Goal: Task Accomplishment & Management: Complete application form

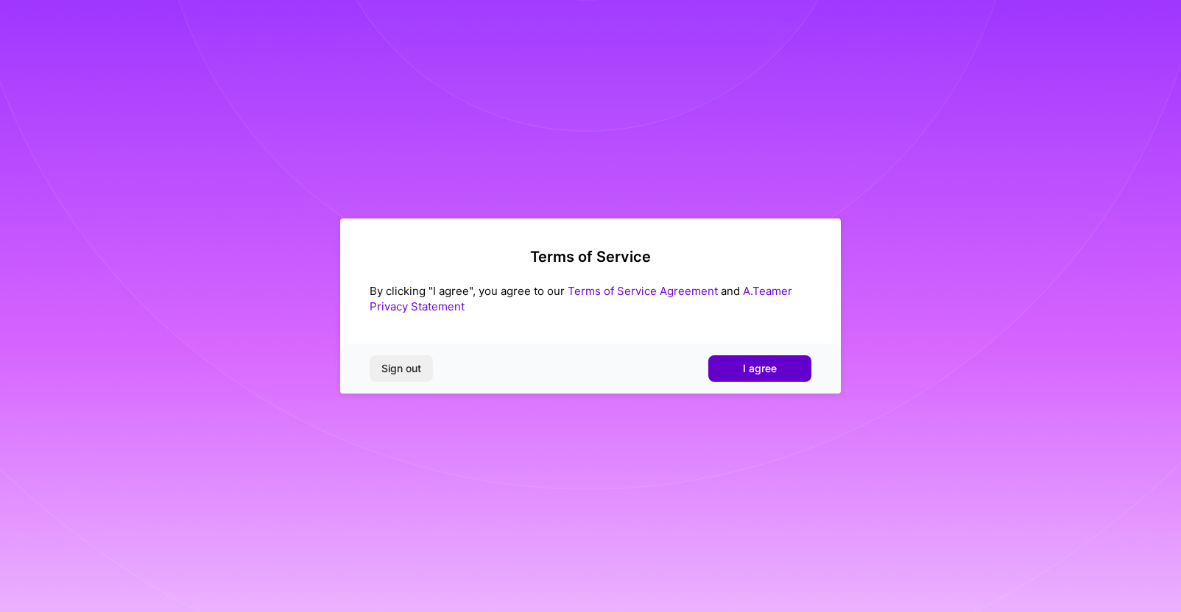
click at [767, 370] on span "I agree" at bounding box center [760, 368] width 34 height 15
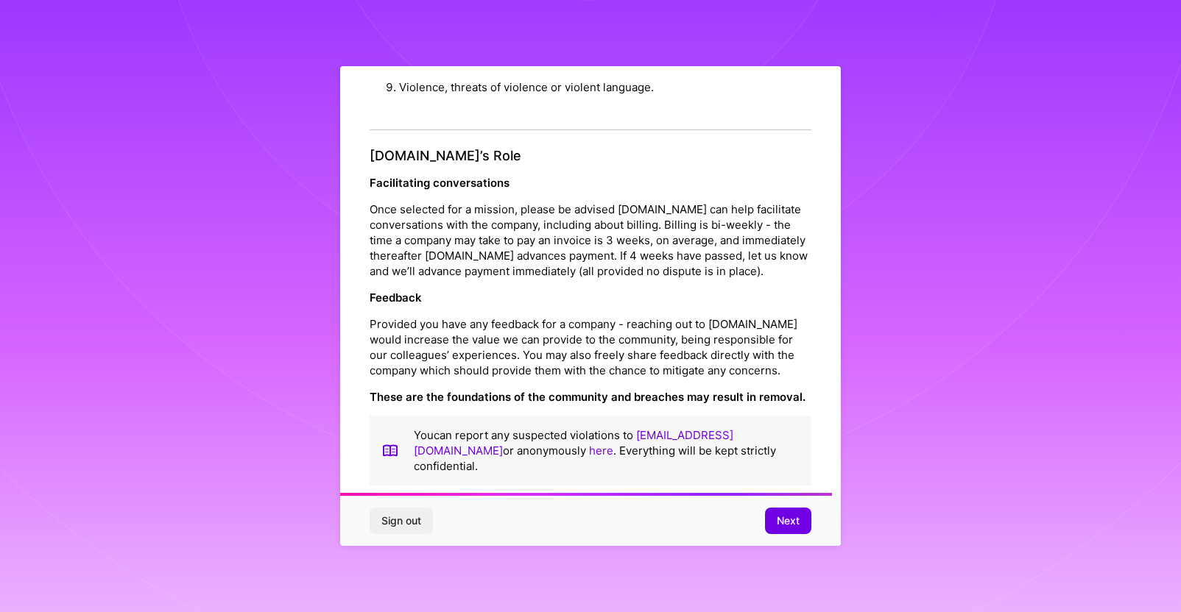
scroll to position [1576, 0]
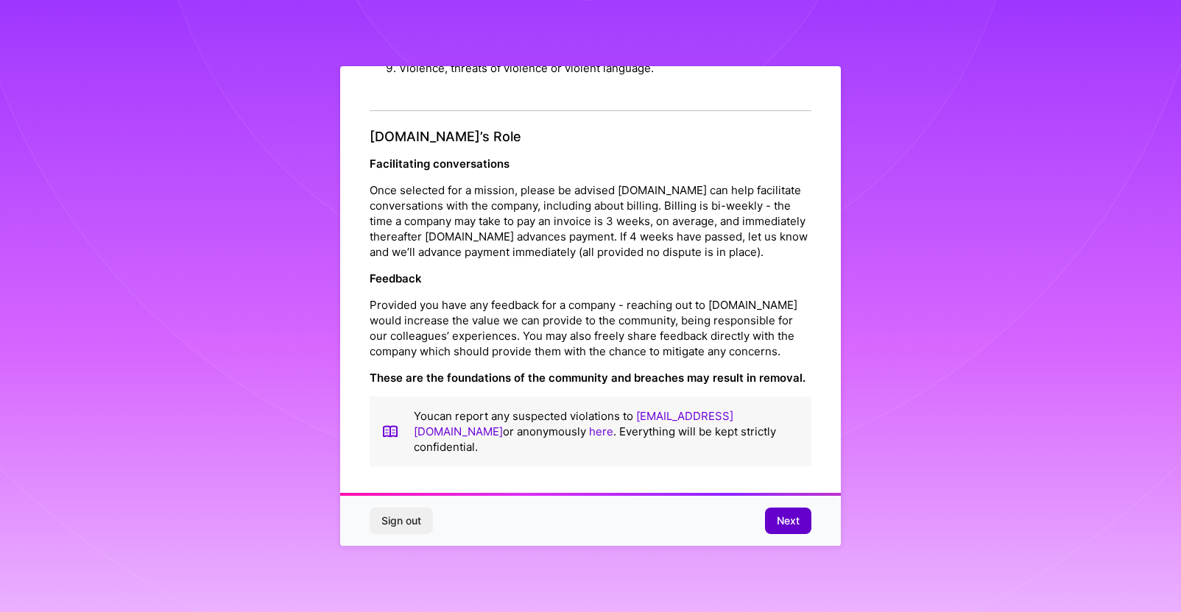
click at [785, 520] on span "Next" at bounding box center [788, 521] width 23 height 15
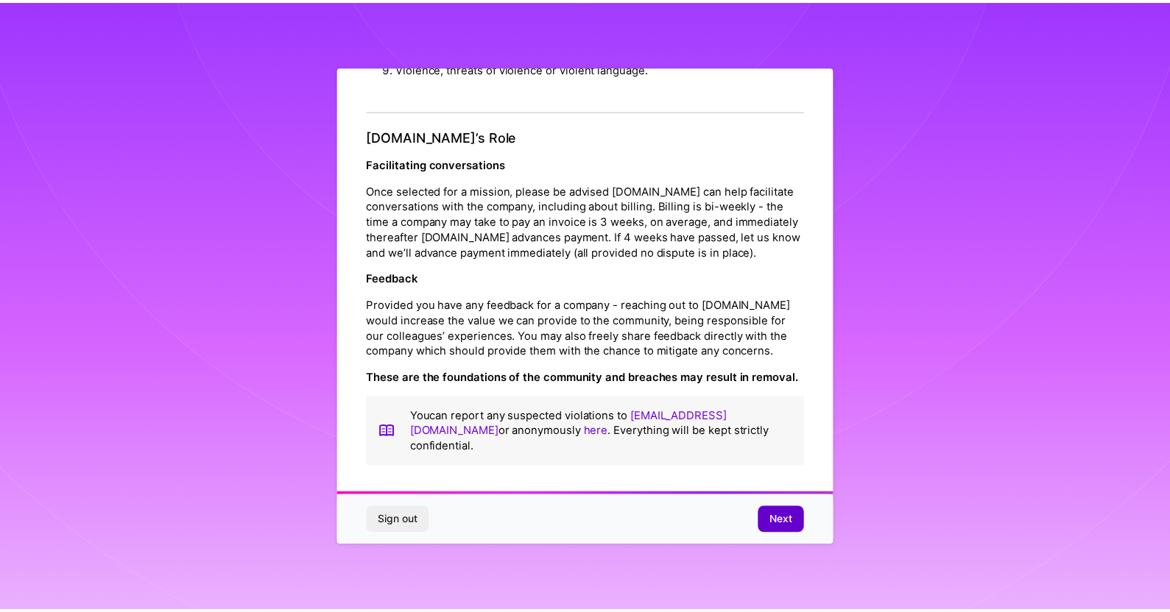
scroll to position [0, 0]
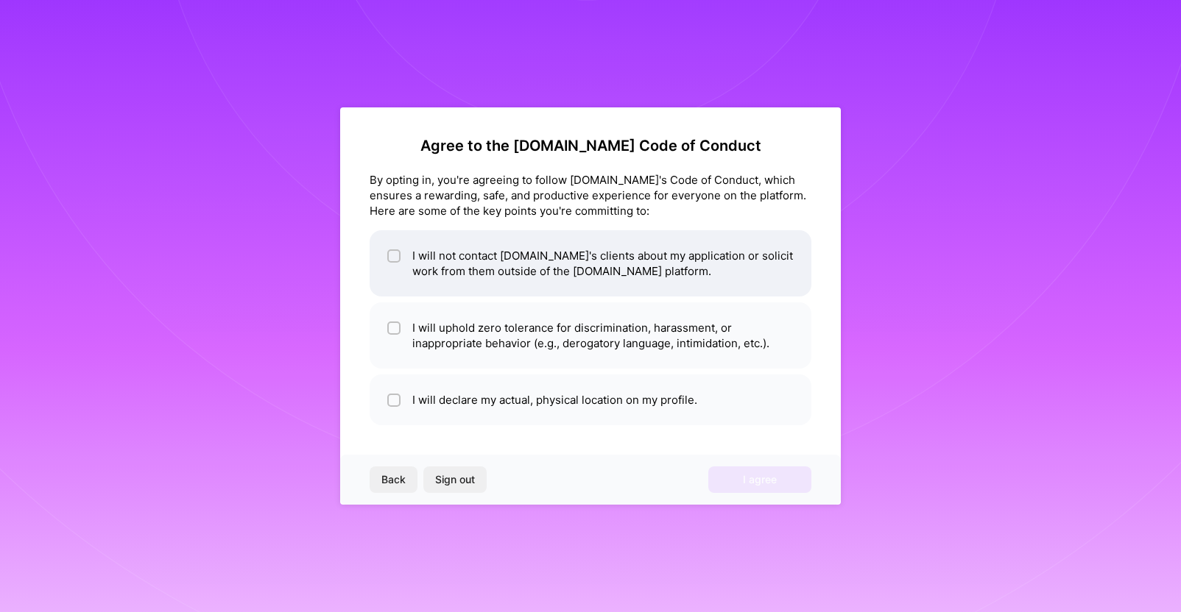
click at [393, 266] on span at bounding box center [393, 263] width 13 height 31
checkbox input "true"
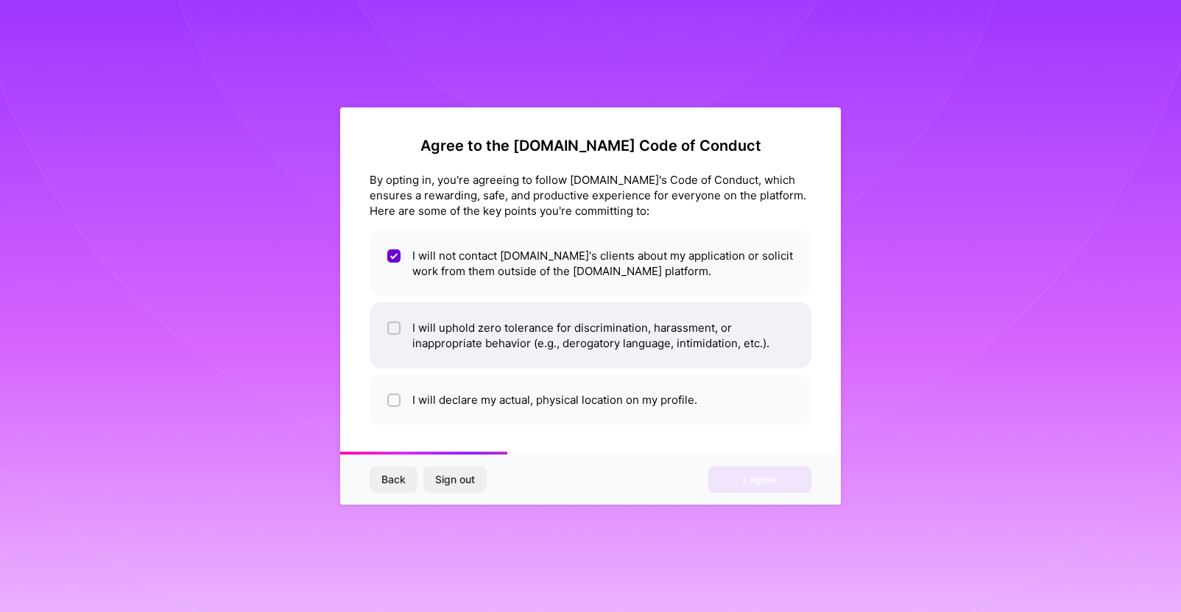
click at [394, 327] on input "checkbox" at bounding box center [395, 329] width 10 height 10
checkbox input "true"
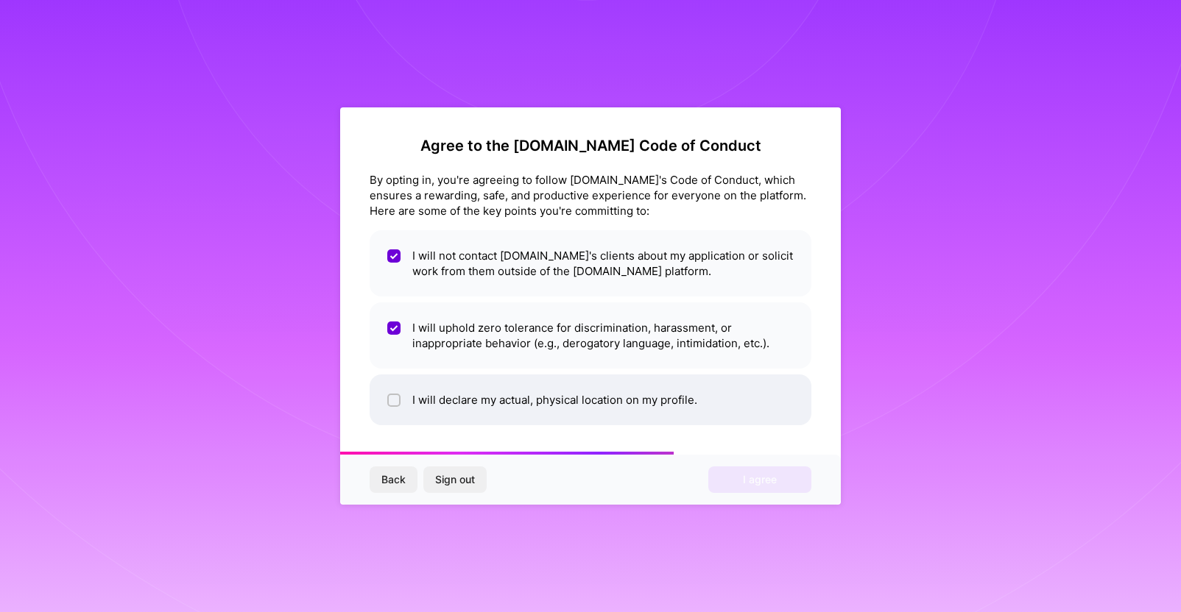
click at [392, 401] on input "checkbox" at bounding box center [395, 401] width 10 height 10
checkbox input "true"
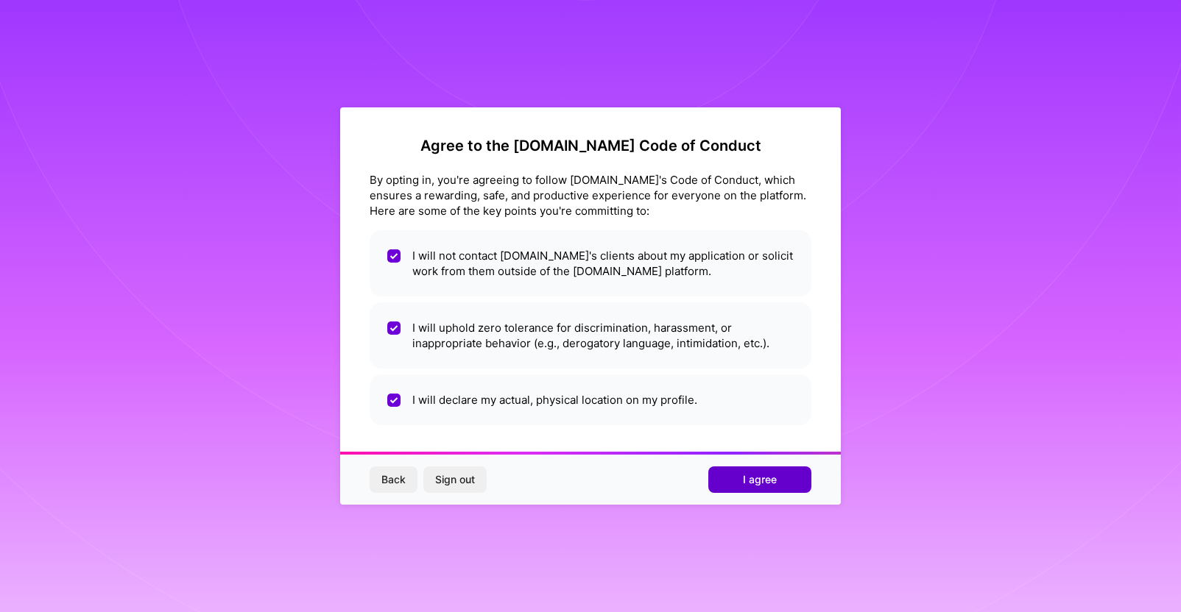
click at [753, 476] on span "I agree" at bounding box center [760, 480] width 34 height 15
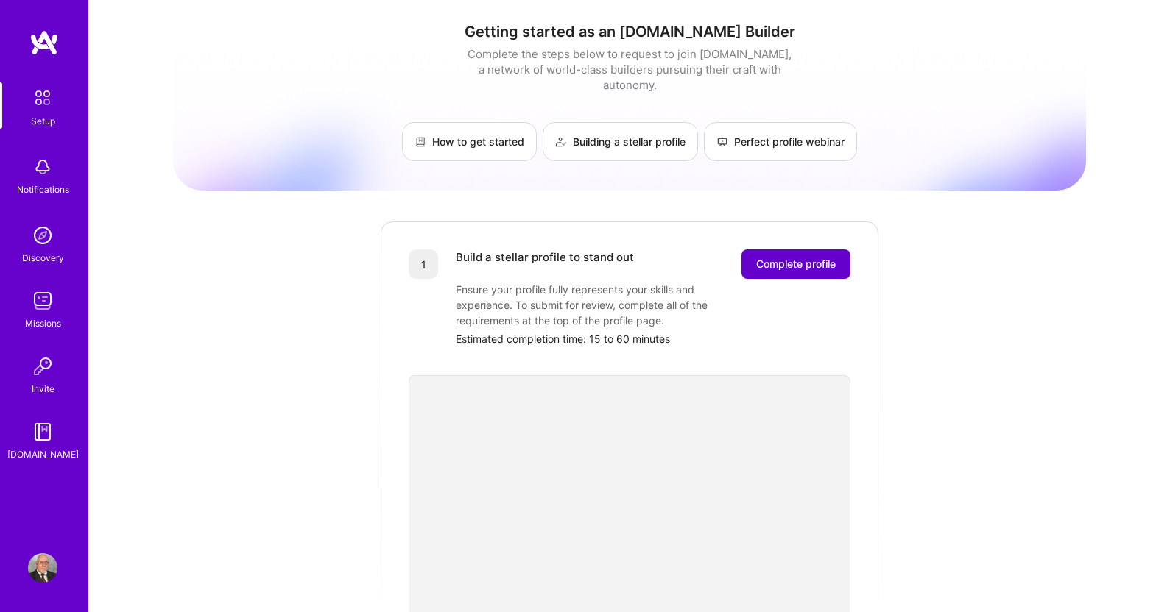
click at [786, 257] on span "Complete profile" at bounding box center [795, 264] width 79 height 15
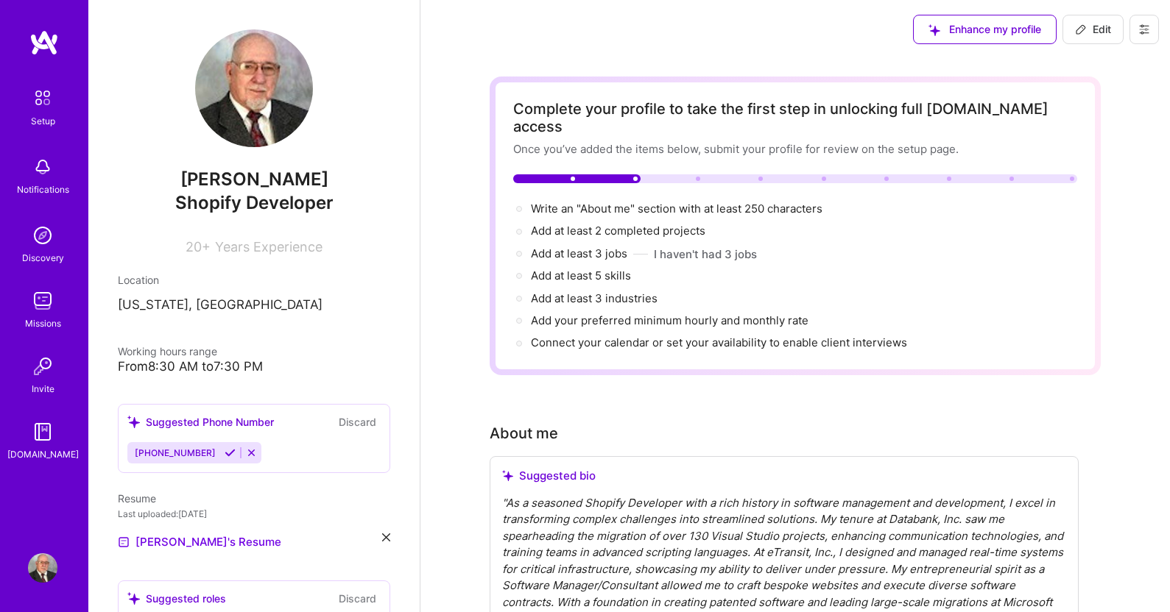
click at [319, 242] on div "20+ Years Experience" at bounding box center [254, 243] width 272 height 21
click at [238, 129] on img at bounding box center [254, 88] width 118 height 118
click at [1100, 29] on span "Edit" at bounding box center [1093, 29] width 36 height 15
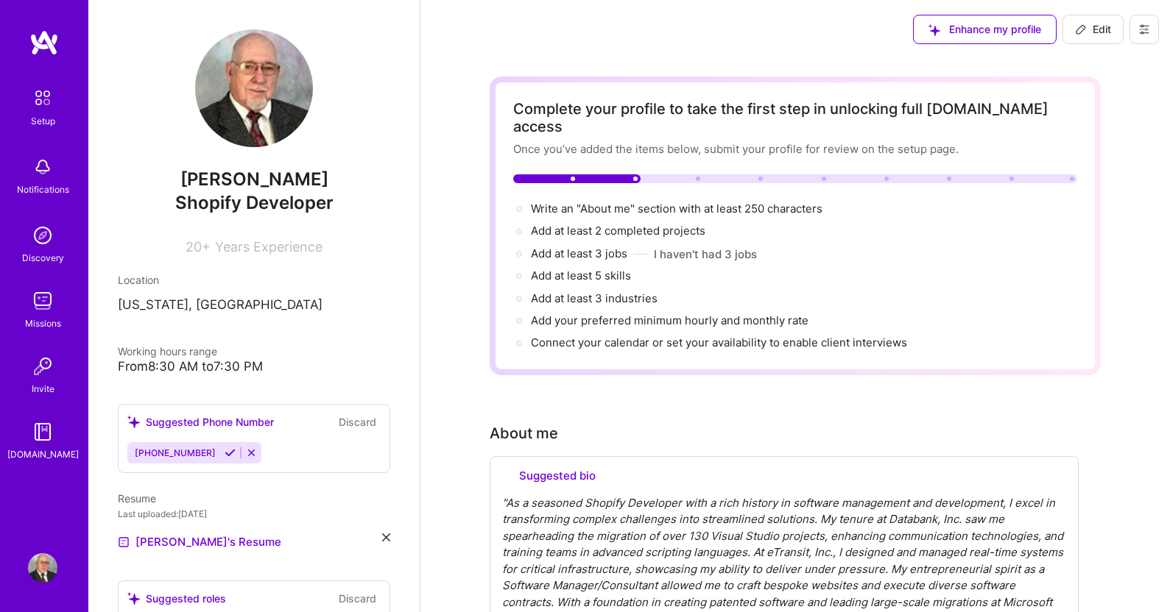
select select "US"
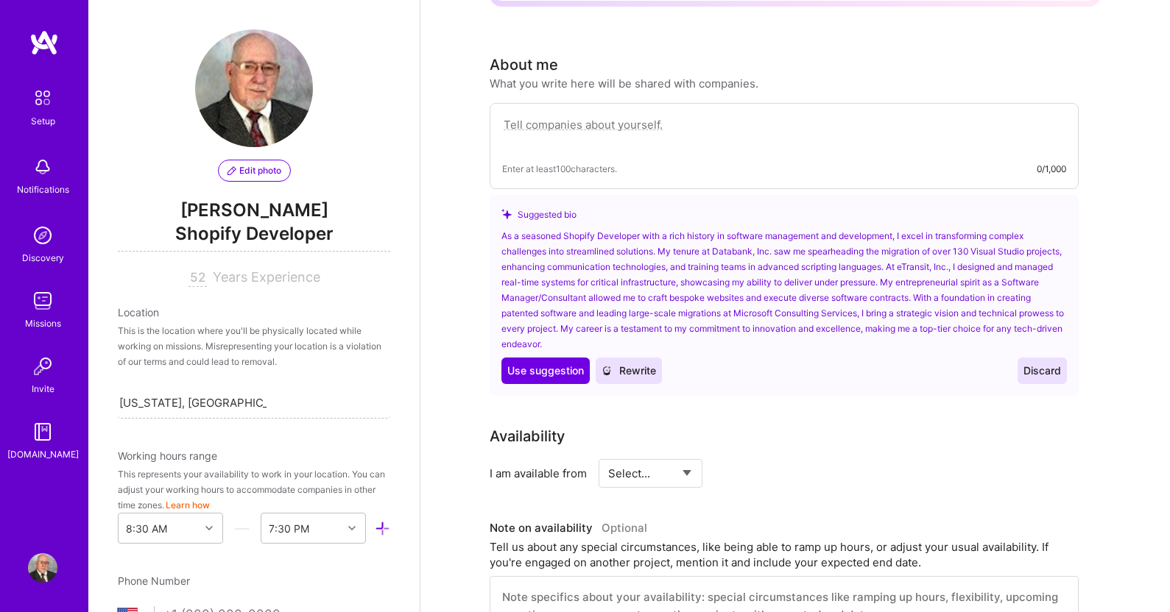
scroll to position [368, 0]
click at [548, 364] on span "Use suggestion" at bounding box center [545, 371] width 77 height 15
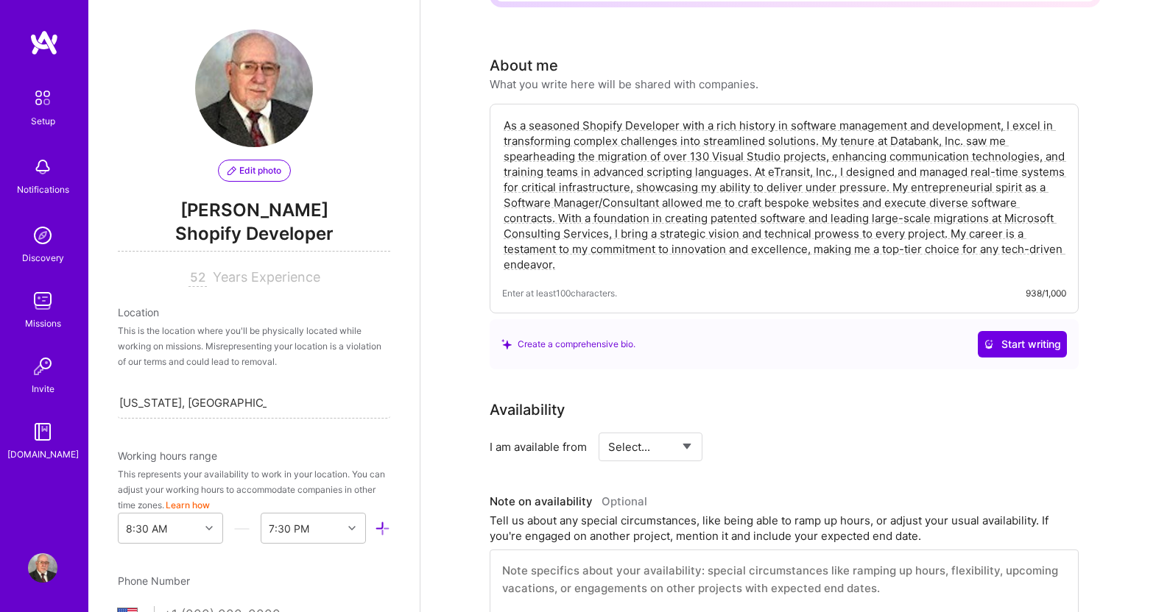
click at [609, 116] on textarea "As a seasoned Shopify Developer with a rich history in software management and …" at bounding box center [784, 195] width 564 height 158
click at [581, 116] on textarea "As a seasoned Software Developer with a rich history in software management and…" at bounding box center [784, 195] width 564 height 158
click at [738, 116] on textarea "As a seasoned full-stack Software Developer with a rich history in software man…" at bounding box center [784, 195] width 564 height 158
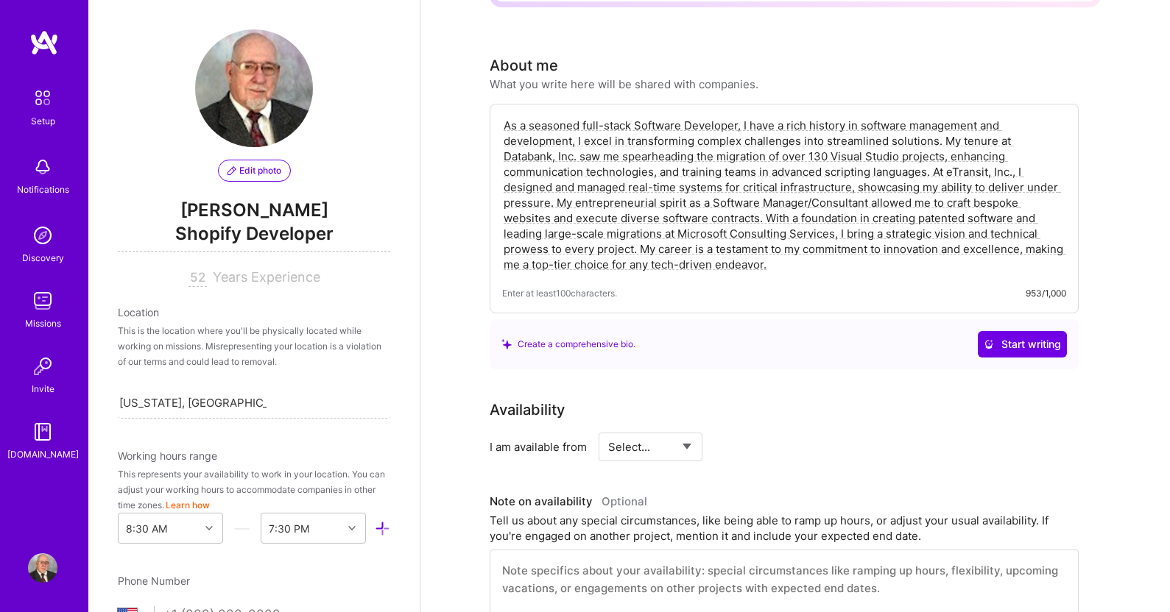
click at [859, 124] on textarea "As a seasoned full-stack Software Developer, I have a rich history in software …" at bounding box center [784, 195] width 564 height 158
drag, startPoint x: 991, startPoint y: 121, endPoint x: 927, endPoint y: 128, distance: 63.6
click at [927, 128] on textarea "As a seasoned full-stack Software Developer, I have a rich history in software …" at bounding box center [784, 195] width 564 height 158
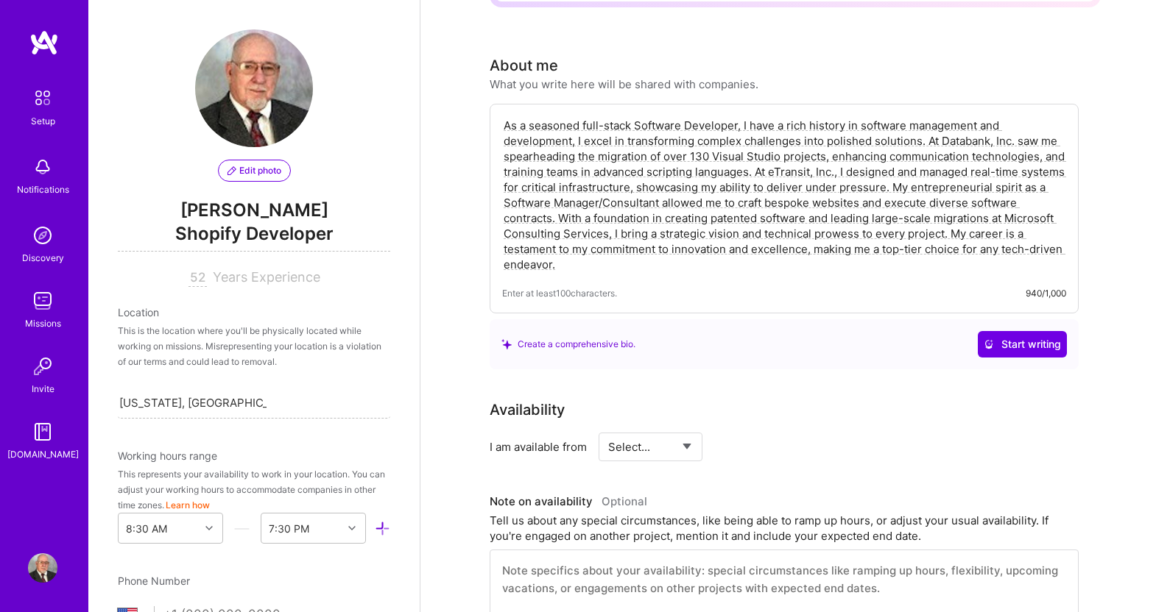
click at [1007, 124] on textarea "As a seasoned full-stack Software Developer, I have a rich history in software …" at bounding box center [784, 195] width 564 height 158
click at [1011, 120] on textarea "As a seasoned full-stack Software Developer, I have a rich history in software …" at bounding box center [784, 195] width 564 height 158
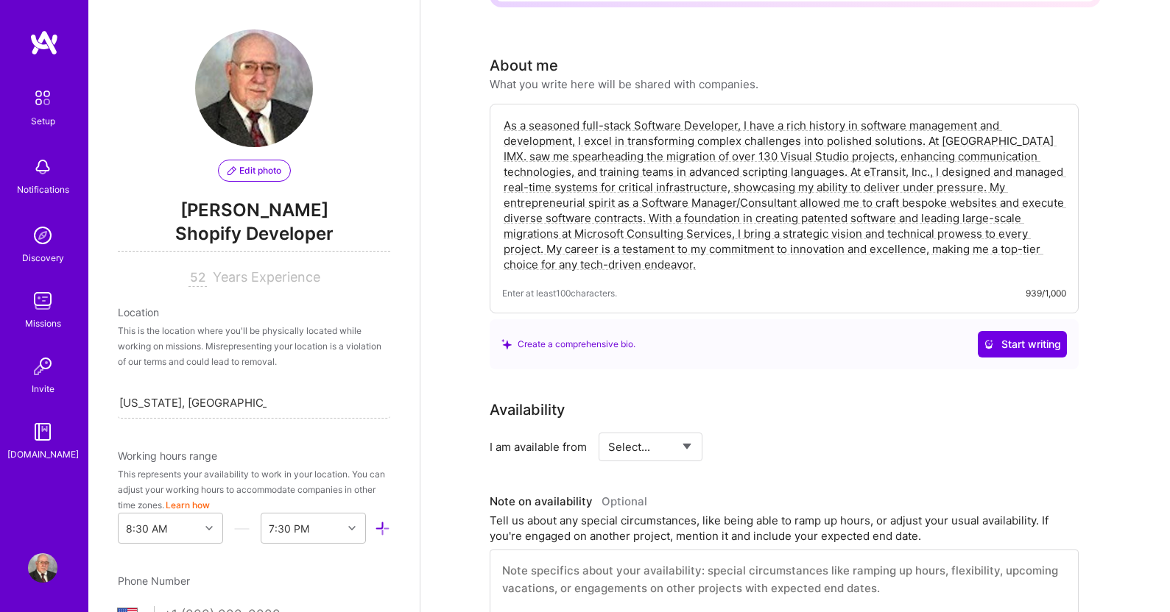
drag, startPoint x: 1018, startPoint y: 124, endPoint x: 659, endPoint y: 138, distance: 359.4
click at [659, 138] on textarea "As a seasoned full-stack Software Developer, I have a rich history in software …" at bounding box center [784, 195] width 564 height 158
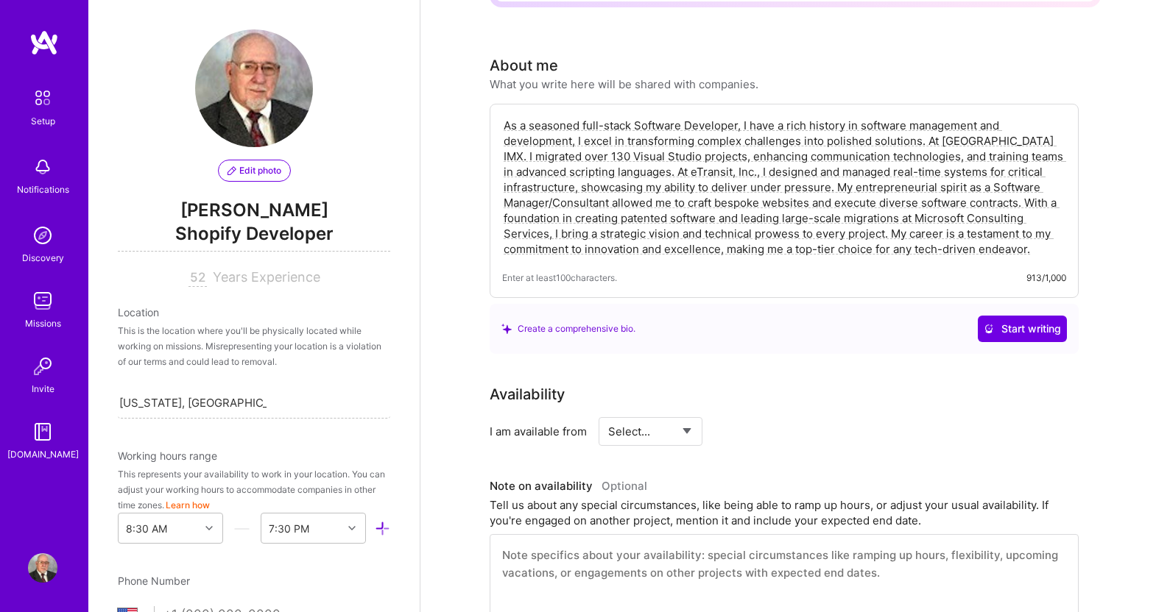
click at [954, 141] on textarea "As a seasoned full-stack Software Developer, I have a rich history in software …" at bounding box center [784, 187] width 564 height 142
click at [845, 167] on textarea "As a seasoned full-stack Software Developer, I have a rich history in software …" at bounding box center [784, 187] width 564 height 142
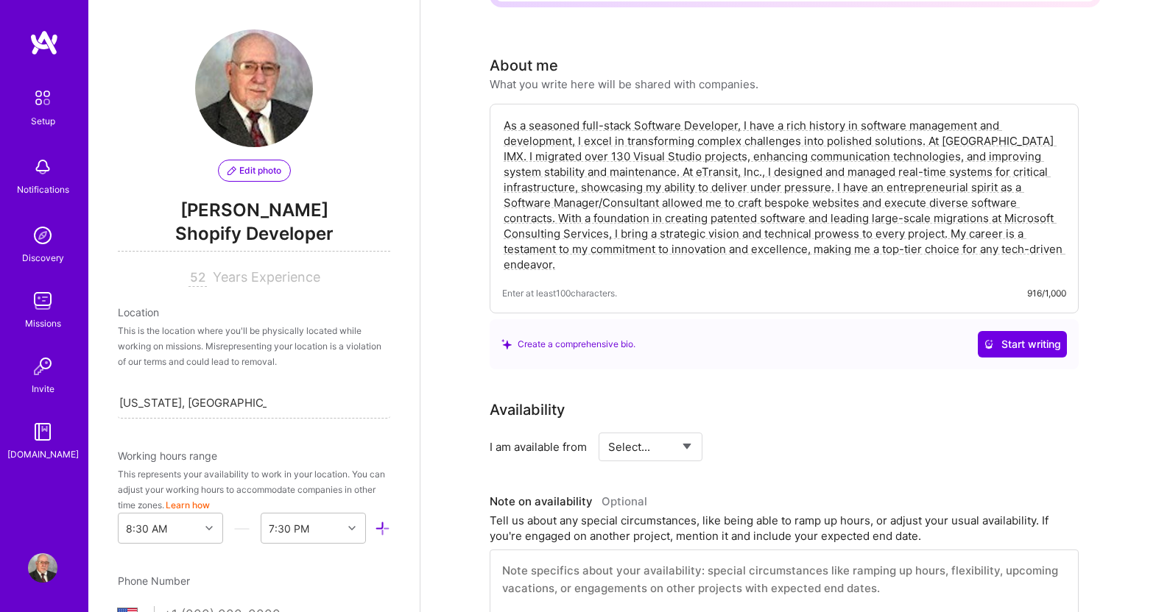
drag, startPoint x: 997, startPoint y: 172, endPoint x: 703, endPoint y: 184, distance: 293.9
click at [703, 184] on textarea "As a seasoned full-stack Software Developer, I have a rich history in software …" at bounding box center [784, 195] width 564 height 158
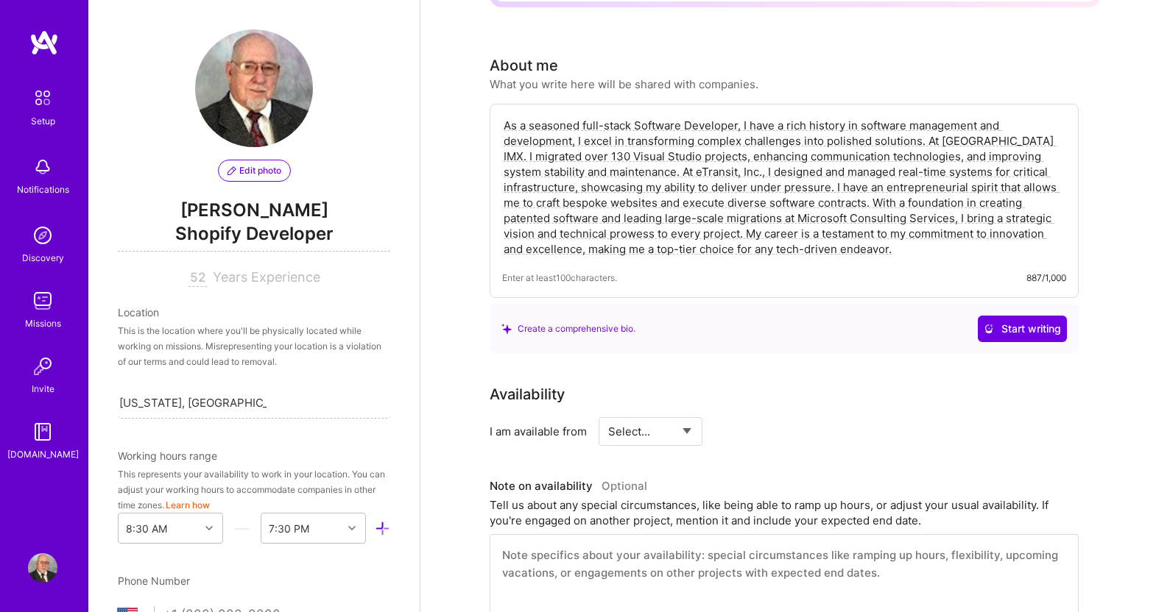
drag, startPoint x: 659, startPoint y: 183, endPoint x: 564, endPoint y: 186, distance: 95.0
click at [564, 186] on textarea "As a seasoned full-stack Software Developer, I have a rich history in software …" at bounding box center [784, 187] width 564 height 142
click at [666, 188] on textarea "As a seasoned full-stack Software Developer, I have a rich history in software …" at bounding box center [784, 187] width 564 height 142
click at [727, 187] on textarea "As a seasoned full-stack Software Developer, I have a rich history in software …" at bounding box center [784, 187] width 564 height 142
click at [938, 185] on textarea "As a seasoned full-stack Software Developer, I have a rich history in software …" at bounding box center [784, 187] width 564 height 142
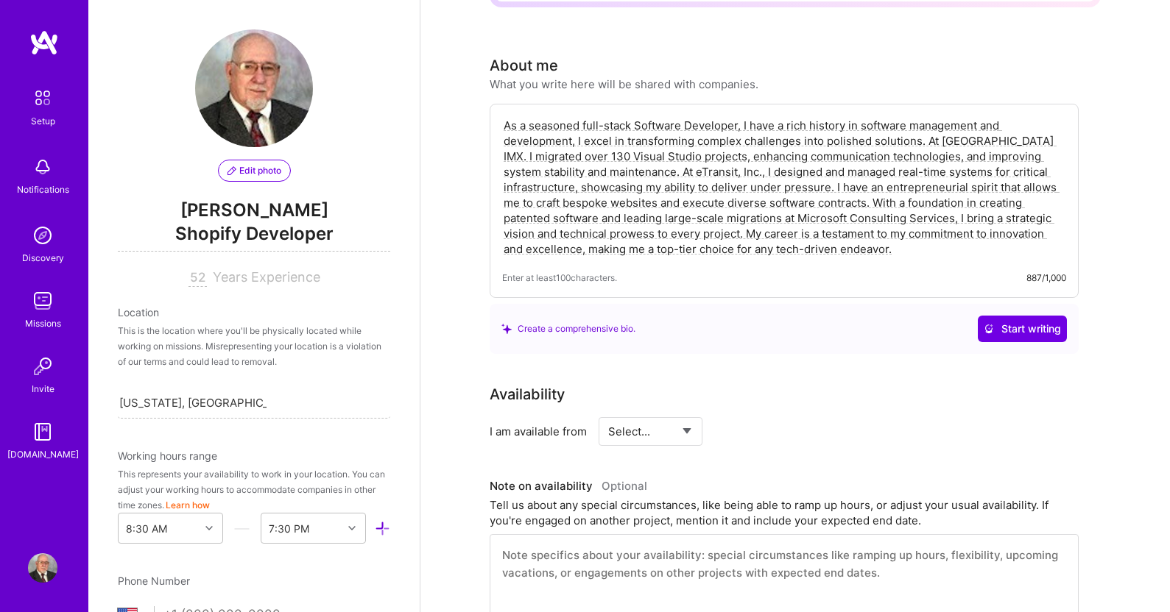
click at [938, 185] on textarea "As a seasoned full-stack Software Developer, I have a rich history in software …" at bounding box center [784, 187] width 564 height 142
click at [989, 188] on textarea "As a seasoned full-stack Software Developer, I have a rich history in software …" at bounding box center [784, 187] width 564 height 142
click at [562, 207] on textarea "As a seasoned full-stack Software Developer, I have a rich history in software …" at bounding box center [784, 187] width 564 height 142
click at [554, 202] on textarea "As a seasoned full-stack Software Developer, I have a rich history in software …" at bounding box center [784, 187] width 564 height 142
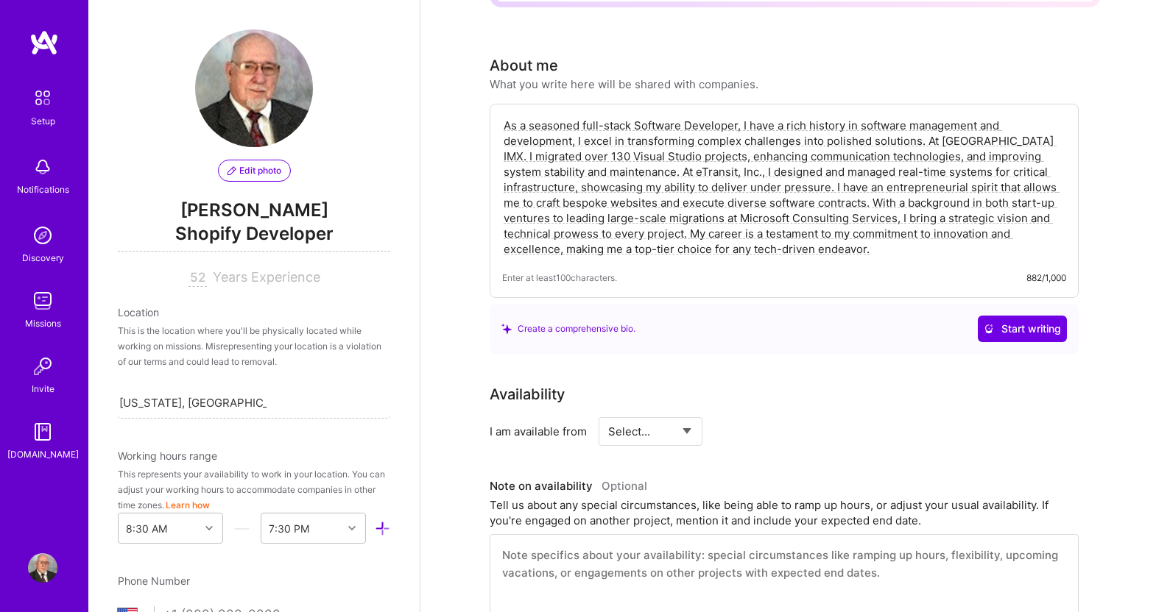
click at [554, 202] on textarea "As a seasoned full-stack Software Developer, I have a rich history in software …" at bounding box center [784, 187] width 564 height 142
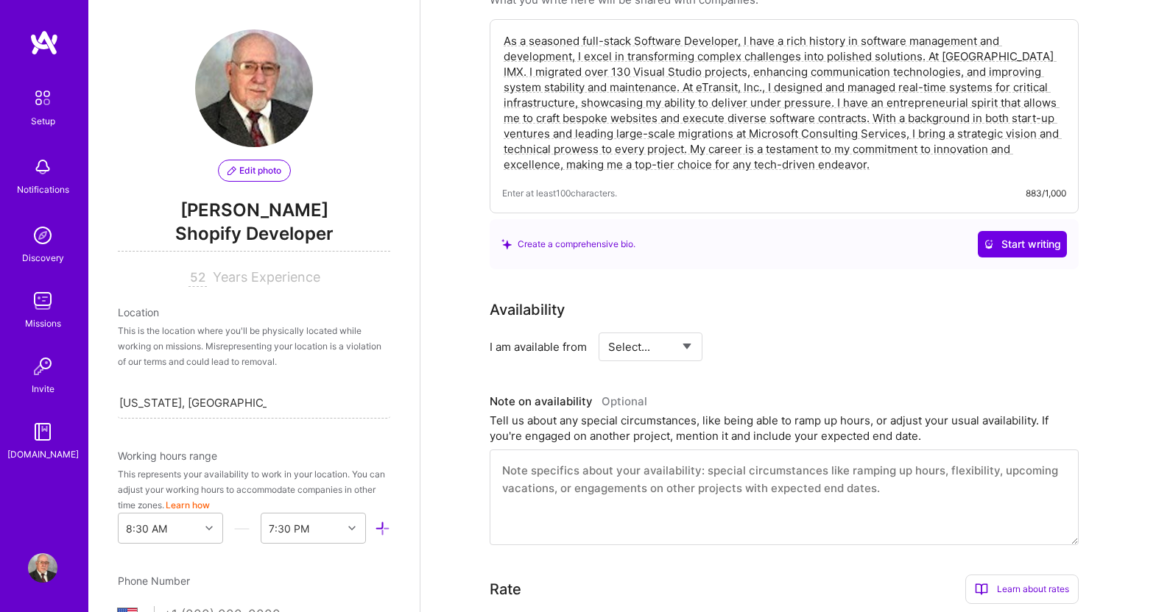
scroll to position [515, 0]
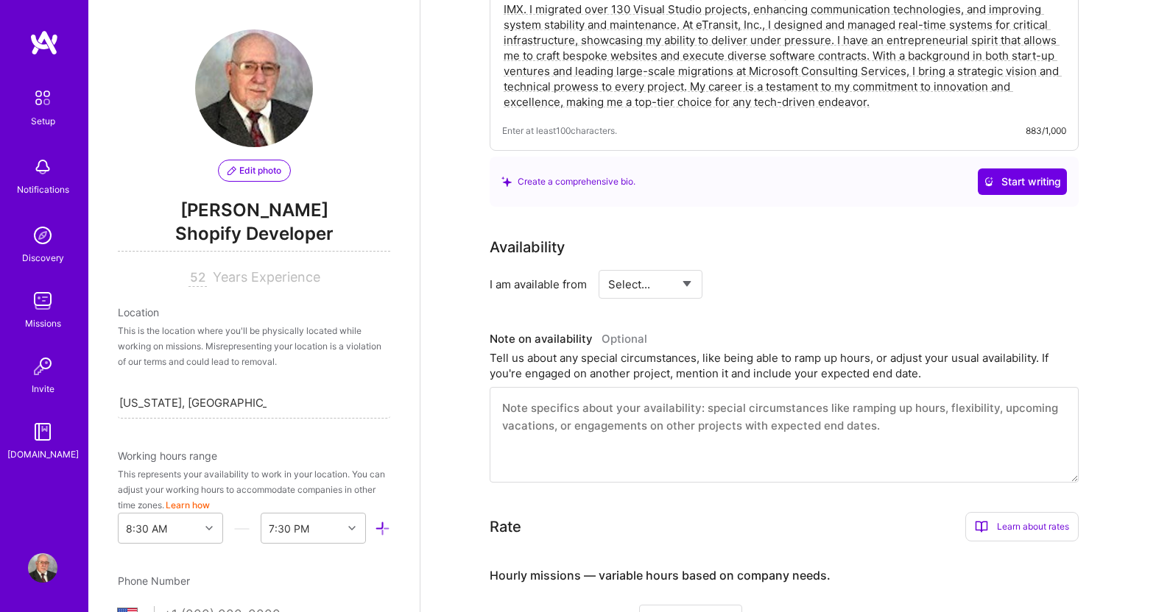
type textarea "As a seasoned full-stack Software Developer, I have a rich history in software …"
click at [689, 266] on select "Select... Right Now Future Date Not Available" at bounding box center [650, 285] width 85 height 38
select select "Right Now"
click at [608, 266] on select "Select... Right Now Future Date Not Available" at bounding box center [650, 285] width 85 height 38
drag, startPoint x: 768, startPoint y: 266, endPoint x: 741, endPoint y: 275, distance: 27.7
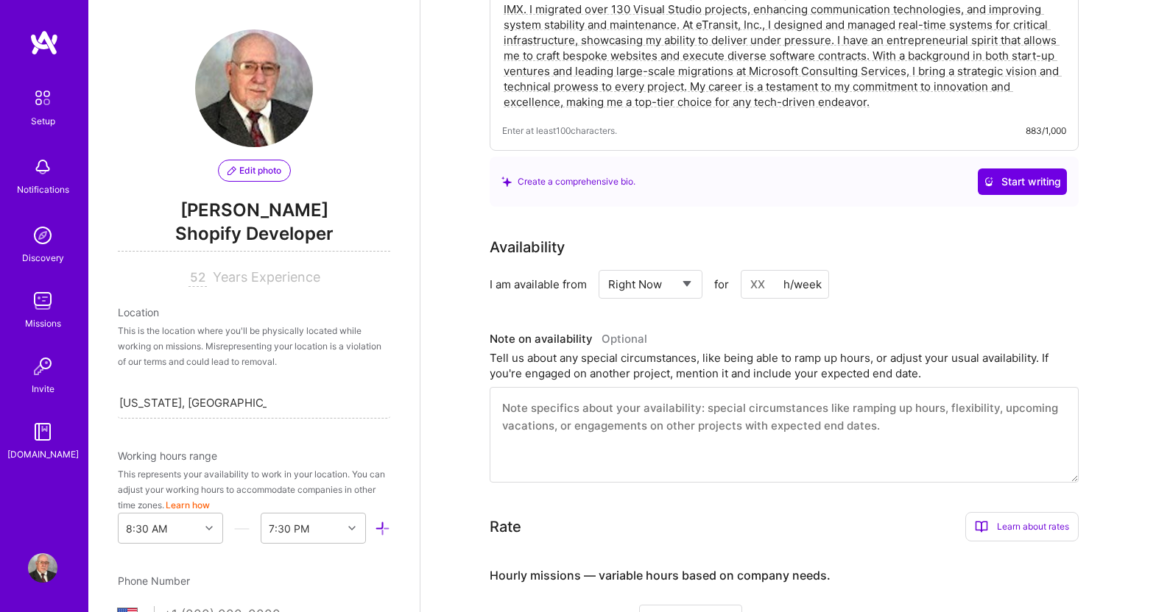
click at [741, 275] on input at bounding box center [784, 284] width 88 height 29
type input "40"
click at [676, 350] on div "Tell us about any special circumstances, like being able to ramp up hours, or a…" at bounding box center [783, 365] width 589 height 31
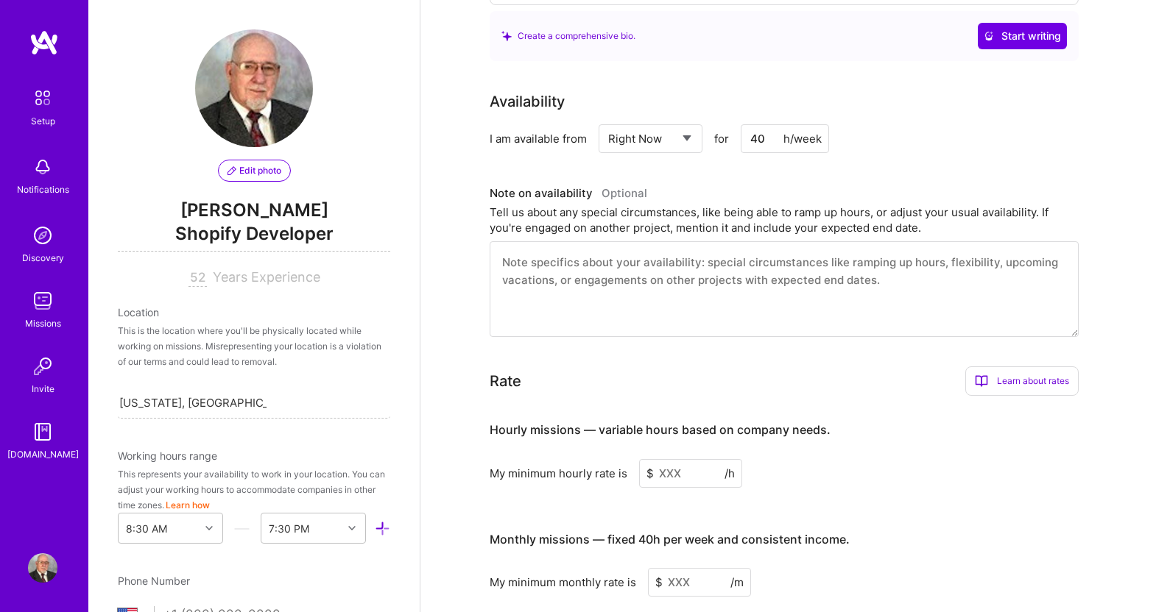
scroll to position [662, 0]
drag, startPoint x: 690, startPoint y: 456, endPoint x: 643, endPoint y: 462, distance: 46.7
click at [643, 462] on input at bounding box center [690, 472] width 103 height 29
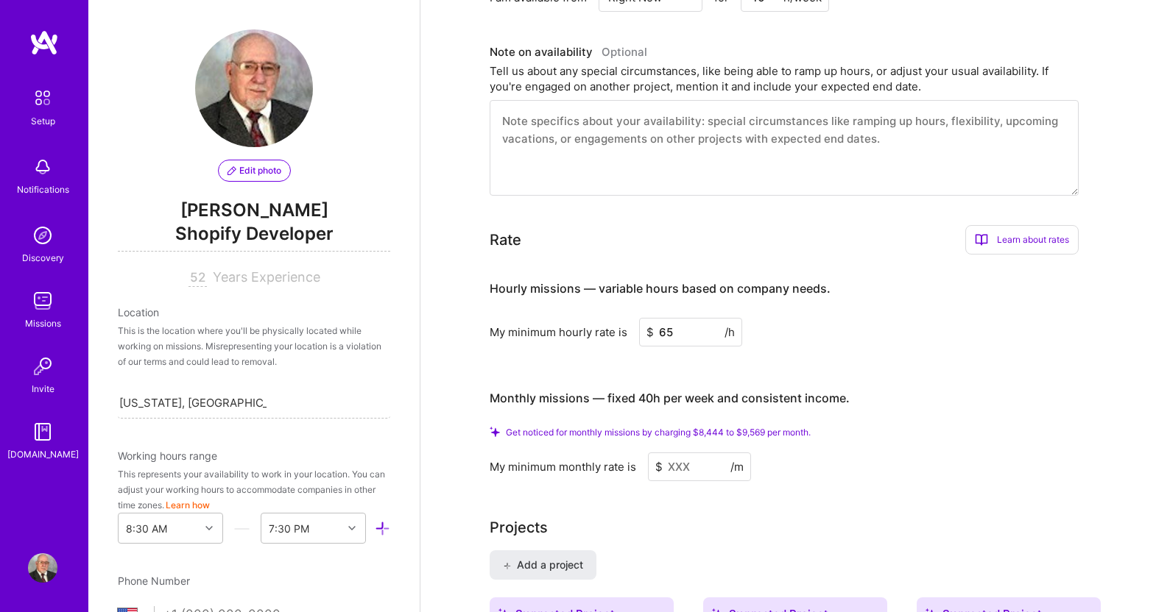
scroll to position [810, 0]
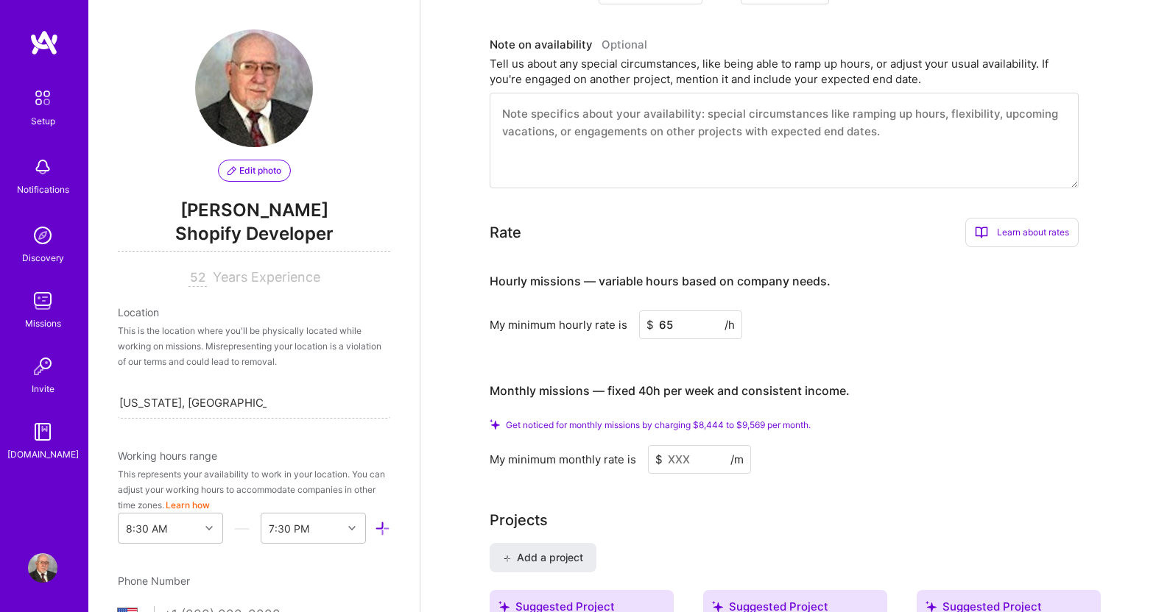
click at [677, 311] on input "65" at bounding box center [690, 325] width 103 height 29
type input "6"
type input "70"
drag, startPoint x: 696, startPoint y: 444, endPoint x: 662, endPoint y: 450, distance: 33.6
click at [662, 450] on input at bounding box center [699, 459] width 103 height 29
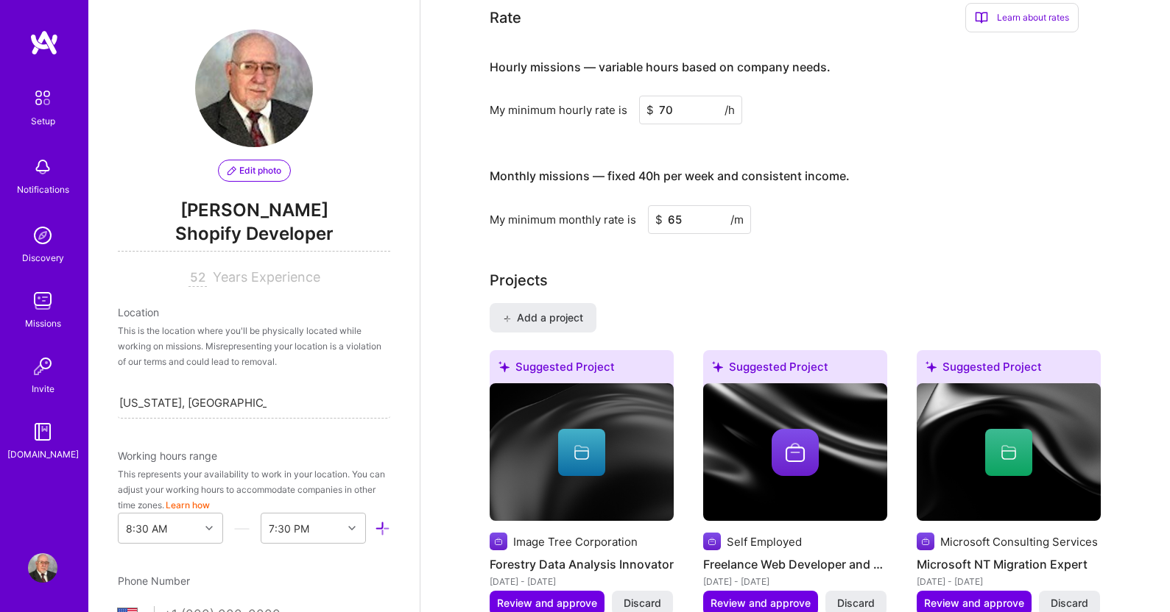
scroll to position [1030, 0]
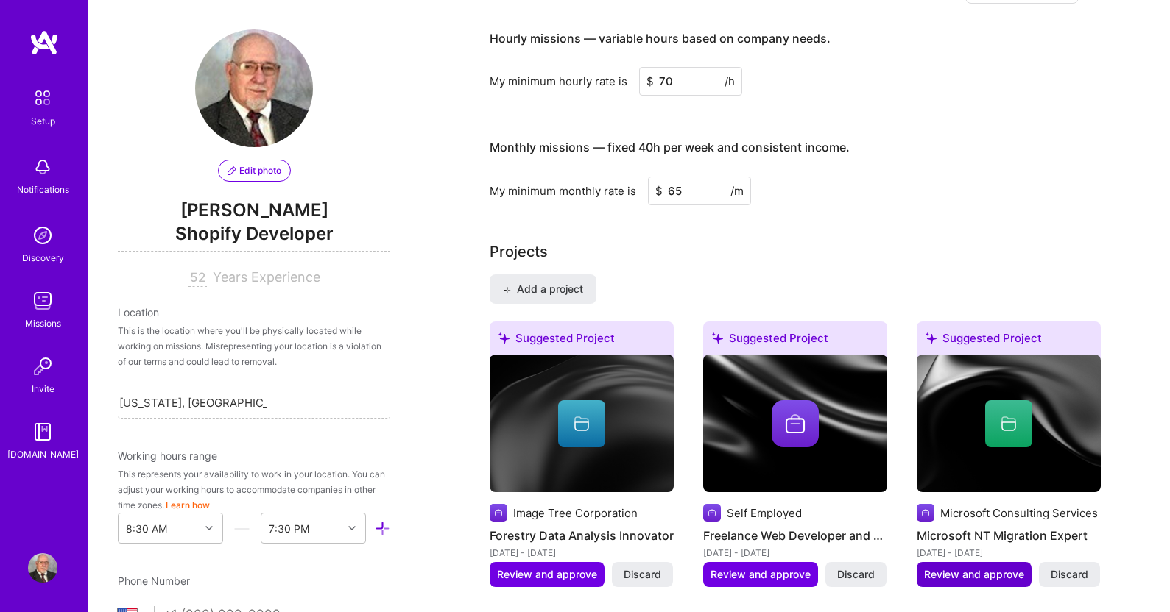
type input "65"
click at [978, 568] on span "Review and approve" at bounding box center [974, 575] width 100 height 15
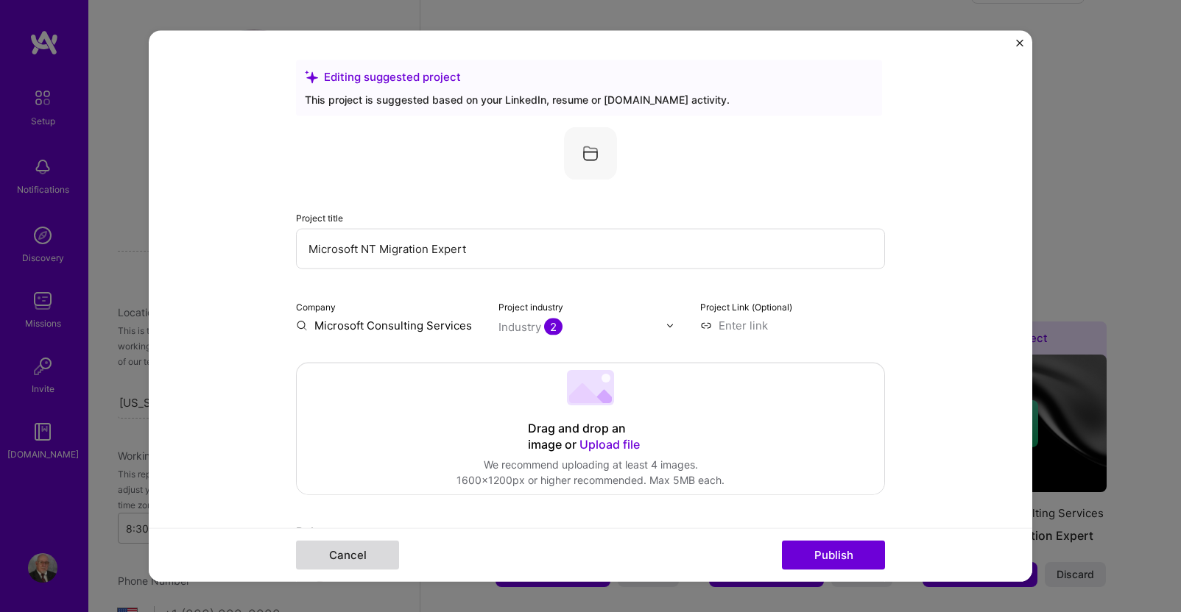
click at [341, 554] on button "Cancel" at bounding box center [347, 554] width 103 height 29
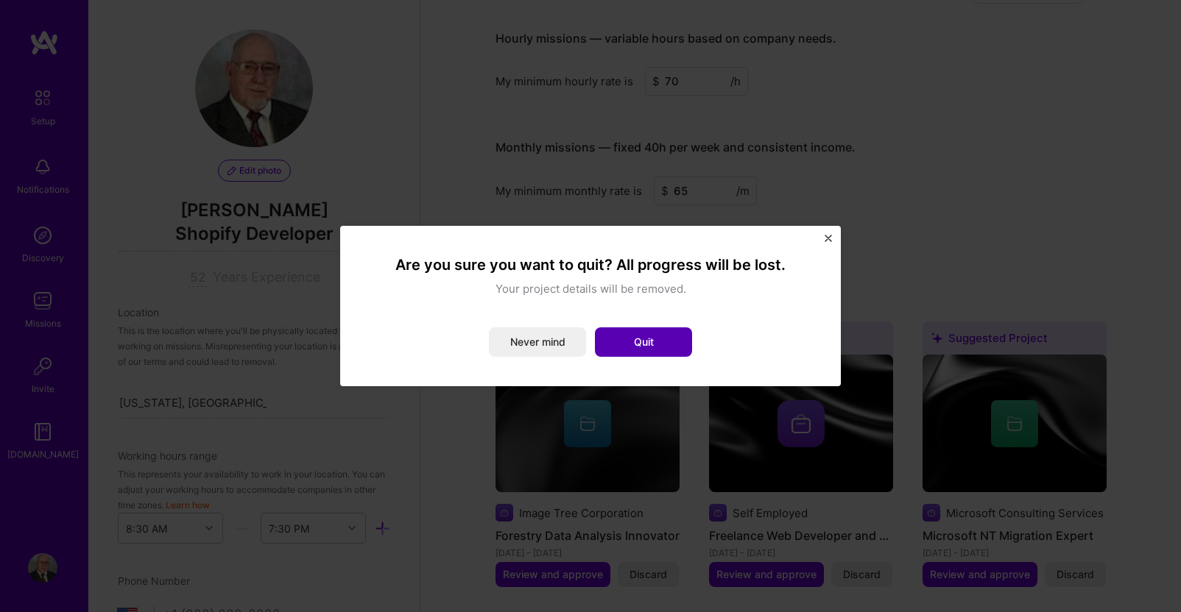
click at [650, 344] on button "Quit" at bounding box center [643, 342] width 97 height 29
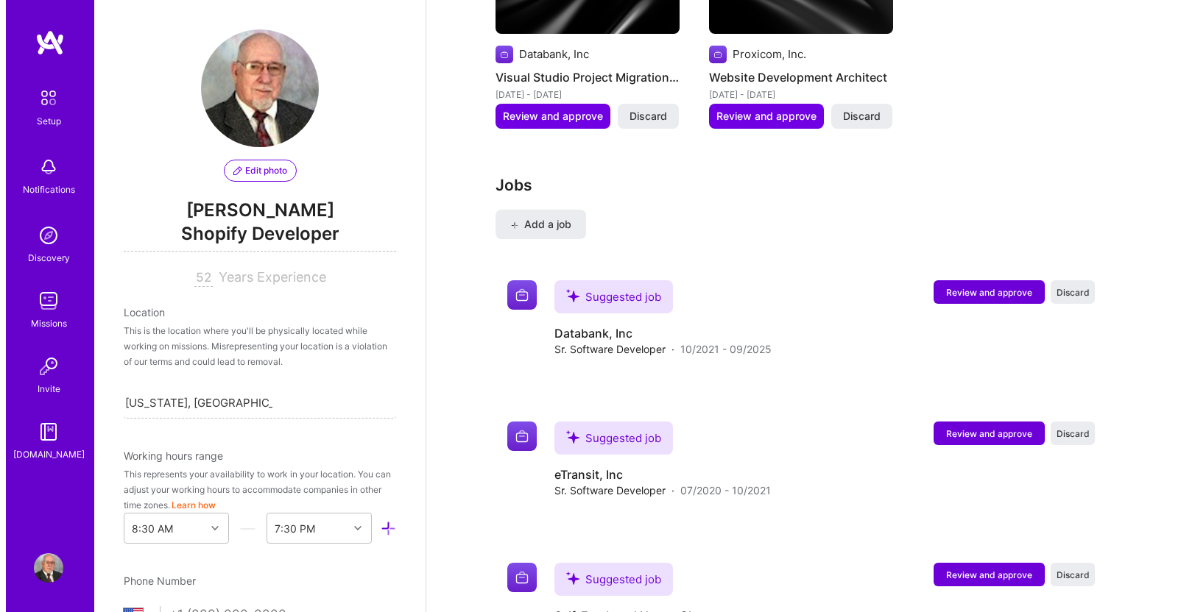
scroll to position [2503, 0]
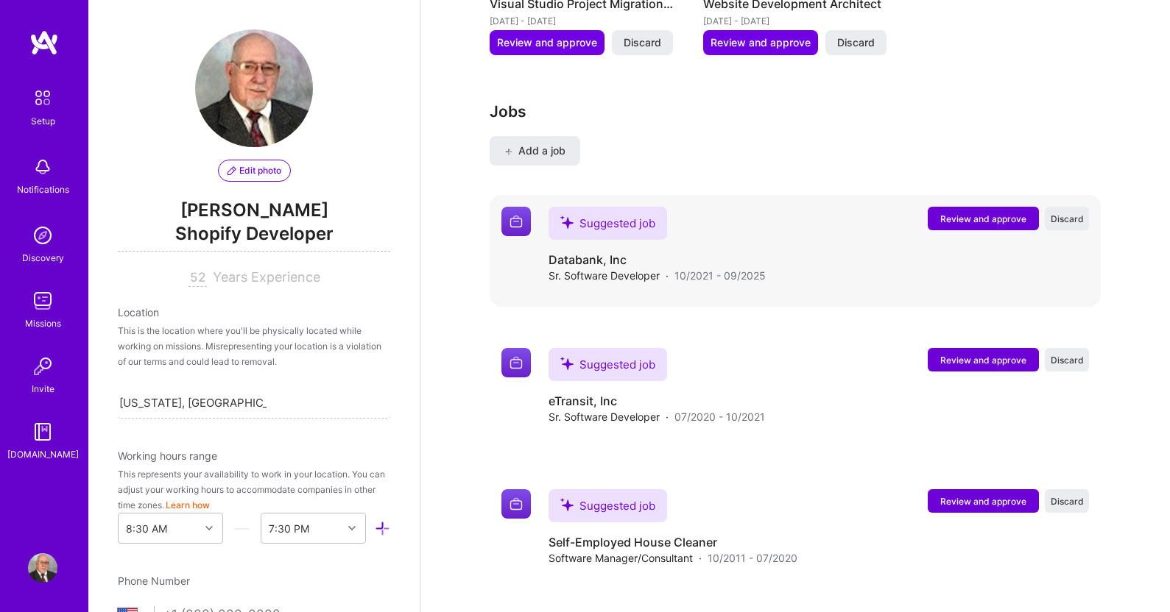
click at [975, 213] on span "Review and approve" at bounding box center [983, 219] width 86 height 13
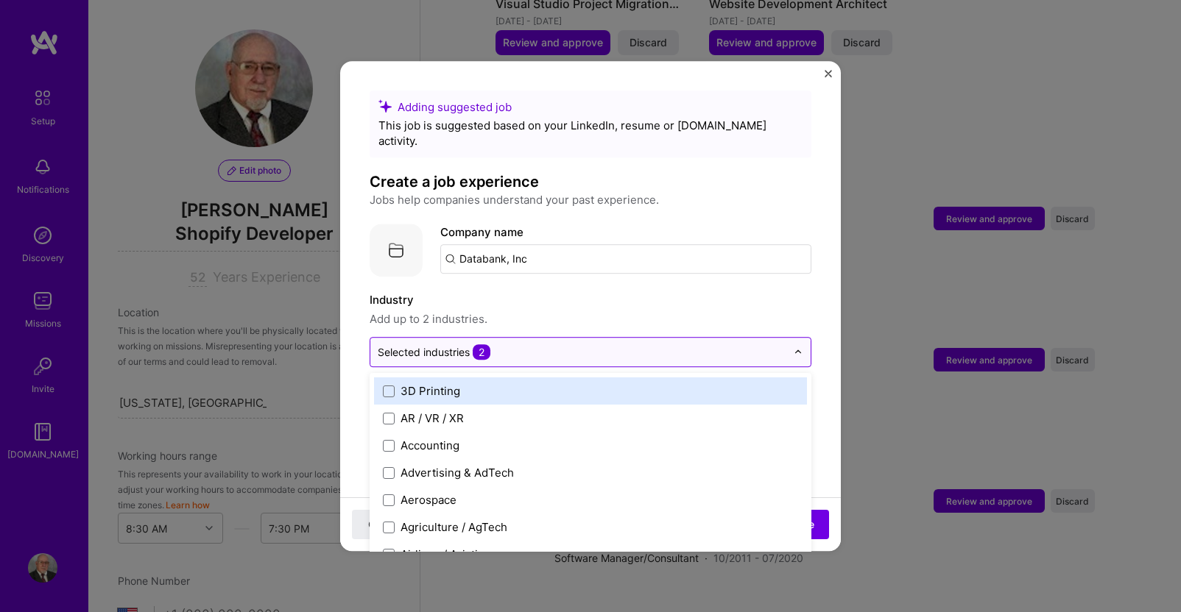
click at [793, 348] on img at bounding box center [797, 352] width 9 height 9
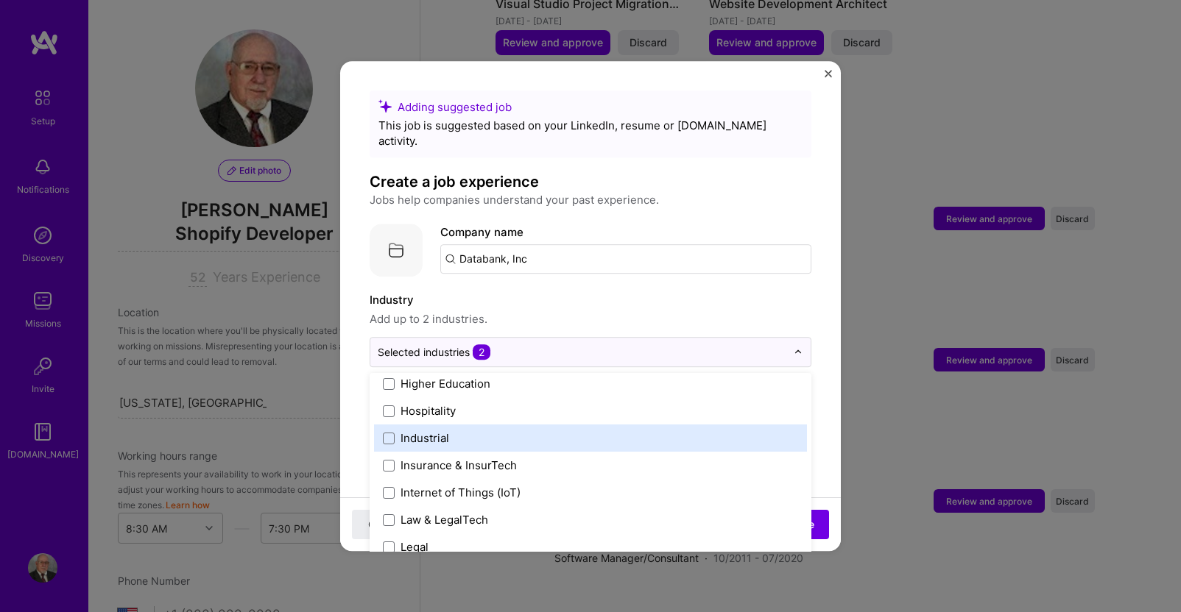
scroll to position [1840, 0]
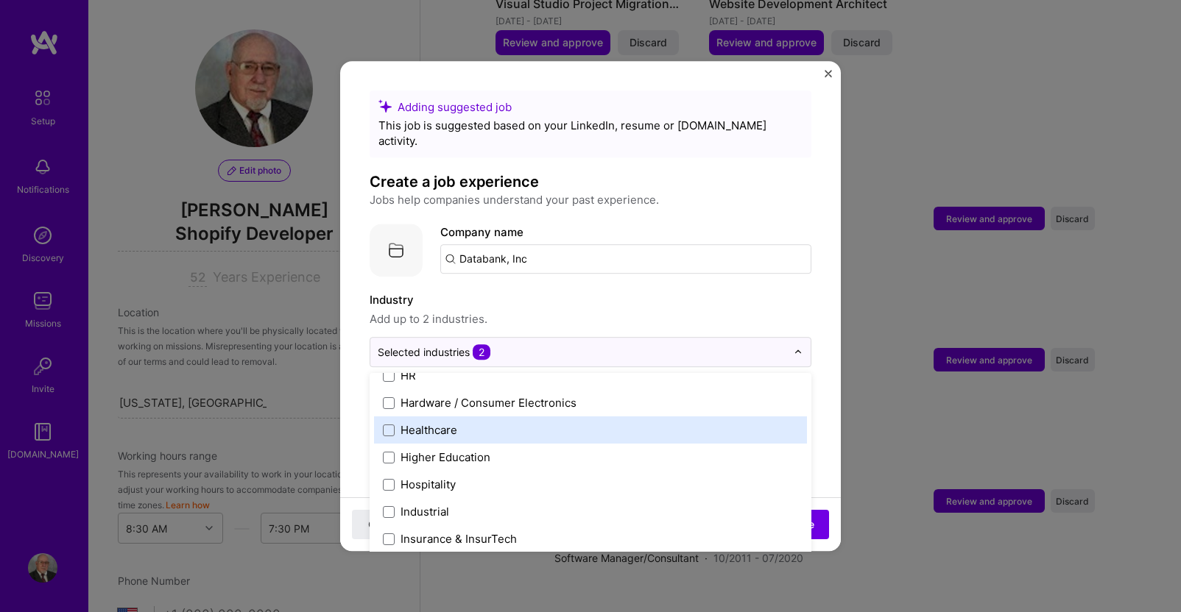
click at [453, 422] on div "Healthcare" at bounding box center [428, 429] width 57 height 15
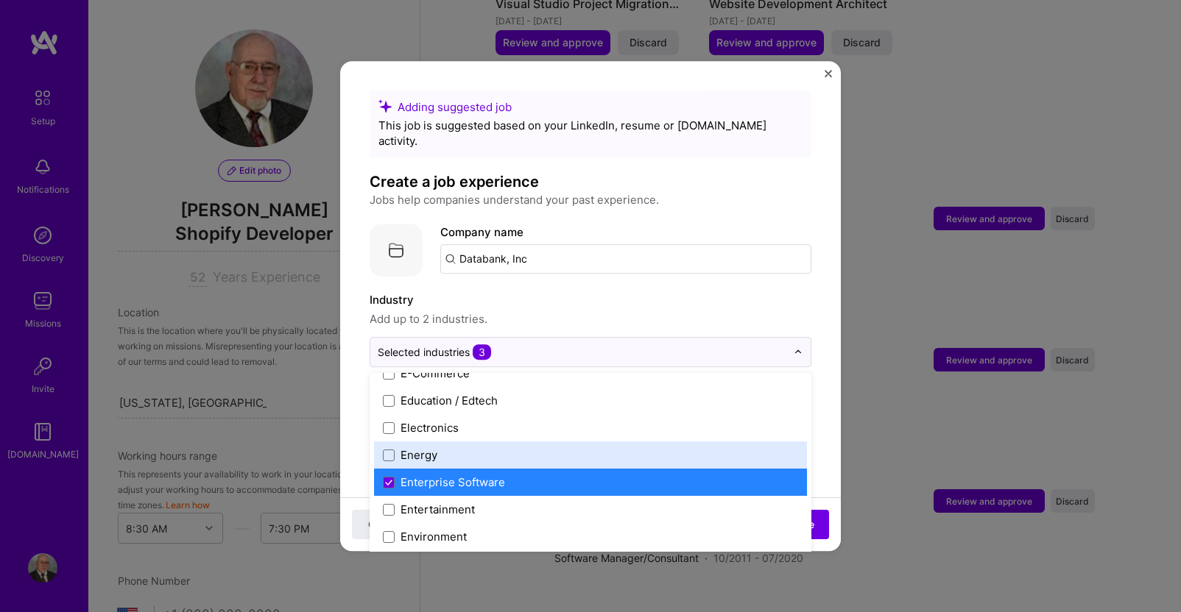
scroll to position [1399, 0]
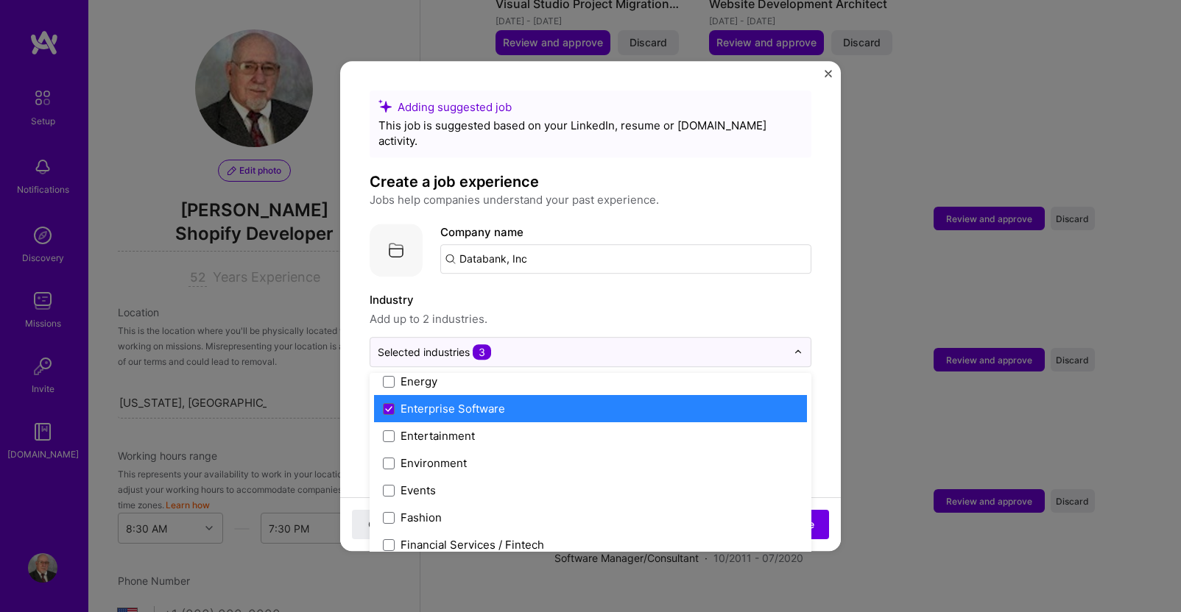
click at [477, 401] on div "Enterprise Software" at bounding box center [452, 408] width 105 height 15
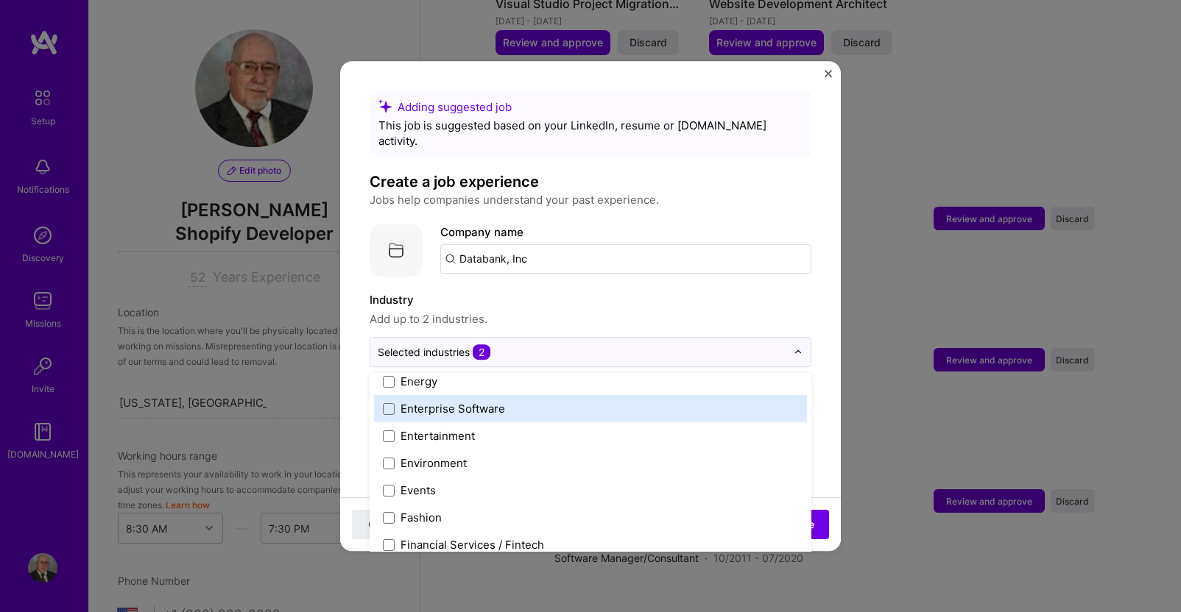
click at [477, 401] on div "Enterprise Software" at bounding box center [452, 408] width 105 height 15
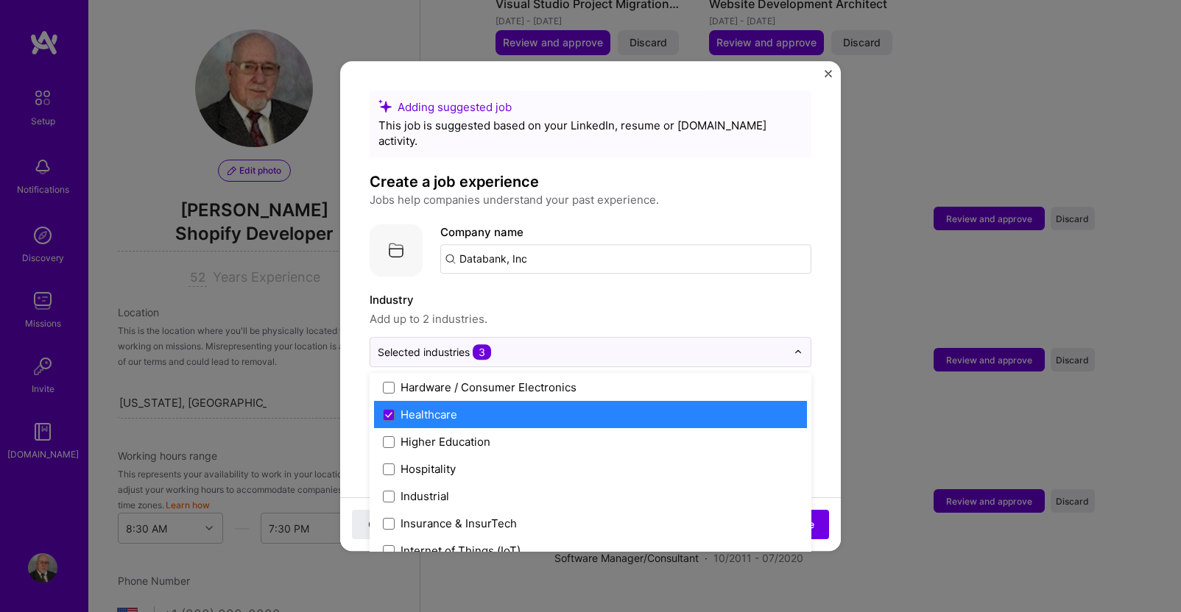
scroll to position [1860, 0]
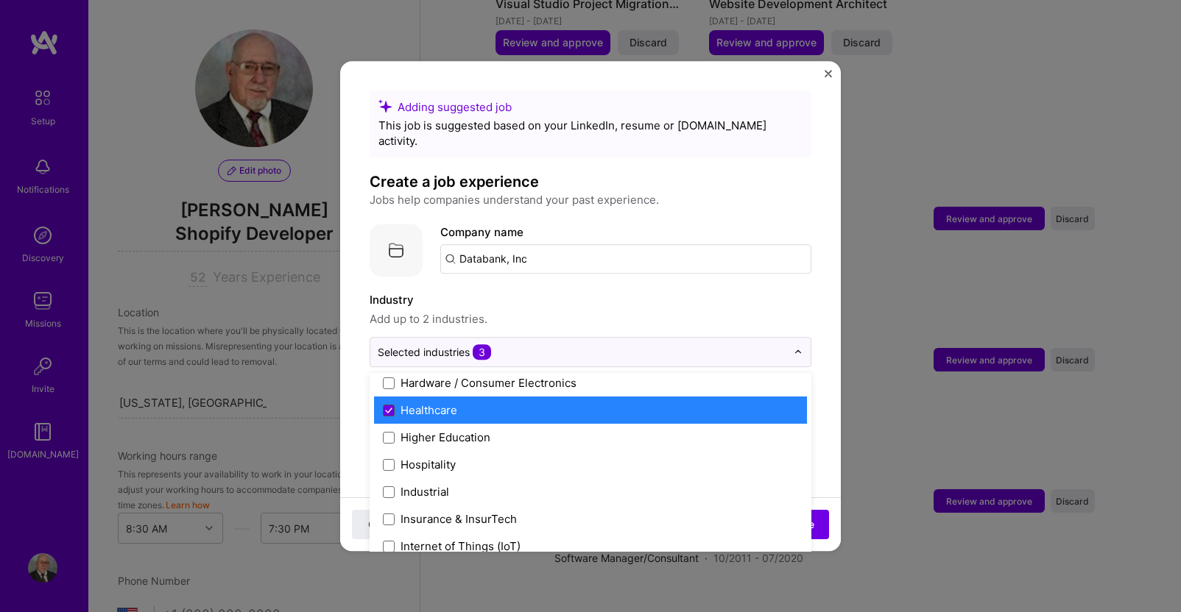
click at [389, 409] on icon at bounding box center [389, 411] width 6 height 4
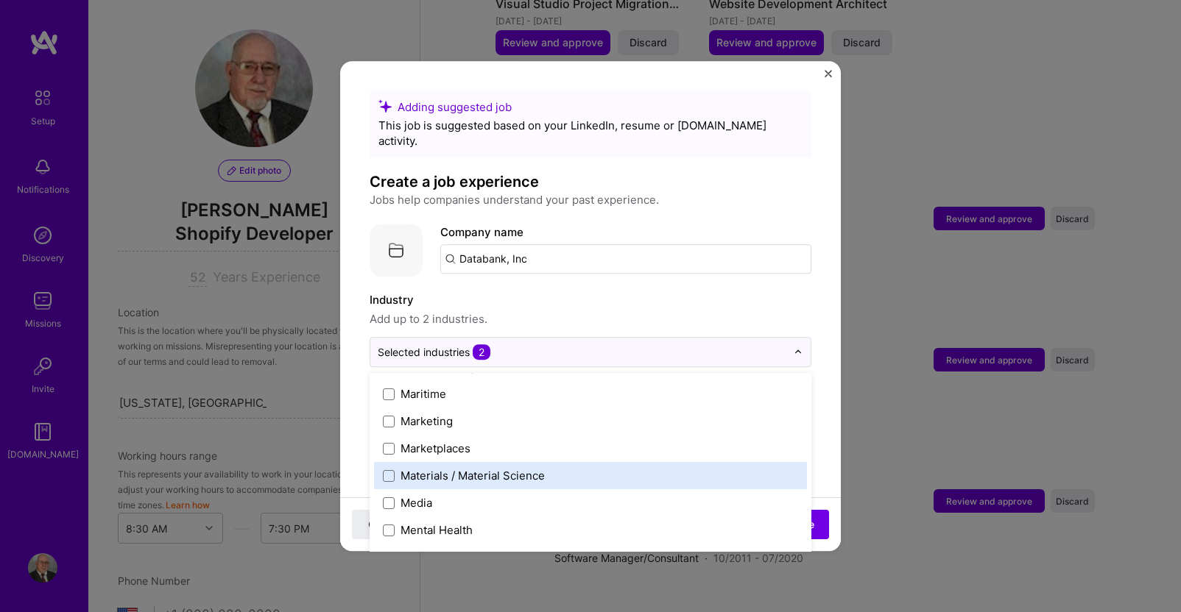
scroll to position [2173, 0]
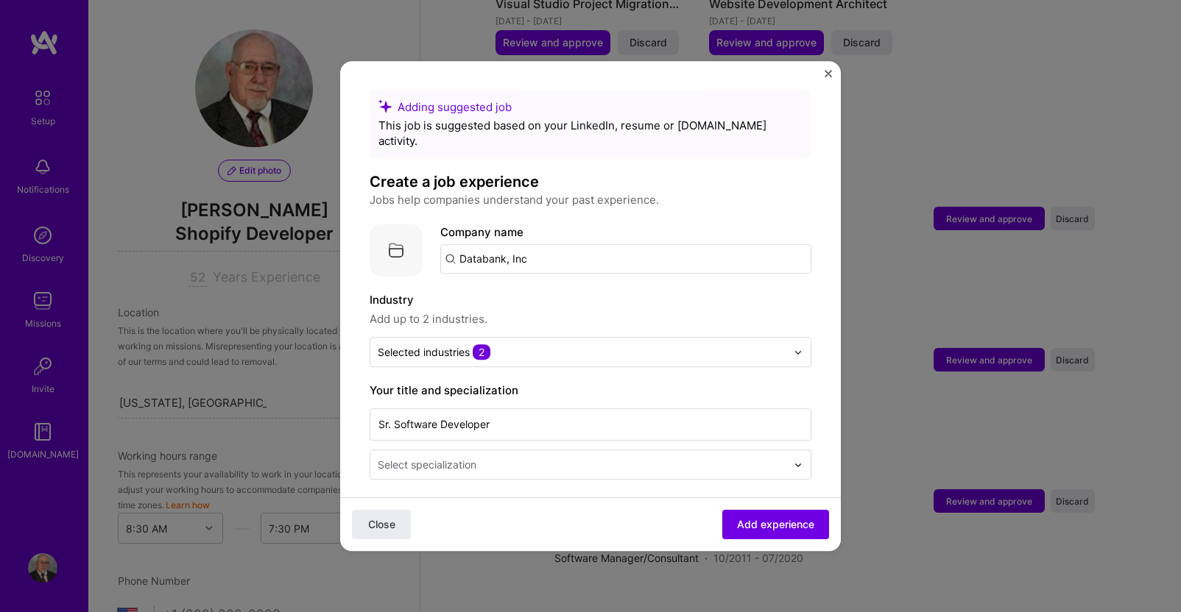
click at [604, 291] on label "Industry" at bounding box center [591, 300] width 442 height 18
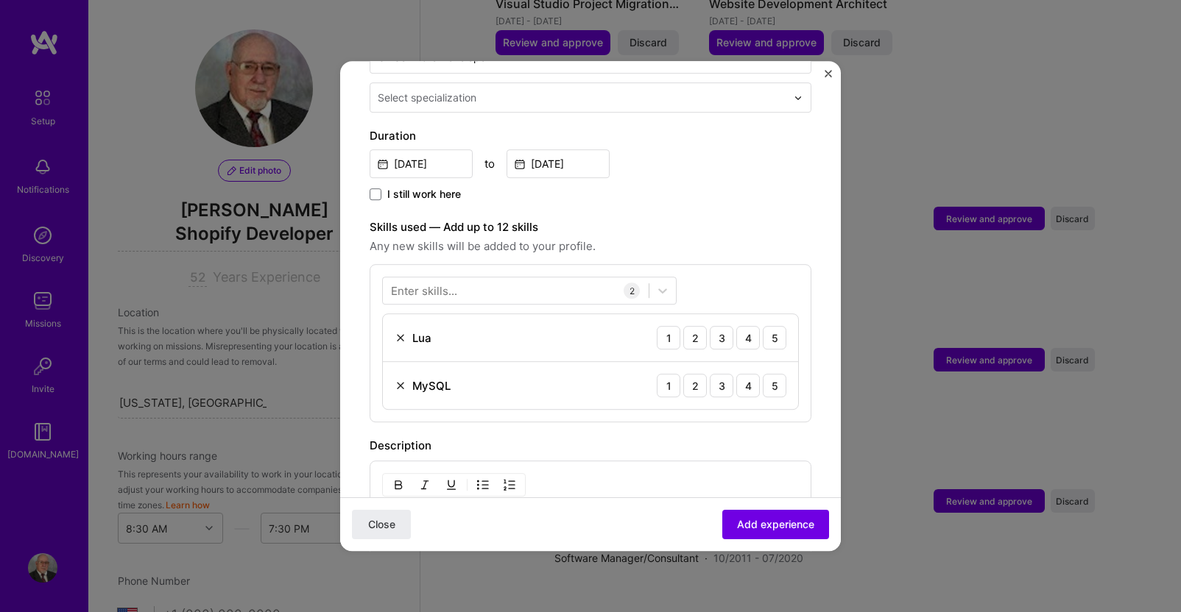
scroll to position [368, 0]
click at [398, 379] on img at bounding box center [401, 385] width 12 height 12
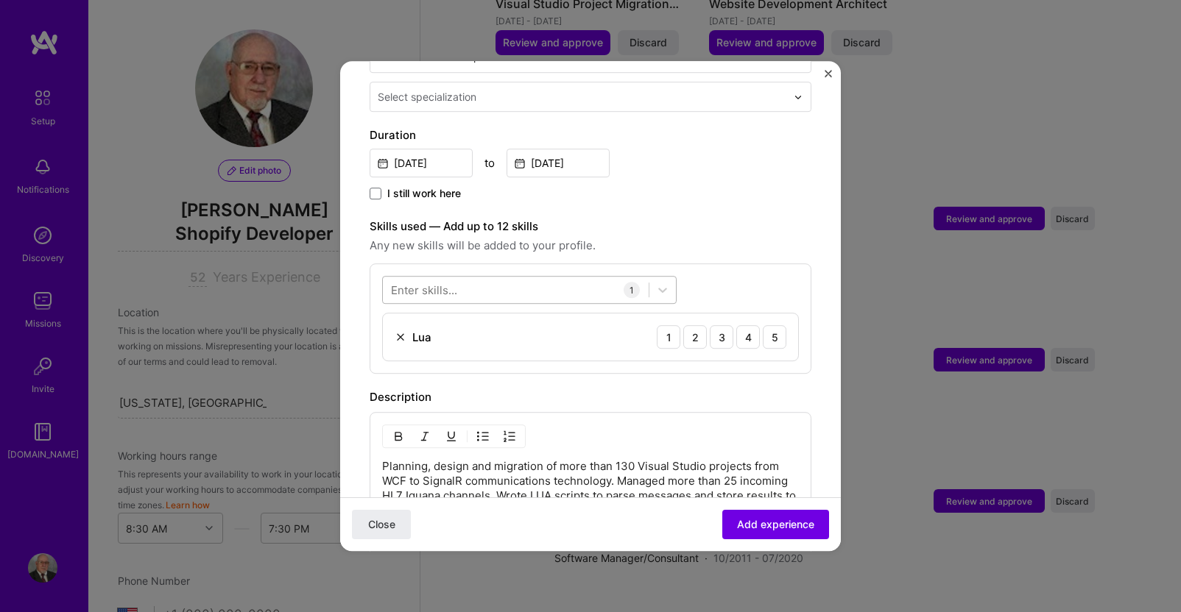
click at [467, 278] on div at bounding box center [516, 290] width 266 height 24
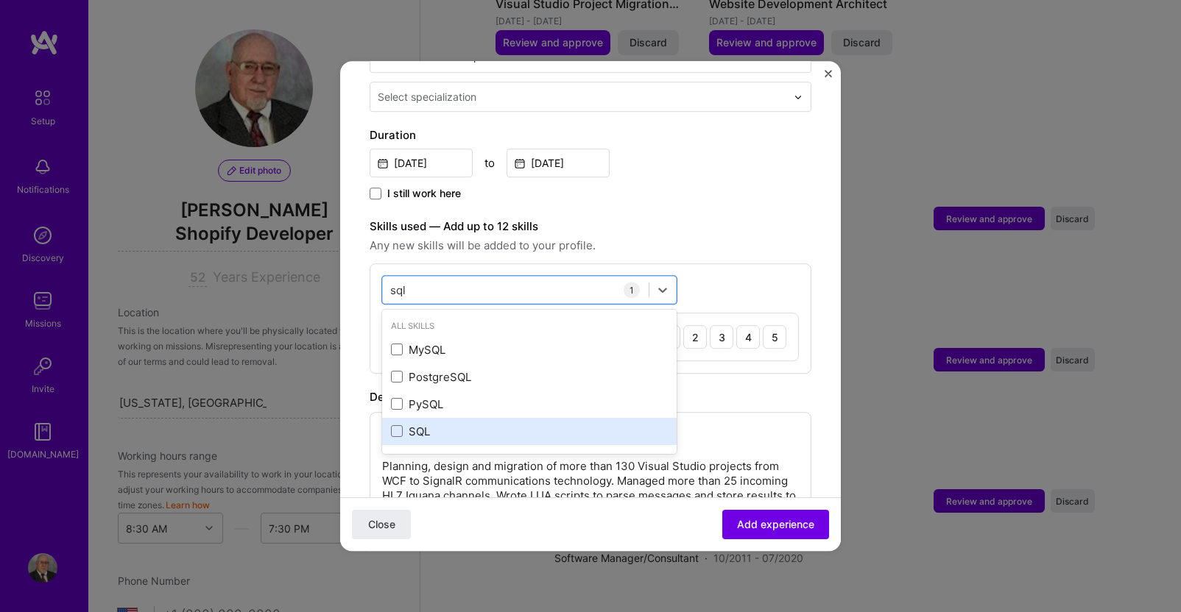
click at [427, 424] on div "SQL" at bounding box center [529, 431] width 277 height 15
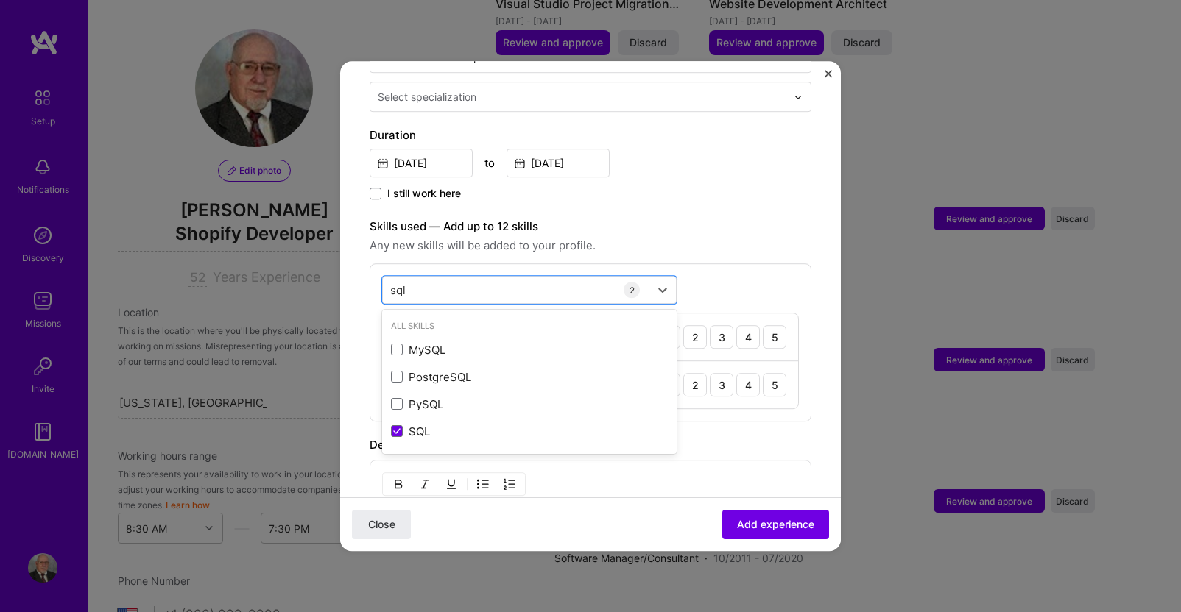
scroll to position [442, 0]
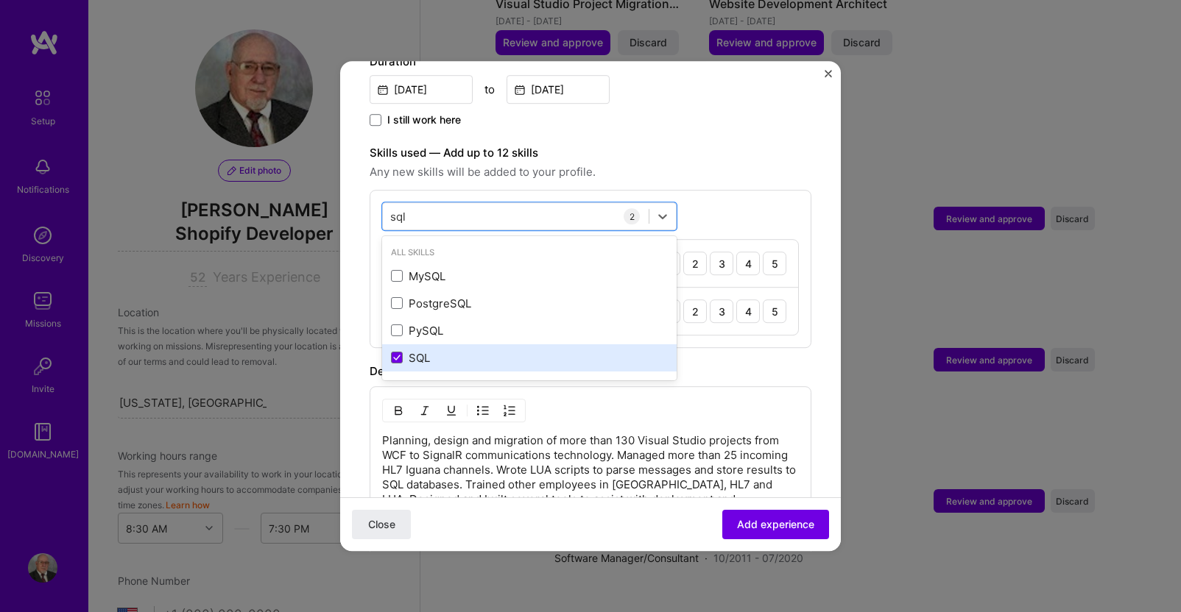
click at [423, 350] on div "SQL" at bounding box center [529, 357] width 277 height 15
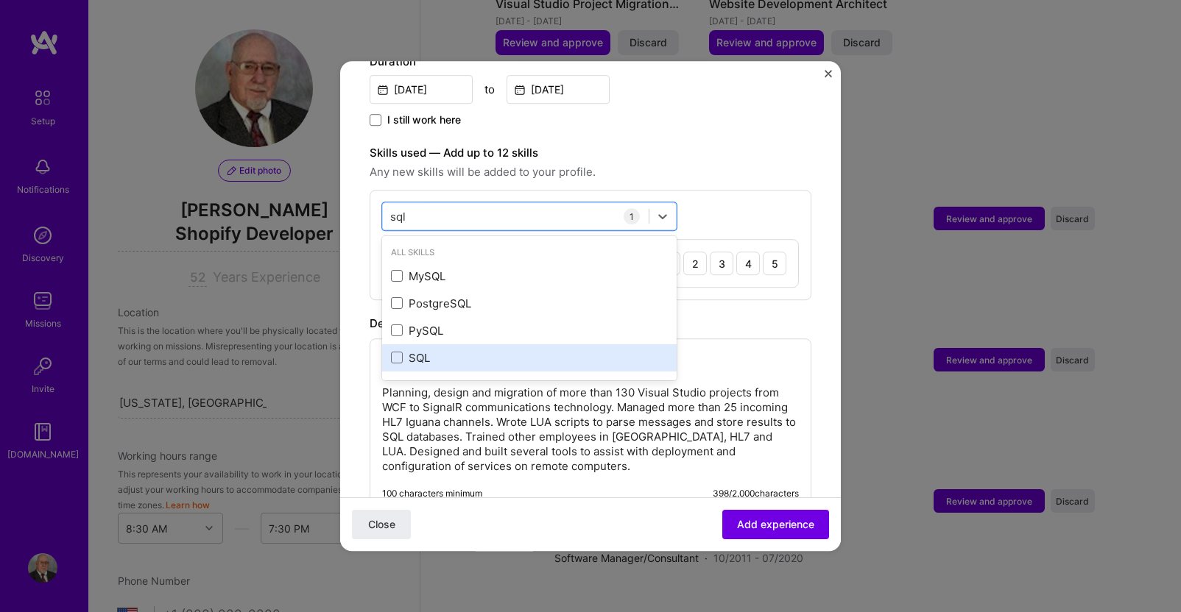
click at [423, 350] on div "SQL" at bounding box center [529, 357] width 277 height 15
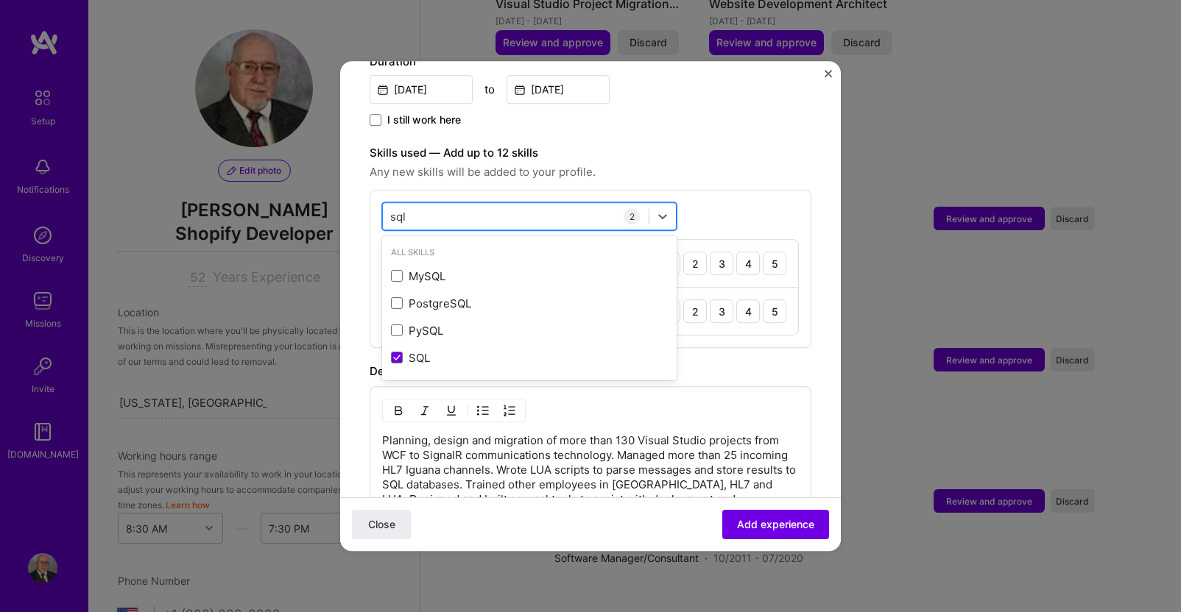
click at [434, 205] on div "sql sql" at bounding box center [516, 217] width 266 height 24
drag, startPoint x: 434, startPoint y: 200, endPoint x: 359, endPoint y: 206, distance: 74.6
click at [359, 206] on form "Adding suggested job This job is suggested based on your LinkedIn, resume or [D…" at bounding box center [590, 264] width 501 height 1230
click at [422, 205] on div "sql sql" at bounding box center [516, 217] width 266 height 24
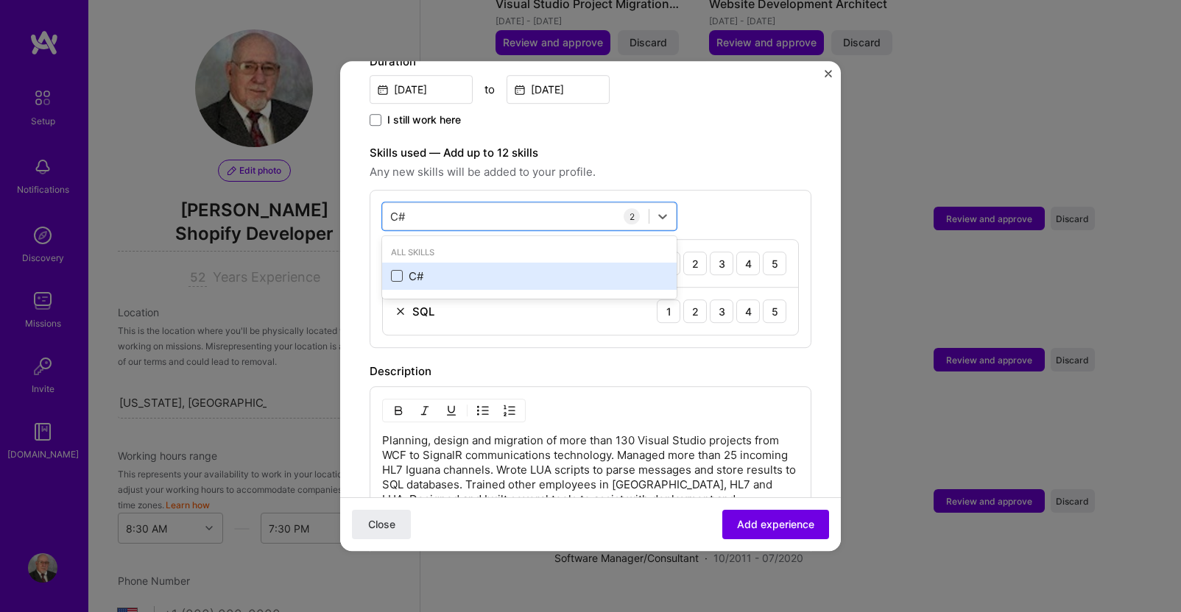
click at [398, 271] on span at bounding box center [397, 277] width 12 height 12
click at [0, 0] on input "checkbox" at bounding box center [0, 0] width 0 height 0
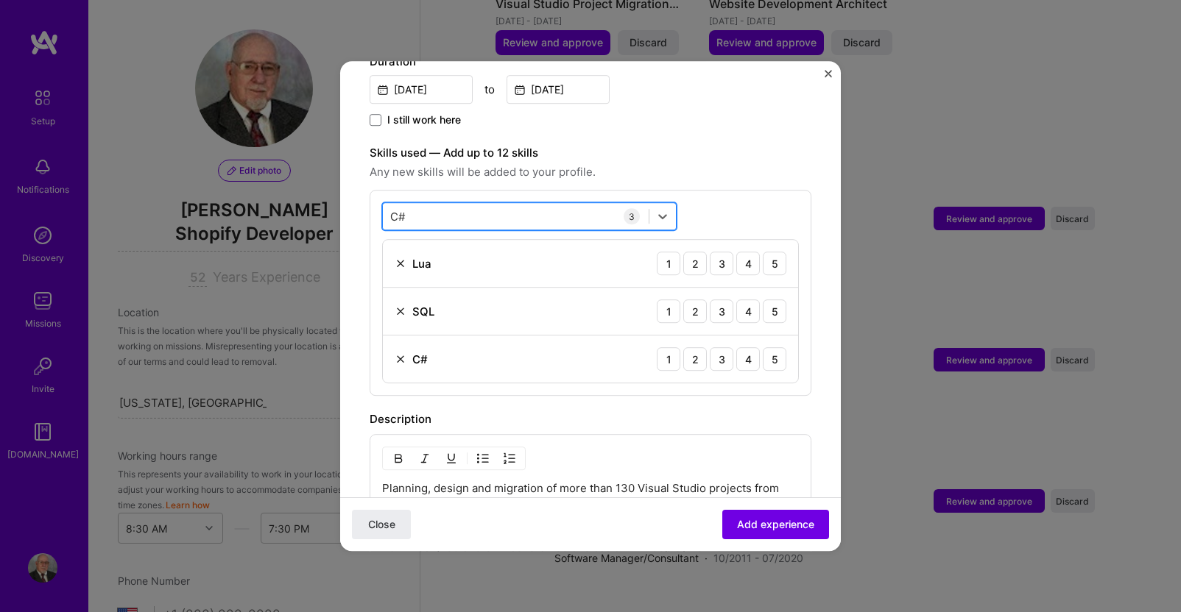
click at [433, 205] on div "C# C#" at bounding box center [516, 217] width 266 height 24
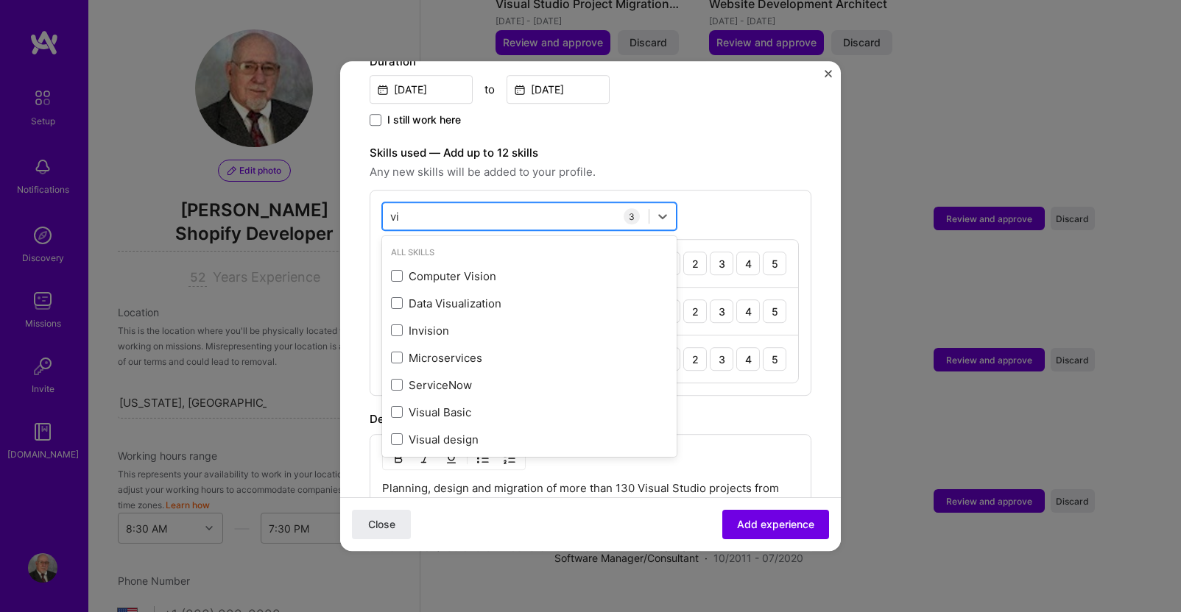
type input "v"
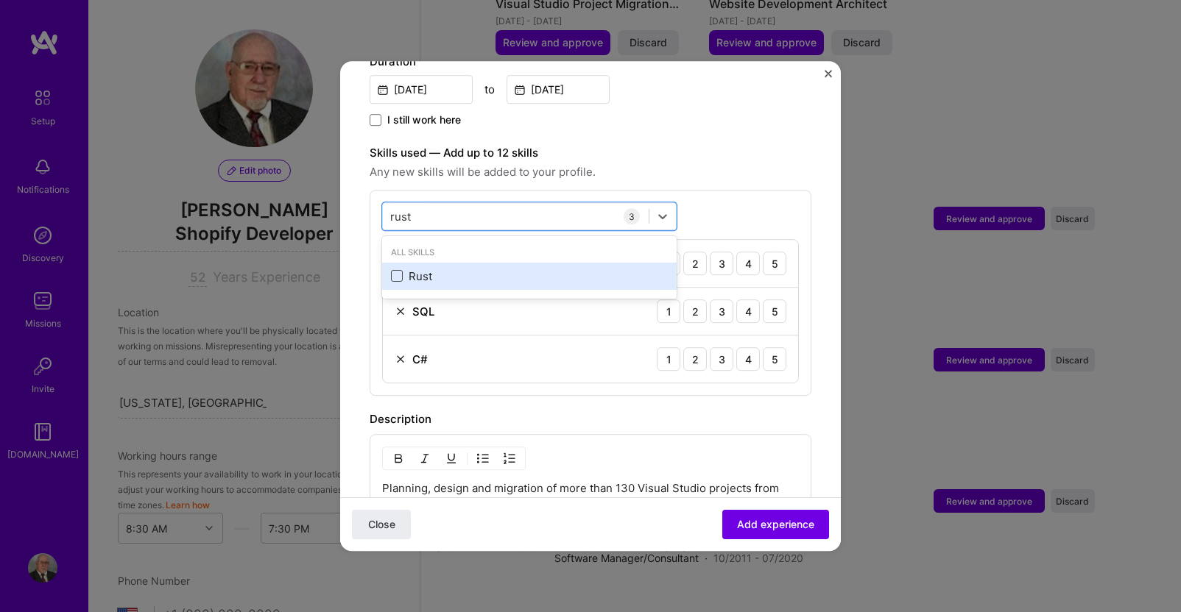
click at [399, 271] on span at bounding box center [397, 277] width 12 height 12
click at [0, 0] on input "checkbox" at bounding box center [0, 0] width 0 height 0
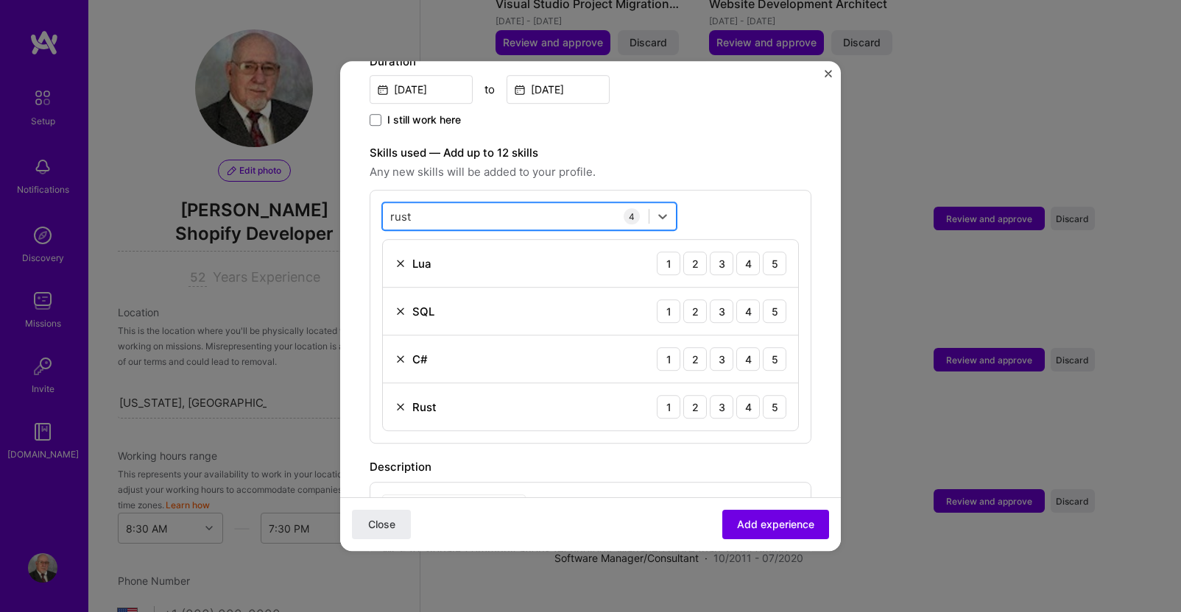
click at [435, 205] on div "rust rust" at bounding box center [516, 217] width 266 height 24
drag, startPoint x: 437, startPoint y: 195, endPoint x: 364, endPoint y: 201, distance: 73.8
click at [364, 201] on form "Adding suggested job This job is suggested based on your LinkedIn, resume or [D…" at bounding box center [590, 312] width 501 height 1326
type input "r"
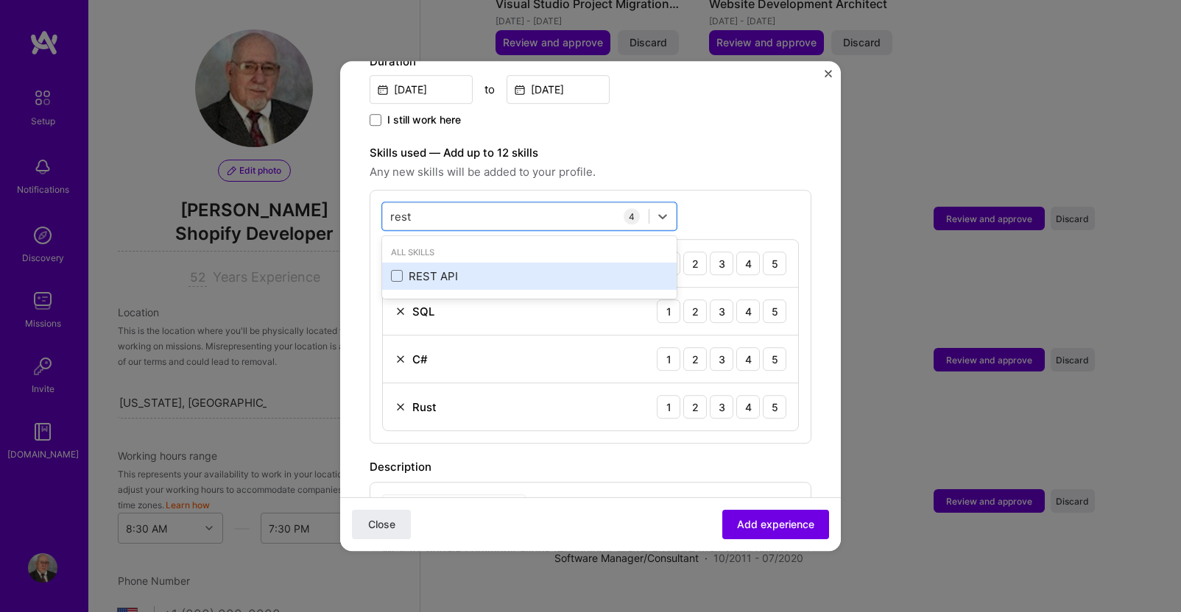
click at [432, 269] on div "REST API" at bounding box center [529, 276] width 277 height 15
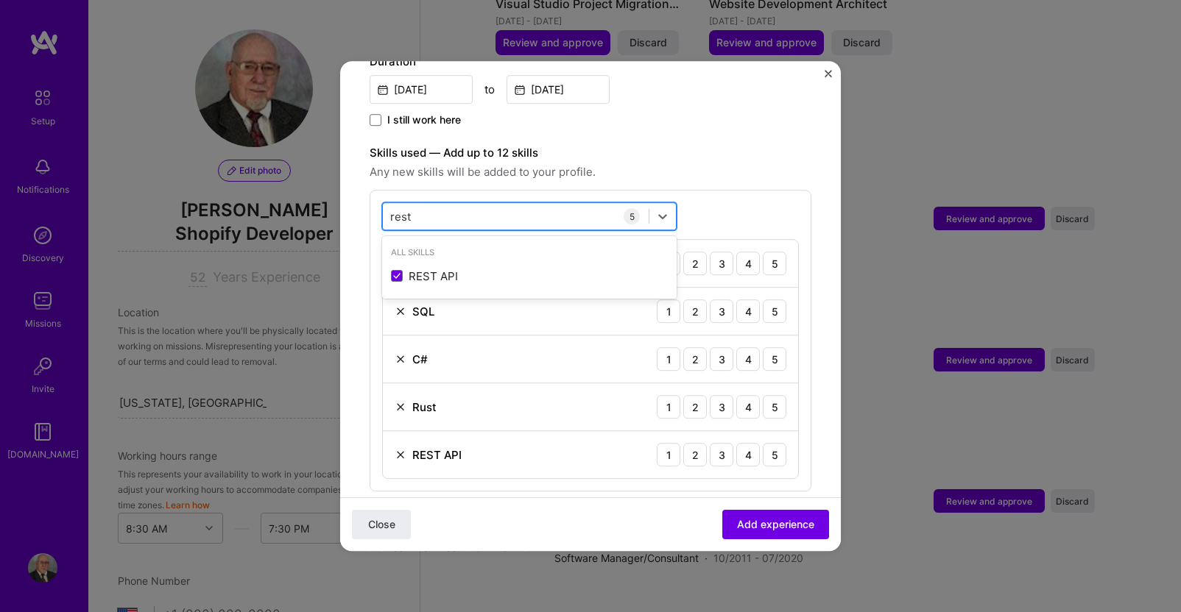
click at [440, 205] on div "rest rest" at bounding box center [516, 217] width 266 height 24
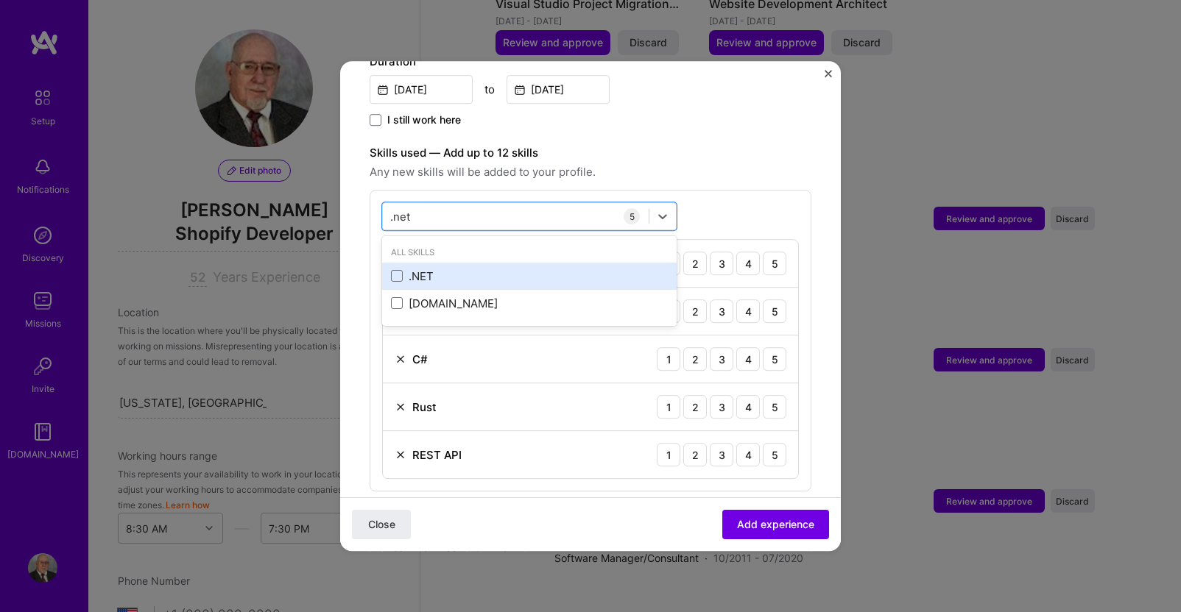
click at [422, 269] on div ".NET" at bounding box center [529, 276] width 277 height 15
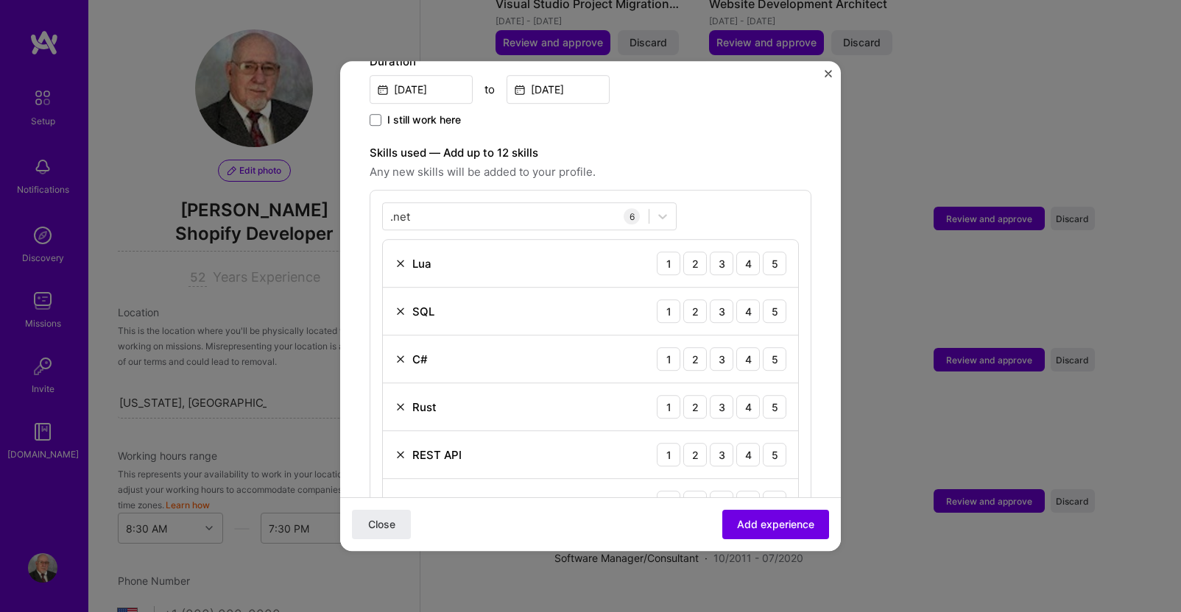
click at [617, 145] on label "Skills used — Add up to 12 skills" at bounding box center [591, 153] width 442 height 18
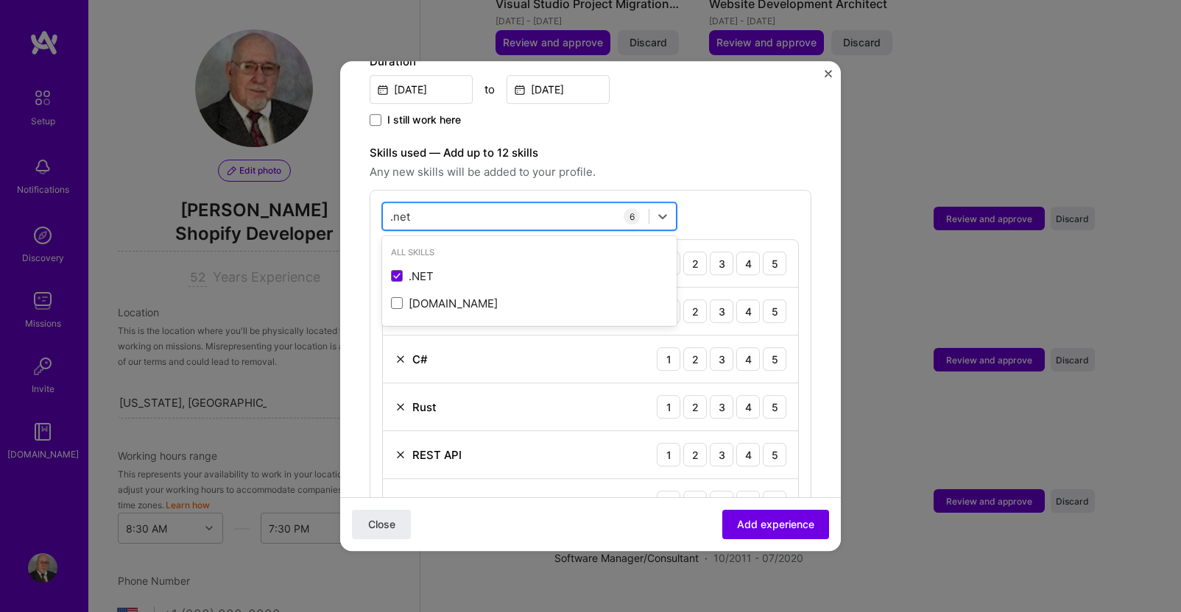
click at [431, 205] on div ".net .net" at bounding box center [516, 217] width 266 height 24
drag, startPoint x: 422, startPoint y: 202, endPoint x: 350, endPoint y: 205, distance: 72.2
click at [350, 205] on form "Adding suggested job This job is suggested based on your LinkedIn, resume or [D…" at bounding box center [590, 359] width 501 height 1421
type input "a"
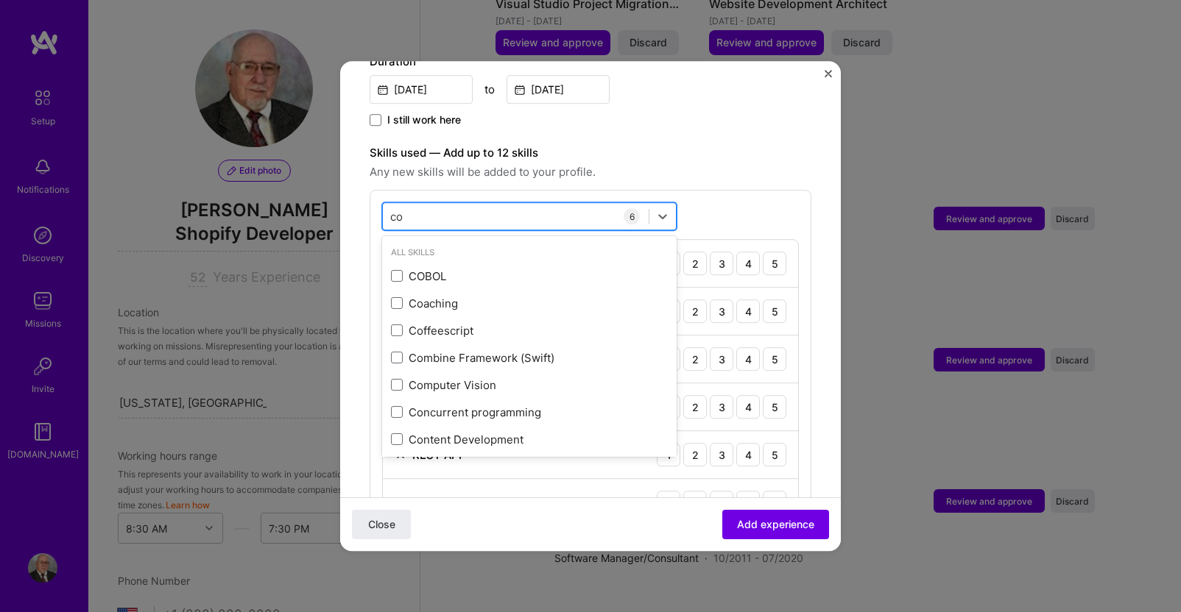
type input "c"
type input "m"
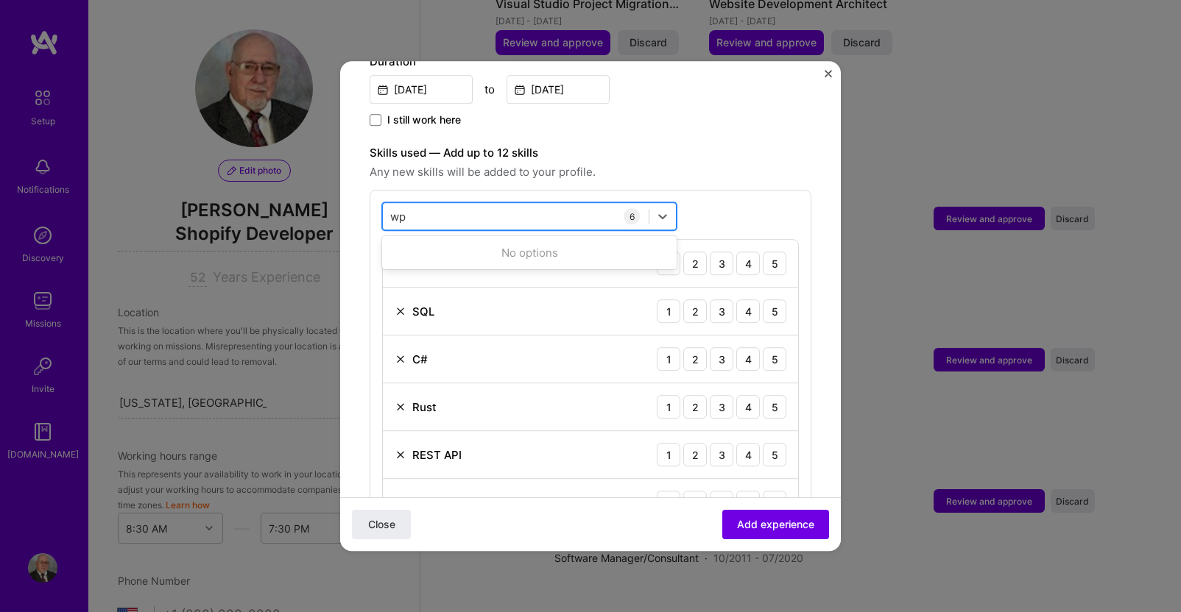
type input "w"
type input "m"
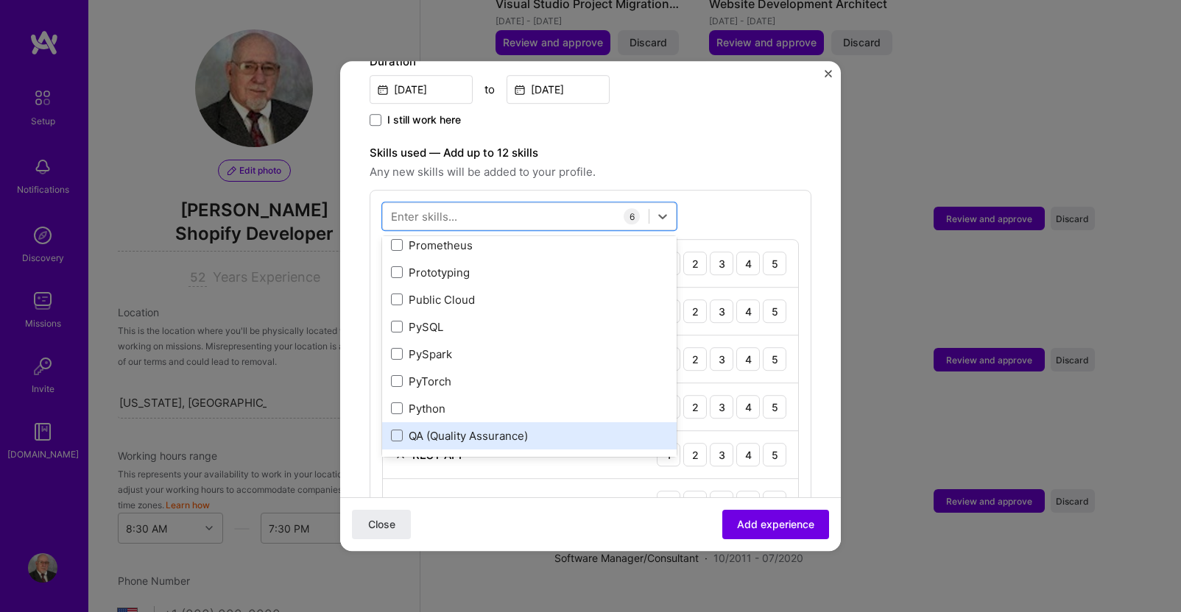
scroll to position [6931, 0]
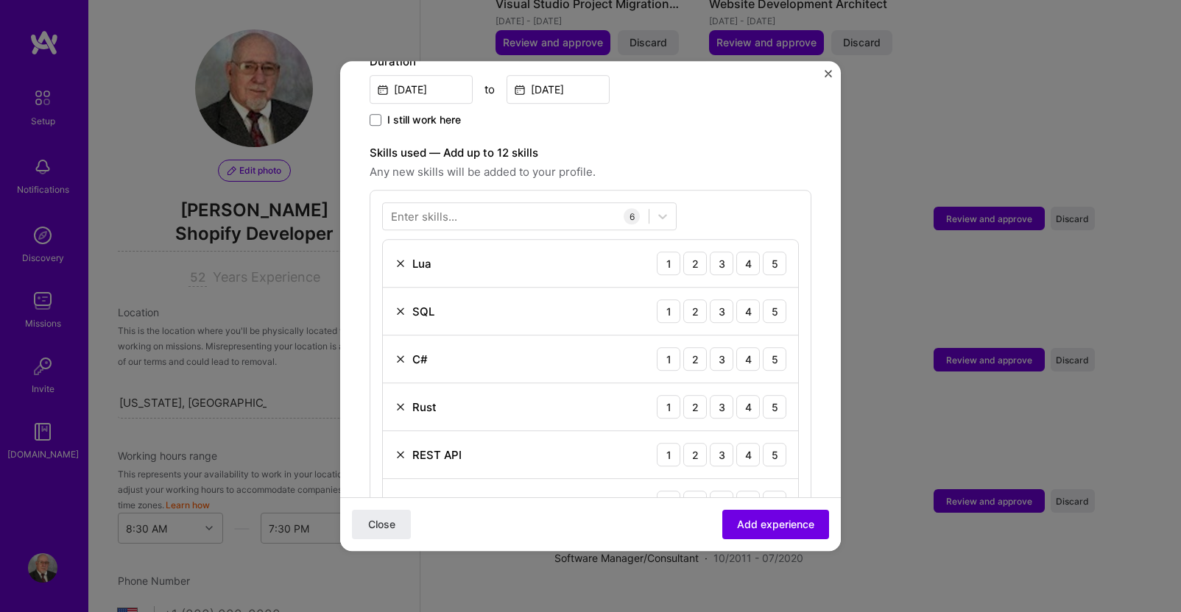
click at [742, 116] on div "Adding suggested job This job is suggested based on your LinkedIn, resume or [D…" at bounding box center [591, 318] width 442 height 1338
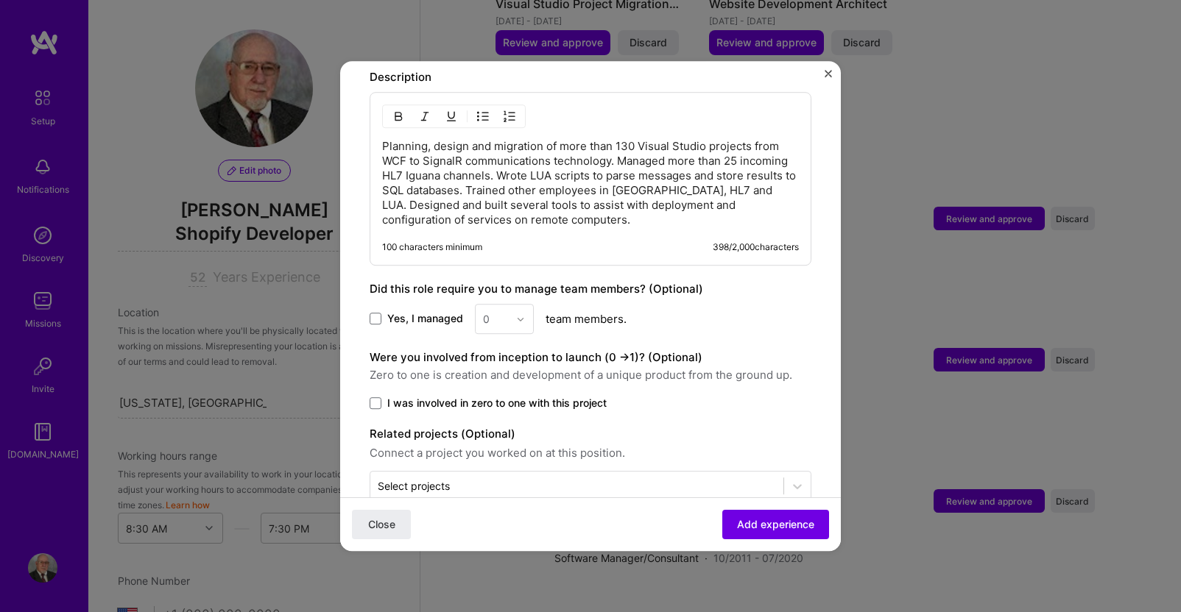
scroll to position [945, 0]
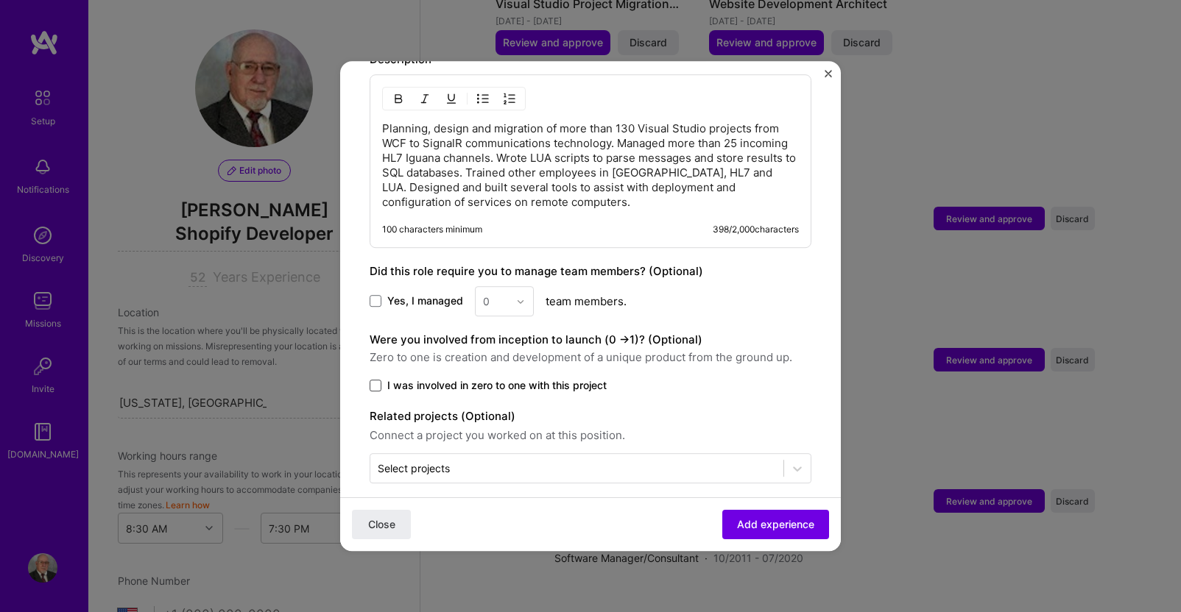
click at [377, 380] on span at bounding box center [376, 386] width 12 height 12
click at [0, 0] on input "I was involved in zero to one with this project" at bounding box center [0, 0] width 0 height 0
click at [756, 523] on span "Add experience" at bounding box center [775, 524] width 77 height 15
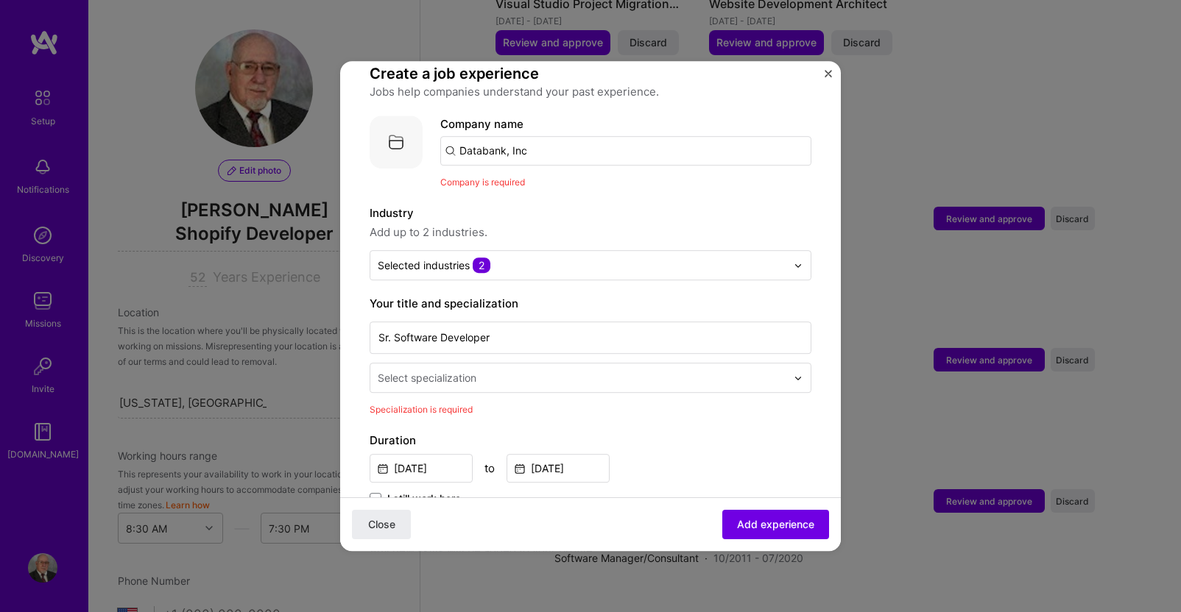
scroll to position [74, 0]
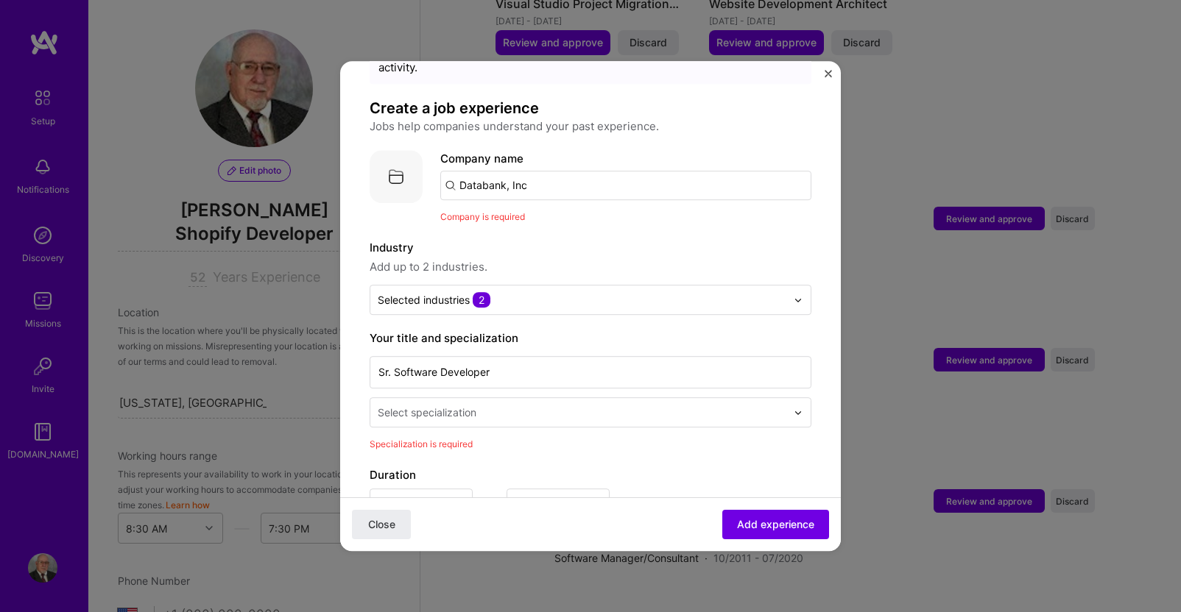
click at [562, 171] on input "Databank, Inc" at bounding box center [625, 185] width 371 height 29
click at [559, 176] on input "Databank, Inc" at bounding box center [625, 185] width 371 height 29
type input "Databank"
click at [548, 213] on div "Databank" at bounding box center [554, 226] width 63 height 26
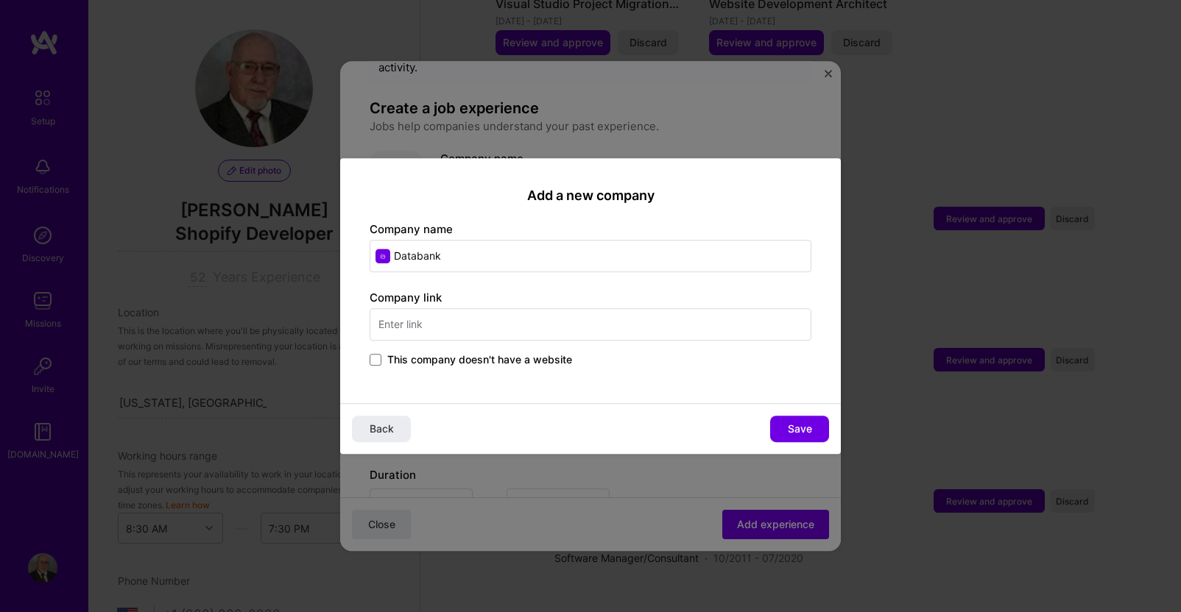
click at [442, 333] on input "text" at bounding box center [591, 324] width 442 height 32
type input "[DOMAIN_NAME]"
click at [792, 431] on span "Save" at bounding box center [800, 429] width 24 height 15
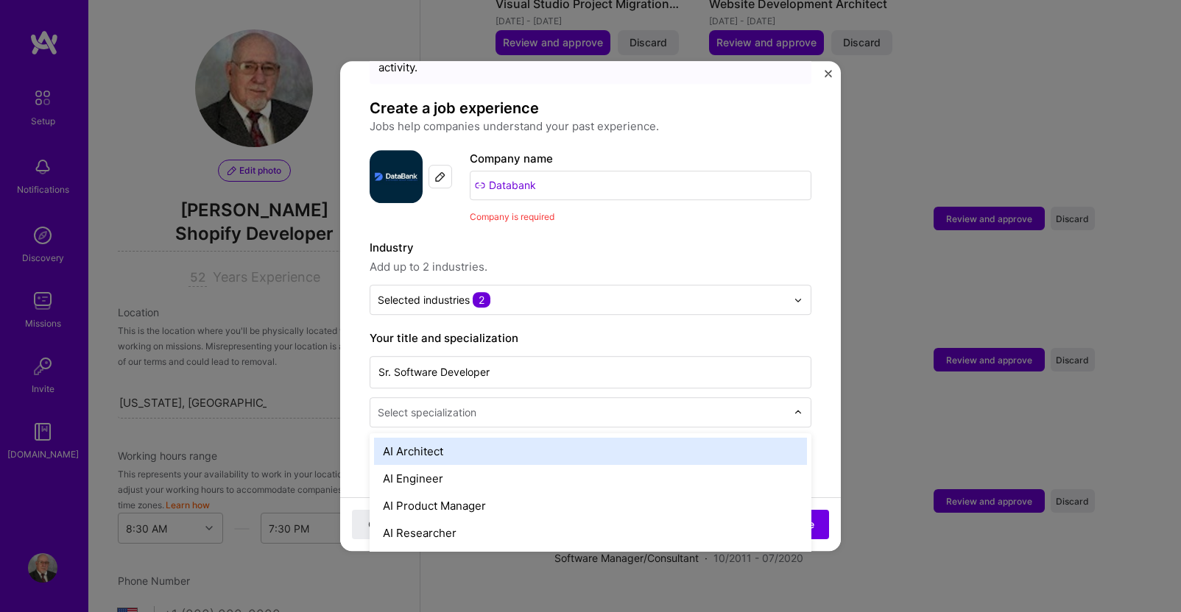
scroll to position [2535, 0]
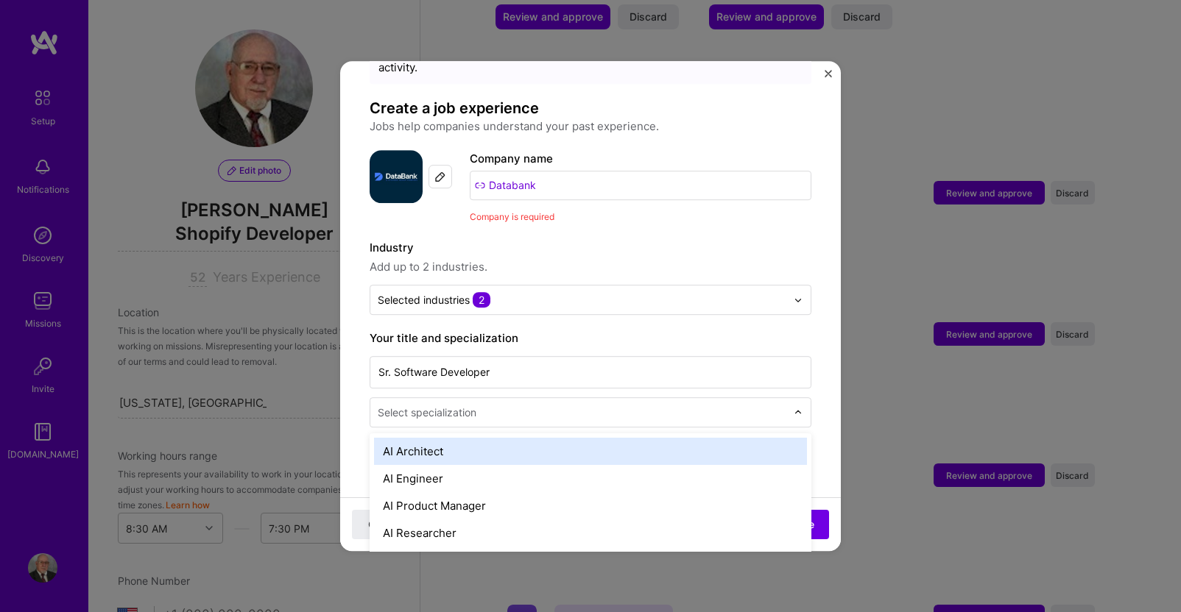
click at [793, 409] on img at bounding box center [797, 413] width 9 height 9
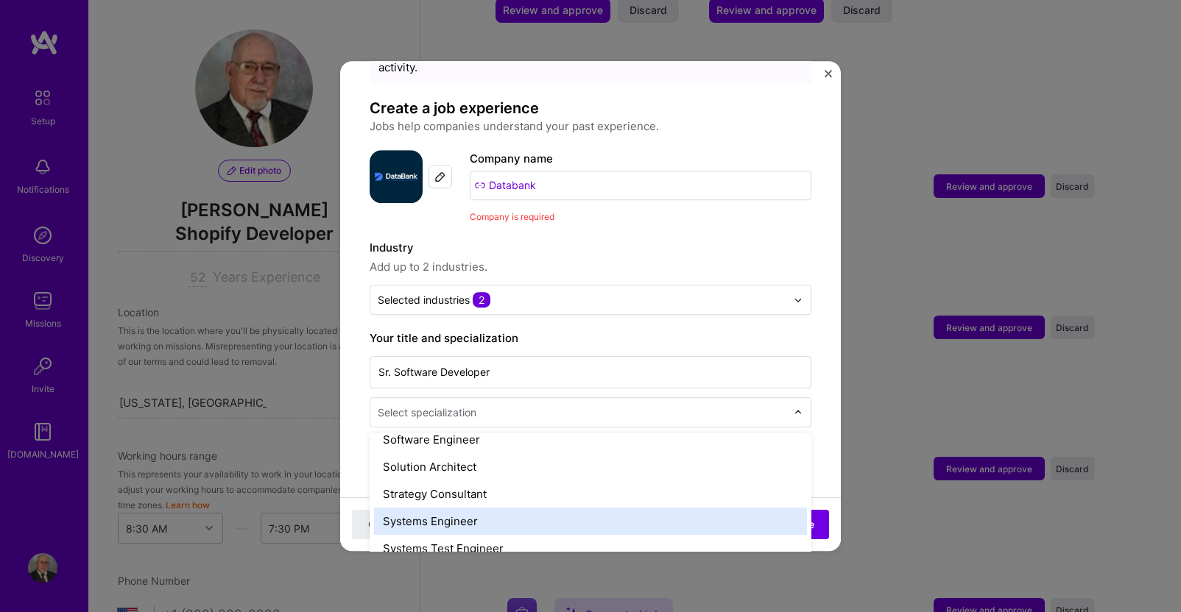
scroll to position [1621, 0]
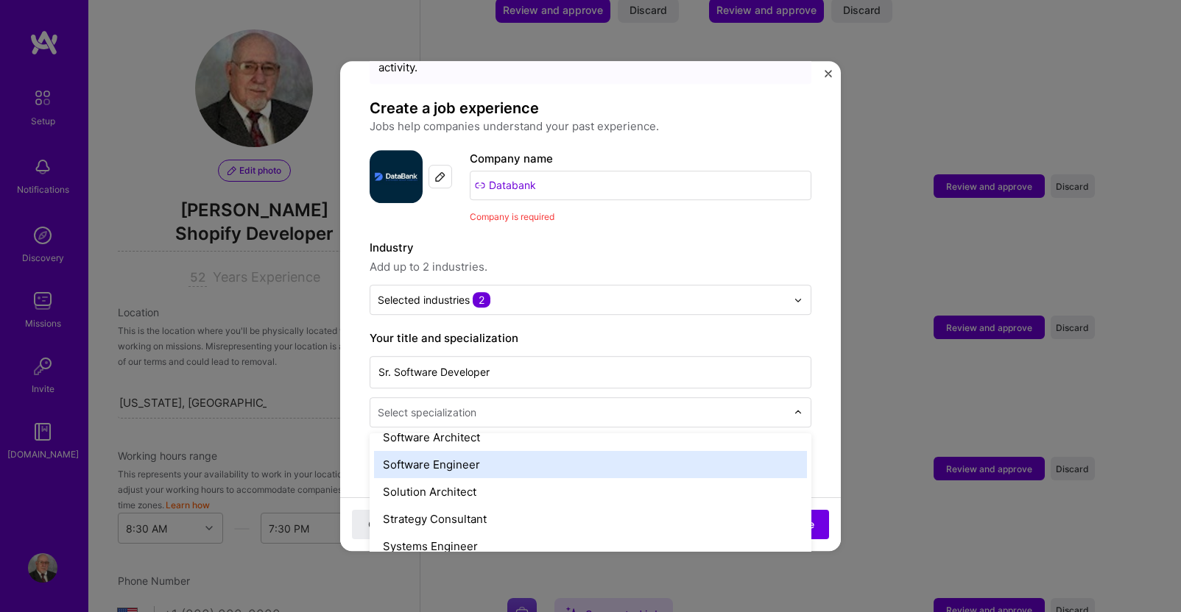
click at [429, 451] on div "Software Engineer" at bounding box center [590, 464] width 433 height 27
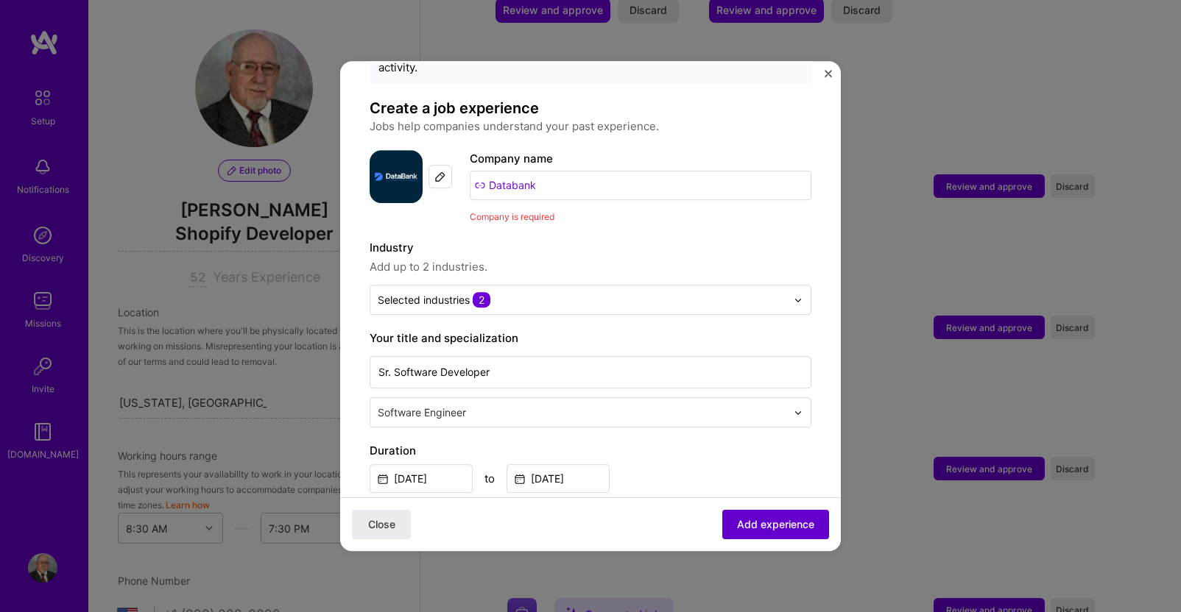
click at [742, 522] on span "Add experience" at bounding box center [775, 524] width 77 height 15
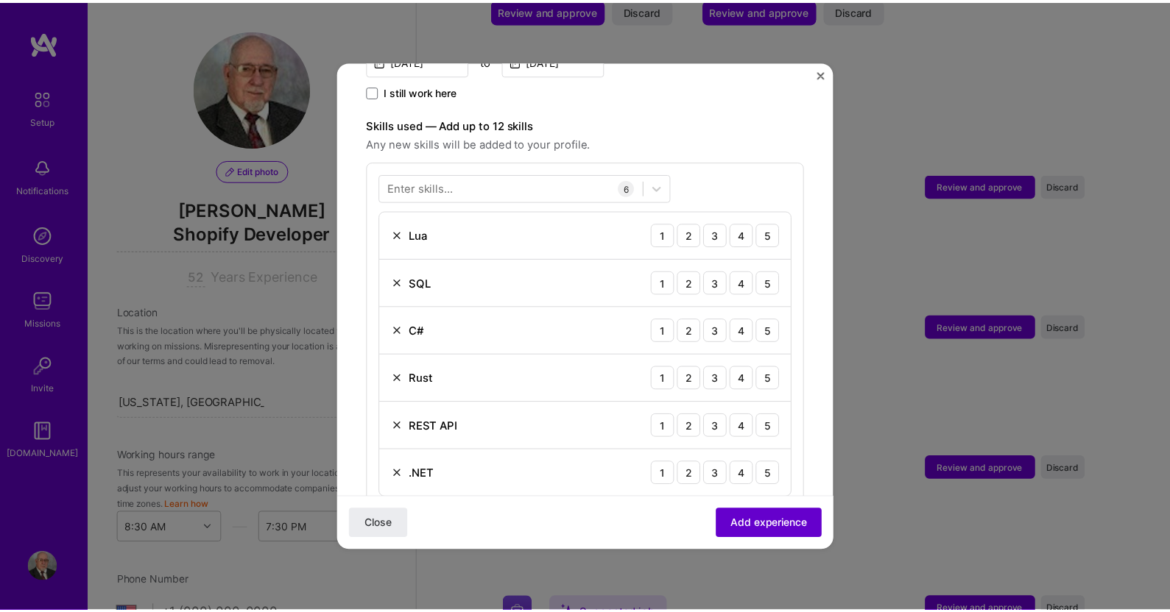
scroll to position [509, 0]
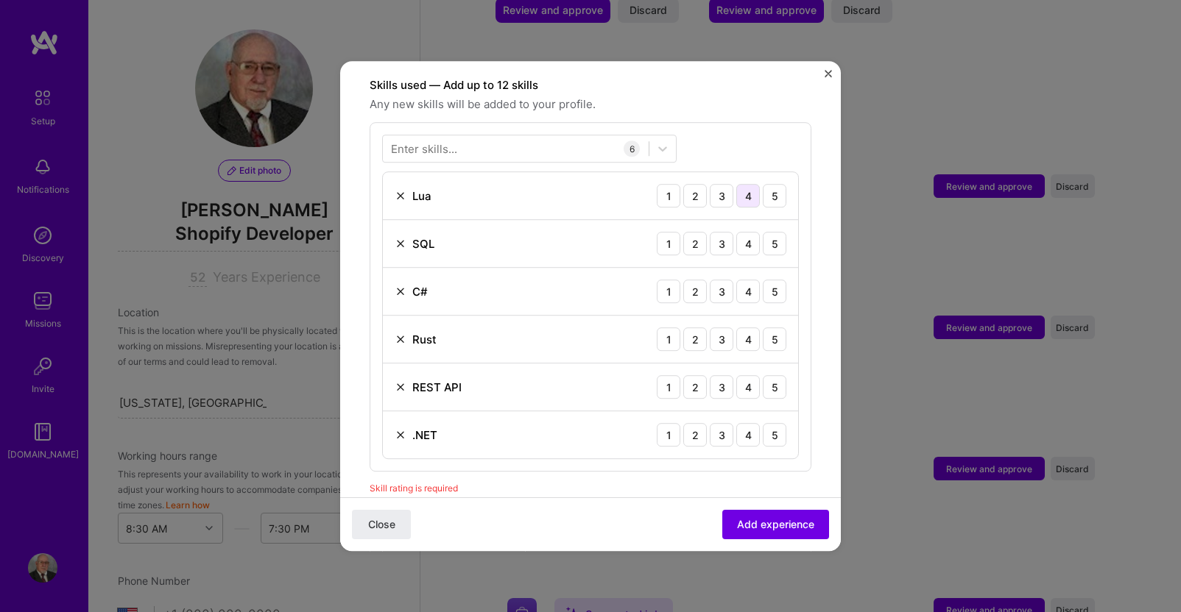
click at [736, 184] on div "4" at bounding box center [748, 196] width 24 height 24
click at [736, 232] on div "4" at bounding box center [748, 244] width 24 height 24
click at [763, 280] on div "5" at bounding box center [775, 292] width 24 height 24
click at [710, 328] on div "3" at bounding box center [722, 340] width 24 height 24
click at [736, 375] on div "4" at bounding box center [748, 387] width 24 height 24
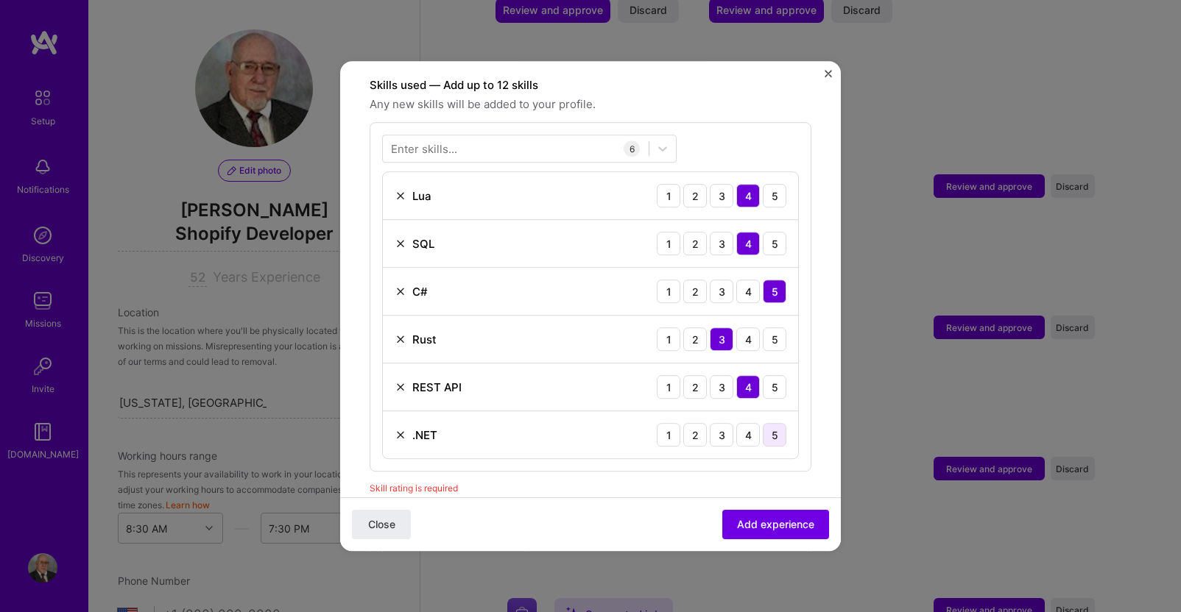
click at [768, 423] on div "5" at bounding box center [775, 435] width 24 height 24
click at [756, 527] on span "Add experience" at bounding box center [775, 524] width 77 height 15
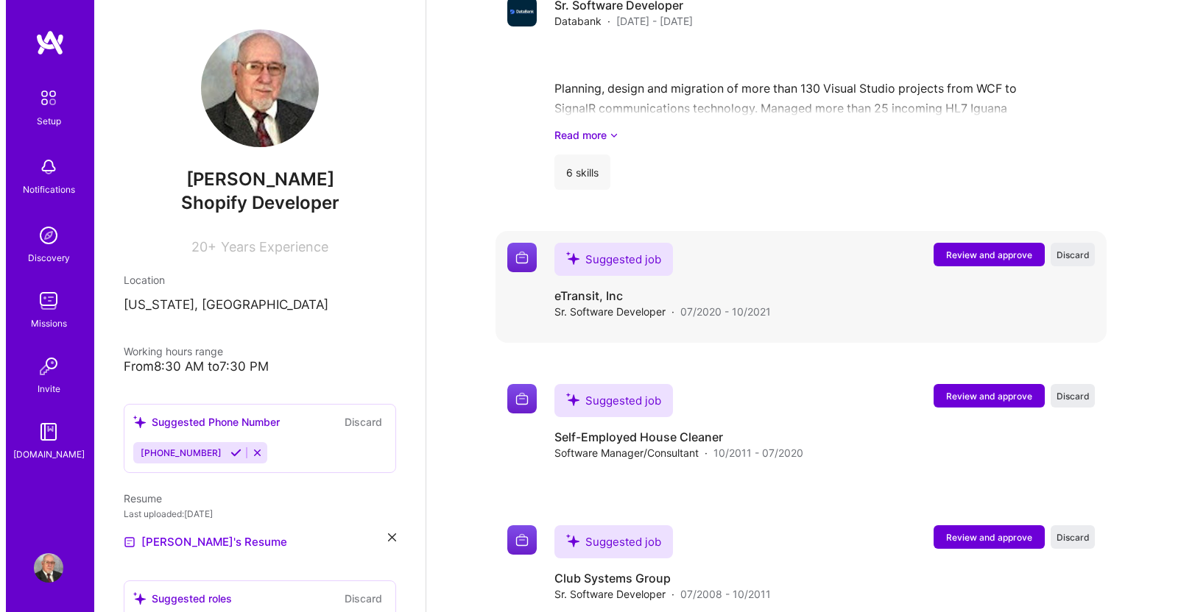
scroll to position [1931, 0]
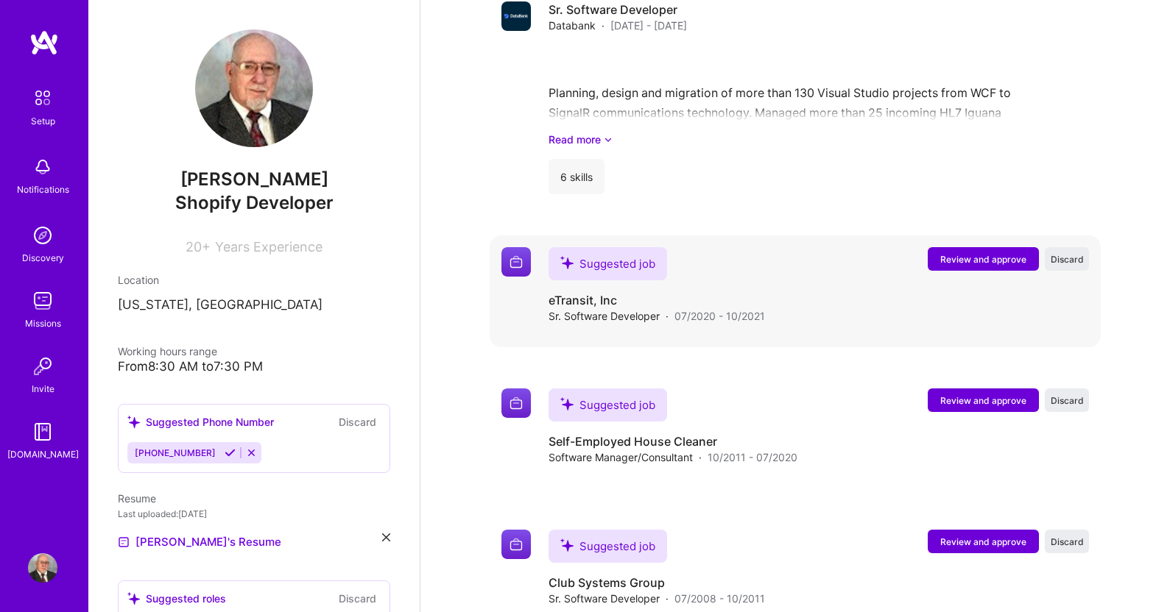
click at [981, 253] on span "Review and approve" at bounding box center [983, 259] width 86 height 13
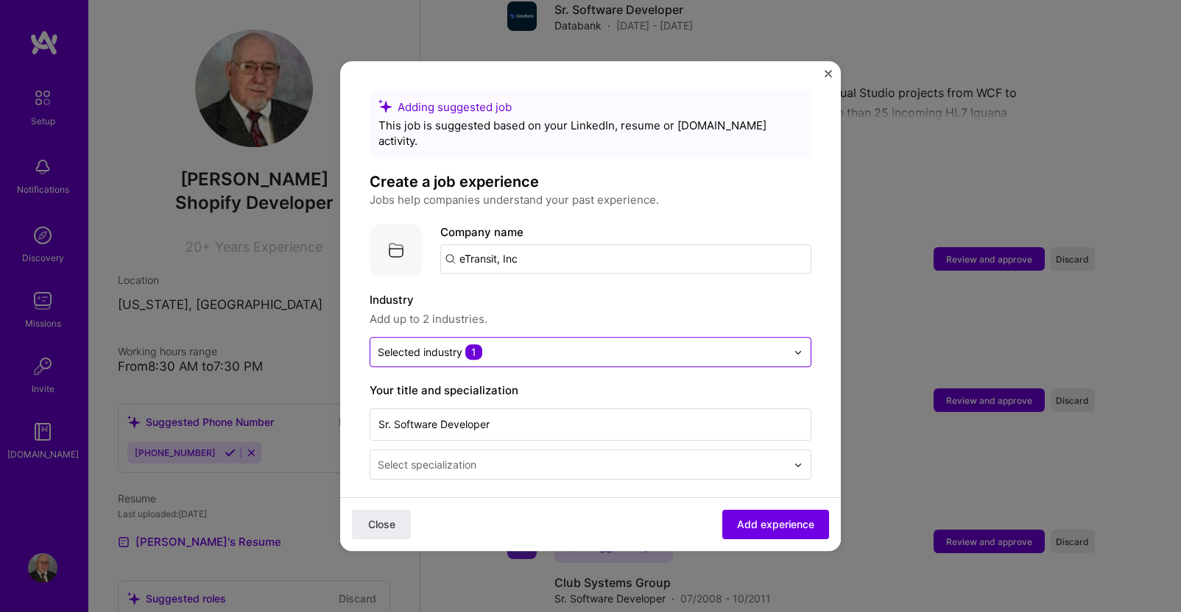
click at [793, 348] on img at bounding box center [797, 352] width 9 height 9
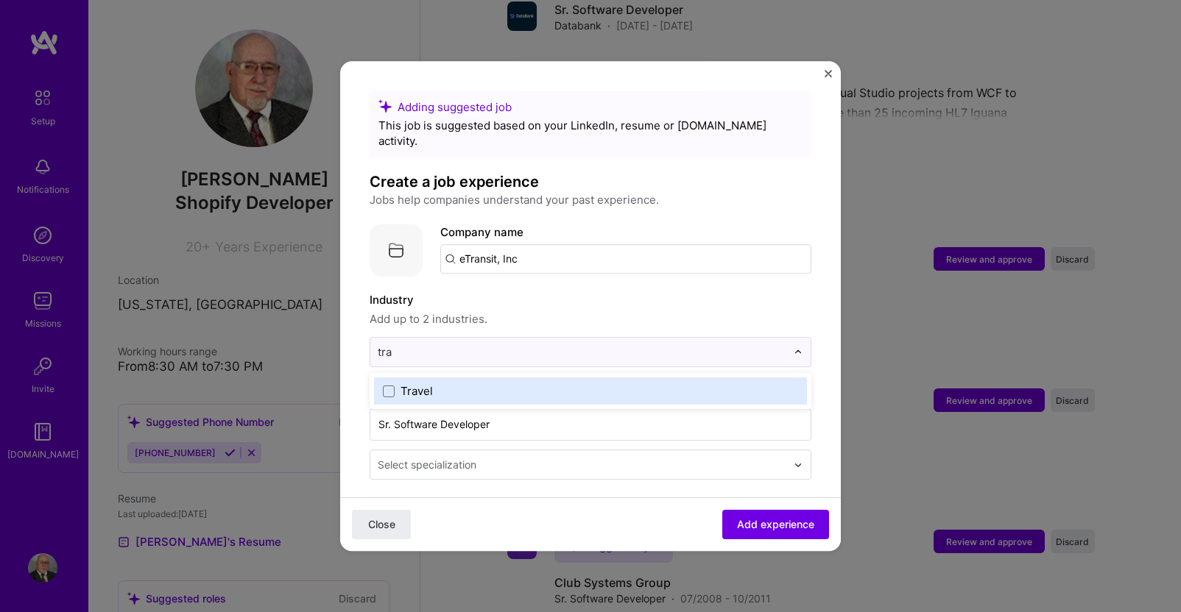
type input "[PERSON_NAME]"
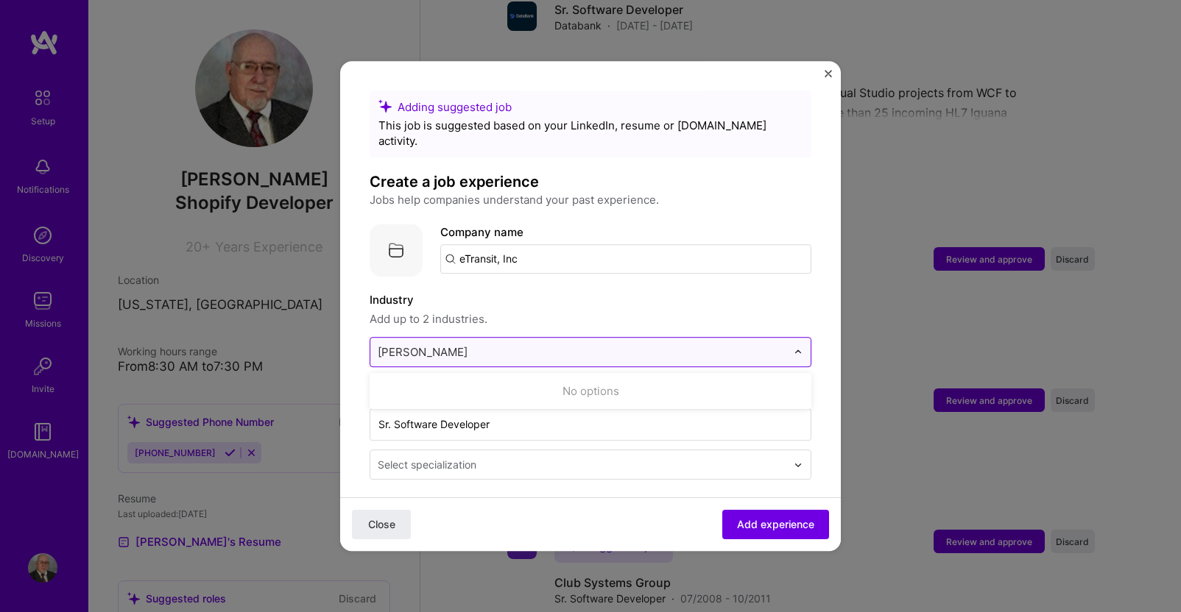
click at [660, 344] on input "[PERSON_NAME]" at bounding box center [582, 351] width 409 height 15
click at [439, 345] on div at bounding box center [582, 352] width 409 height 18
click at [793, 348] on img at bounding box center [797, 352] width 9 height 9
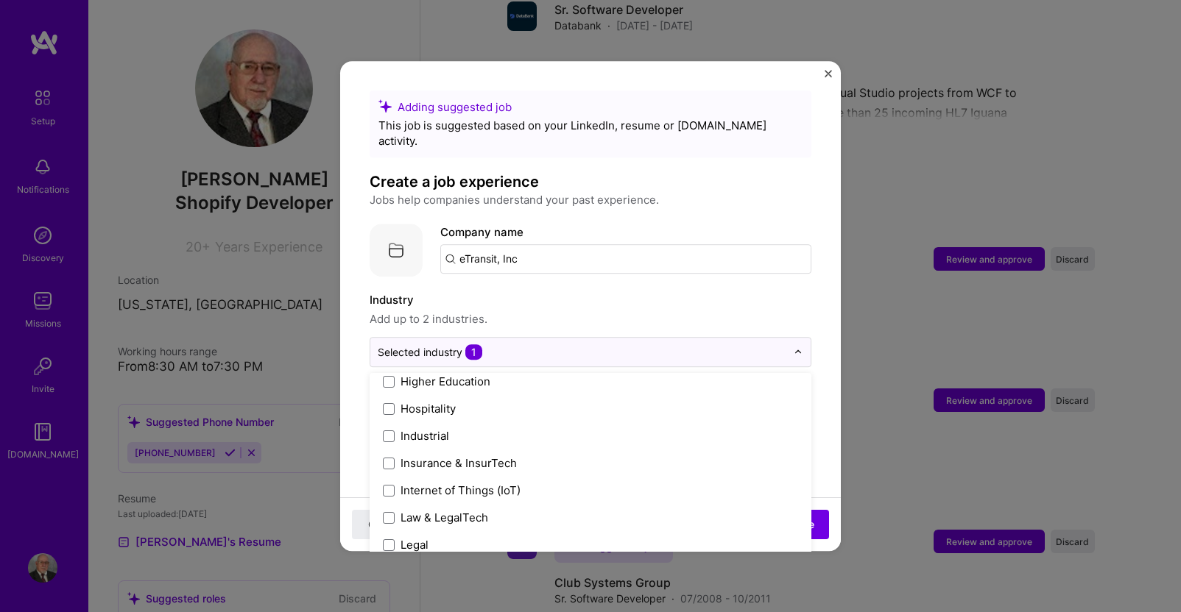
scroll to position [1904, 0]
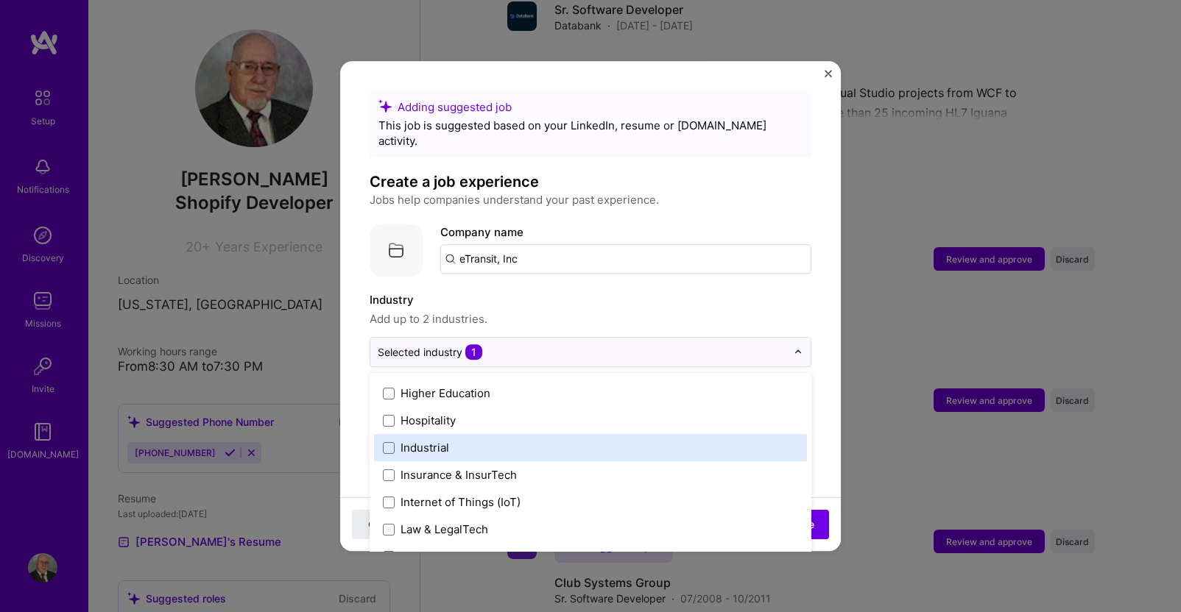
click at [395, 440] on label "Industrial" at bounding box center [590, 447] width 415 height 15
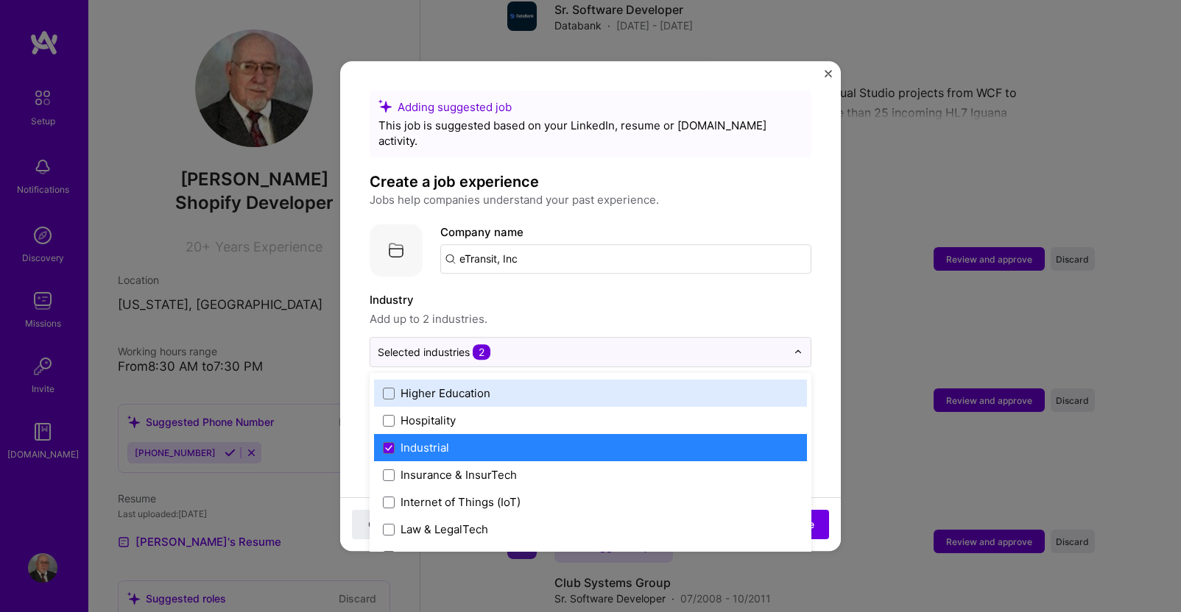
click at [718, 291] on label "Industry" at bounding box center [591, 300] width 442 height 18
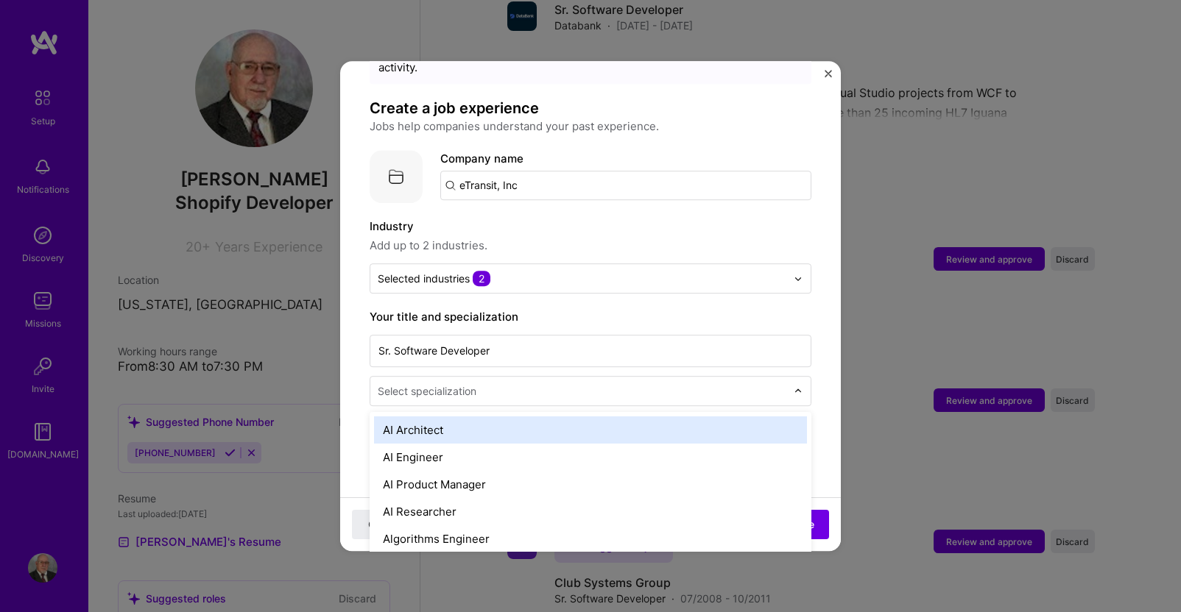
scroll to position [1942, 0]
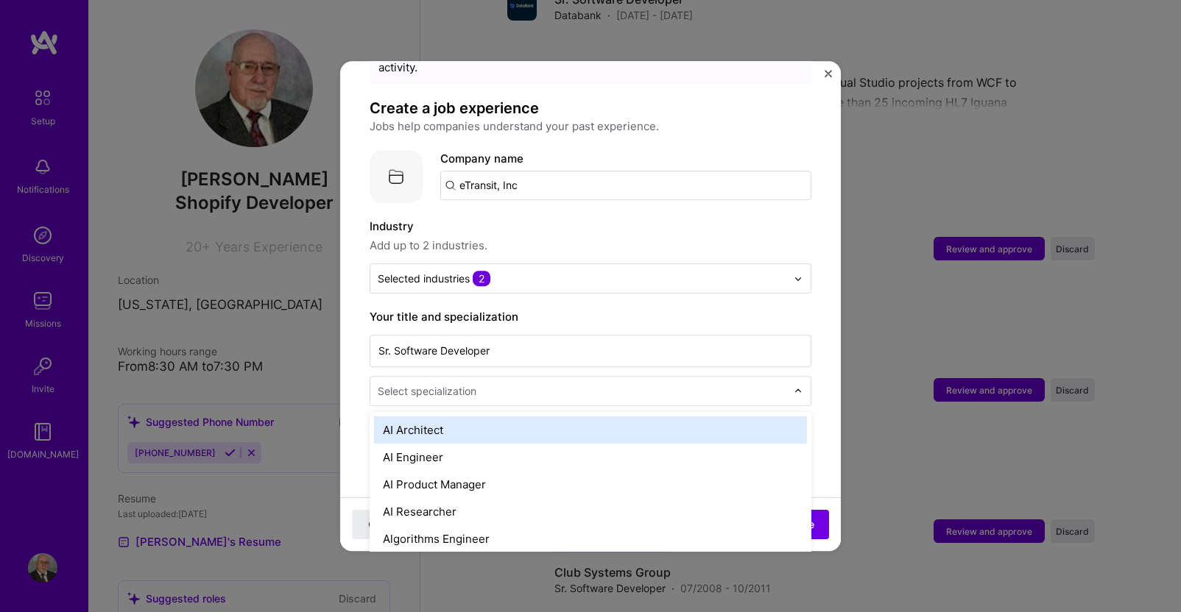
click at [793, 387] on img at bounding box center [797, 391] width 9 height 9
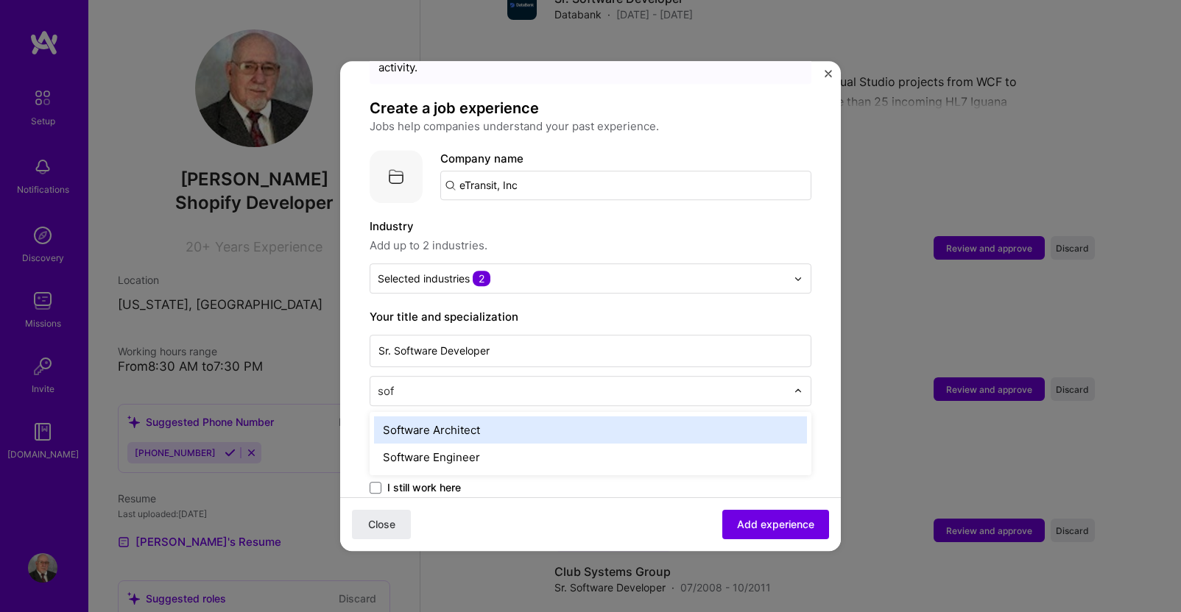
type input "soft"
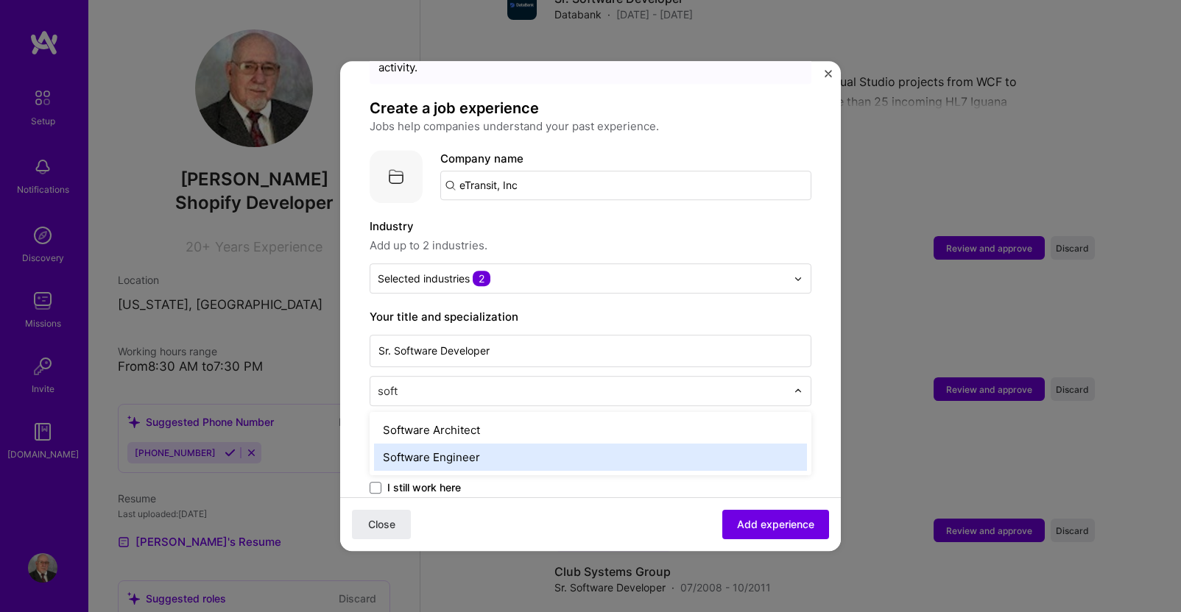
click at [443, 444] on div "Software Engineer" at bounding box center [590, 457] width 433 height 27
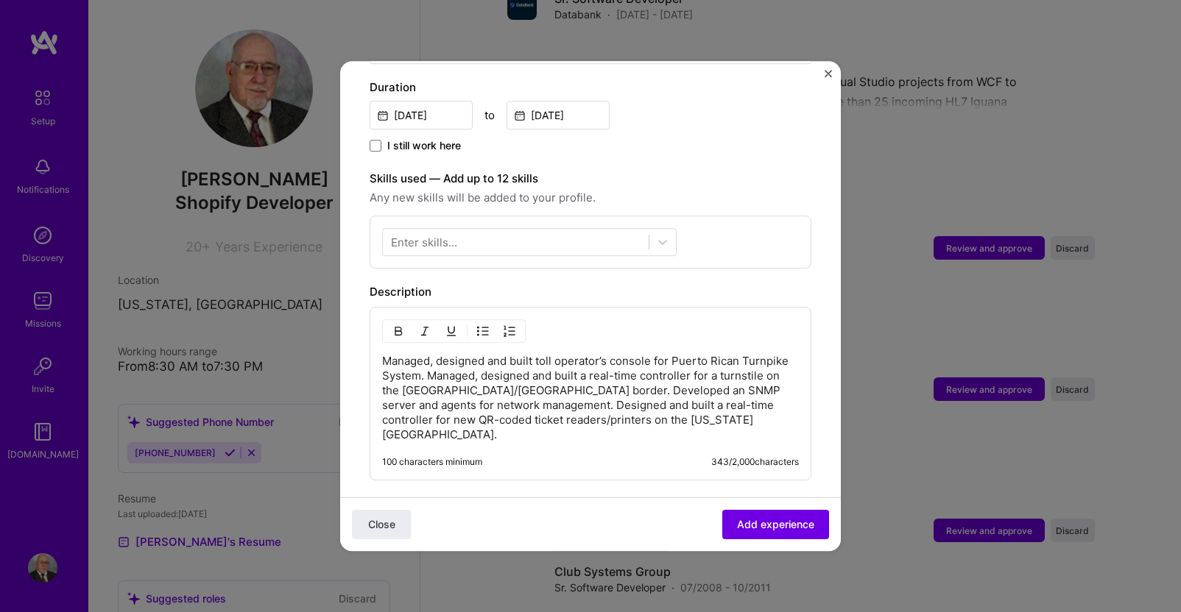
scroll to position [442, 0]
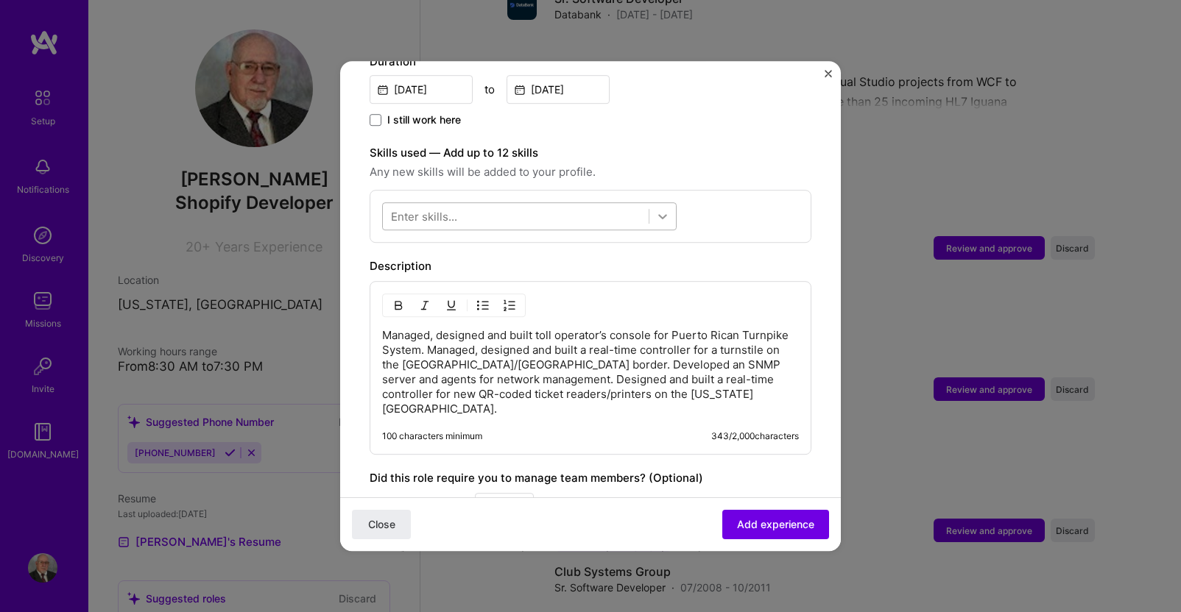
click at [660, 214] on icon at bounding box center [662, 216] width 9 height 5
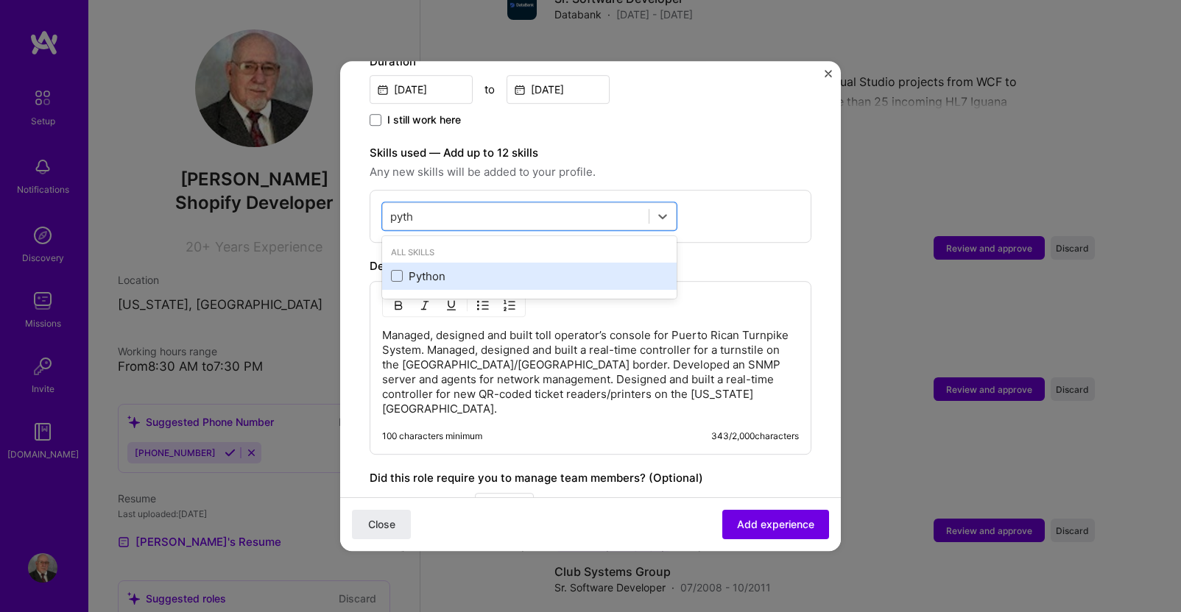
click at [434, 269] on div "Python" at bounding box center [529, 276] width 277 height 15
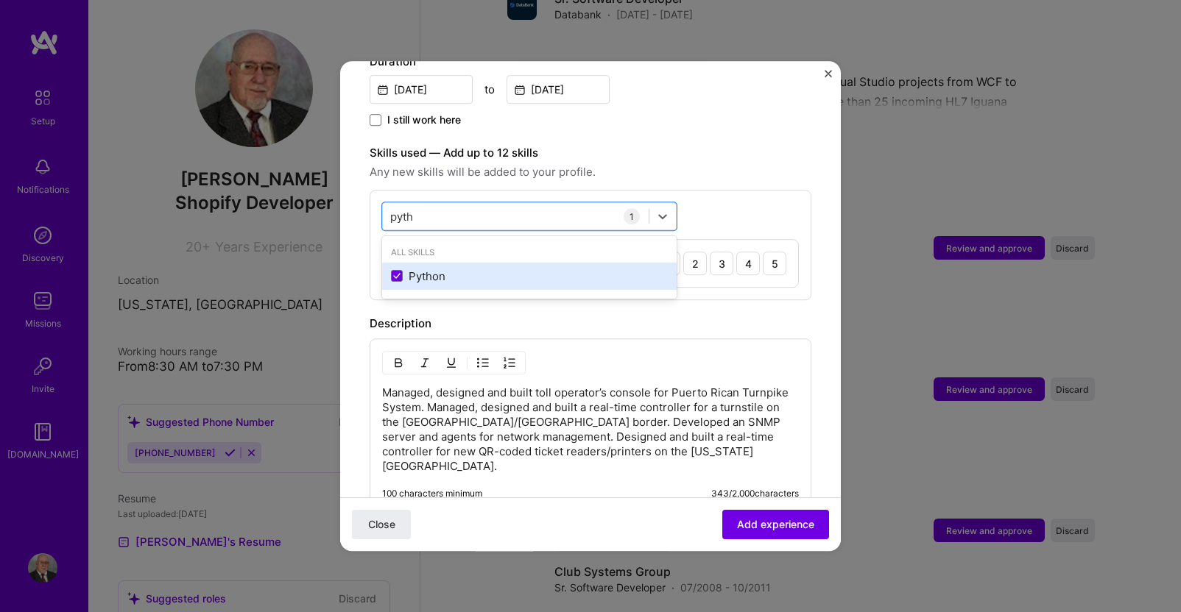
click at [413, 269] on div "Python" at bounding box center [529, 276] width 277 height 15
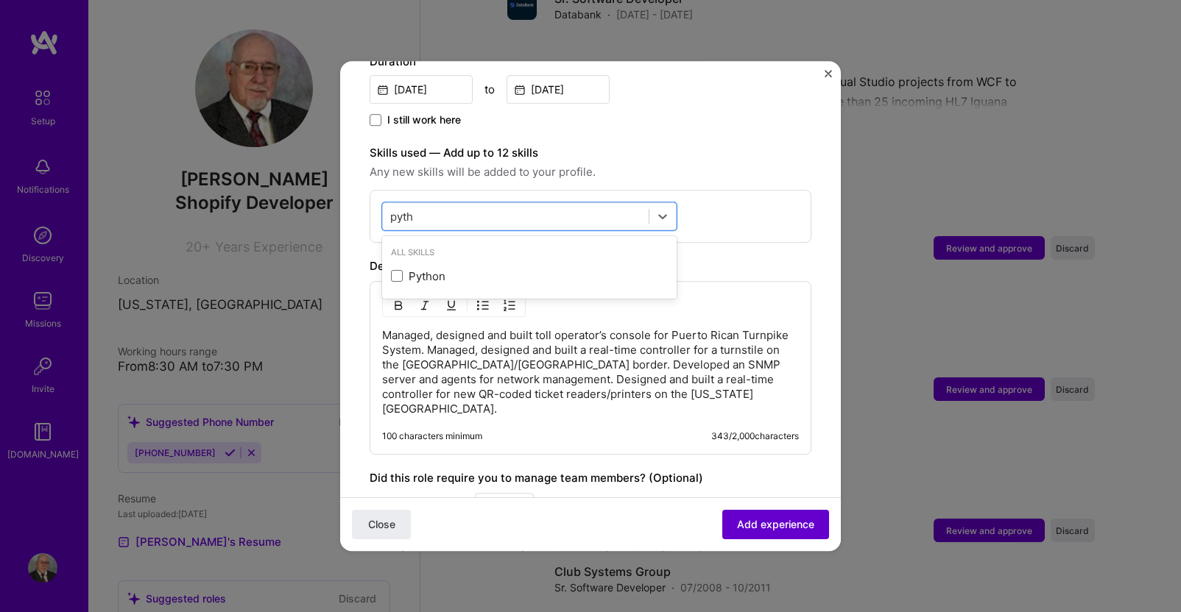
type input "pyth"
click at [747, 524] on span "Add experience" at bounding box center [775, 524] width 77 height 15
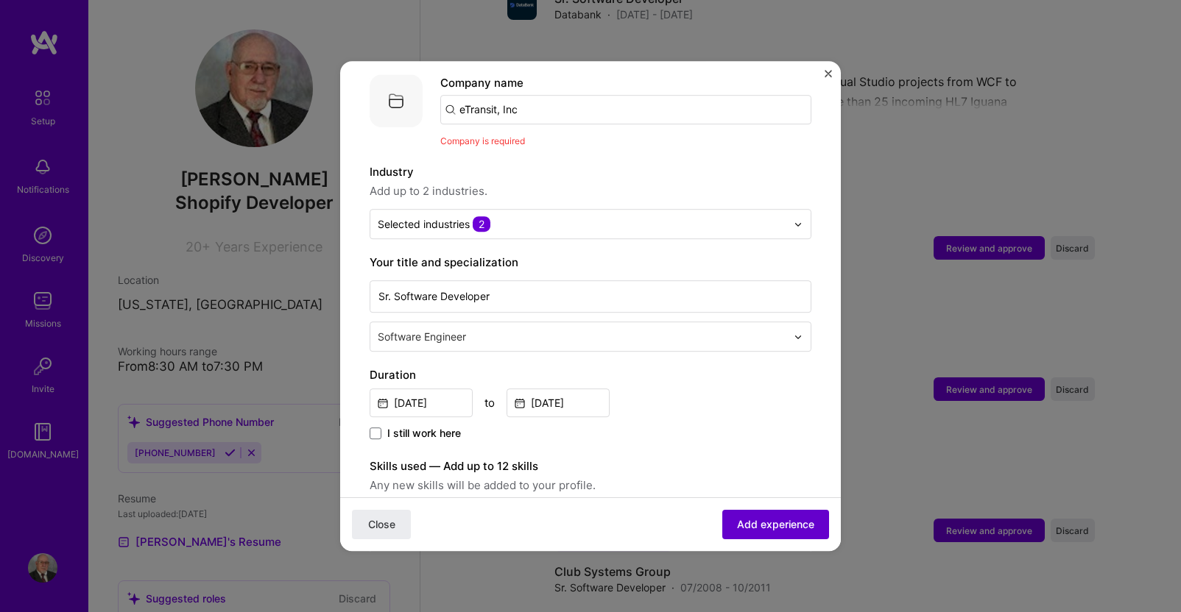
scroll to position [147, 0]
click at [531, 97] on input "eTransit, Inc" at bounding box center [625, 111] width 371 height 29
drag, startPoint x: 535, startPoint y: 93, endPoint x: 435, endPoint y: 102, distance: 100.5
click at [435, 102] on div "Company logo Company name eTransit, Inc Company is required" at bounding box center [591, 114] width 442 height 74
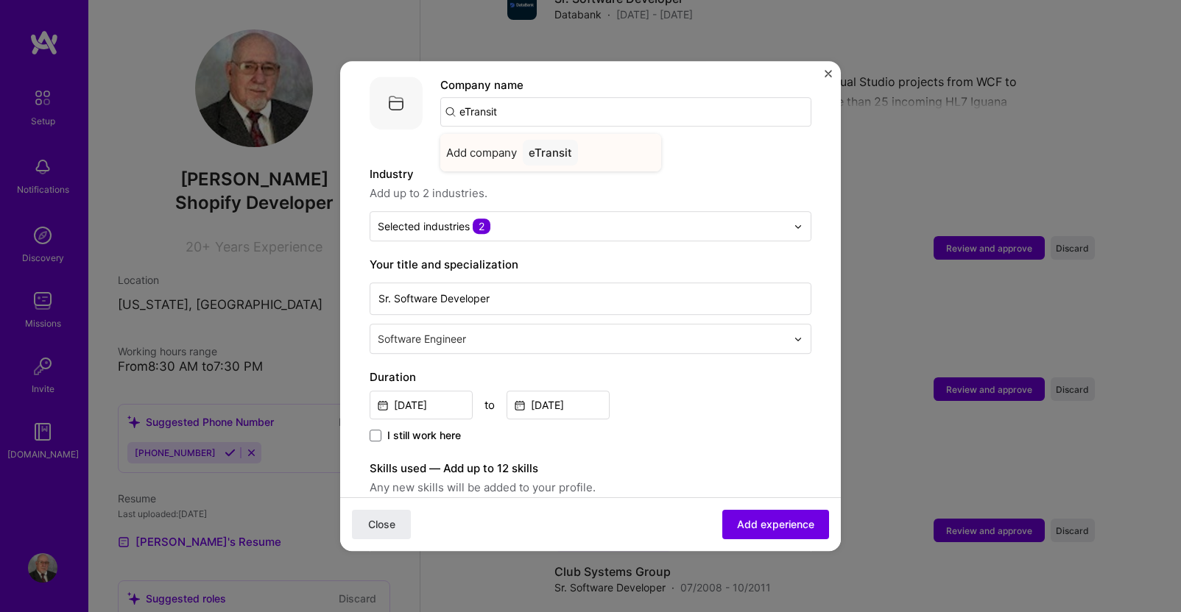
type input "eTransit"
click at [466, 145] on span "Add company" at bounding box center [481, 152] width 71 height 15
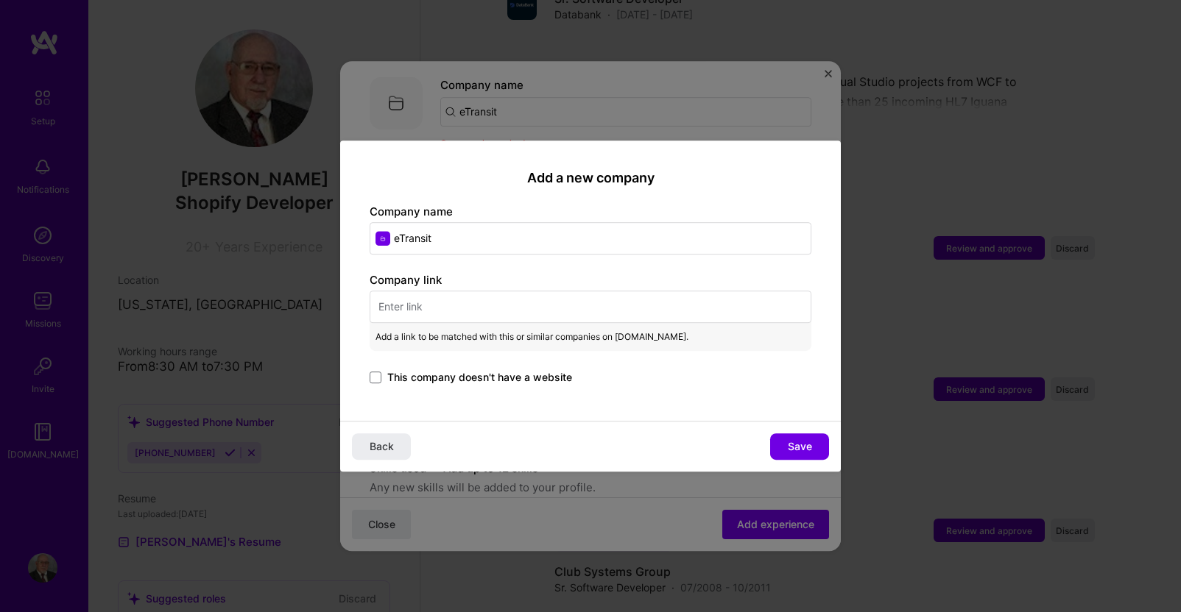
click at [444, 309] on input "text" at bounding box center [591, 307] width 442 height 32
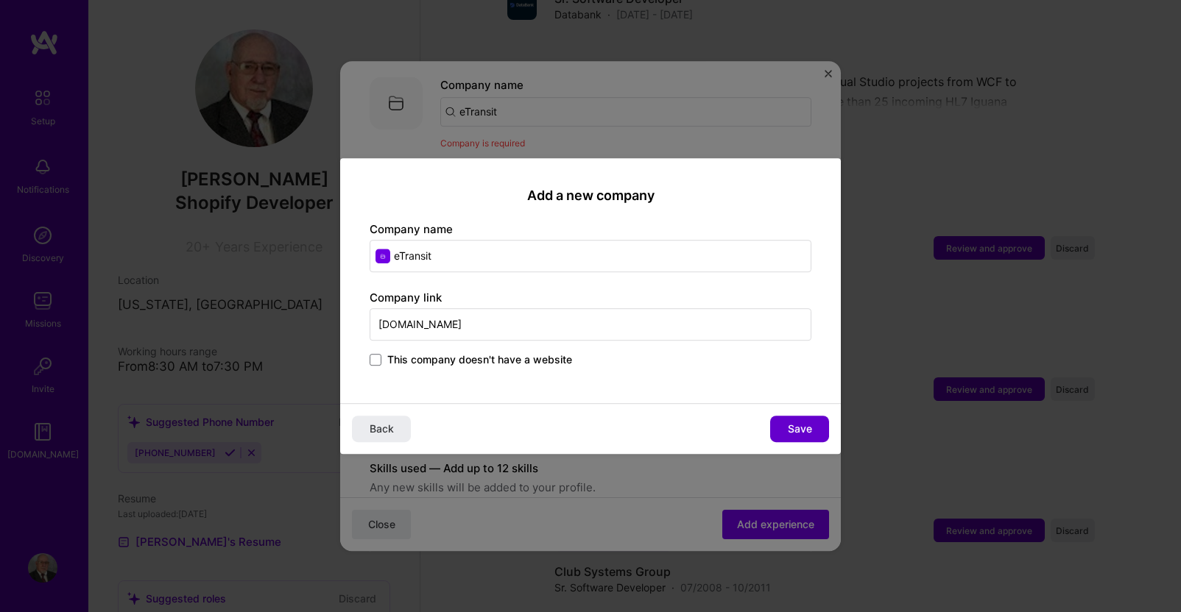
type input "[DOMAIN_NAME]"
click at [791, 422] on span "Save" at bounding box center [800, 429] width 24 height 15
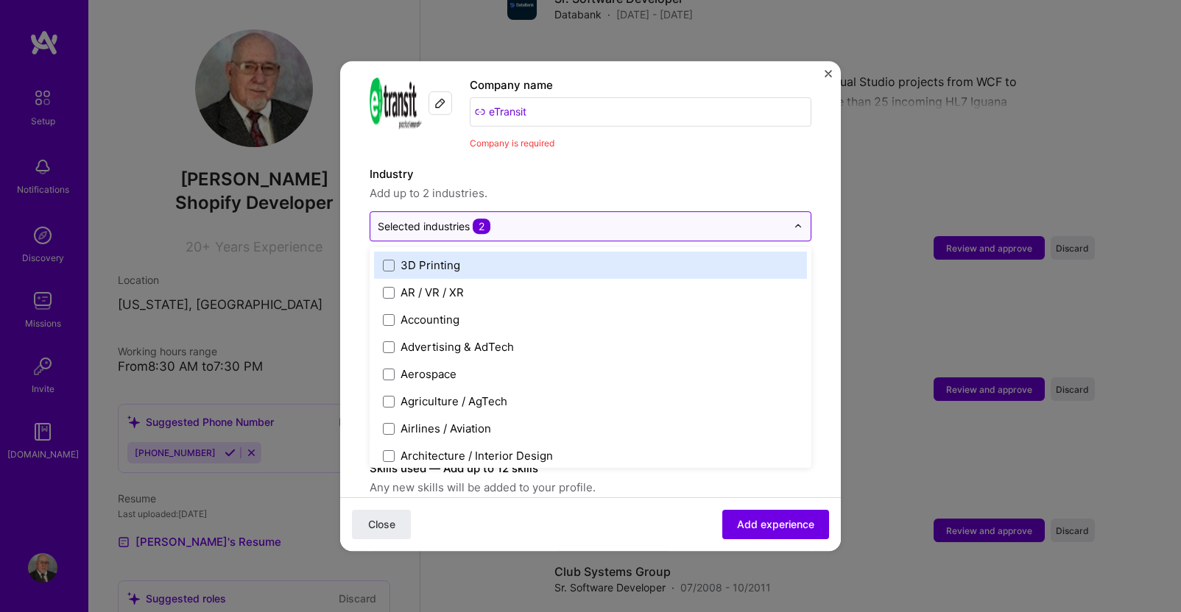
click at [793, 222] on img at bounding box center [797, 226] width 9 height 9
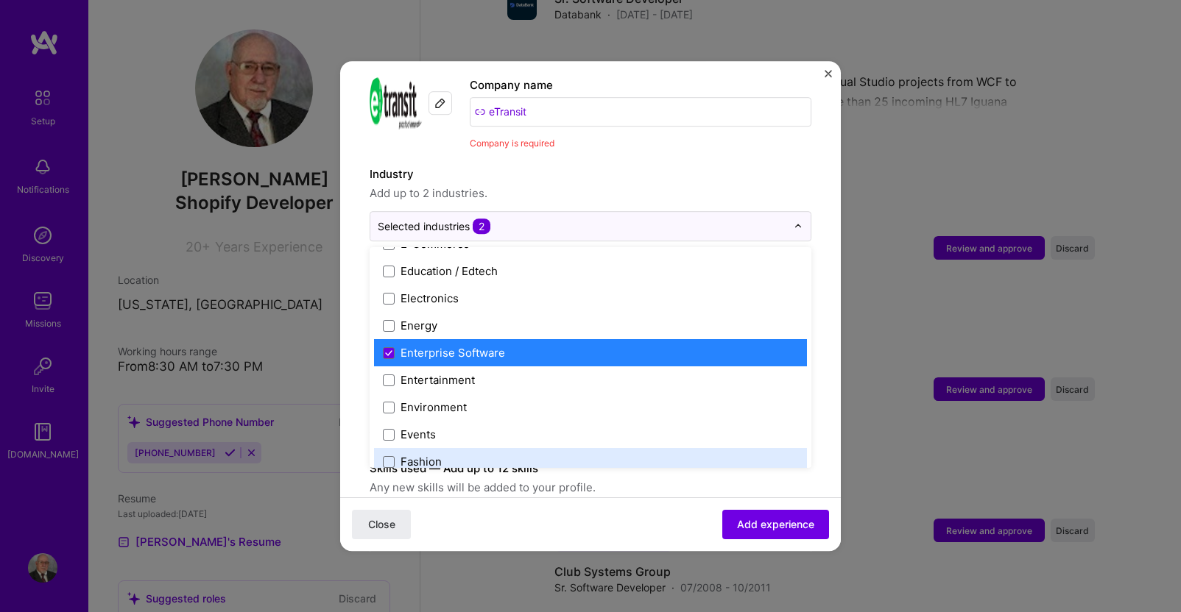
scroll to position [1325, 0]
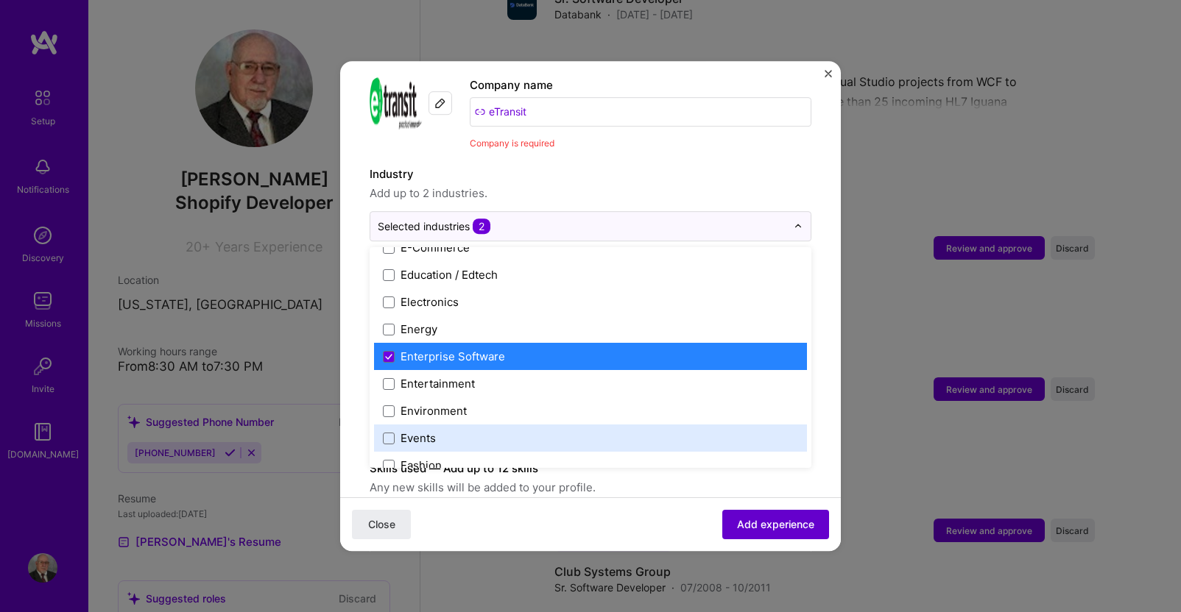
click at [752, 527] on span "Add experience" at bounding box center [775, 524] width 77 height 15
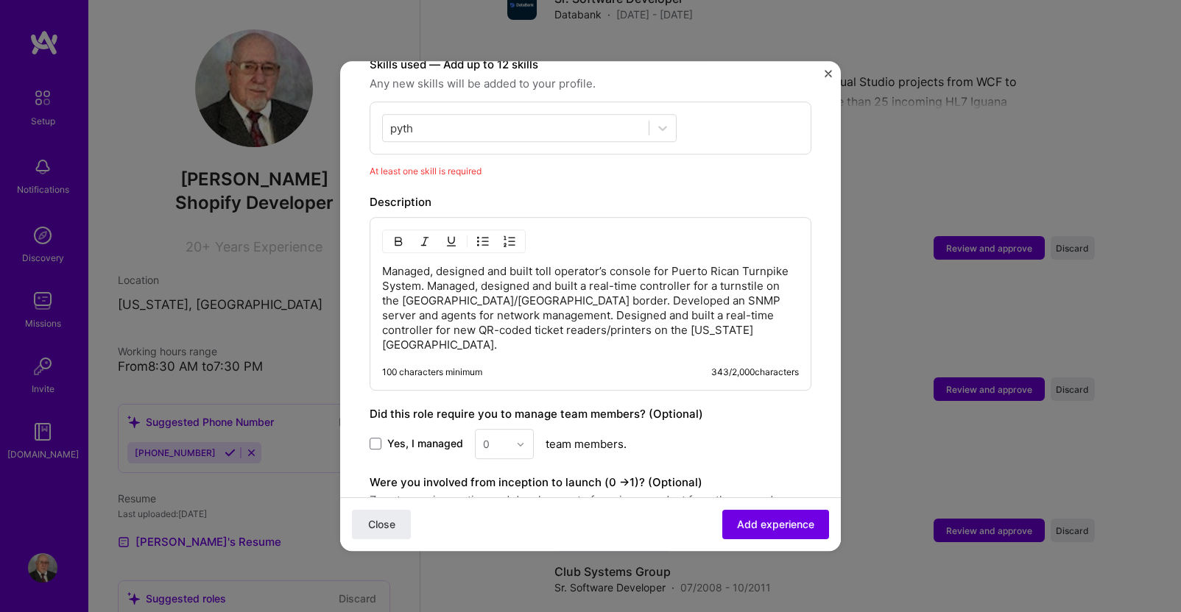
scroll to position [531, 0]
click at [521, 428] on div "0" at bounding box center [504, 443] width 59 height 30
click at [375, 438] on span at bounding box center [376, 444] width 12 height 12
click at [0, 0] on input "Yes, I managed" at bounding box center [0, 0] width 0 height 0
click at [520, 439] on img at bounding box center [520, 443] width 9 height 9
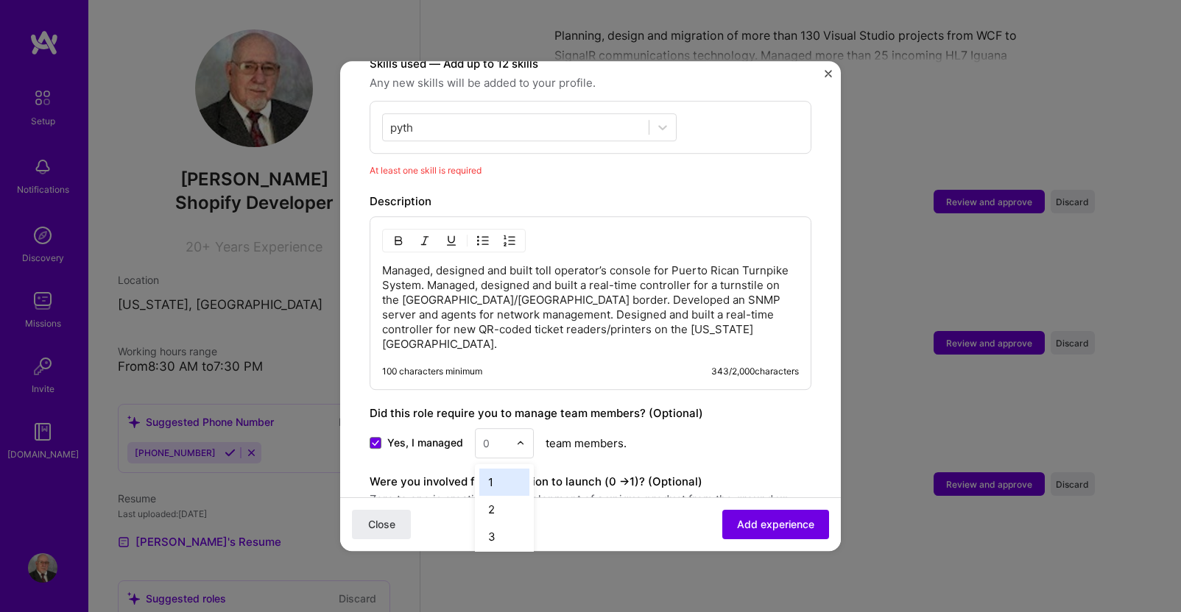
scroll to position [1990, 0]
click at [493, 469] on div "1" at bounding box center [504, 482] width 50 height 27
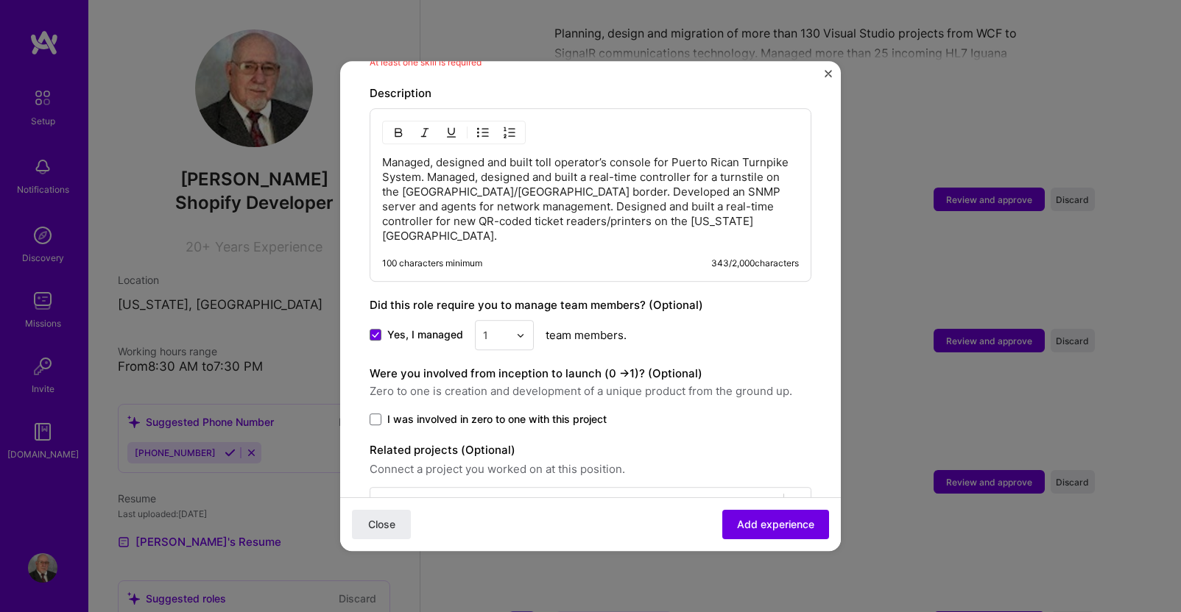
scroll to position [658, 0]
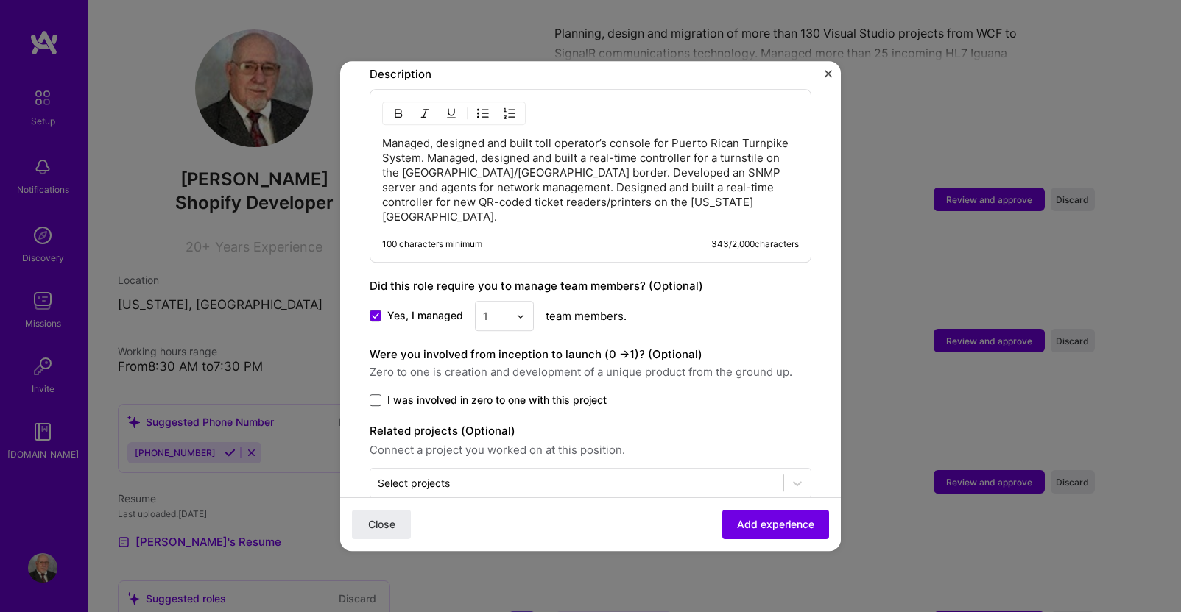
click at [376, 395] on span at bounding box center [376, 401] width 12 height 12
click at [0, 0] on input "I was involved in zero to one with this project" at bounding box center [0, 0] width 0 height 0
click at [752, 523] on span "Add experience" at bounding box center [775, 524] width 77 height 15
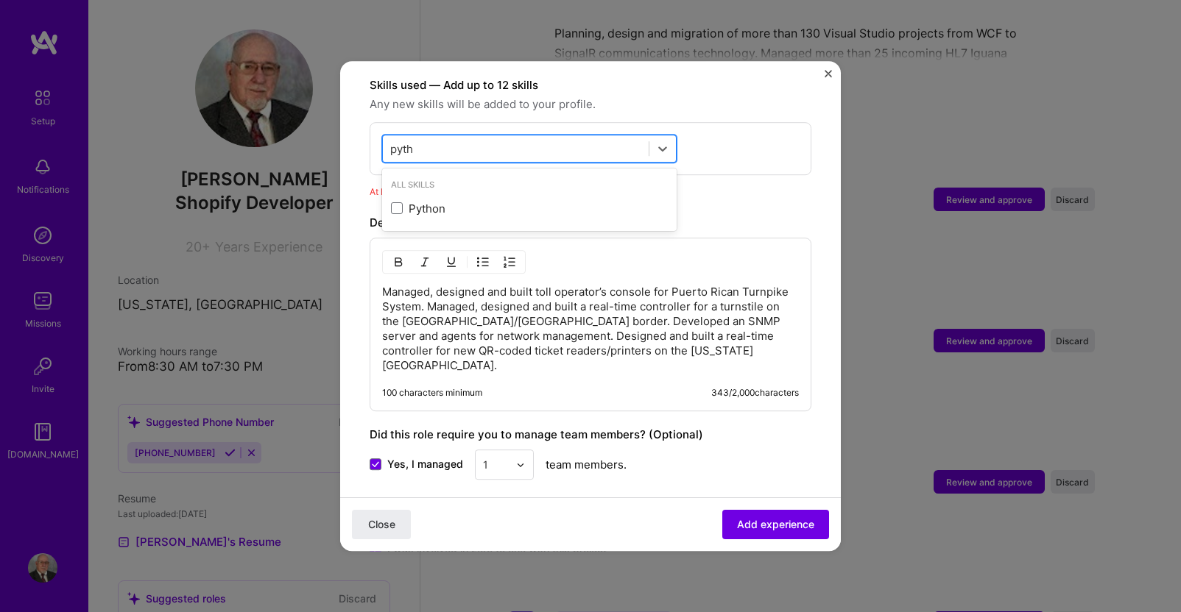
click at [441, 137] on div "pyth pyth" at bounding box center [516, 149] width 266 height 24
click at [442, 201] on div "Python" at bounding box center [529, 208] width 277 height 15
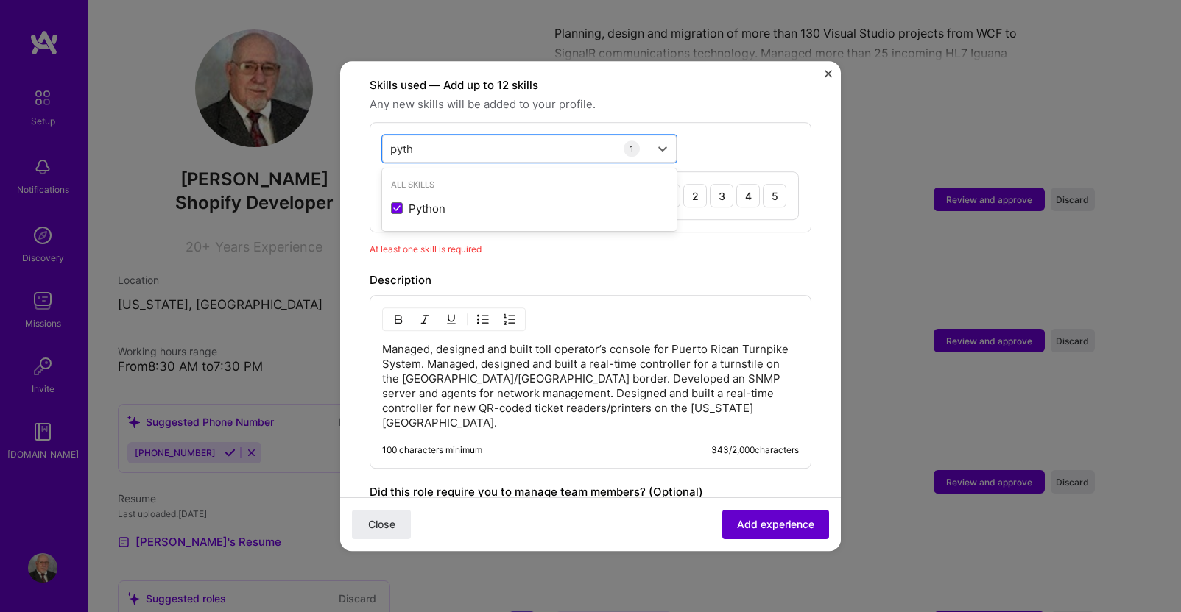
click at [758, 523] on span "Add experience" at bounding box center [775, 524] width 77 height 15
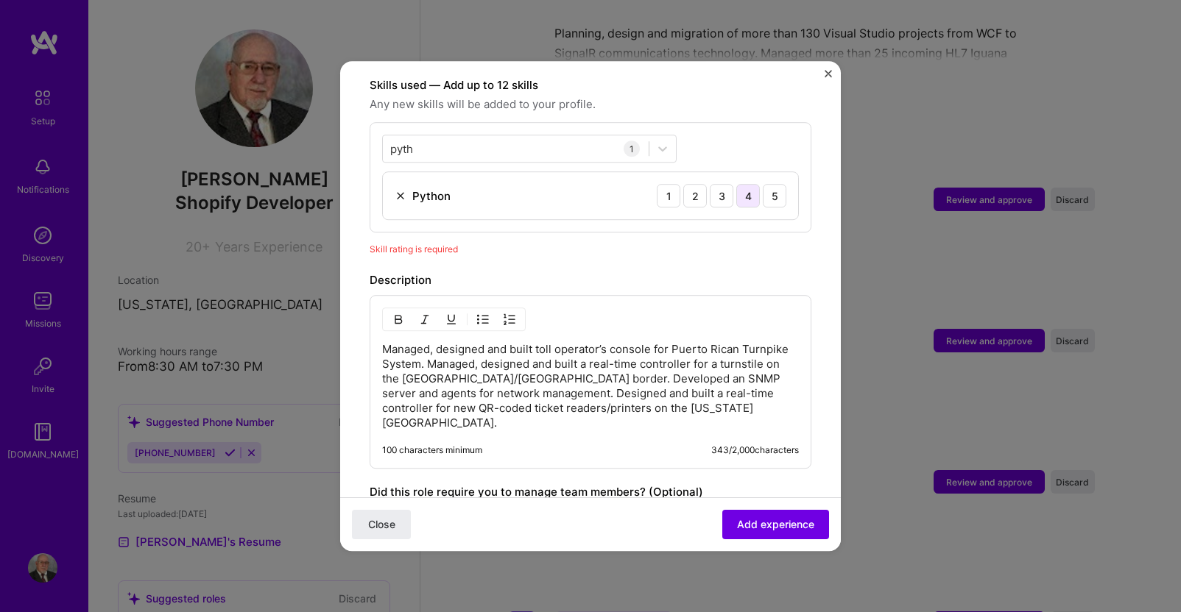
click at [736, 184] on div "4" at bounding box center [748, 196] width 24 height 24
click at [777, 523] on span "Add experience" at bounding box center [775, 524] width 77 height 15
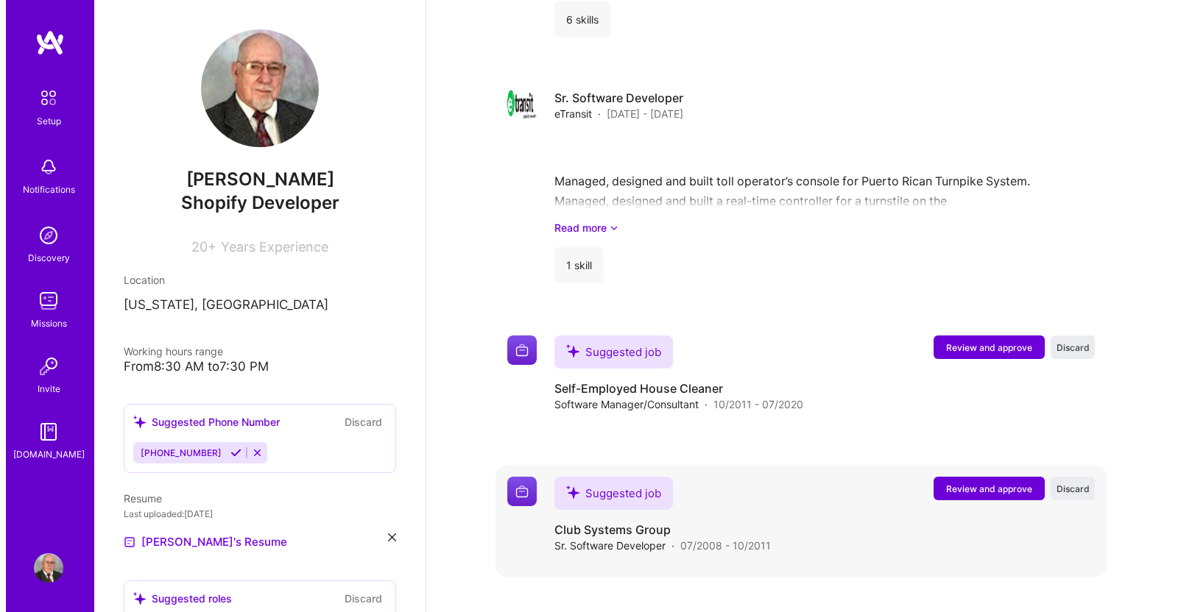
scroll to position [2017, 0]
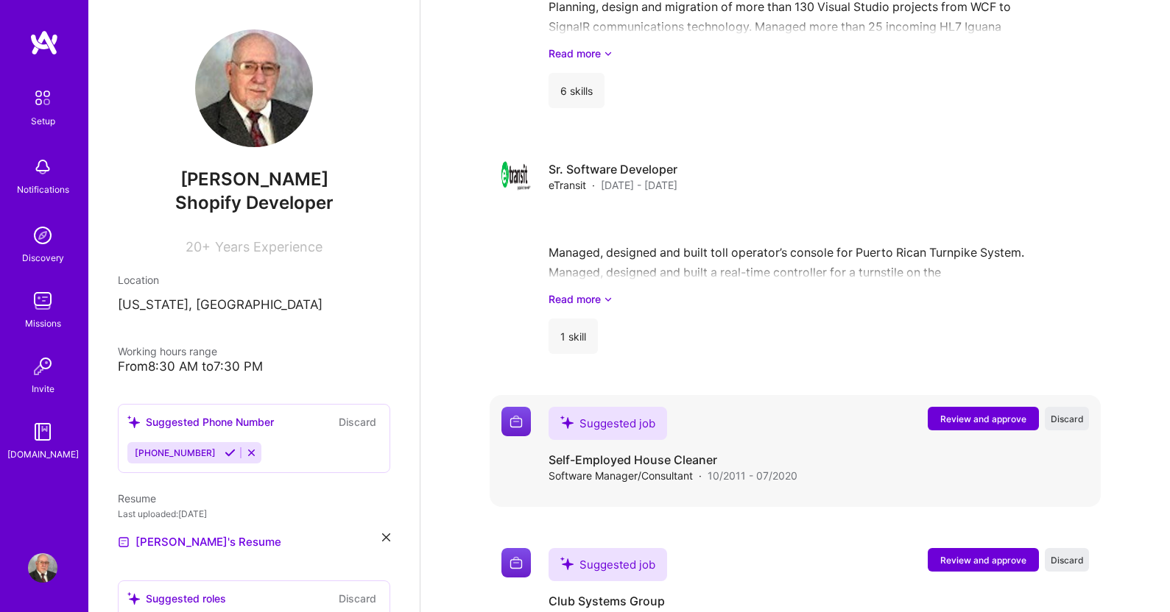
click at [977, 413] on span "Review and approve" at bounding box center [983, 419] width 86 height 13
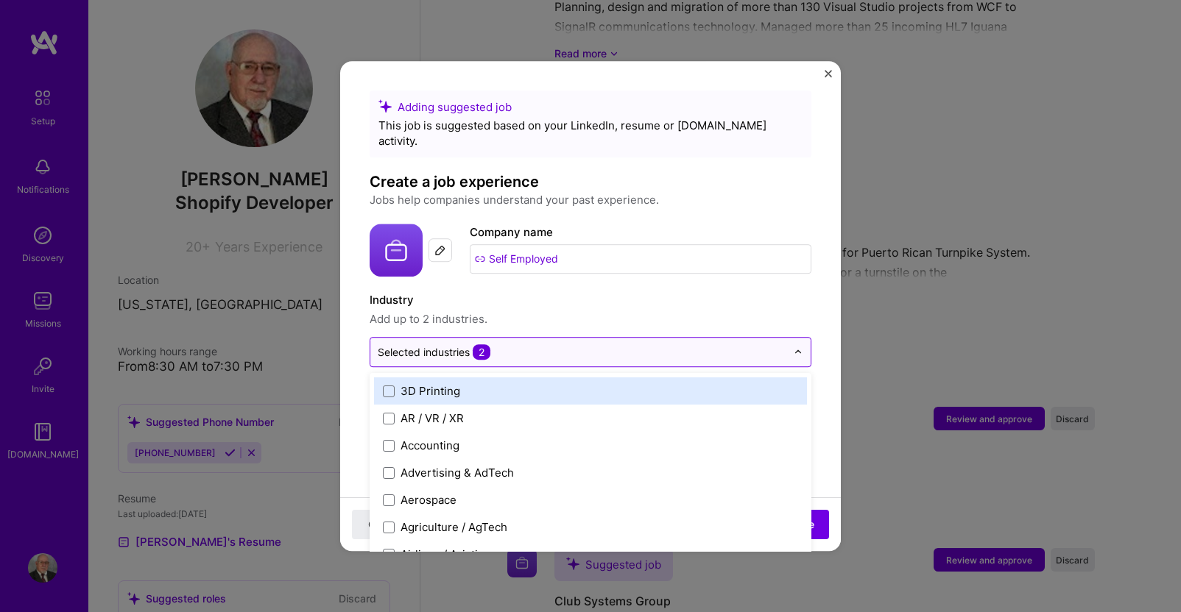
click at [793, 348] on img at bounding box center [797, 352] width 9 height 9
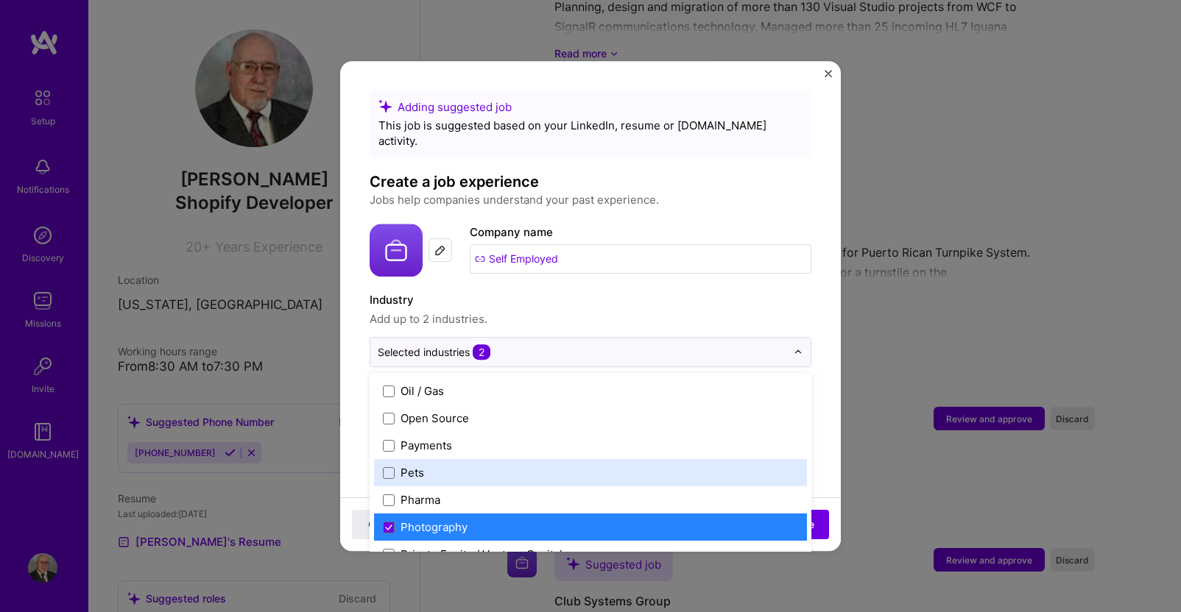
scroll to position [2541, 0]
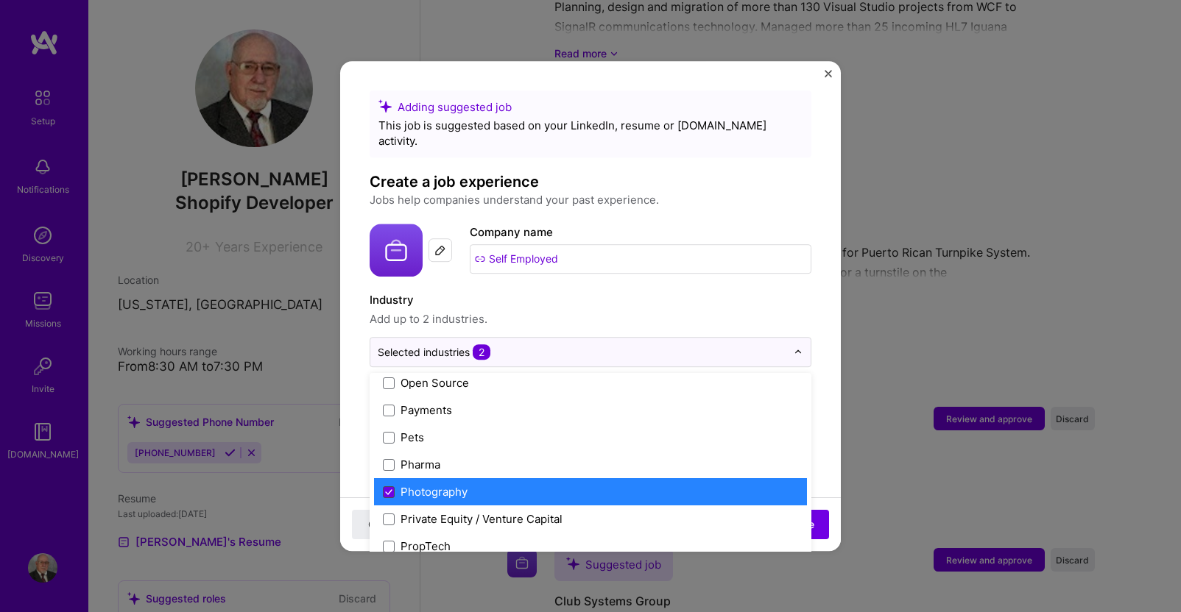
click at [393, 487] on span at bounding box center [389, 493] width 12 height 12
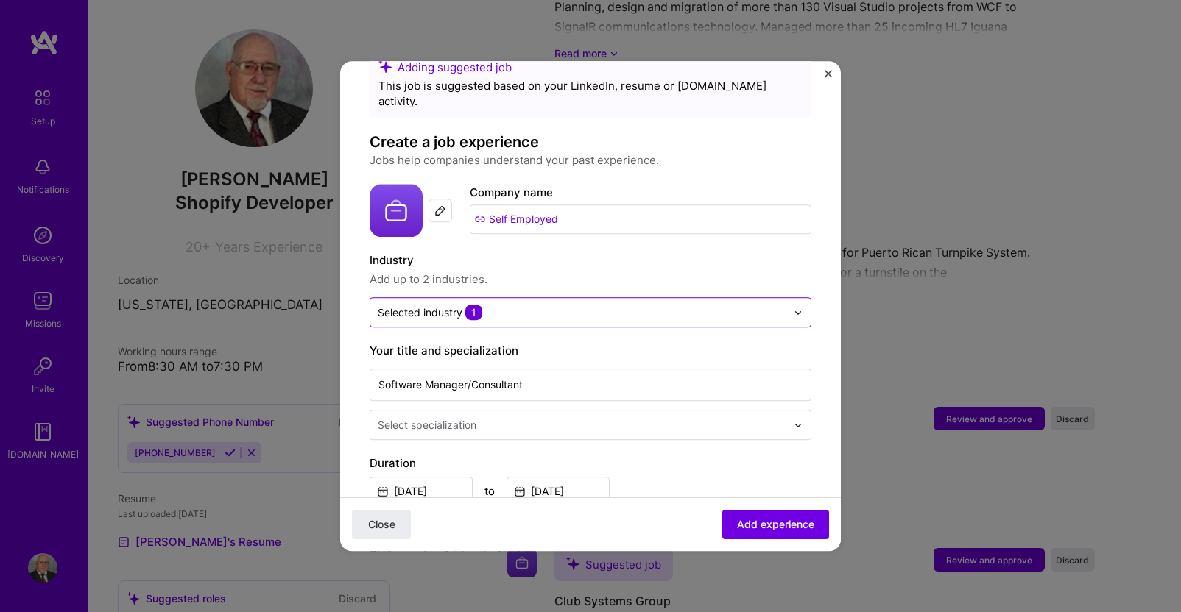
scroll to position [74, 0]
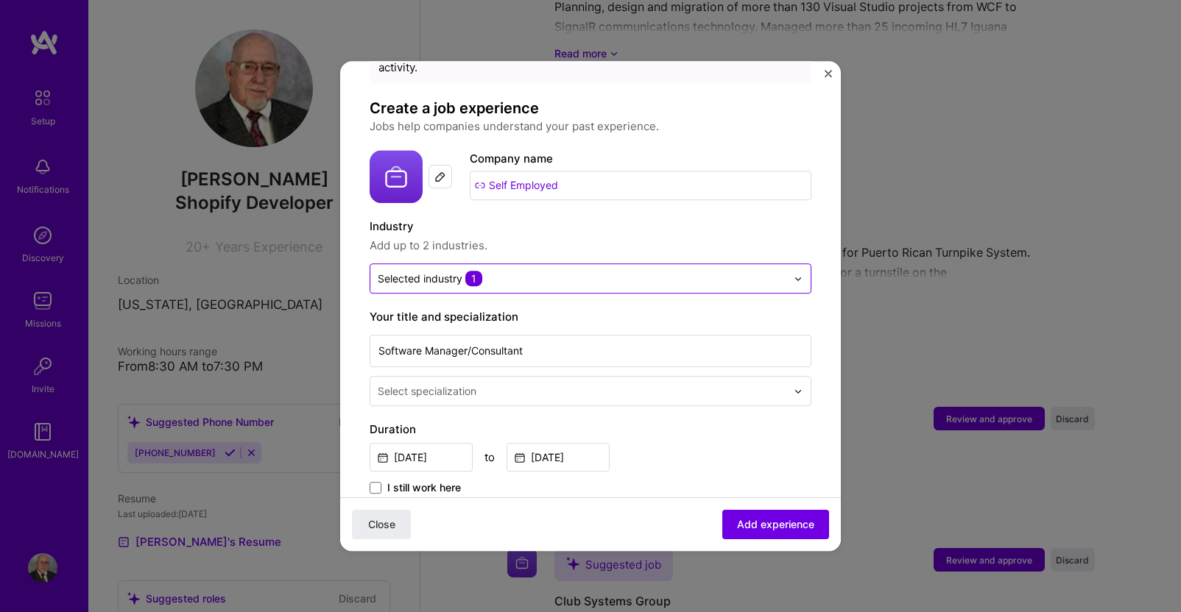
click at [793, 275] on img at bounding box center [797, 279] width 9 height 9
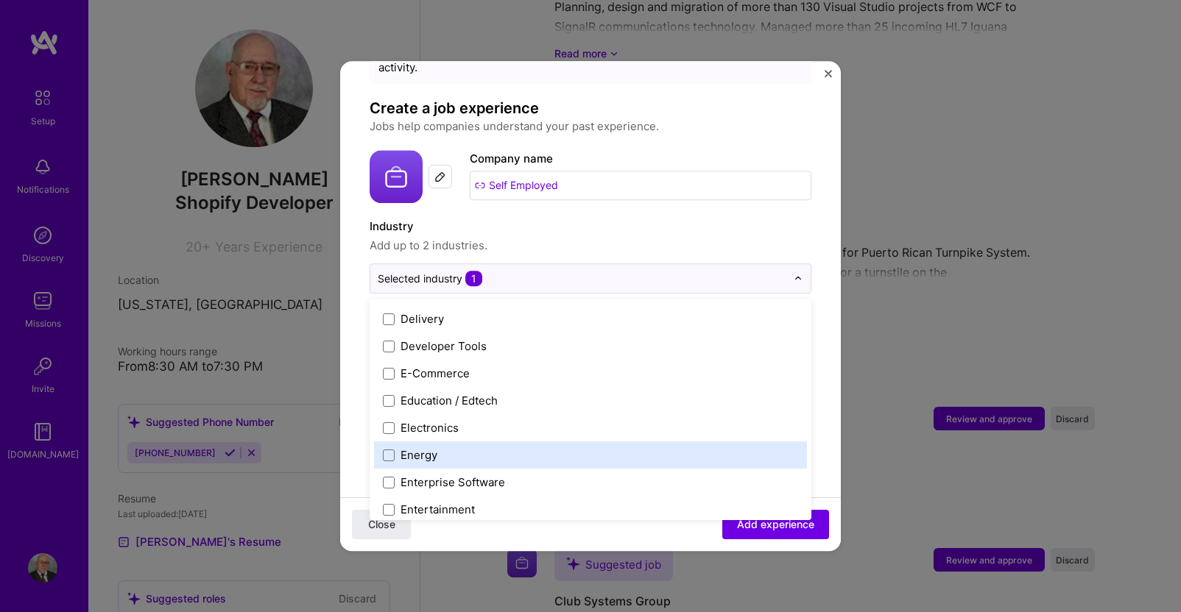
scroll to position [1325, 0]
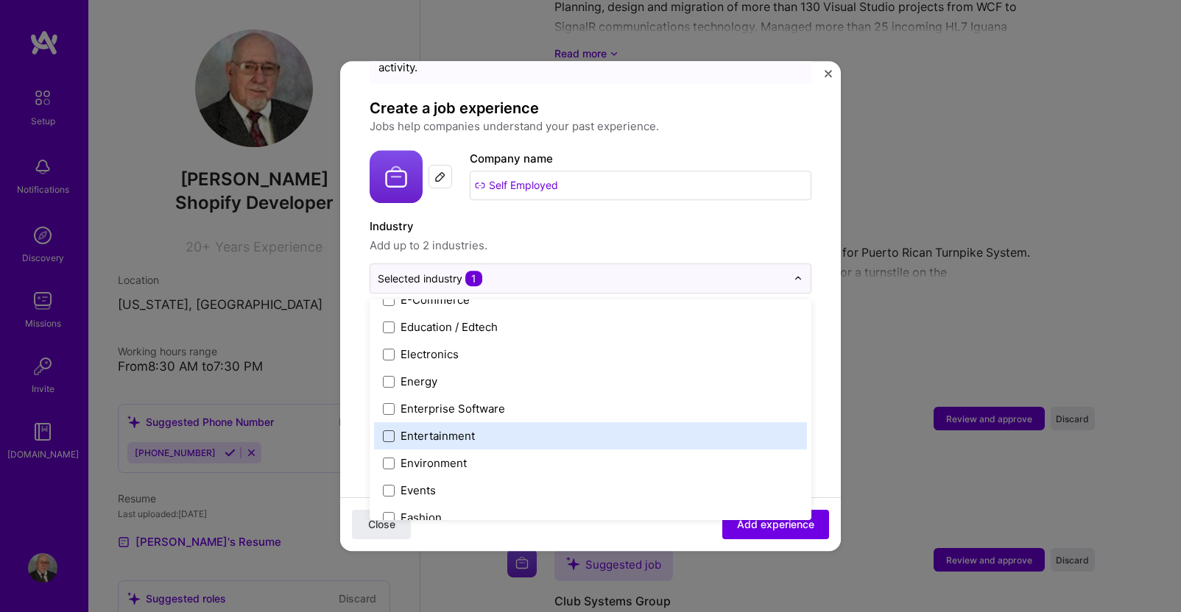
click at [386, 431] on span at bounding box center [389, 437] width 12 height 12
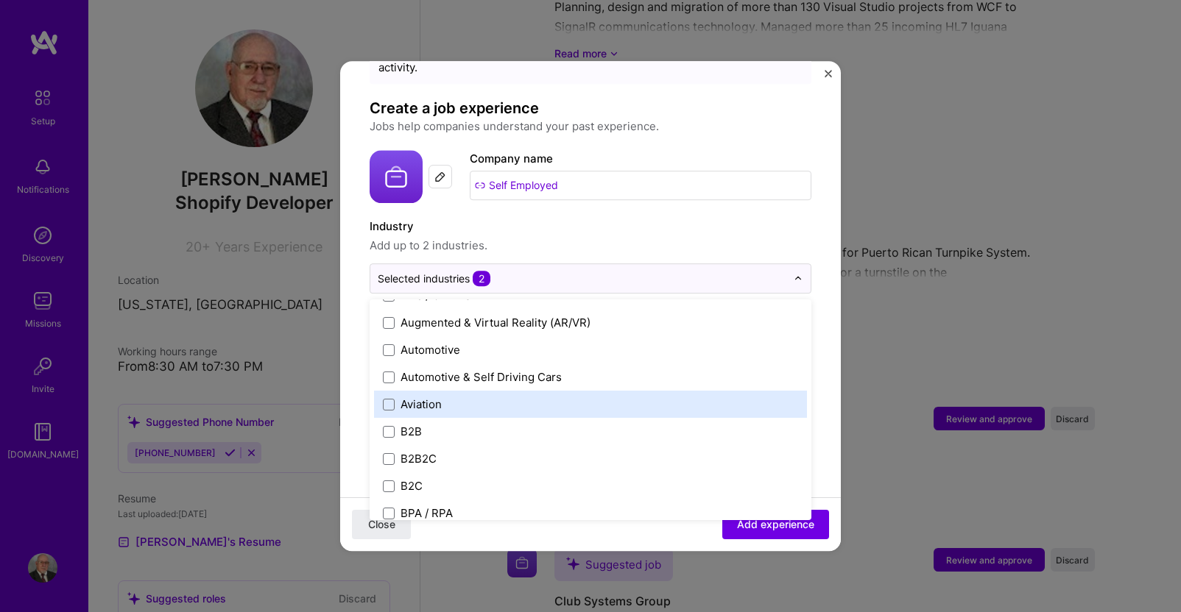
scroll to position [147, 0]
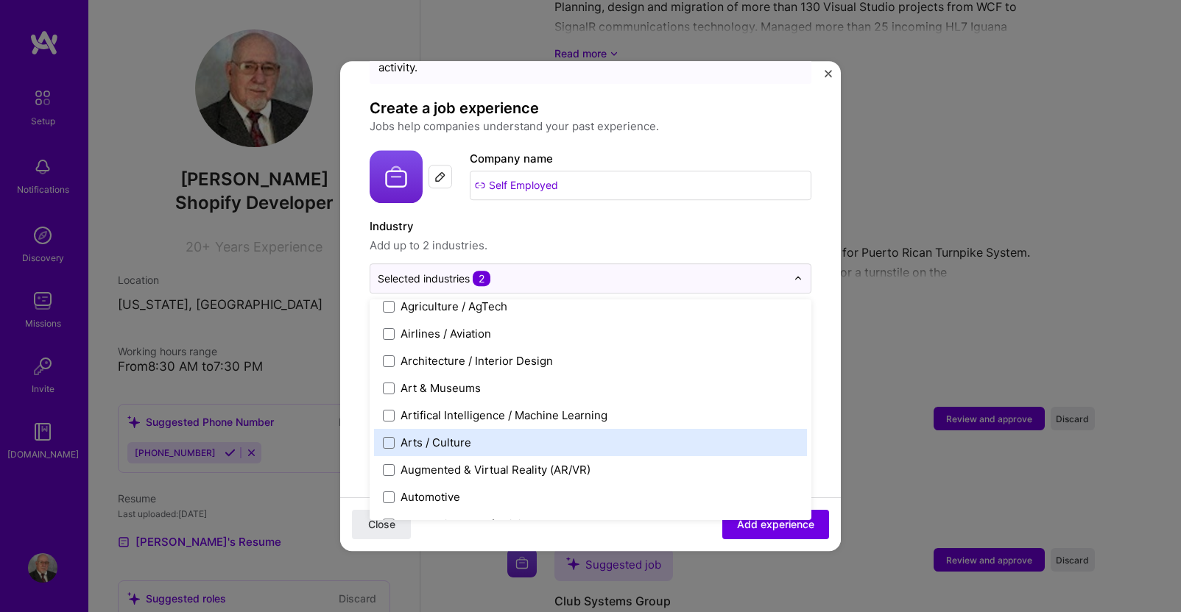
click at [395, 435] on label "Arts / Culture" at bounding box center [590, 442] width 415 height 15
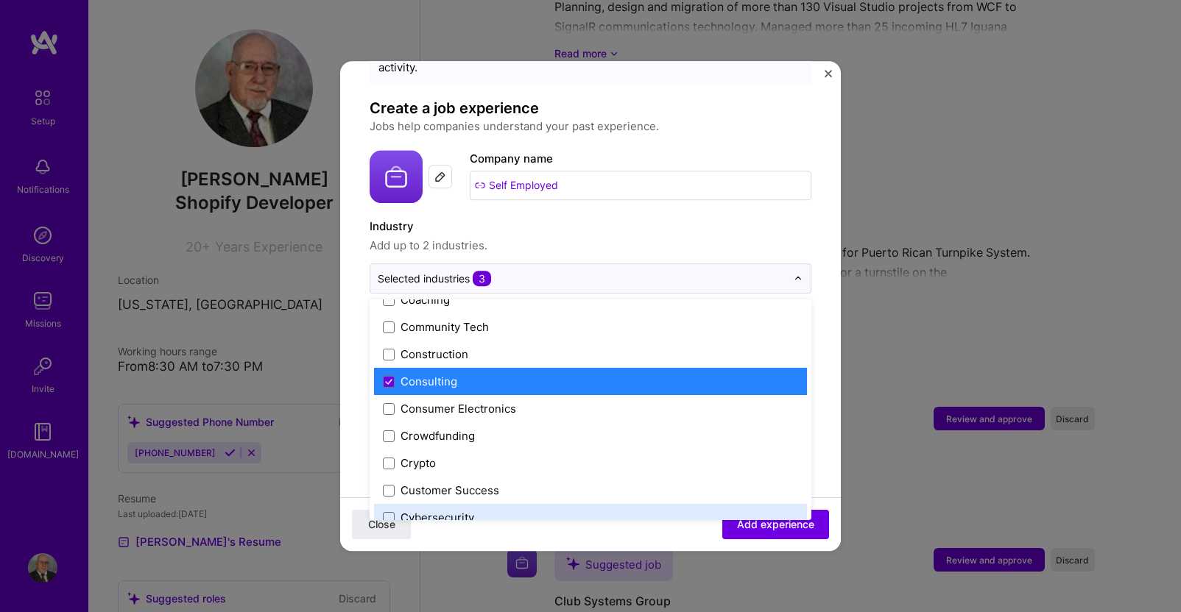
scroll to position [957, 0]
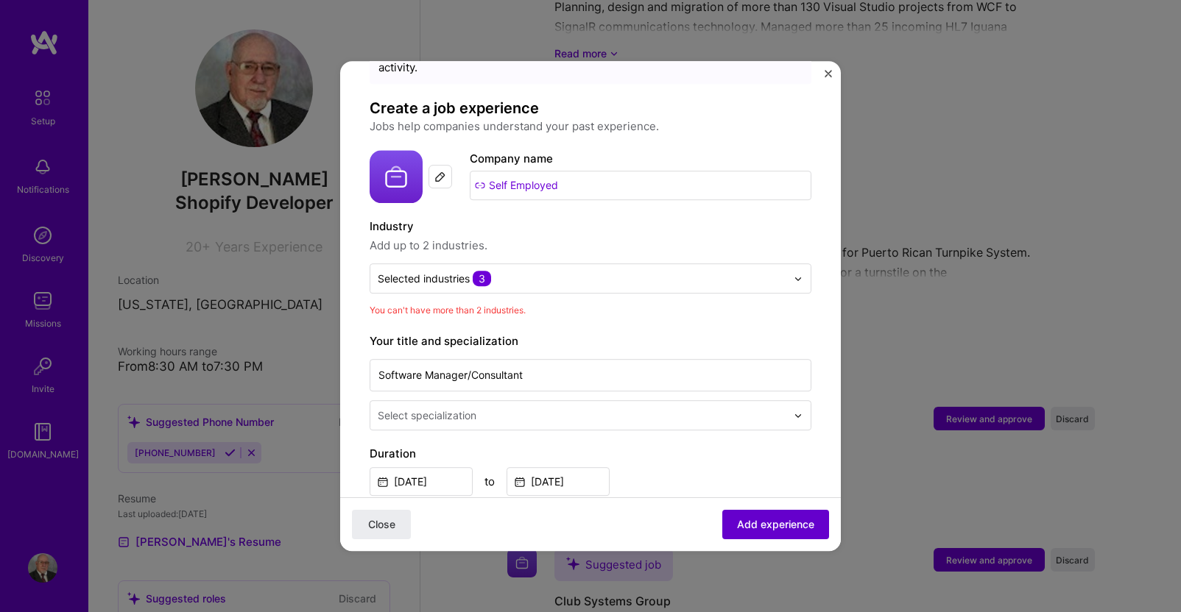
click at [754, 523] on span "Add experience" at bounding box center [775, 524] width 77 height 15
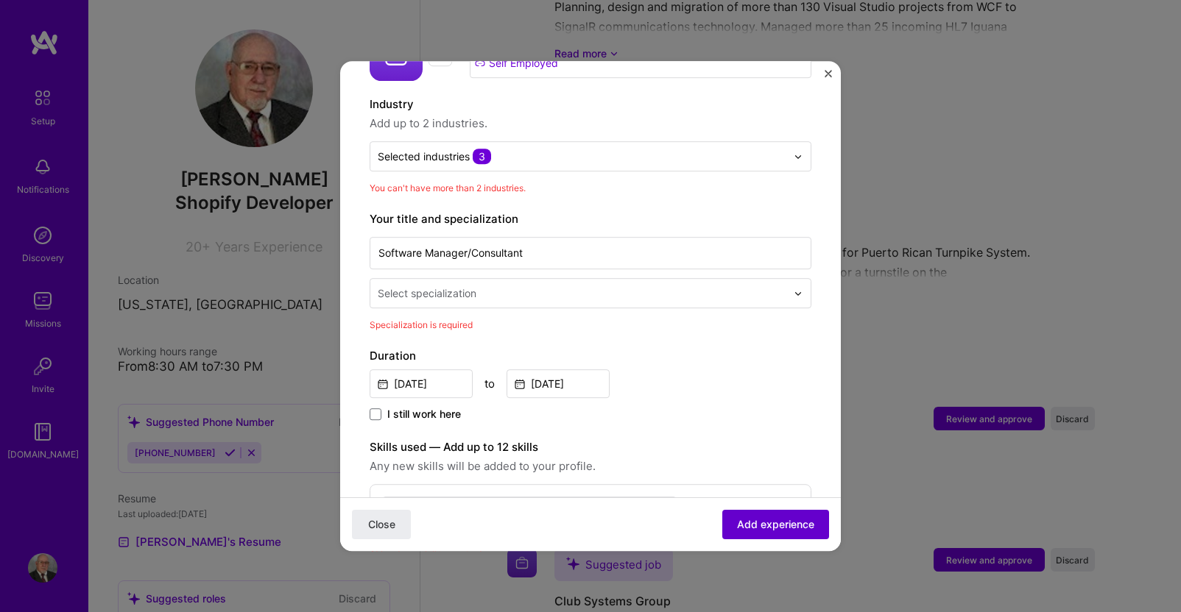
scroll to position [215, 0]
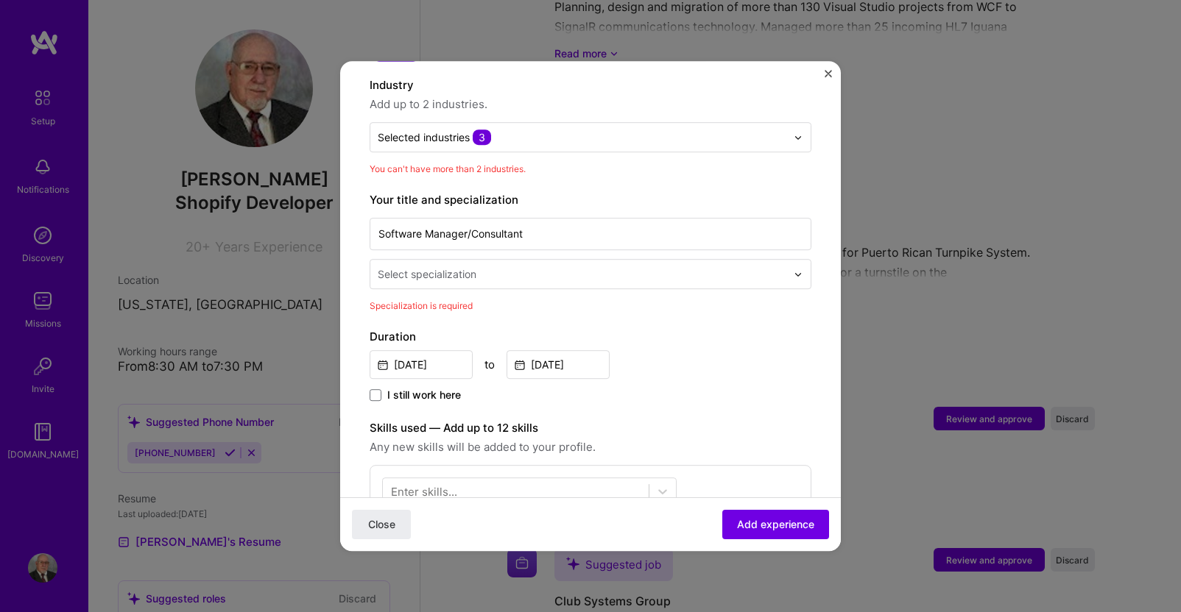
click at [793, 270] on img at bounding box center [797, 274] width 9 height 9
click at [459, 266] on input "web" at bounding box center [583, 273] width 411 height 15
drag, startPoint x: 430, startPoint y: 264, endPoint x: 342, endPoint y: 266, distance: 87.6
click at [342, 266] on form "Adding suggested job This job is suggested based on your LinkedIn, resume or [D…" at bounding box center [590, 452] width 501 height 1153
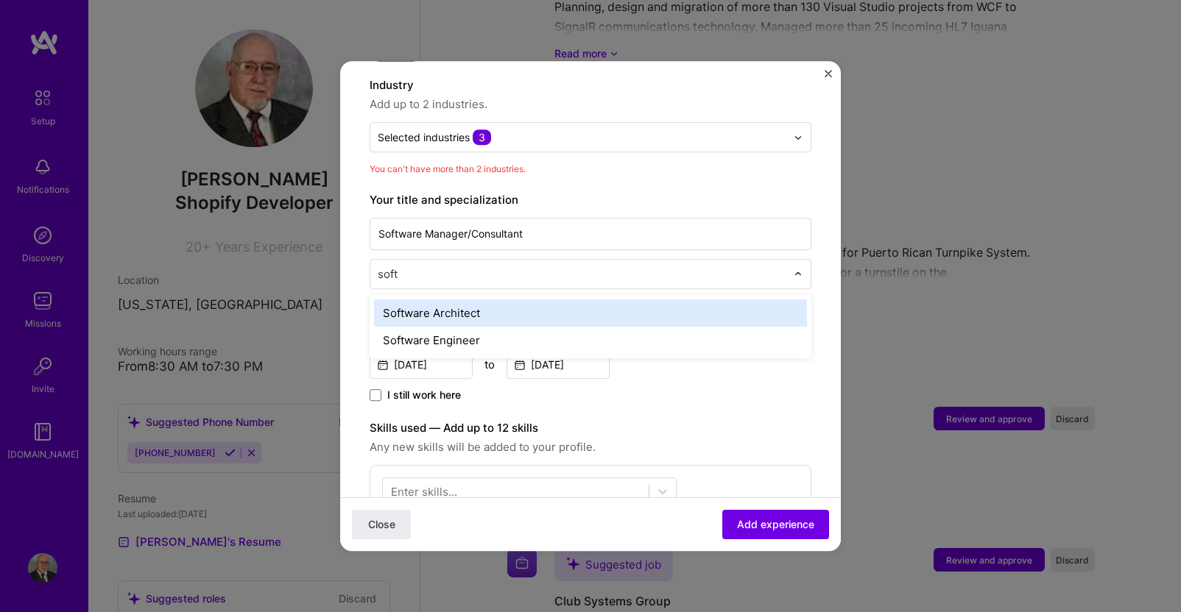
type input "softw"
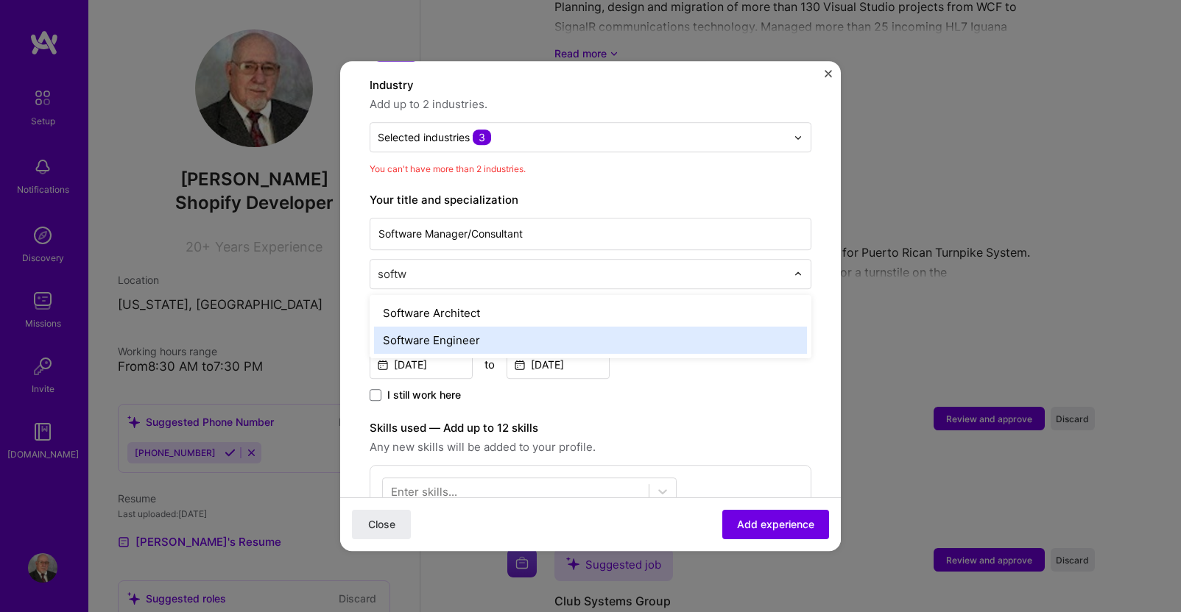
click at [403, 329] on div "Software Engineer" at bounding box center [590, 340] width 433 height 27
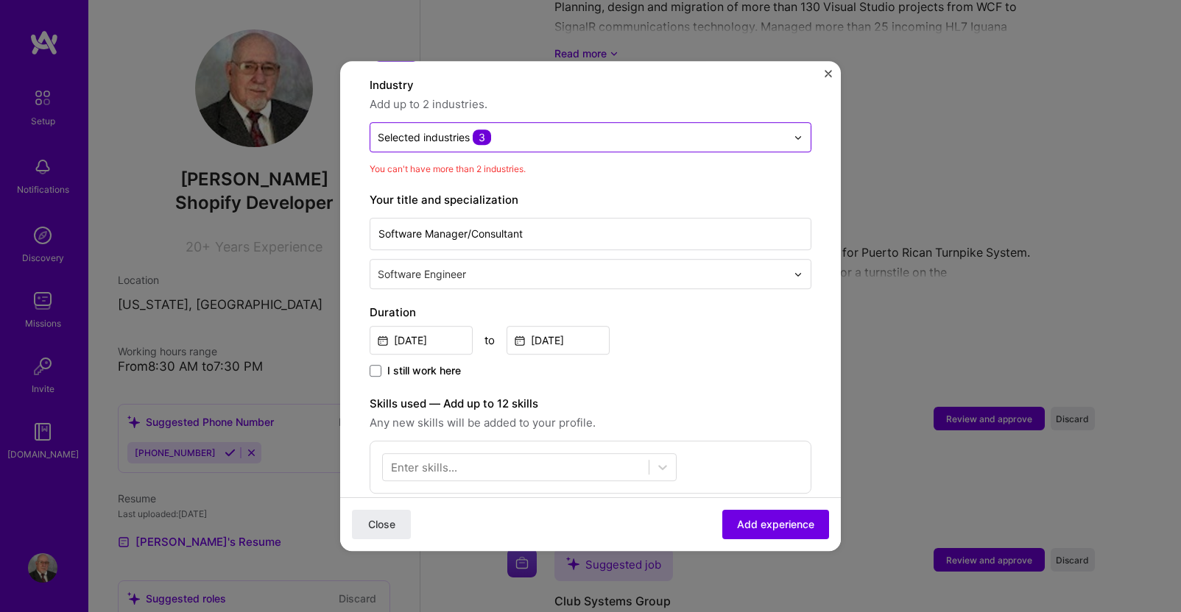
click at [793, 133] on img at bounding box center [797, 137] width 9 height 9
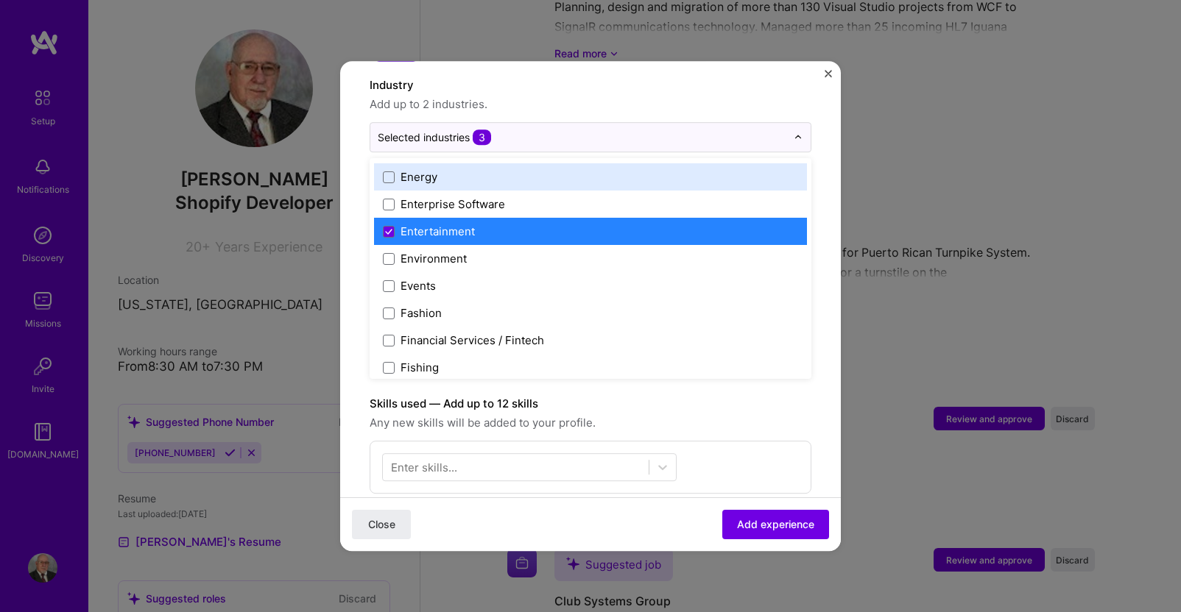
scroll to position [1399, 0]
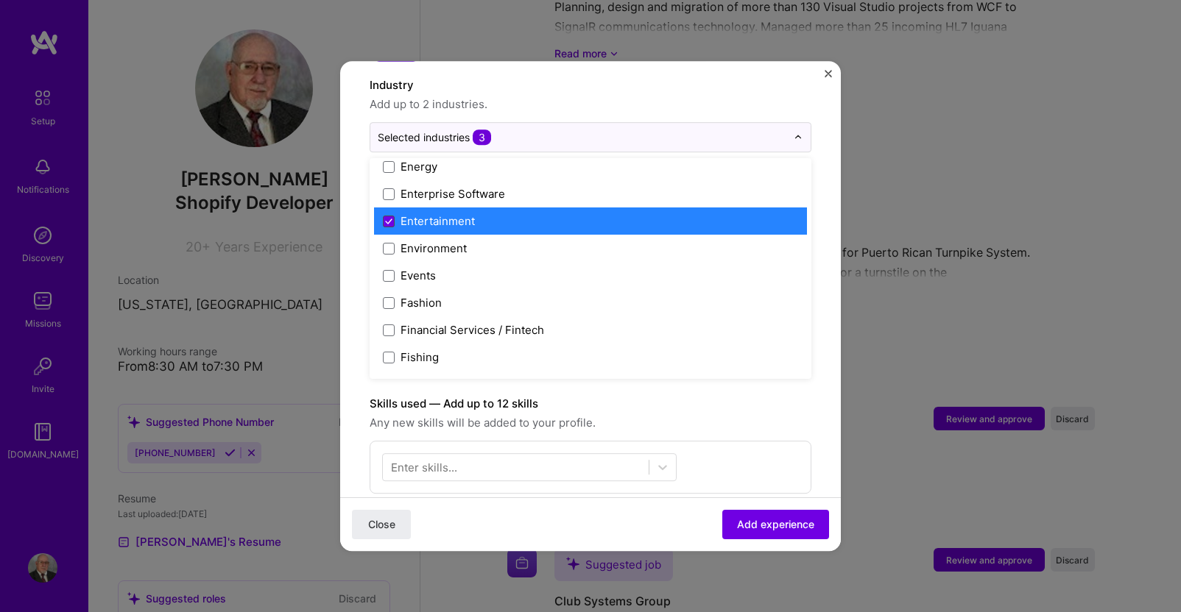
click at [389, 219] on icon at bounding box center [388, 222] width 7 height 6
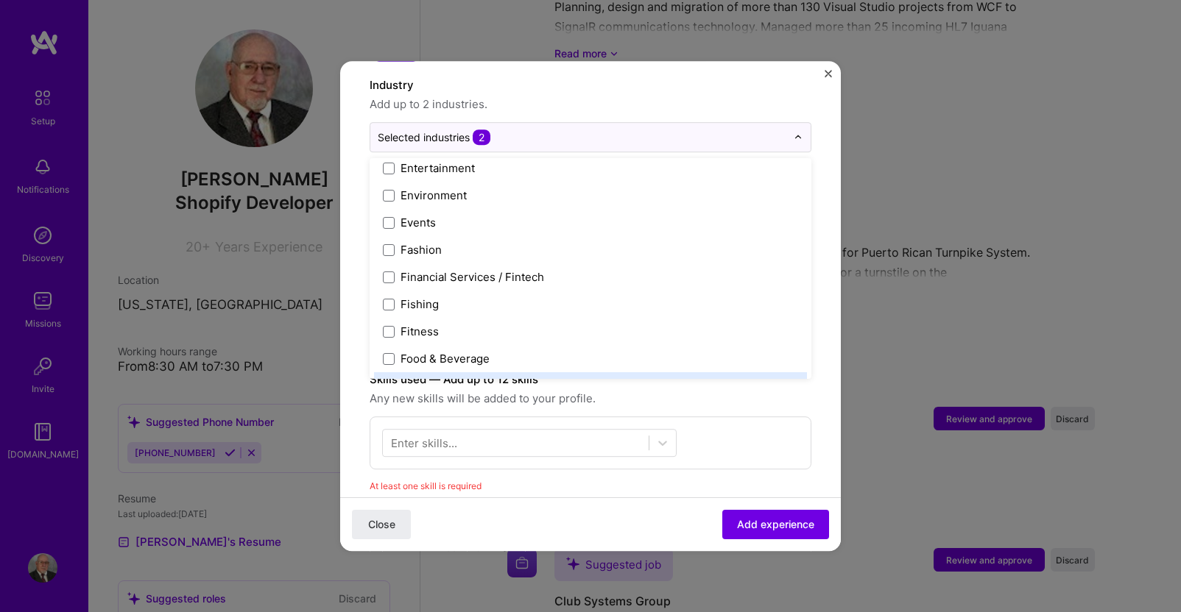
scroll to position [1472, 0]
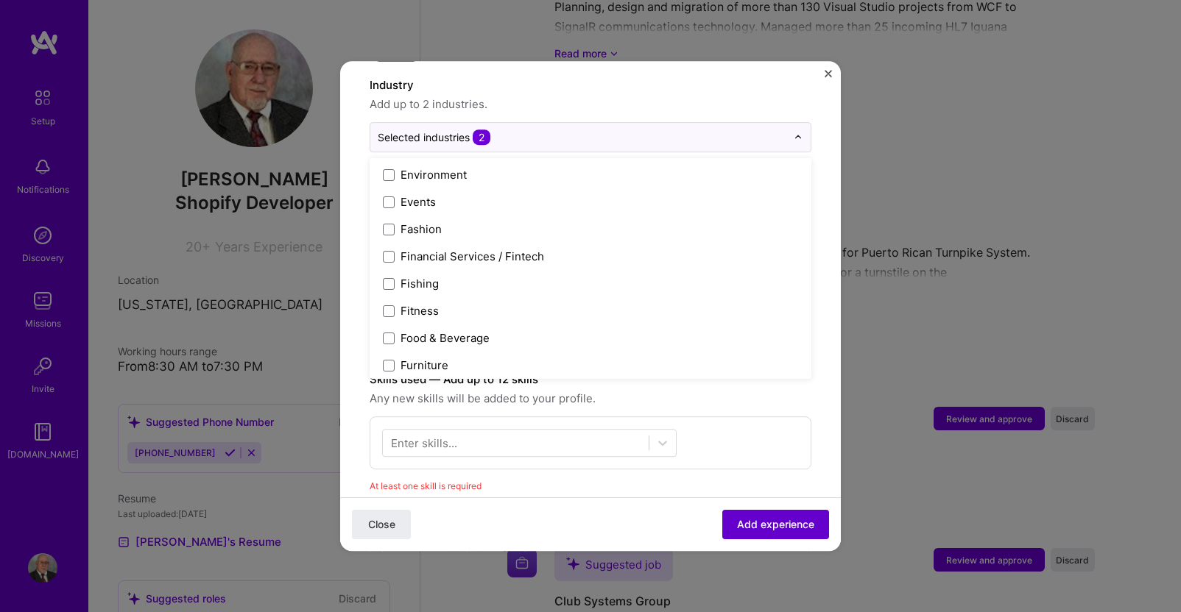
click at [761, 522] on span "Add experience" at bounding box center [775, 524] width 77 height 15
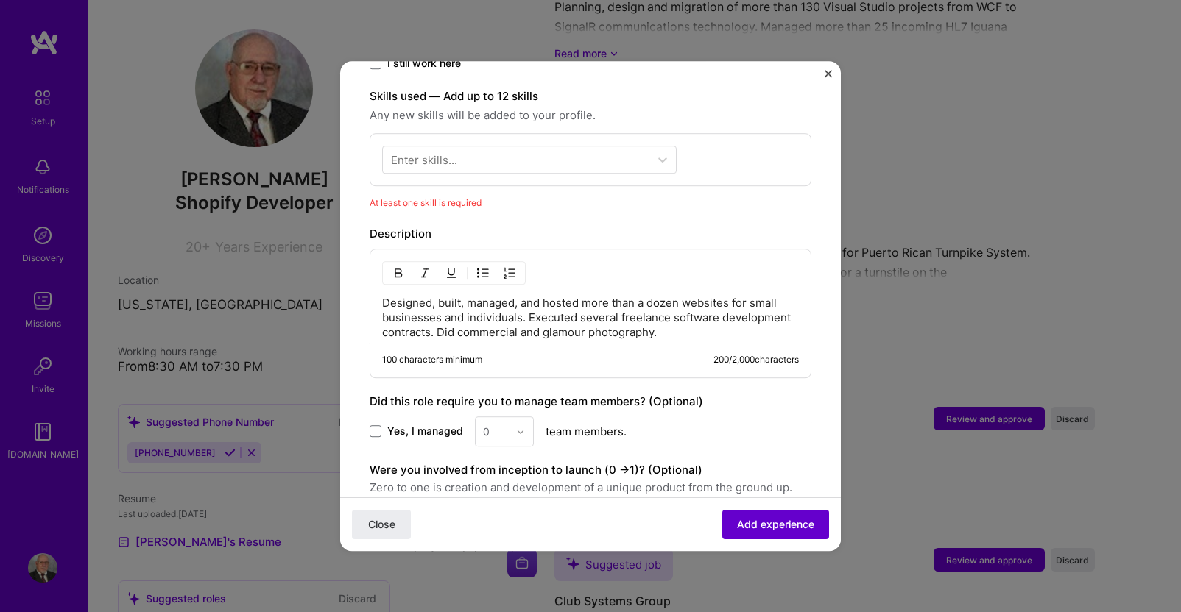
scroll to position [509, 0]
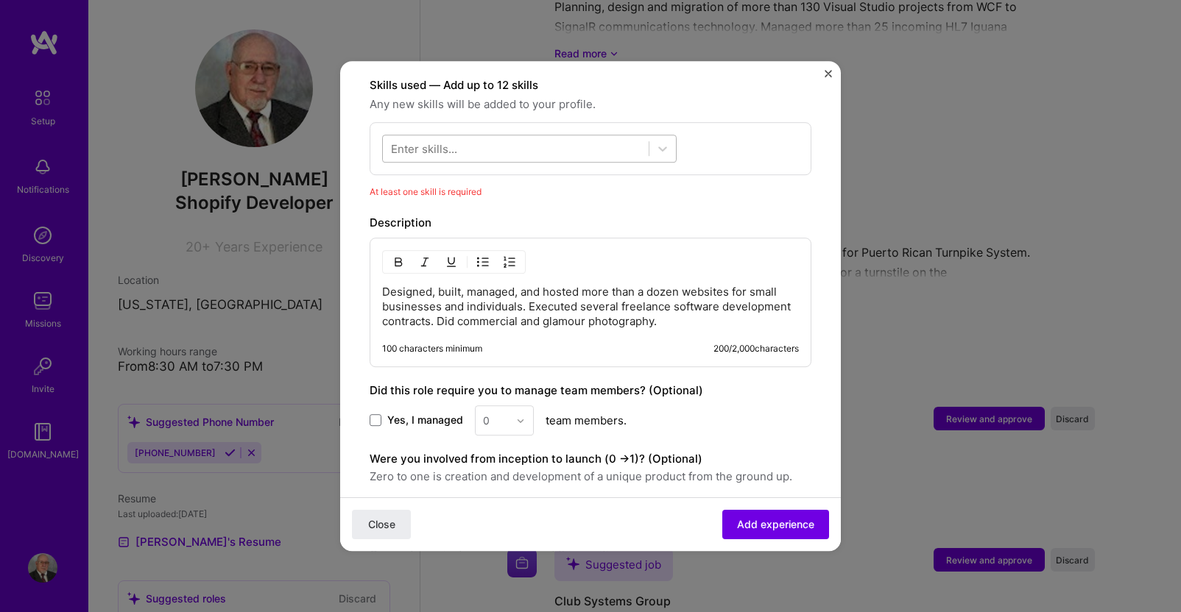
click at [609, 137] on div at bounding box center [516, 149] width 266 height 24
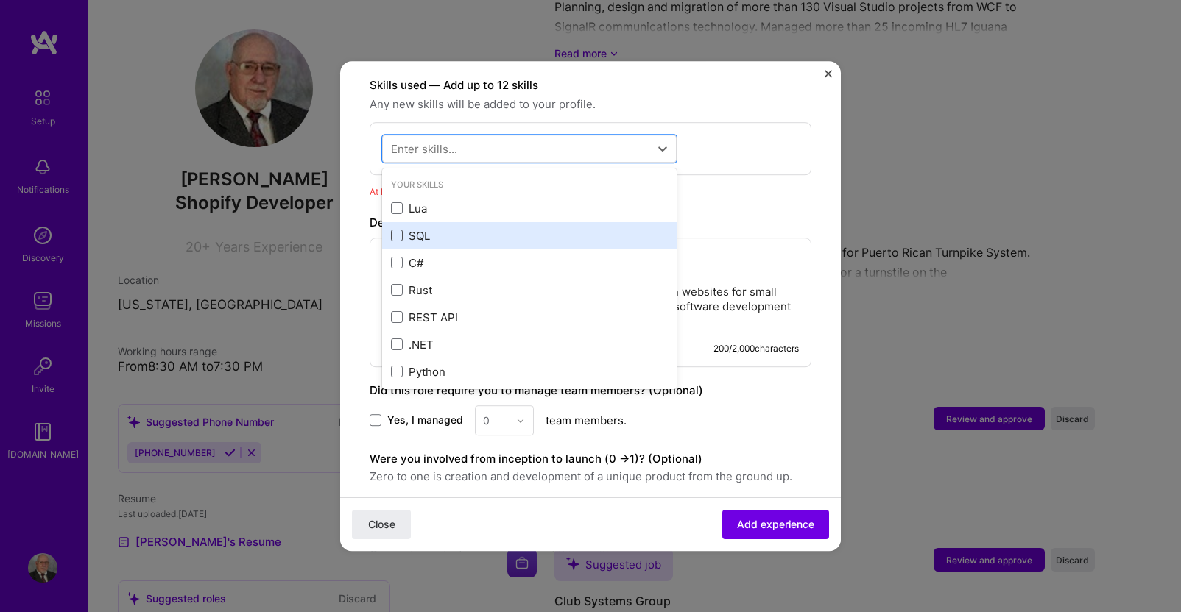
click at [397, 230] on span at bounding box center [397, 236] width 12 height 12
click at [0, 0] on input "checkbox" at bounding box center [0, 0] width 0 height 0
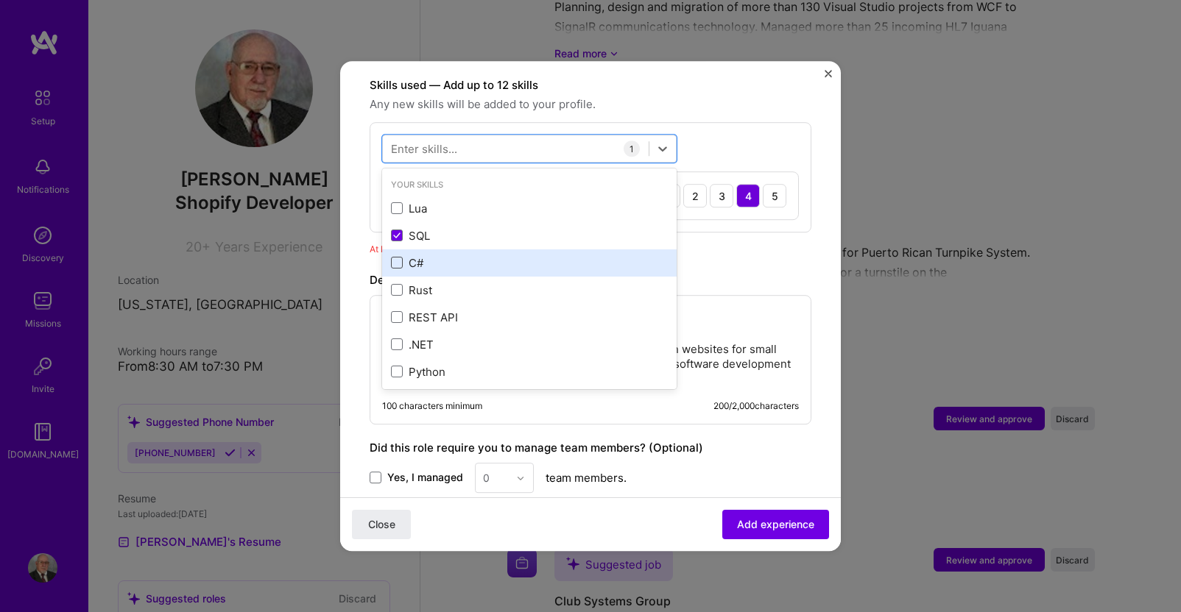
click at [400, 258] on span at bounding box center [397, 264] width 12 height 12
click at [0, 0] on input "checkbox" at bounding box center [0, 0] width 0 height 0
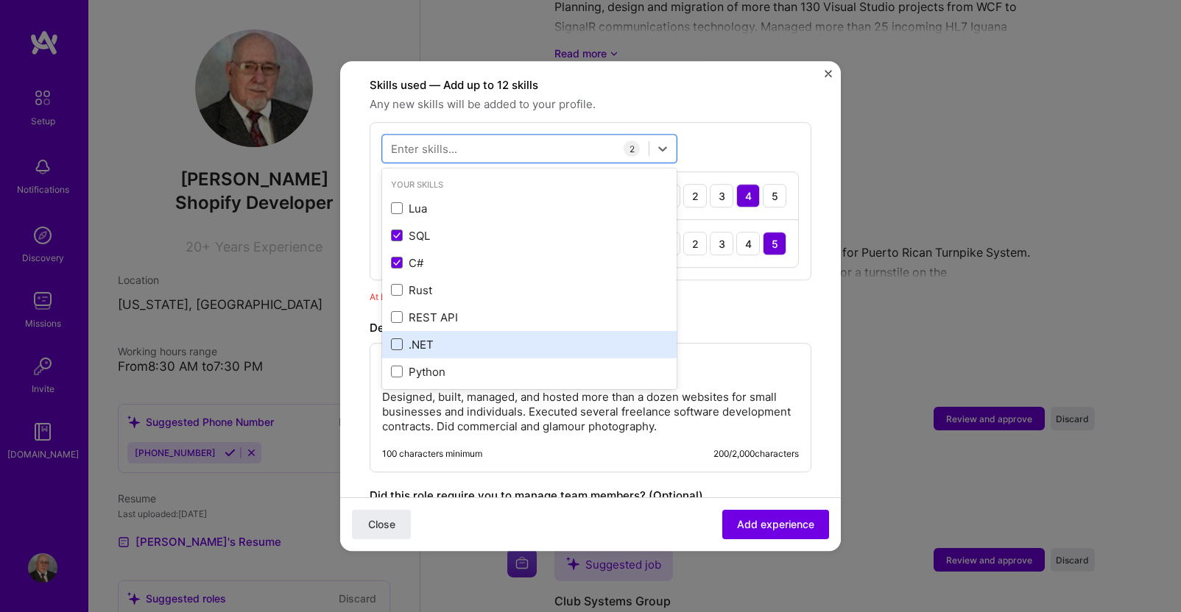
click at [397, 339] on span at bounding box center [397, 345] width 12 height 12
click at [0, 0] on input "checkbox" at bounding box center [0, 0] width 0 height 0
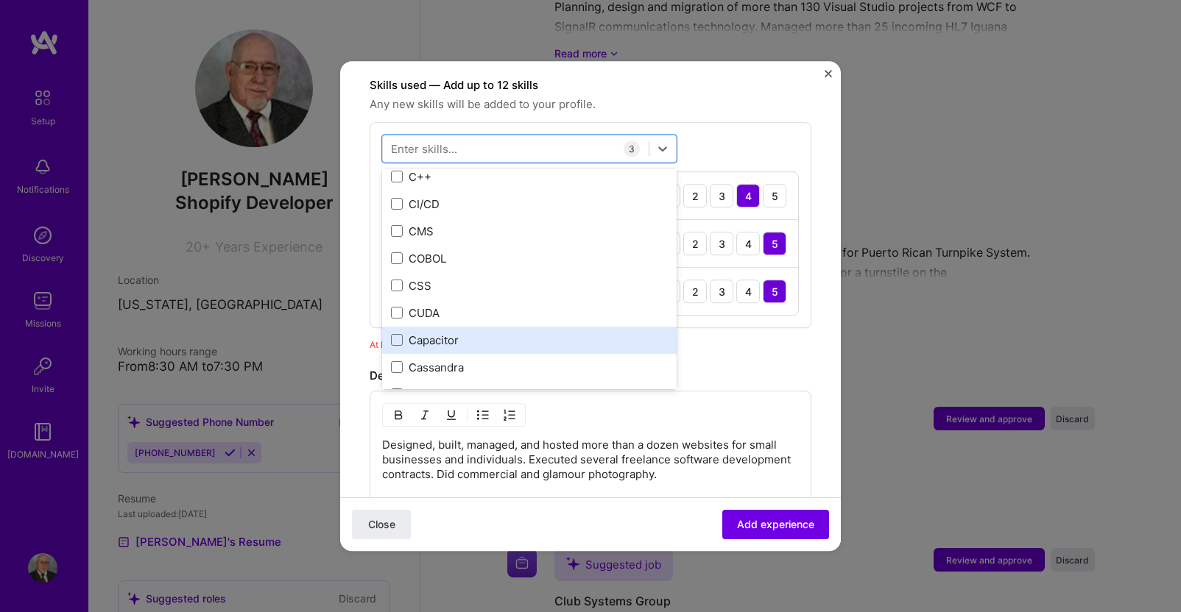
scroll to position [1820, 0]
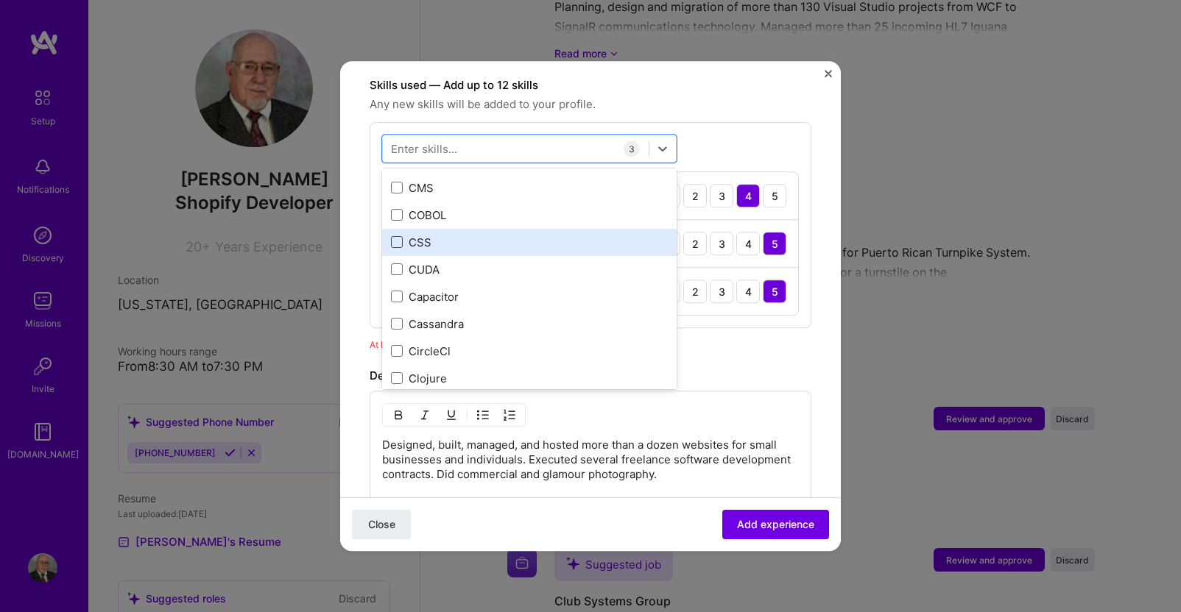
click at [400, 236] on span at bounding box center [397, 242] width 12 height 12
click at [0, 0] on input "checkbox" at bounding box center [0, 0] width 0 height 0
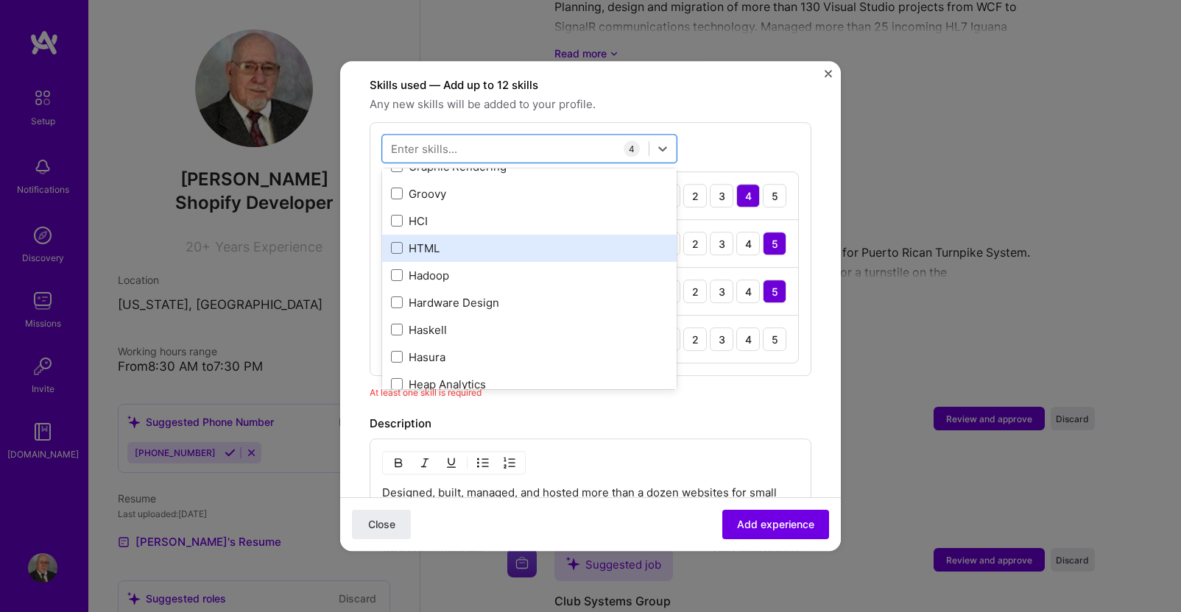
scroll to position [4396, 0]
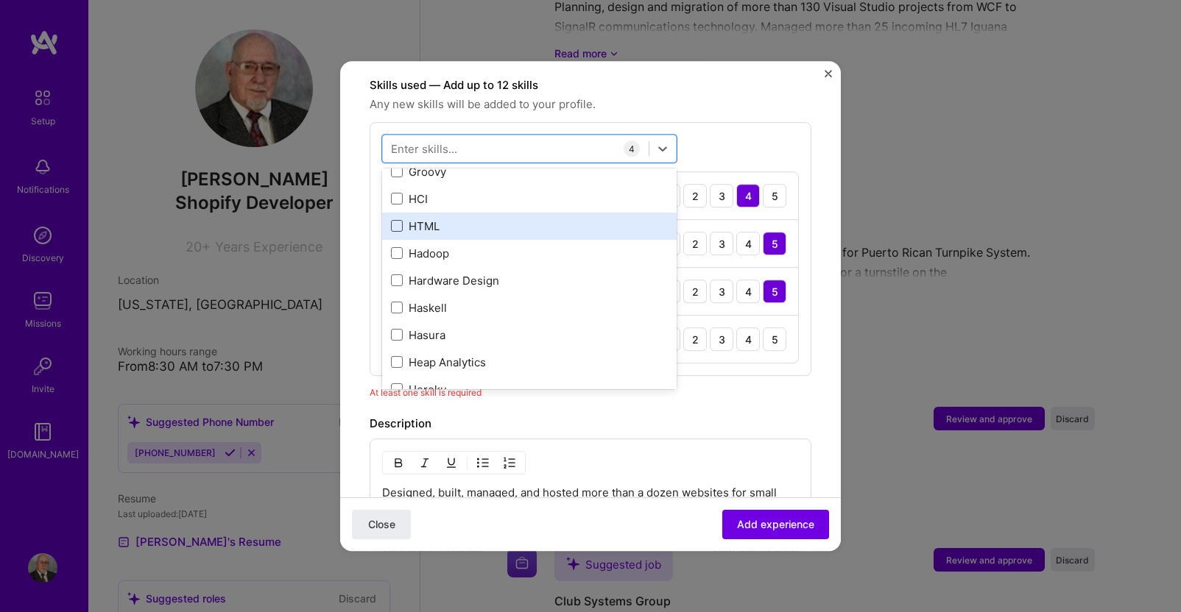
click at [392, 220] on span at bounding box center [397, 226] width 12 height 12
click at [0, 0] on input "checkbox" at bounding box center [0, 0] width 0 height 0
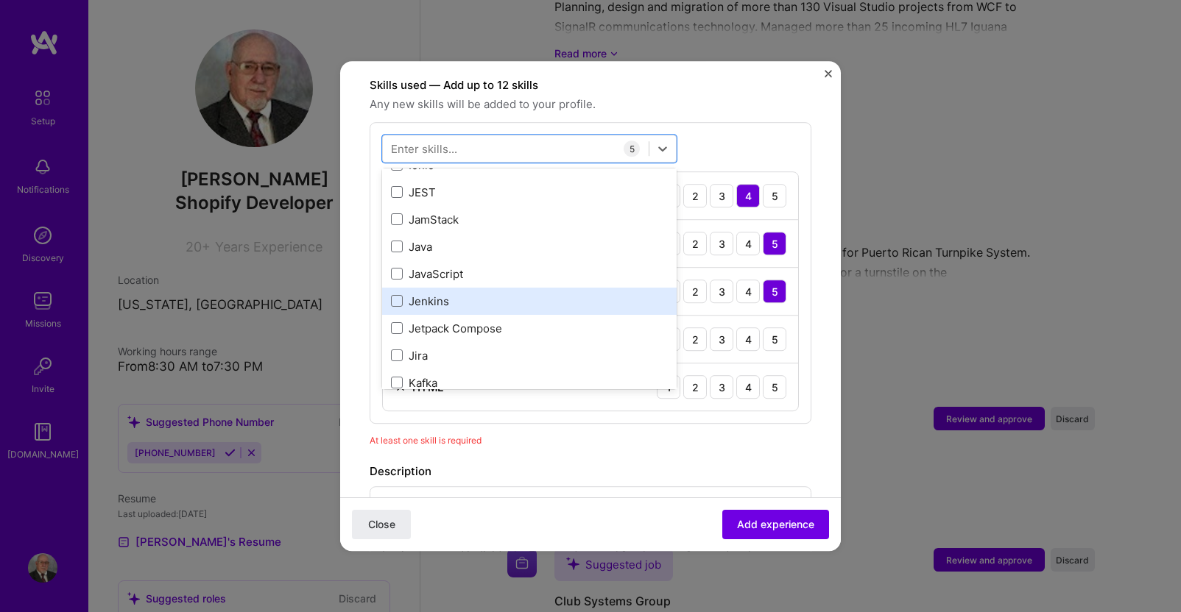
scroll to position [4838, 0]
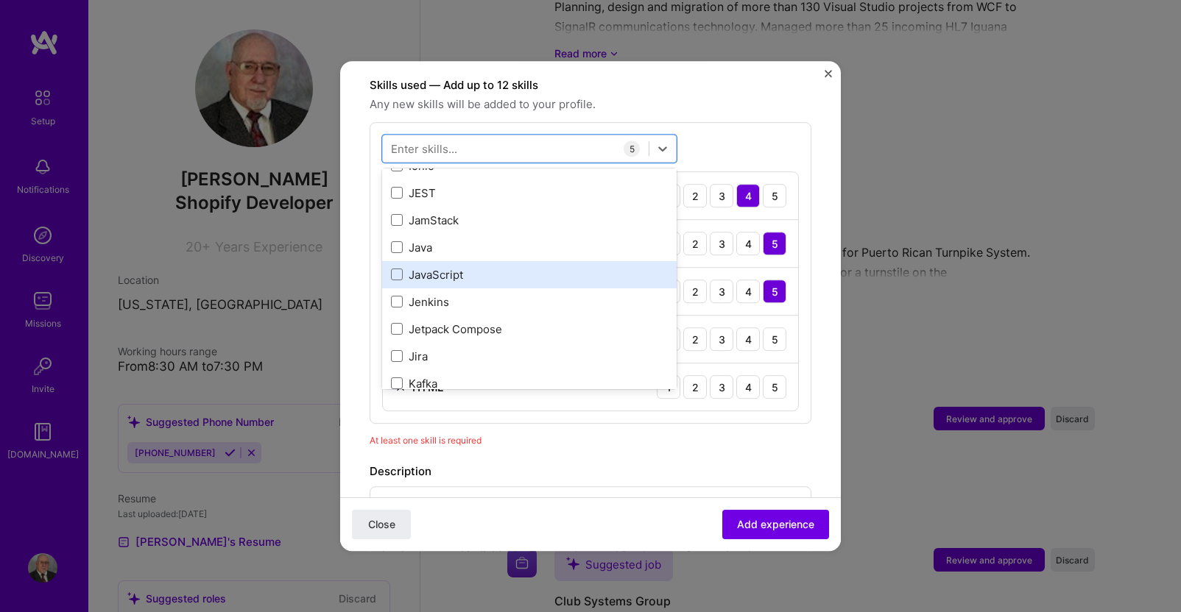
drag, startPoint x: 397, startPoint y: 258, endPoint x: 406, endPoint y: 259, distance: 9.0
click at [397, 269] on span at bounding box center [397, 275] width 12 height 12
click at [0, 0] on input "checkbox" at bounding box center [0, 0] width 0 height 0
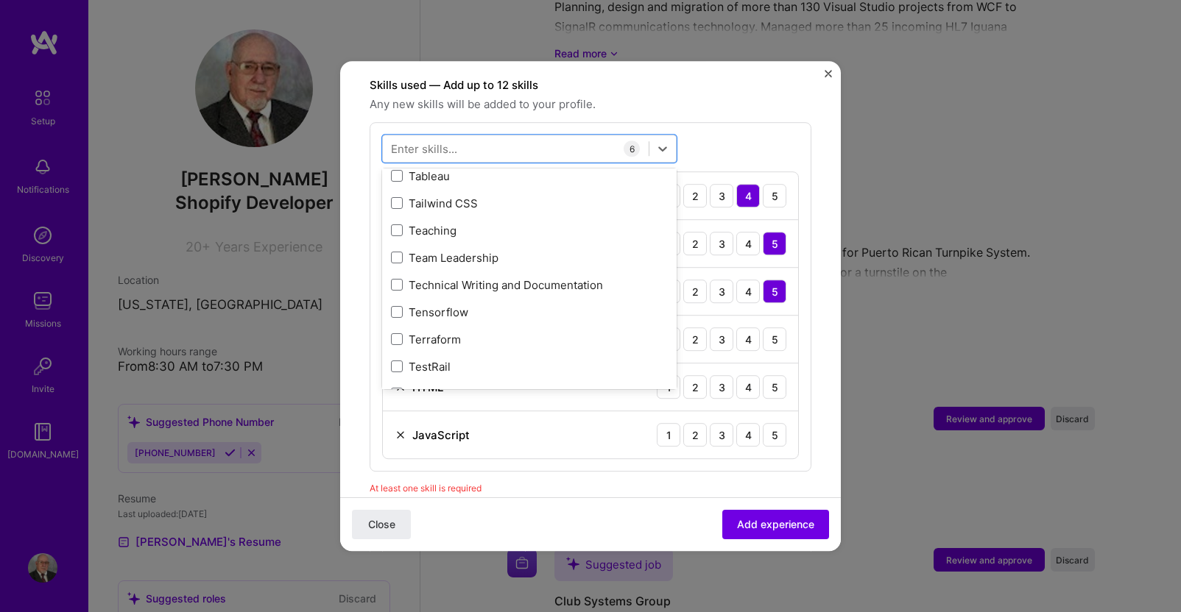
scroll to position [9104, 0]
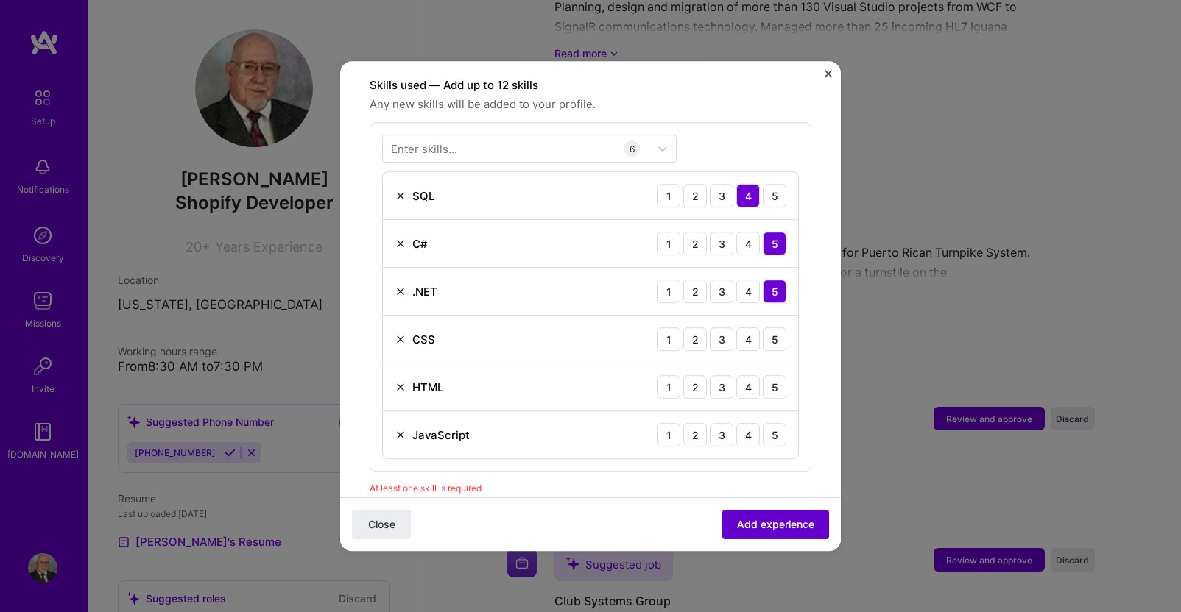
click at [763, 527] on span "Add experience" at bounding box center [775, 524] width 77 height 15
click at [711, 328] on div "3" at bounding box center [722, 340] width 24 height 24
click at [736, 375] on div "4" at bounding box center [748, 387] width 24 height 24
click at [711, 423] on div "3" at bounding box center [722, 435] width 24 height 24
click at [746, 523] on span "Add experience" at bounding box center [775, 524] width 77 height 15
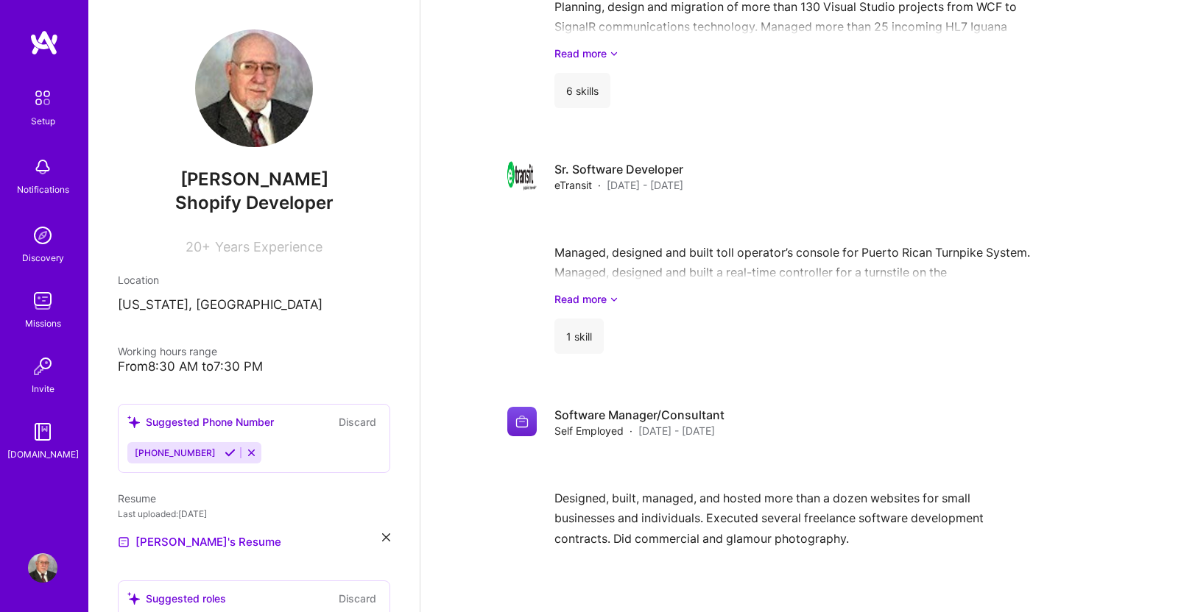
scroll to position [2999, 0]
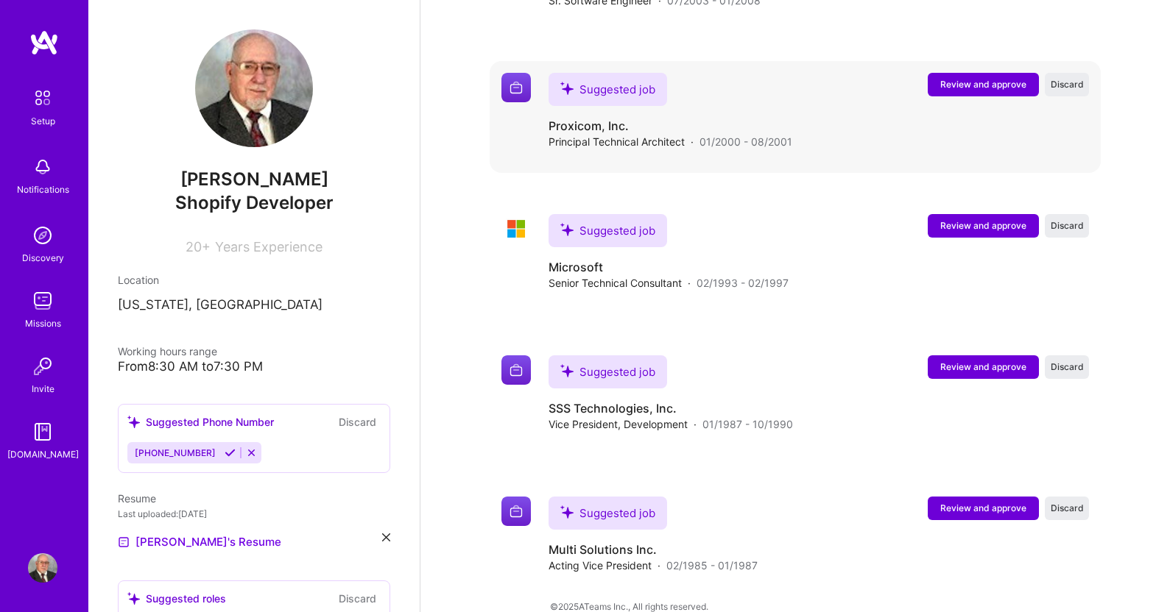
click at [980, 78] on span "Review and approve" at bounding box center [983, 84] width 86 height 13
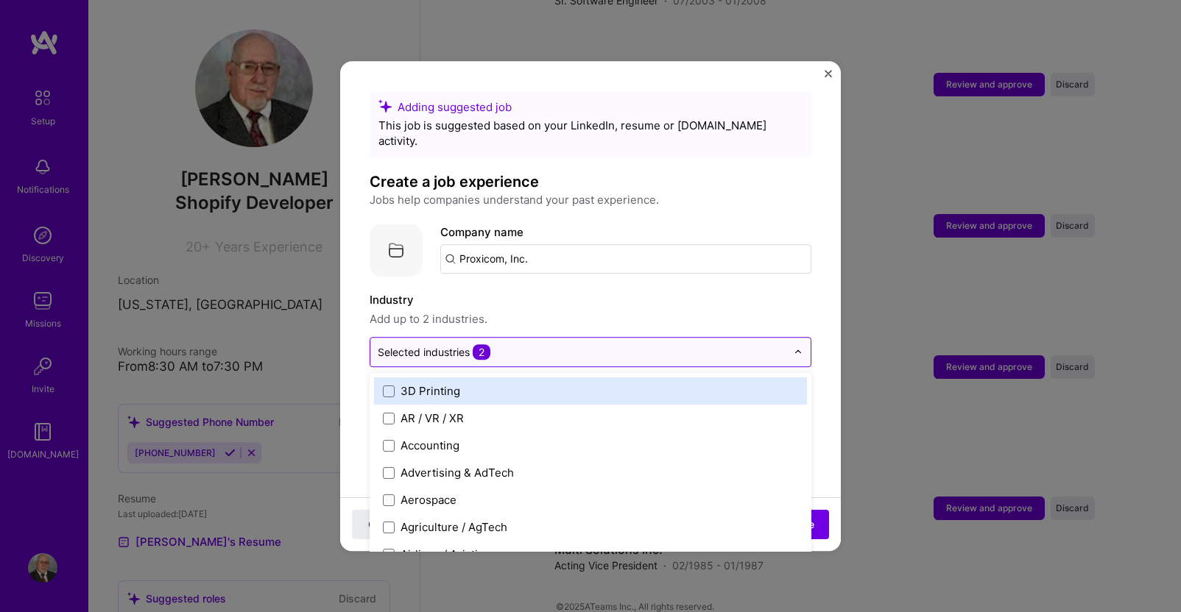
click at [793, 348] on img at bounding box center [797, 352] width 9 height 9
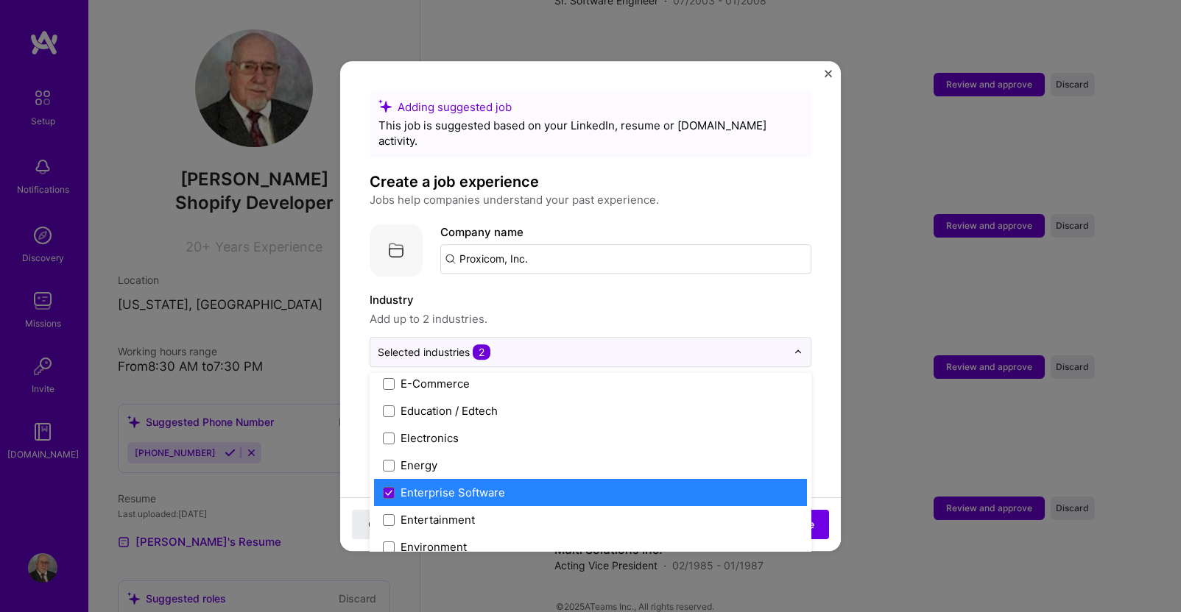
scroll to position [1251, 0]
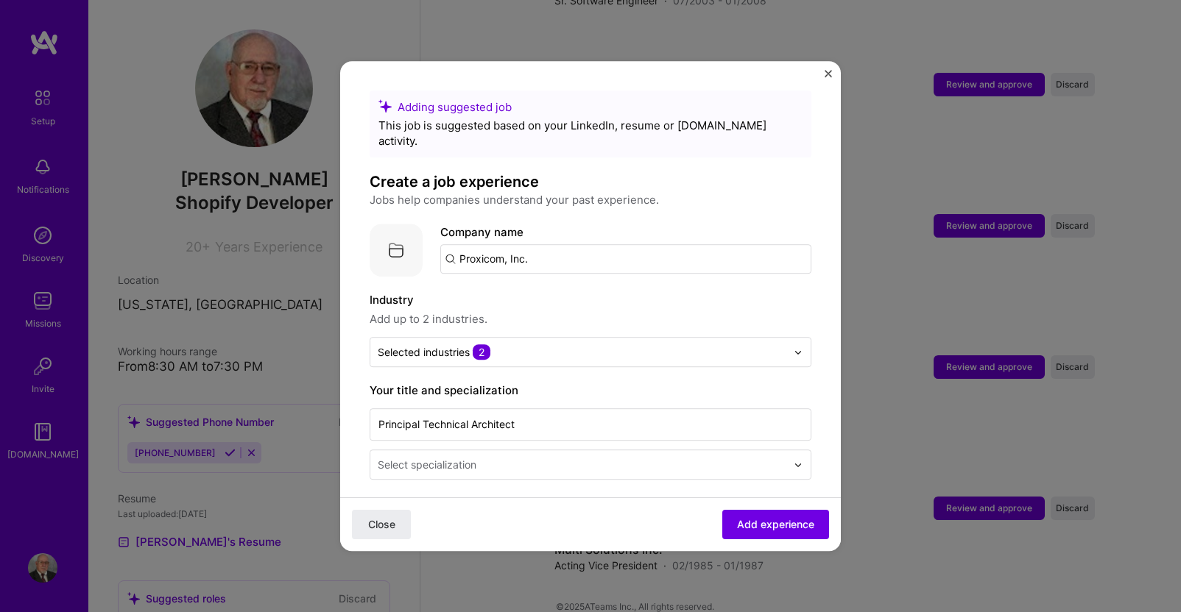
click at [580, 291] on label "Industry" at bounding box center [591, 300] width 442 height 18
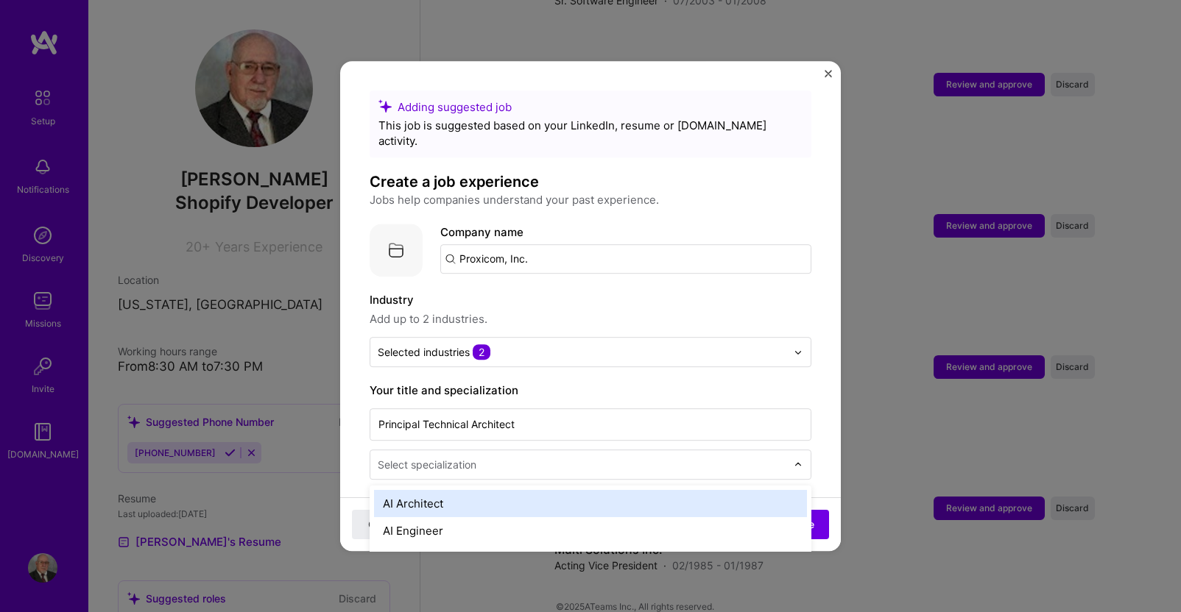
scroll to position [3001, 0]
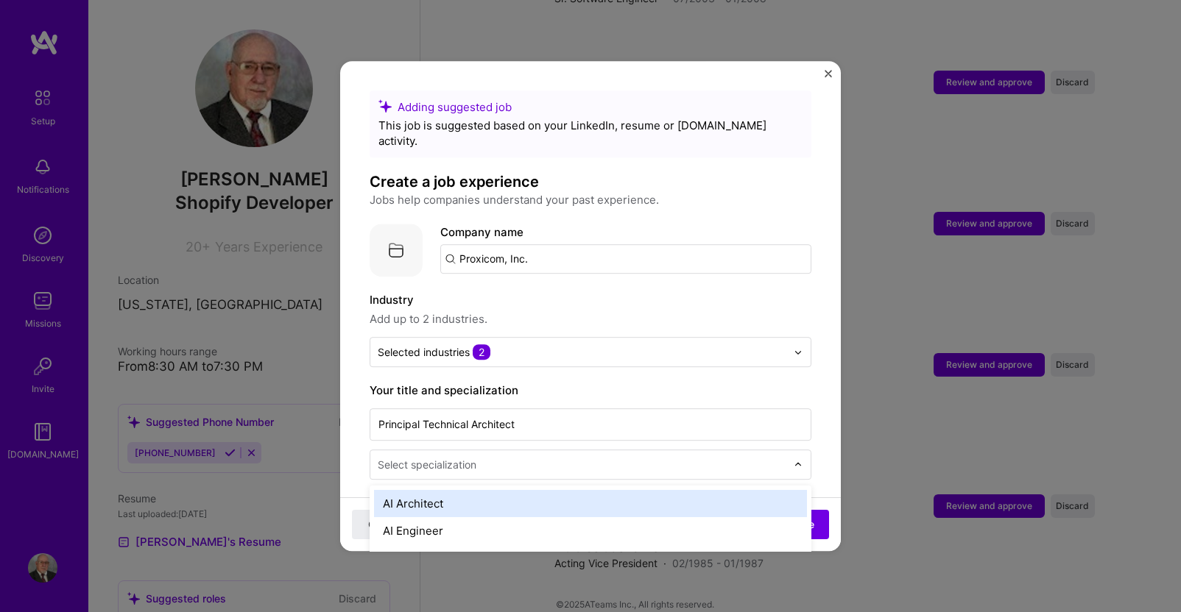
click at [613, 457] on input "text" at bounding box center [583, 464] width 411 height 15
click at [442, 457] on input "com" at bounding box center [583, 464] width 411 height 15
type input "c"
type input "archi"
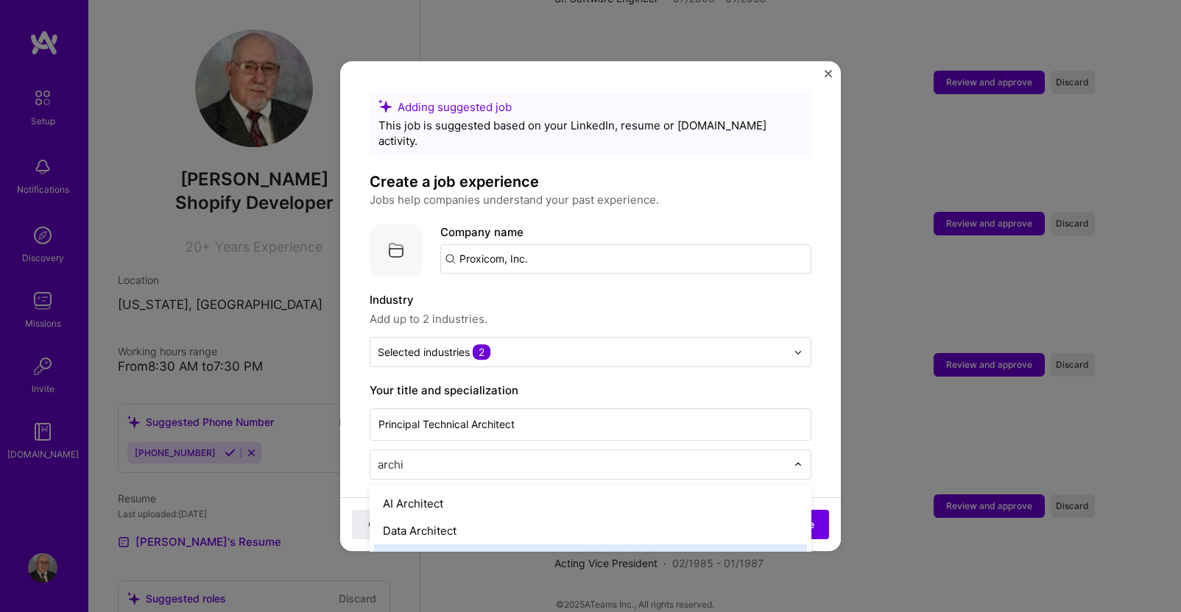
click at [478, 545] on div "Software Architect" at bounding box center [590, 558] width 433 height 27
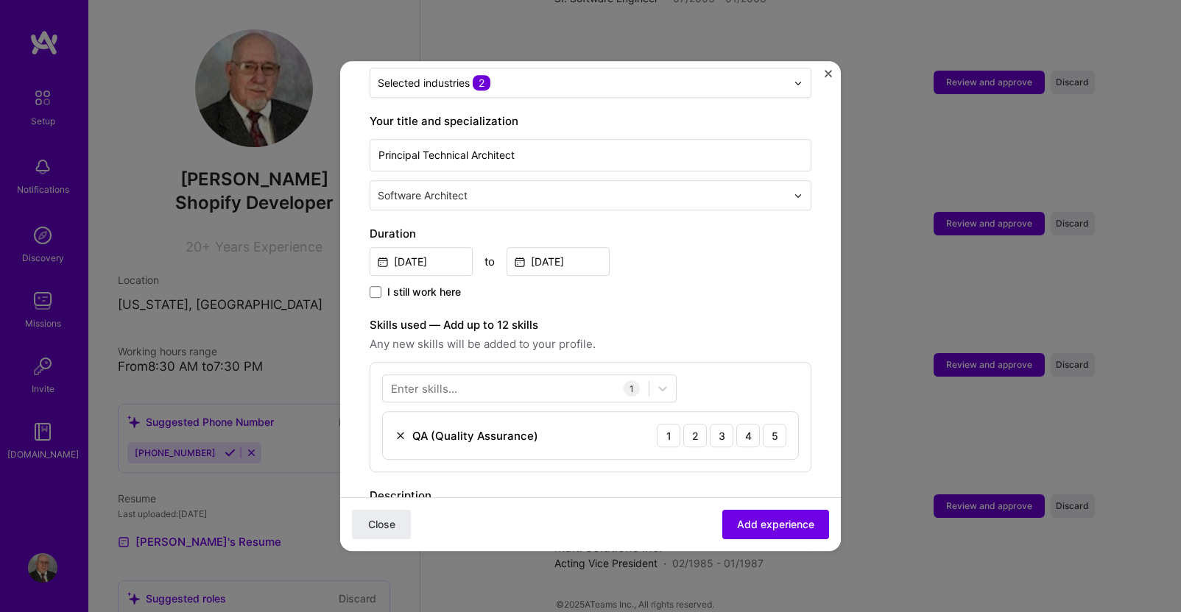
scroll to position [294, 0]
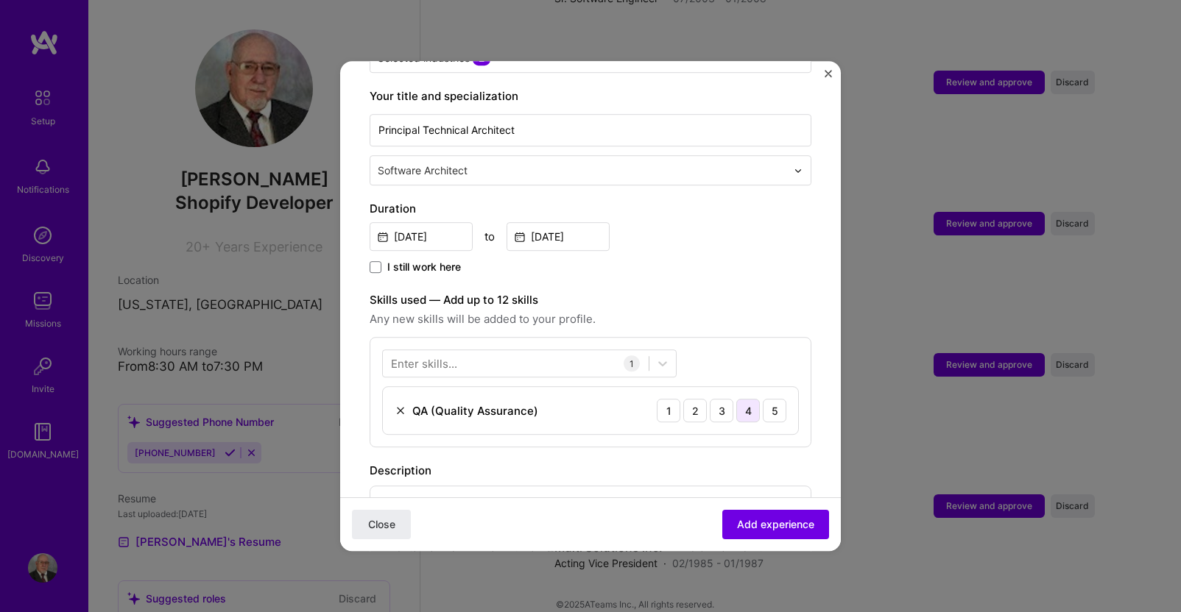
click at [738, 399] on div "4" at bounding box center [748, 411] width 24 height 24
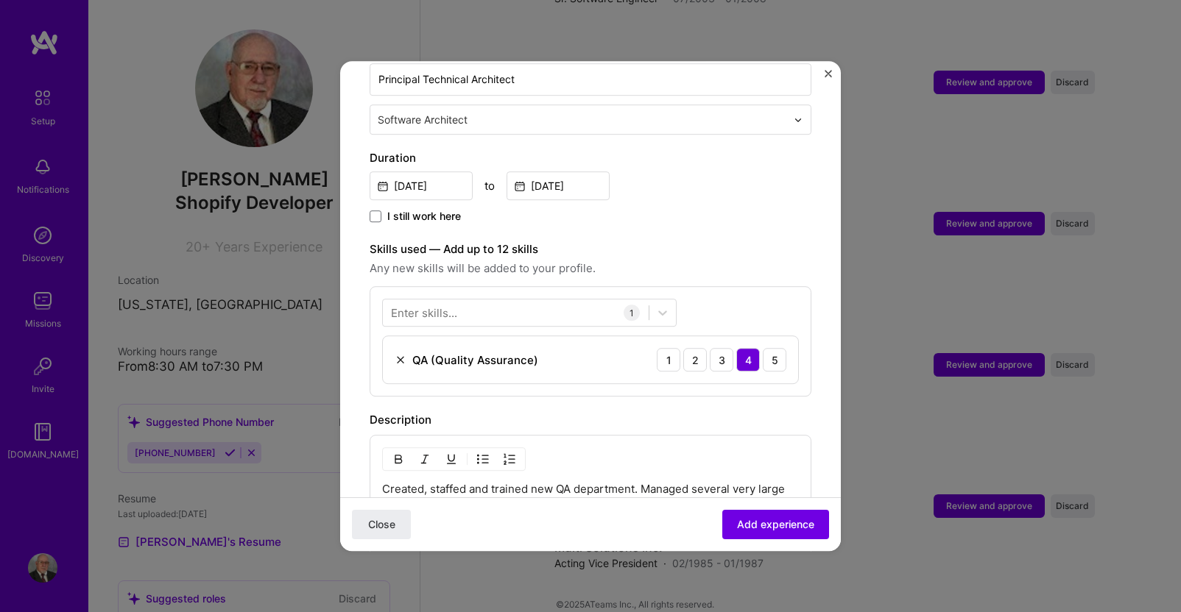
scroll to position [368, 0]
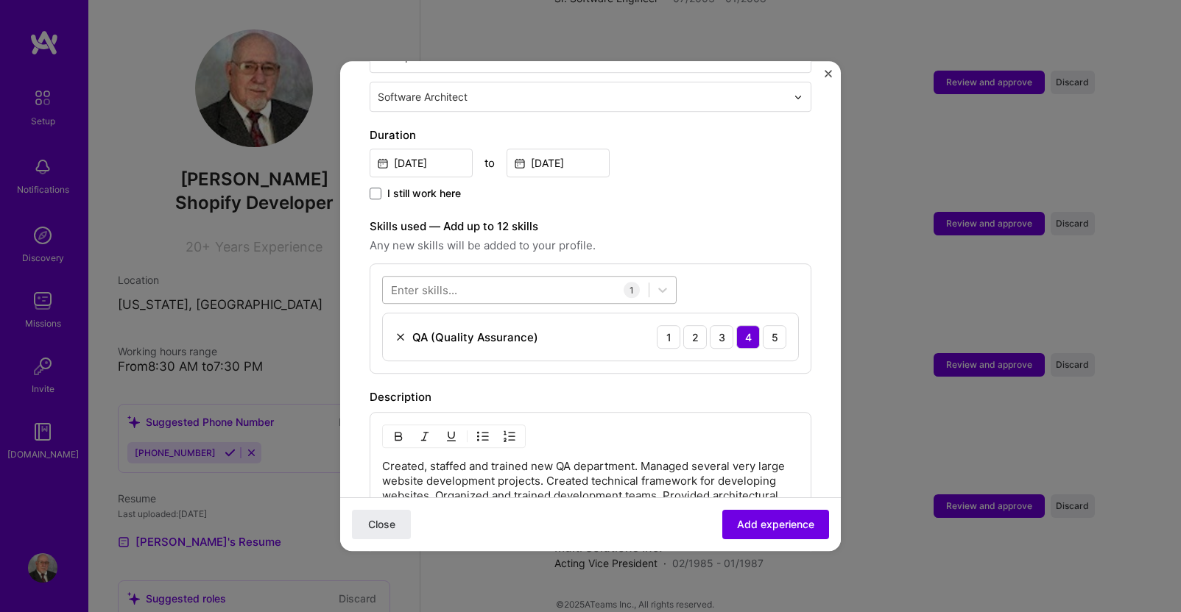
click at [607, 278] on div at bounding box center [516, 290] width 266 height 24
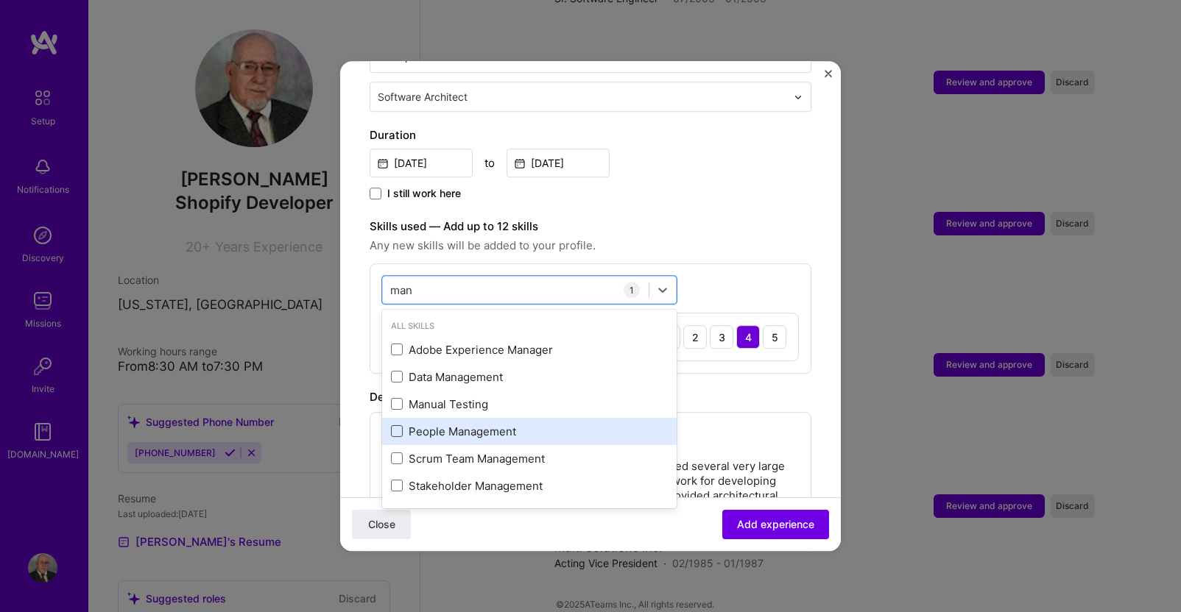
click at [397, 426] on span at bounding box center [397, 432] width 12 height 12
click at [0, 0] on input "checkbox" at bounding box center [0, 0] width 0 height 0
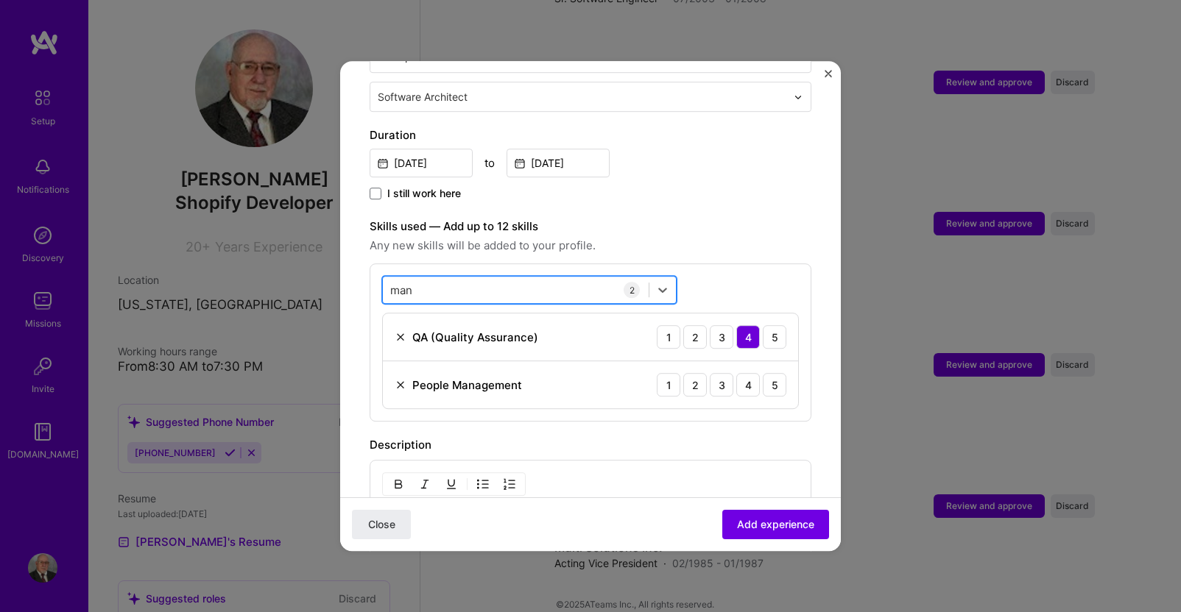
click at [444, 278] on div "man man" at bounding box center [516, 290] width 266 height 24
click at [741, 373] on div "4" at bounding box center [748, 385] width 24 height 24
click at [431, 278] on div "man man" at bounding box center [516, 290] width 266 height 24
drag, startPoint x: 432, startPoint y: 272, endPoint x: 369, endPoint y: 278, distance: 63.6
click at [369, 278] on form "Adding suggested job This job is suggested based on your LinkedIn, resume or [D…" at bounding box center [590, 323] width 501 height 1201
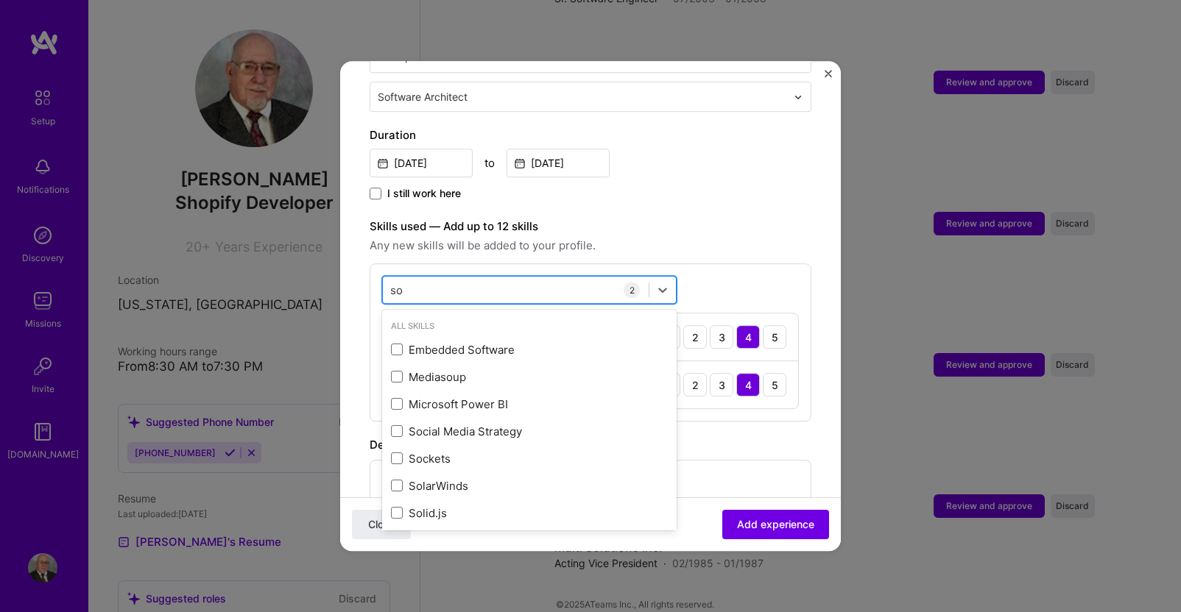
type input "s"
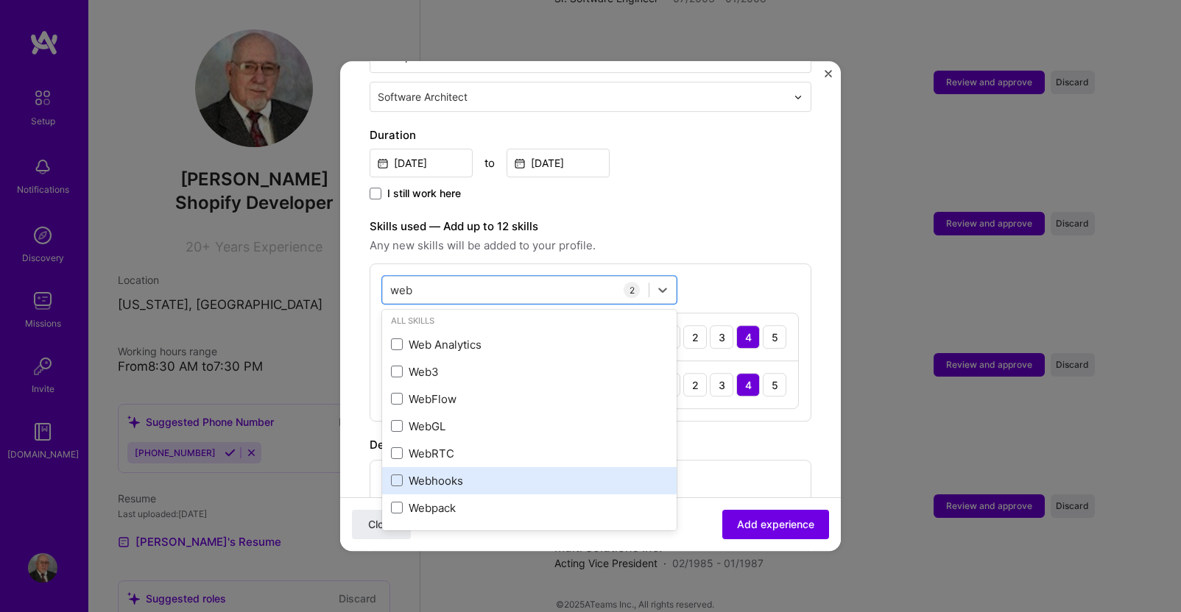
scroll to position [0, 0]
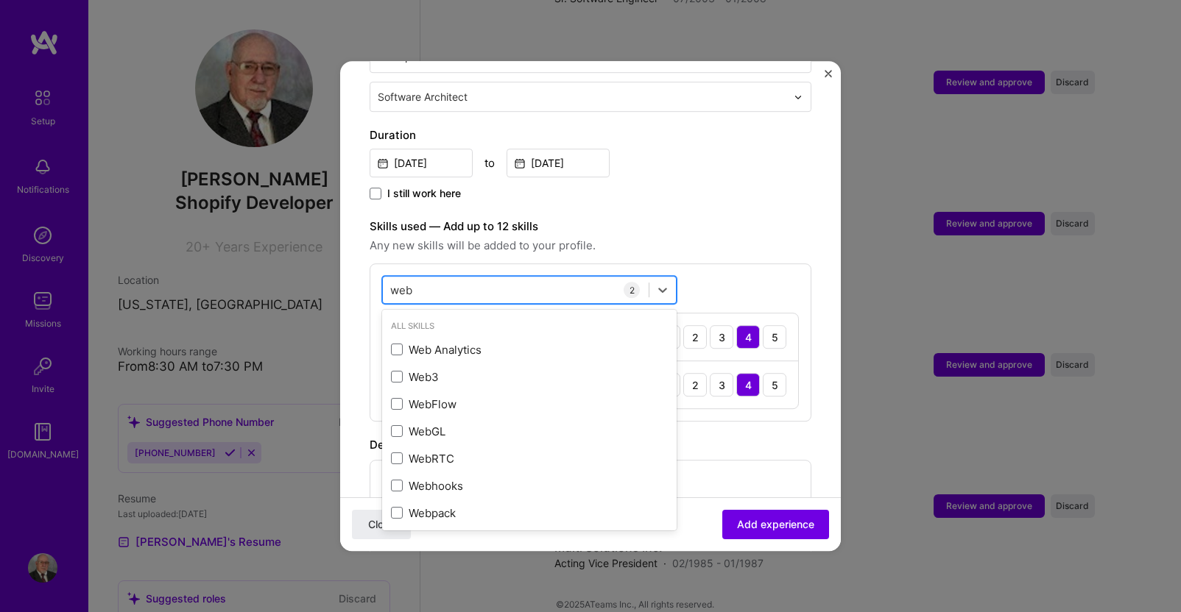
click at [462, 278] on div "web web" at bounding box center [516, 290] width 266 height 24
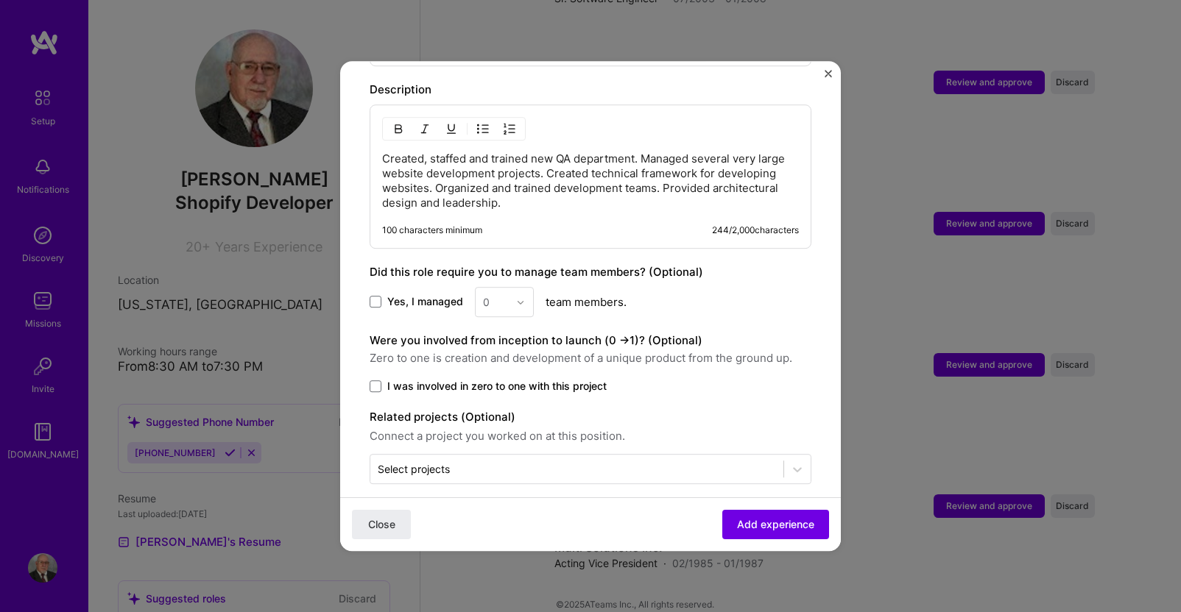
scroll to position [724, 0]
type input "web"
click at [374, 296] on span at bounding box center [376, 302] width 12 height 12
click at [0, 0] on input "Yes, I managed" at bounding box center [0, 0] width 0 height 0
click at [522, 297] on img at bounding box center [520, 301] width 9 height 9
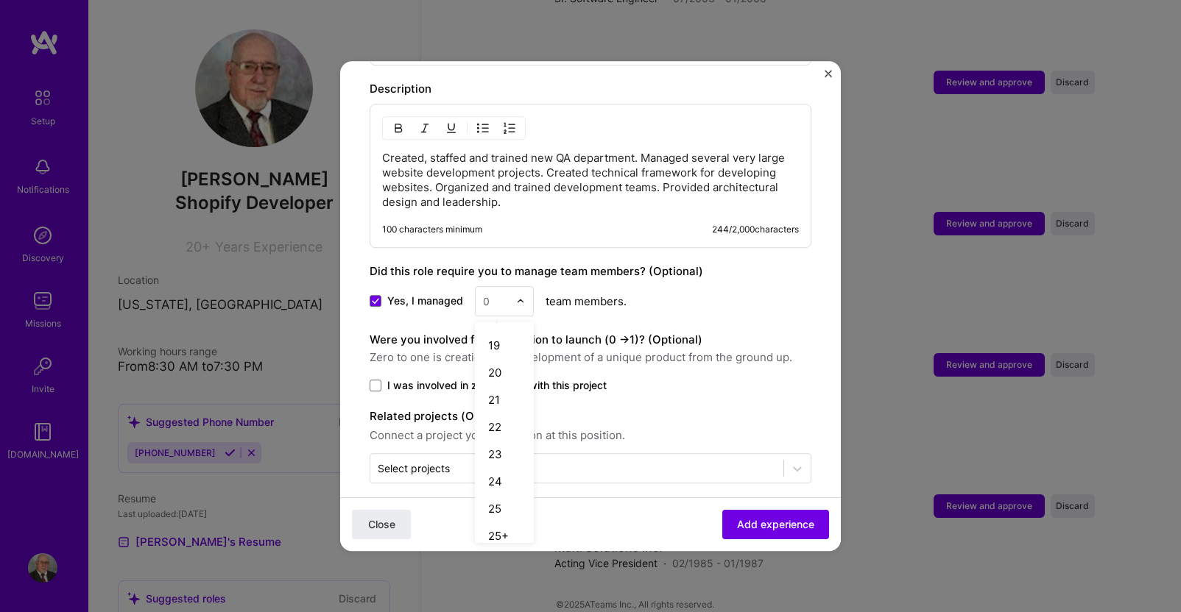
scroll to position [496, 0]
click at [499, 512] on div "25+" at bounding box center [504, 525] width 50 height 27
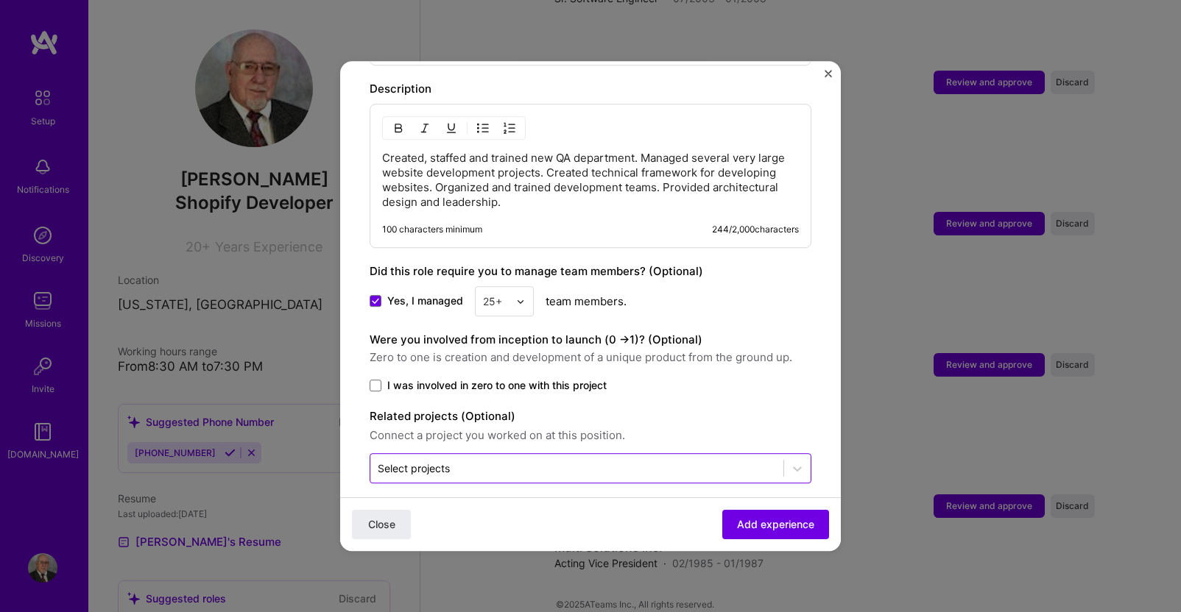
click at [487, 461] on input "text" at bounding box center [577, 468] width 398 height 15
click at [375, 380] on span at bounding box center [376, 386] width 12 height 12
click at [0, 0] on input "I was involved in zero to one with this project" at bounding box center [0, 0] width 0 height 0
click at [459, 461] on input "text" at bounding box center [577, 468] width 398 height 15
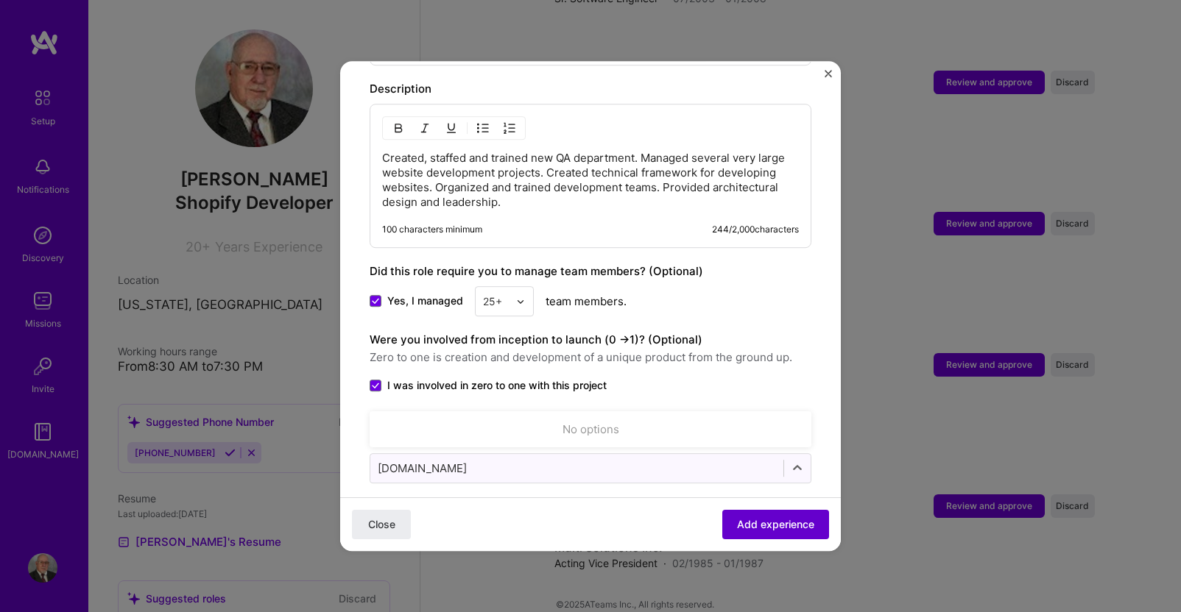
type input "[DOMAIN_NAME]"
click at [755, 520] on span "Add experience" at bounding box center [775, 524] width 77 height 15
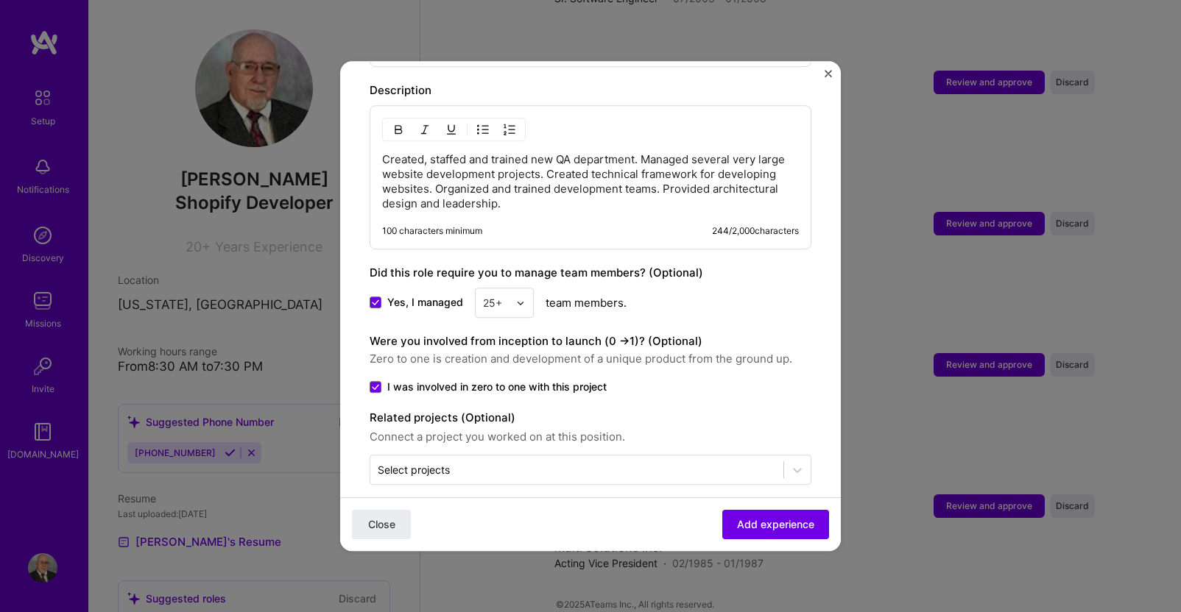
scroll to position [746, 0]
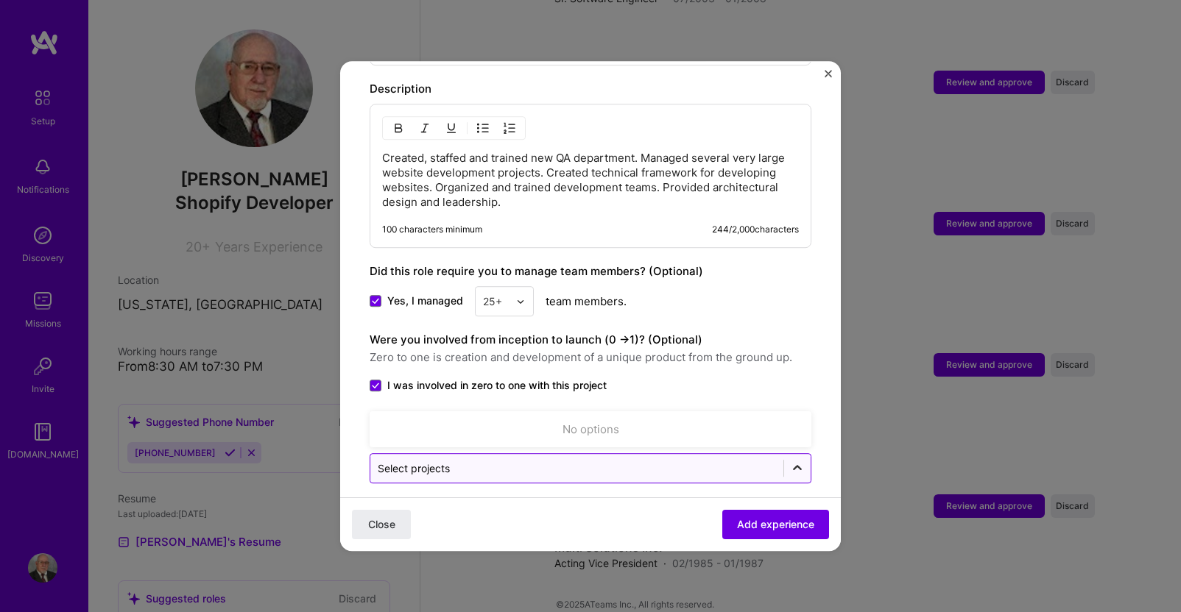
click at [790, 462] on icon at bounding box center [797, 469] width 15 height 15
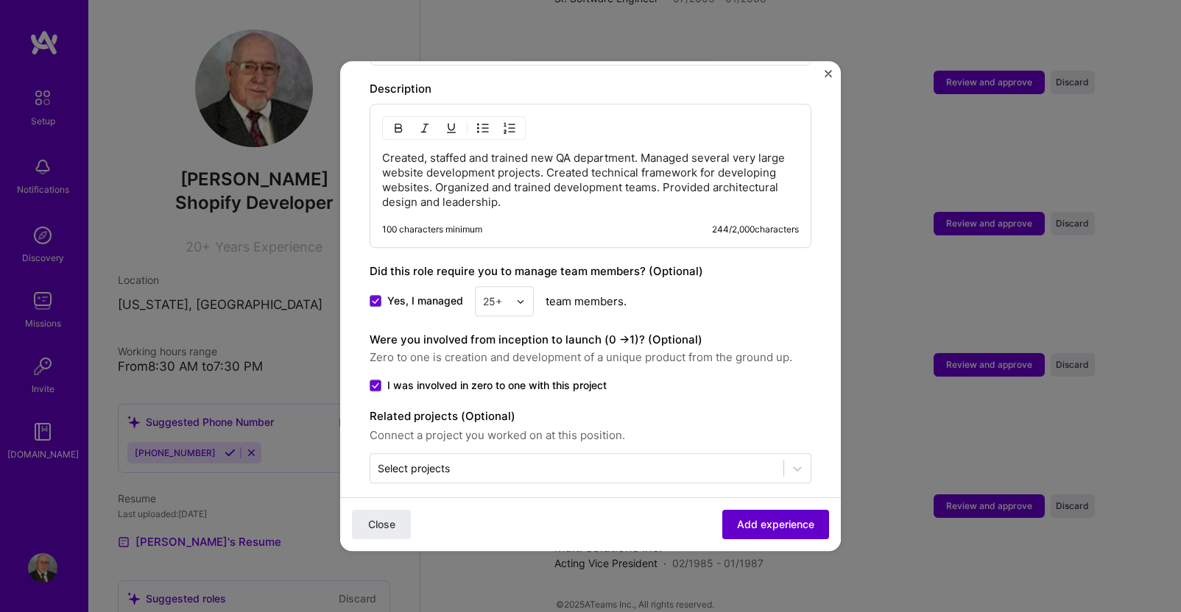
click at [747, 523] on span "Add experience" at bounding box center [775, 524] width 77 height 15
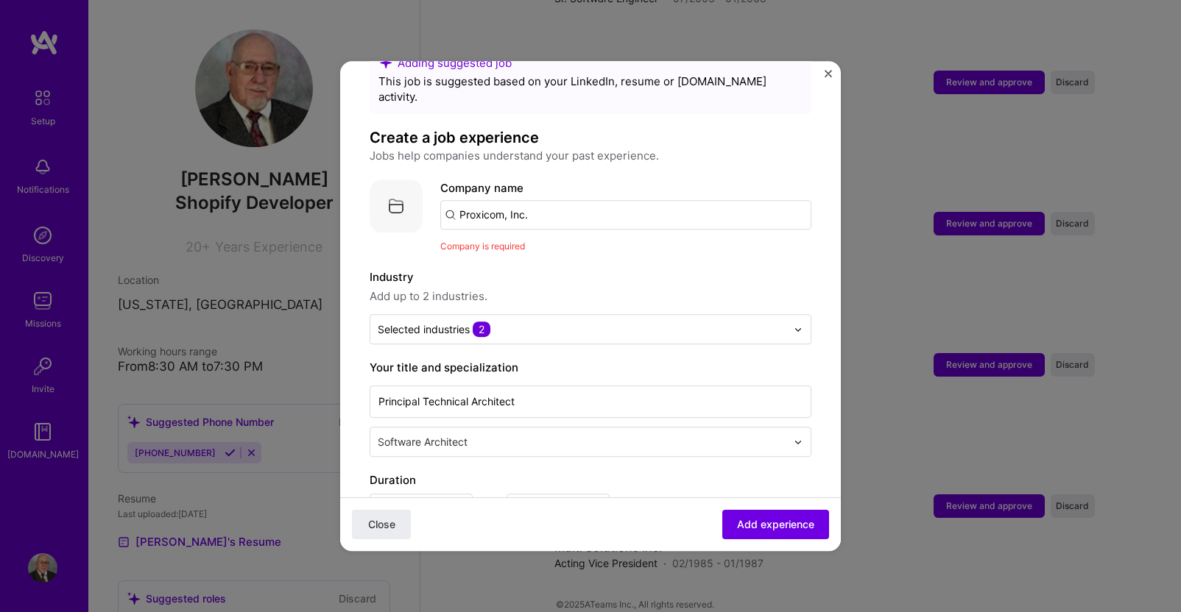
scroll to position [0, 0]
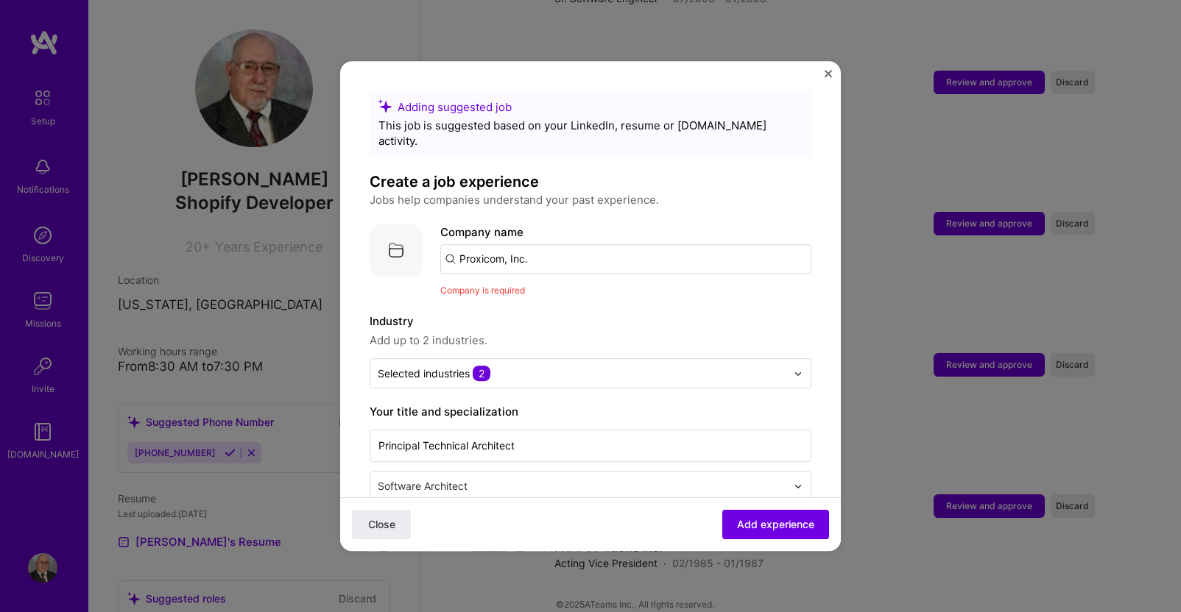
click at [556, 245] on input "Proxicom, Inc." at bounding box center [625, 258] width 371 height 29
click at [535, 244] on input "Proxicom, Inc." at bounding box center [625, 258] width 371 height 29
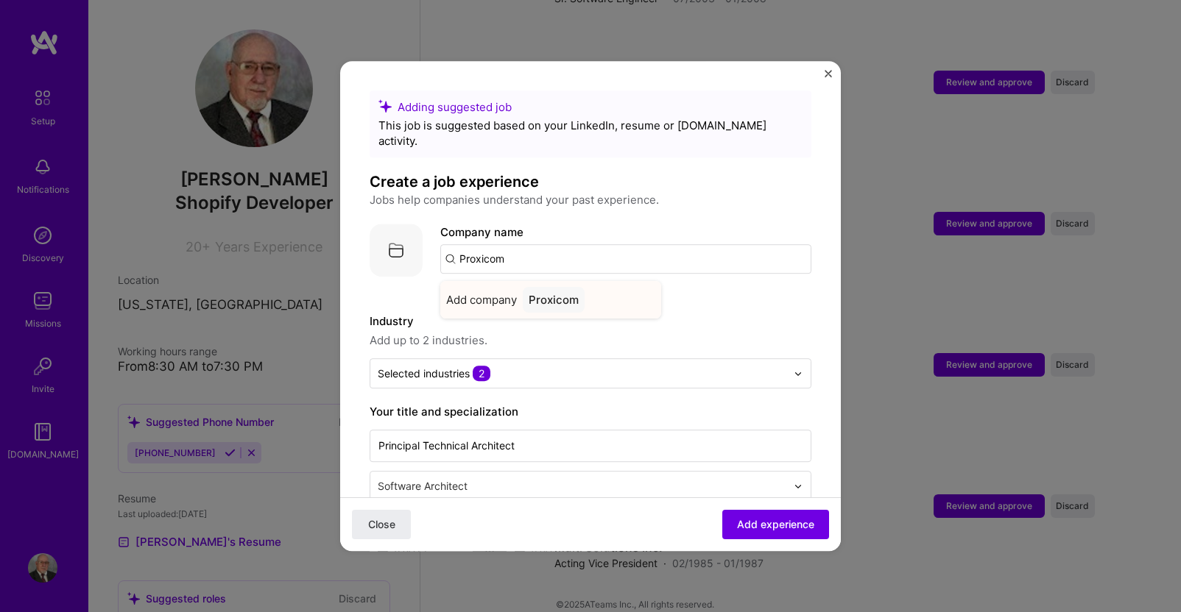
type input "Proxicom"
click at [498, 292] on span "Add company" at bounding box center [481, 299] width 71 height 15
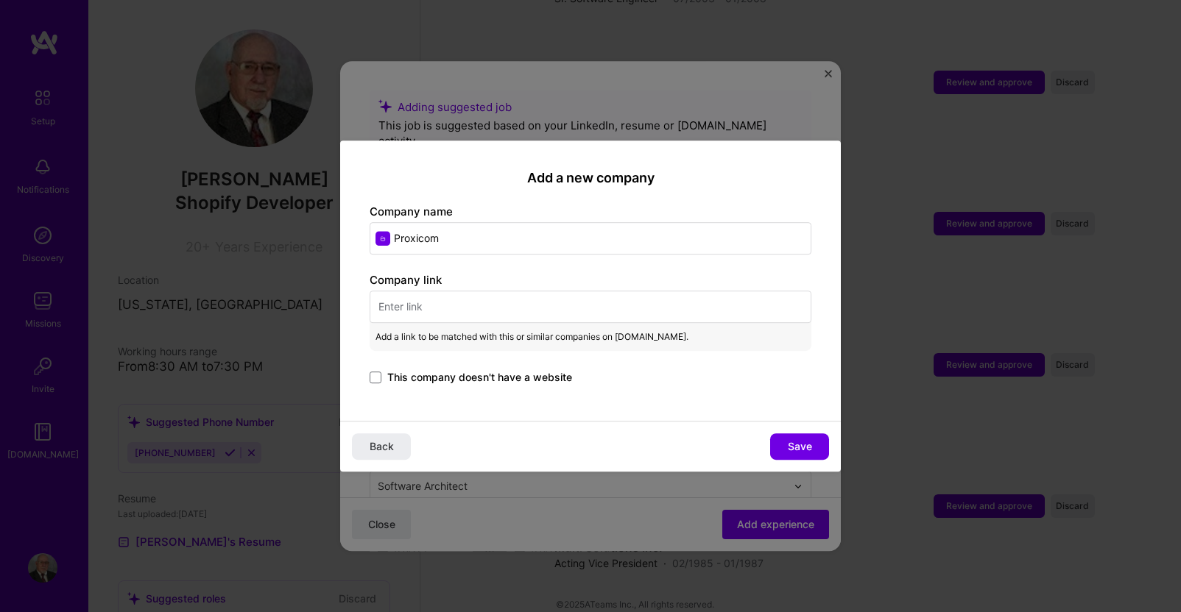
click at [439, 310] on input "text" at bounding box center [591, 307] width 442 height 32
click at [375, 378] on span at bounding box center [376, 378] width 12 height 12
click at [0, 0] on input "This company doesn't have a website" at bounding box center [0, 0] width 0 height 0
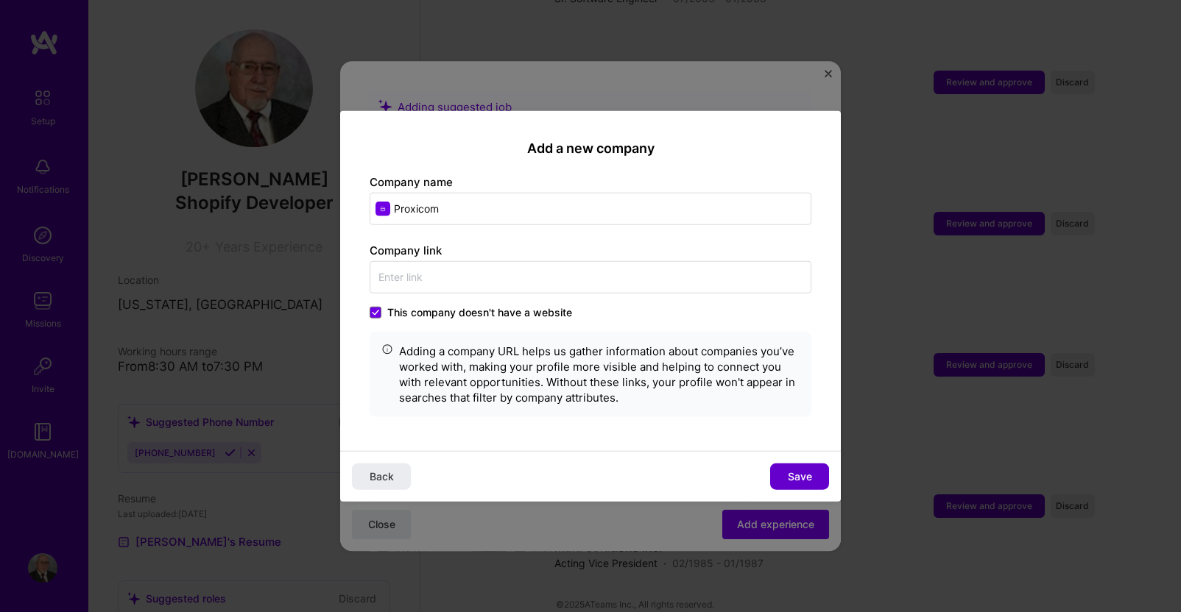
click at [802, 478] on span "Save" at bounding box center [800, 476] width 24 height 15
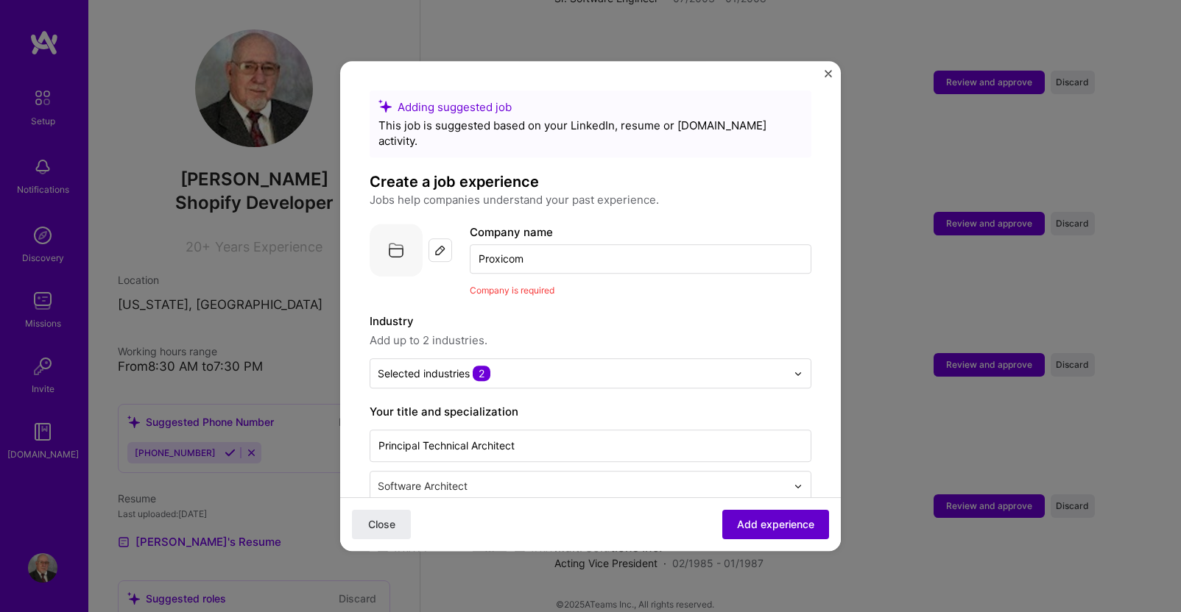
click at [752, 528] on span "Add experience" at bounding box center [775, 524] width 77 height 15
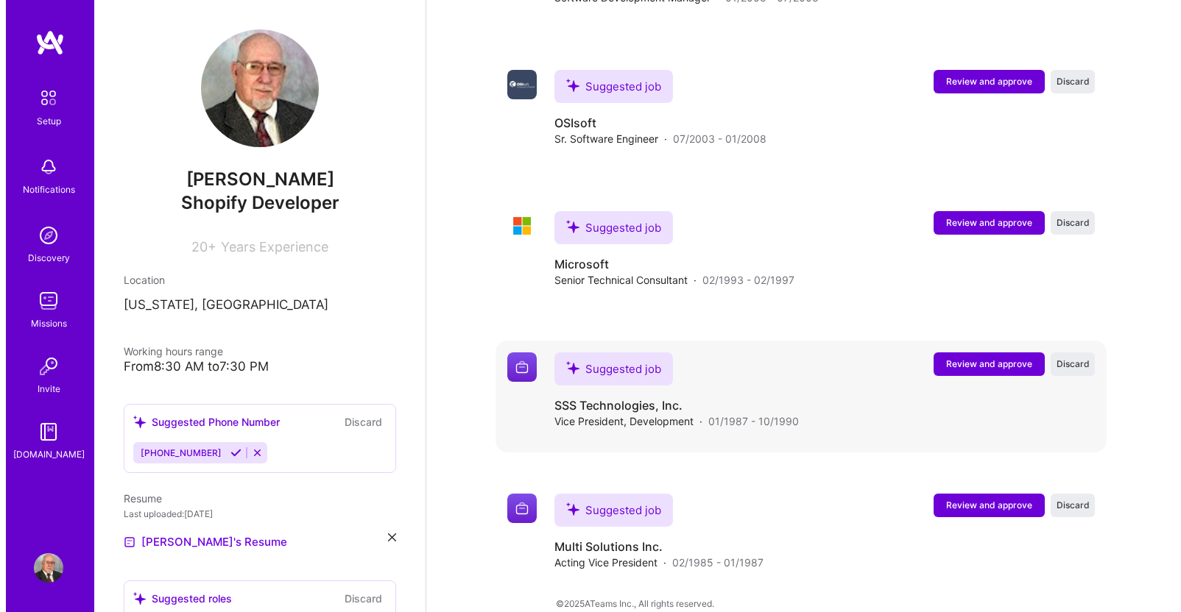
scroll to position [3105, 0]
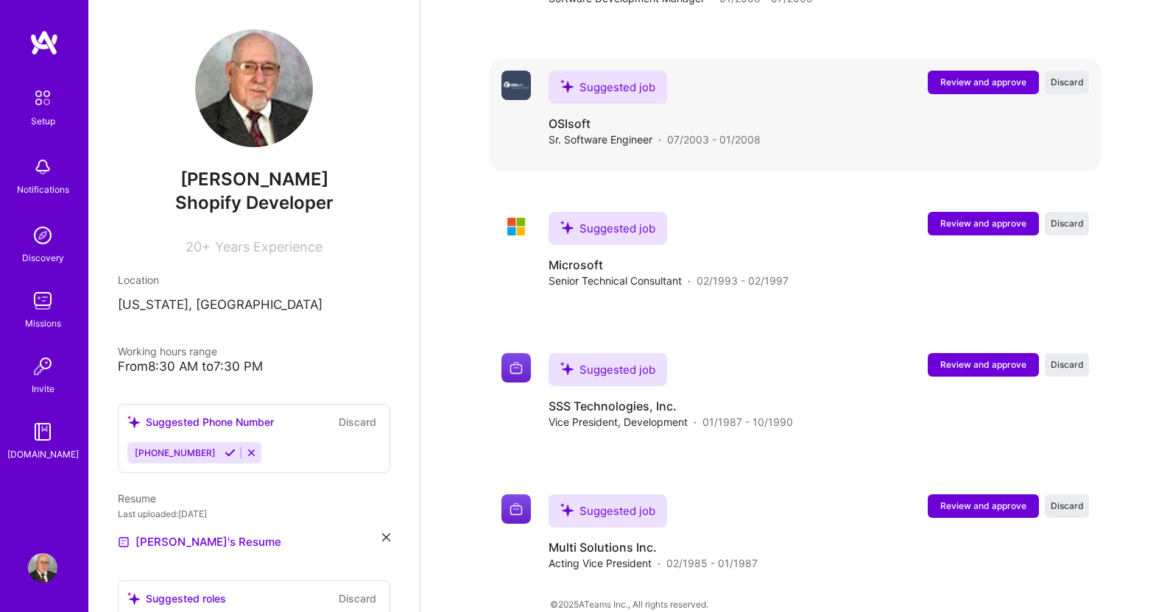
click at [966, 76] on span "Review and approve" at bounding box center [983, 82] width 86 height 13
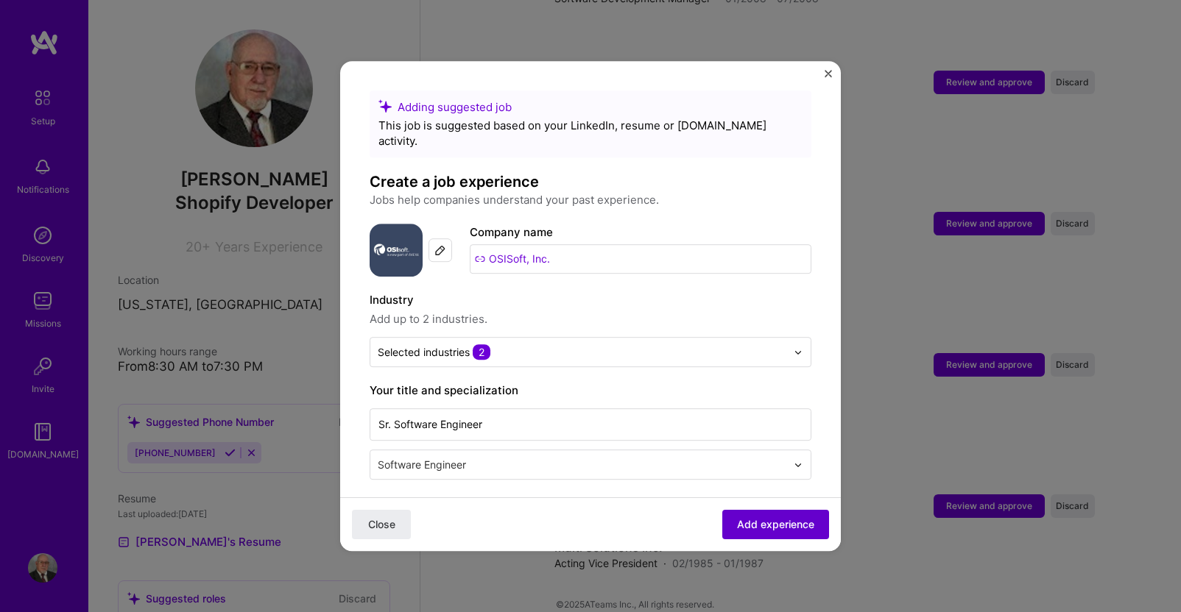
click at [741, 526] on span "Add experience" at bounding box center [775, 524] width 77 height 15
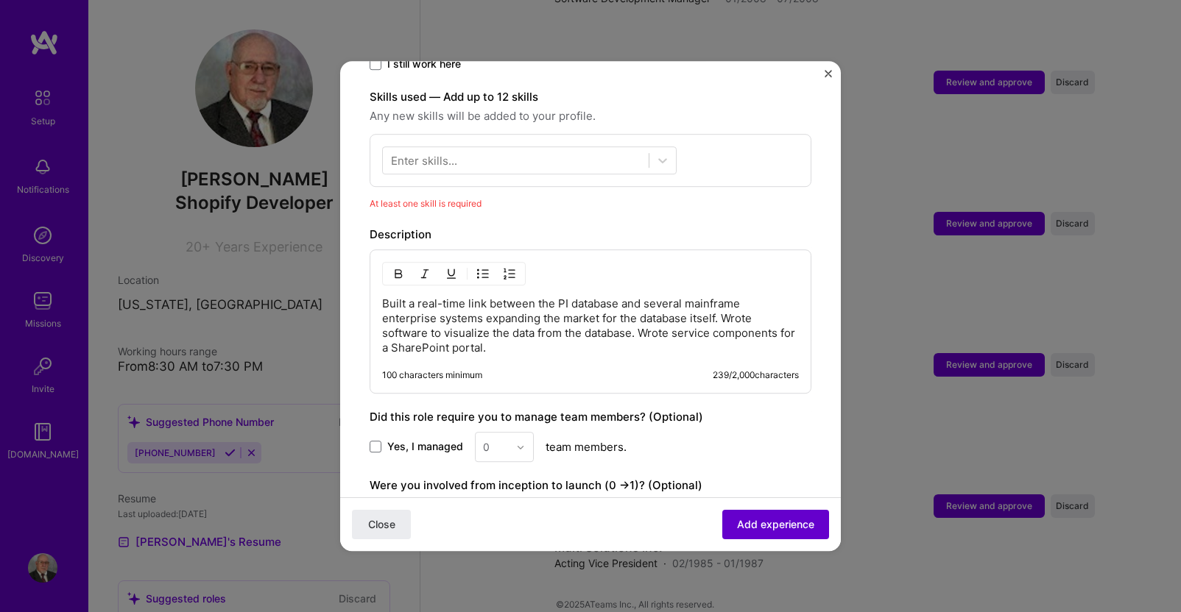
scroll to position [509, 0]
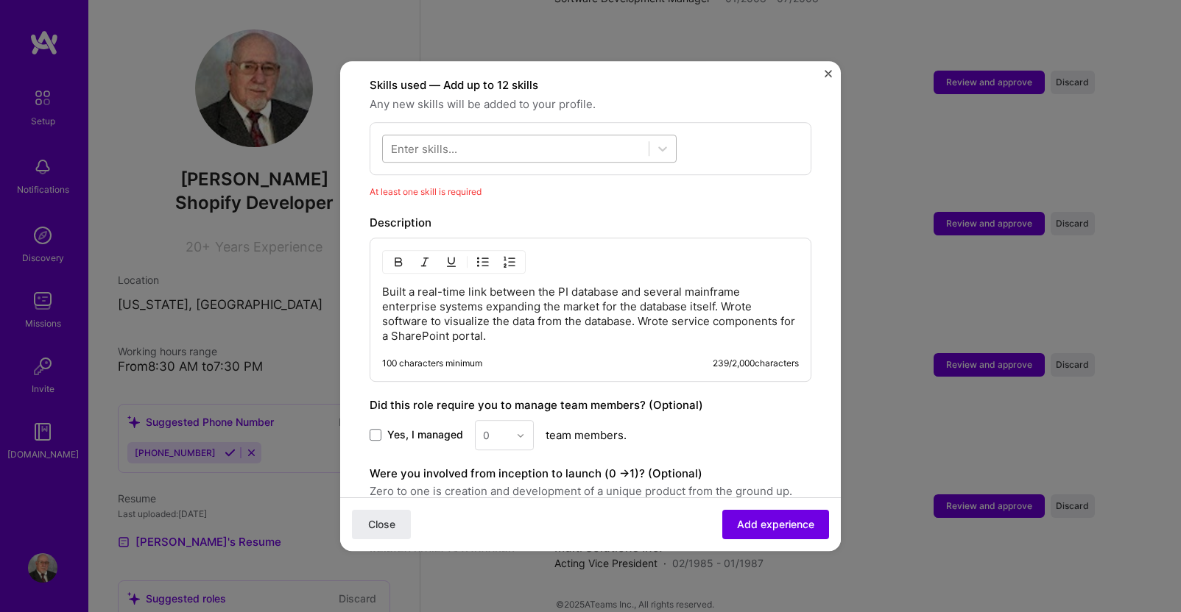
click at [512, 137] on div at bounding box center [516, 149] width 266 height 24
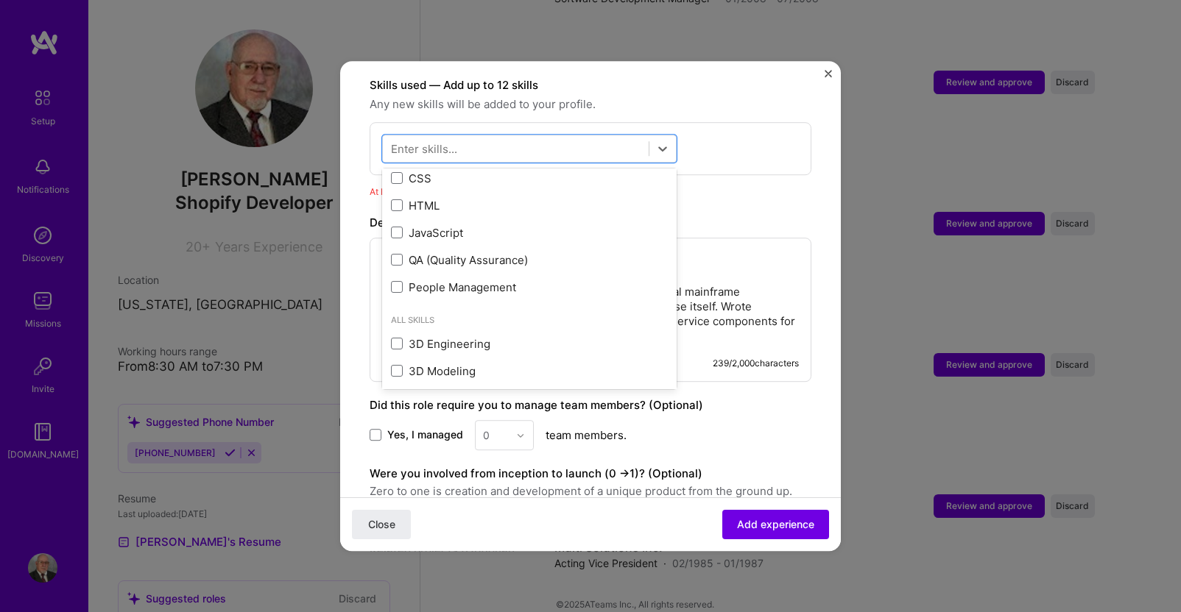
scroll to position [0, 0]
type input "v"
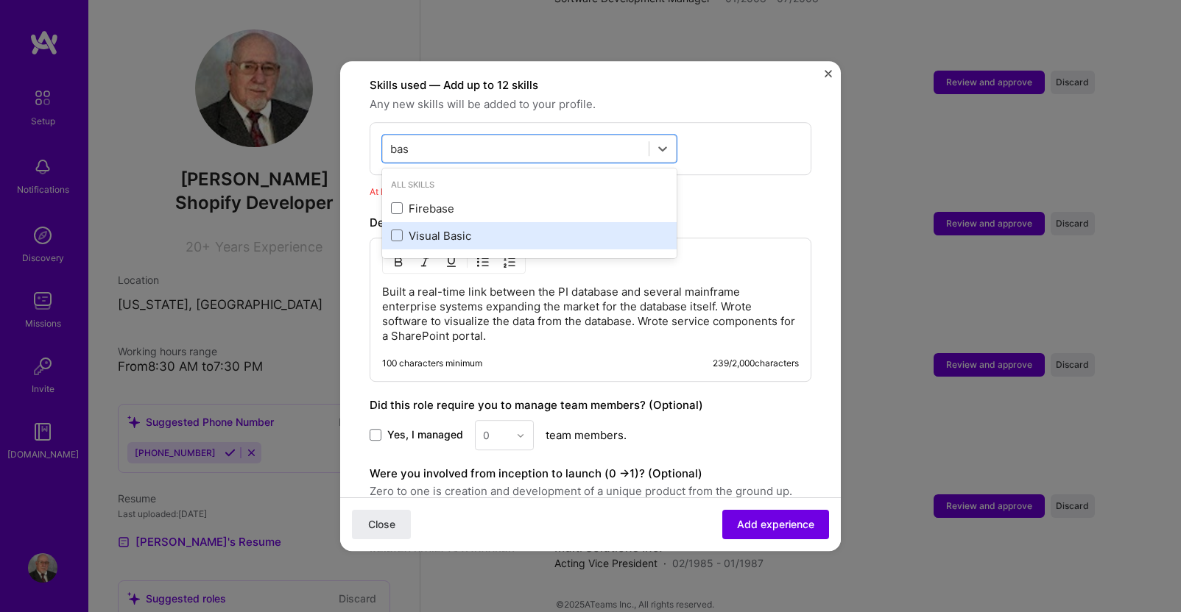
click at [445, 228] on div "Visual Basic" at bounding box center [529, 235] width 277 height 15
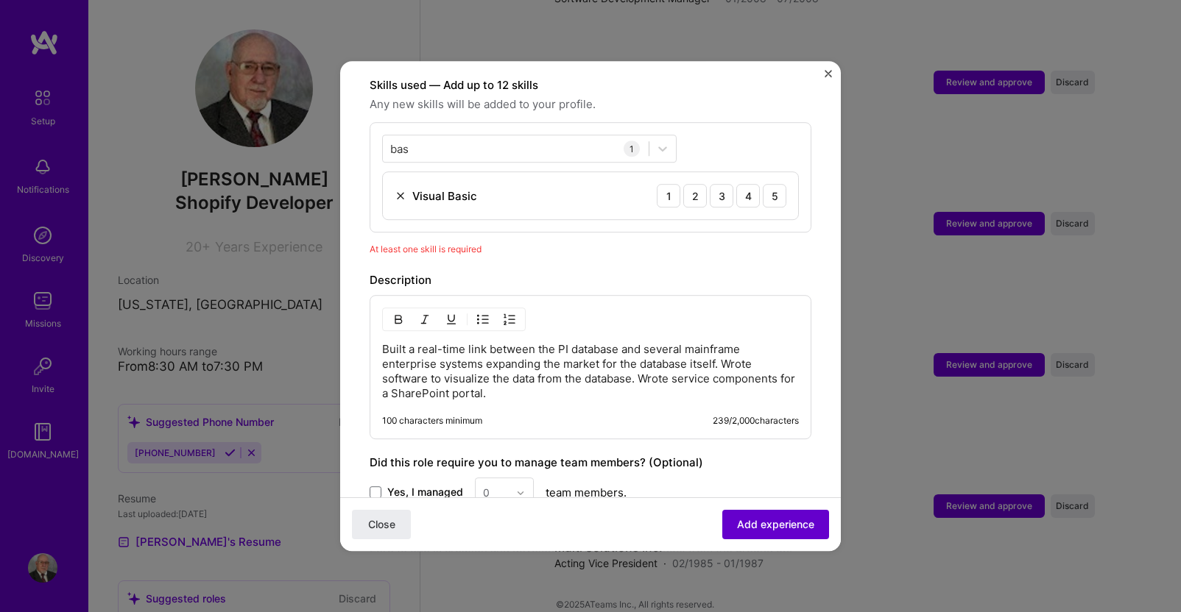
click at [746, 523] on span "Add experience" at bounding box center [775, 524] width 77 height 15
click at [425, 188] on div "Visual Basic" at bounding box center [444, 195] width 65 height 15
click at [763, 184] on div "5" at bounding box center [775, 196] width 24 height 24
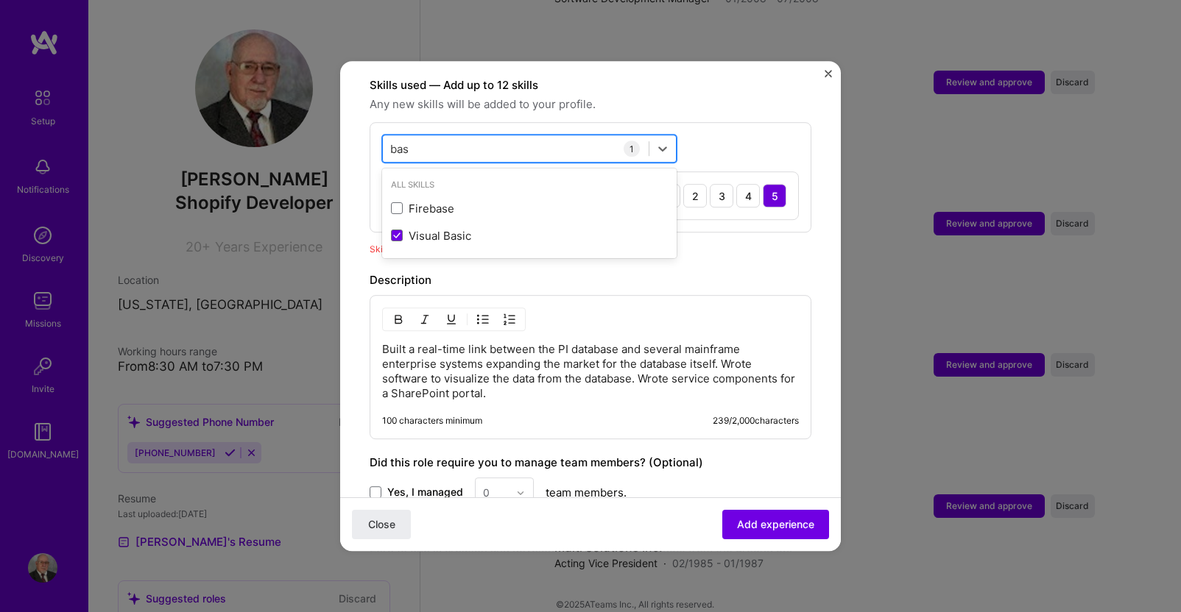
click at [420, 137] on div "bas bas" at bounding box center [516, 149] width 266 height 24
drag, startPoint x: 420, startPoint y: 132, endPoint x: 364, endPoint y: 133, distance: 55.9
click at [364, 133] on form "Adding suggested job This job is suggested based on your LinkedIn, resume or [D…" at bounding box center [590, 169] width 501 height 1177
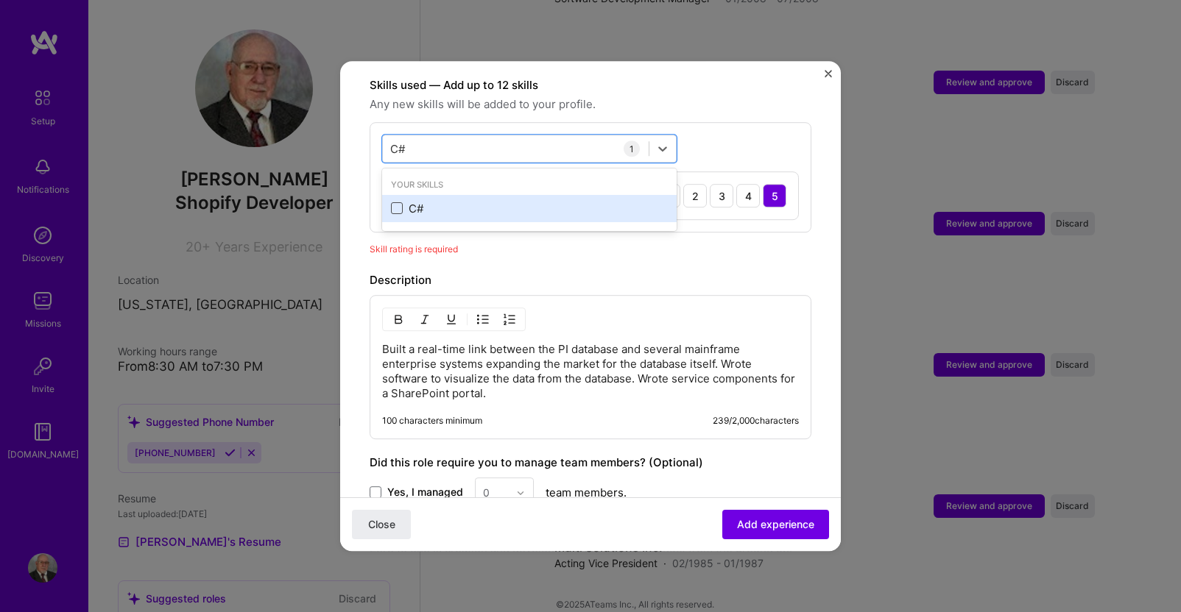
click at [396, 203] on span at bounding box center [397, 209] width 12 height 12
click at [0, 0] on input "checkbox" at bounding box center [0, 0] width 0 height 0
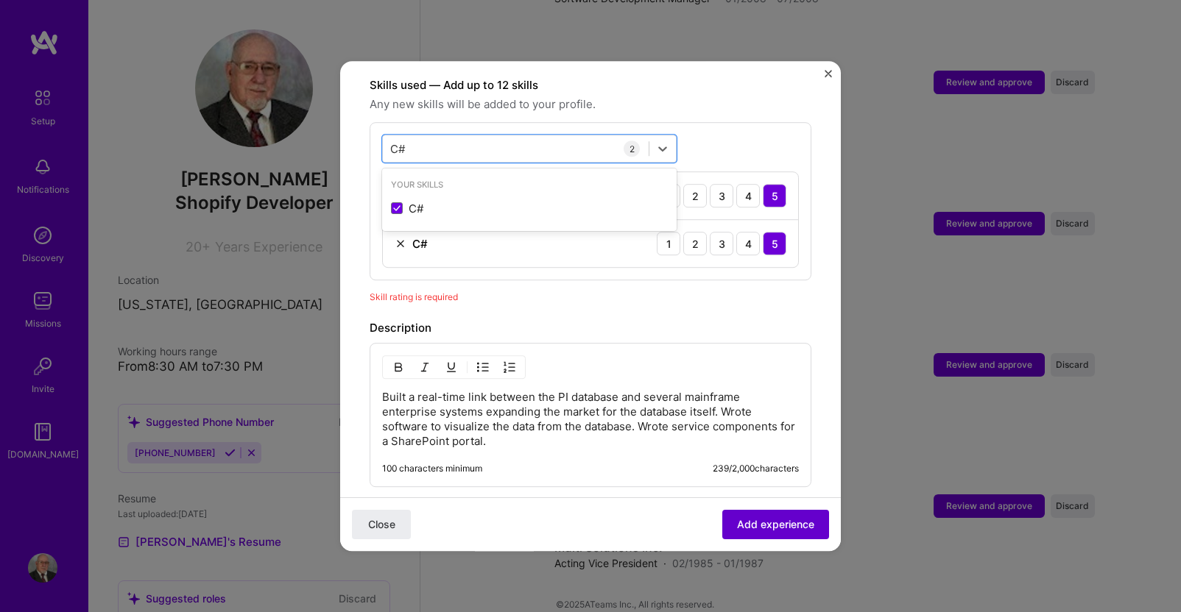
type input "C#"
click at [768, 522] on span "Add experience" at bounding box center [775, 524] width 77 height 15
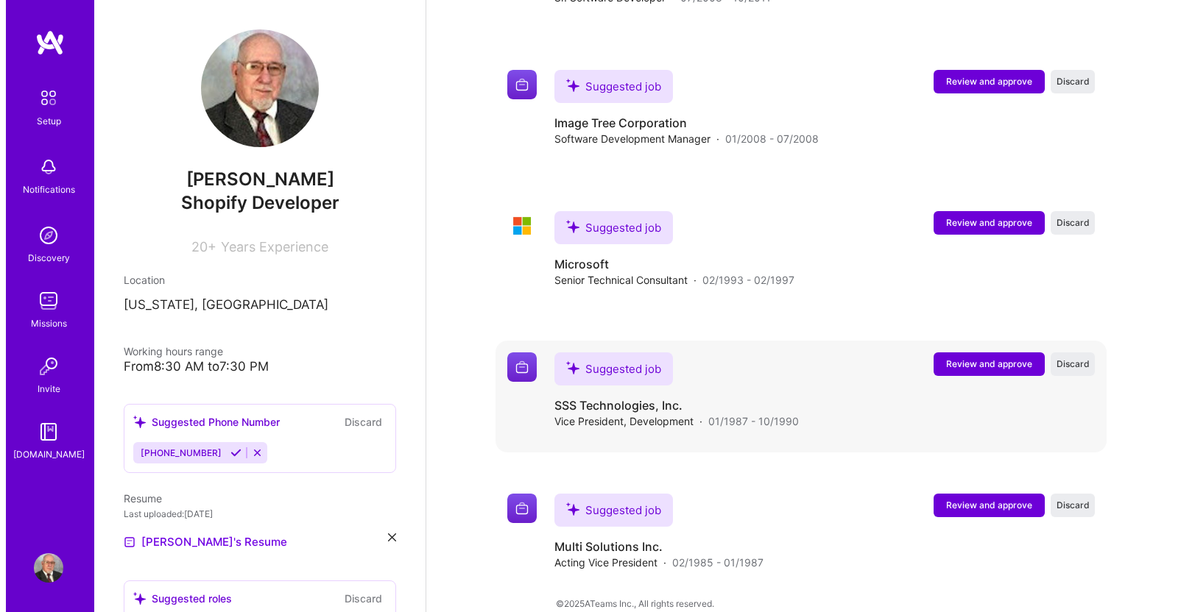
scroll to position [3210, 0]
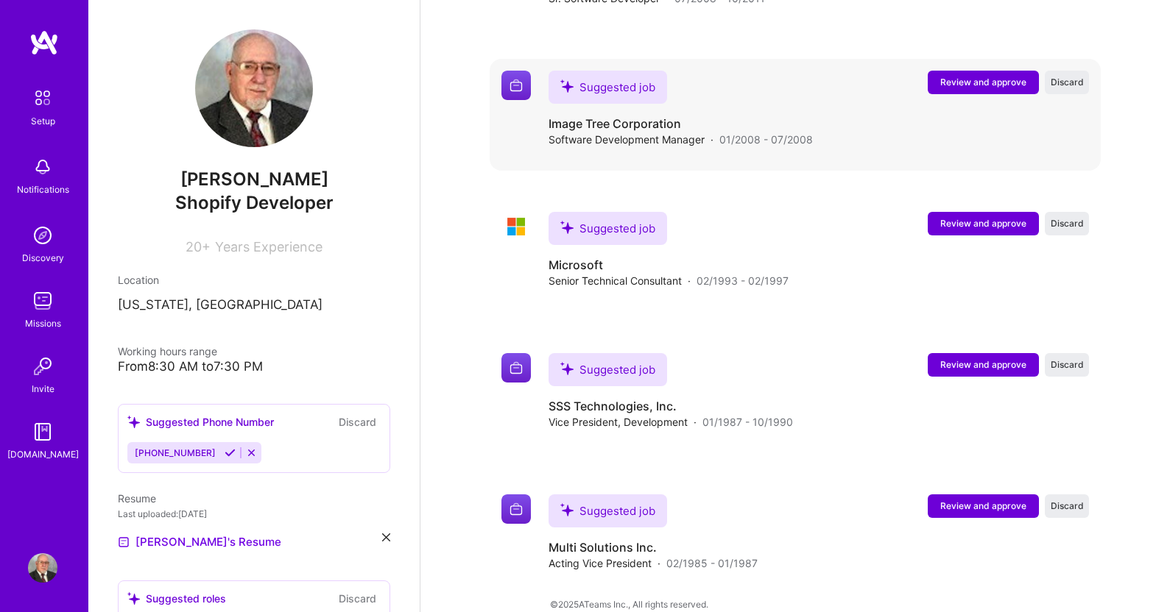
click at [973, 76] on span "Review and approve" at bounding box center [983, 82] width 86 height 13
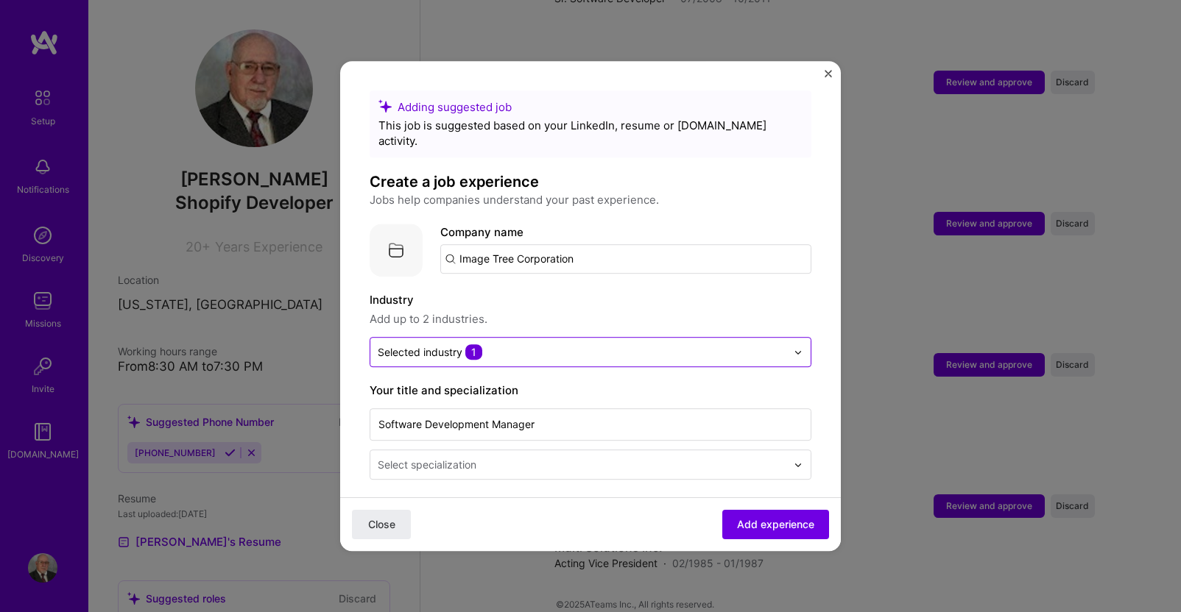
click at [793, 348] on img at bounding box center [797, 352] width 9 height 9
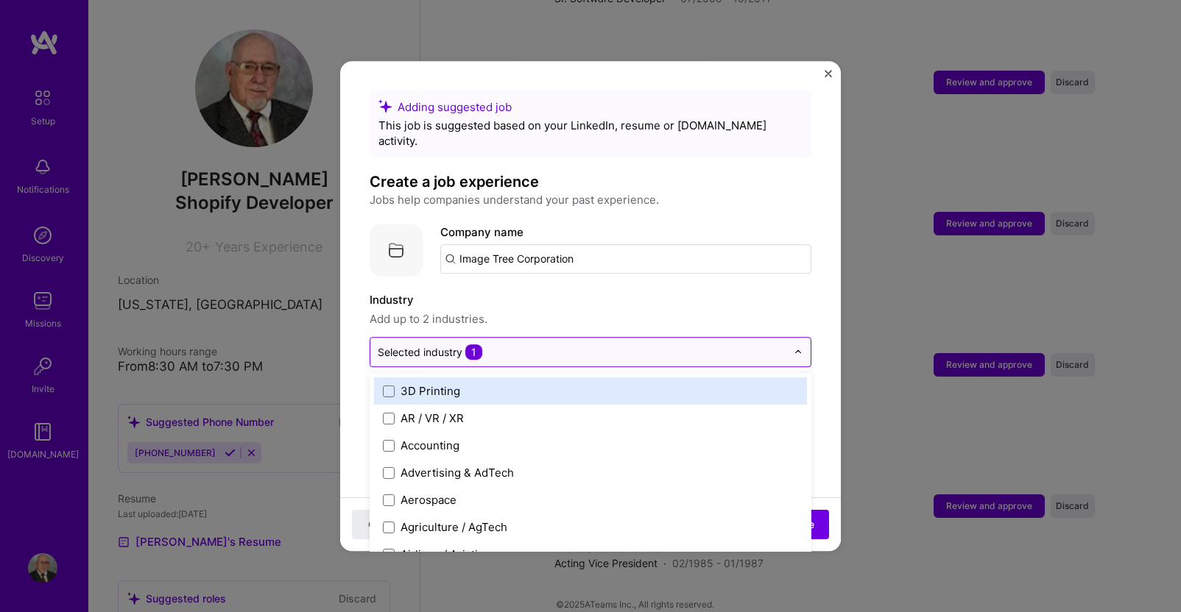
click at [426, 344] on div "Selected industry 1" at bounding box center [430, 351] width 105 height 15
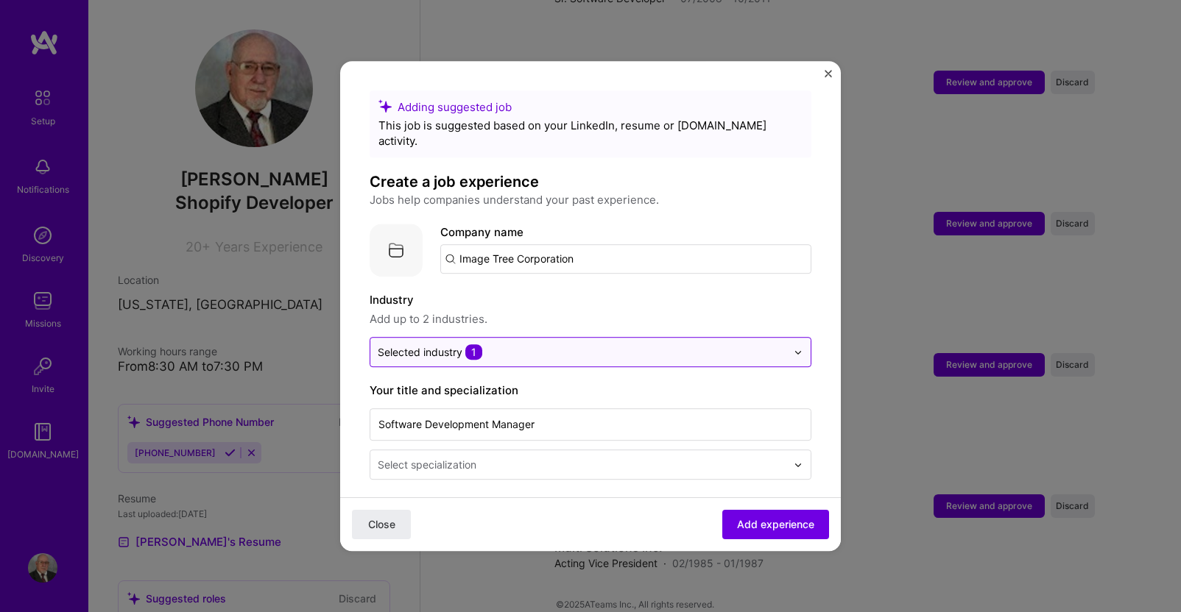
click at [540, 344] on input "text" at bounding box center [582, 351] width 409 height 15
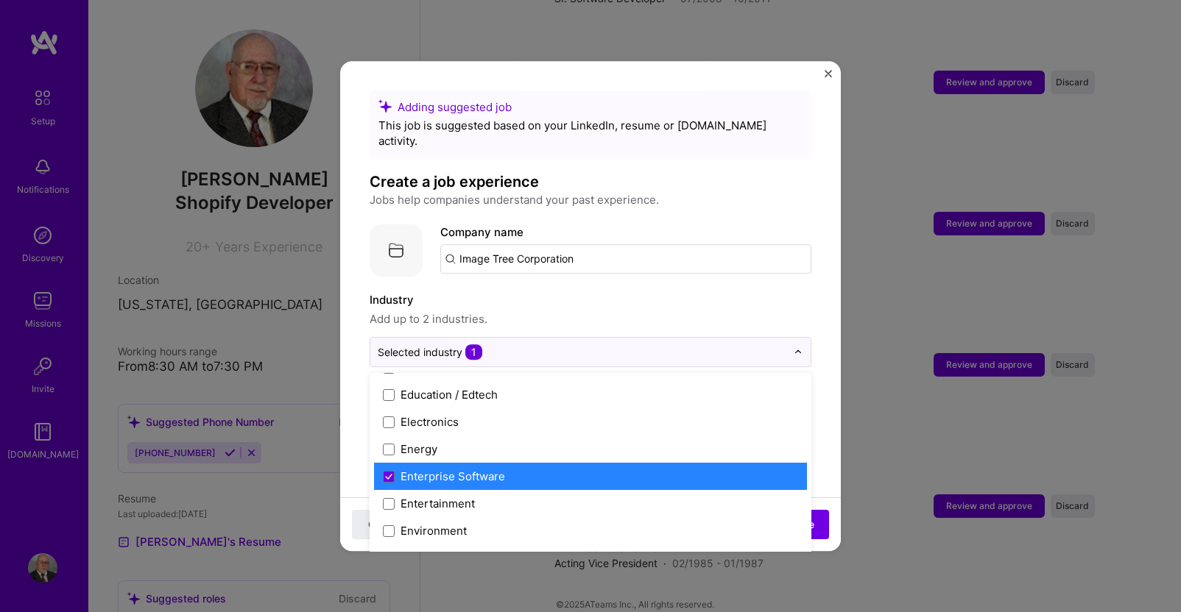
scroll to position [1325, 0]
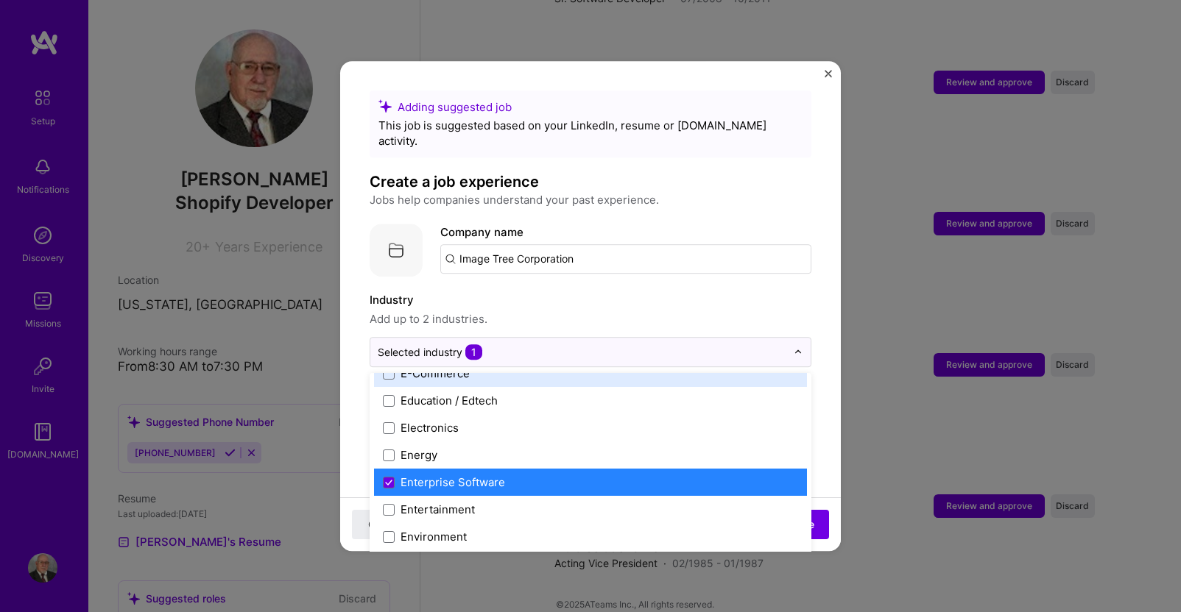
click at [676, 291] on label "Industry" at bounding box center [591, 300] width 442 height 18
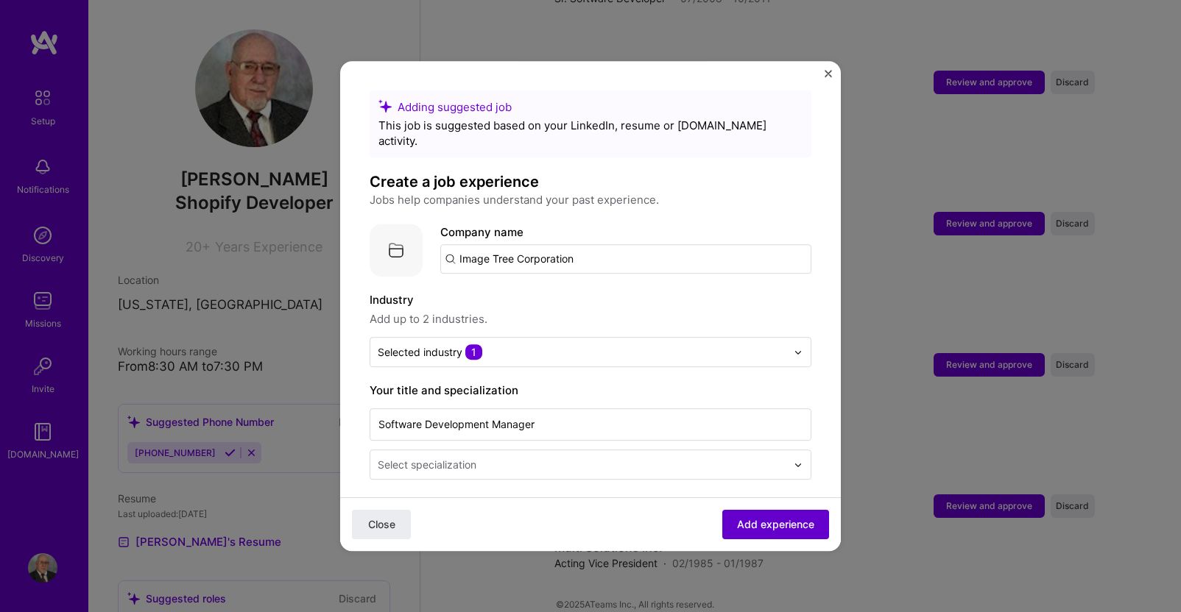
click at [753, 521] on span "Add experience" at bounding box center [775, 524] width 77 height 15
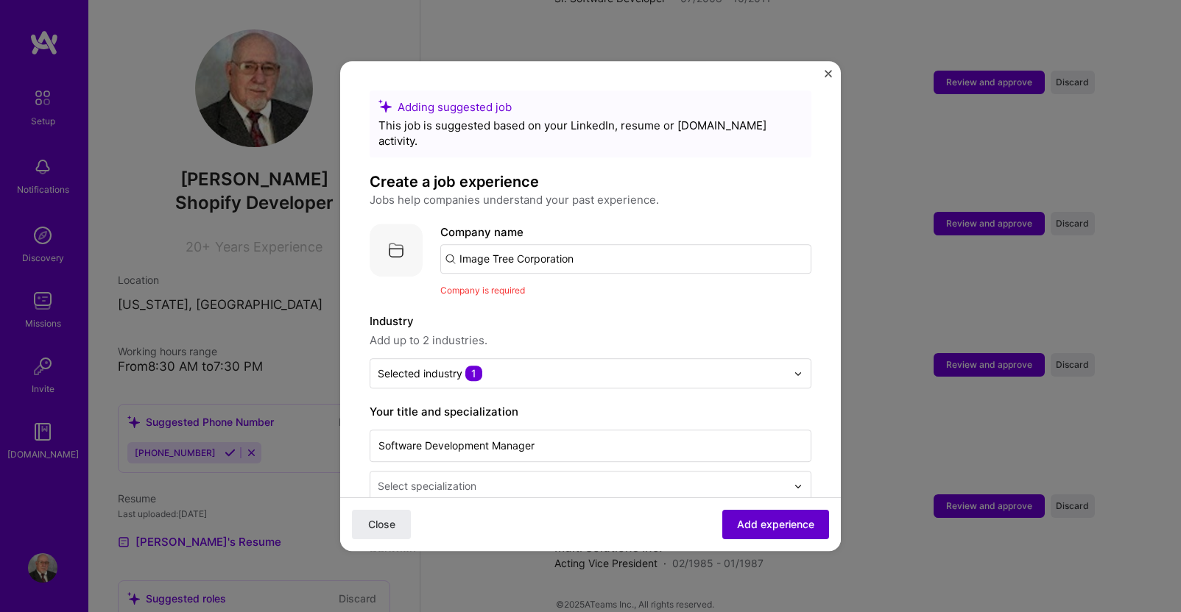
scroll to position [147, 0]
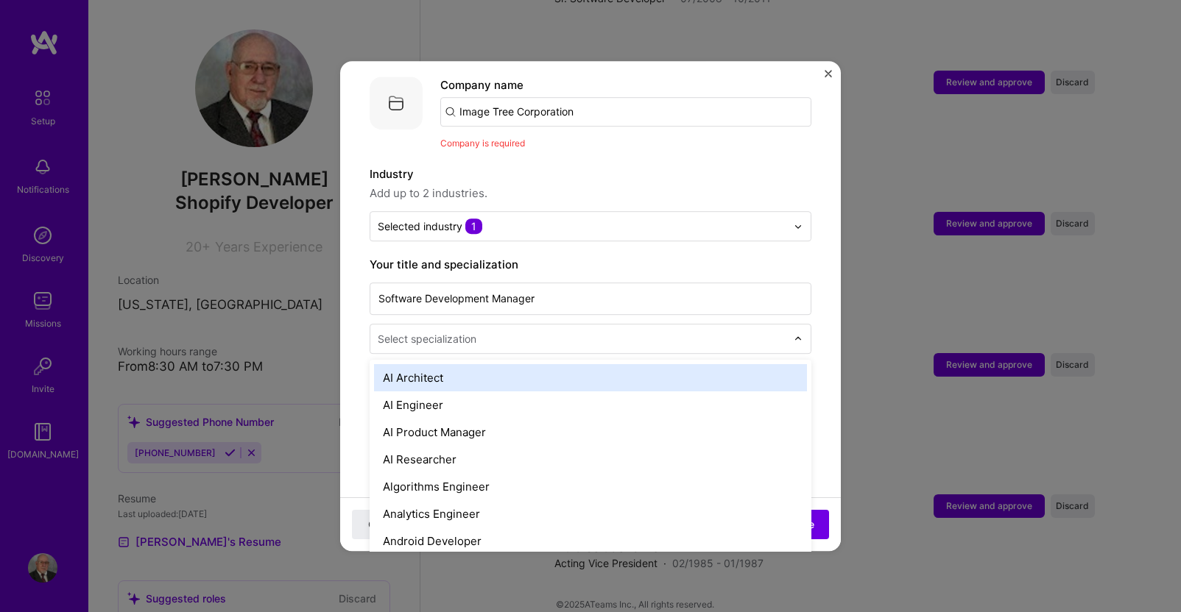
click at [489, 331] on input "text" at bounding box center [583, 338] width 411 height 15
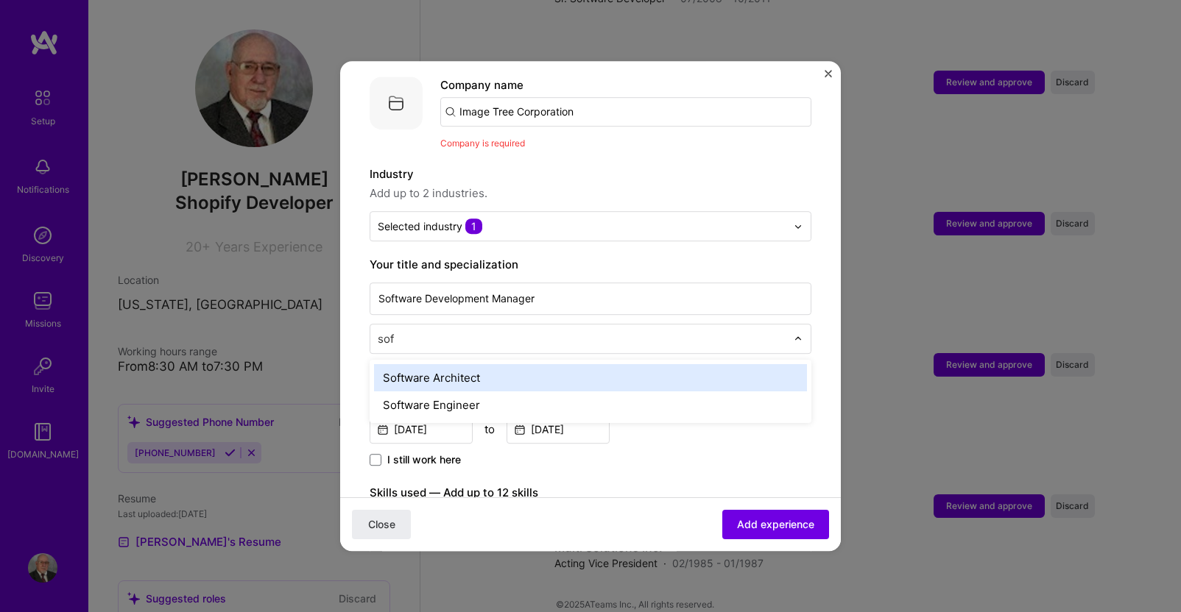
type input "soft"
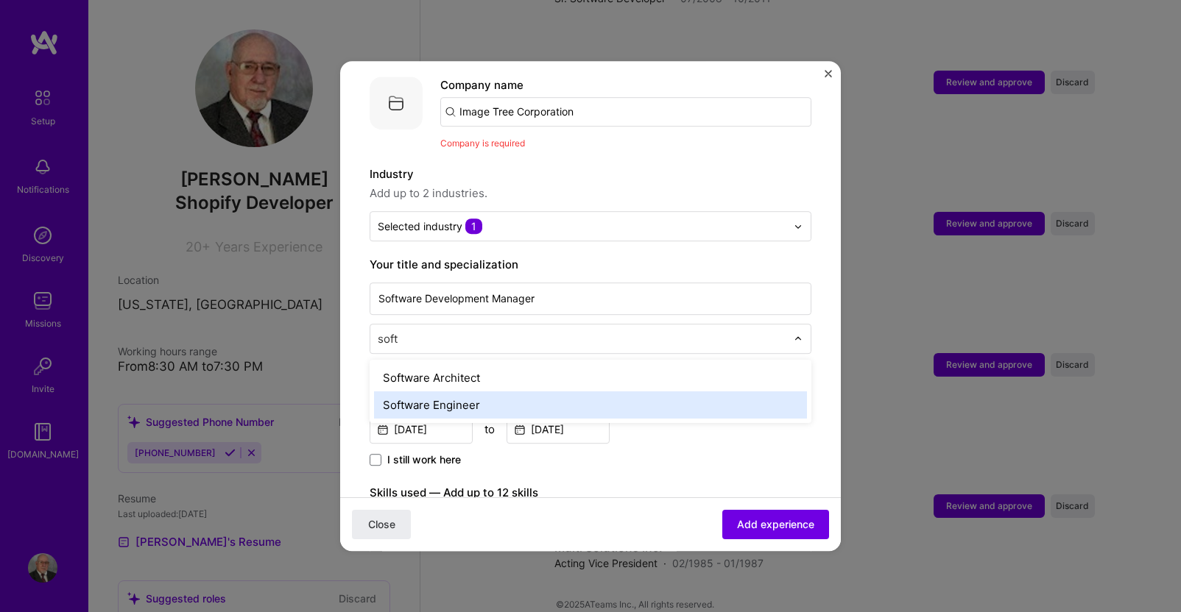
click at [424, 392] on div "Software Engineer" at bounding box center [590, 405] width 433 height 27
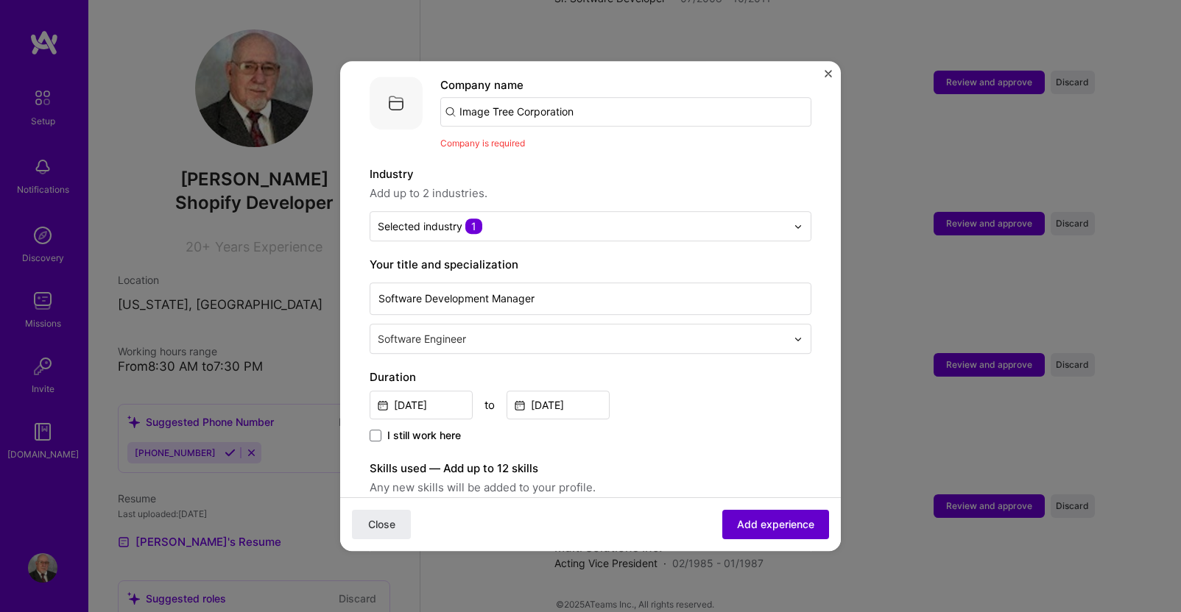
click at [749, 521] on span "Add experience" at bounding box center [775, 524] width 77 height 15
click at [587, 101] on input "Image Tree Corporation" at bounding box center [625, 111] width 371 height 29
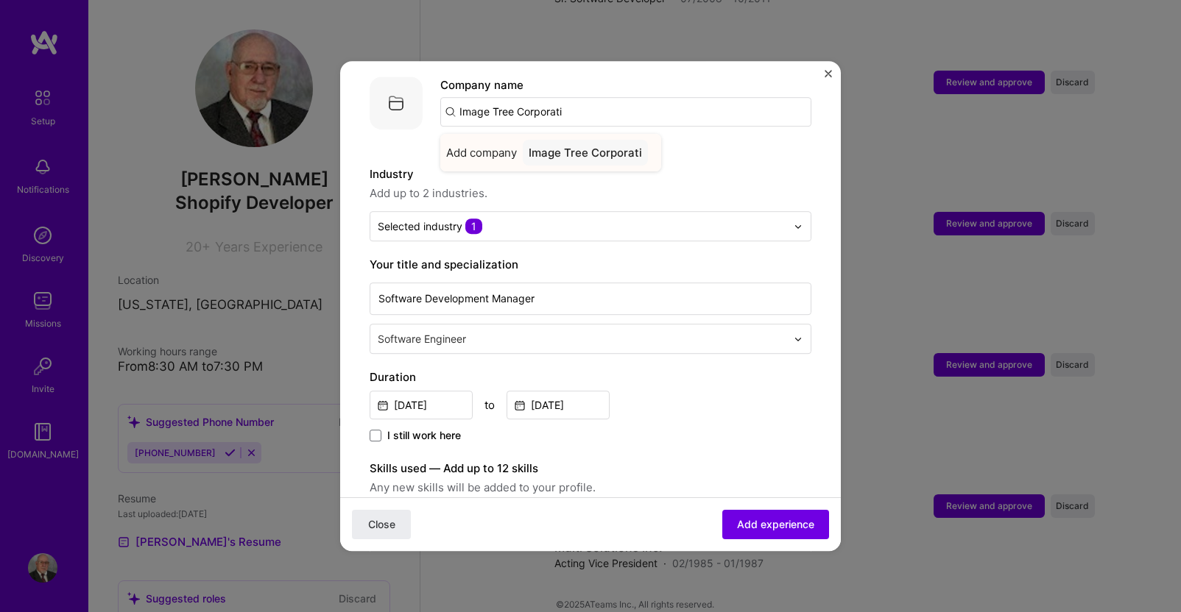
type input "Image Tree Corporati"
click at [487, 145] on span "Add company" at bounding box center [481, 152] width 71 height 15
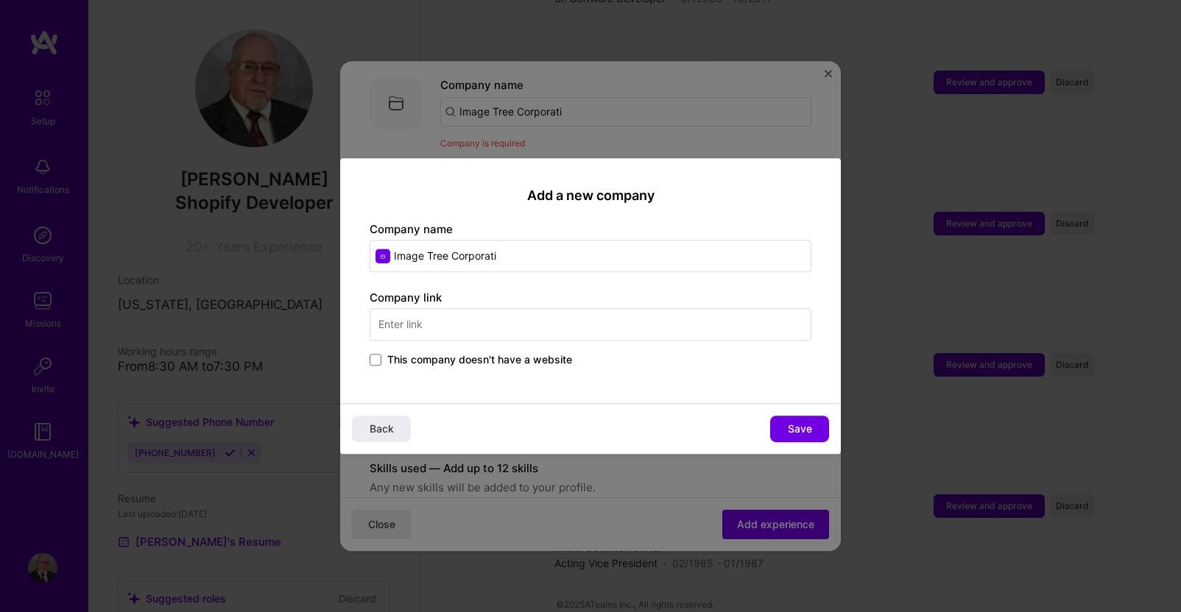
click at [517, 258] on input "Image Tree Corporati" at bounding box center [591, 256] width 442 height 32
type input "Image Tree Corporation"
click at [375, 356] on span at bounding box center [376, 360] width 12 height 12
click at [0, 0] on input "This company doesn't have a website" at bounding box center [0, 0] width 0 height 0
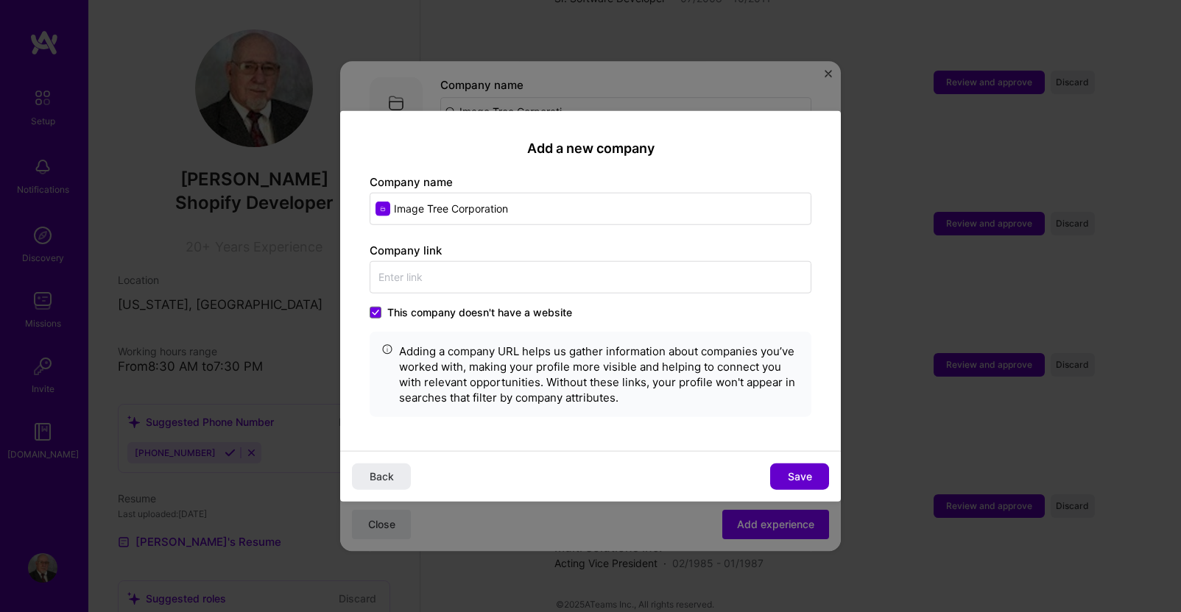
click at [809, 475] on span "Save" at bounding box center [800, 476] width 24 height 15
type input "Image Tree Corporation"
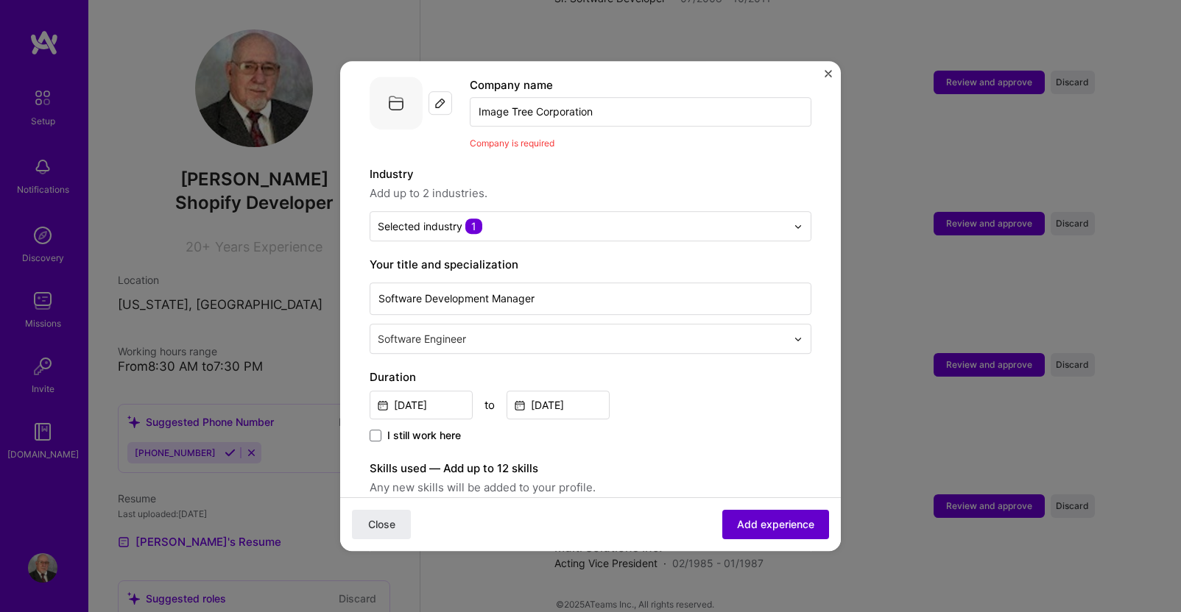
click at [749, 520] on span "Add experience" at bounding box center [775, 524] width 77 height 15
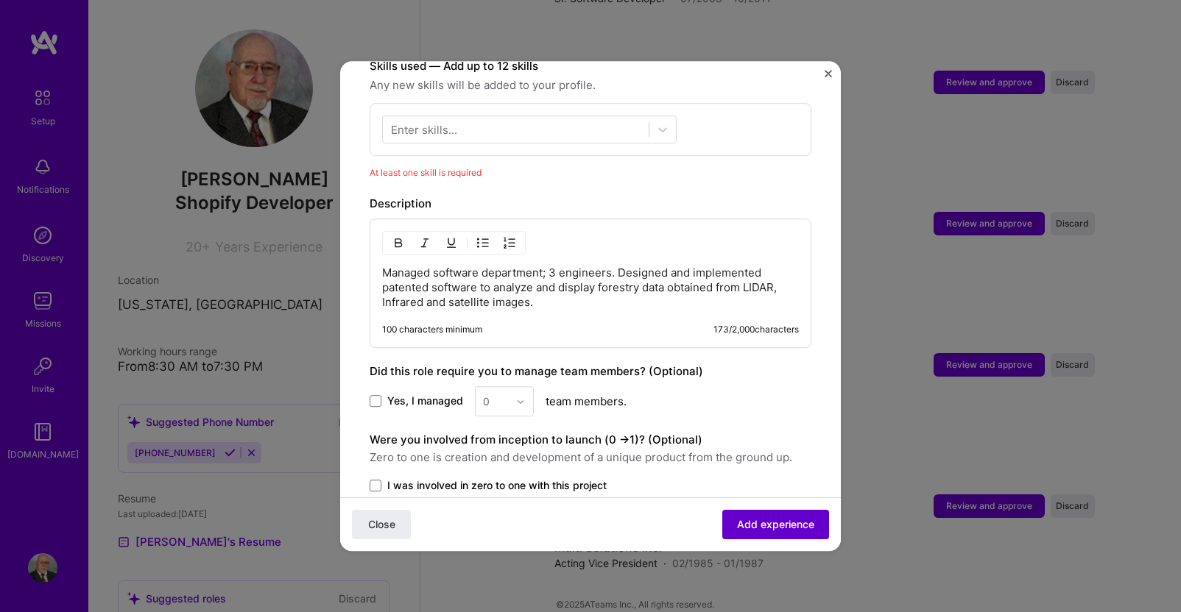
scroll to position [531, 0]
click at [495, 116] on div at bounding box center [516, 128] width 266 height 24
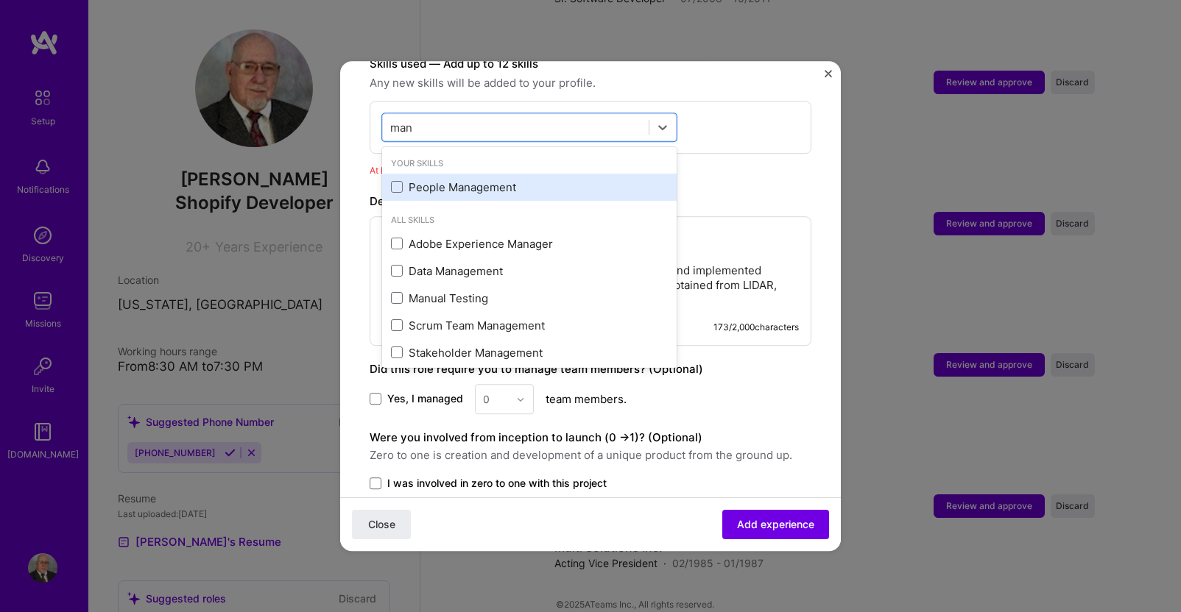
click at [487, 180] on div "People Management" at bounding box center [529, 187] width 277 height 15
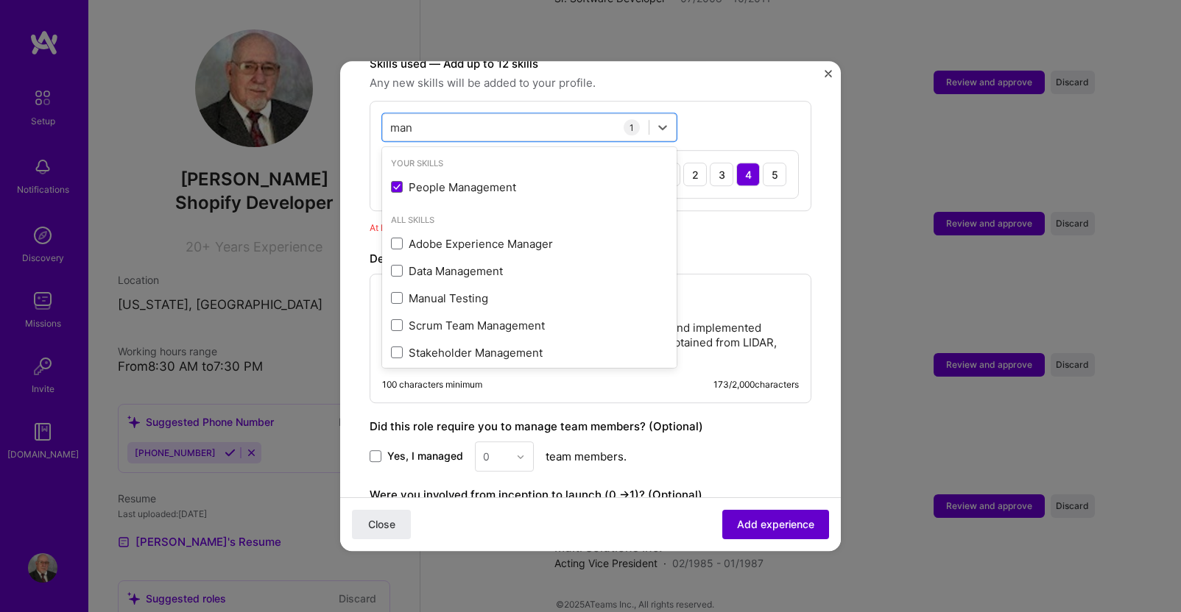
type input "man"
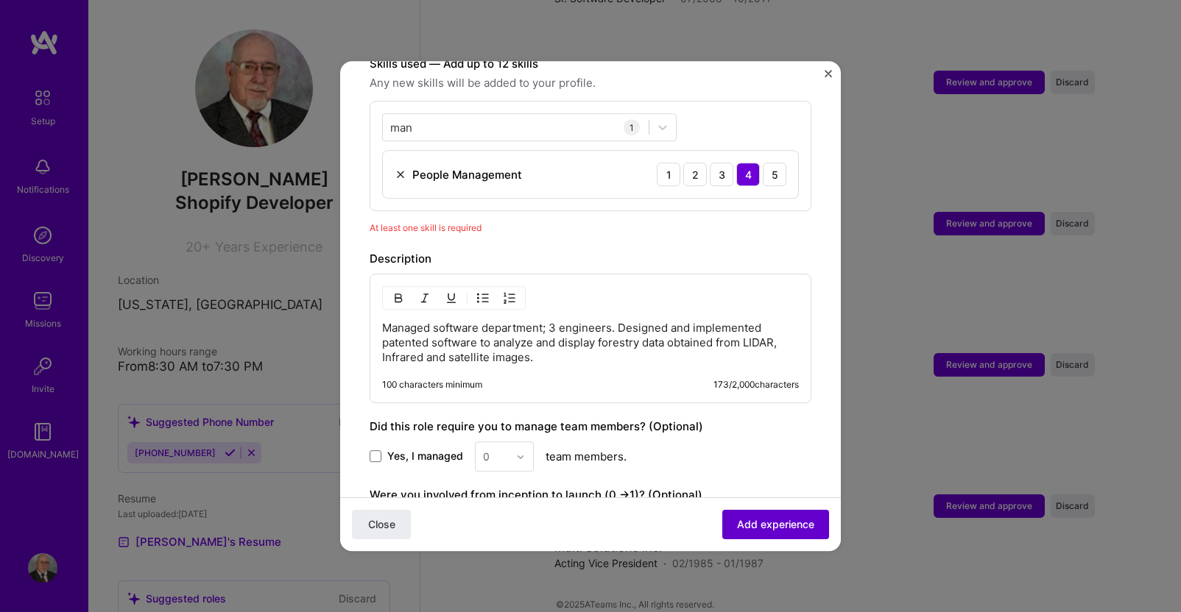
click at [753, 526] on span "Add experience" at bounding box center [775, 524] width 77 height 15
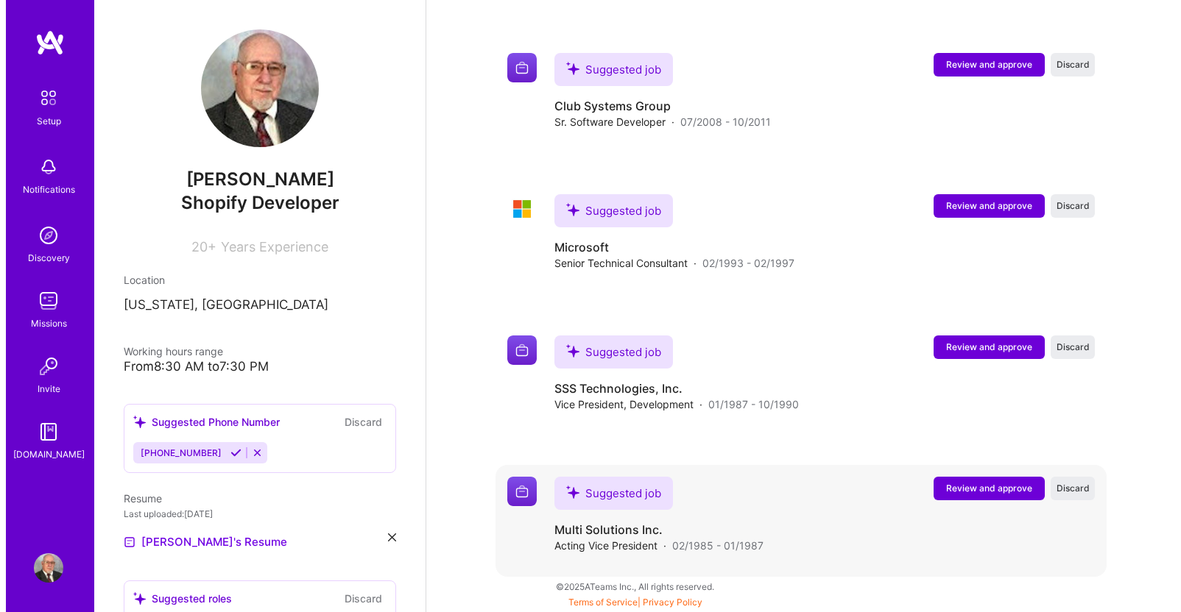
scroll to position [3314, 0]
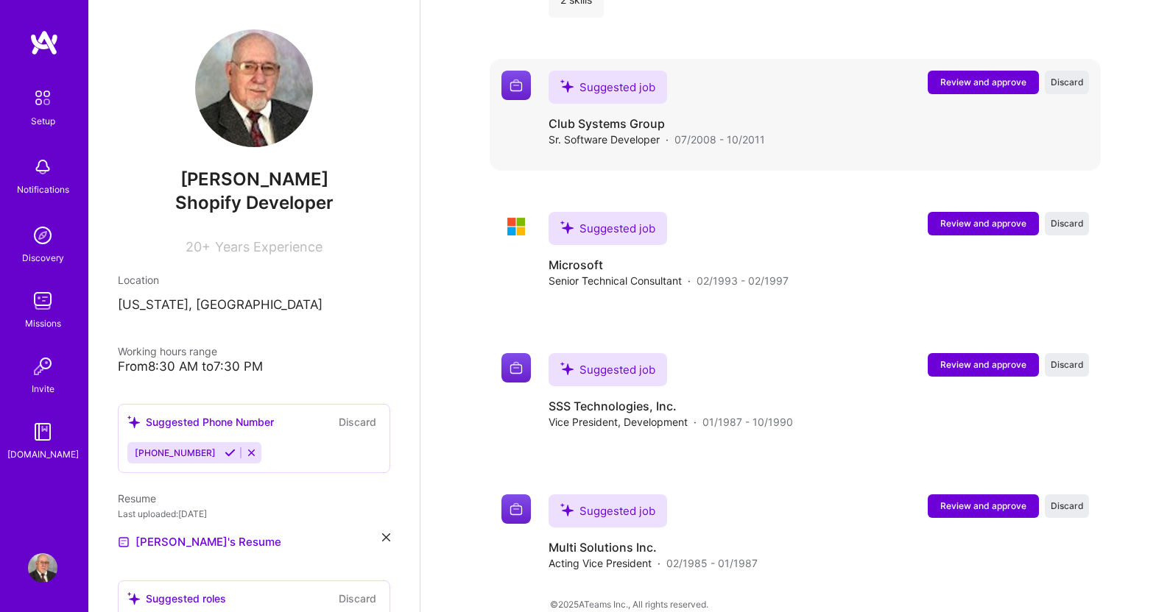
click at [969, 76] on span "Review and approve" at bounding box center [983, 82] width 86 height 13
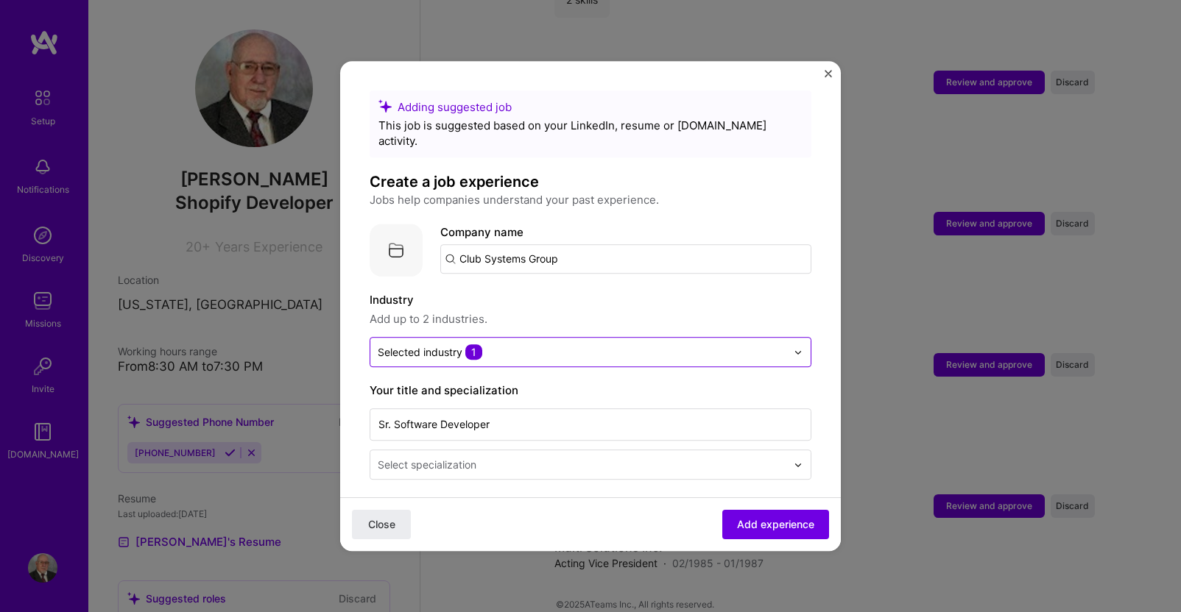
click at [771, 344] on input "text" at bounding box center [582, 351] width 409 height 15
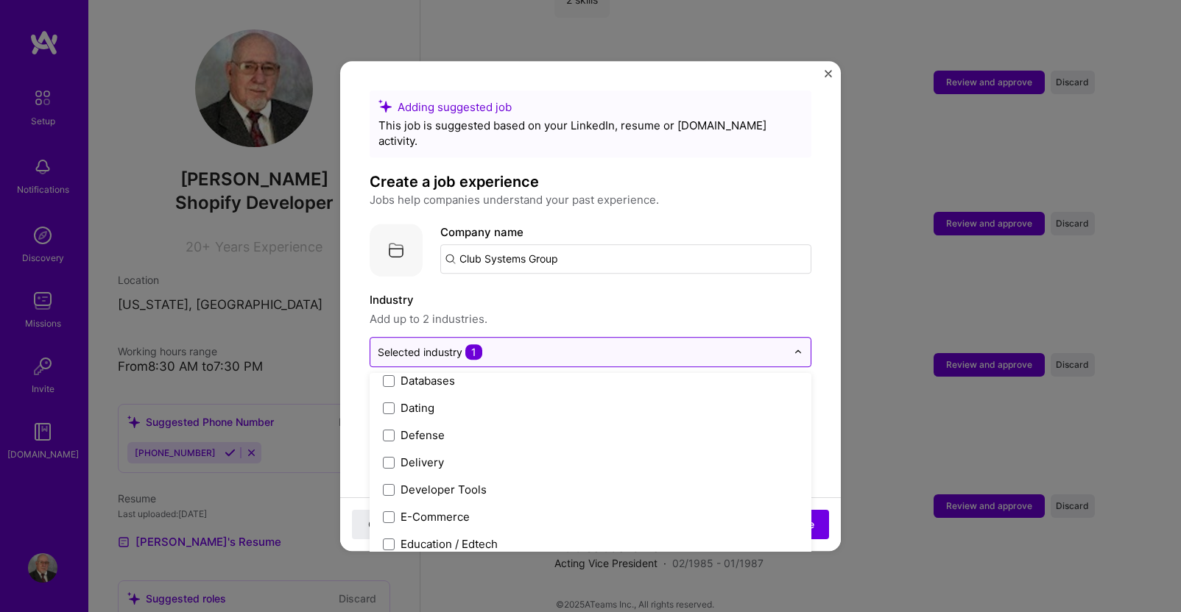
scroll to position [1318, 0]
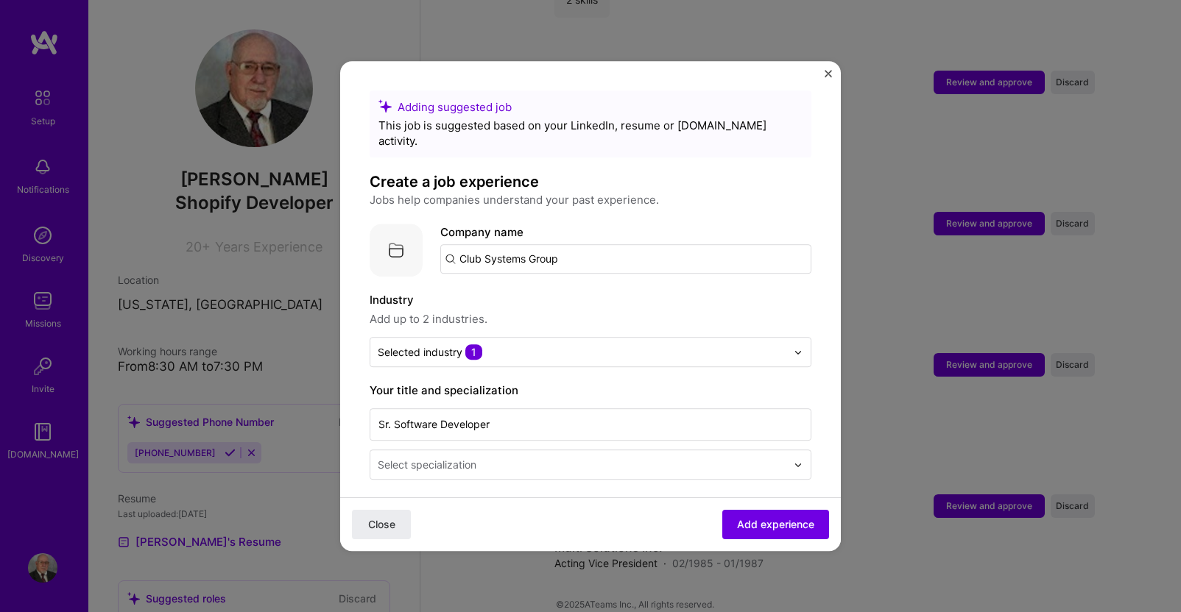
click at [554, 291] on label "Industry" at bounding box center [591, 300] width 442 height 18
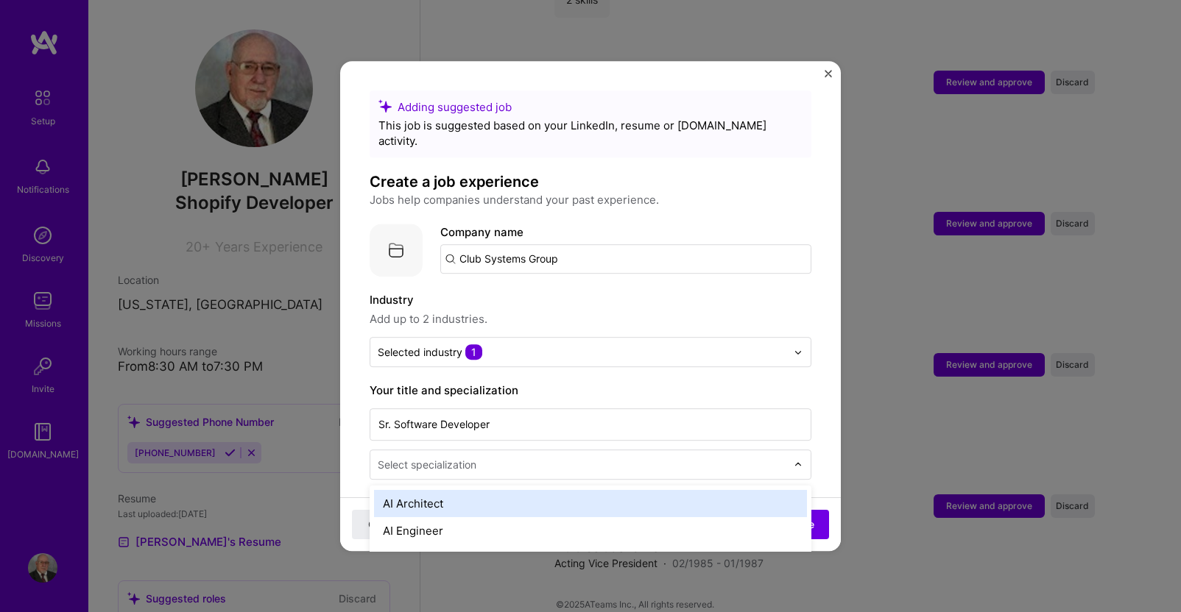
click at [475, 457] on div "Select specialization" at bounding box center [427, 464] width 99 height 15
type input "soft"
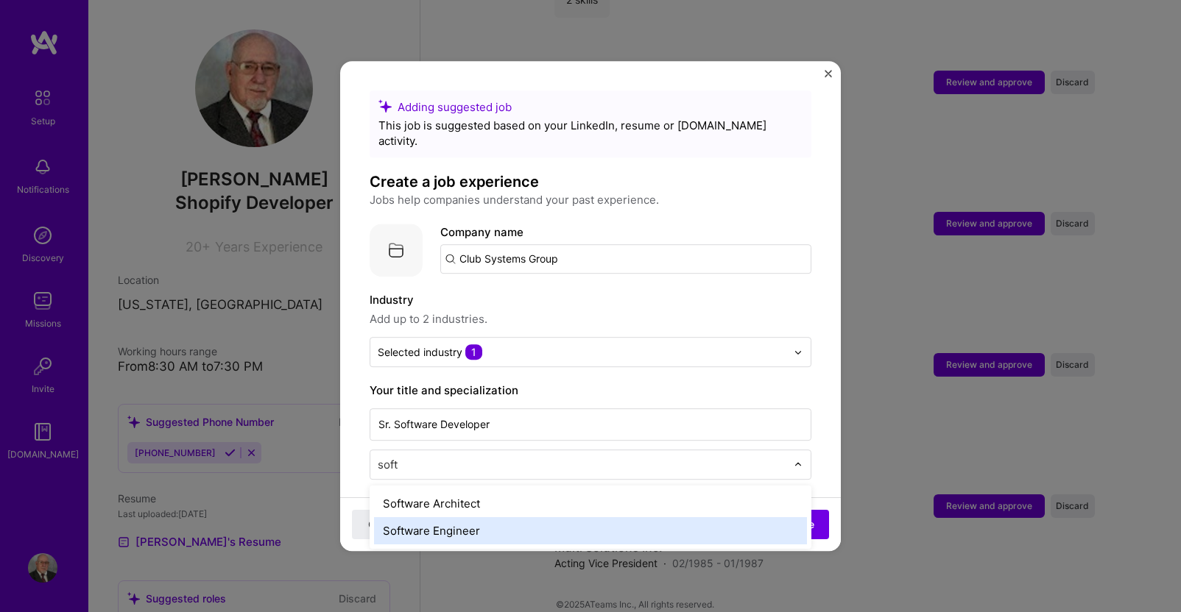
click at [457, 517] on div "Software Engineer" at bounding box center [590, 530] width 433 height 27
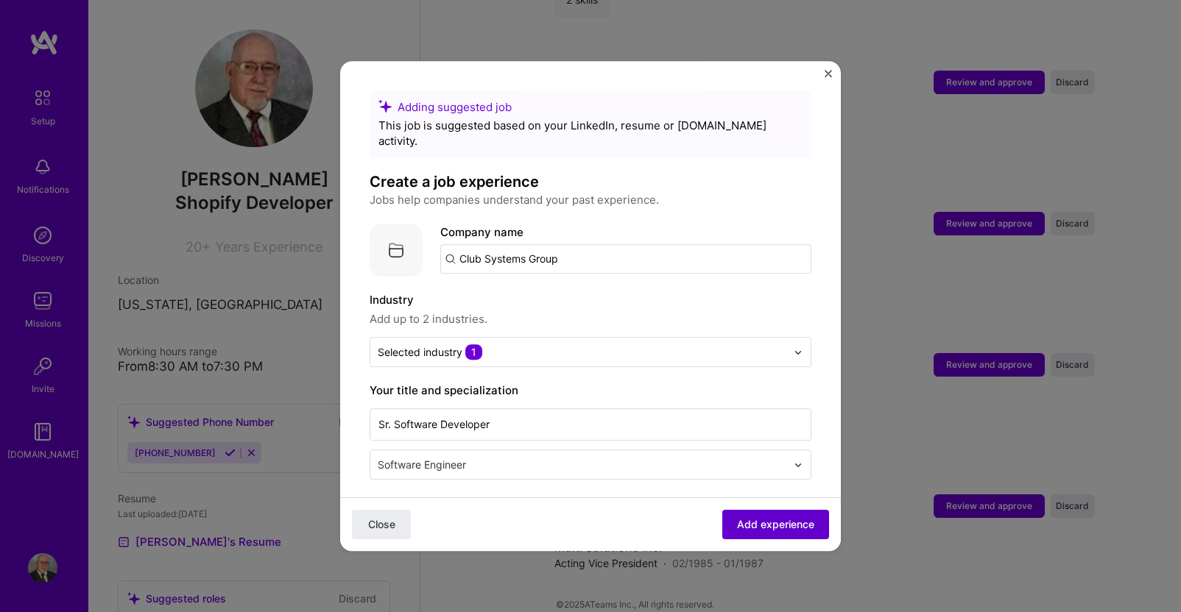
click at [737, 525] on span "Add experience" at bounding box center [775, 524] width 77 height 15
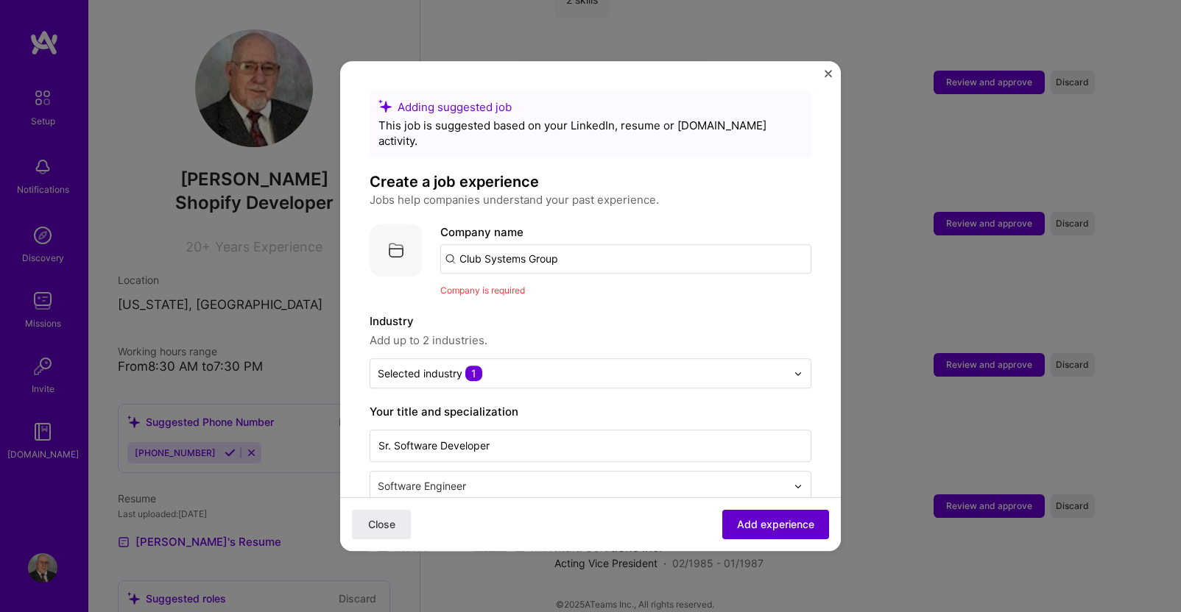
scroll to position [147, 0]
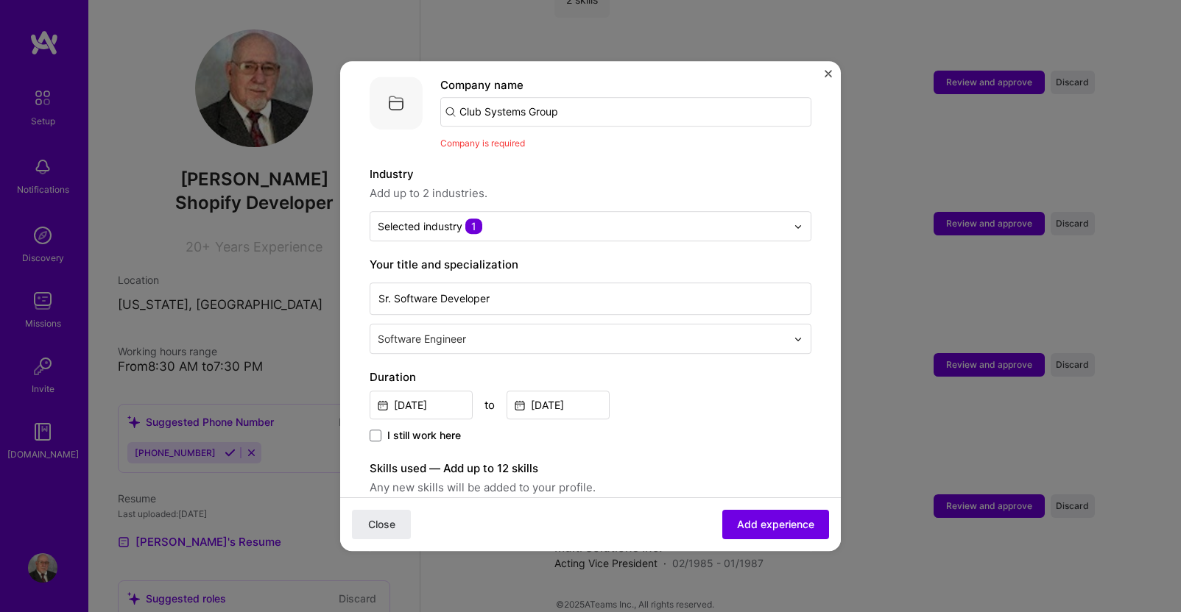
click at [575, 98] on input "Club Systems Group" at bounding box center [625, 111] width 371 height 29
type input "Club Systems Group"
click at [488, 145] on span "Add company" at bounding box center [481, 152] width 71 height 15
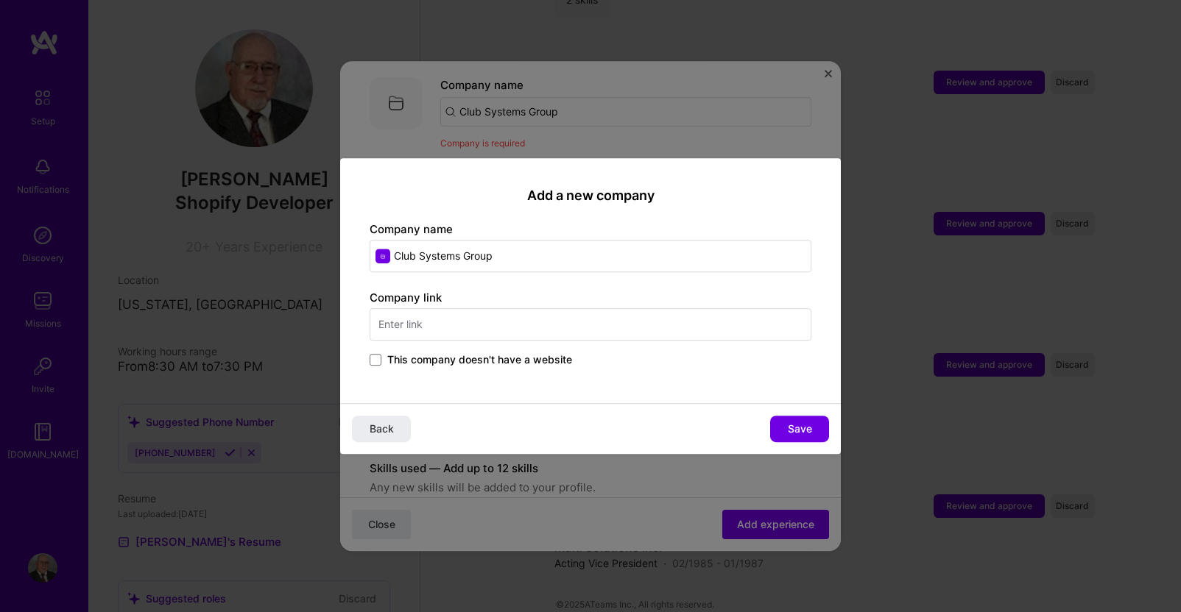
click at [383, 358] on label "This company doesn't have a website" at bounding box center [471, 360] width 202 height 15
click at [0, 0] on input "This company doesn't have a website" at bounding box center [0, 0] width 0 height 0
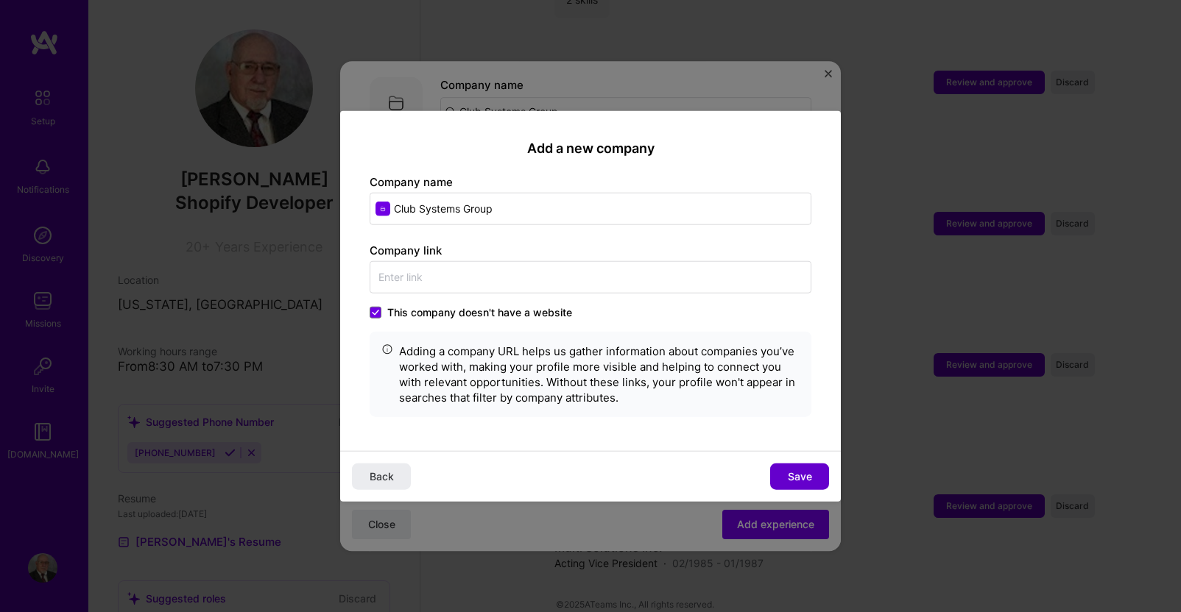
click at [796, 480] on span "Save" at bounding box center [800, 476] width 24 height 15
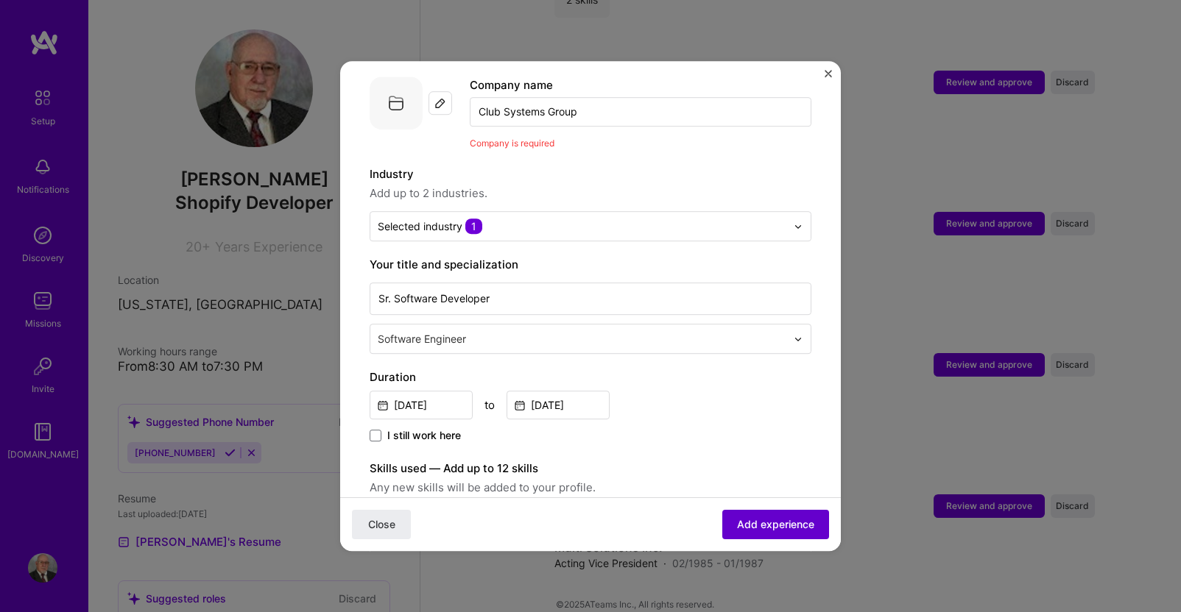
click at [759, 526] on span "Add experience" at bounding box center [775, 524] width 77 height 15
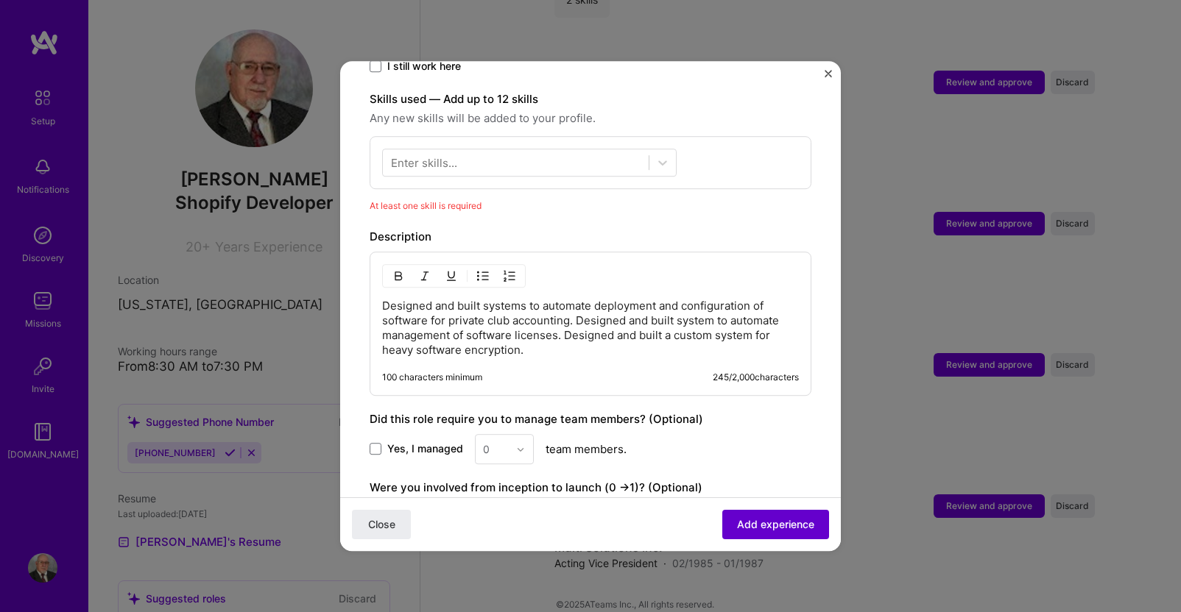
scroll to position [531, 0]
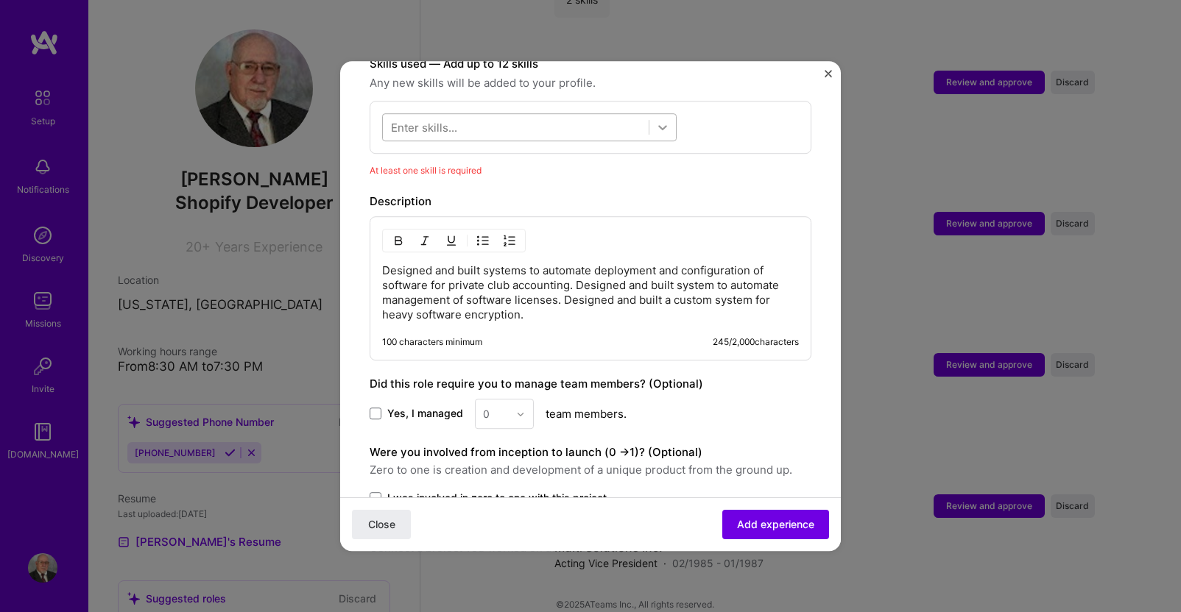
click at [657, 120] on icon at bounding box center [662, 127] width 15 height 15
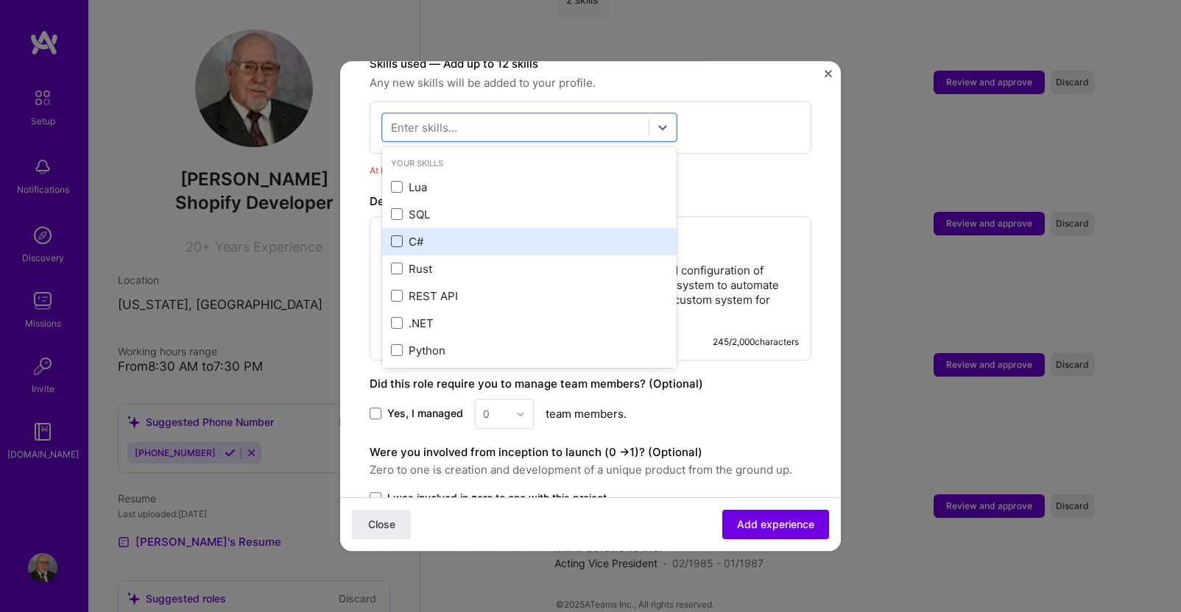
click at [398, 236] on span at bounding box center [397, 242] width 12 height 12
click at [0, 0] on input "checkbox" at bounding box center [0, 0] width 0 height 0
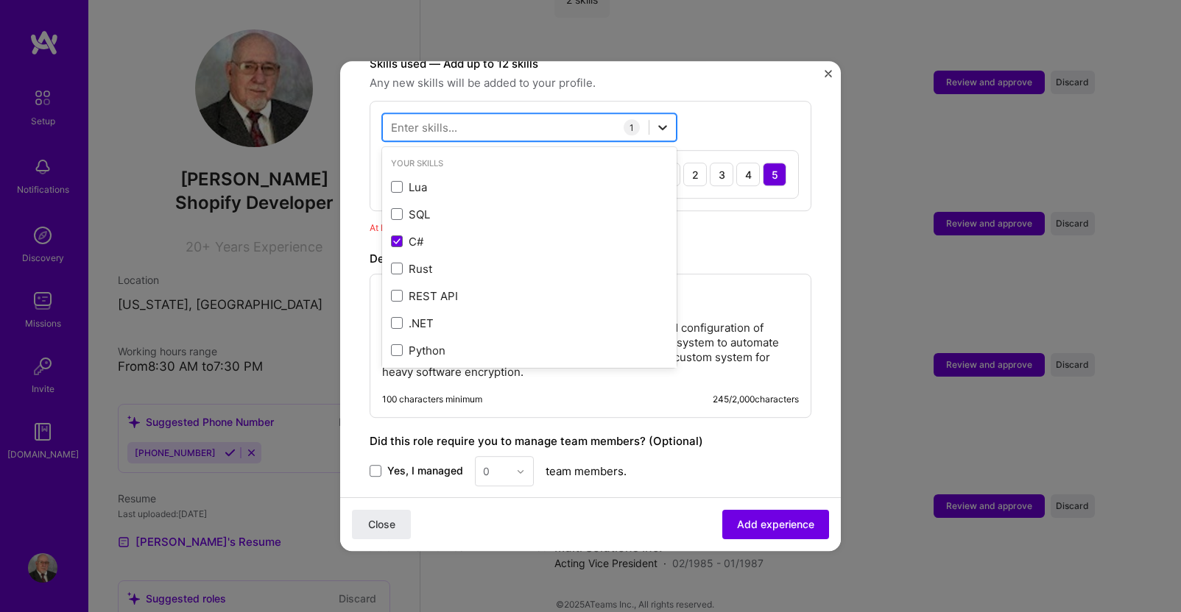
click at [661, 120] on icon at bounding box center [662, 127] width 15 height 15
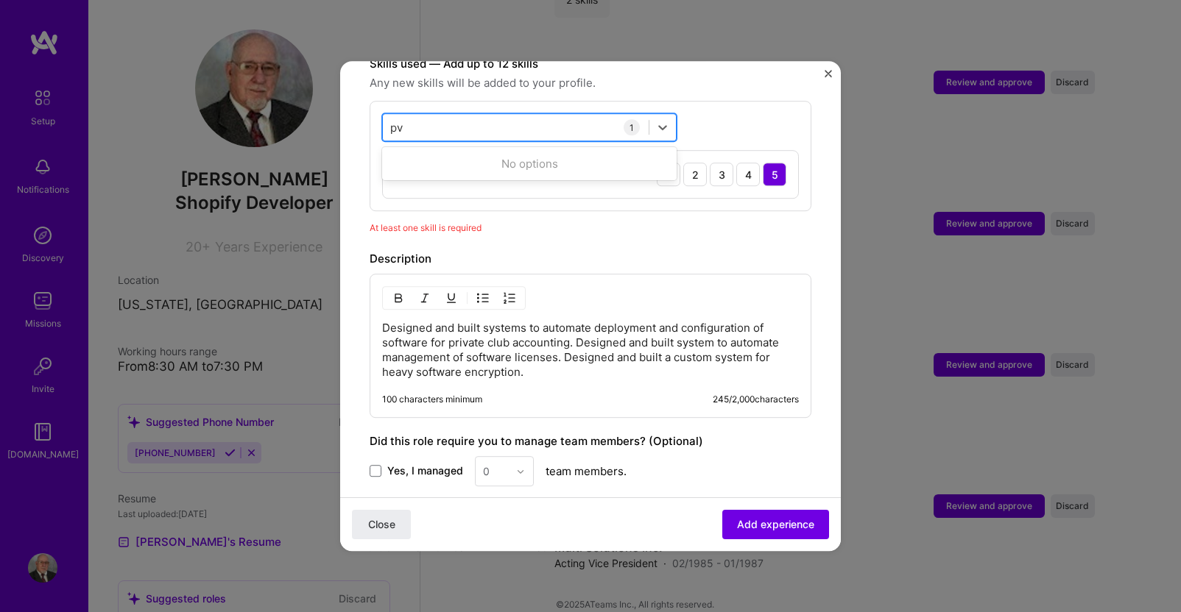
type input "p"
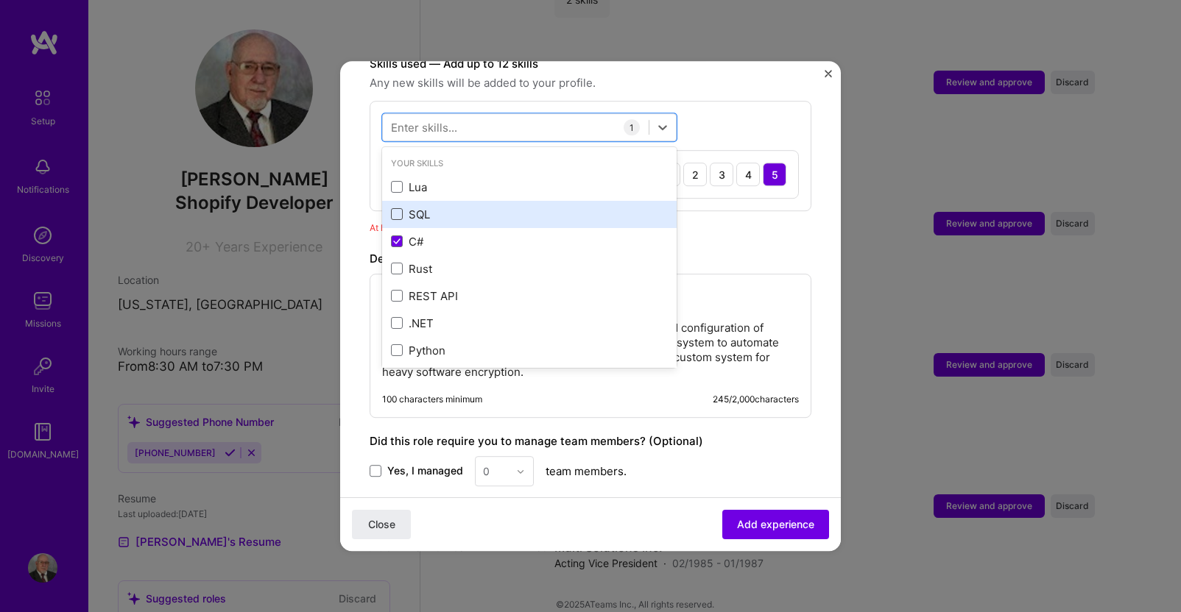
click at [395, 209] on span at bounding box center [397, 215] width 12 height 12
click at [0, 0] on input "checkbox" at bounding box center [0, 0] width 0 height 0
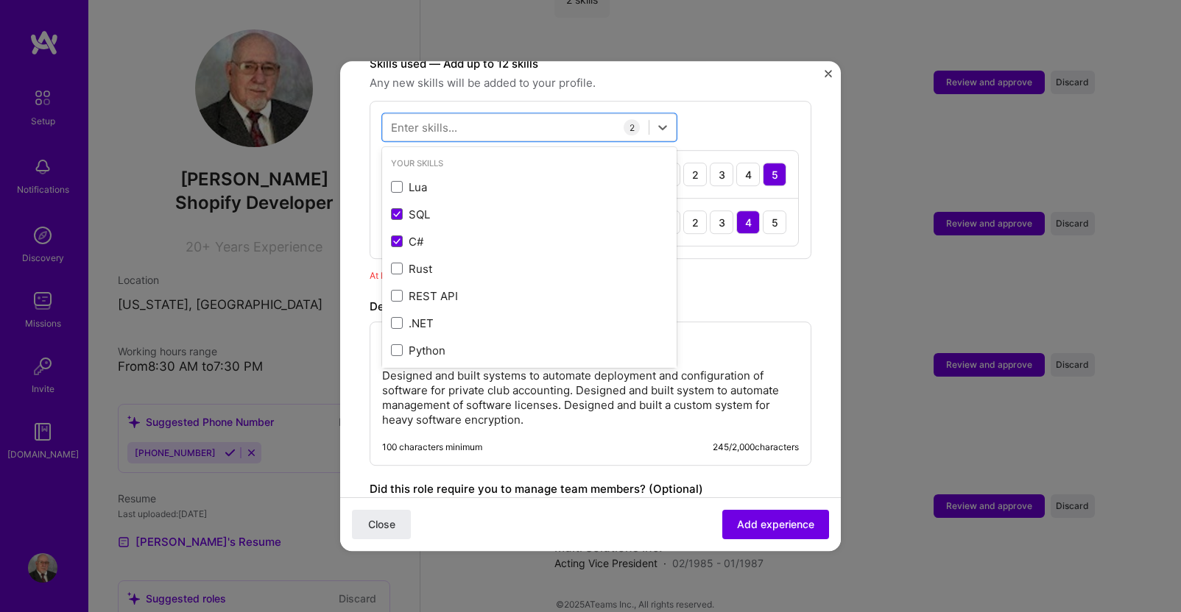
scroll to position [193, 0]
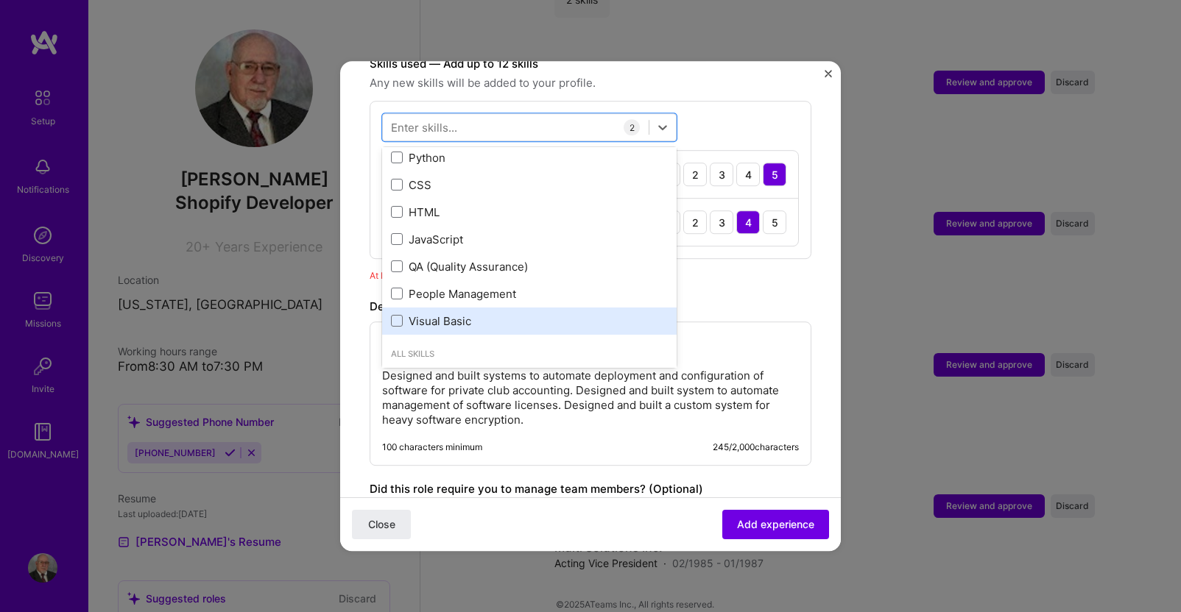
click at [403, 314] on div "Visual Basic" at bounding box center [529, 321] width 277 height 15
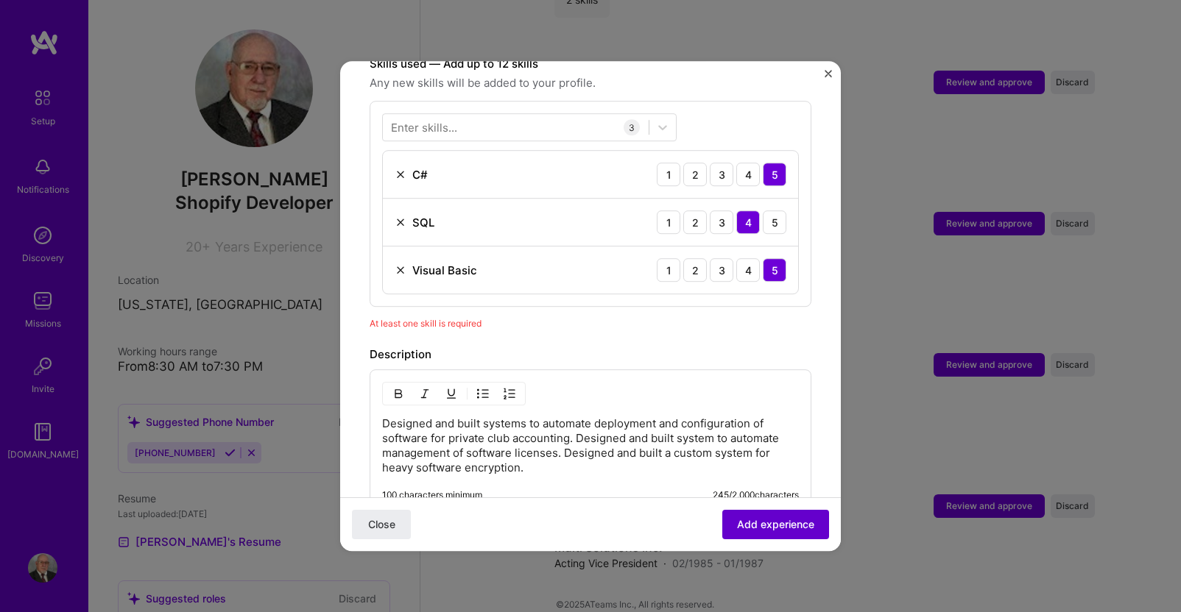
click at [765, 525] on span "Add experience" at bounding box center [775, 524] width 77 height 15
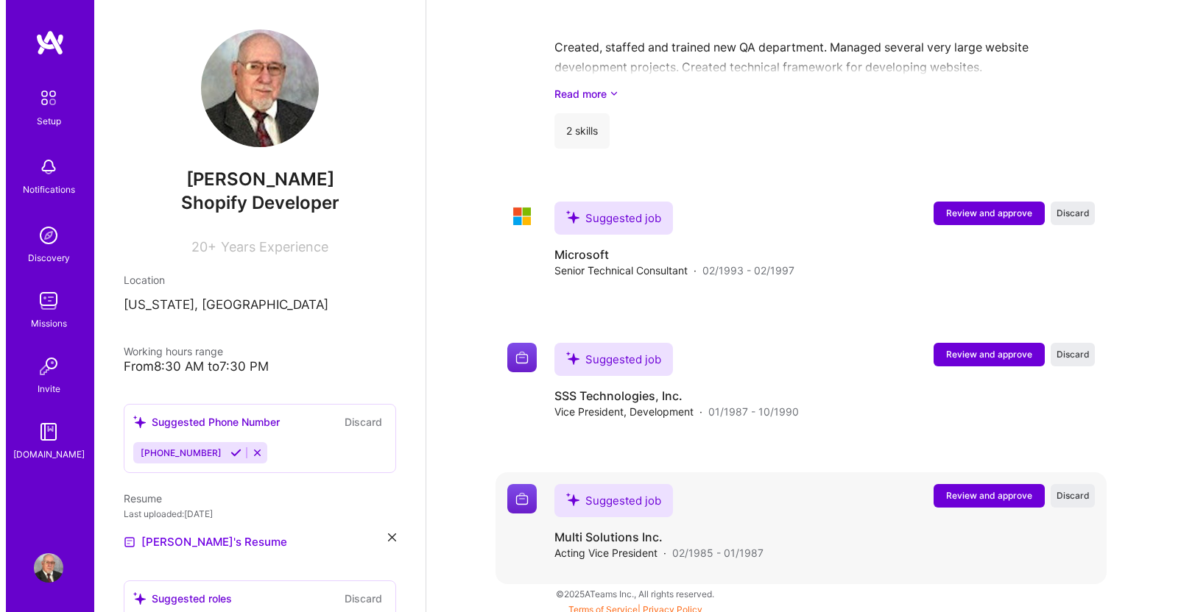
scroll to position [3419, 0]
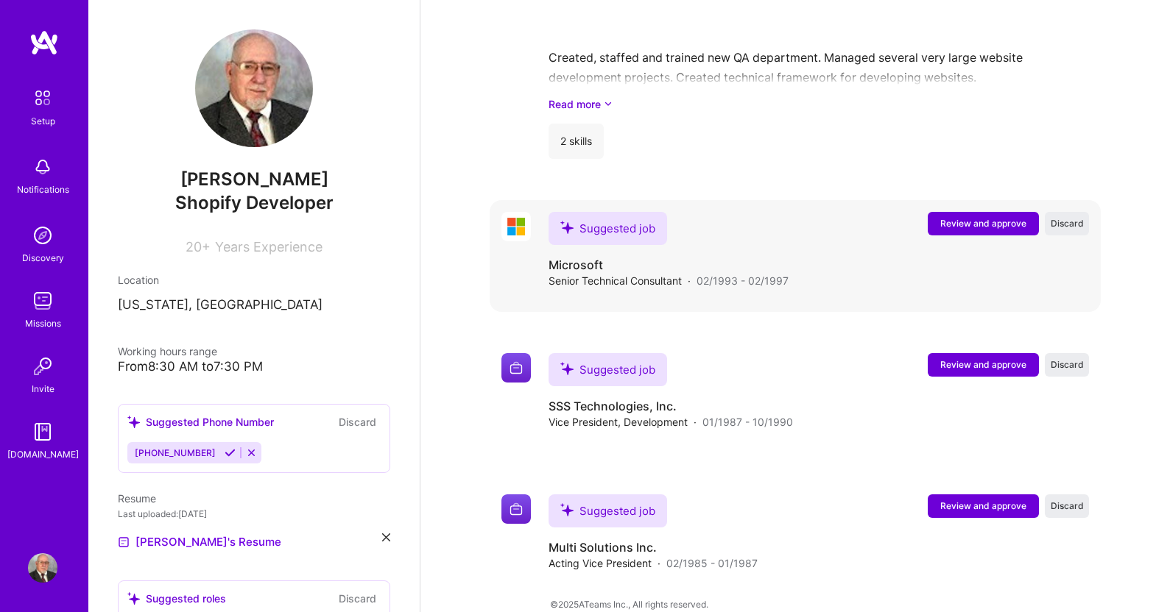
click at [985, 217] on span "Review and approve" at bounding box center [983, 223] width 86 height 13
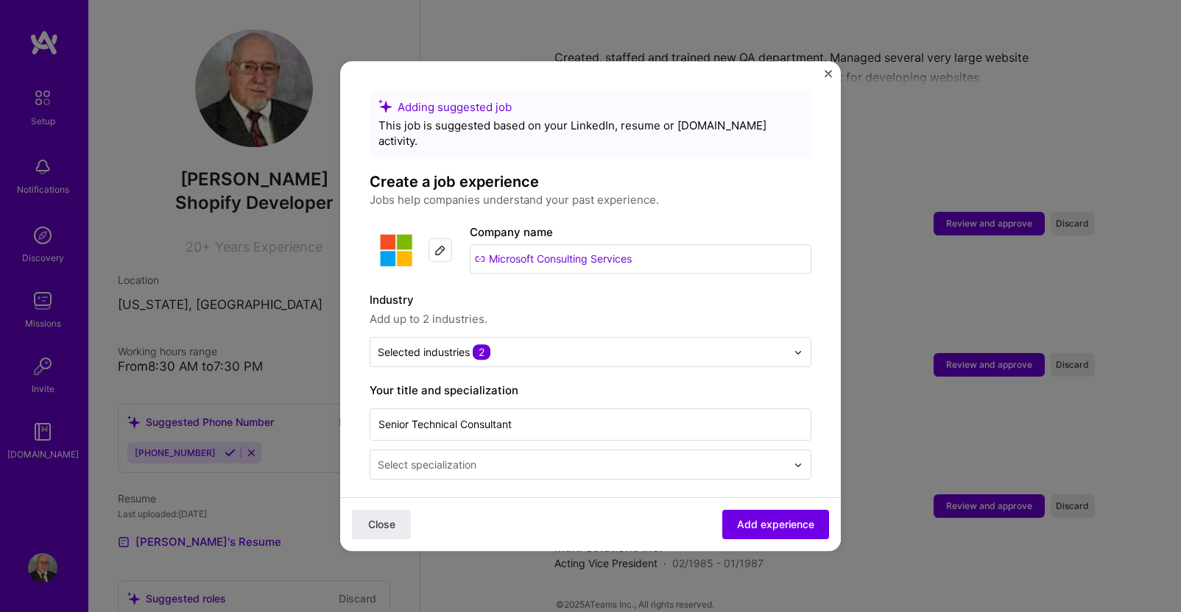
click at [659, 245] on input "Microsoft Consulting Services" at bounding box center [641, 258] width 342 height 29
click at [739, 520] on span "Add experience" at bounding box center [775, 524] width 77 height 15
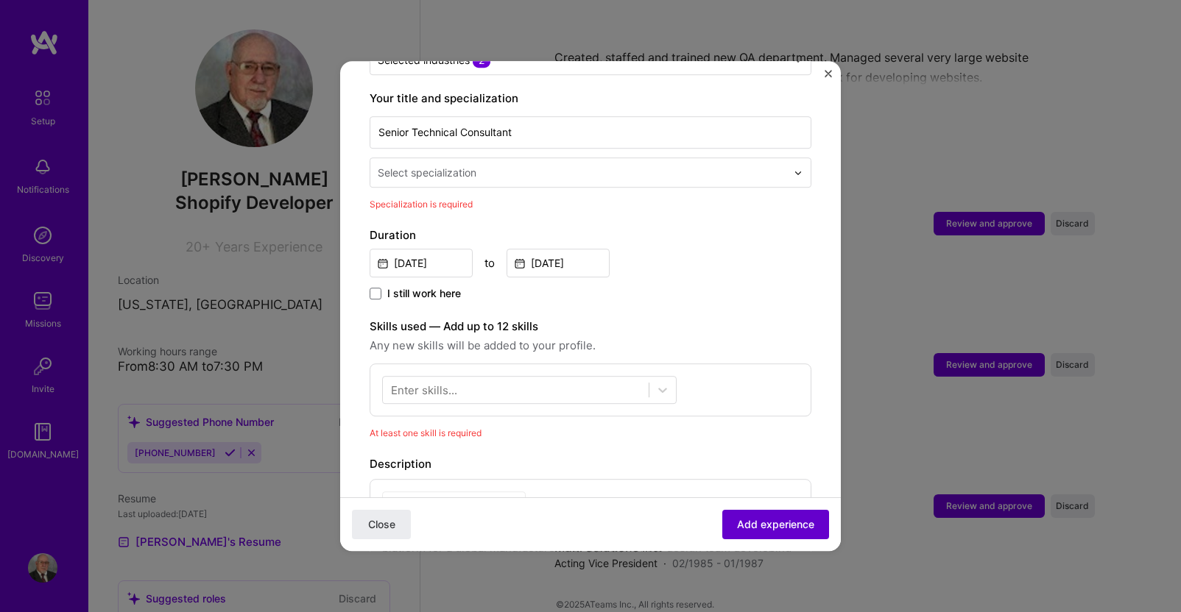
scroll to position [305, 0]
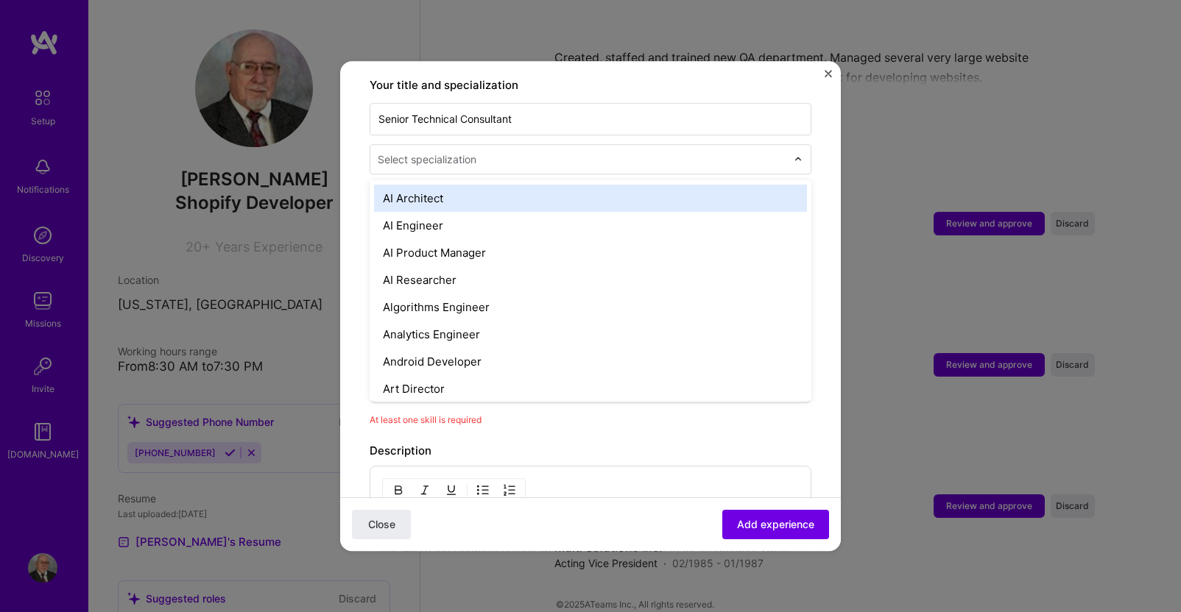
click at [541, 152] on input "text" at bounding box center [583, 159] width 411 height 15
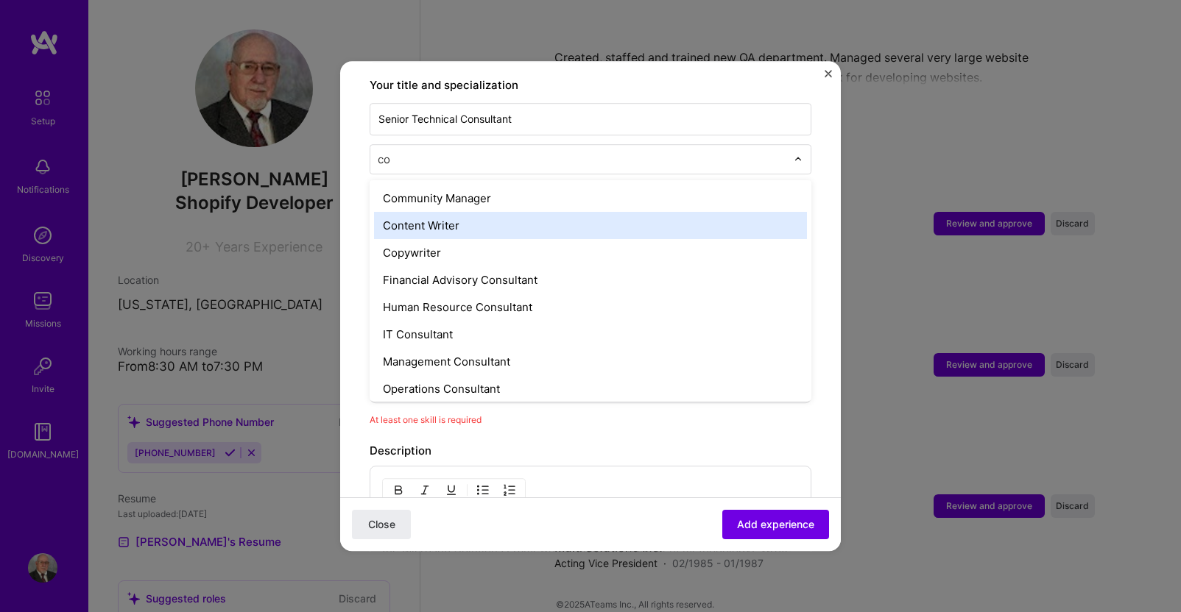
type input "c"
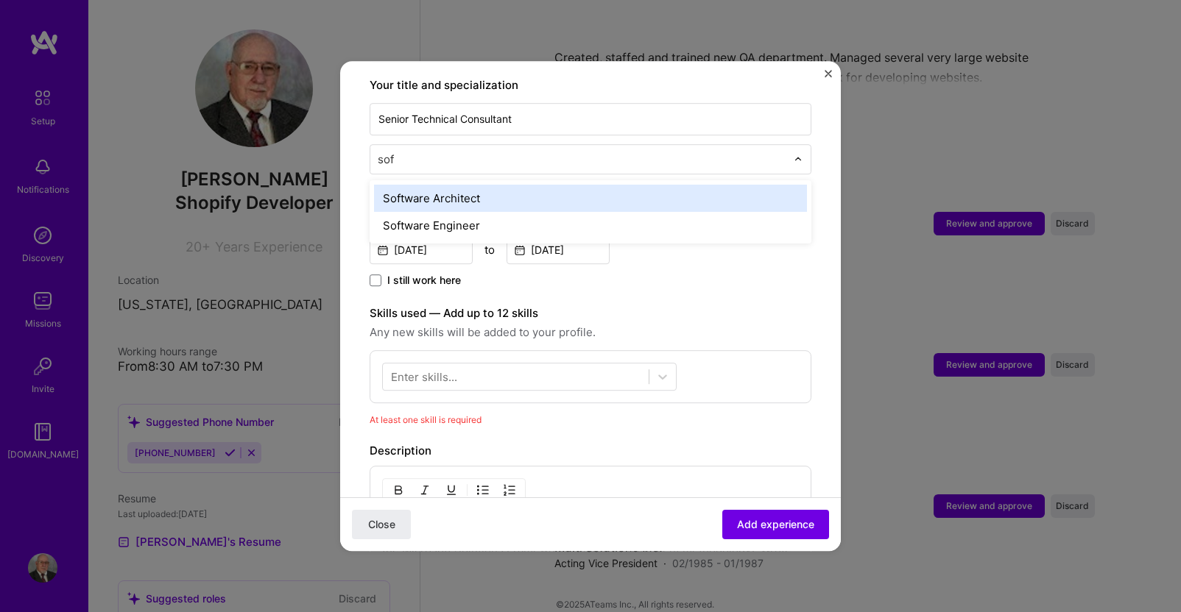
type input "soft"
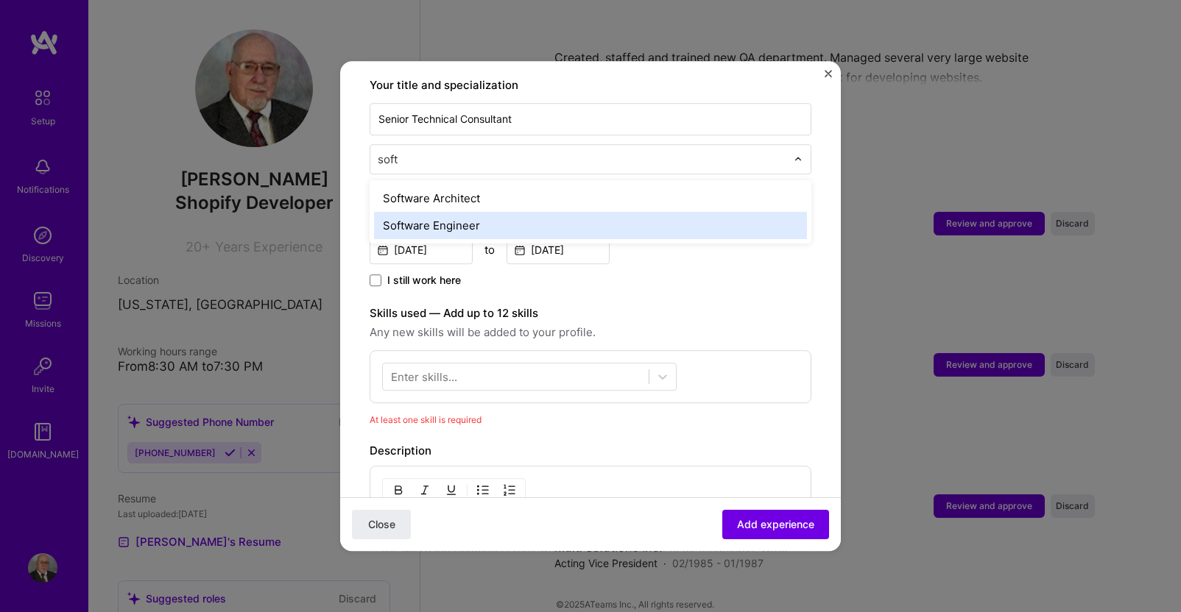
click at [411, 212] on div "Software Engineer" at bounding box center [590, 225] width 433 height 27
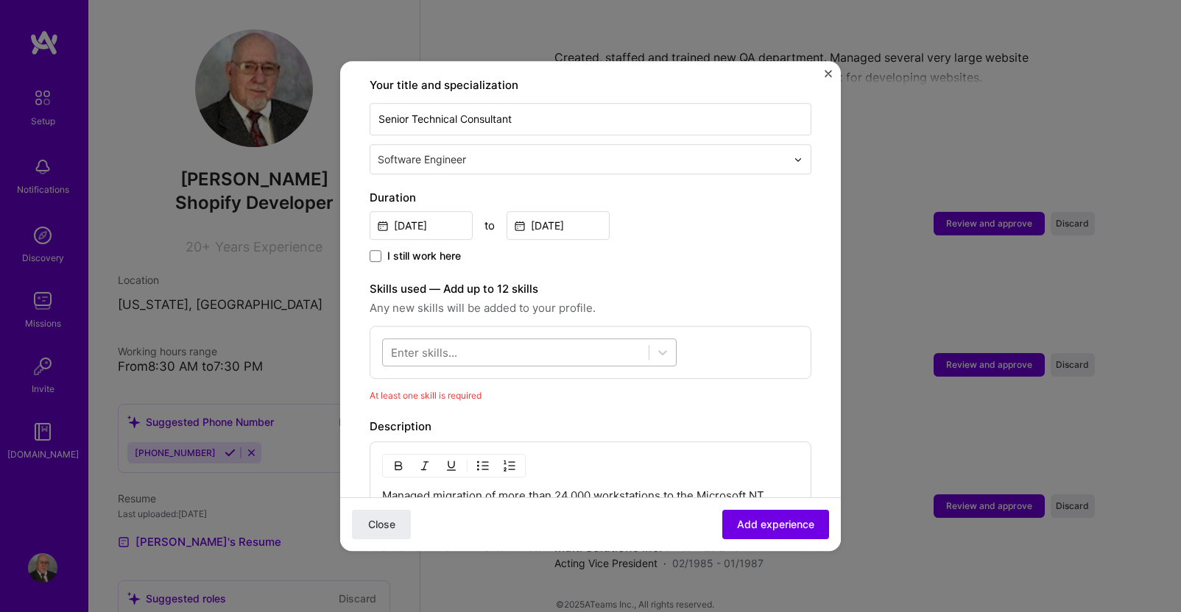
click at [464, 341] on div at bounding box center [516, 353] width 266 height 24
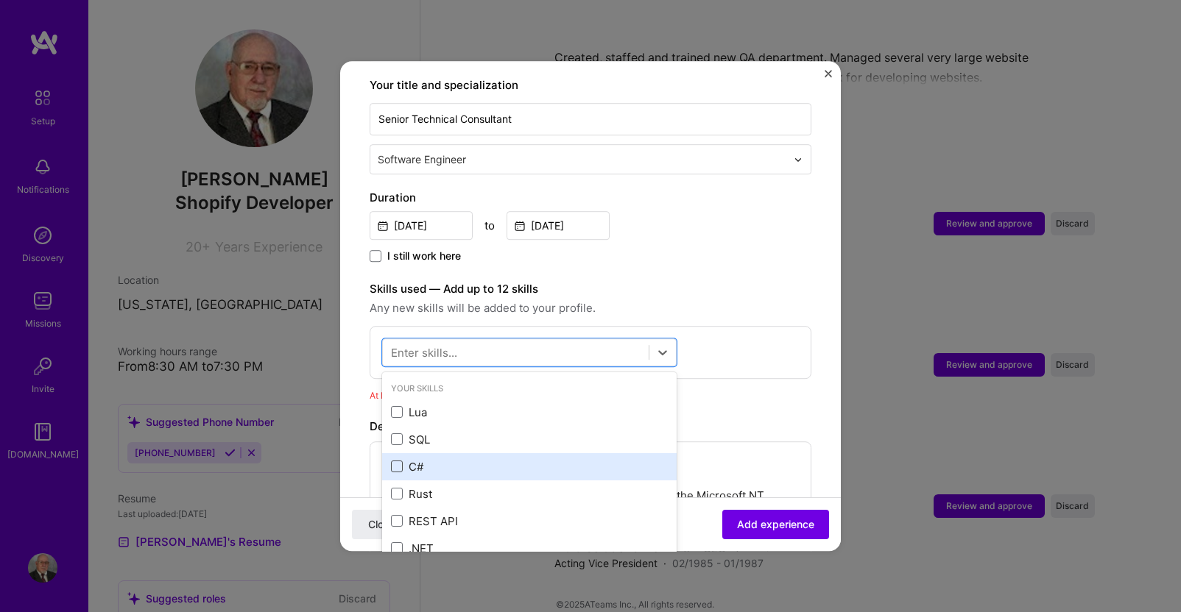
click at [394, 462] on span at bounding box center [397, 468] width 12 height 12
click at [0, 0] on input "checkbox" at bounding box center [0, 0] width 0 height 0
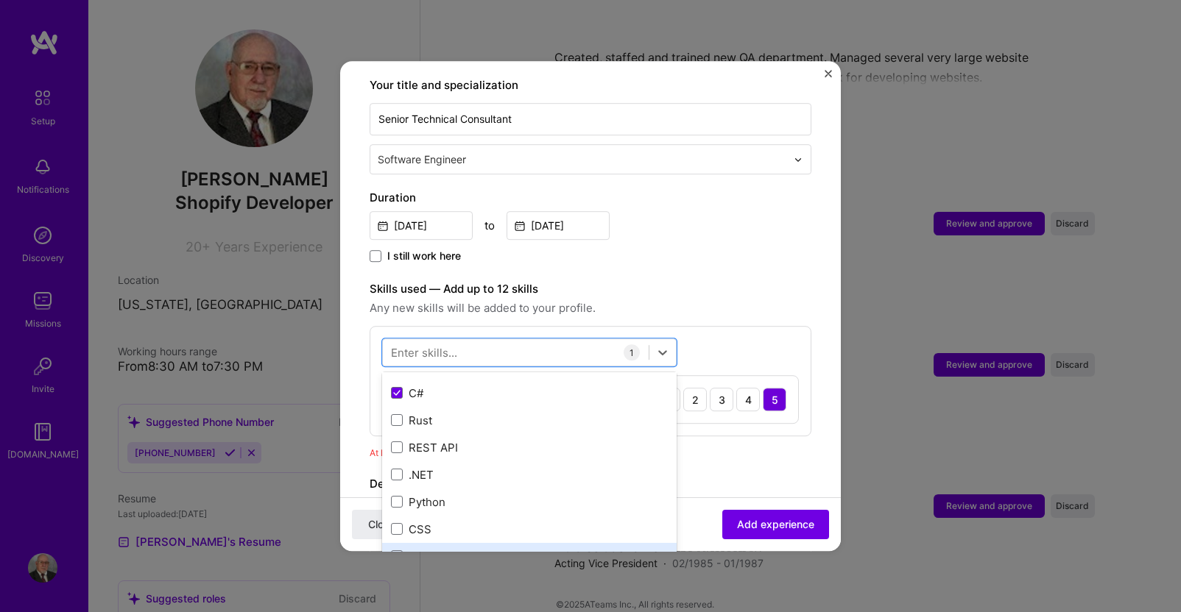
scroll to position [147, 0]
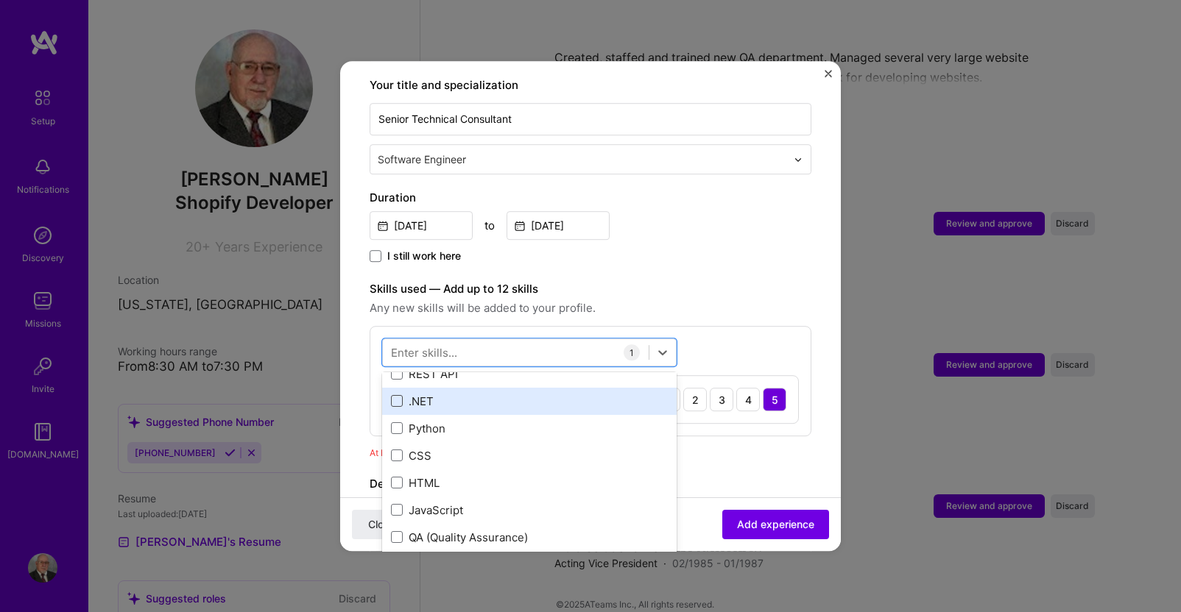
click at [400, 396] on span at bounding box center [397, 402] width 12 height 12
click at [0, 0] on input "checkbox" at bounding box center [0, 0] width 0 height 0
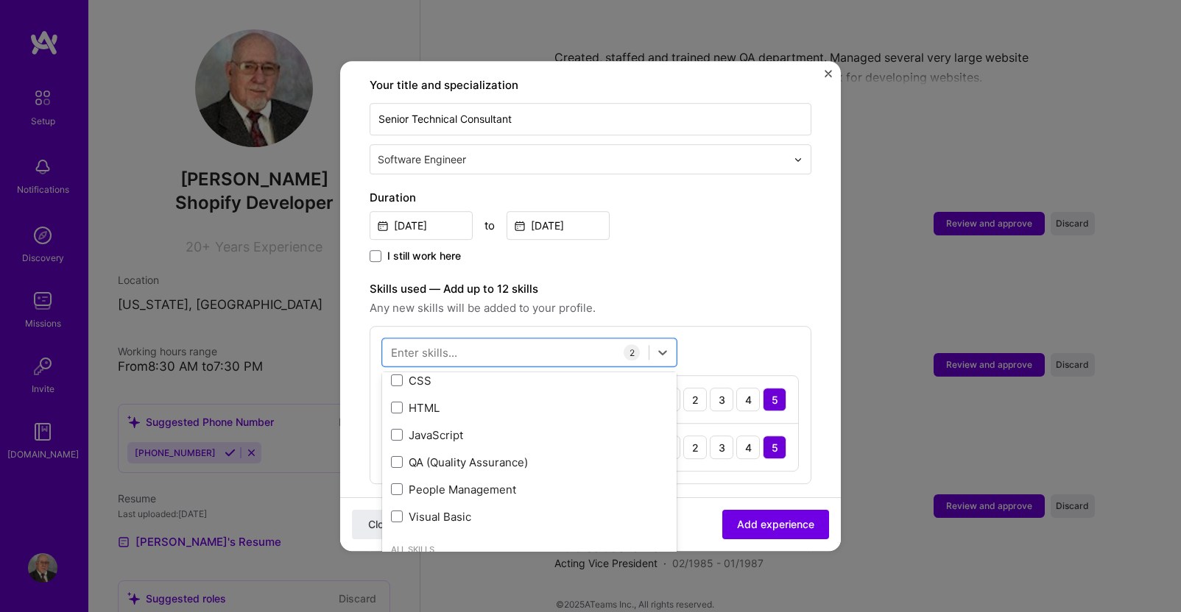
scroll to position [294, 0]
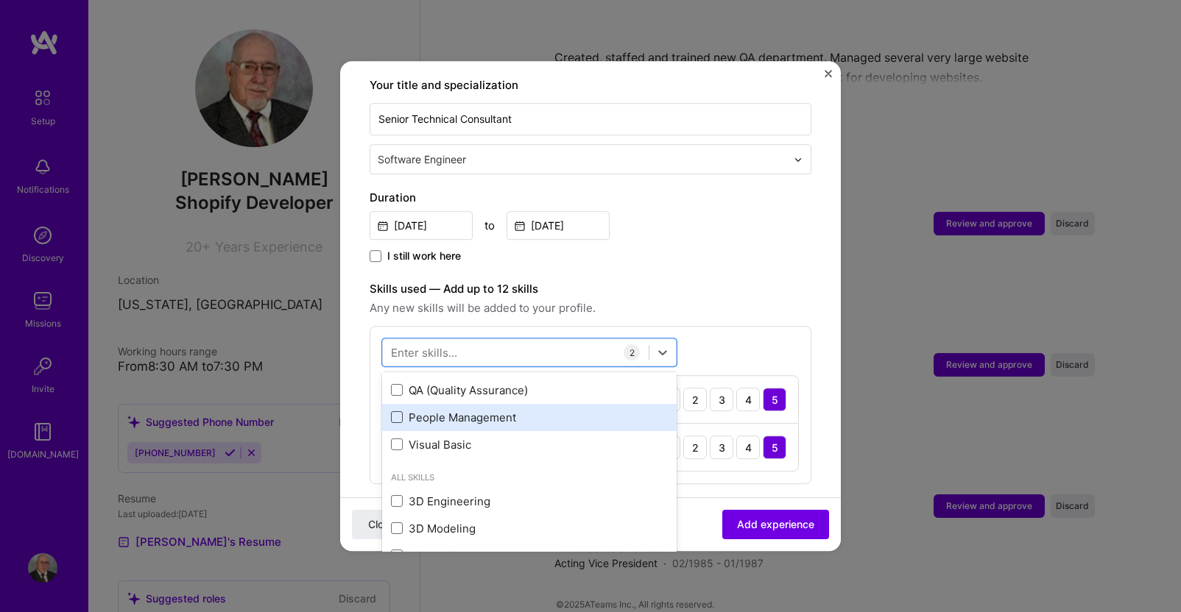
click at [396, 412] on span at bounding box center [397, 418] width 12 height 12
click at [0, 0] on input "checkbox" at bounding box center [0, 0] width 0 height 0
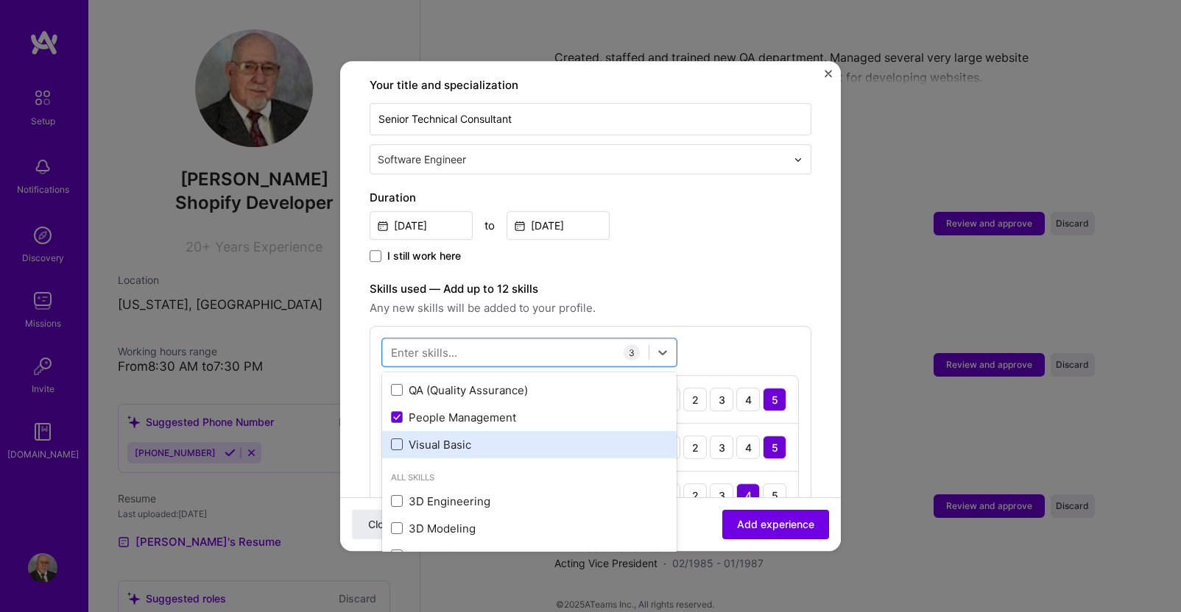
click at [397, 439] on span at bounding box center [397, 445] width 12 height 12
click at [0, 0] on input "checkbox" at bounding box center [0, 0] width 0 height 0
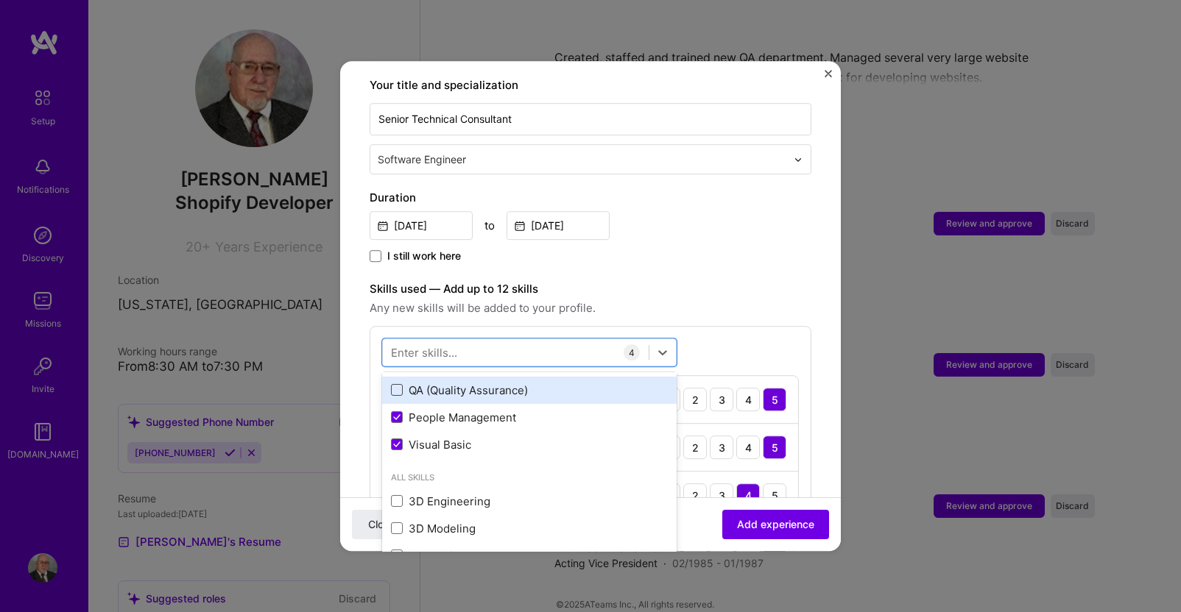
click at [395, 385] on span at bounding box center [397, 391] width 12 height 12
click at [0, 0] on input "checkbox" at bounding box center [0, 0] width 0 height 0
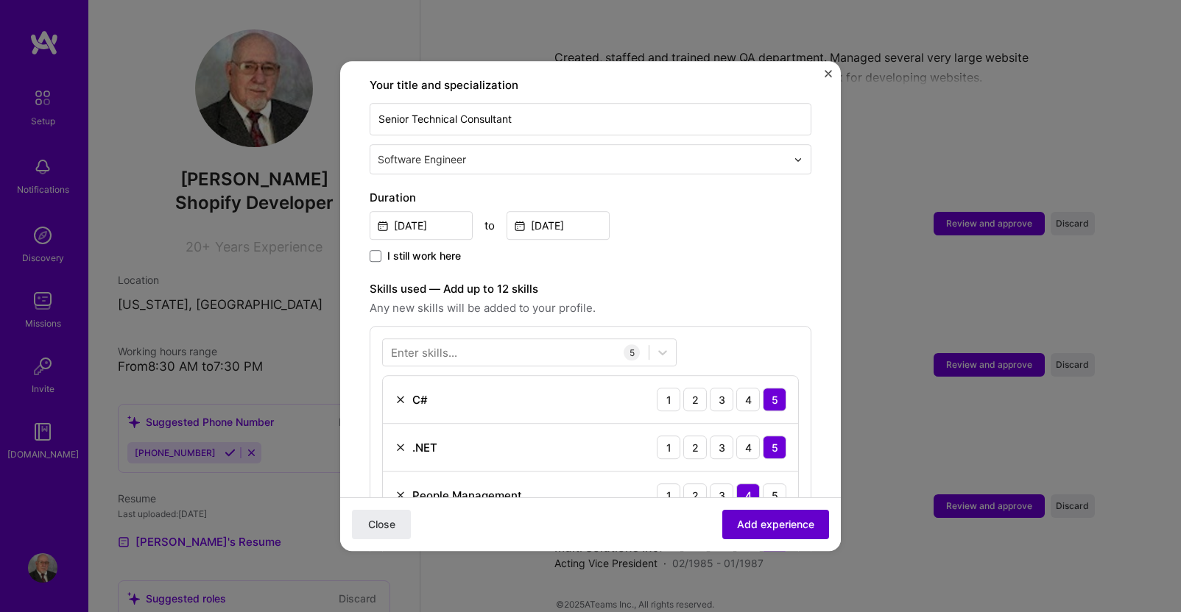
click at [739, 520] on span "Add experience" at bounding box center [775, 524] width 77 height 15
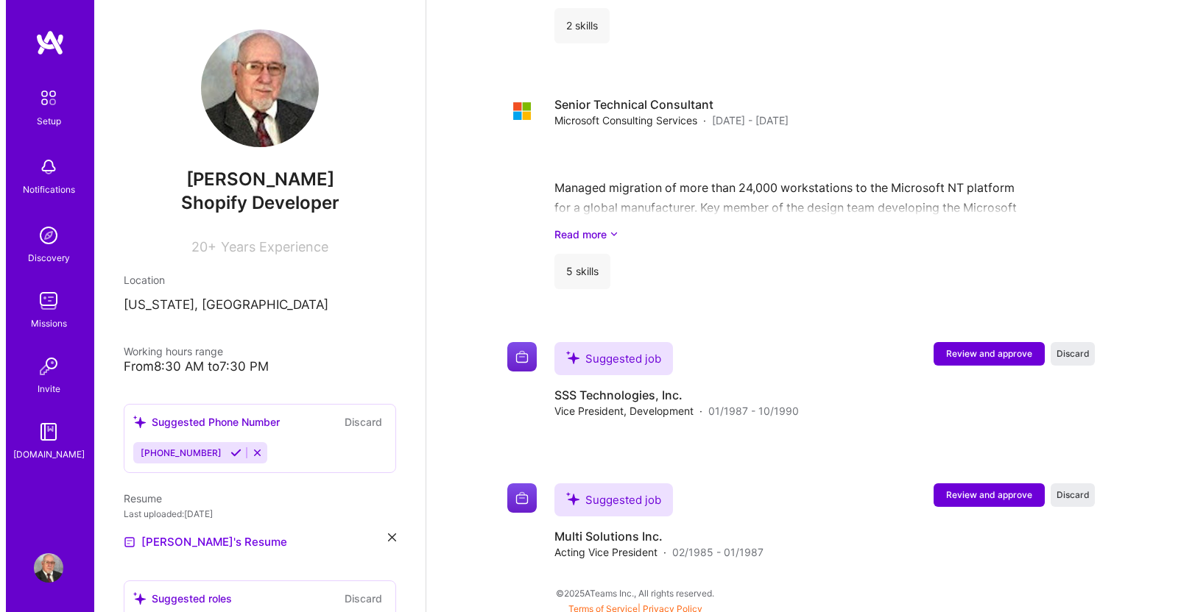
scroll to position [3524, 0]
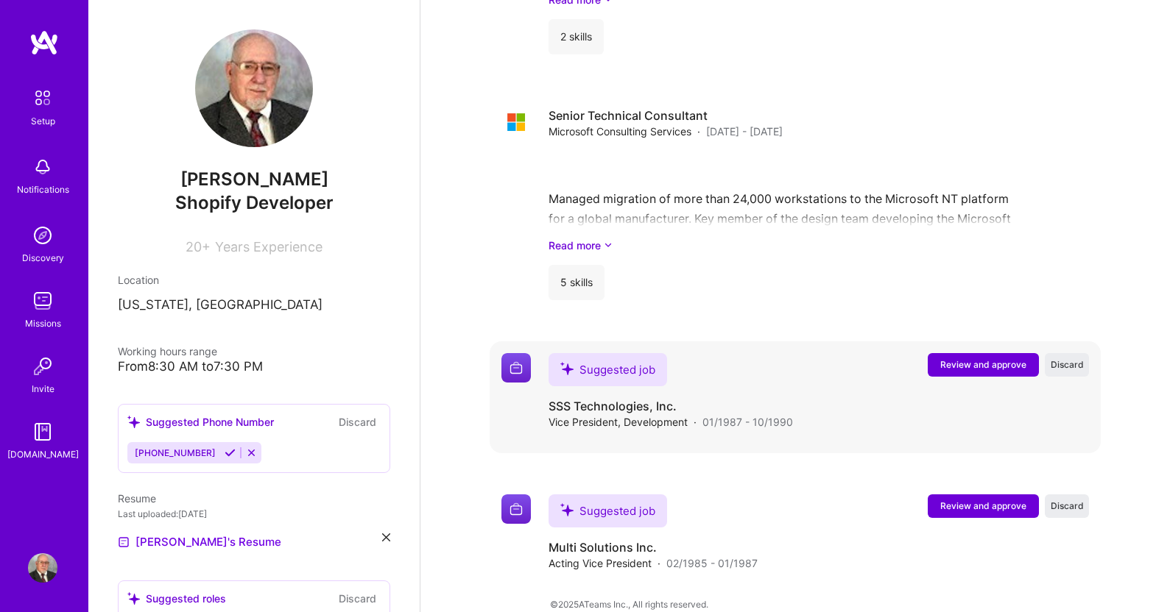
click at [969, 358] on span "Review and approve" at bounding box center [983, 364] width 86 height 13
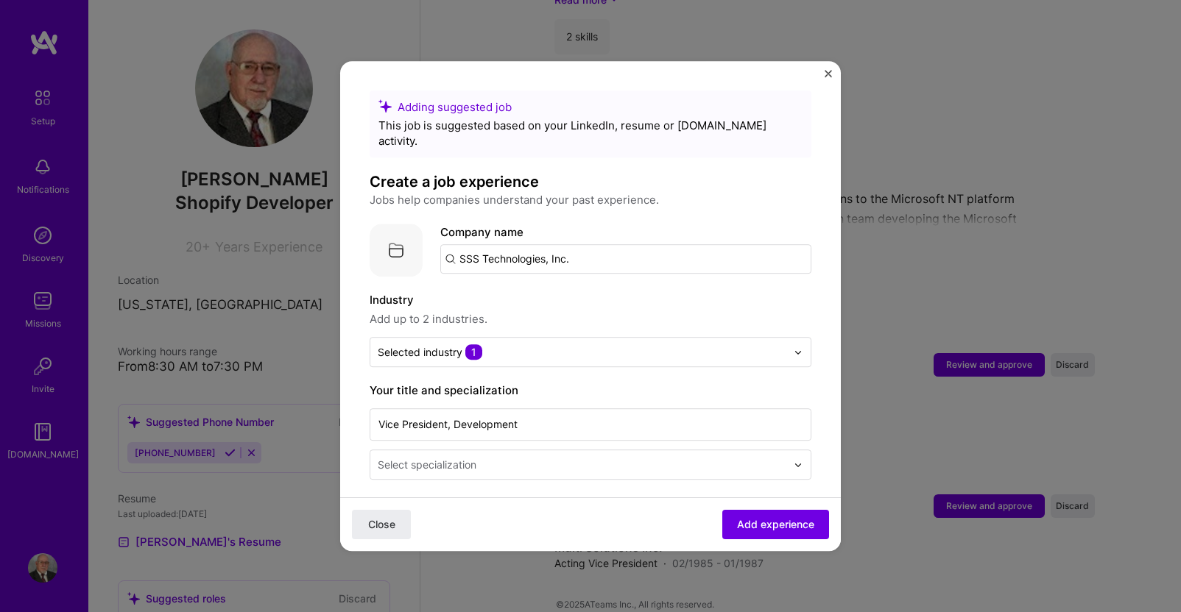
click at [581, 244] on input "SSS Technologies, Inc." at bounding box center [625, 258] width 371 height 29
type input "SSS Technologies, Inc"
click at [478, 292] on span "Add company" at bounding box center [481, 299] width 71 height 15
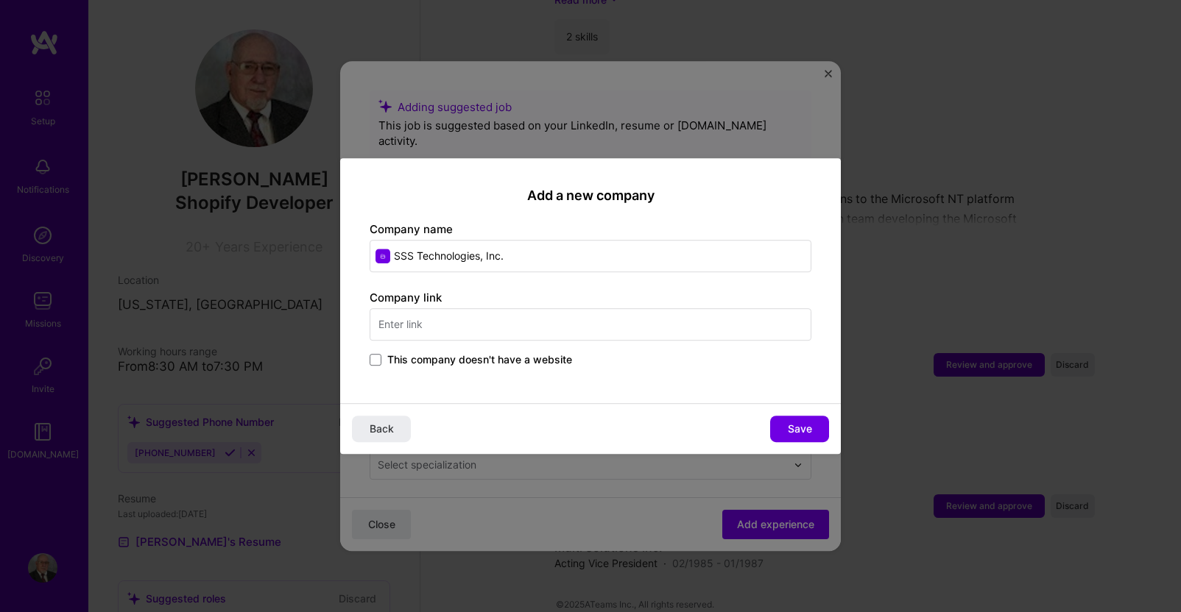
type input "SSS Technologies, Inc."
click at [382, 358] on label "This company doesn't have a website" at bounding box center [471, 360] width 202 height 15
click at [0, 0] on input "This company doesn't have a website" at bounding box center [0, 0] width 0 height 0
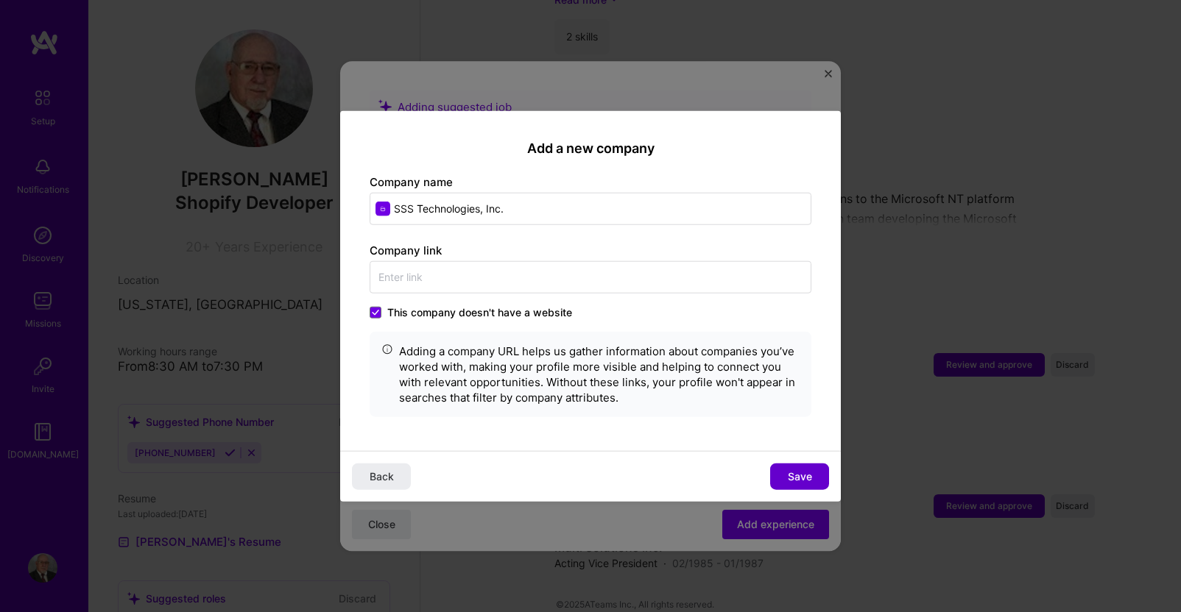
click at [802, 476] on span "Save" at bounding box center [800, 476] width 24 height 15
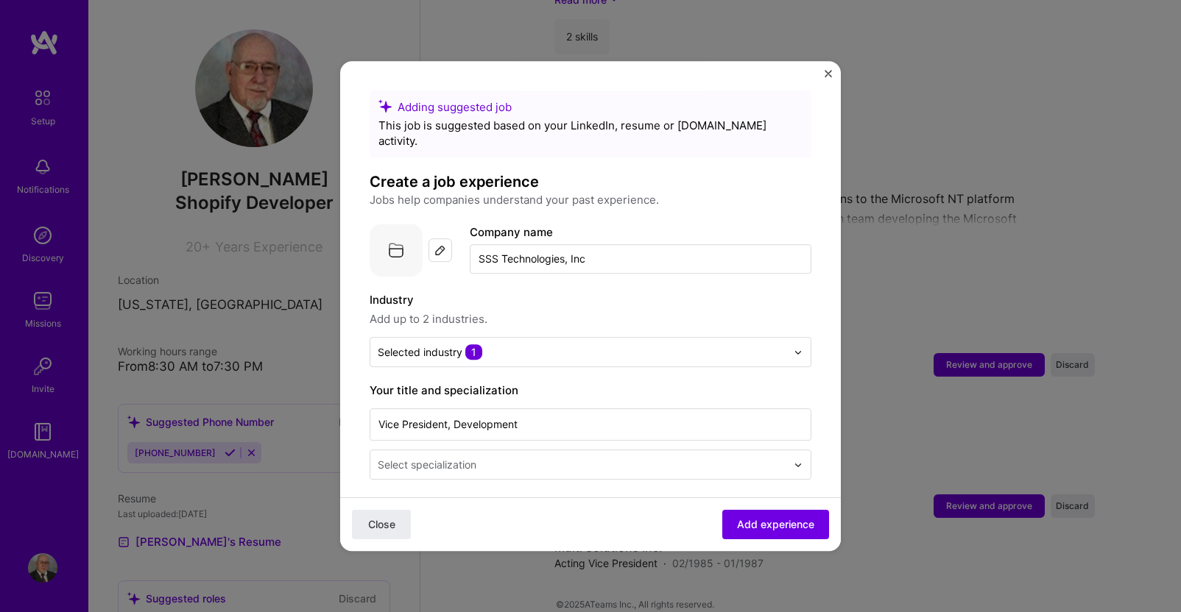
type input "SSS Technologies, Inc."
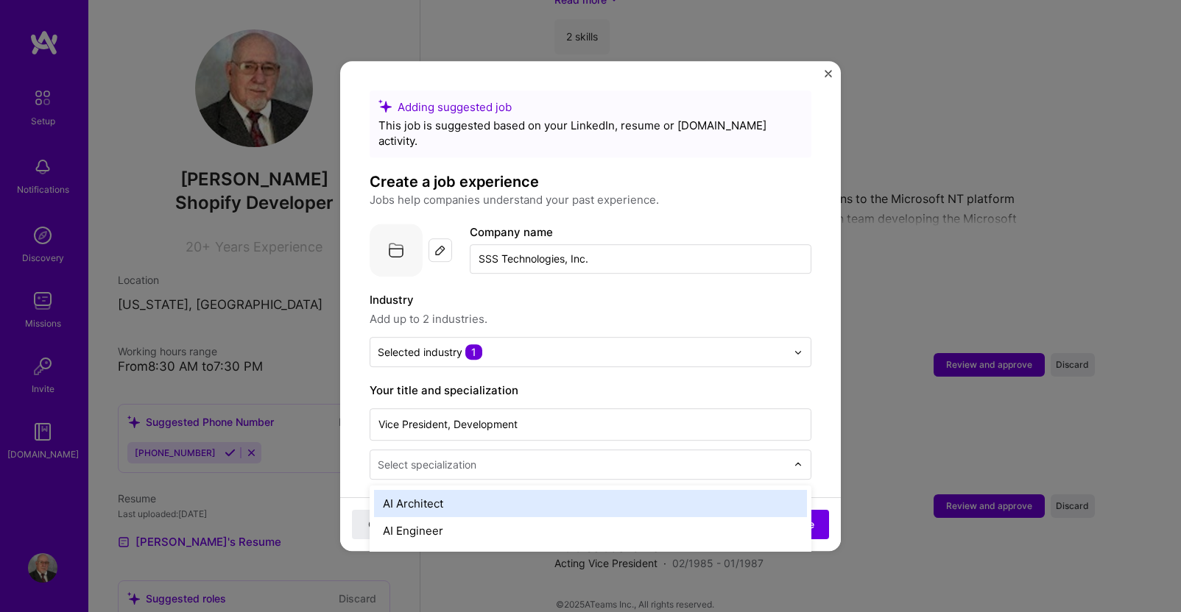
click at [482, 457] on input "text" at bounding box center [583, 464] width 411 height 15
type input "sof"
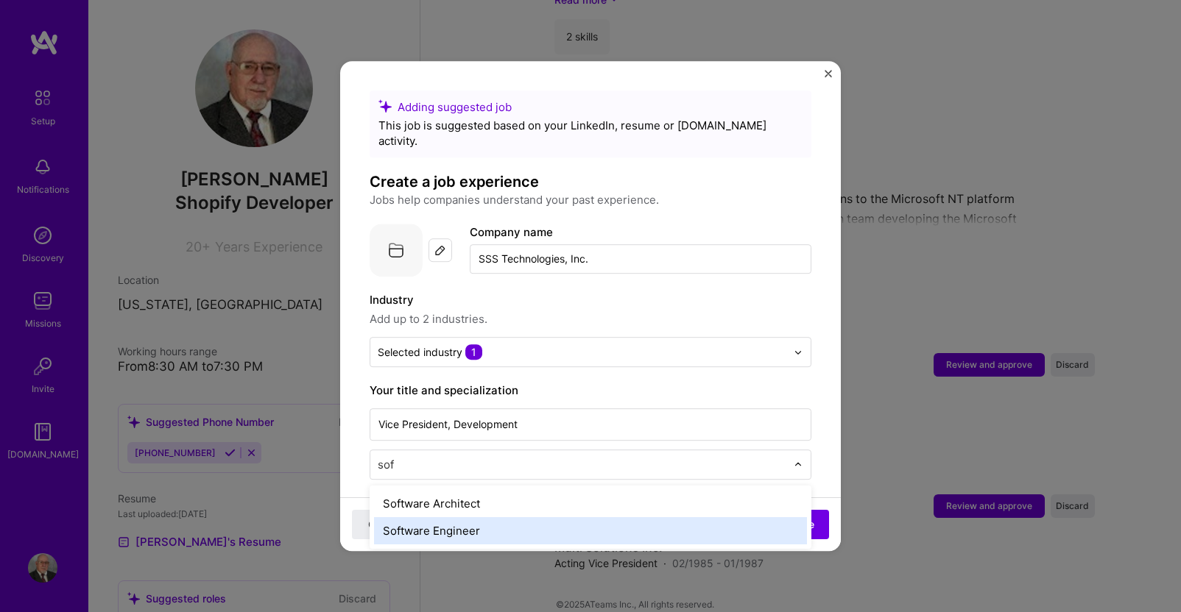
click at [445, 517] on div "Software Engineer" at bounding box center [590, 530] width 433 height 27
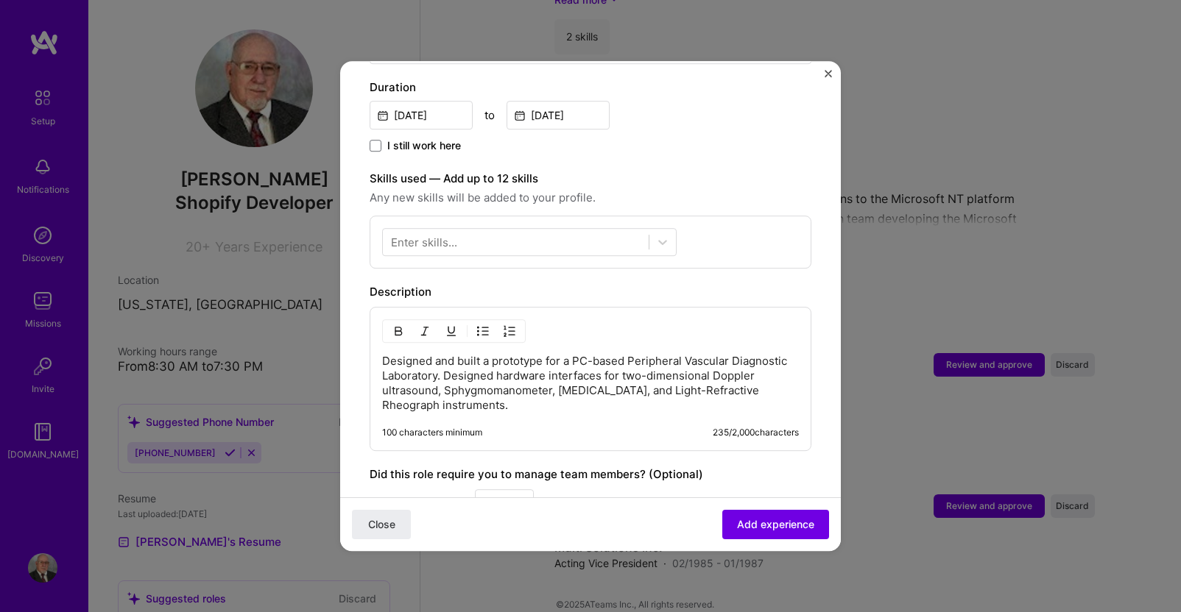
scroll to position [442, 0]
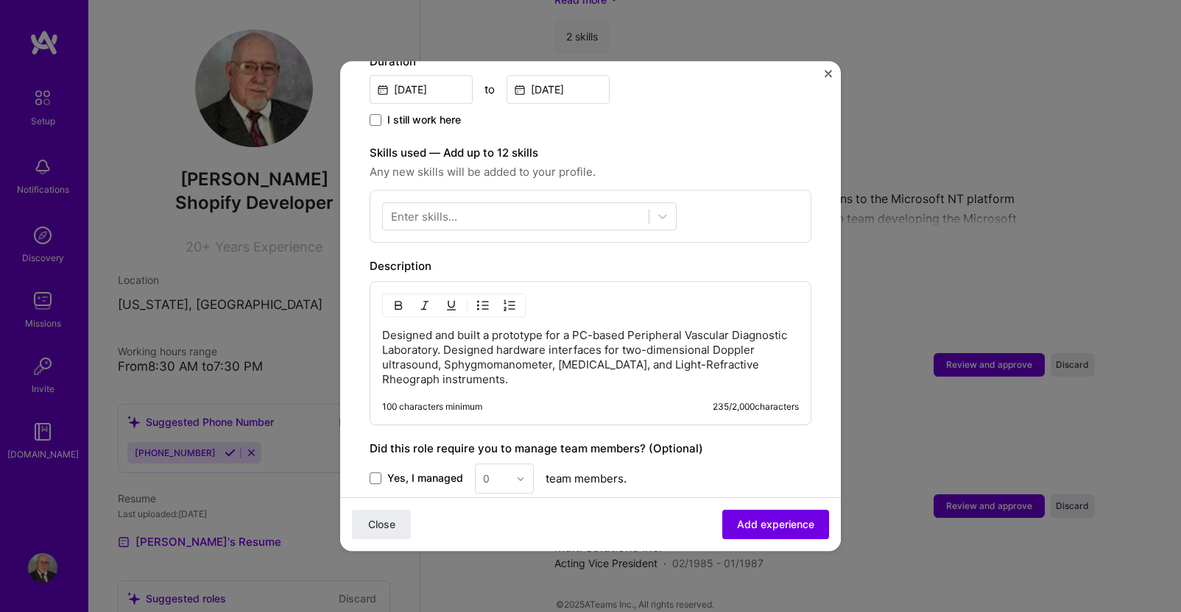
click at [517, 464] on div "0" at bounding box center [504, 479] width 59 height 30
click at [520, 466] on div "0" at bounding box center [504, 479] width 59 height 30
click at [375, 473] on span at bounding box center [376, 479] width 12 height 12
click at [0, 0] on input "Yes, I managed" at bounding box center [0, 0] width 0 height 0
click at [522, 475] on img at bounding box center [520, 479] width 9 height 9
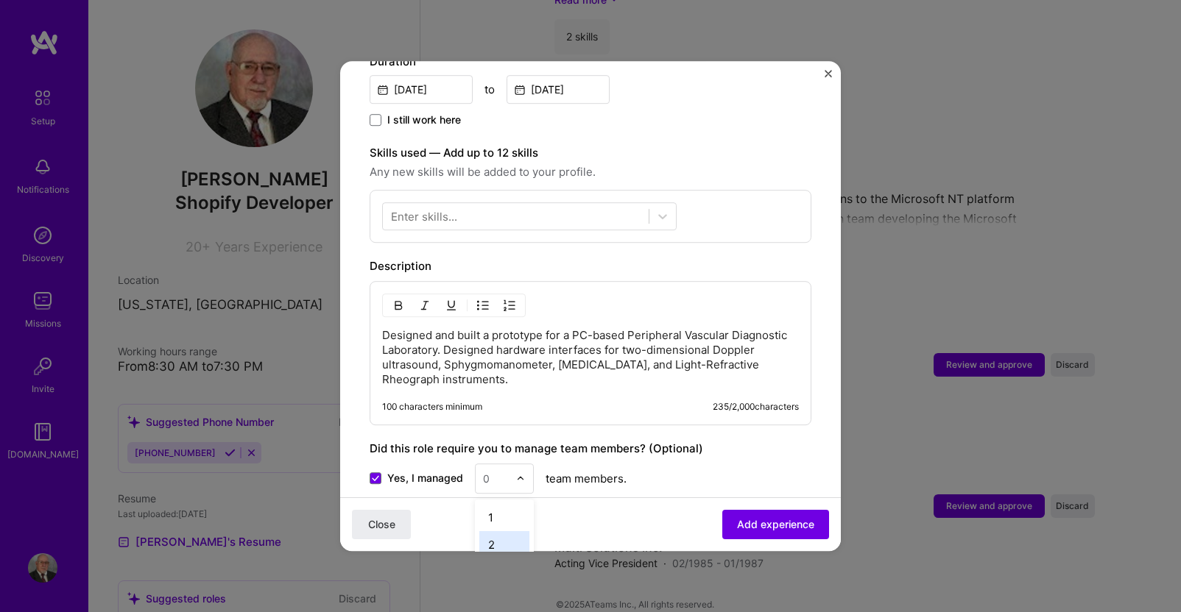
click at [491, 531] on div "2" at bounding box center [504, 544] width 50 height 27
click at [746, 524] on span "Add experience" at bounding box center [775, 524] width 77 height 15
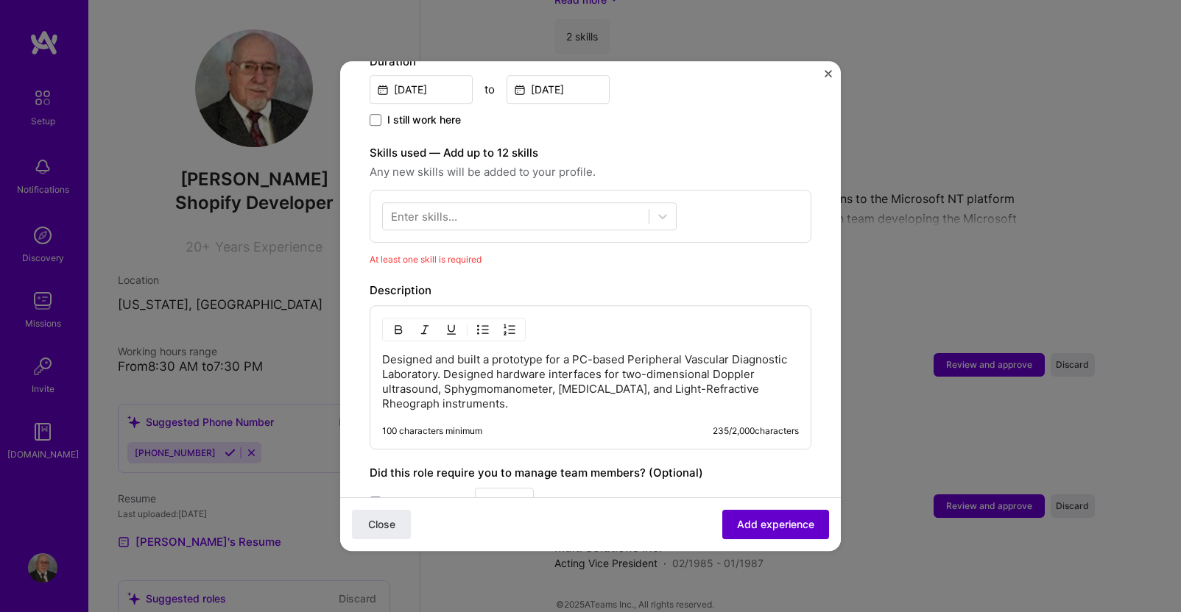
scroll to position [509, 0]
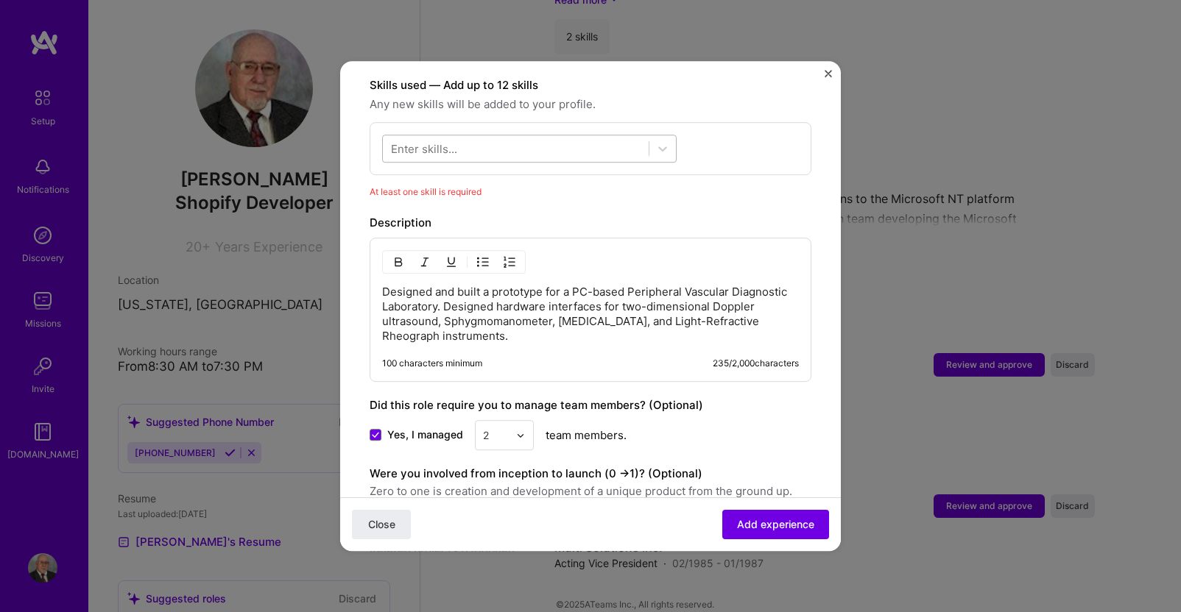
click at [501, 137] on div at bounding box center [516, 149] width 266 height 24
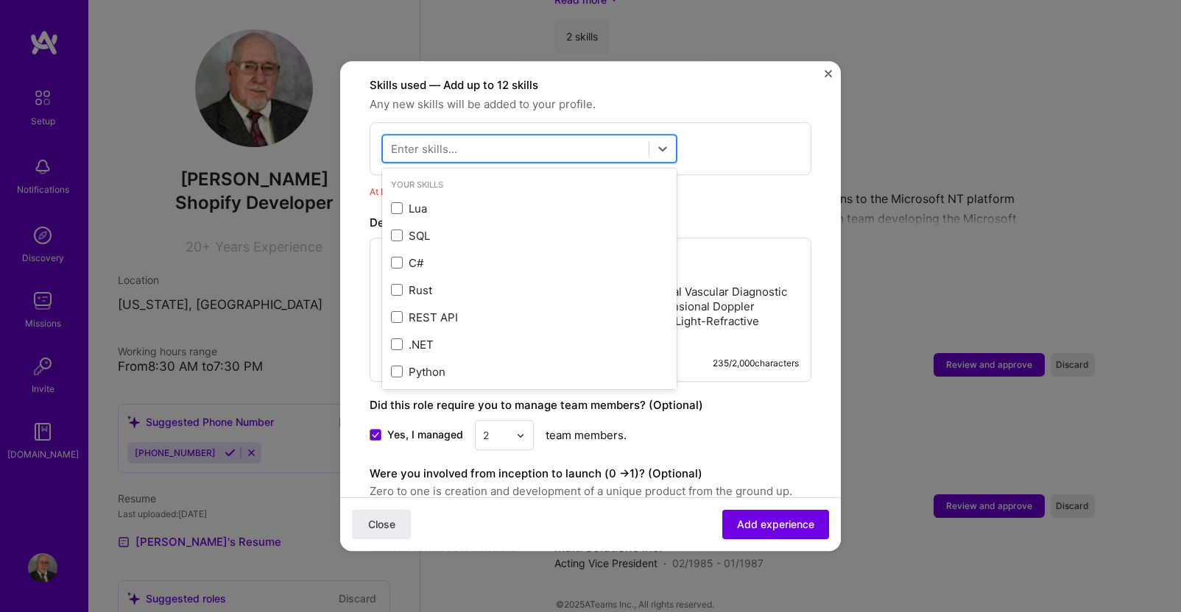
type input "c"
click at [517, 137] on div "c c" at bounding box center [516, 149] width 266 height 24
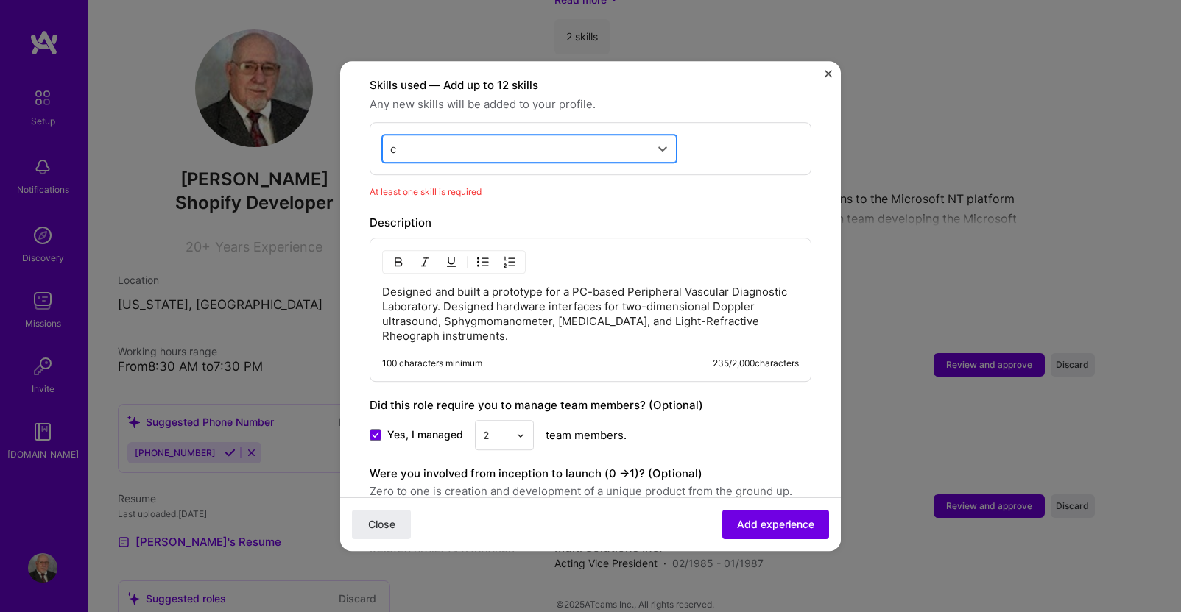
click at [517, 137] on div "c c" at bounding box center [516, 149] width 266 height 24
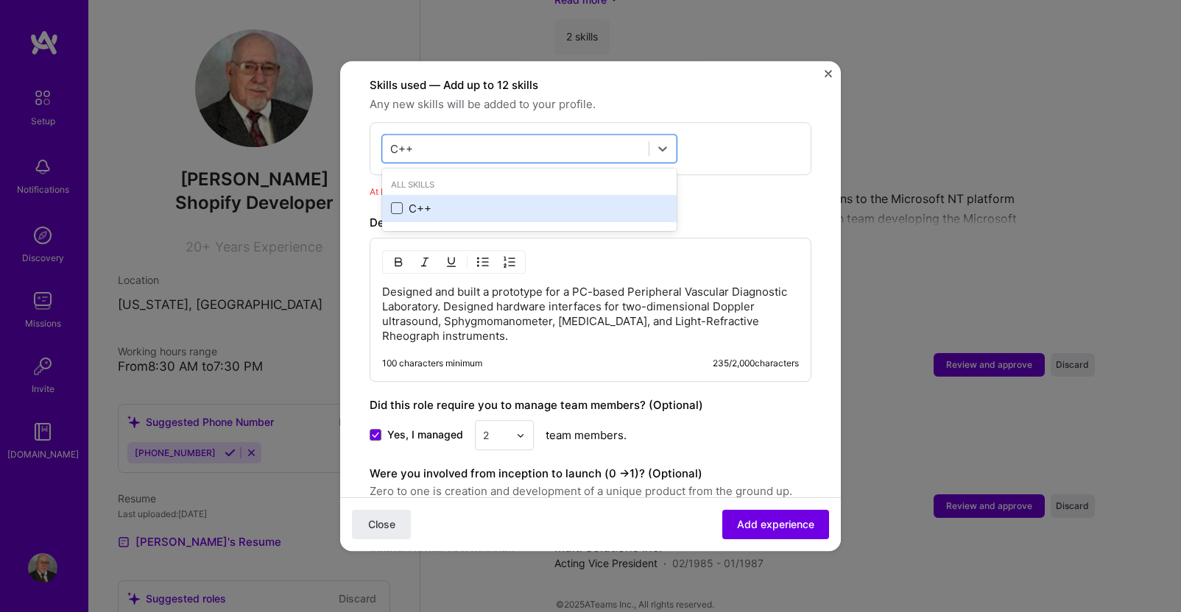
click at [398, 203] on span at bounding box center [397, 209] width 12 height 12
click at [0, 0] on input "checkbox" at bounding box center [0, 0] width 0 height 0
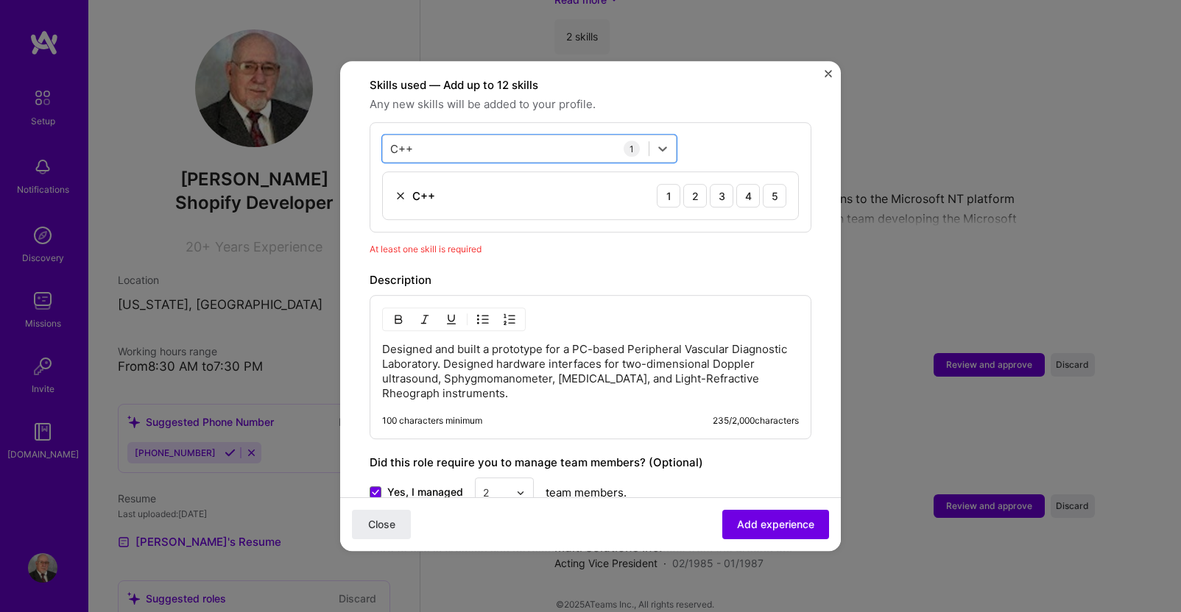
drag, startPoint x: 481, startPoint y: 135, endPoint x: 361, endPoint y: 135, distance: 120.0
click at [361, 135] on form "Adding suggested job This job is suggested based on your LinkedIn, resume or [D…" at bounding box center [590, 169] width 501 height 1177
drag, startPoint x: 422, startPoint y: 132, endPoint x: 370, endPoint y: 138, distance: 52.6
click at [370, 138] on div "option C++, selected. option C++ selected, 0 of 2. 1 result available for searc…" at bounding box center [591, 177] width 442 height 110
type input "C"
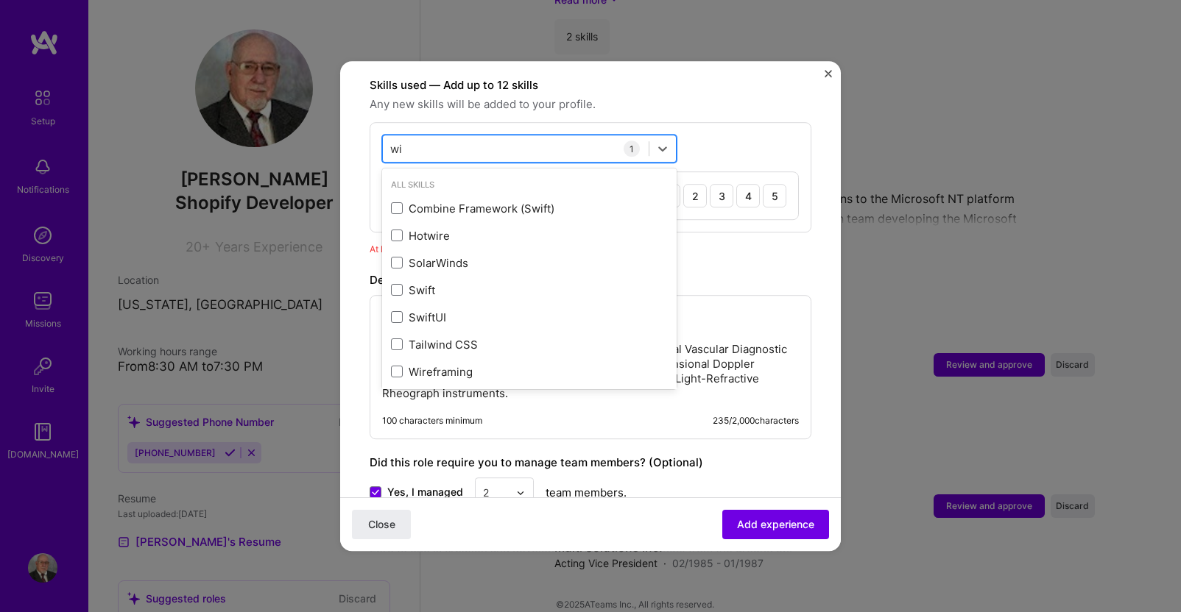
type input "w"
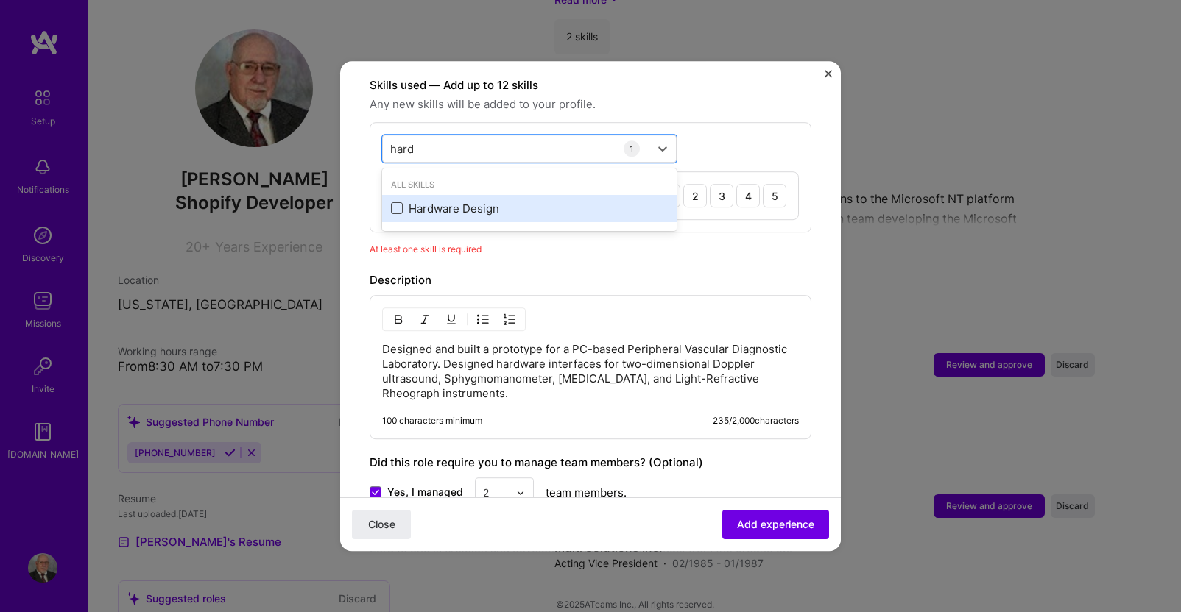
click at [400, 203] on span at bounding box center [397, 209] width 12 height 12
click at [0, 0] on input "checkbox" at bounding box center [0, 0] width 0 height 0
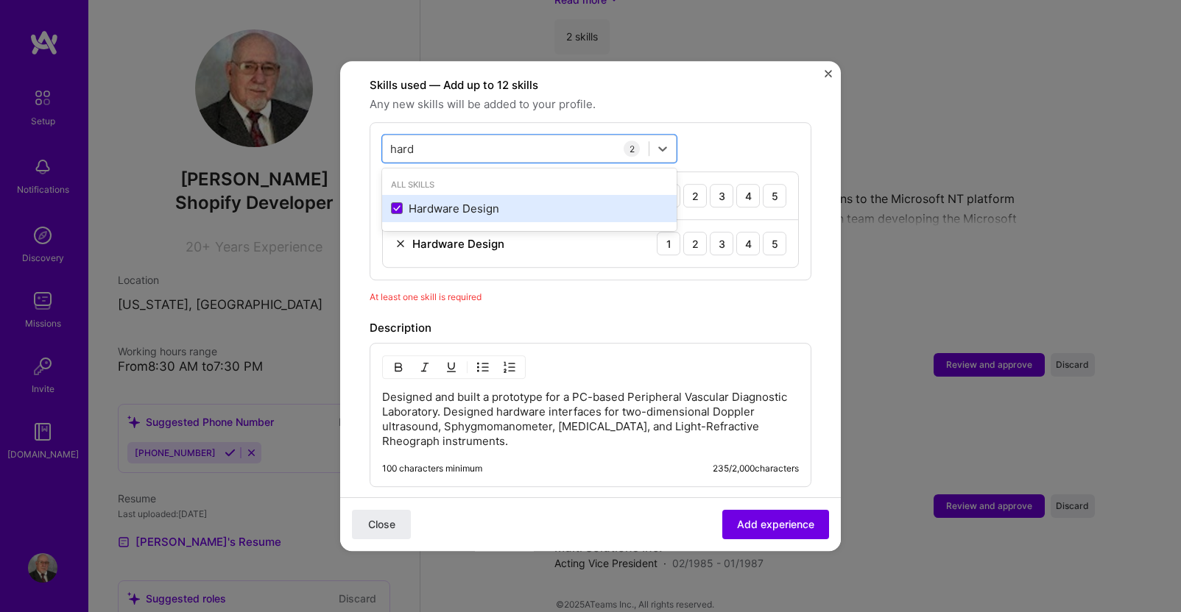
click at [473, 201] on div "Hardware Design" at bounding box center [529, 208] width 277 height 15
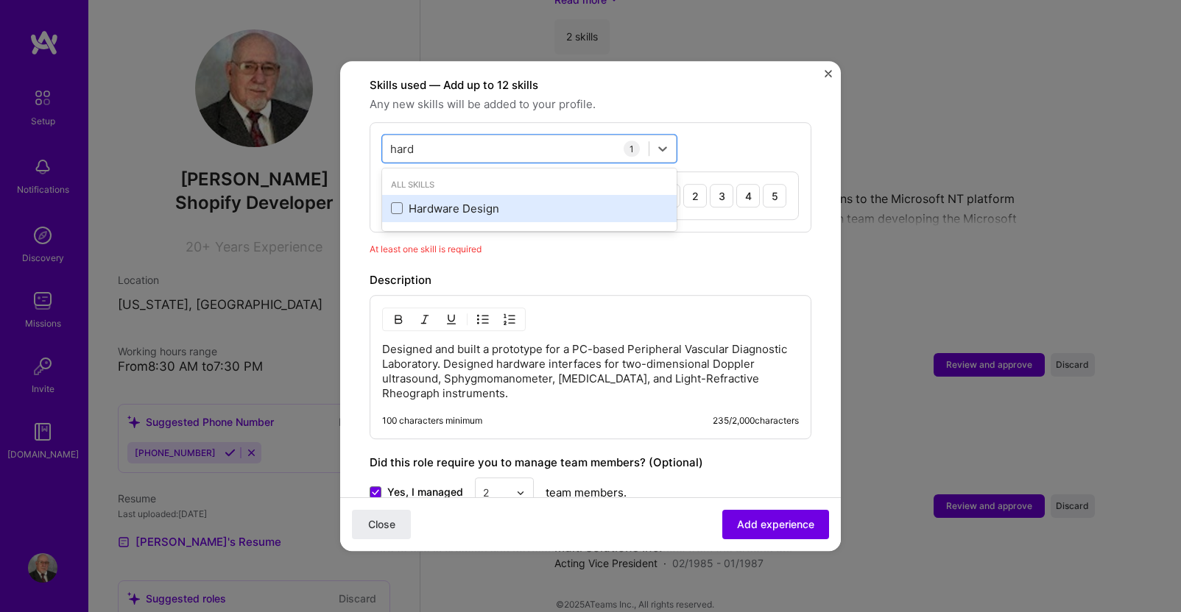
click at [487, 201] on div "Hardware Design" at bounding box center [529, 208] width 277 height 15
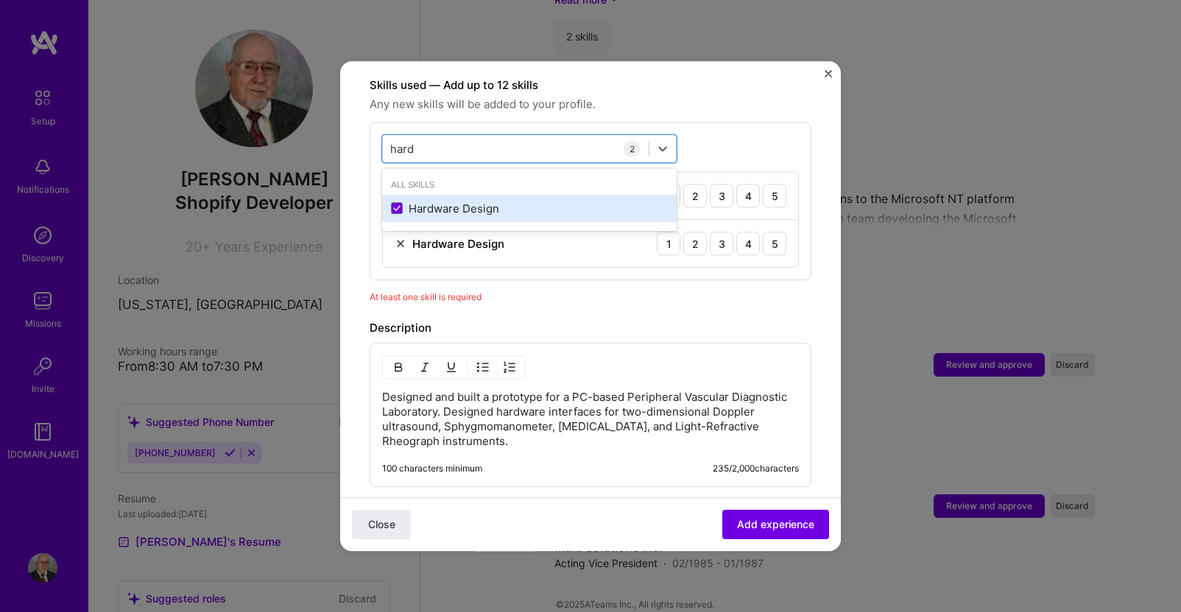
click at [487, 201] on div "Hardware Design" at bounding box center [529, 208] width 277 height 15
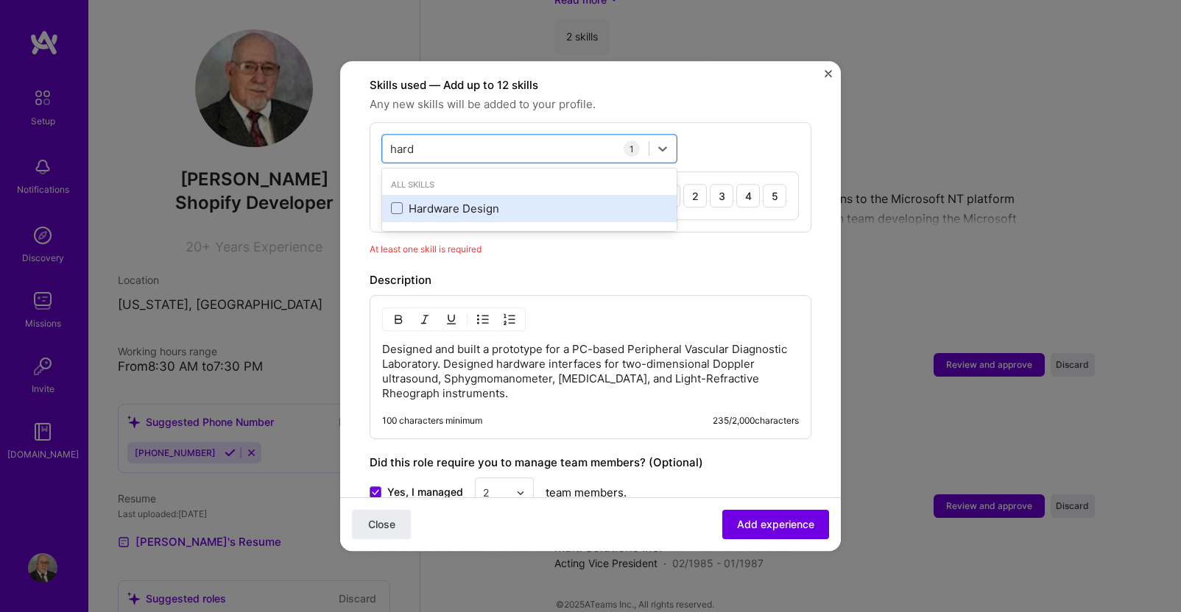
click at [483, 201] on div "Hardware Design" at bounding box center [529, 208] width 277 height 15
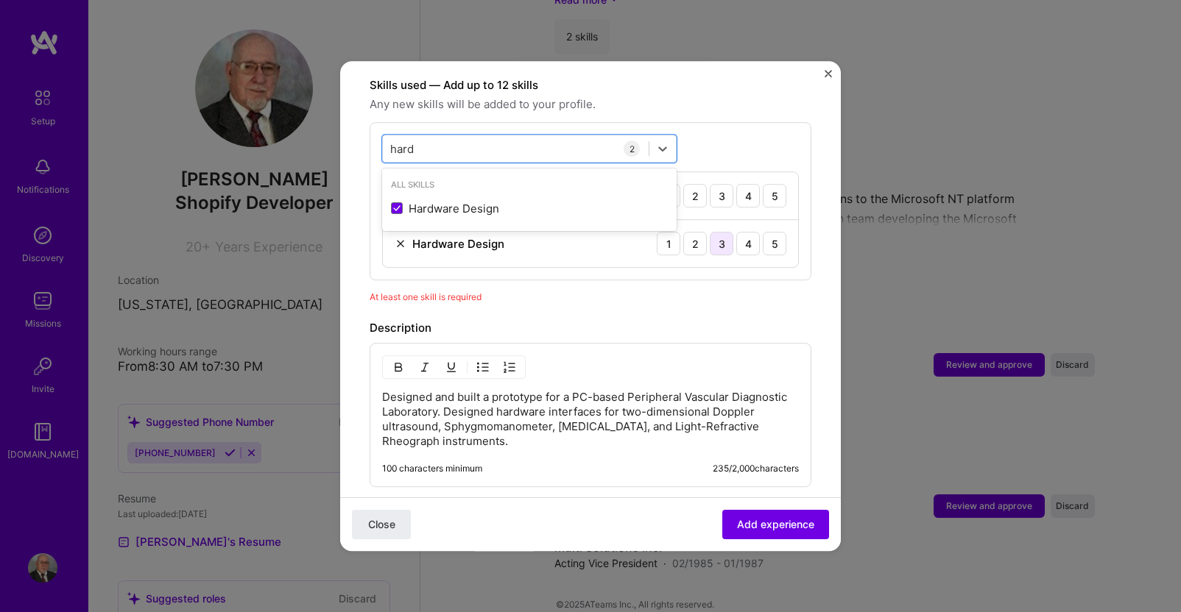
type input "hard"
click at [710, 232] on div "3" at bounding box center [722, 244] width 24 height 24
click at [736, 184] on div "4" at bounding box center [748, 196] width 24 height 24
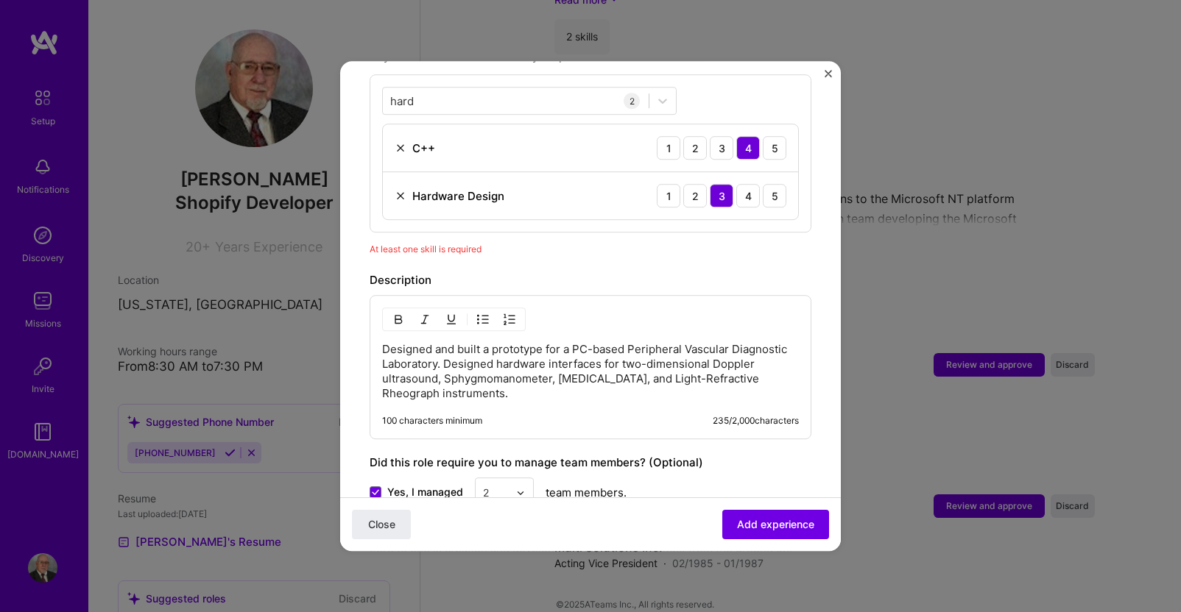
scroll to position [657, 0]
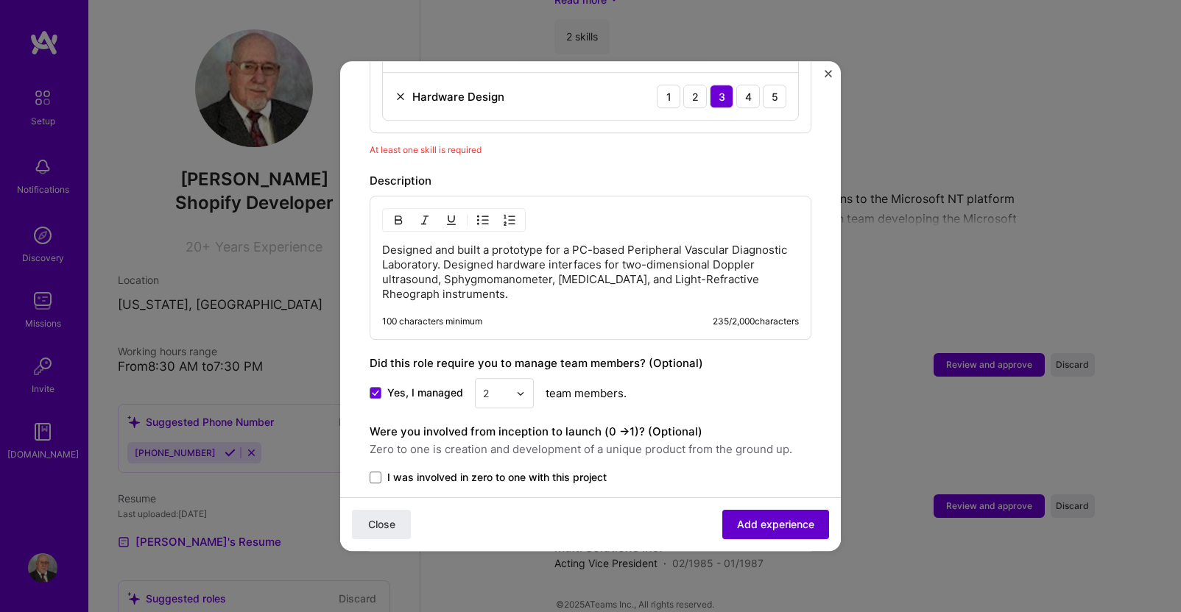
click at [740, 520] on span "Add experience" at bounding box center [775, 524] width 77 height 15
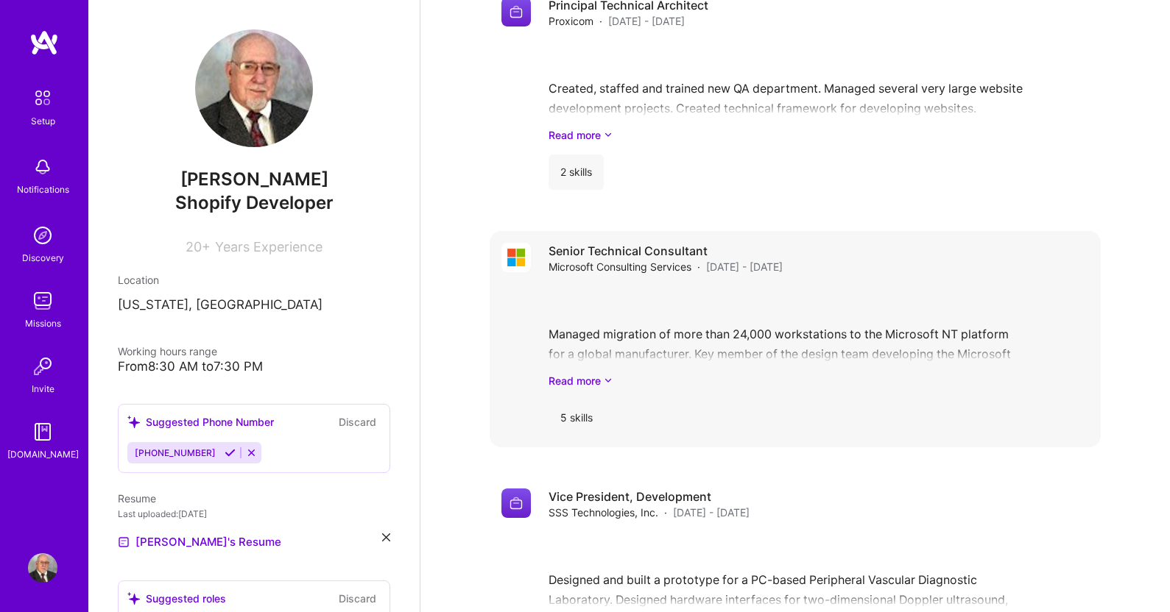
scroll to position [3334, 0]
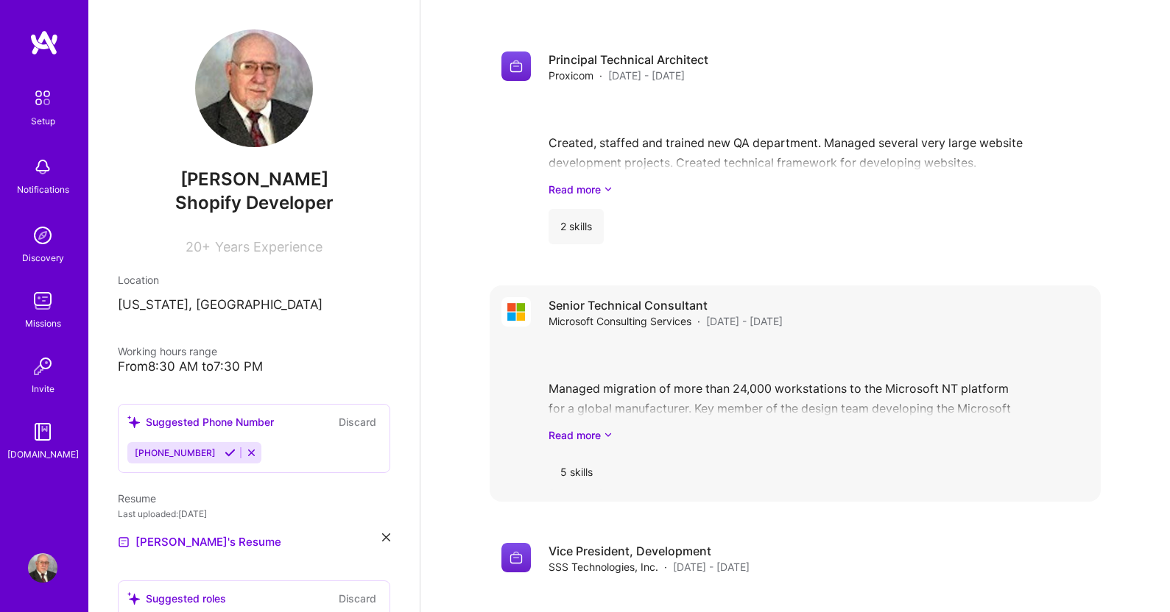
click at [663, 314] on span "Microsoft Consulting Services" at bounding box center [619, 321] width 143 height 15
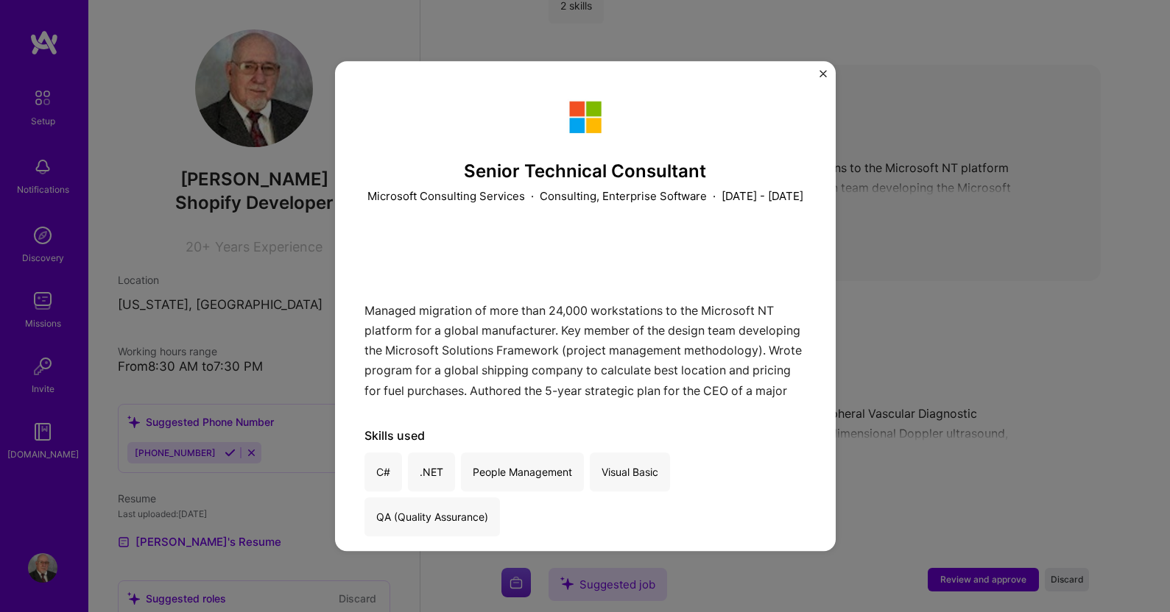
click at [936, 229] on div "Senior Technical Consultant Microsoft Consulting Services · Consulting, Enterpr…" at bounding box center [585, 306] width 1170 height 612
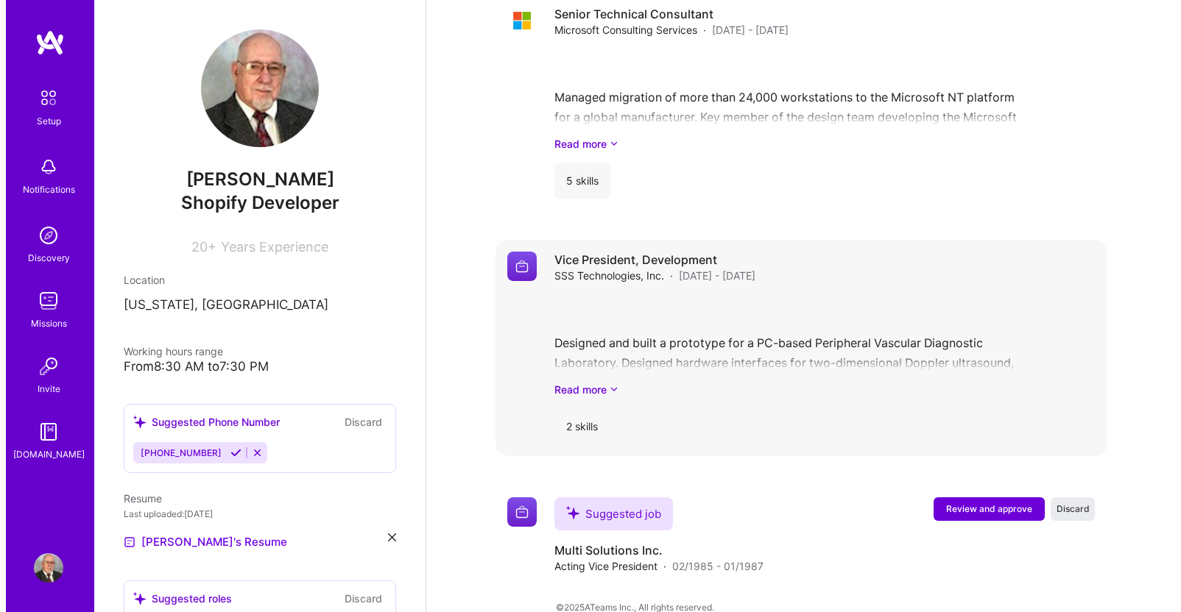
scroll to position [3628, 0]
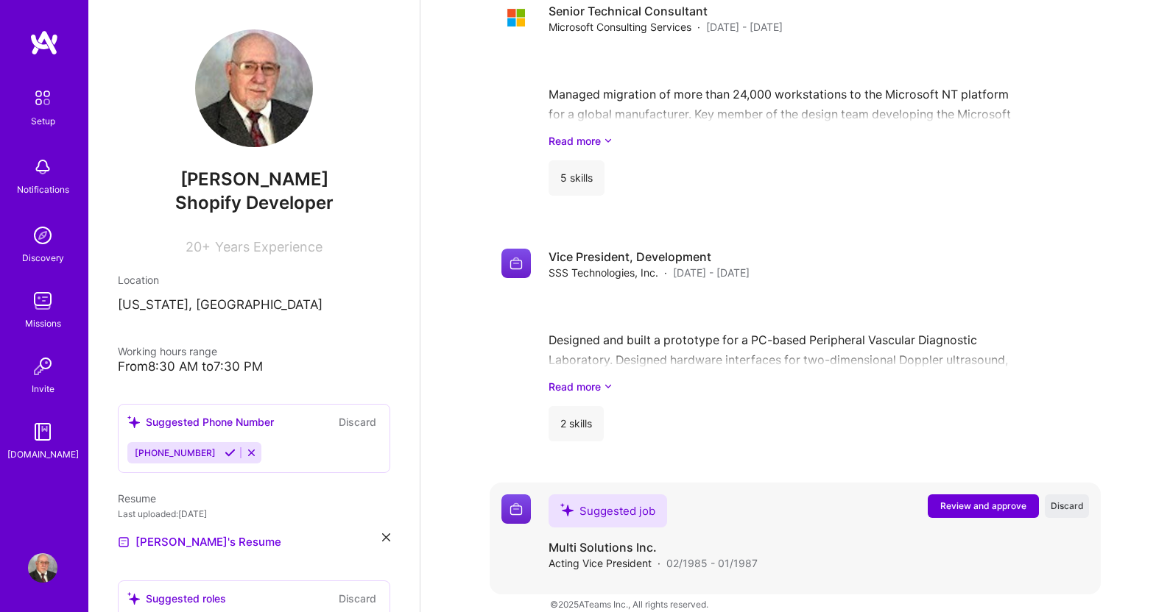
click at [961, 500] on span "Review and approve" at bounding box center [983, 506] width 86 height 13
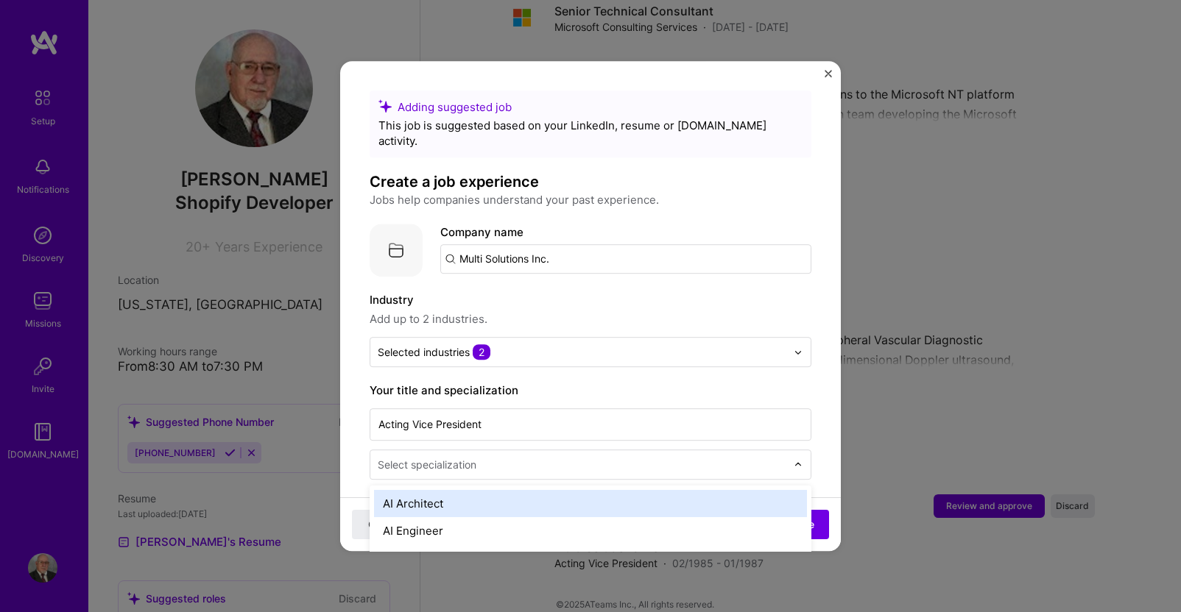
click at [486, 457] on input "text" at bounding box center [583, 464] width 411 height 15
type input "soft"
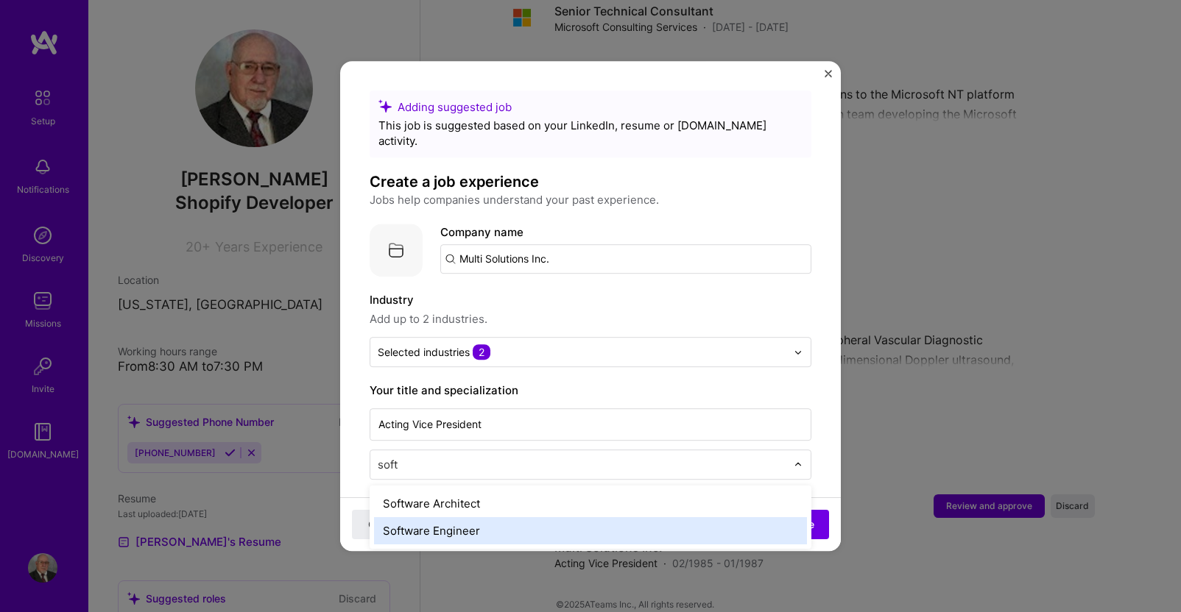
click at [427, 517] on div "Software Engineer" at bounding box center [590, 530] width 433 height 27
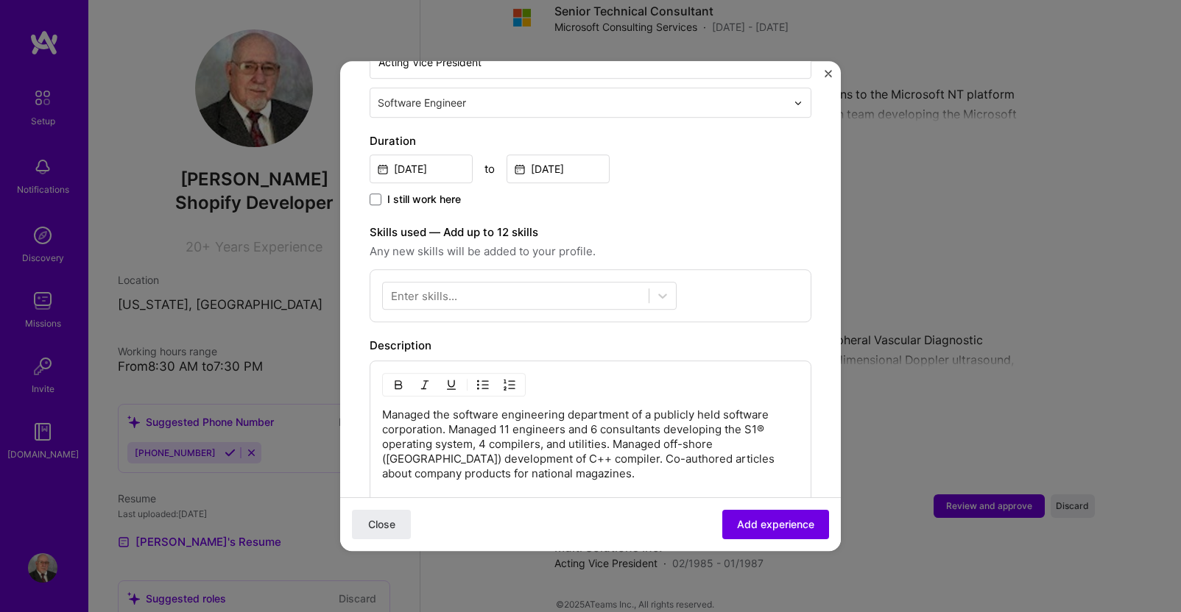
scroll to position [368, 0]
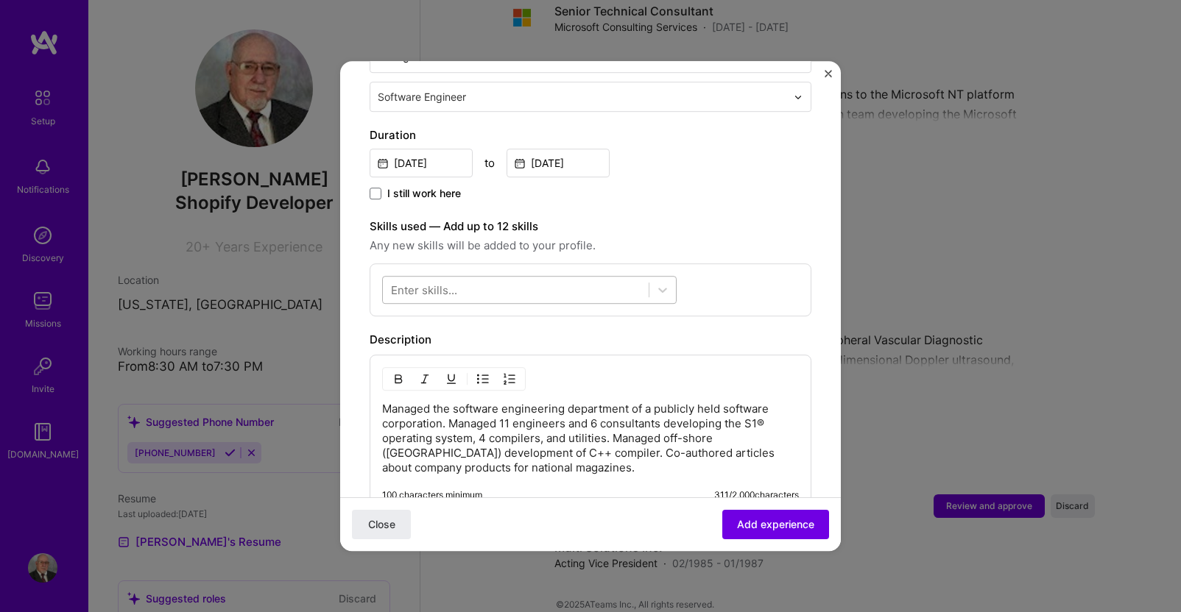
click at [601, 278] on div at bounding box center [516, 290] width 266 height 24
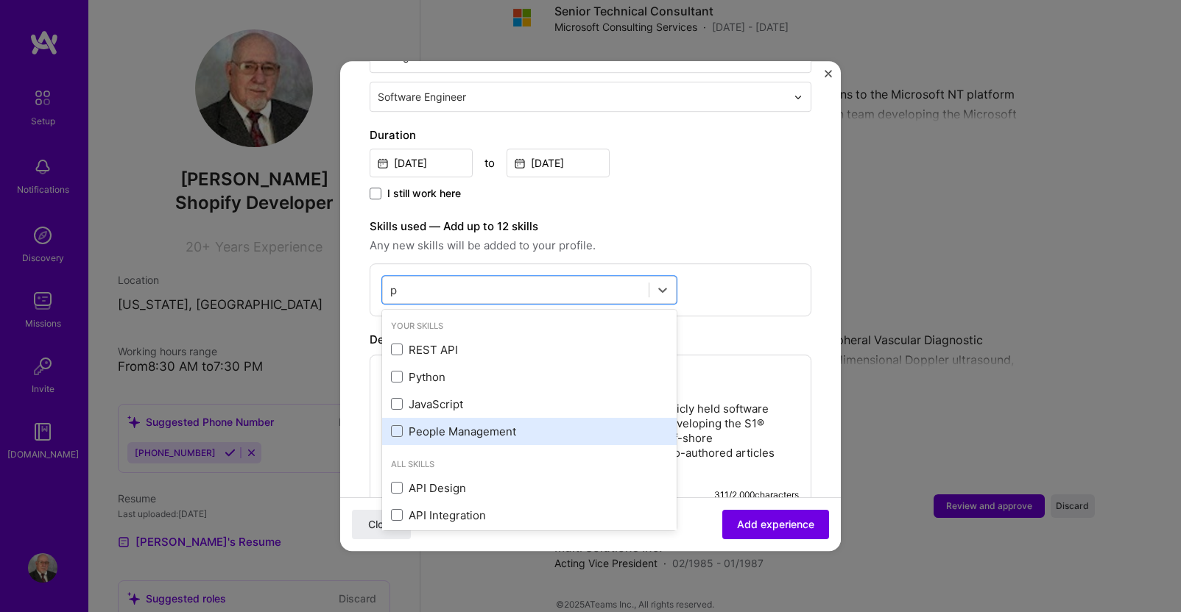
click at [455, 424] on div "People Management" at bounding box center [529, 431] width 277 height 15
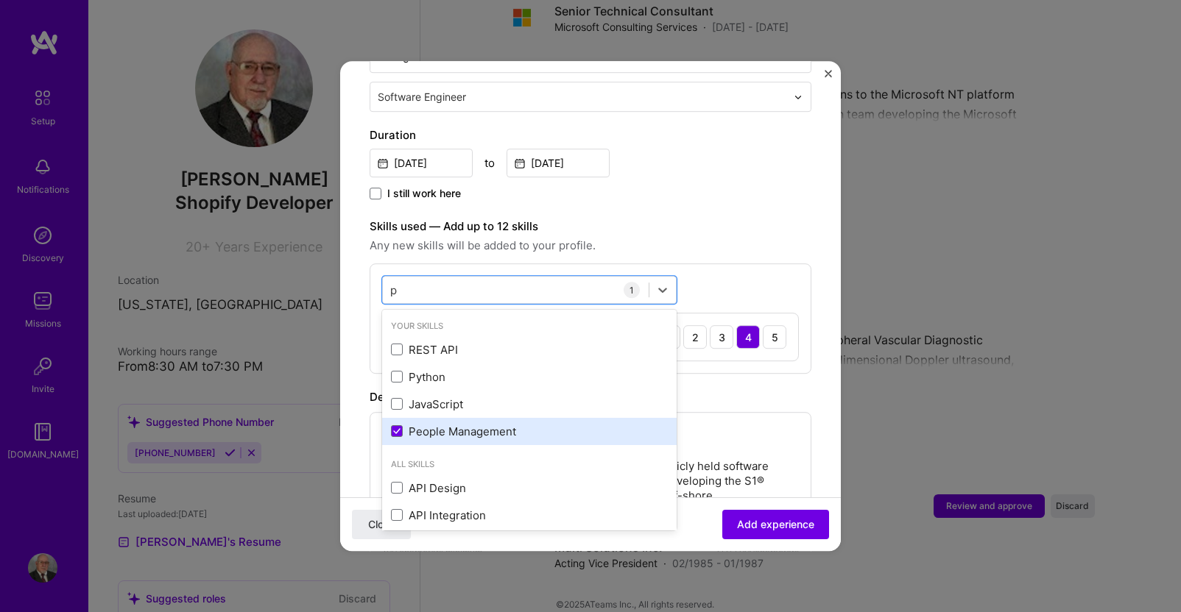
click at [473, 424] on div "People Management" at bounding box center [529, 431] width 277 height 15
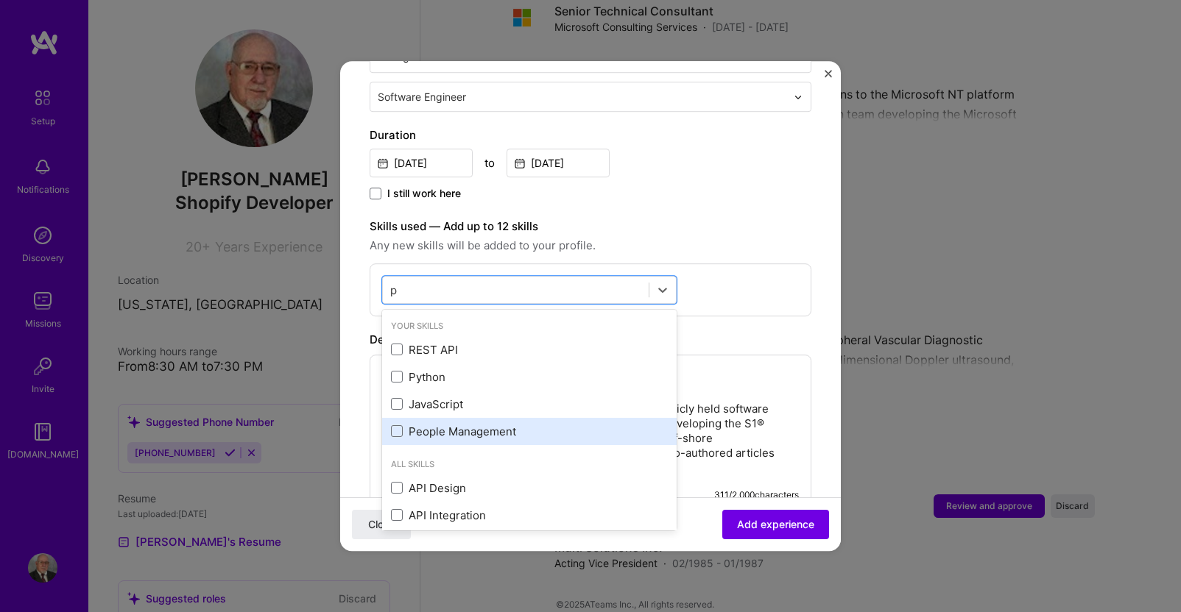
click at [474, 424] on div "People Management" at bounding box center [529, 431] width 277 height 15
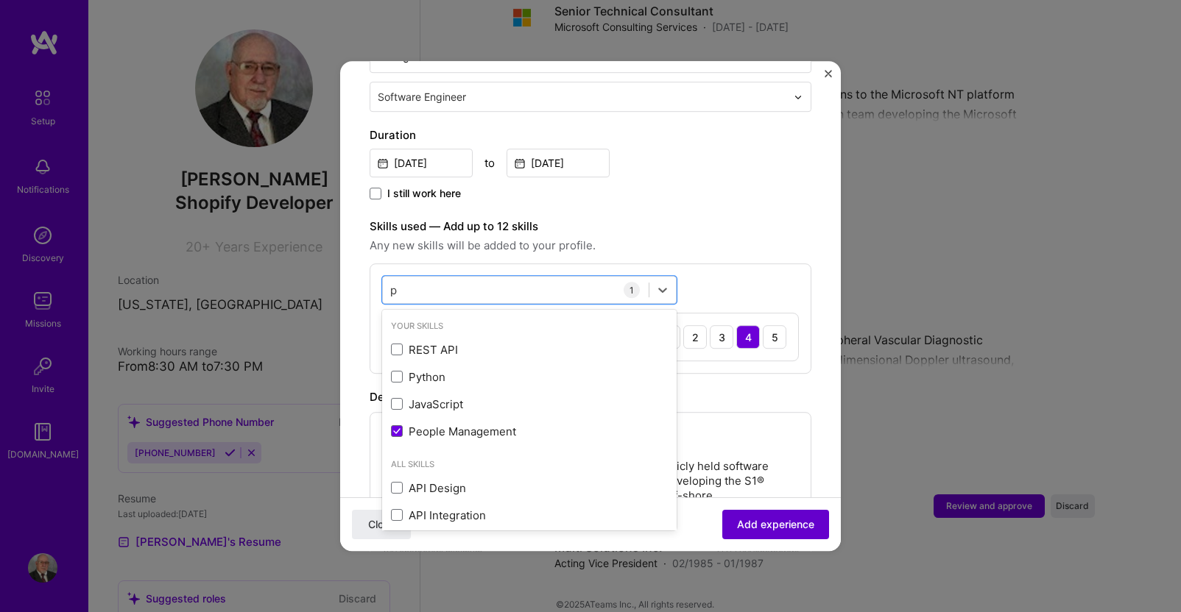
type input "p"
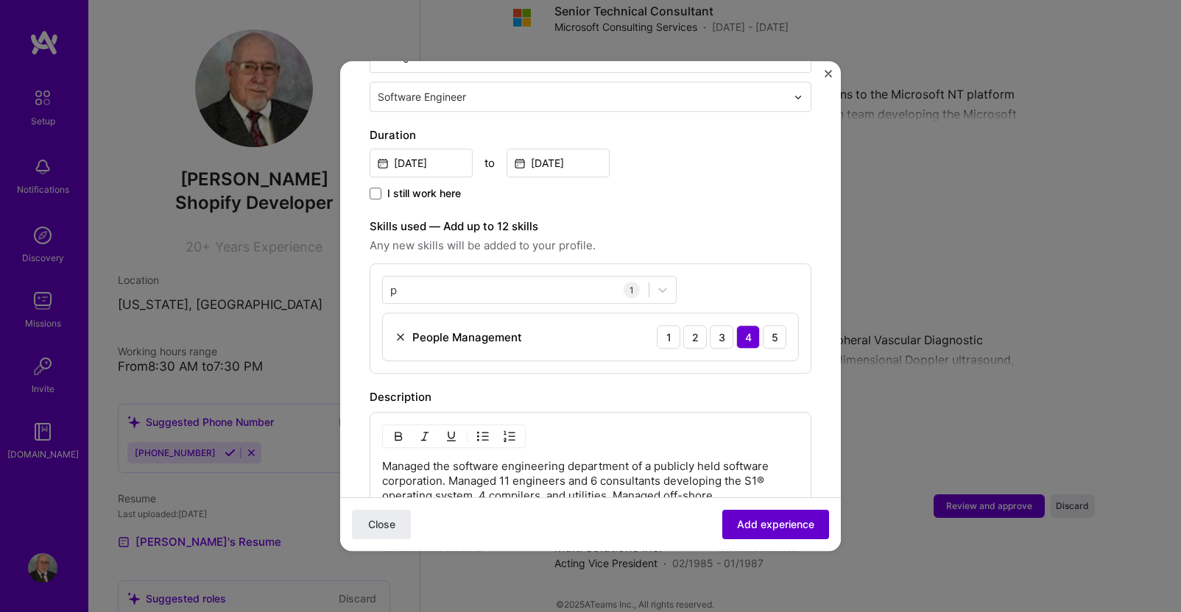
click at [754, 528] on span "Add experience" at bounding box center [775, 524] width 77 height 15
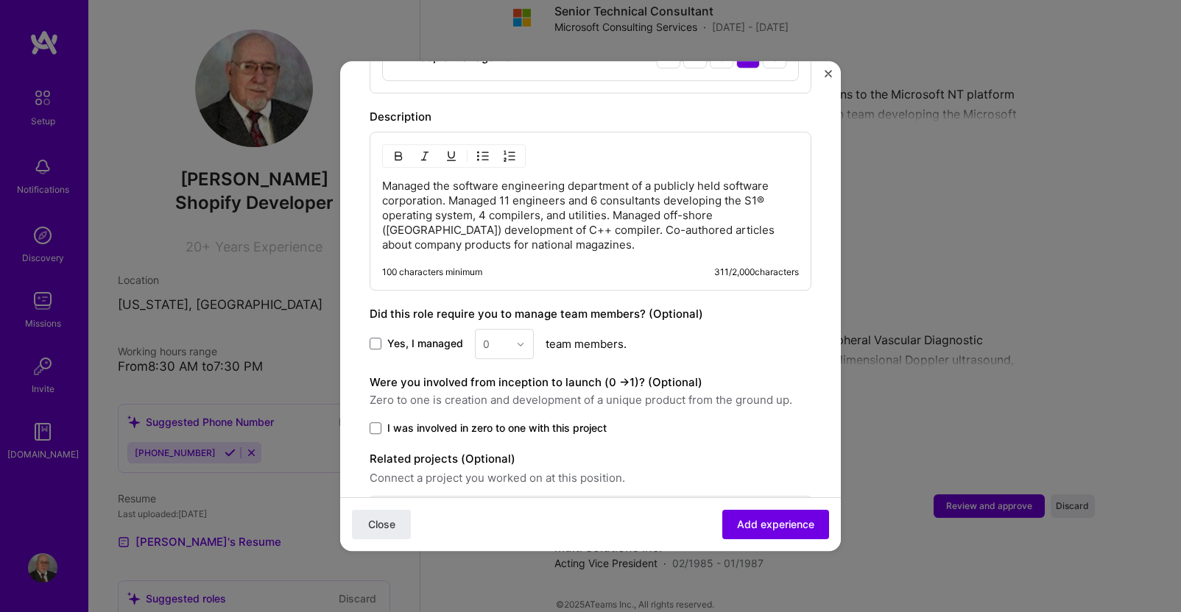
scroll to position [713, 0]
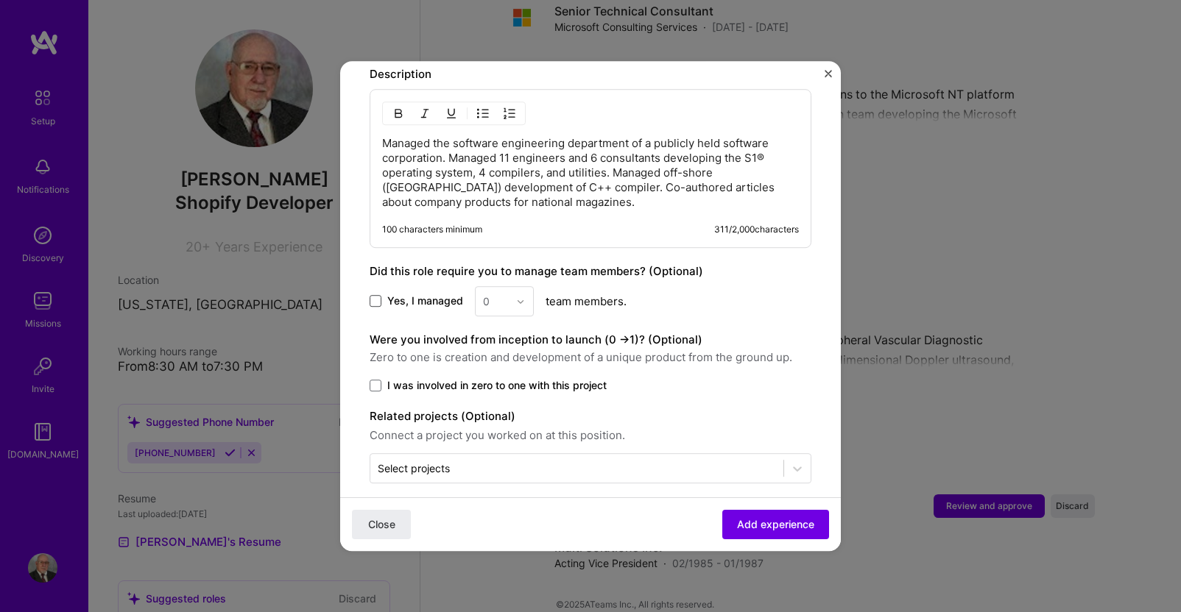
click at [375, 296] on span at bounding box center [376, 302] width 12 height 12
click at [0, 0] on input "Yes, I managed" at bounding box center [0, 0] width 0 height 0
click at [521, 297] on img at bounding box center [520, 301] width 9 height 9
click at [495, 429] on div "15" at bounding box center [504, 442] width 50 height 27
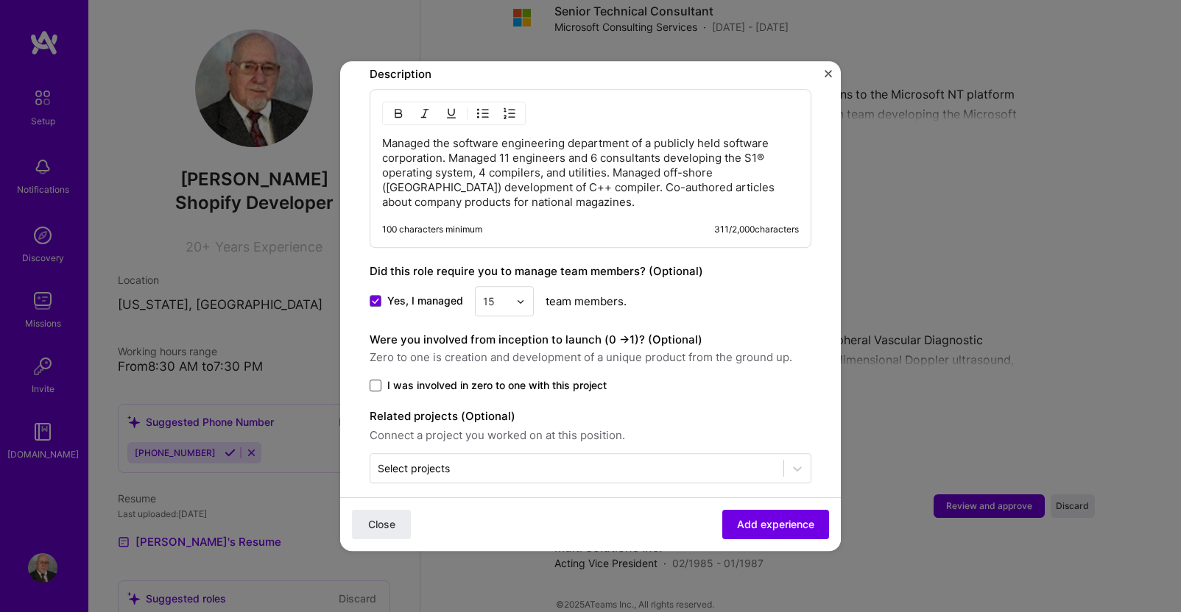
click at [375, 380] on span at bounding box center [376, 386] width 12 height 12
click at [0, 0] on input "I was involved in zero to one with this project" at bounding box center [0, 0] width 0 height 0
click at [768, 525] on span "Add experience" at bounding box center [775, 524] width 77 height 15
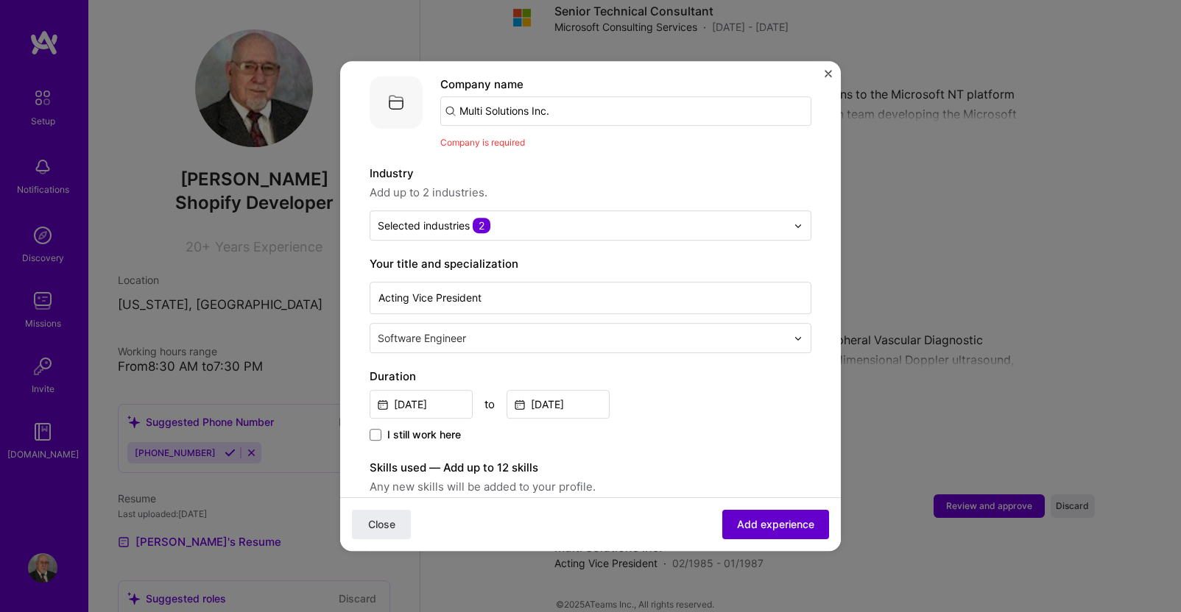
scroll to position [147, 0]
click at [577, 100] on input "Multi Solutions Inc." at bounding box center [625, 111] width 371 height 29
type input "Multi Solutions Inc"
click at [489, 145] on span "Add company" at bounding box center [481, 152] width 71 height 15
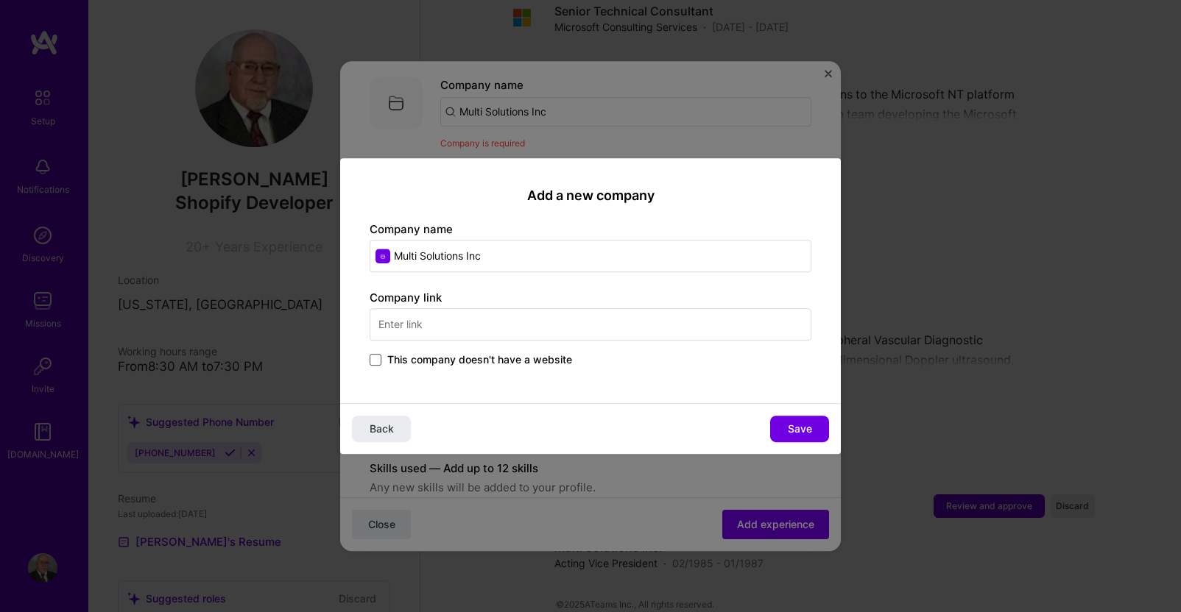
click at [376, 361] on span at bounding box center [376, 360] width 12 height 12
click at [0, 0] on input "This company doesn't have a website" at bounding box center [0, 0] width 0 height 0
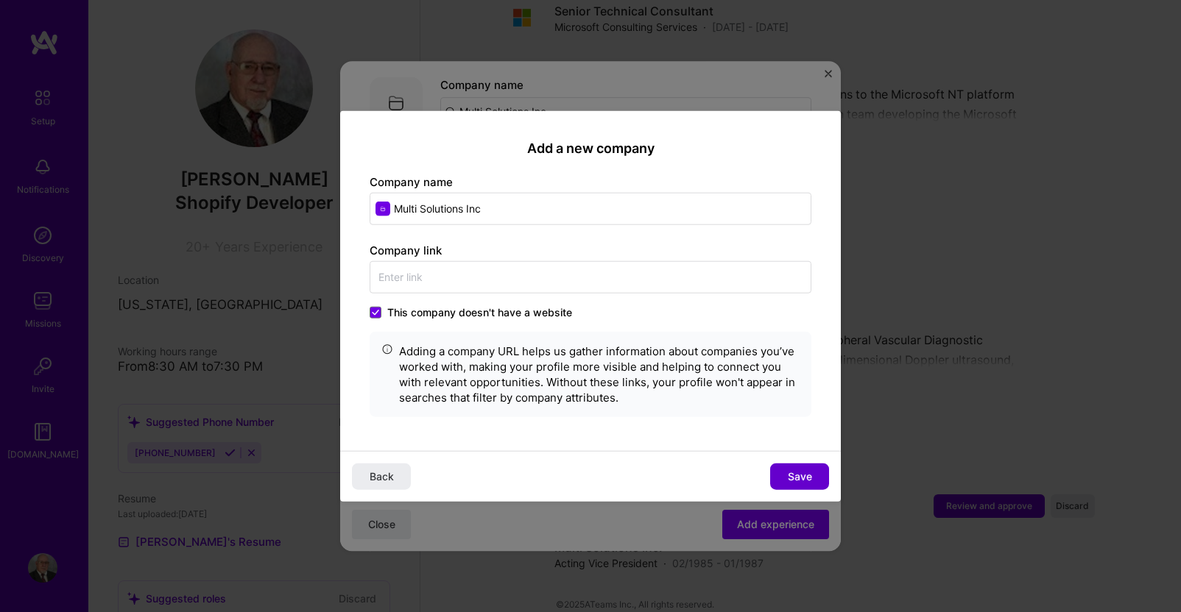
click at [797, 472] on span "Save" at bounding box center [800, 476] width 24 height 15
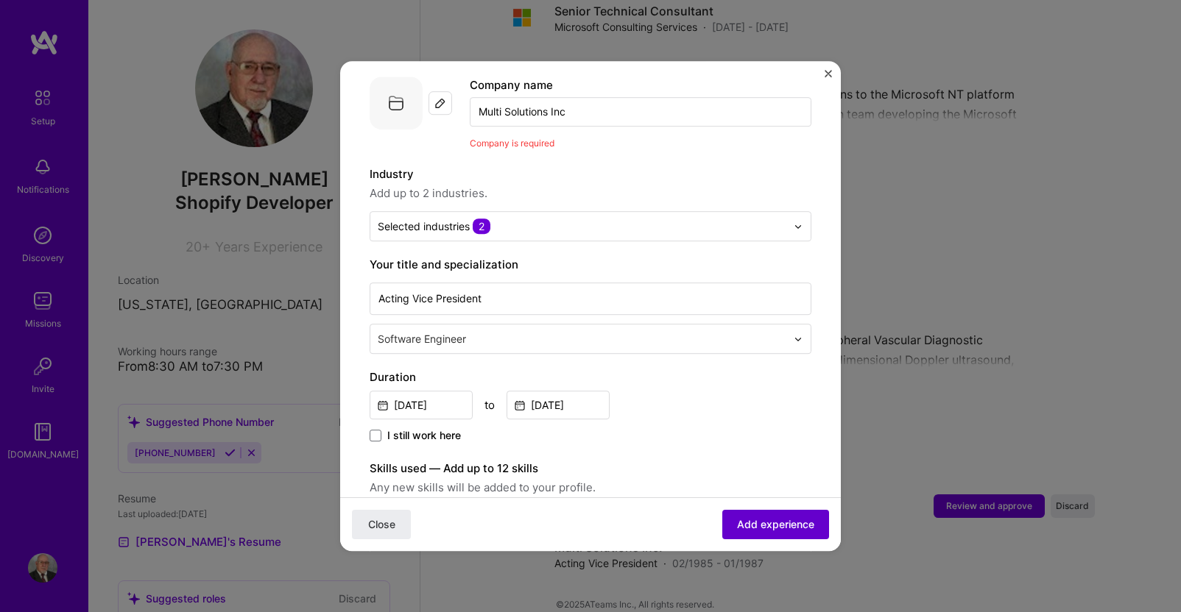
click at [761, 524] on span "Add experience" at bounding box center [775, 524] width 77 height 15
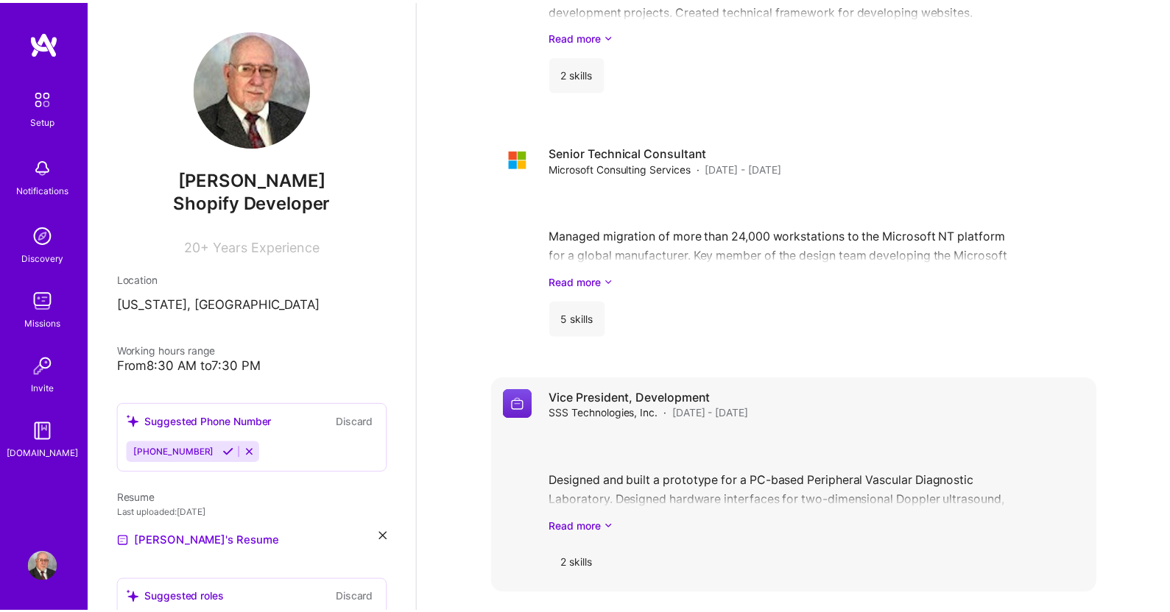
scroll to position [3628, 0]
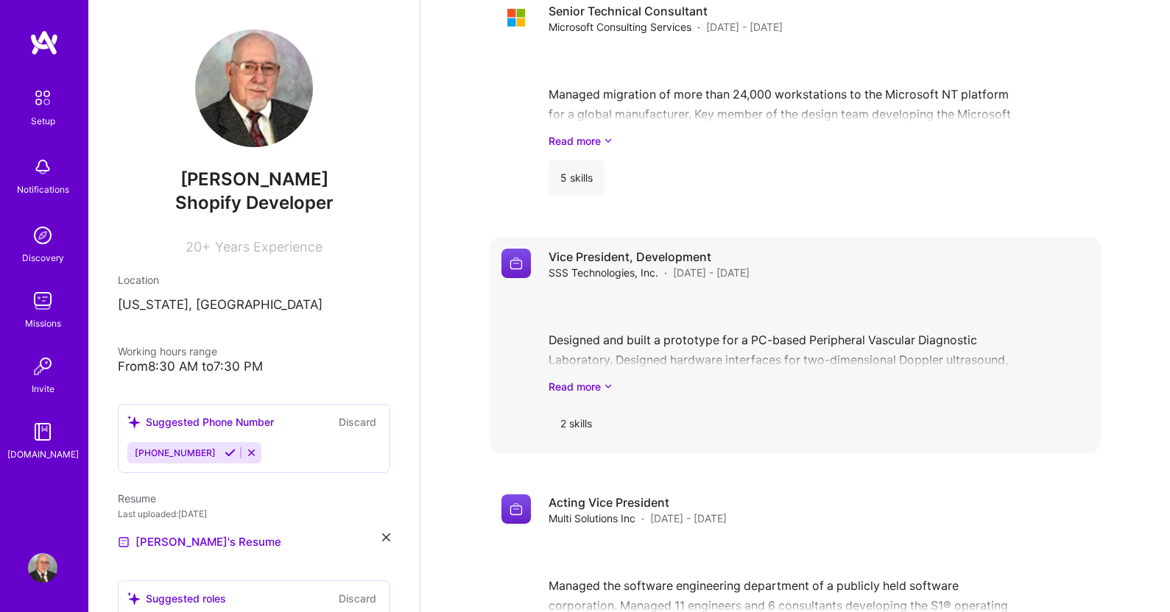
click at [797, 249] on div "Vice President, Development SSS Technologies, Inc. · [DATE] - [DATE]" at bounding box center [818, 265] width 540 height 32
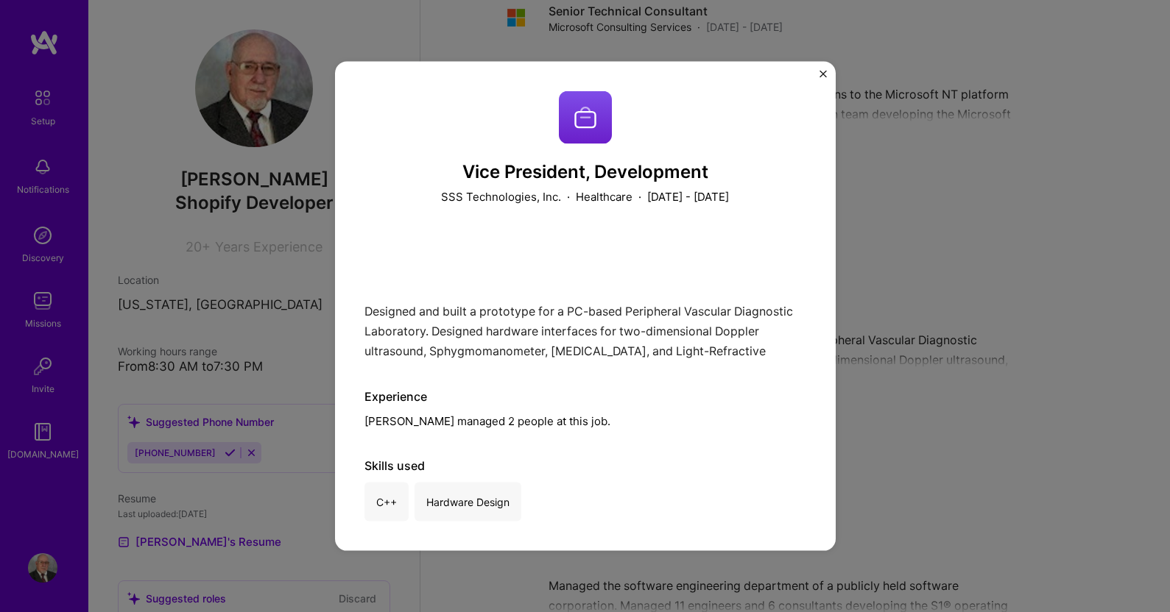
click at [883, 230] on div "Vice President, Development SSS Technologies, Inc. · Healthcare · [DATE] - [DAT…" at bounding box center [585, 306] width 1170 height 612
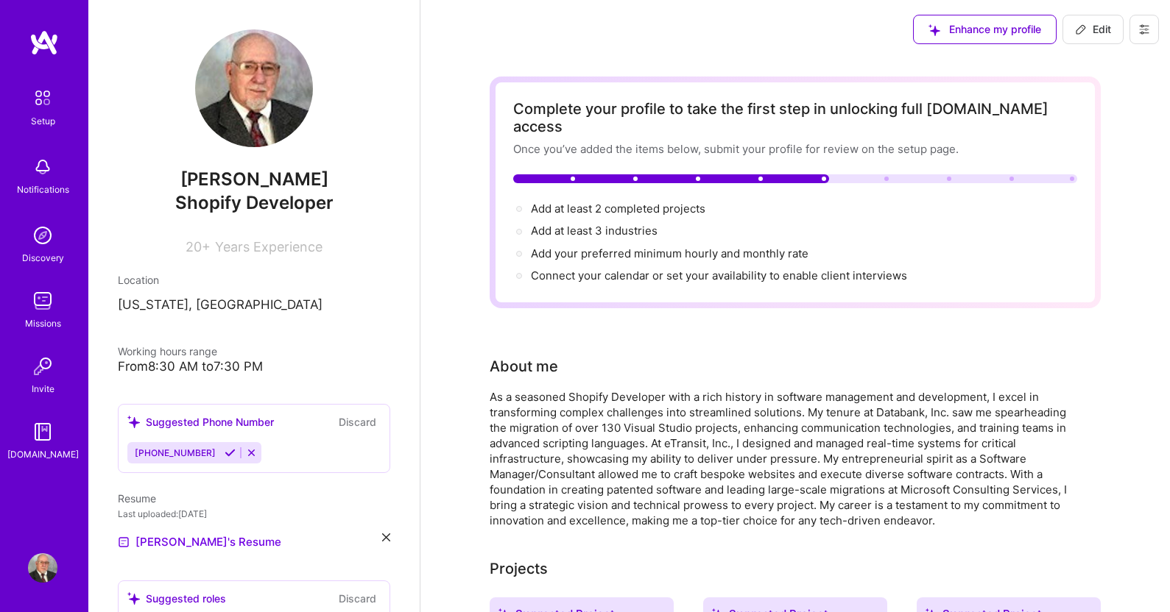
click at [1091, 27] on span "Edit" at bounding box center [1093, 29] width 36 height 15
select select "US"
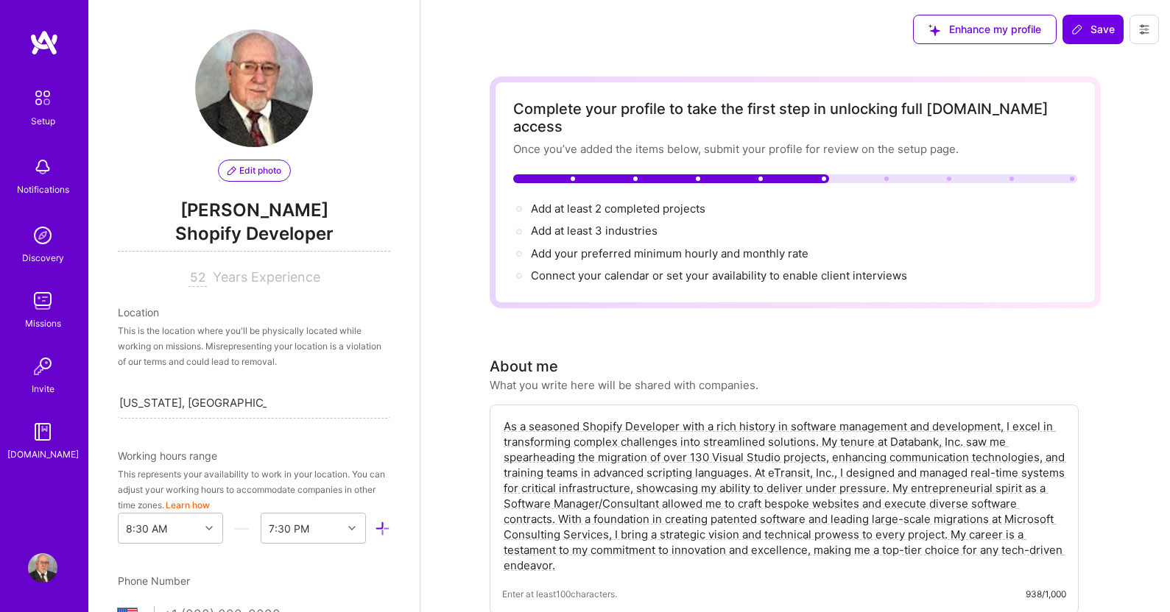
click at [268, 280] on span "Years Experience" at bounding box center [266, 276] width 107 height 15
click at [46, 102] on img at bounding box center [42, 97] width 31 height 31
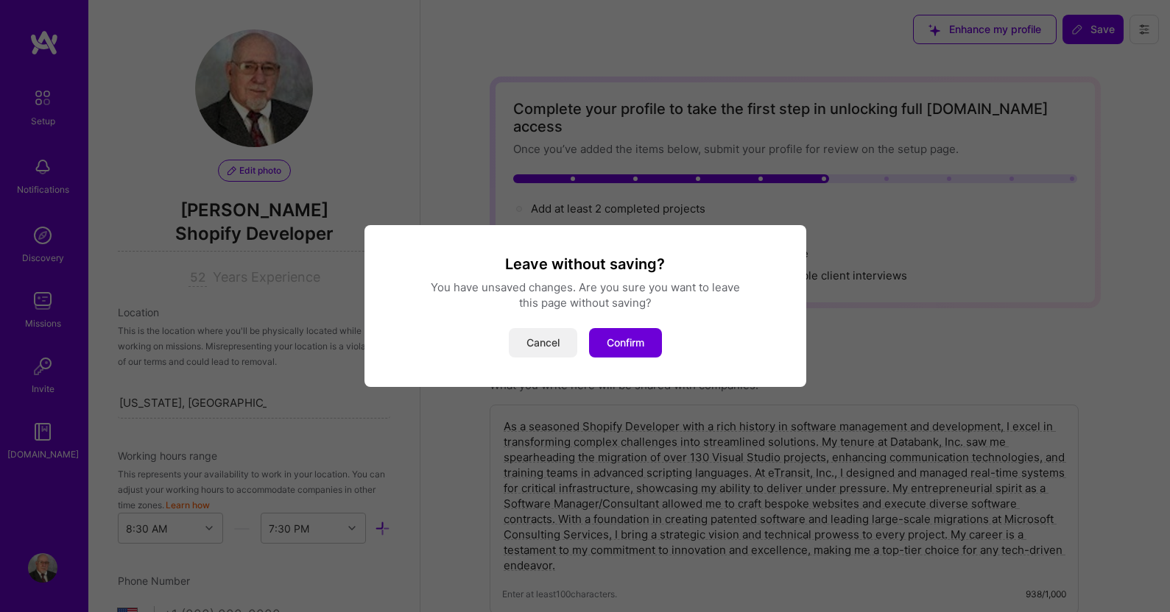
click at [547, 343] on button "Cancel" at bounding box center [543, 342] width 68 height 29
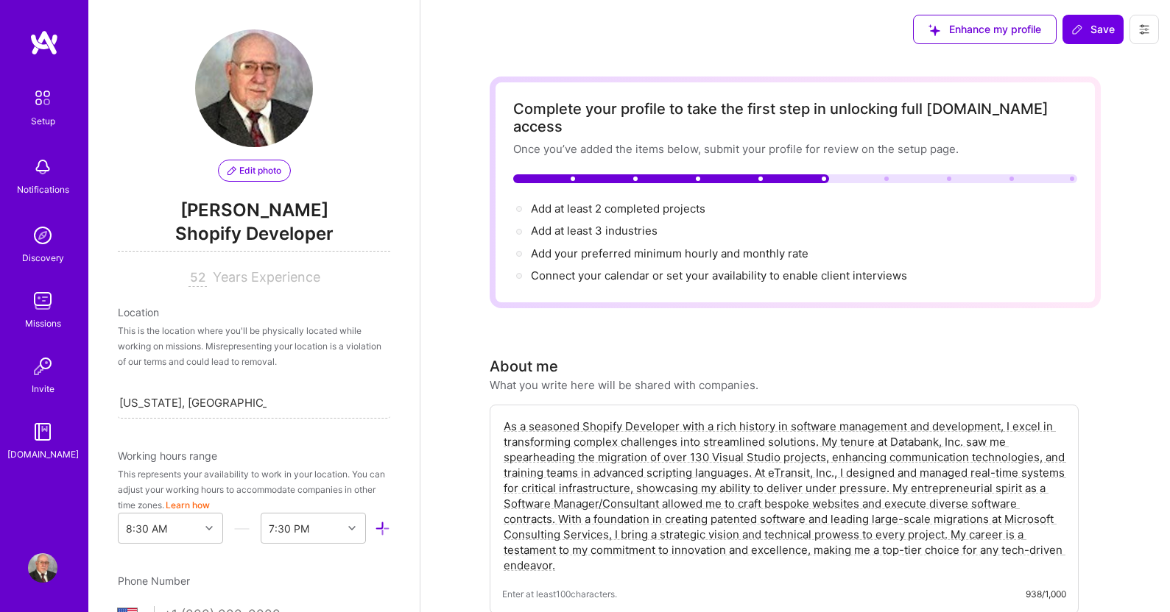
click at [559, 174] on div at bounding box center [671, 178] width 316 height 9
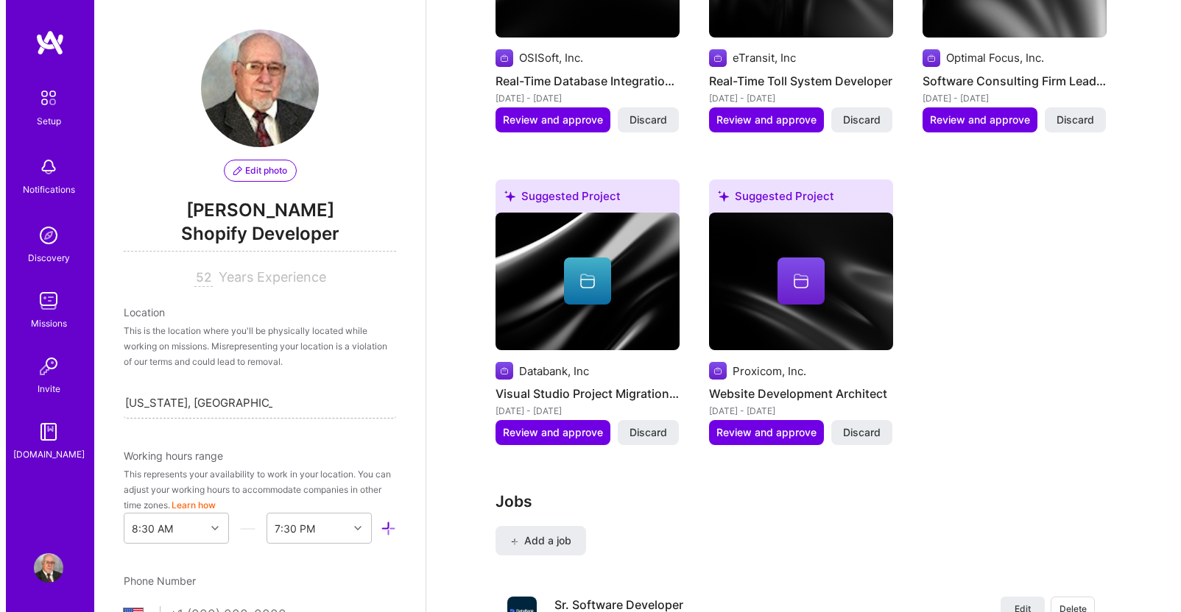
scroll to position [1914, 0]
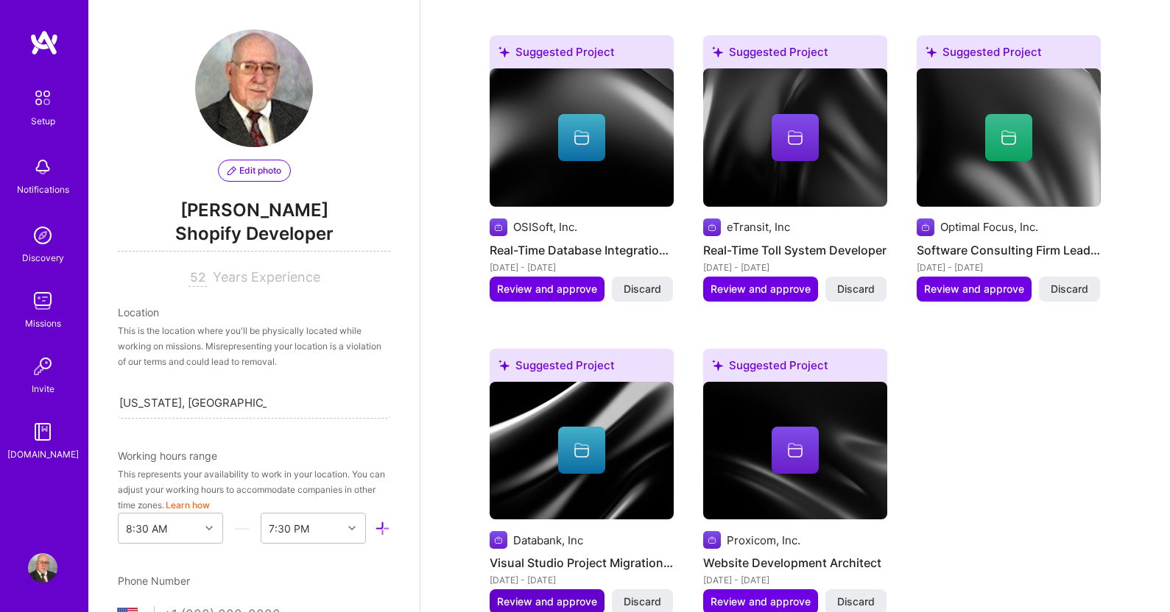
click at [555, 595] on span "Review and approve" at bounding box center [547, 602] width 100 height 15
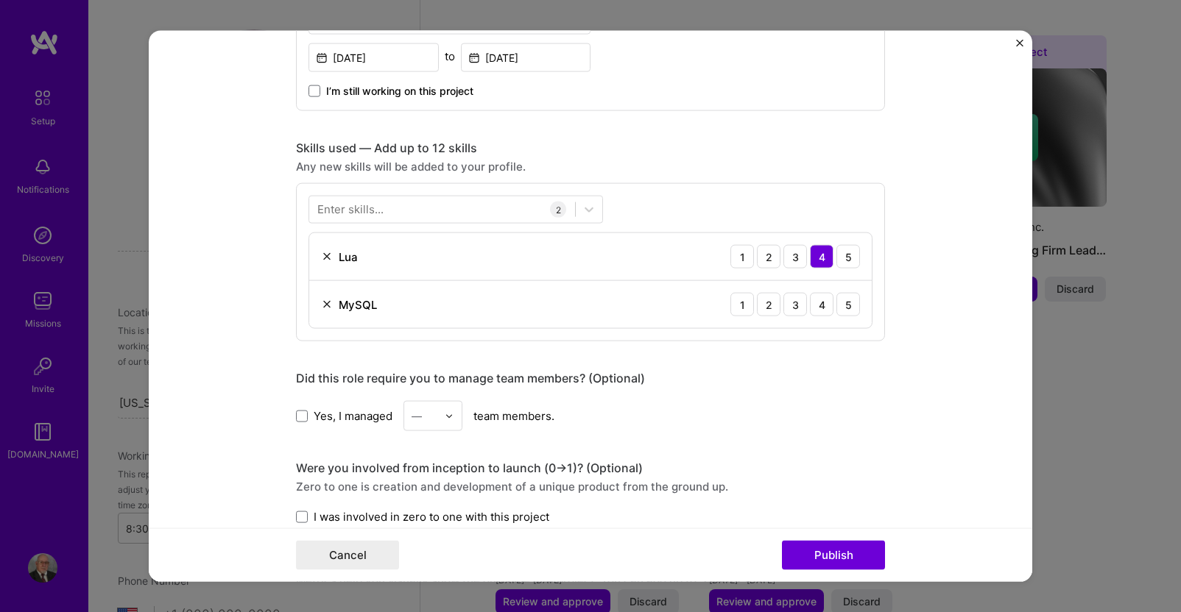
scroll to position [662, 0]
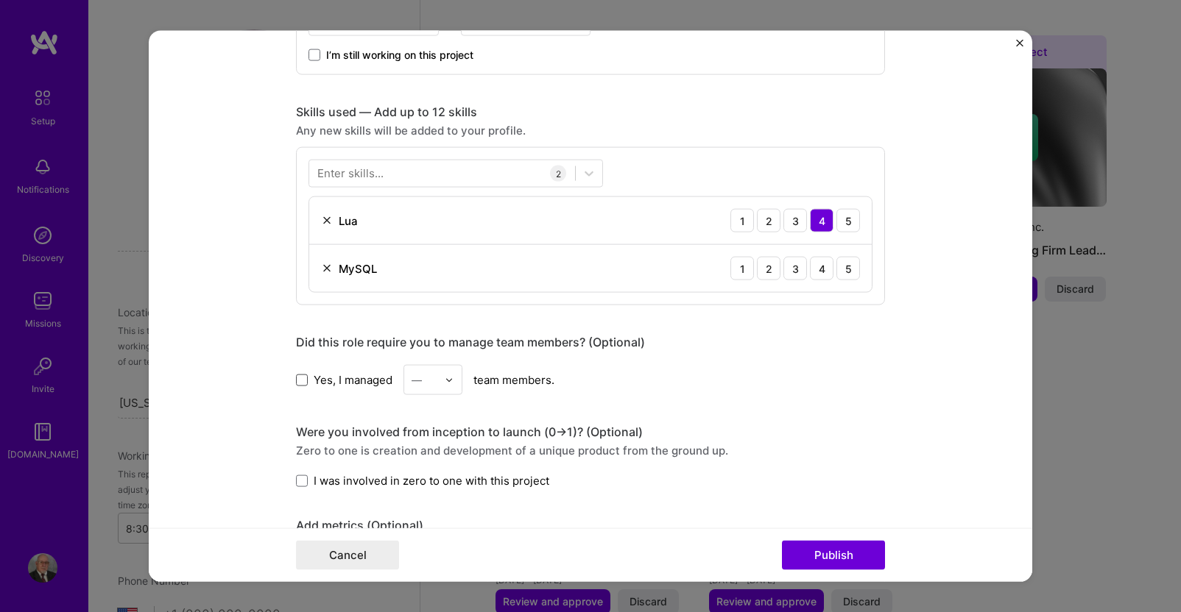
click at [299, 381] on span at bounding box center [302, 380] width 12 height 12
click at [0, 0] on input "Yes, I managed" at bounding box center [0, 0] width 0 height 0
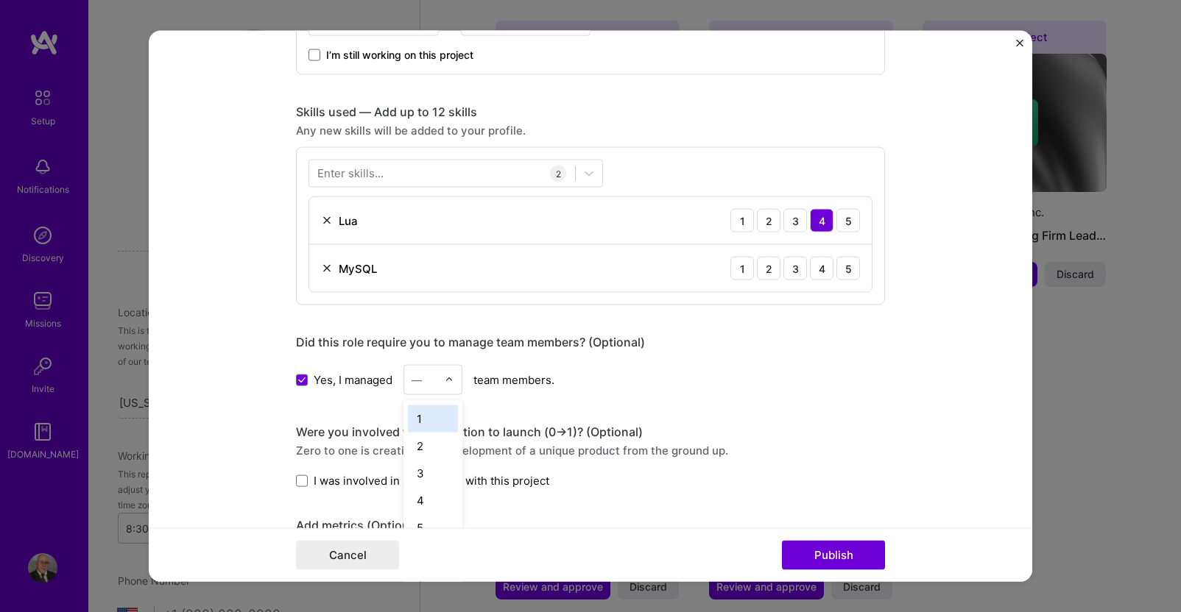
click at [411, 380] on div "—" at bounding box center [416, 379] width 10 height 15
click at [420, 417] on div "1" at bounding box center [433, 419] width 50 height 27
click at [300, 483] on span at bounding box center [302, 481] width 12 height 12
click at [0, 0] on input "I was involved in zero to one with this project" at bounding box center [0, 0] width 0 height 0
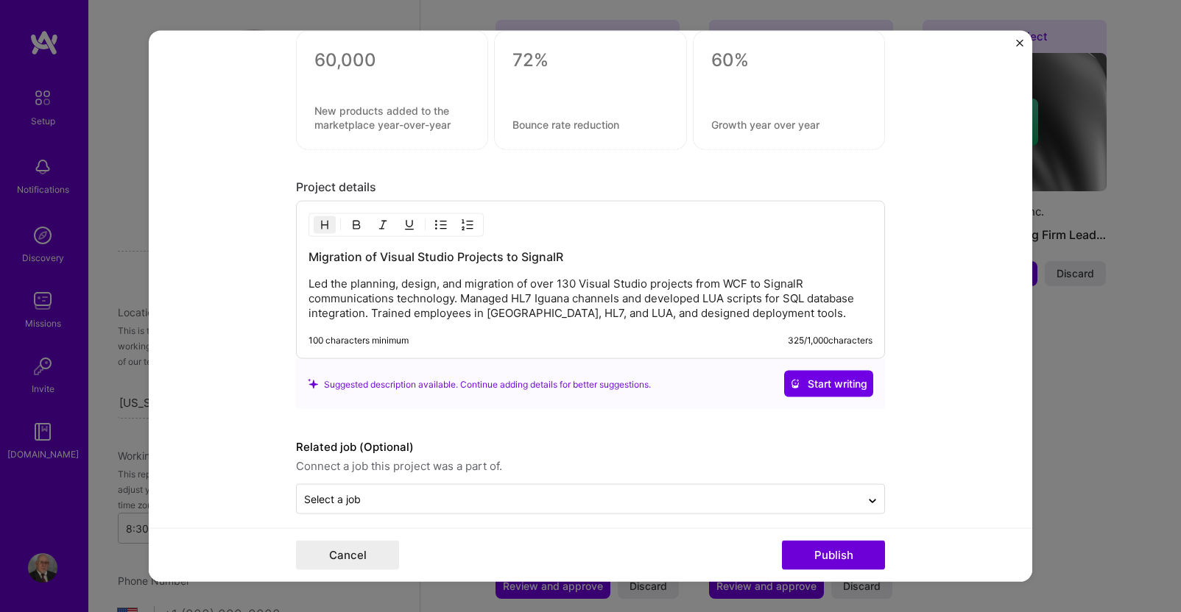
scroll to position [1206, 0]
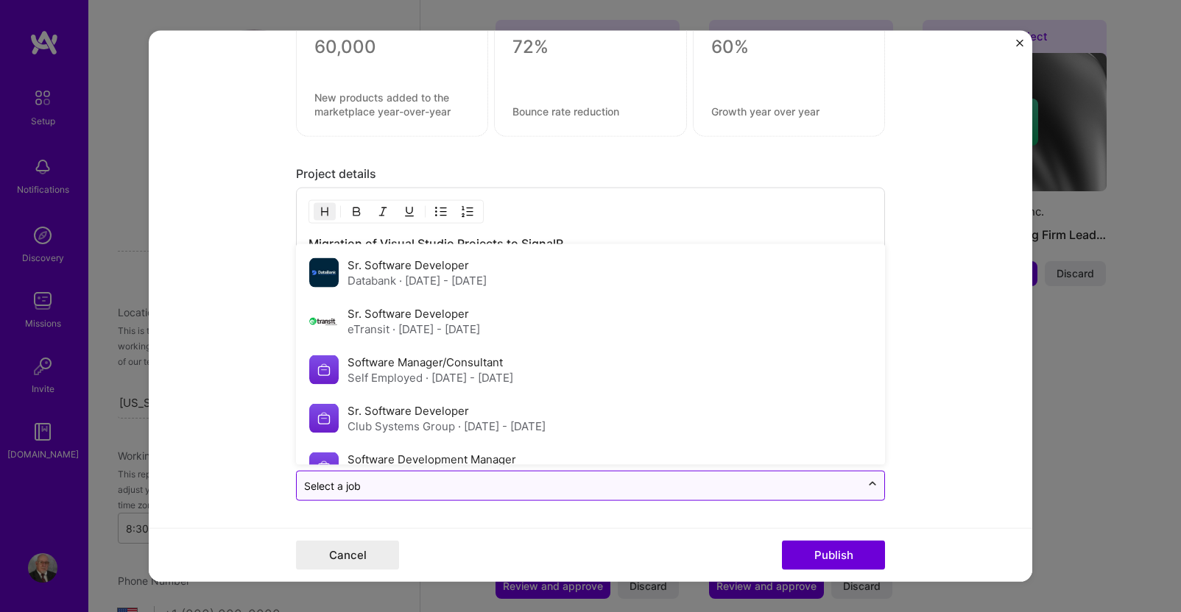
click at [867, 489] on icon at bounding box center [872, 485] width 12 height 15
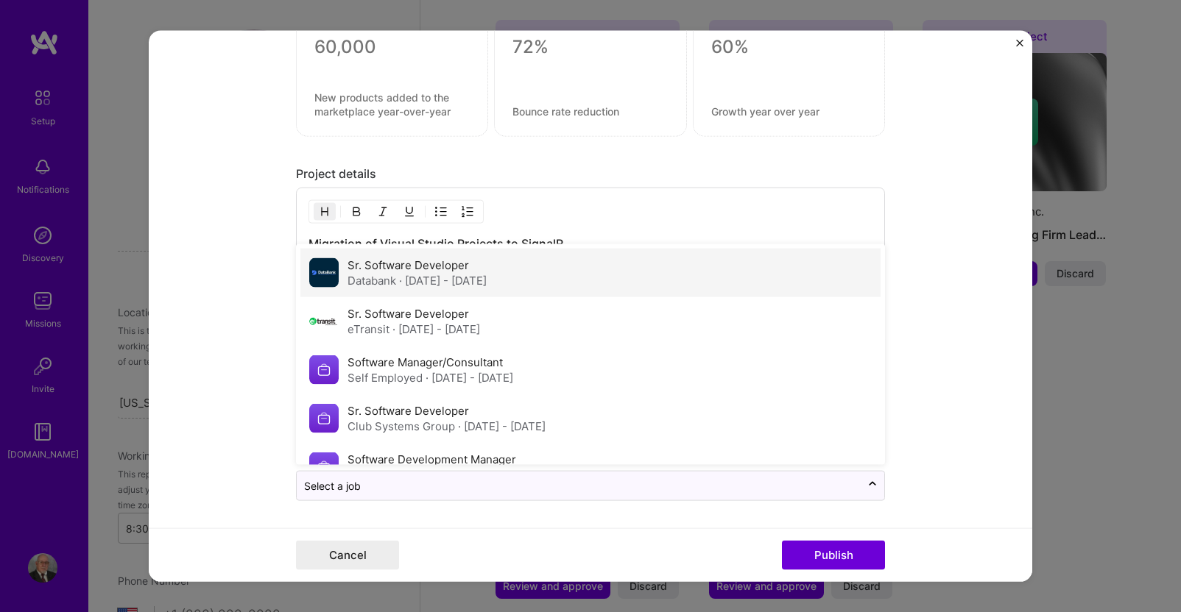
click at [400, 275] on span "· [DATE] - [DATE]" at bounding box center [443, 281] width 88 height 14
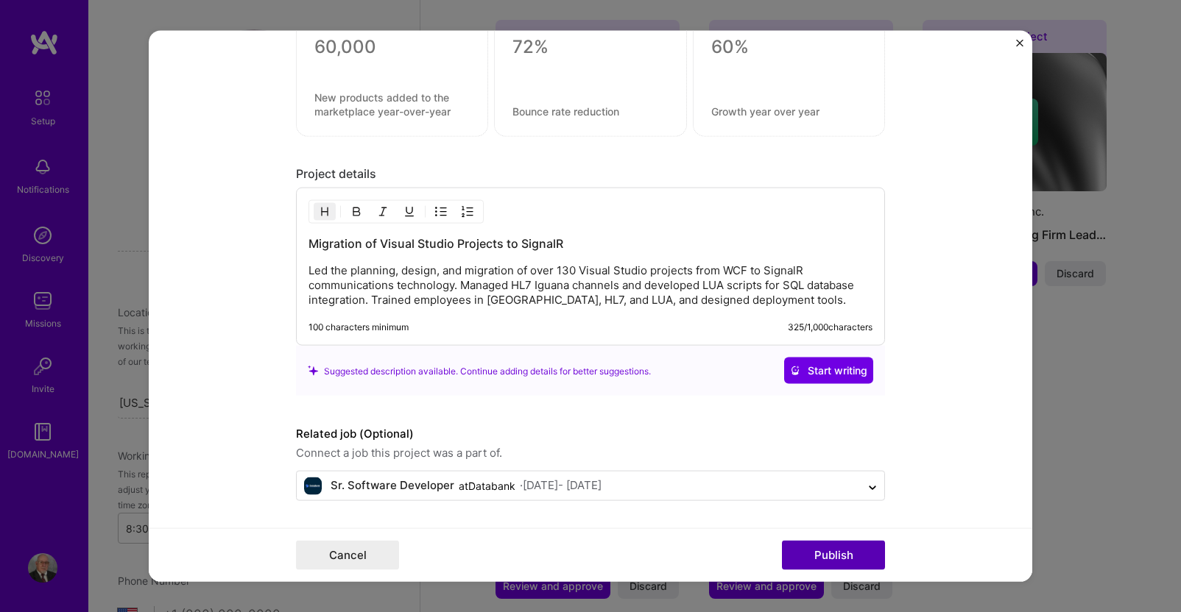
click at [832, 554] on button "Publish" at bounding box center [833, 554] width 103 height 29
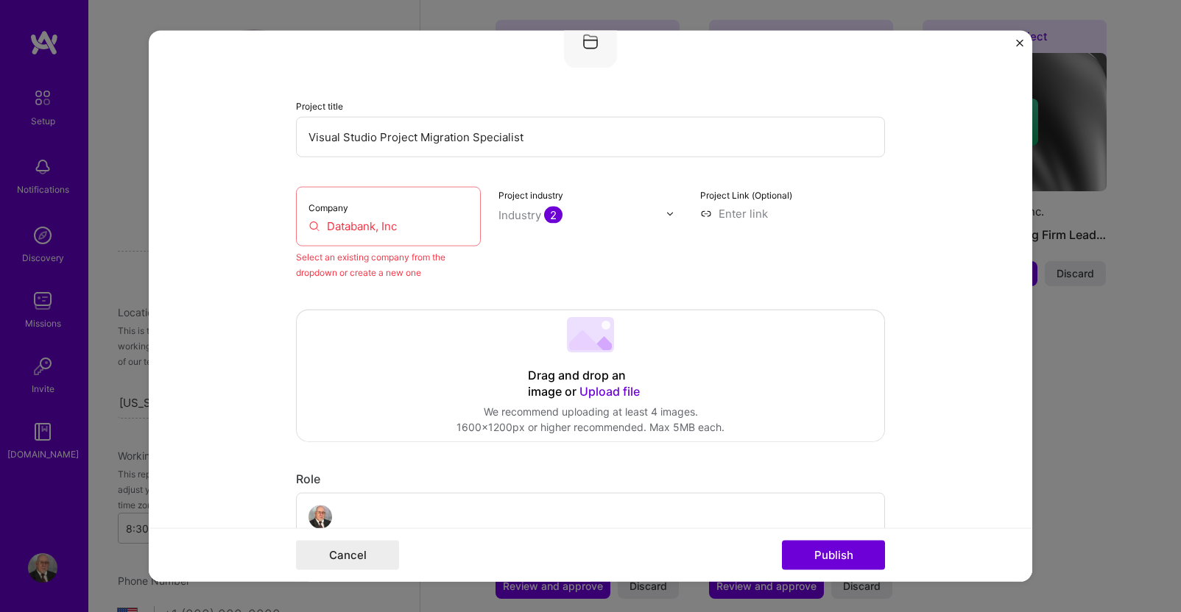
scroll to position [96, 0]
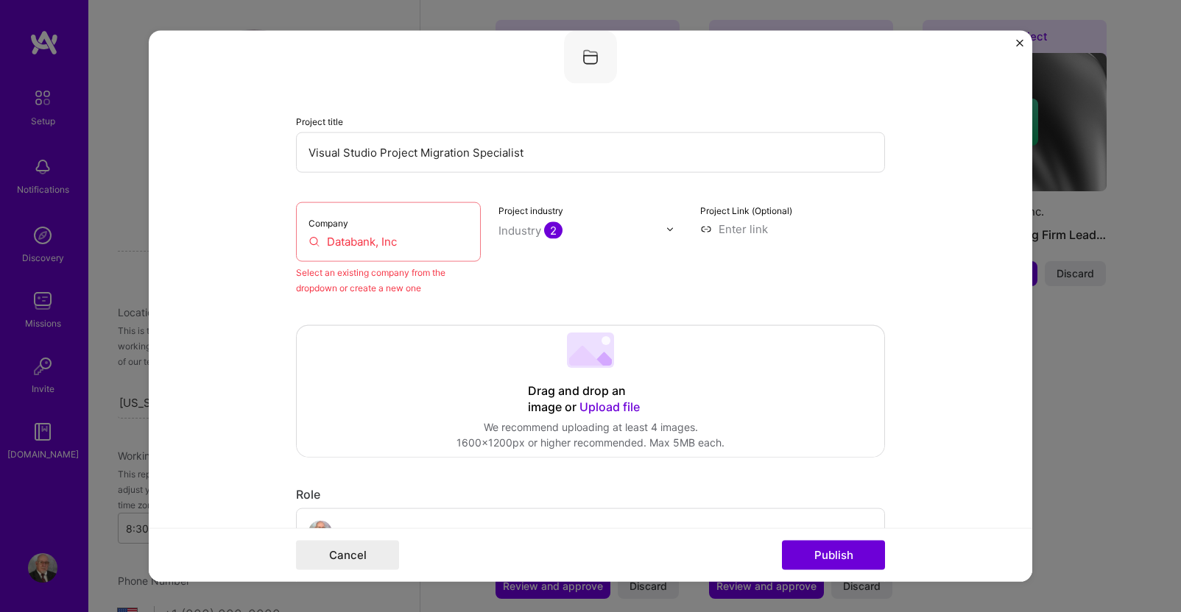
click at [397, 241] on input "Databank, Inc" at bounding box center [388, 241] width 160 height 15
click at [356, 240] on input "Databank, Inc" at bounding box center [388, 241] width 160 height 15
click at [308, 290] on div "Select an existing company from the dropdown or create a new one" at bounding box center [388, 280] width 185 height 31
click at [401, 241] on input "Databank, Inc" at bounding box center [388, 241] width 160 height 15
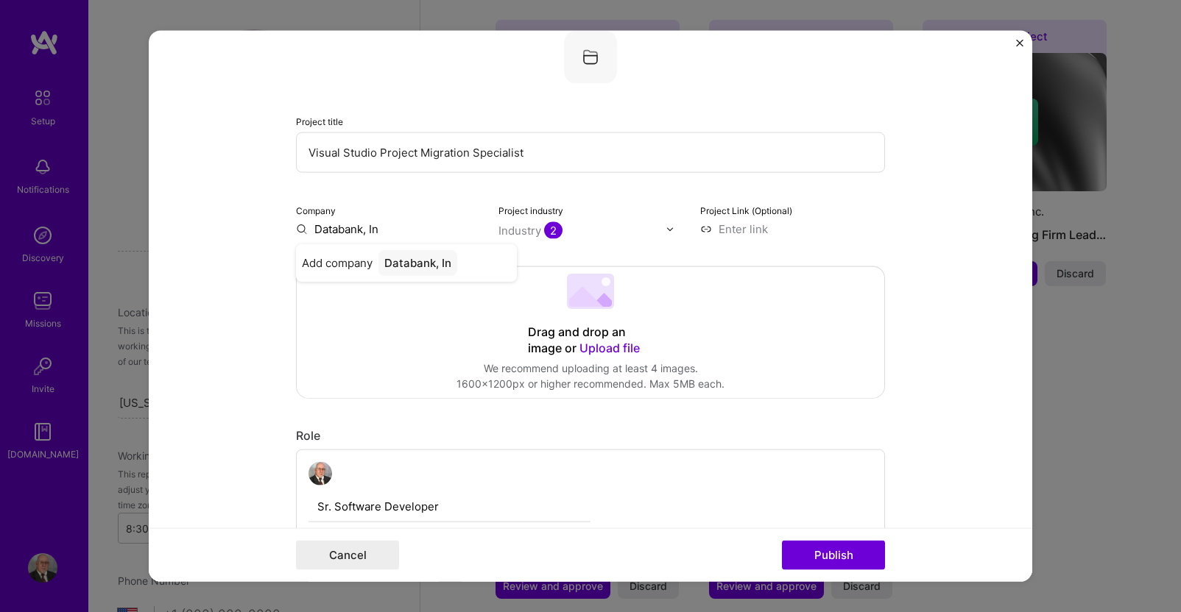
type input "Databank, Inc"
click at [326, 262] on span "Add company" at bounding box center [337, 262] width 71 height 15
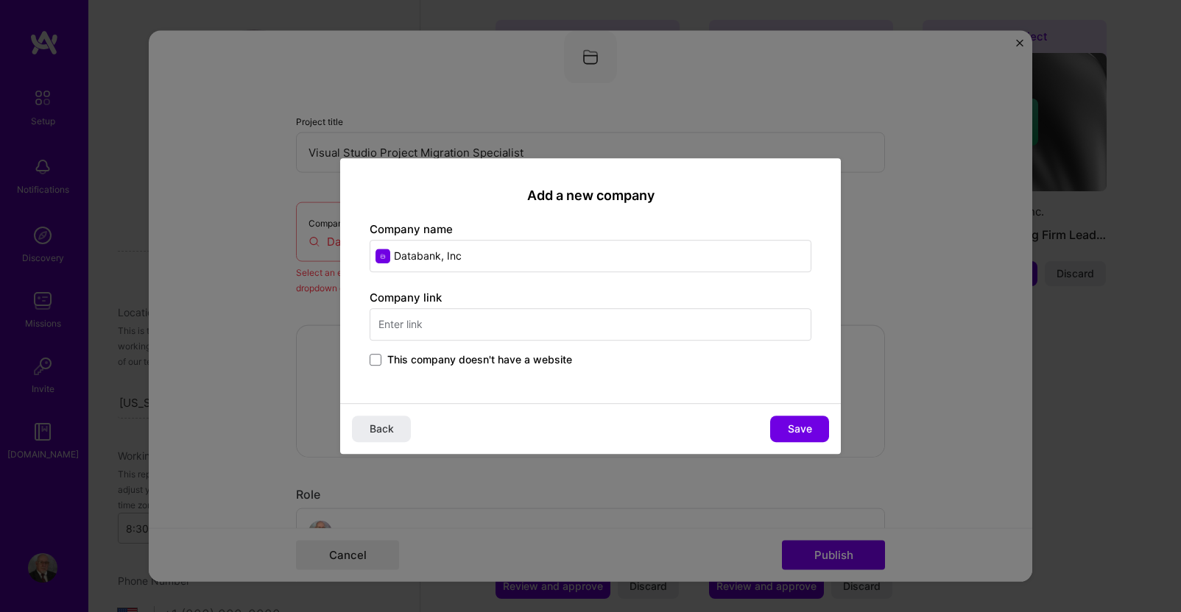
click at [453, 329] on input "text" at bounding box center [591, 324] width 442 height 32
type input "[DOMAIN_NAME]"
click at [463, 371] on span "[DOMAIN_NAME]" at bounding box center [449, 376] width 71 height 12
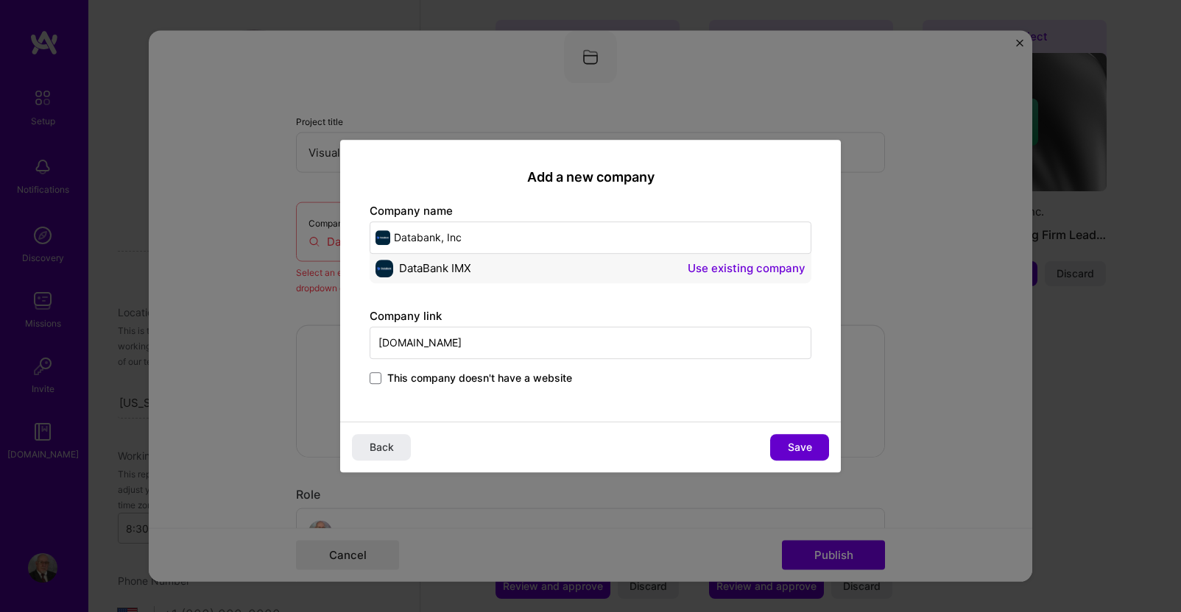
click at [802, 448] on span "Save" at bounding box center [800, 447] width 24 height 15
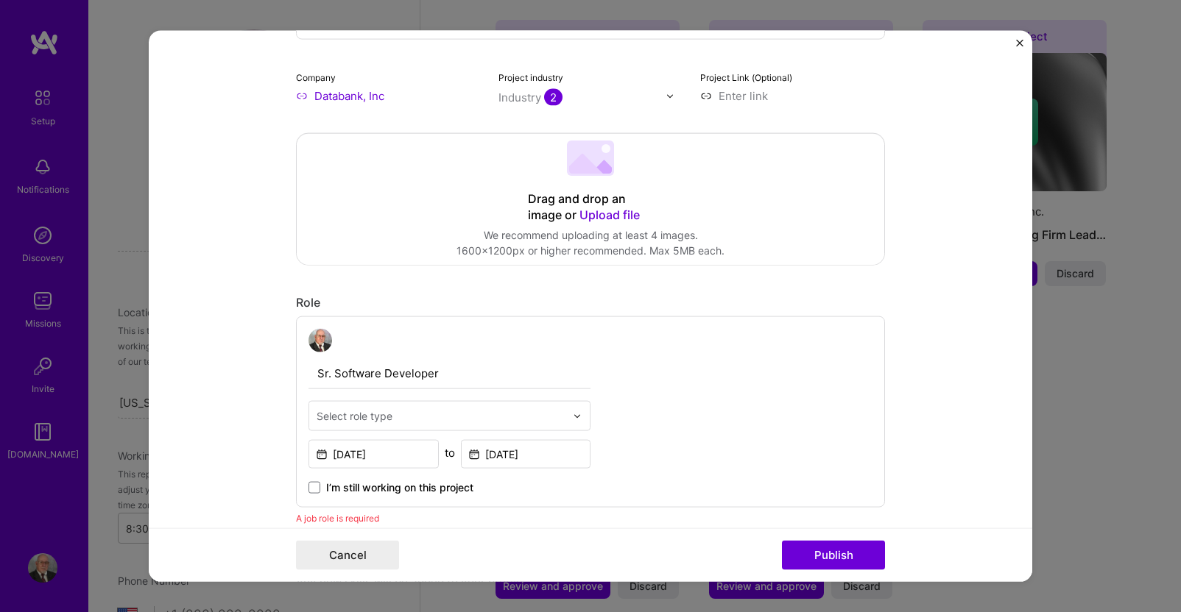
scroll to position [244, 0]
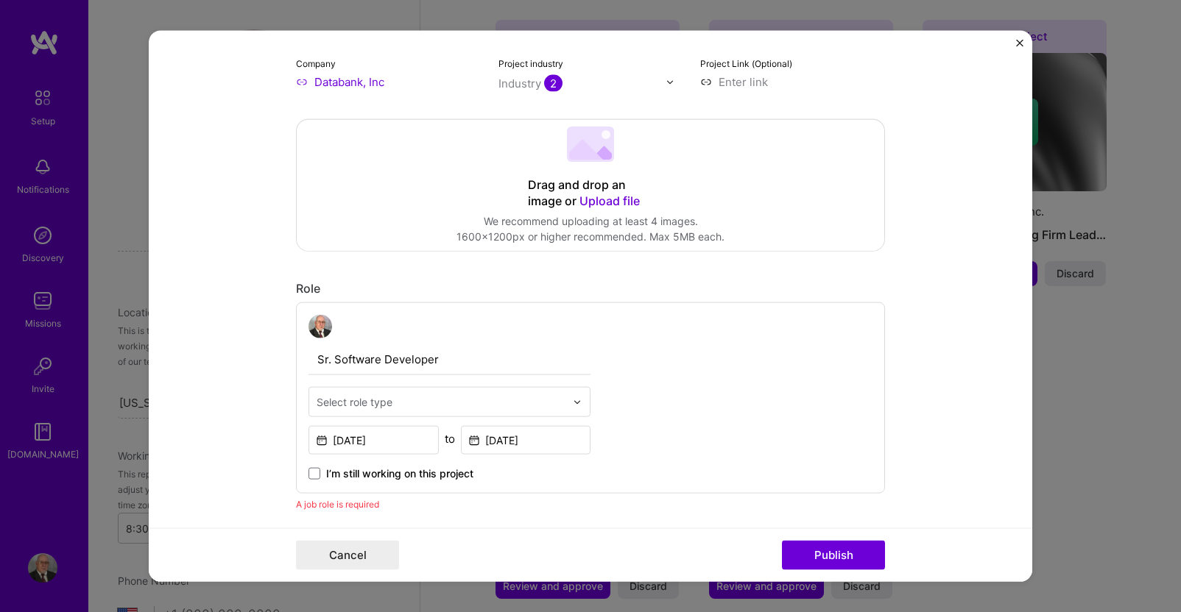
click at [573, 406] on img at bounding box center [577, 401] width 9 height 9
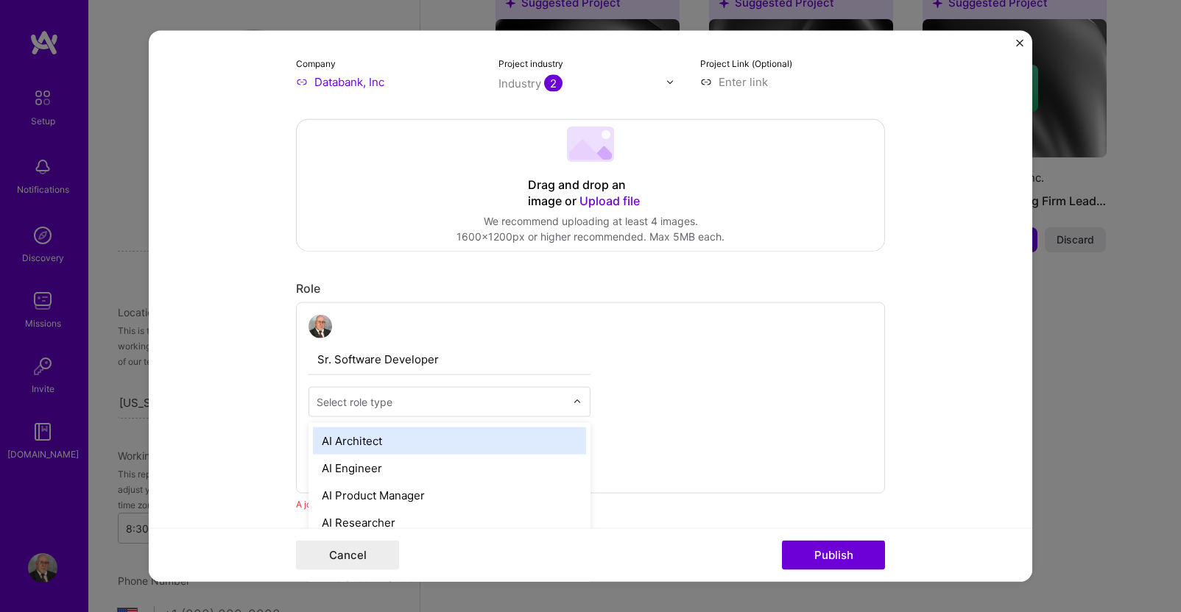
scroll to position [1967, 0]
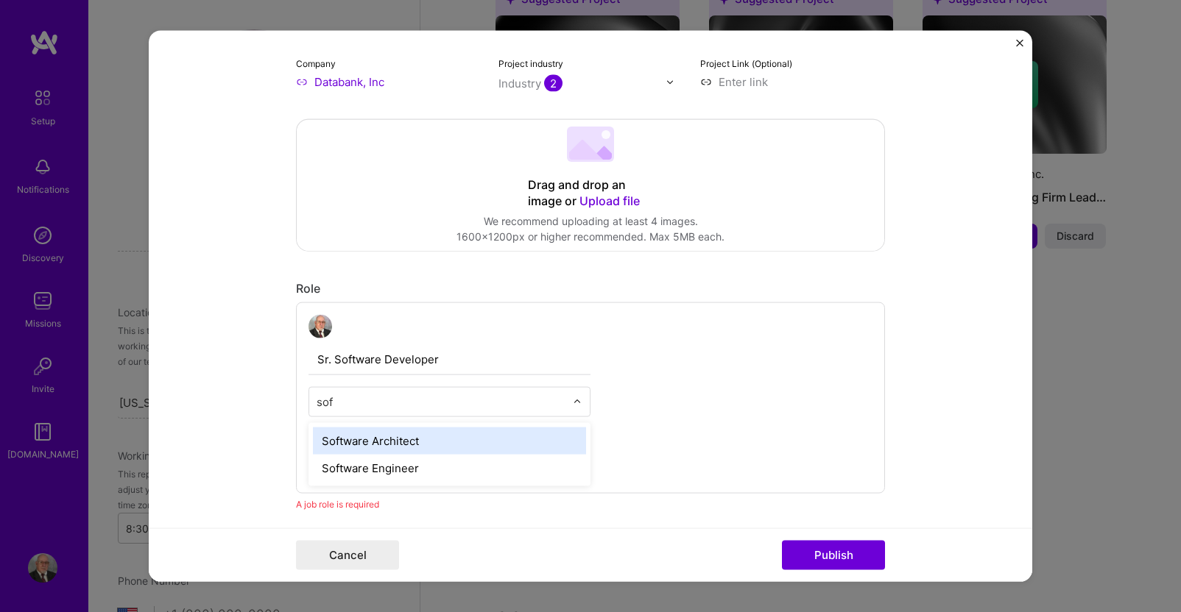
type input "soft"
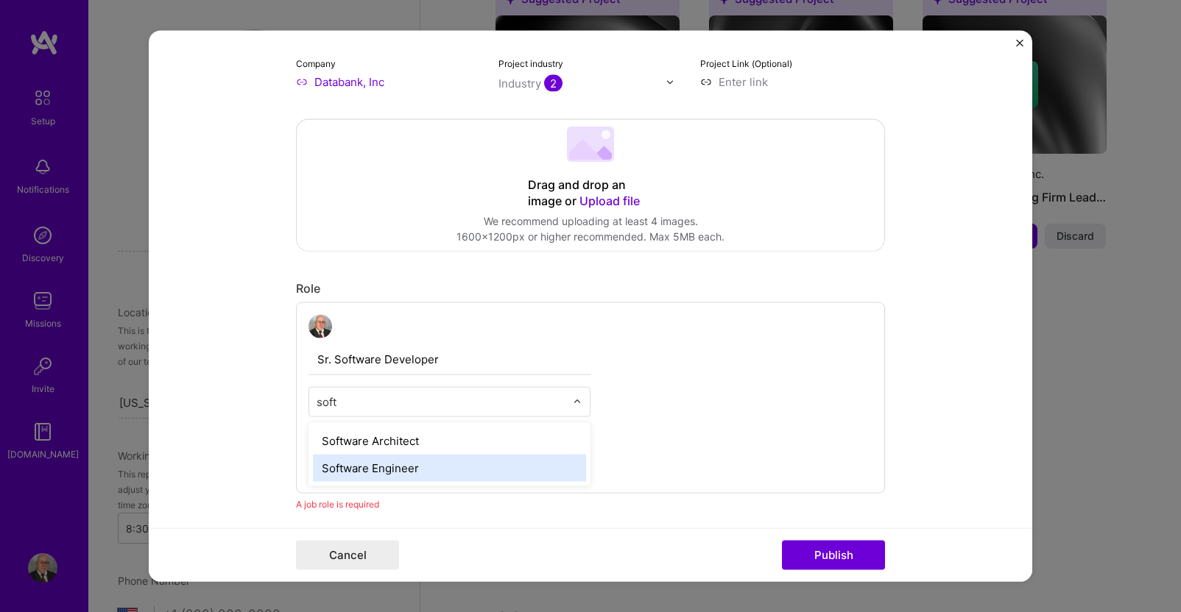
click at [378, 470] on div "Software Engineer" at bounding box center [449, 468] width 273 height 27
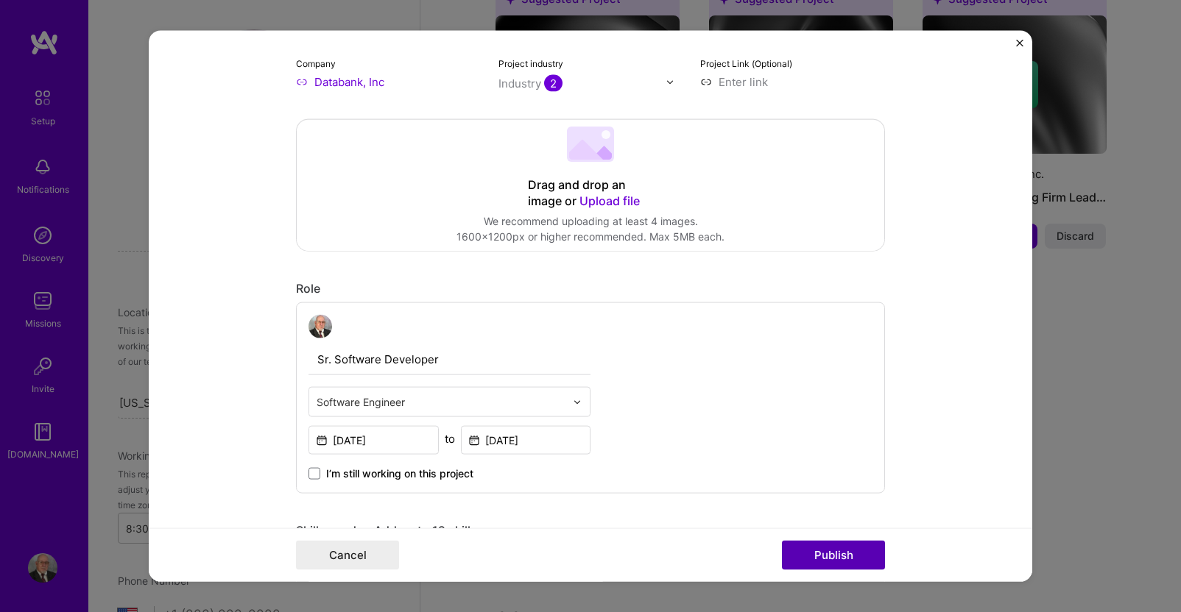
click at [820, 551] on button "Publish" at bounding box center [833, 554] width 103 height 29
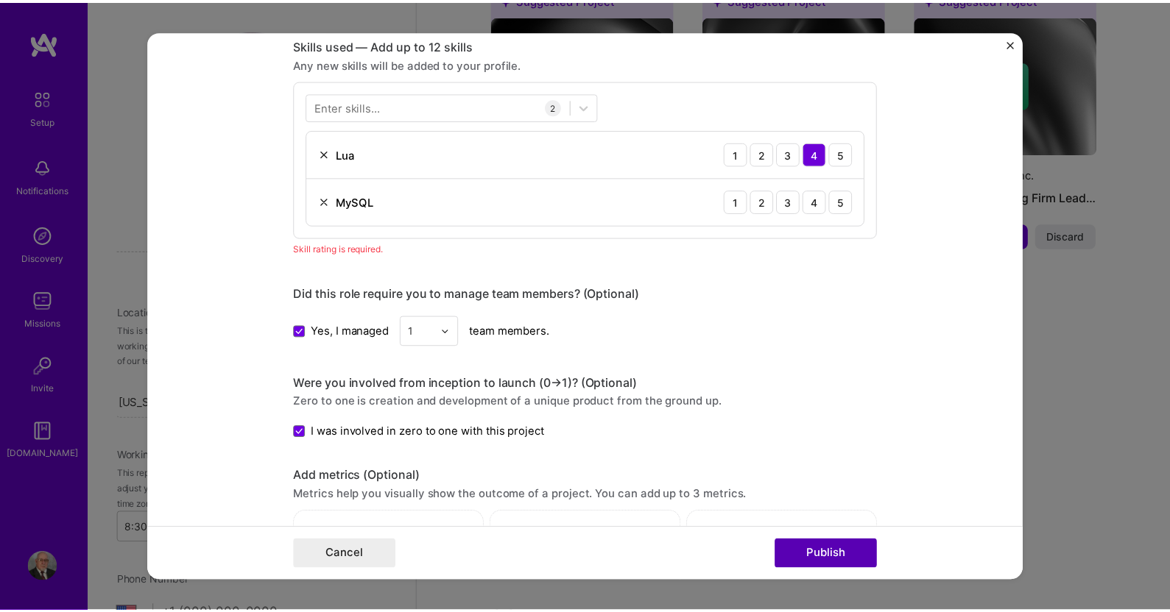
scroll to position [736, 0]
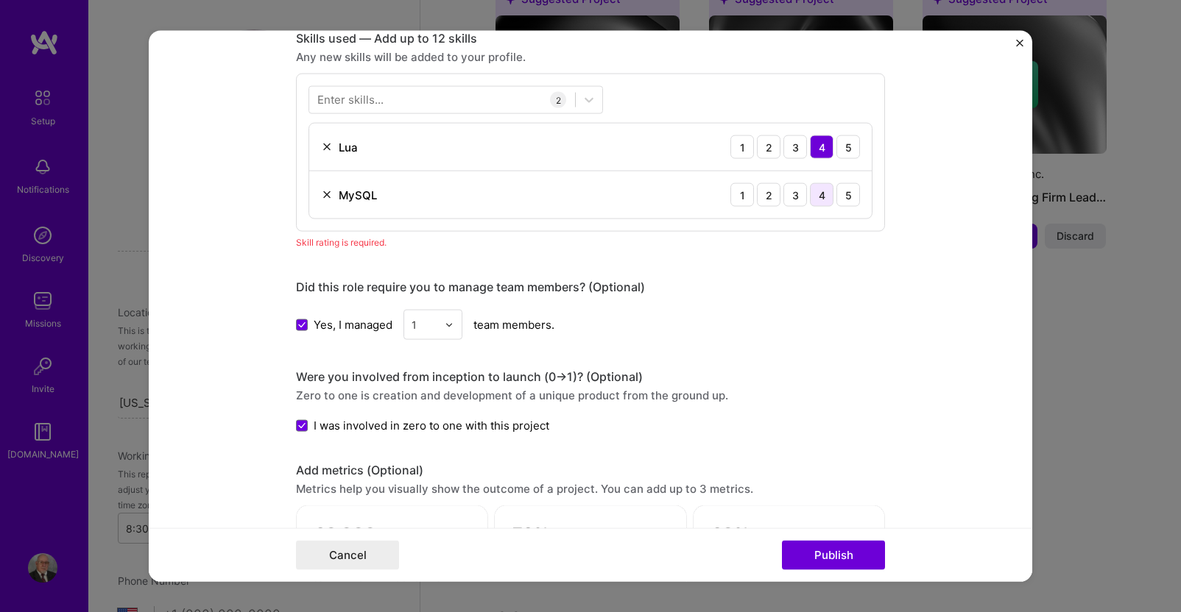
click at [818, 197] on div "4" at bounding box center [822, 195] width 24 height 24
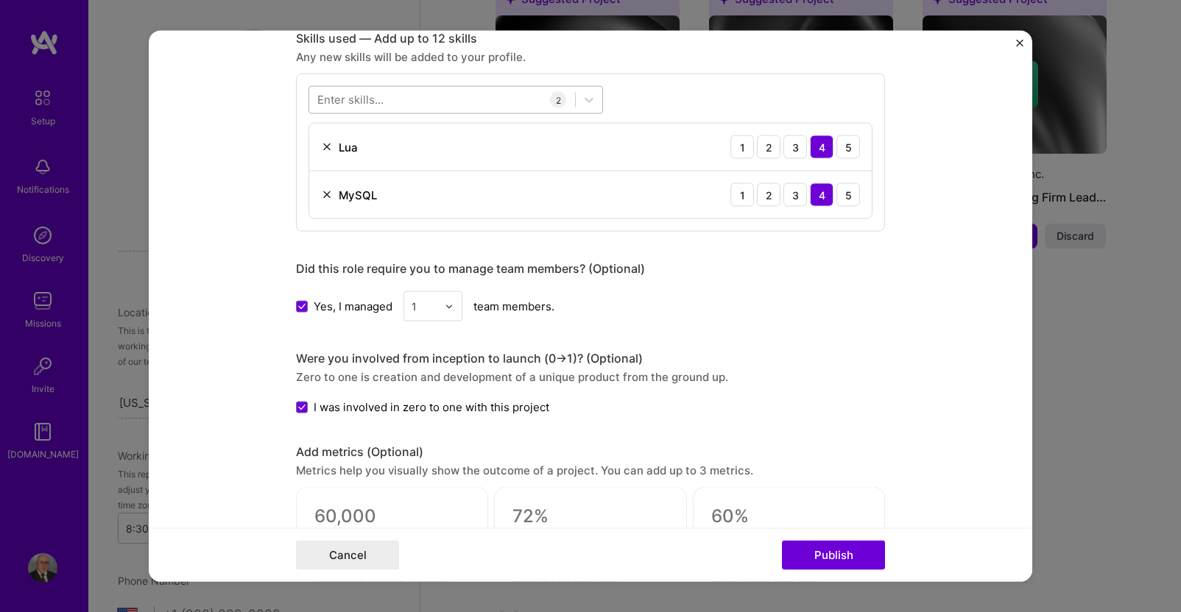
click at [520, 103] on div at bounding box center [442, 100] width 266 height 24
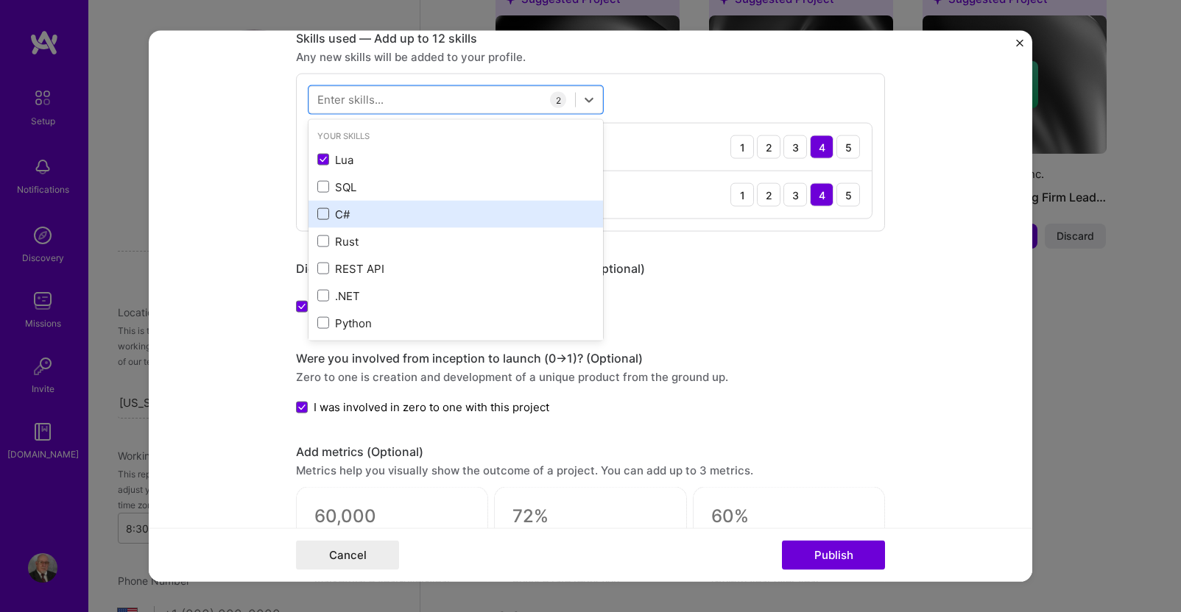
click at [317, 216] on span at bounding box center [323, 214] width 12 height 12
click at [0, 0] on input "checkbox" at bounding box center [0, 0] width 0 height 0
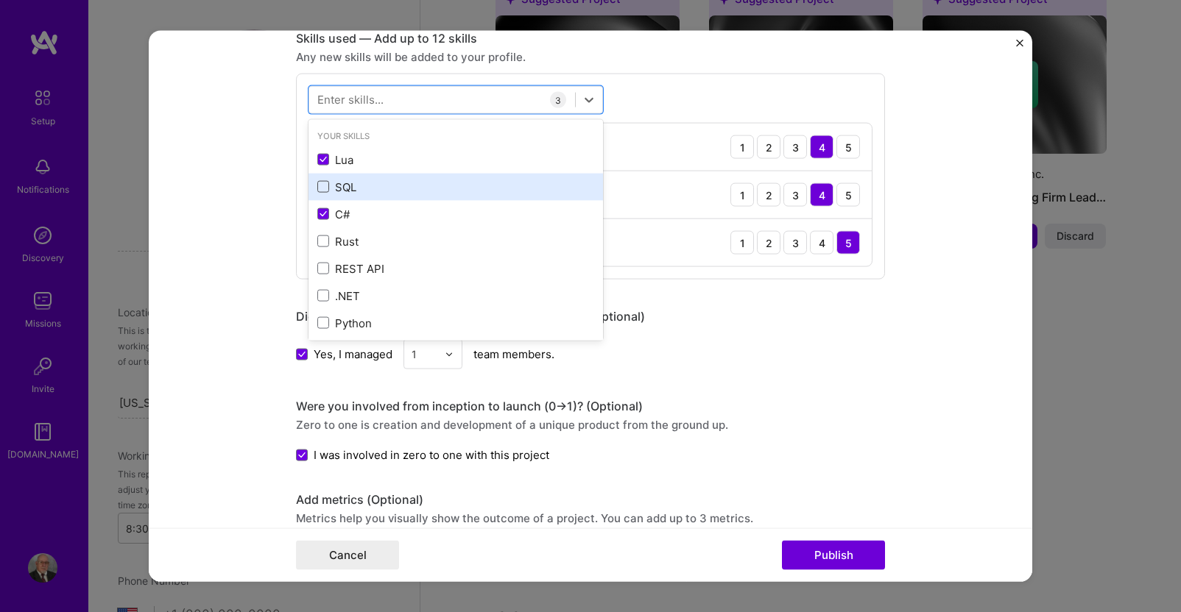
click at [322, 189] on span at bounding box center [323, 187] width 12 height 12
click at [0, 0] on input "checkbox" at bounding box center [0, 0] width 0 height 0
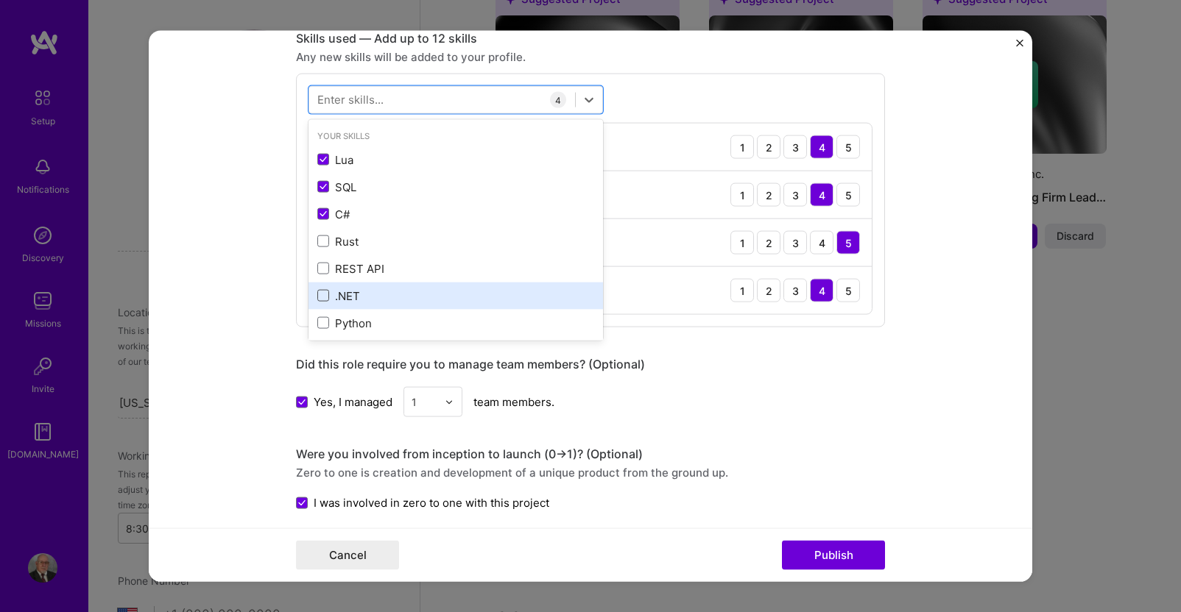
click at [319, 293] on span at bounding box center [323, 296] width 12 height 12
click at [0, 0] on input "checkbox" at bounding box center [0, 0] width 0 height 0
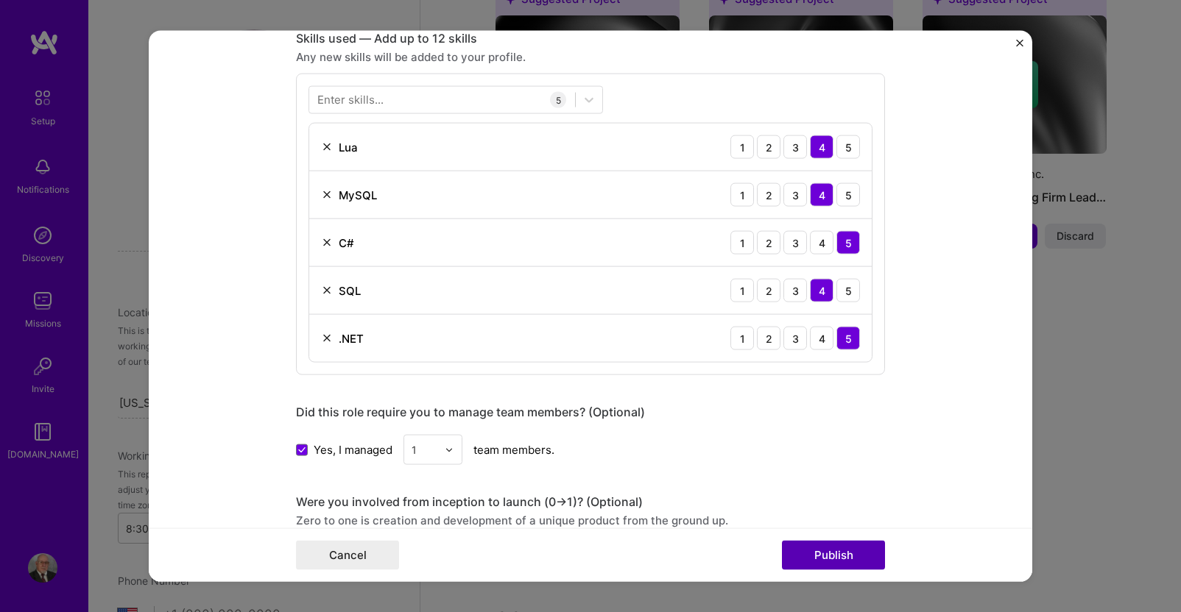
click at [831, 554] on button "Publish" at bounding box center [833, 554] width 103 height 29
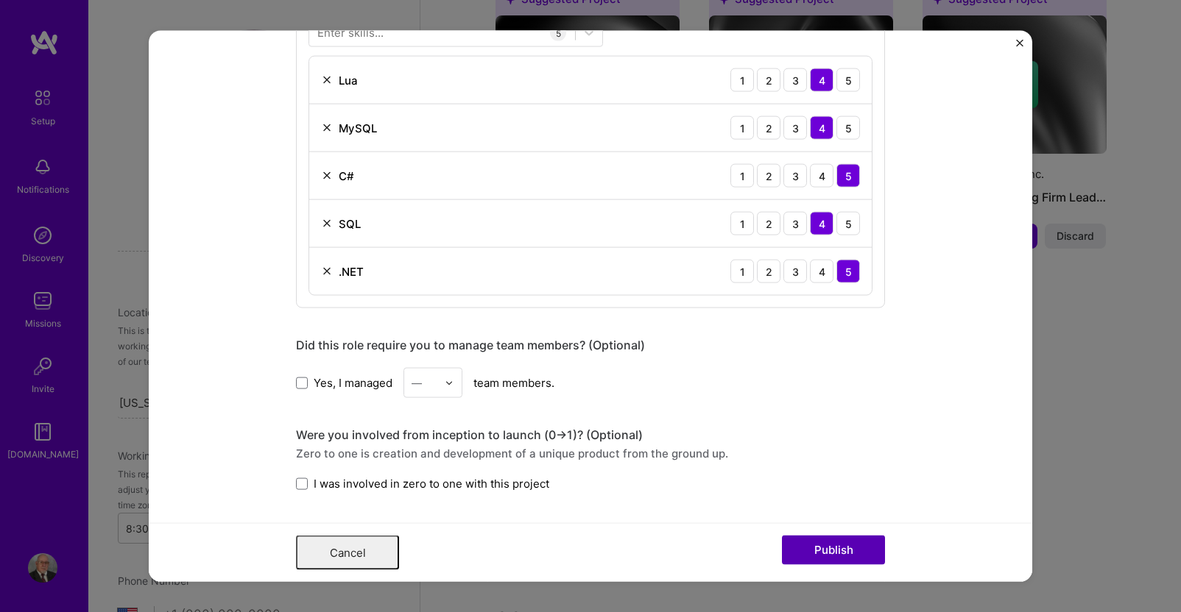
scroll to position [0, 0]
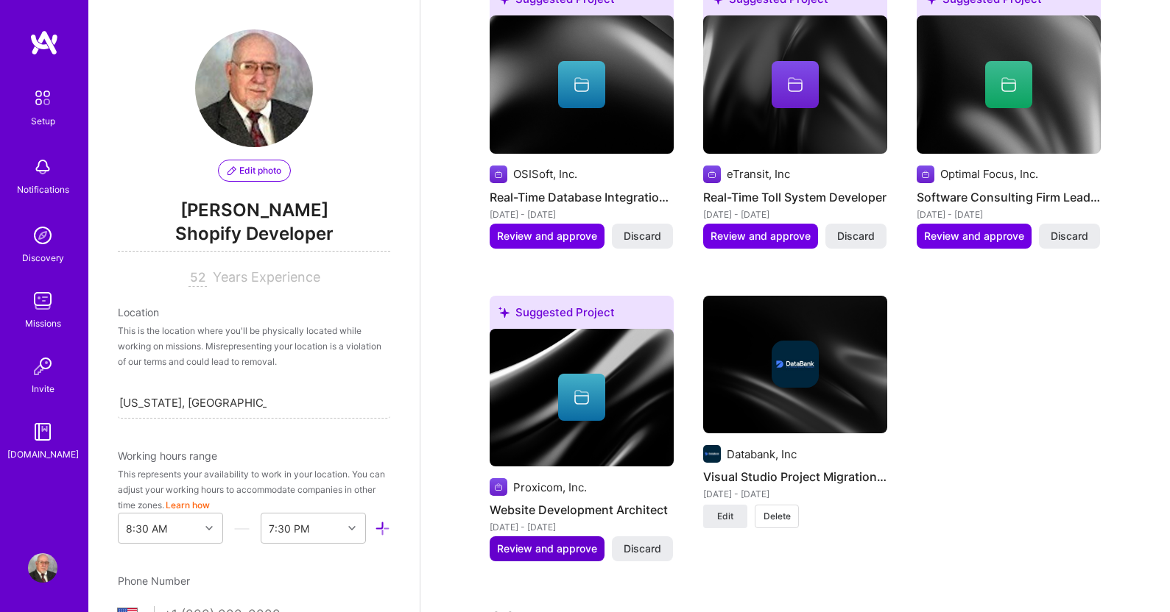
click at [545, 542] on span "Review and approve" at bounding box center [547, 549] width 100 height 15
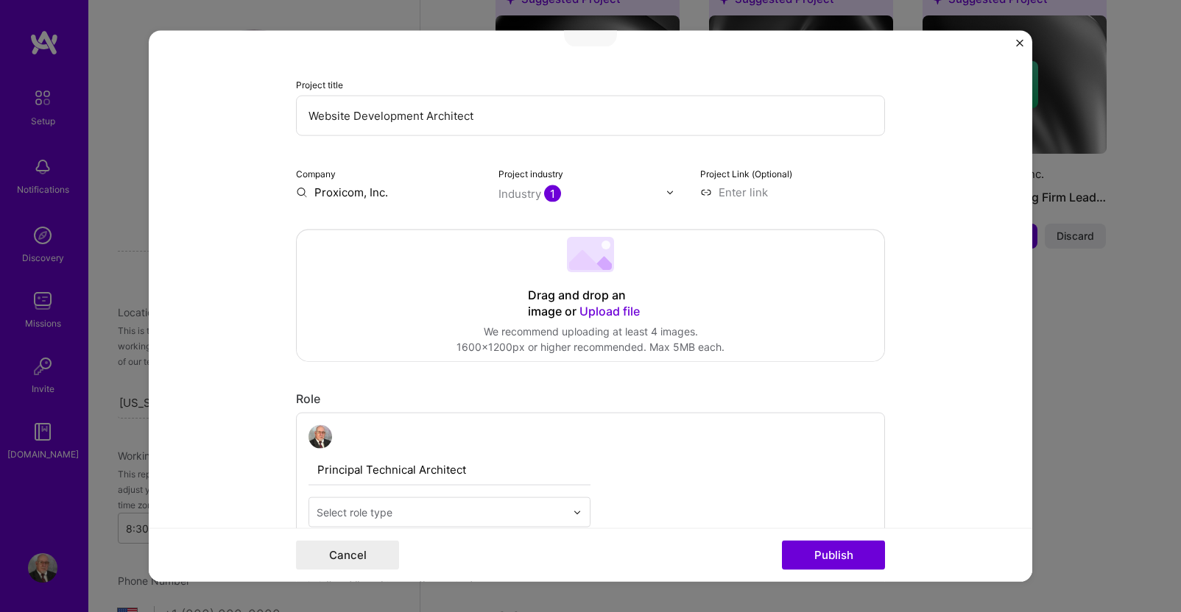
scroll to position [221, 0]
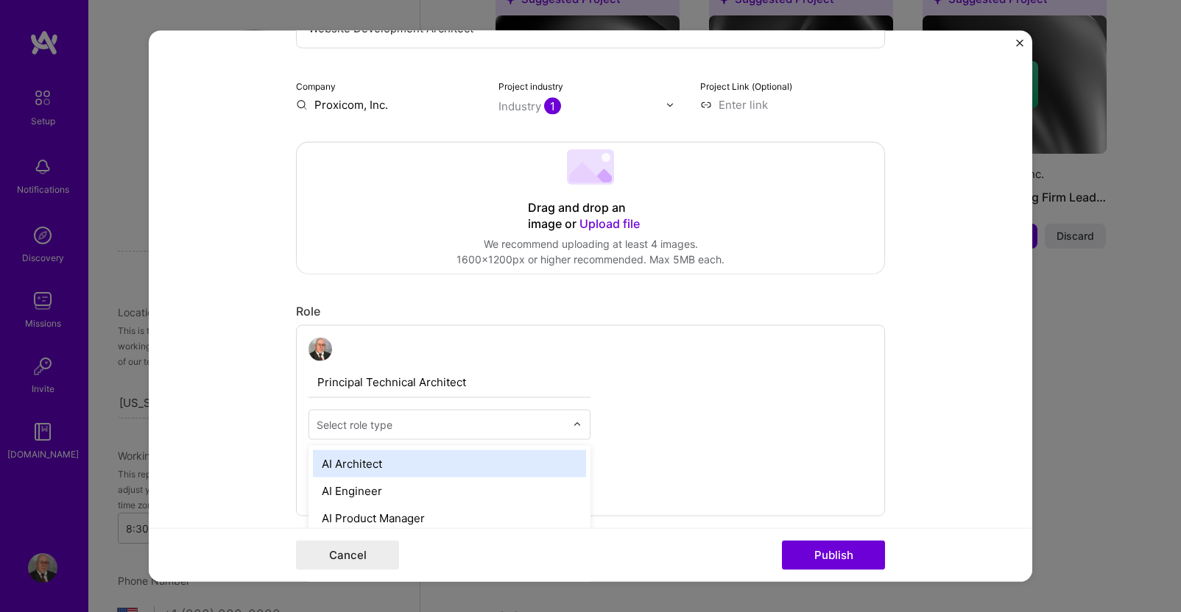
click at [573, 425] on img at bounding box center [577, 424] width 9 height 9
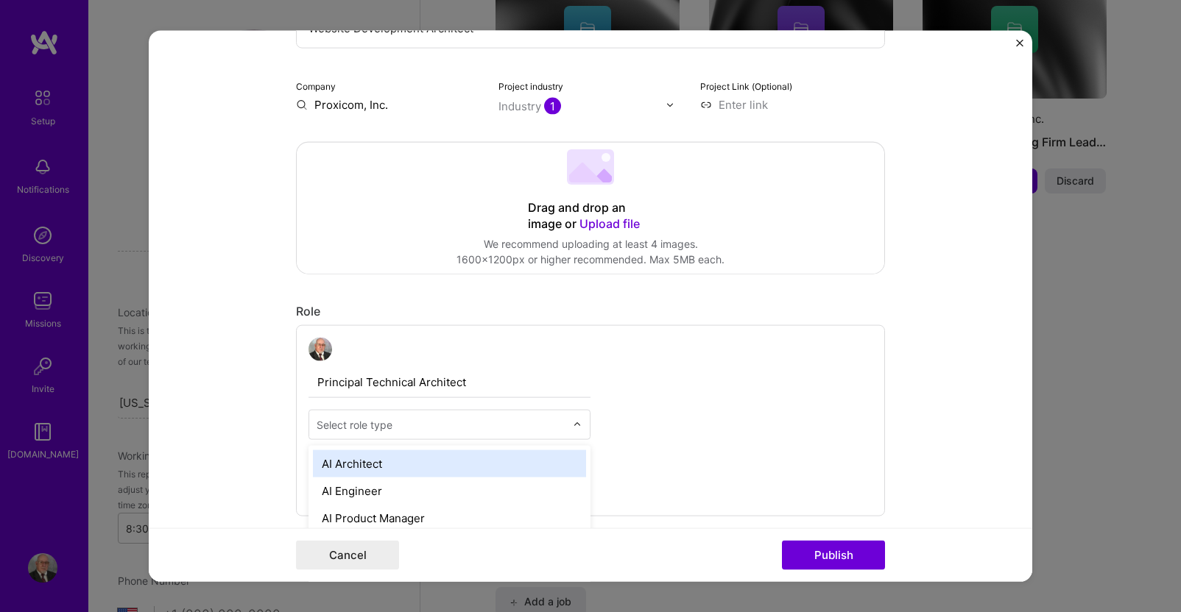
scroll to position [2027, 0]
type input "soft"
click at [386, 459] on div "Software Architect" at bounding box center [449, 463] width 273 height 27
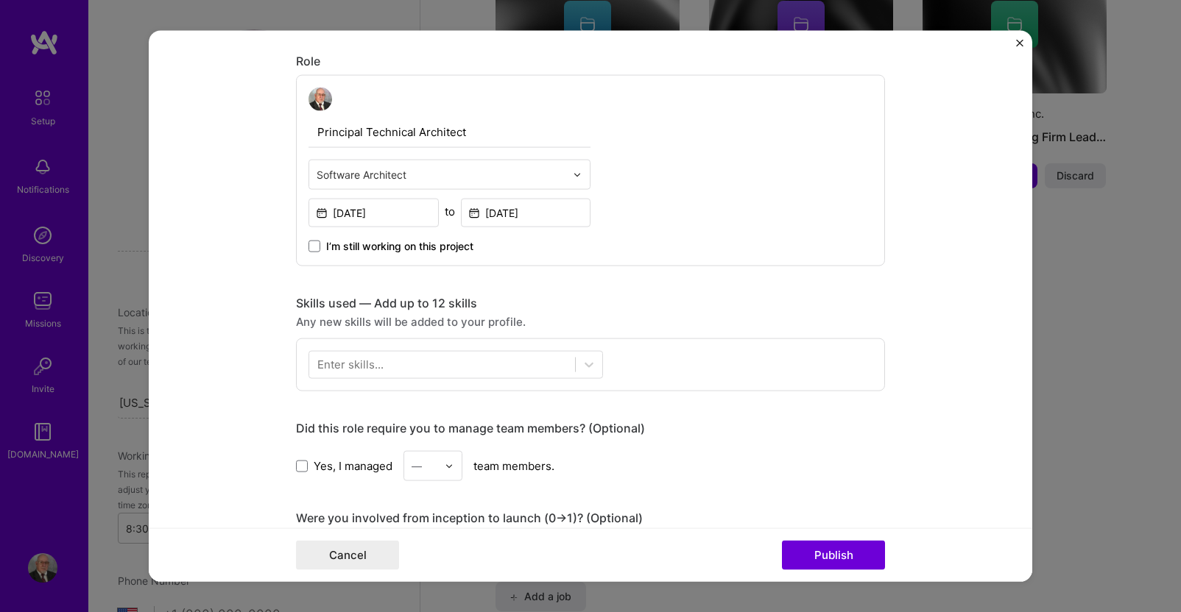
scroll to position [515, 0]
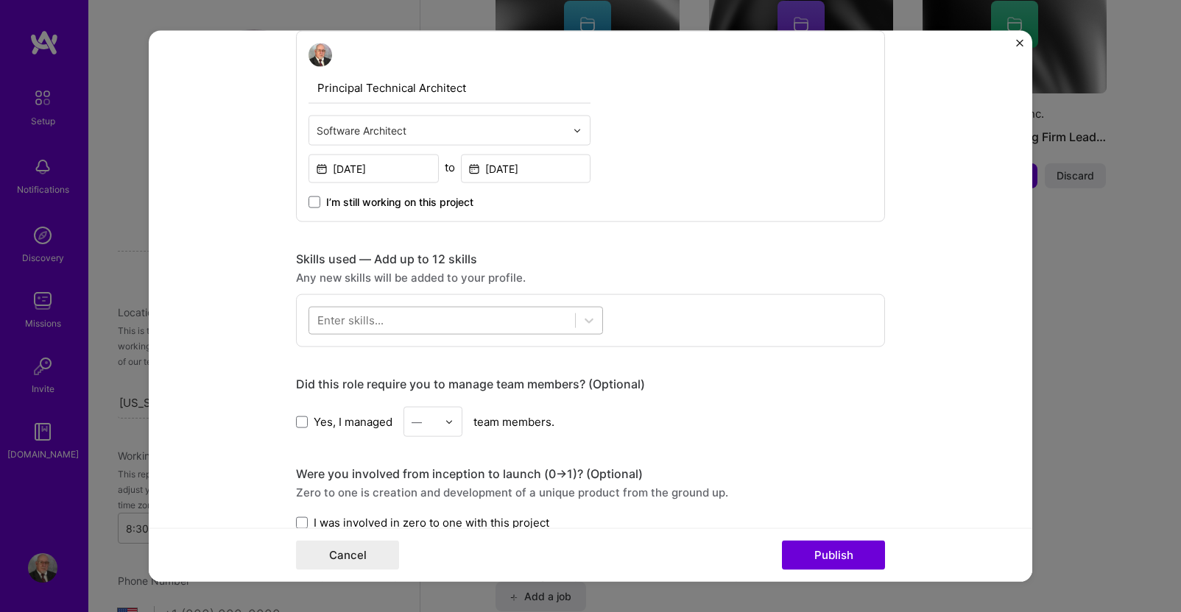
drag, startPoint x: 481, startPoint y: 324, endPoint x: 573, endPoint y: 325, distance: 92.8
click at [481, 324] on div at bounding box center [442, 320] width 266 height 24
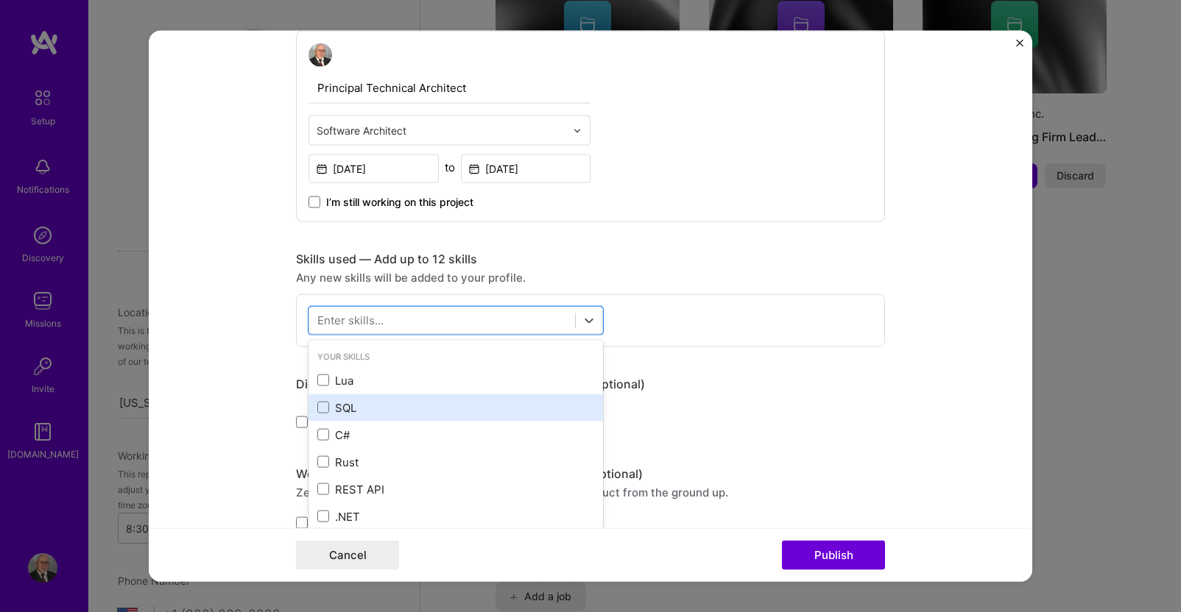
drag, startPoint x: 319, startPoint y: 412, endPoint x: 319, endPoint y: 420, distance: 8.1
click at [319, 412] on span at bounding box center [323, 408] width 12 height 12
click at [0, 0] on input "checkbox" at bounding box center [0, 0] width 0 height 0
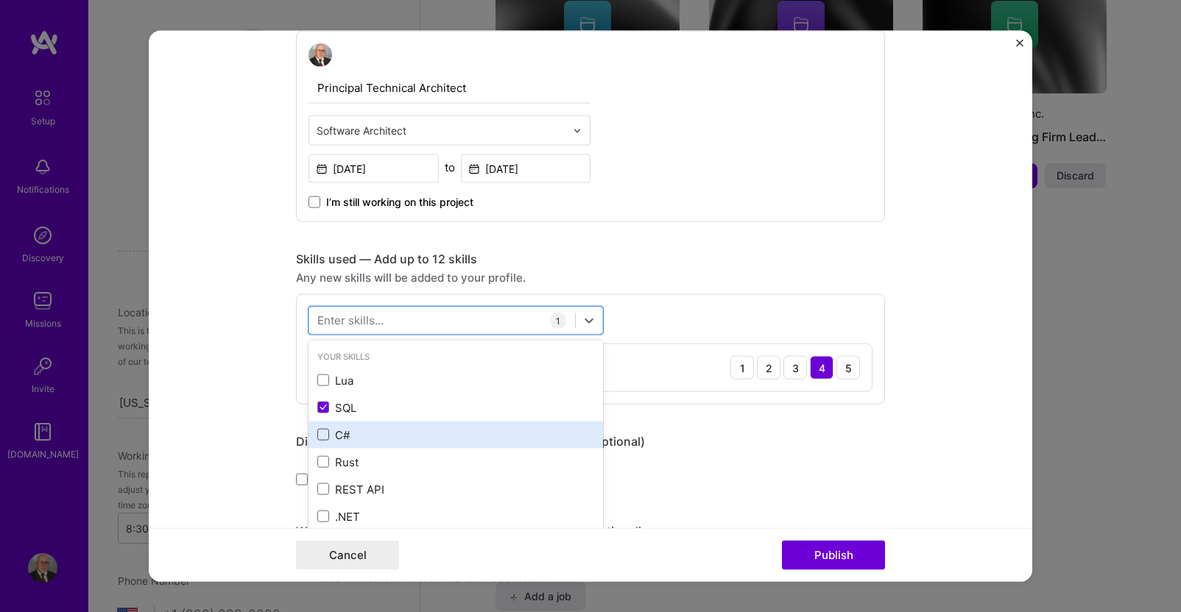
click at [321, 434] on span at bounding box center [323, 435] width 12 height 12
click at [0, 0] on input "checkbox" at bounding box center [0, 0] width 0 height 0
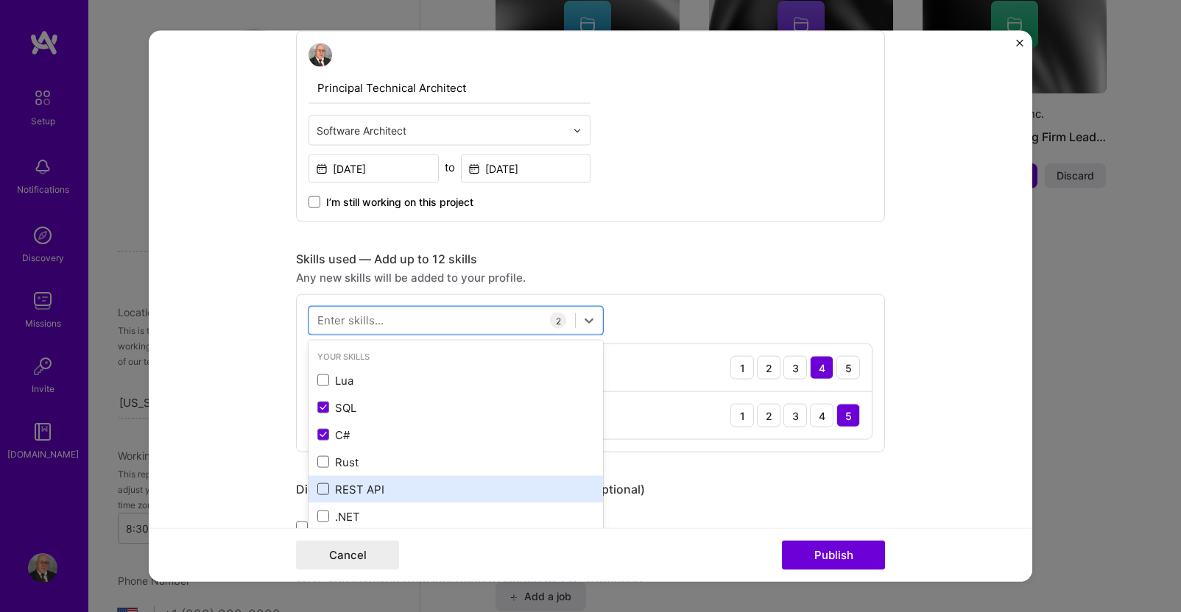
click at [317, 490] on span at bounding box center [323, 490] width 12 height 12
click at [0, 0] on input "checkbox" at bounding box center [0, 0] width 0 height 0
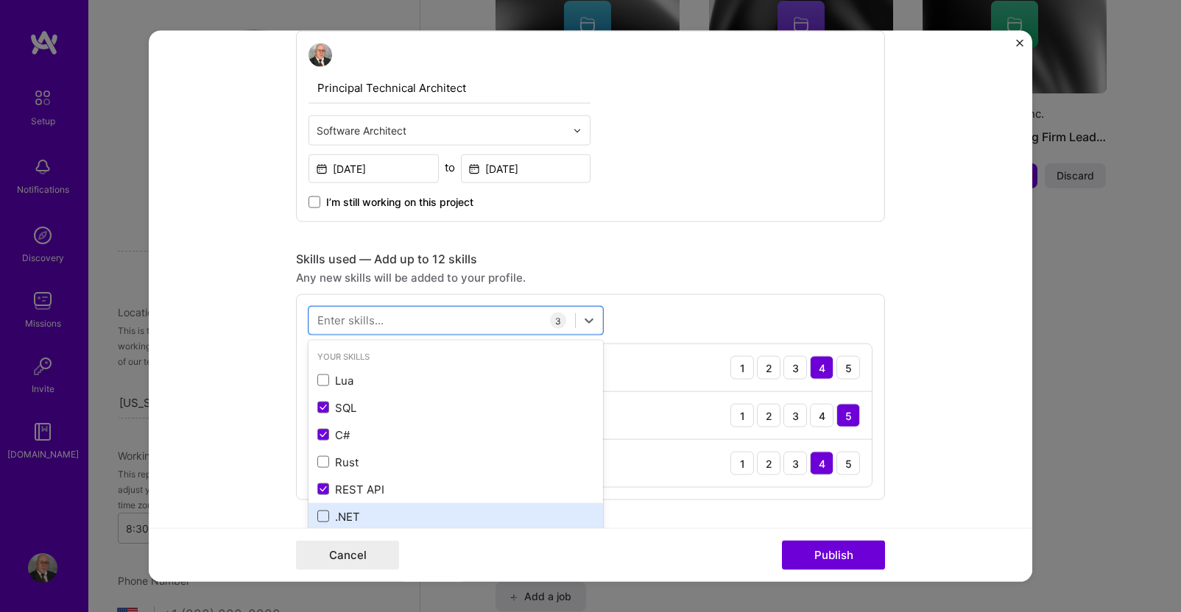
click at [317, 517] on span at bounding box center [323, 517] width 12 height 12
click at [0, 0] on input "checkbox" at bounding box center [0, 0] width 0 height 0
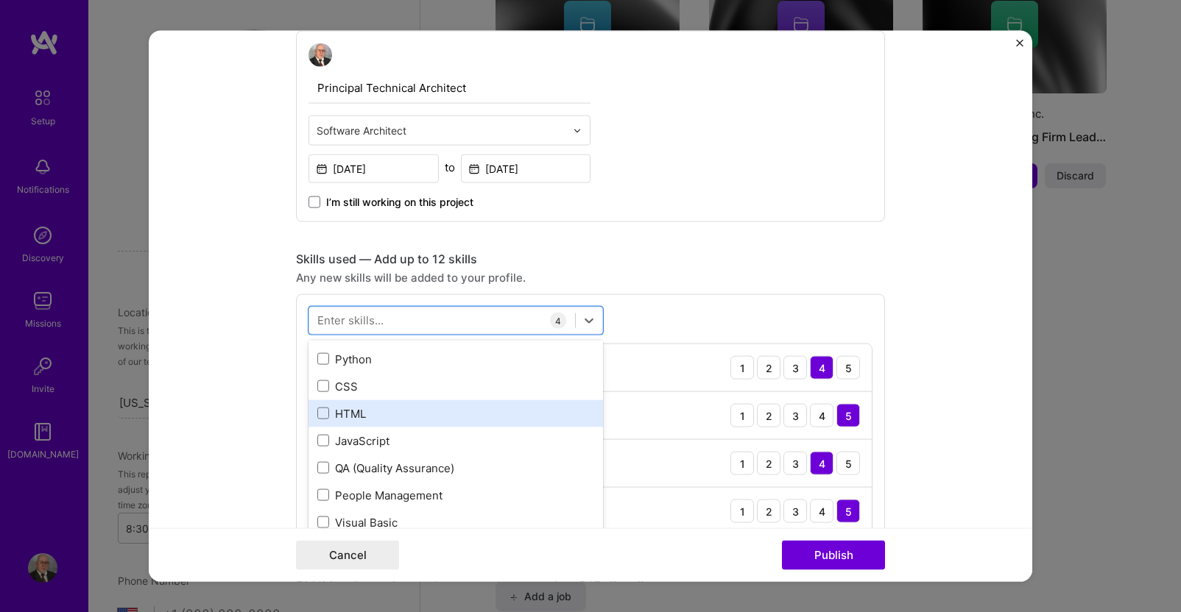
scroll to position [221, 0]
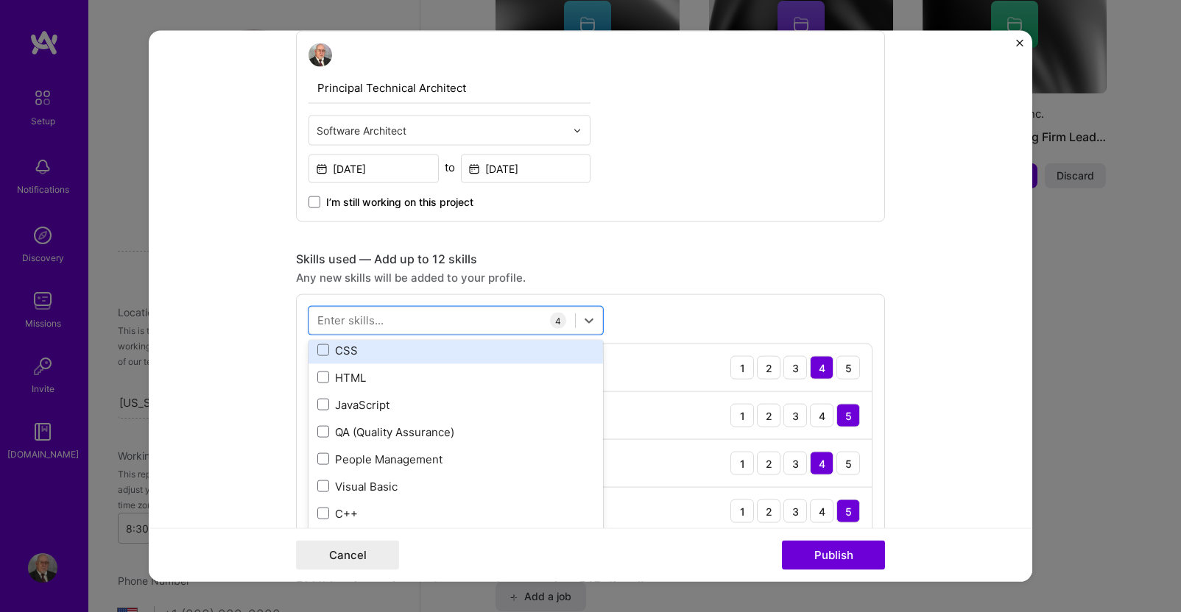
drag, startPoint x: 319, startPoint y: 351, endPoint x: 319, endPoint y: 359, distance: 8.1
click at [319, 351] on span at bounding box center [323, 350] width 12 height 12
click at [0, 0] on input "checkbox" at bounding box center [0, 0] width 0 height 0
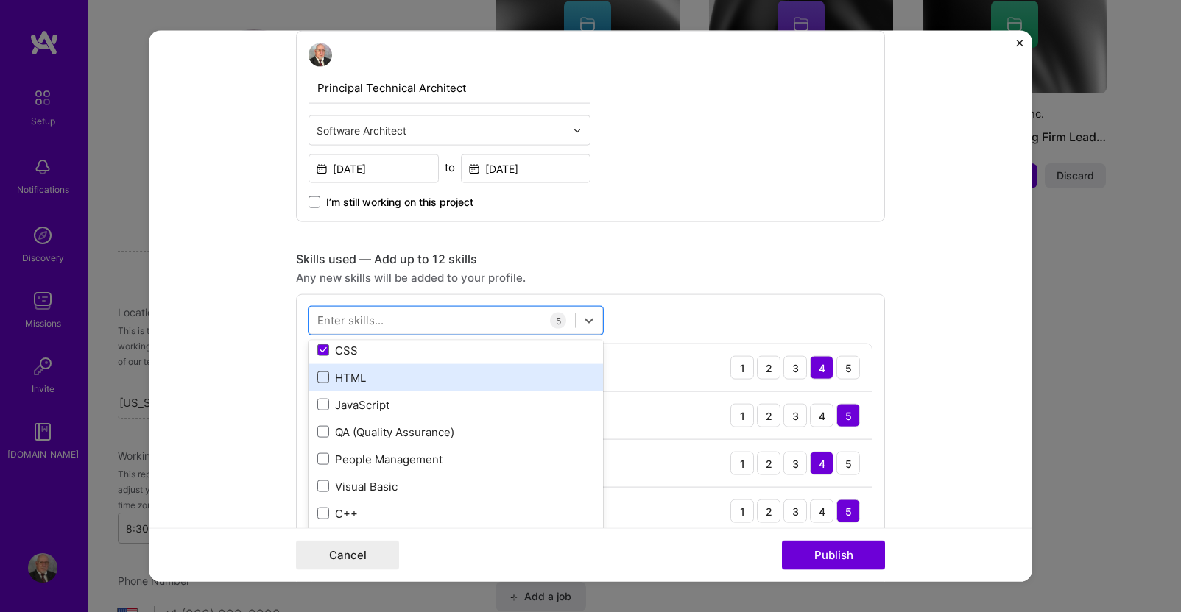
click at [319, 377] on span at bounding box center [323, 378] width 12 height 12
click at [0, 0] on input "checkbox" at bounding box center [0, 0] width 0 height 0
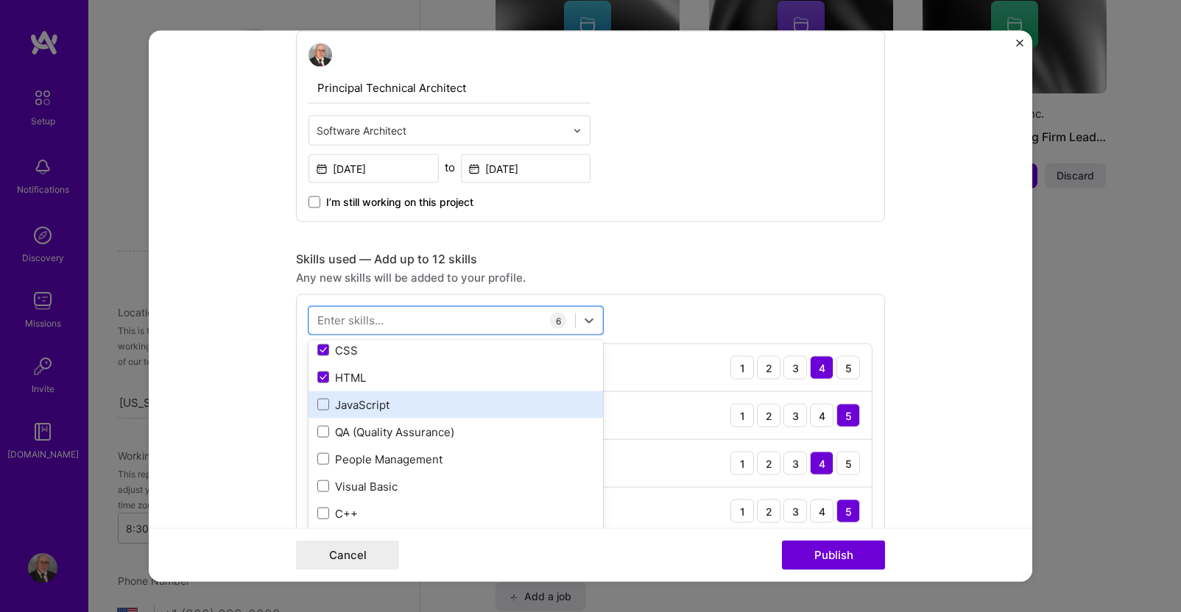
drag, startPoint x: 319, startPoint y: 403, endPoint x: 319, endPoint y: 417, distance: 14.0
click at [319, 403] on span at bounding box center [323, 405] width 12 height 12
click at [0, 0] on input "checkbox" at bounding box center [0, 0] width 0 height 0
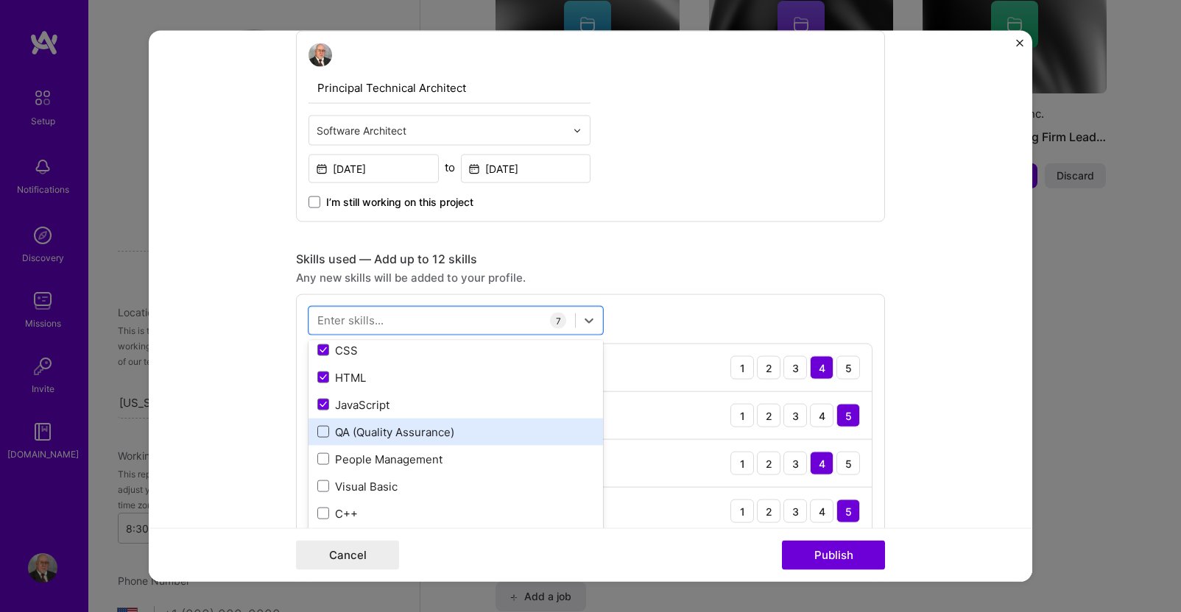
click at [317, 434] on span at bounding box center [323, 432] width 12 height 12
click at [0, 0] on input "checkbox" at bounding box center [0, 0] width 0 height 0
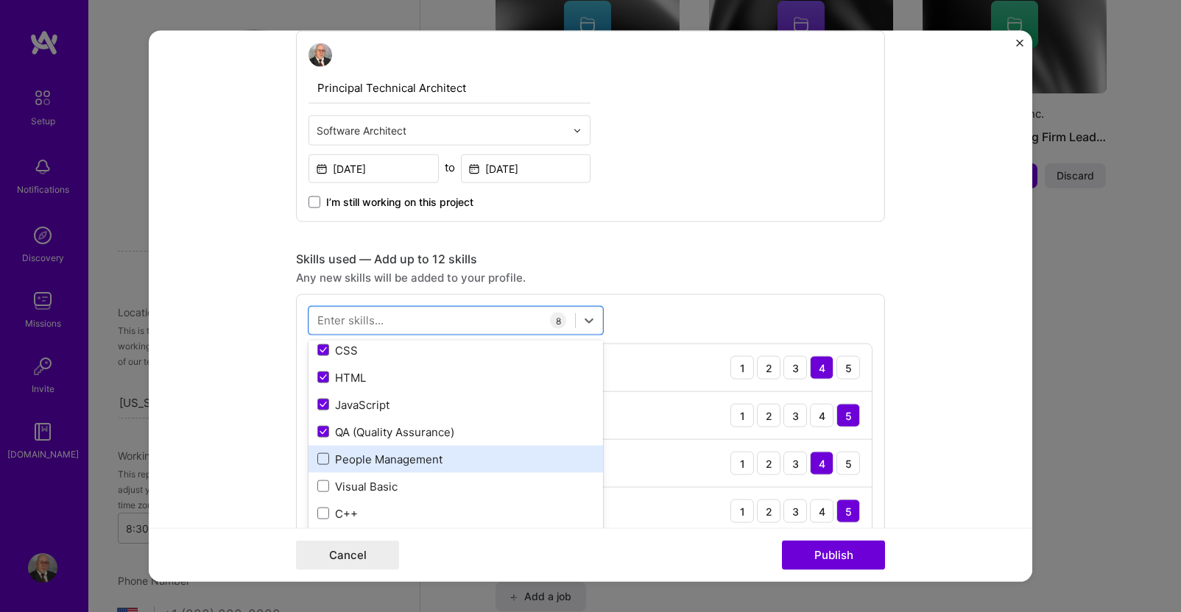
click at [317, 457] on span at bounding box center [323, 459] width 12 height 12
click at [0, 0] on input "checkbox" at bounding box center [0, 0] width 0 height 0
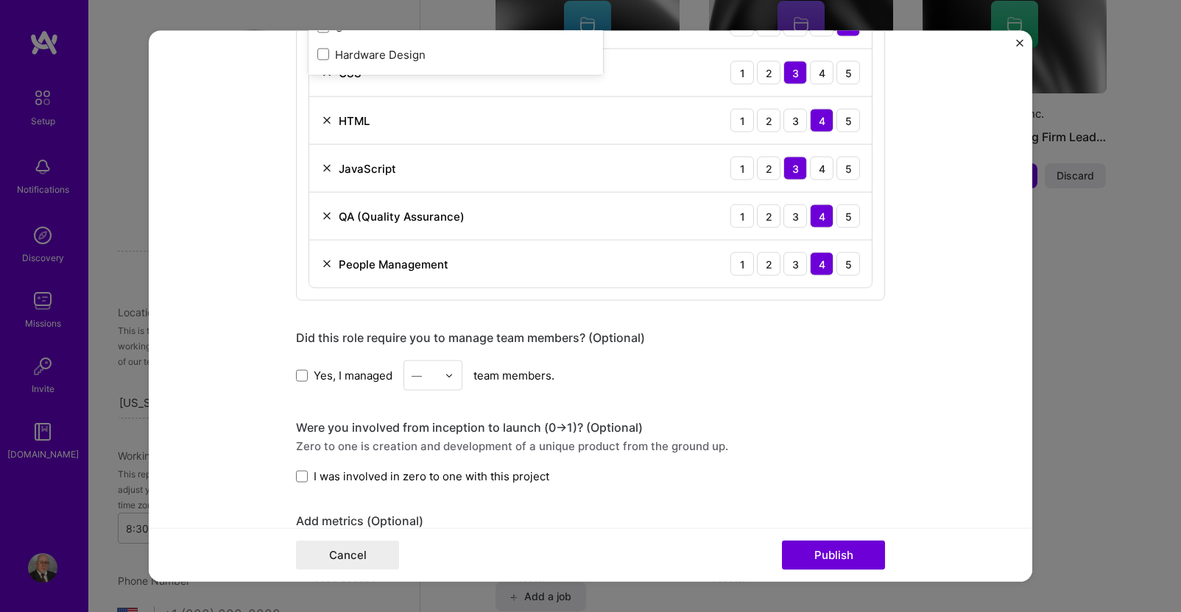
scroll to position [1030, 0]
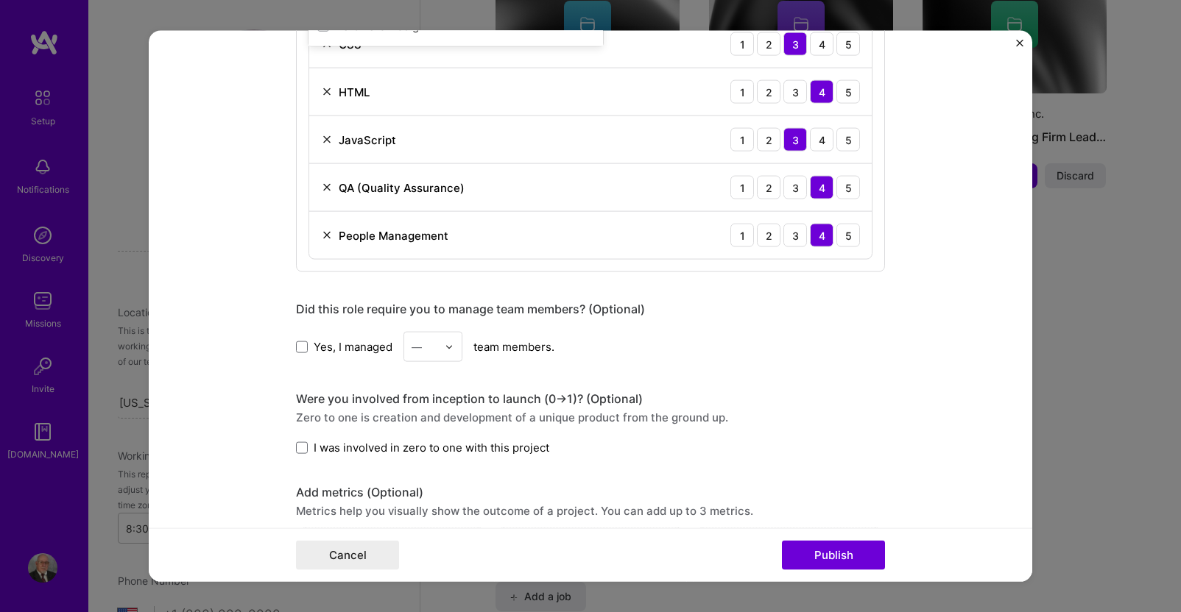
click at [297, 353] on label "Yes, I managed" at bounding box center [344, 346] width 96 height 15
click at [0, 0] on input "Yes, I managed" at bounding box center [0, 0] width 0 height 0
click at [445, 347] on img at bounding box center [449, 346] width 9 height 9
click at [424, 517] on div "23" at bounding box center [433, 516] width 50 height 27
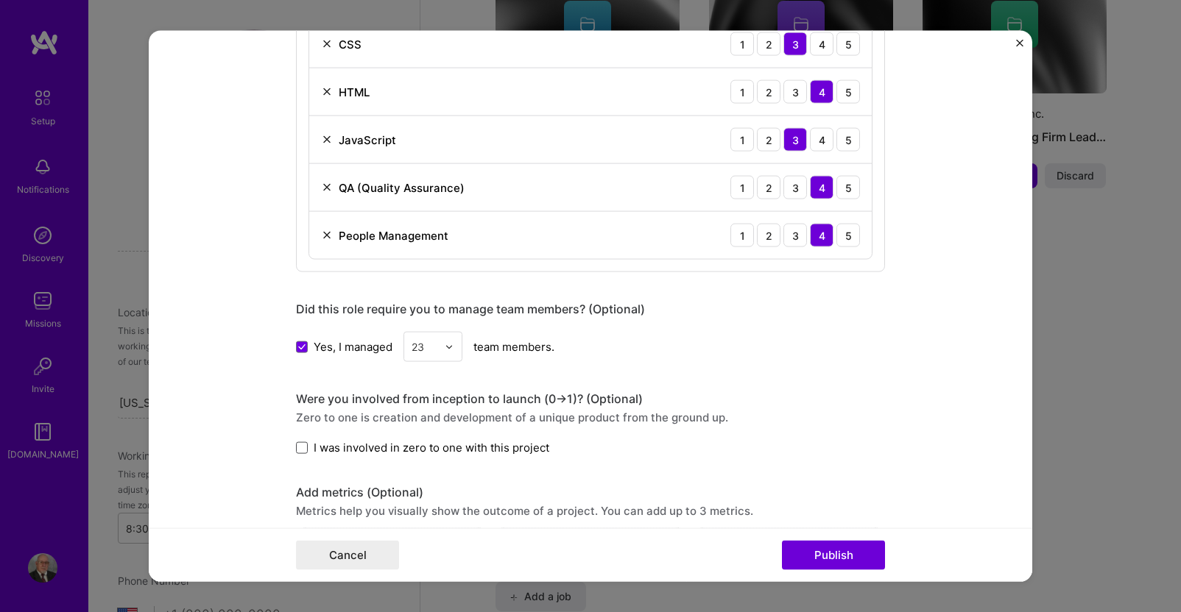
click at [298, 449] on span at bounding box center [302, 448] width 12 height 12
click at [0, 0] on input "I was involved in zero to one with this project" at bounding box center [0, 0] width 0 height 0
click at [835, 554] on button "Publish" at bounding box center [833, 554] width 103 height 29
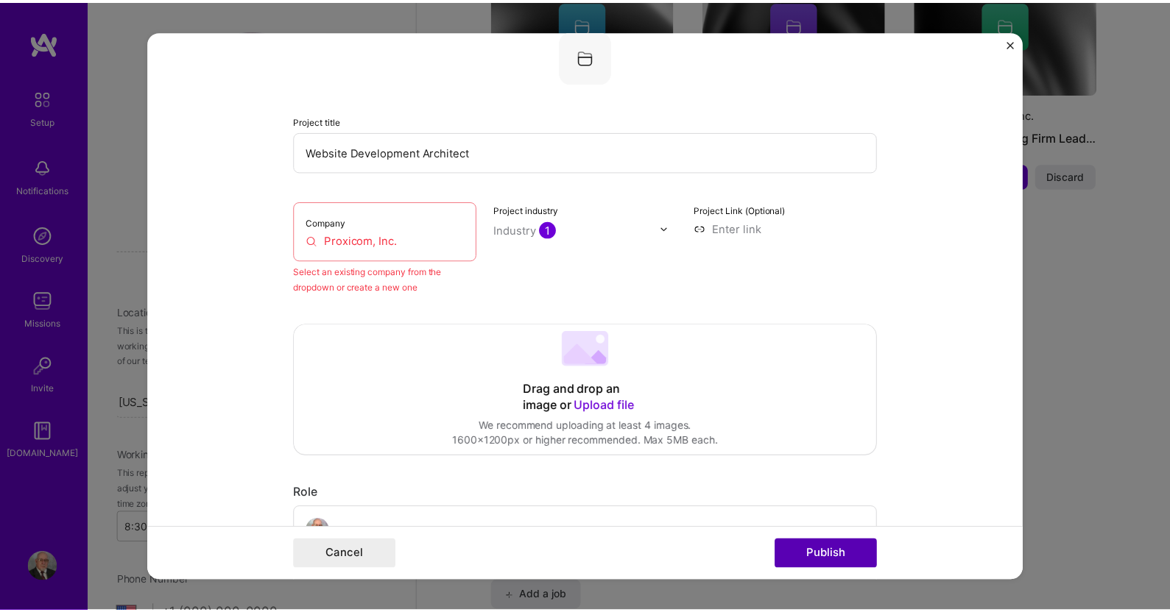
scroll to position [96, 0]
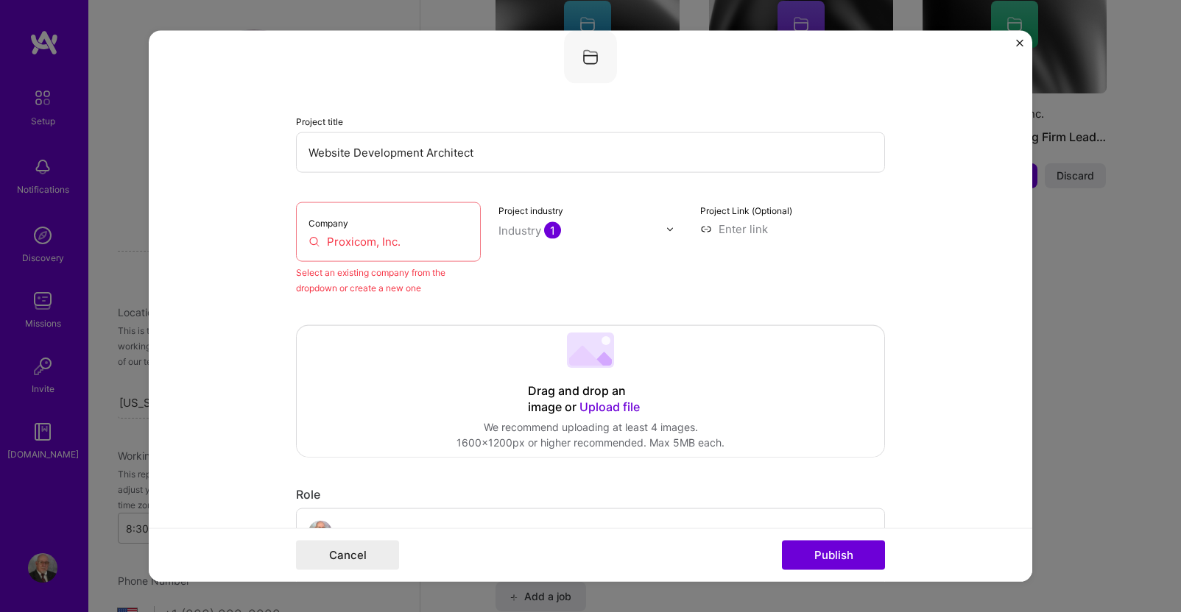
click at [415, 247] on input "Proxicom, Inc." at bounding box center [388, 241] width 160 height 15
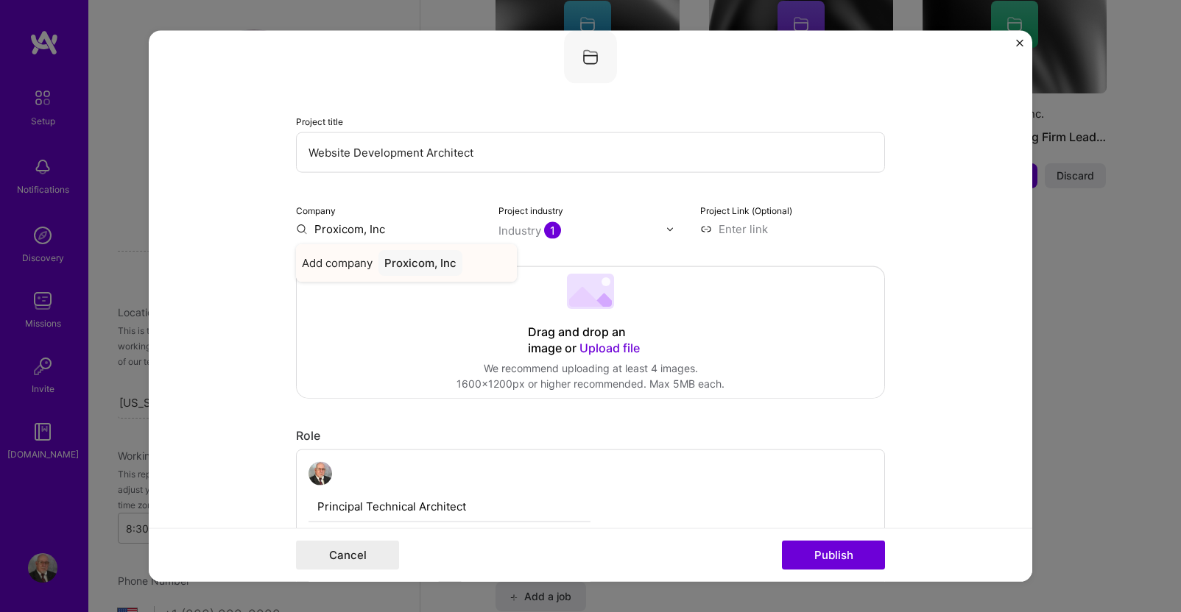
type input "Proxicom, Inc"
click at [330, 258] on span "Add company" at bounding box center [337, 262] width 71 height 15
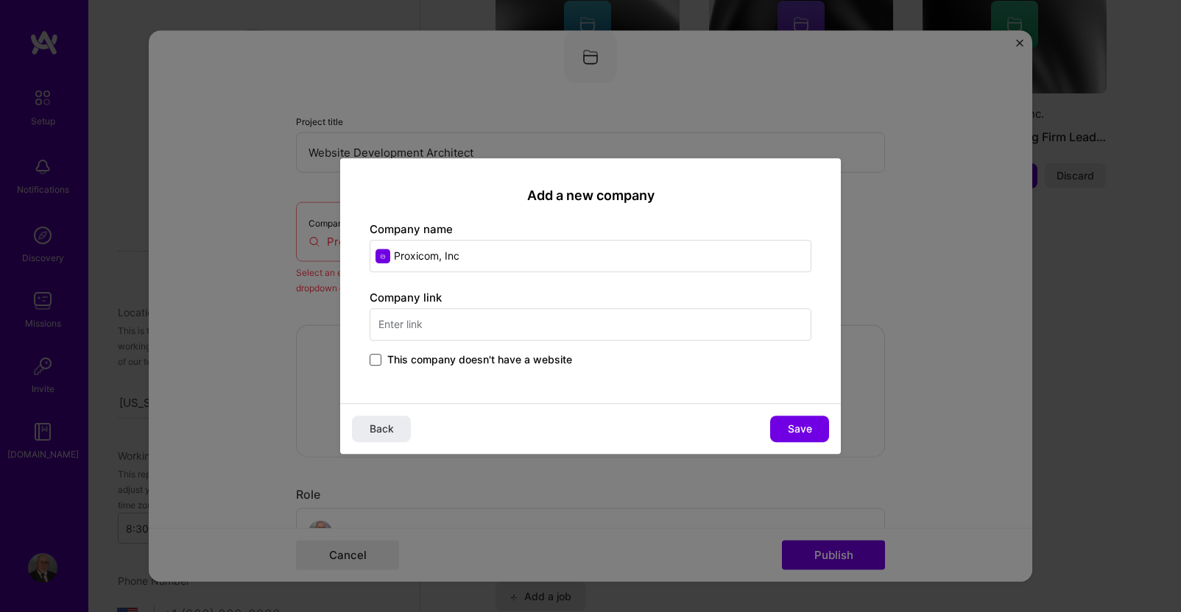
click at [375, 358] on span at bounding box center [376, 360] width 12 height 12
click at [0, 0] on input "This company doesn't have a website" at bounding box center [0, 0] width 0 height 0
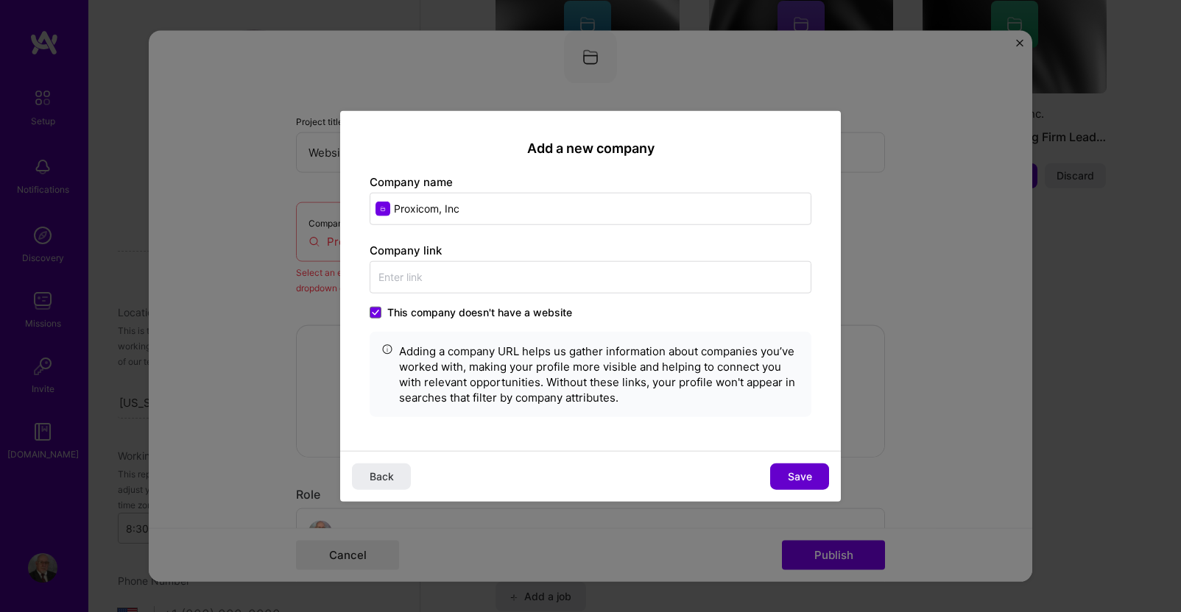
click at [794, 473] on span "Save" at bounding box center [800, 476] width 24 height 15
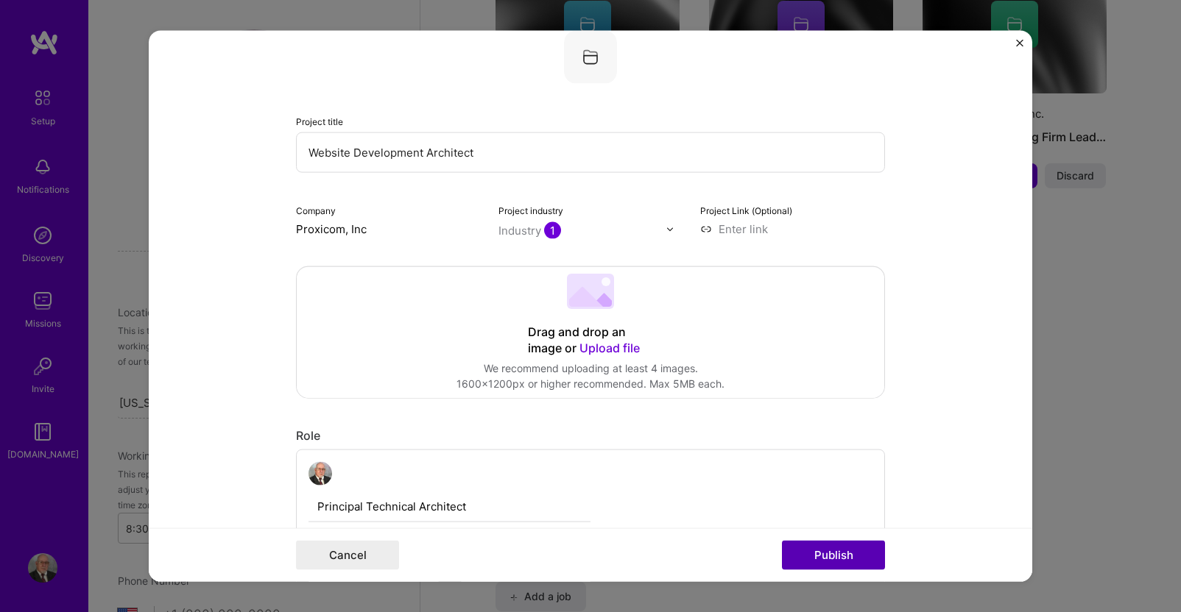
click at [818, 553] on button "Publish" at bounding box center [833, 554] width 103 height 29
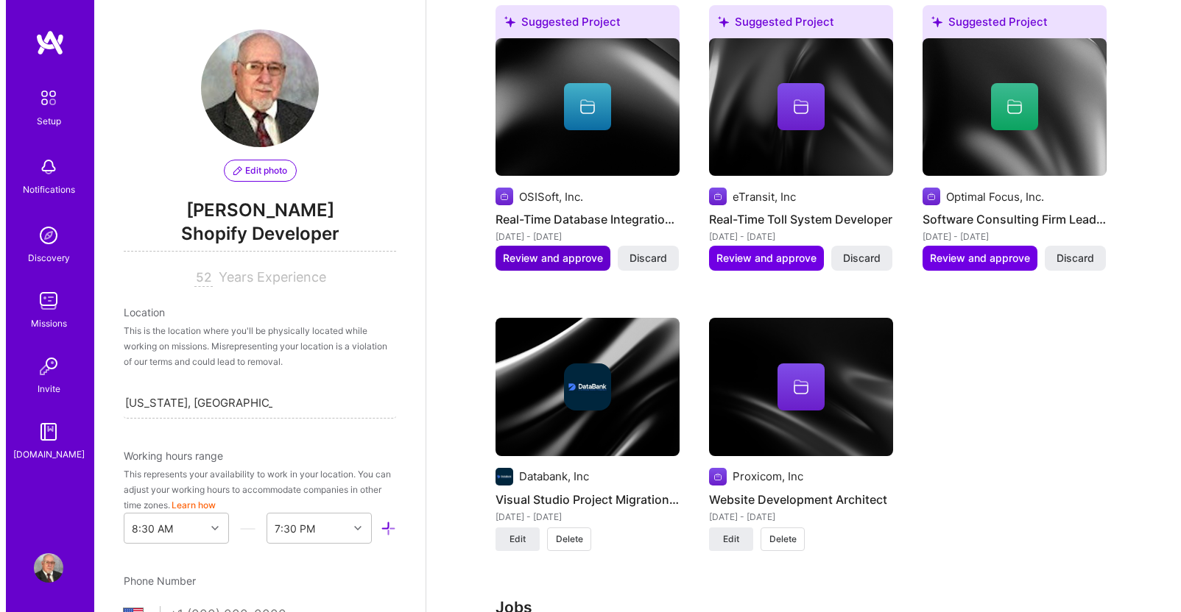
scroll to position [1880, 0]
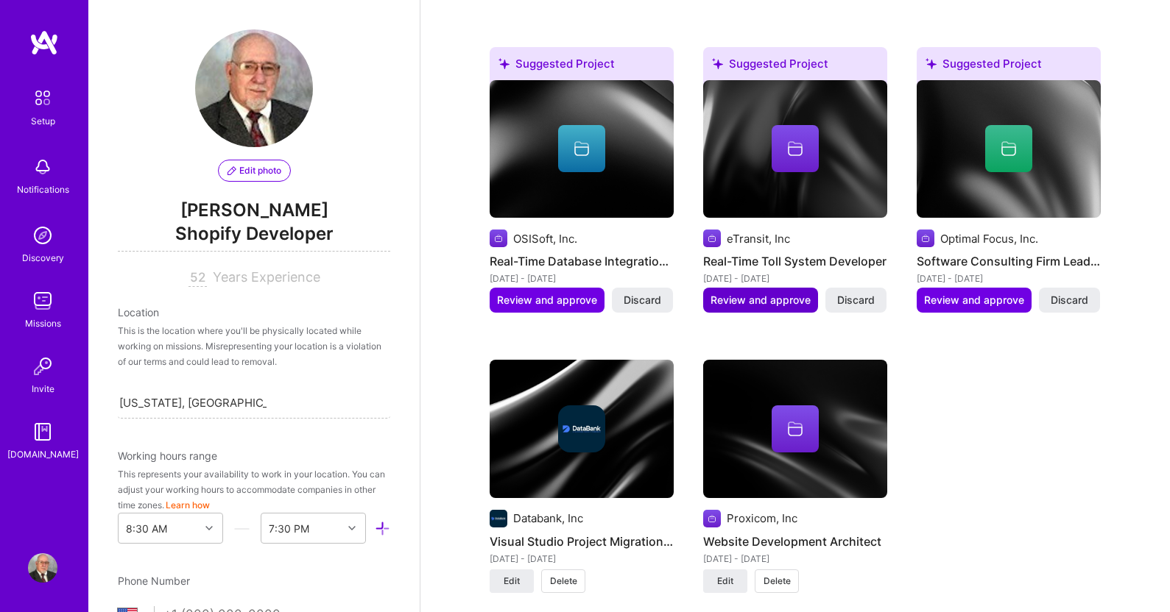
click at [771, 293] on span "Review and approve" at bounding box center [760, 300] width 100 height 15
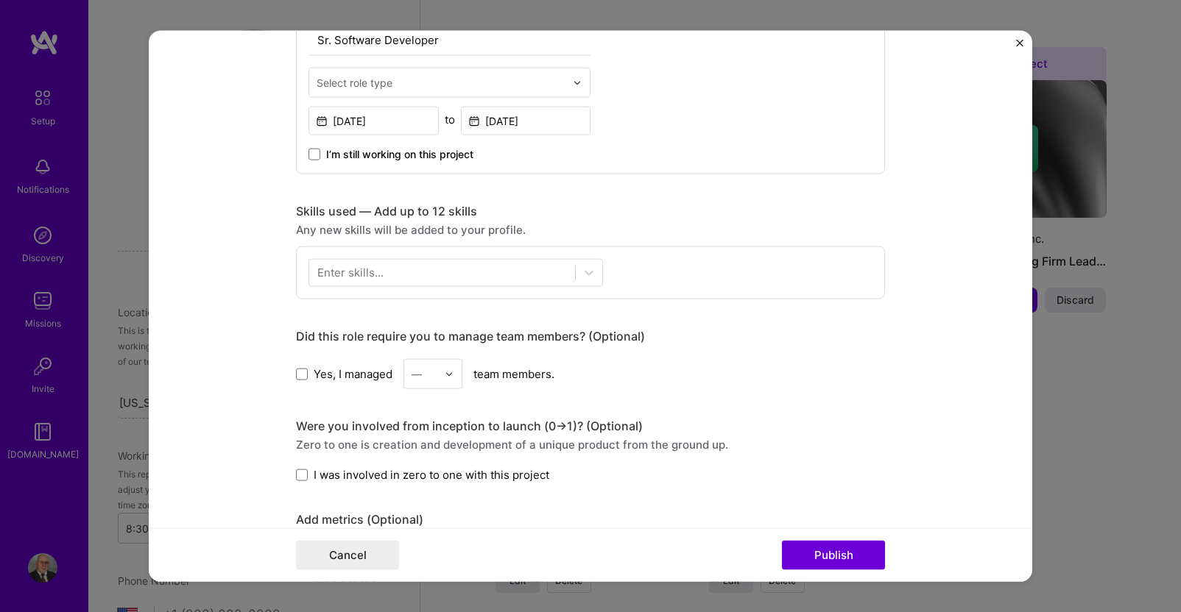
scroll to position [589, 0]
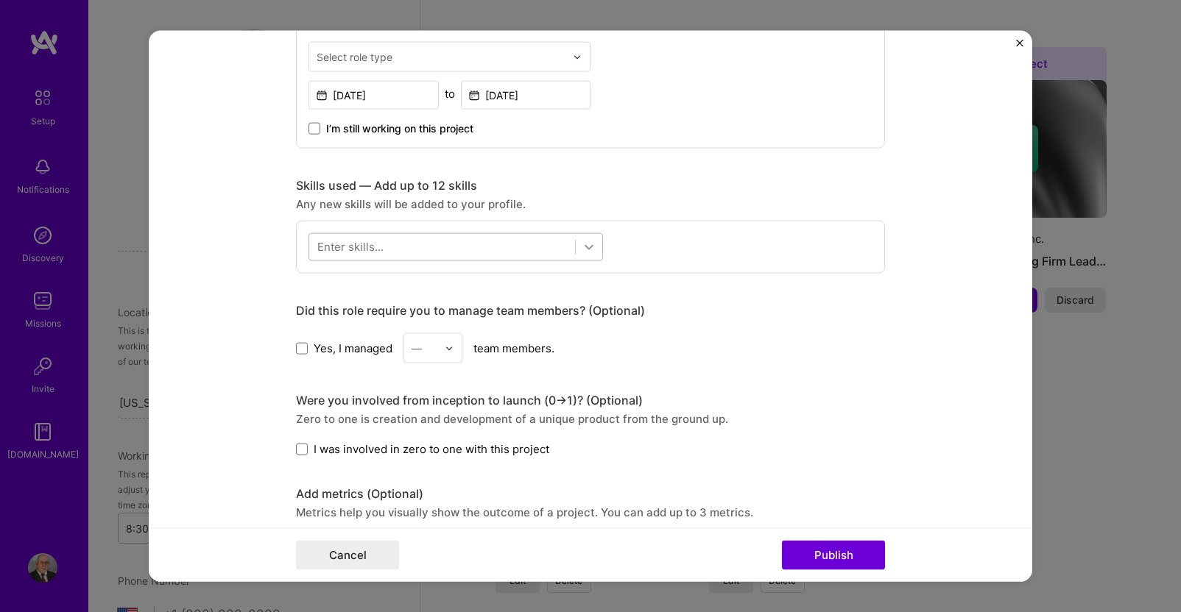
click at [584, 247] on icon at bounding box center [588, 247] width 9 height 5
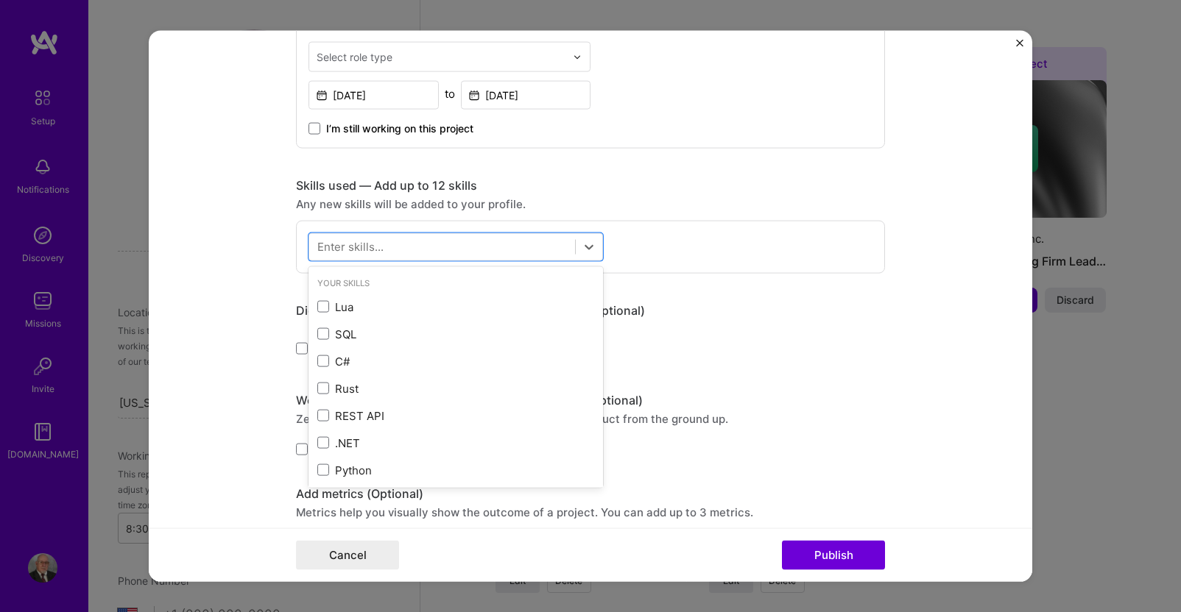
scroll to position [74, 0]
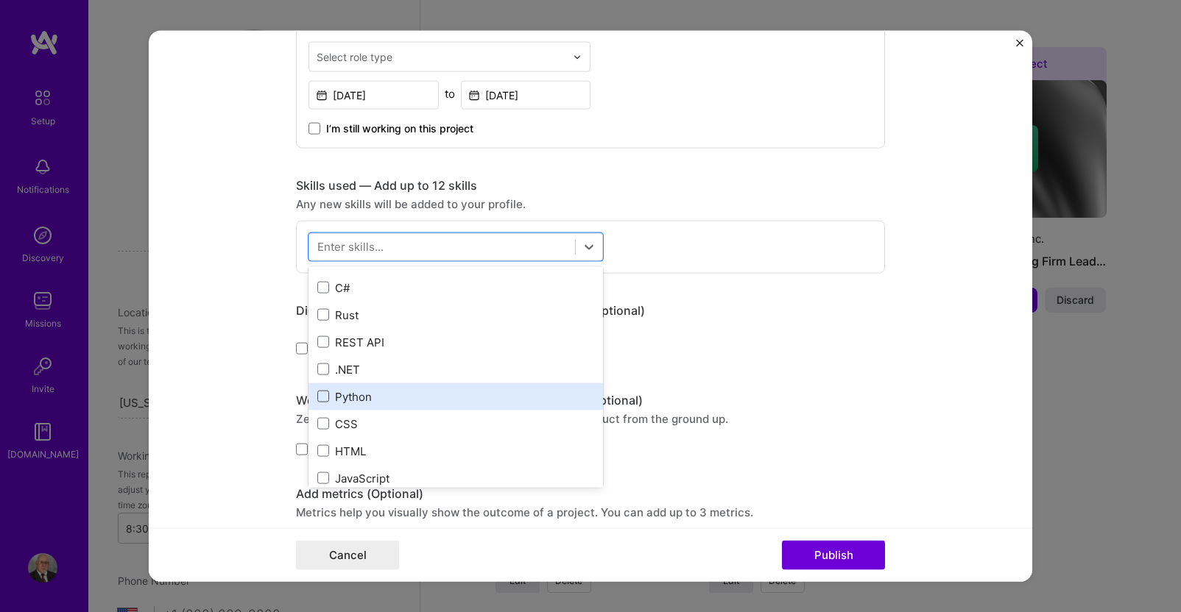
click at [317, 400] on span at bounding box center [323, 397] width 12 height 12
click at [0, 0] on input "checkbox" at bounding box center [0, 0] width 0 height 0
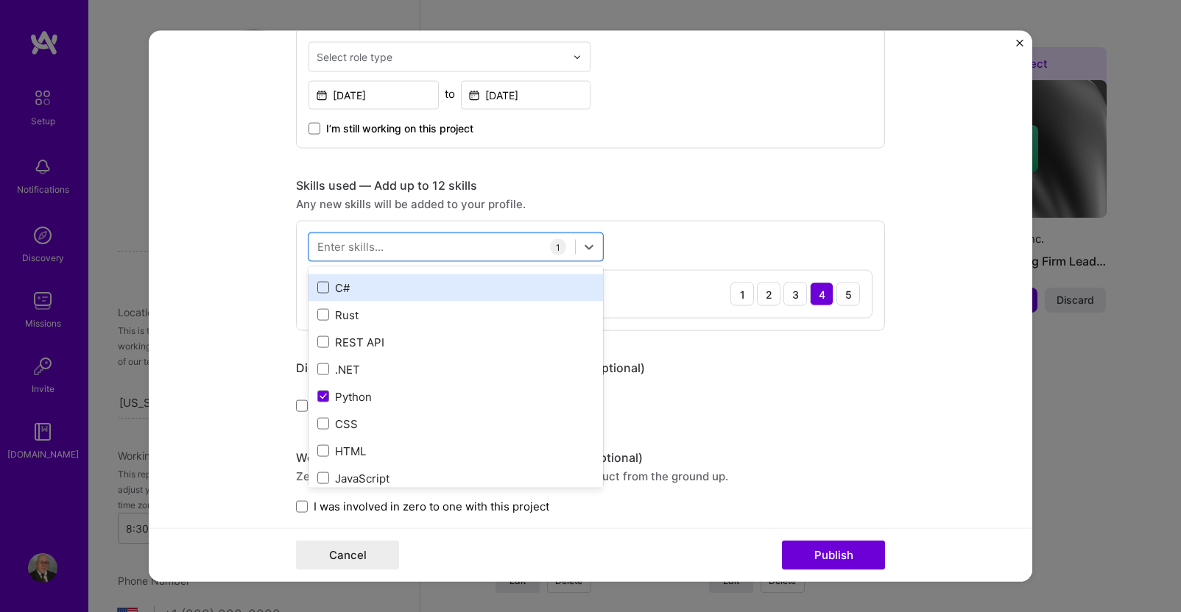
click at [317, 287] on span at bounding box center [323, 288] width 12 height 12
click at [0, 0] on input "checkbox" at bounding box center [0, 0] width 0 height 0
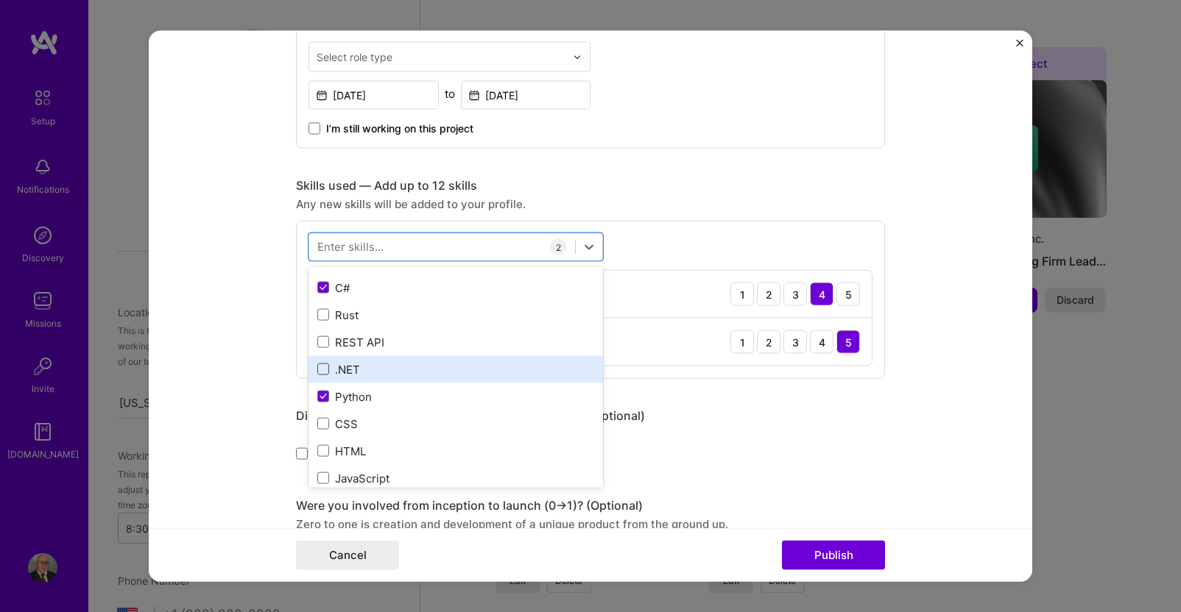
click at [317, 367] on span at bounding box center [323, 370] width 12 height 12
click at [0, 0] on input "checkbox" at bounding box center [0, 0] width 0 height 0
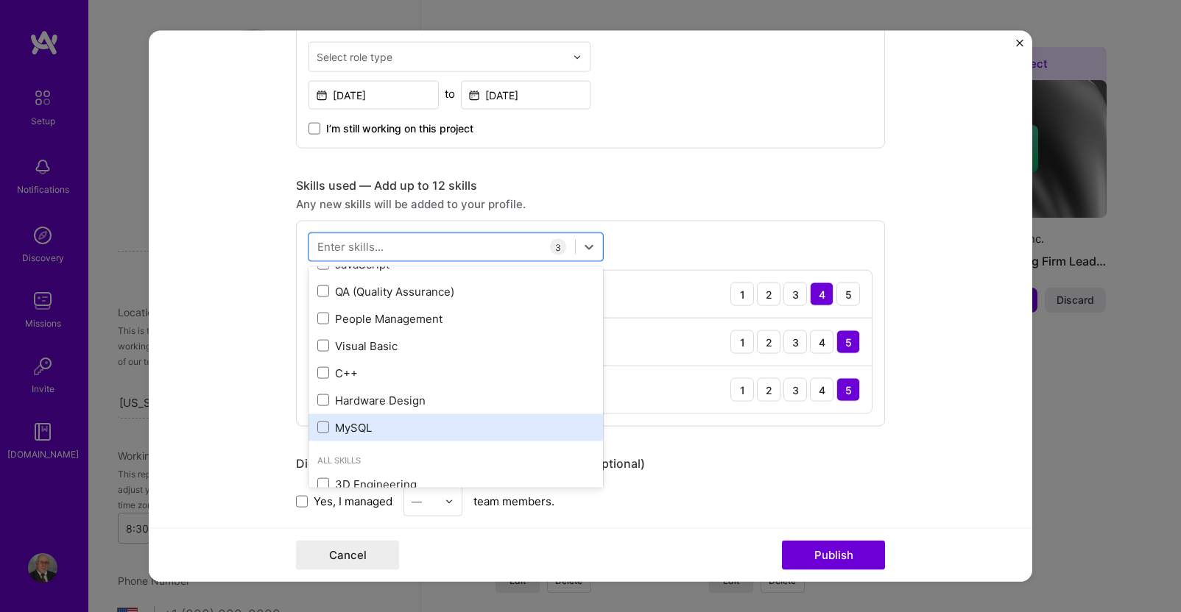
scroll to position [294, 0]
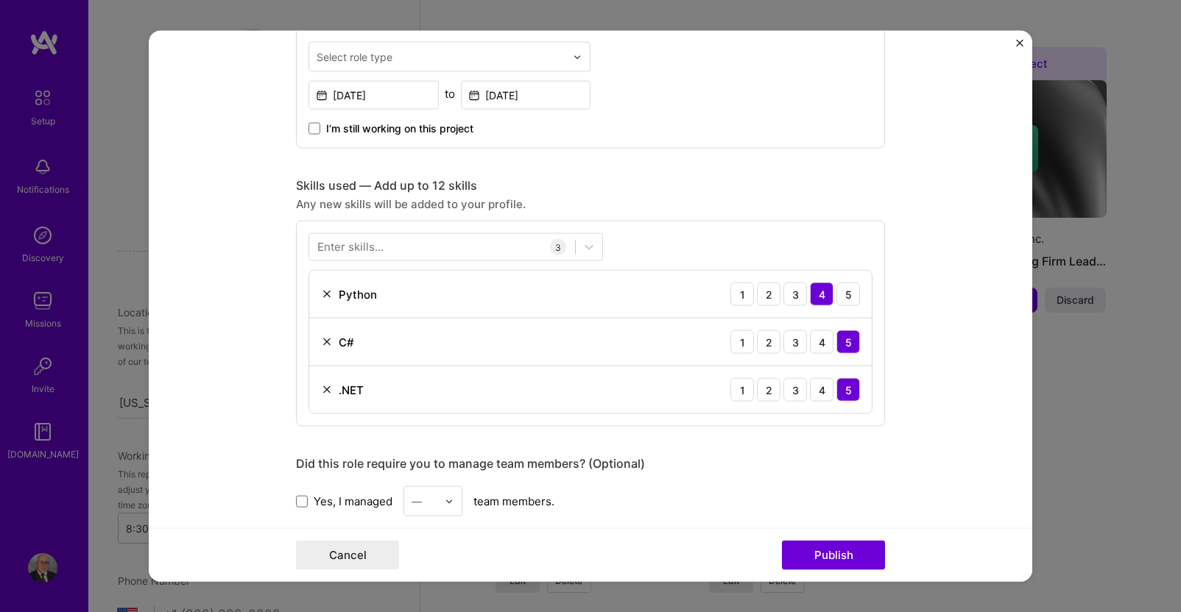
click at [753, 451] on div "Editing suggested project This project is suggested based on your LinkedIn, res…" at bounding box center [590, 326] width 589 height 1709
click at [828, 559] on button "Publish" at bounding box center [833, 554] width 103 height 29
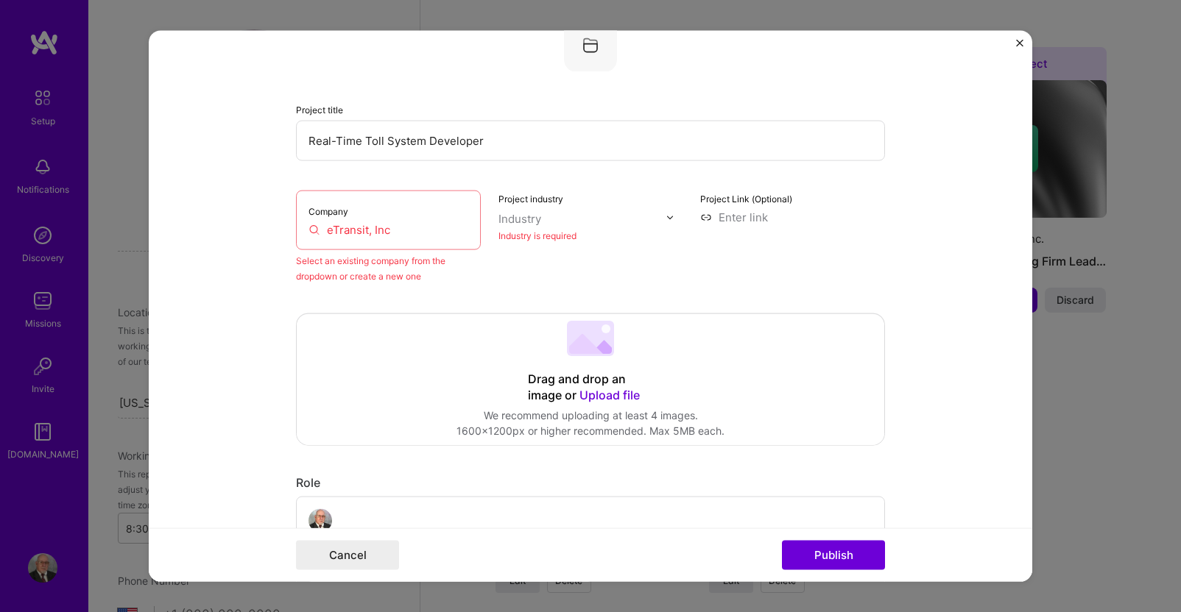
scroll to position [96, 0]
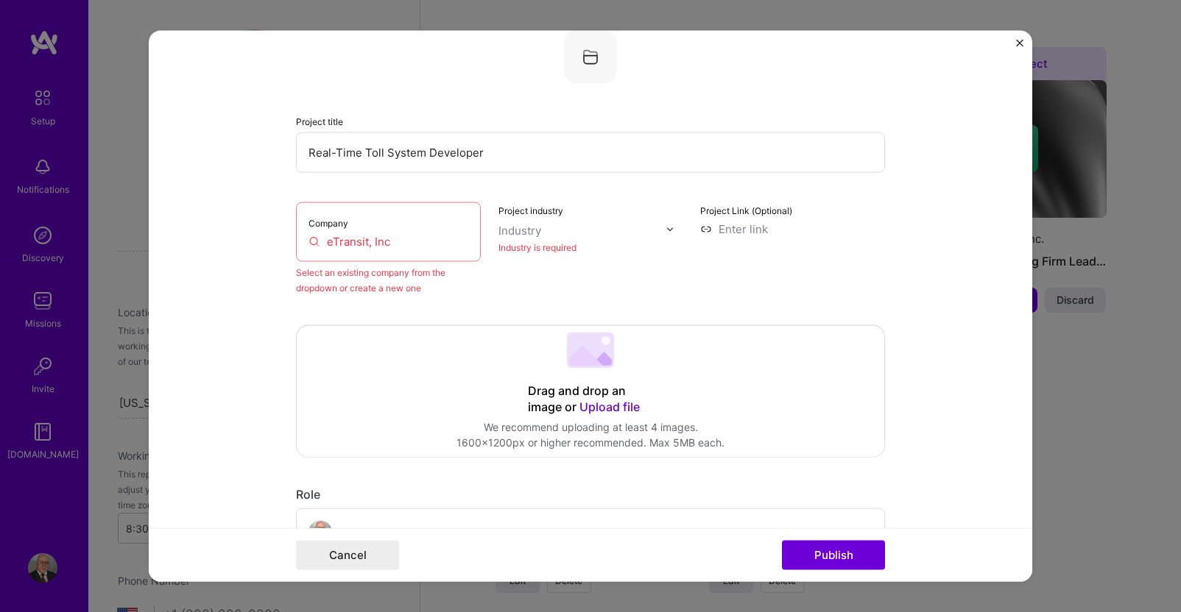
click at [404, 240] on input "eTransit, Inc" at bounding box center [388, 241] width 160 height 15
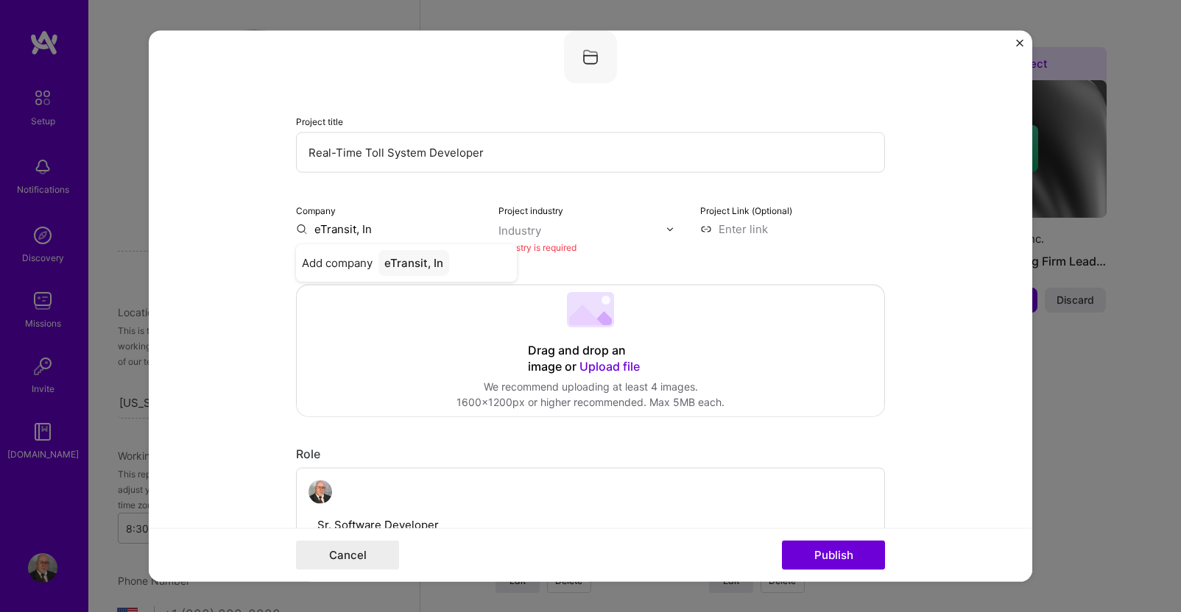
type input "eTransit, Inc"
click at [345, 261] on span "Add company" at bounding box center [337, 262] width 71 height 15
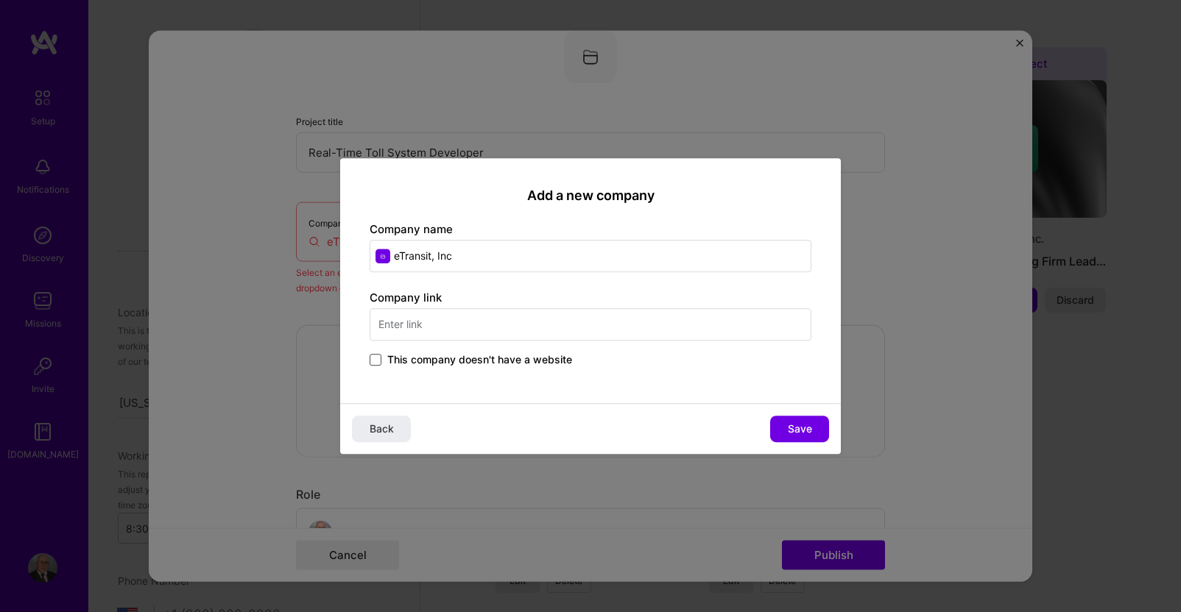
click at [376, 363] on span at bounding box center [376, 360] width 12 height 12
click at [0, 0] on input "This company doesn't have a website" at bounding box center [0, 0] width 0 height 0
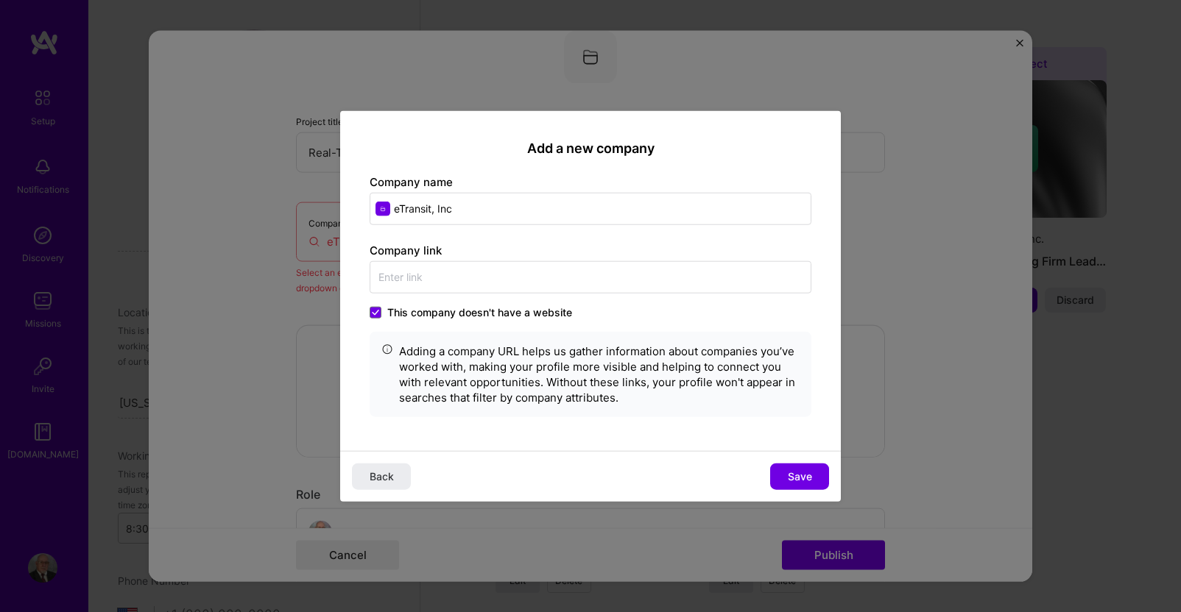
click at [376, 314] on icon at bounding box center [375, 312] width 7 height 6
click at [0, 0] on input "This company doesn't have a website" at bounding box center [0, 0] width 0 height 0
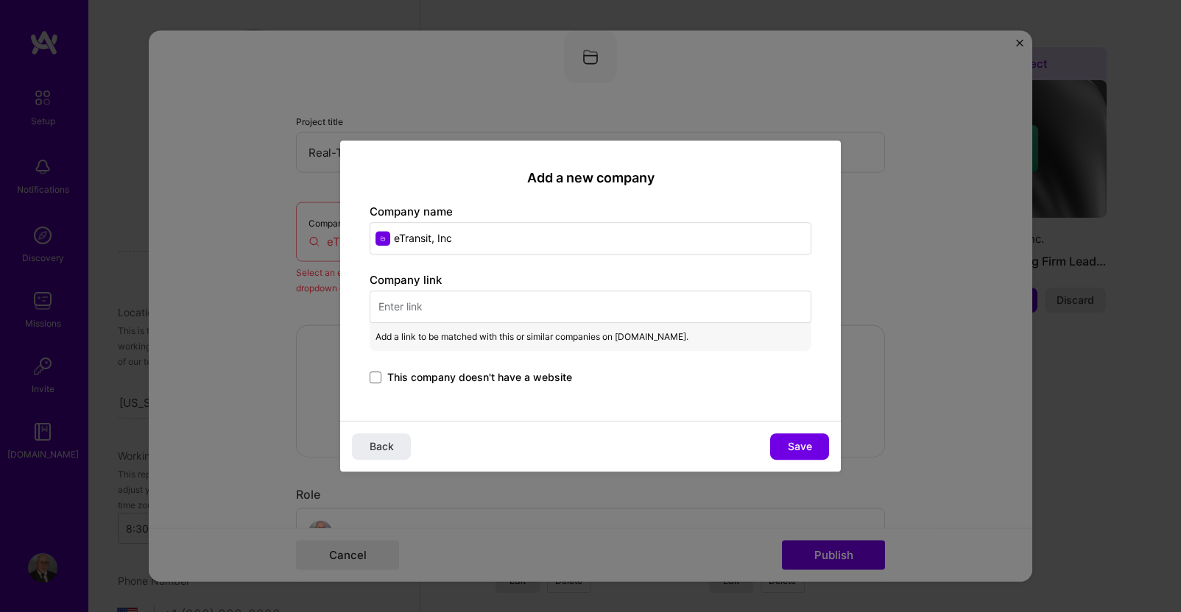
click at [433, 306] on input "text" at bounding box center [591, 307] width 442 height 32
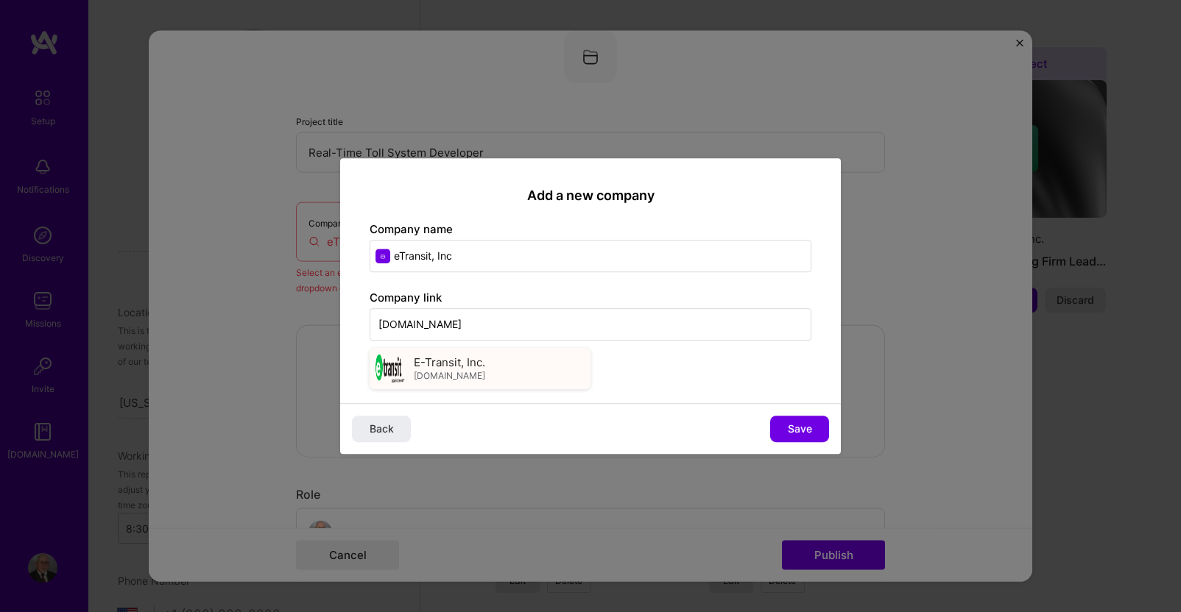
type input "[DOMAIN_NAME]"
click at [436, 370] on span "[DOMAIN_NAME]" at bounding box center [449, 376] width 71 height 12
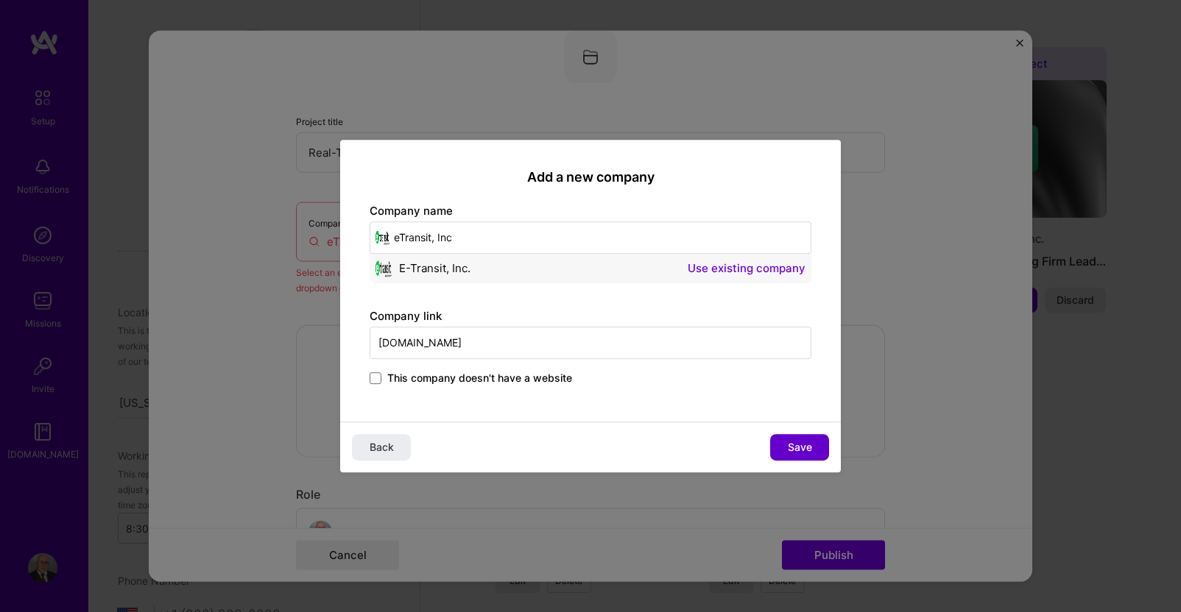
click at [791, 445] on span "Save" at bounding box center [800, 447] width 24 height 15
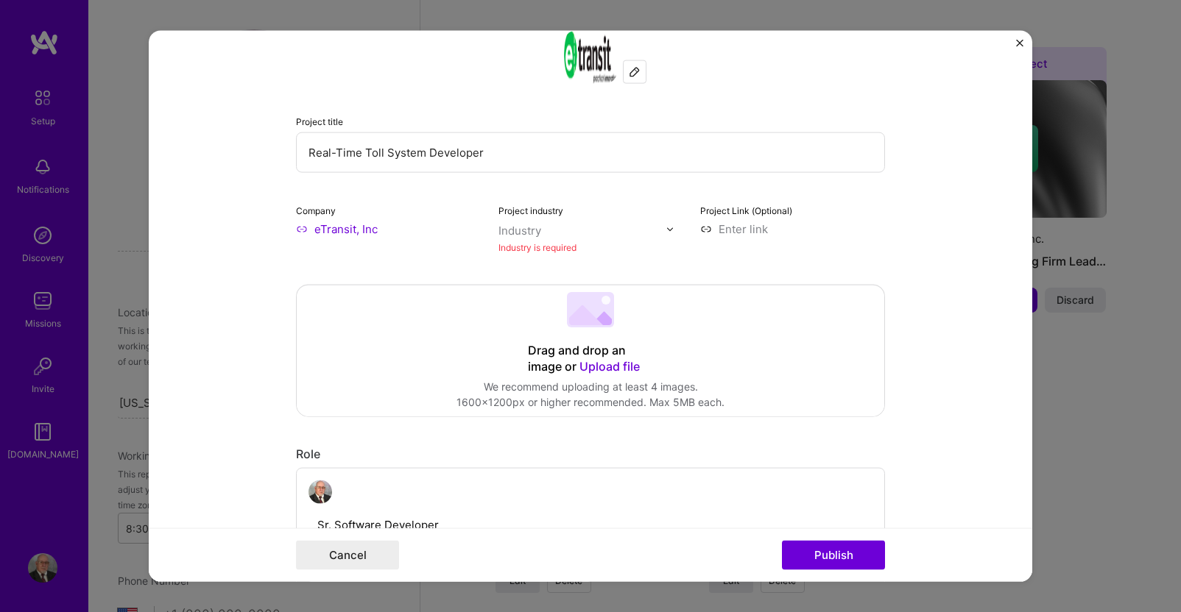
click at [652, 234] on input "text" at bounding box center [582, 230] width 168 height 15
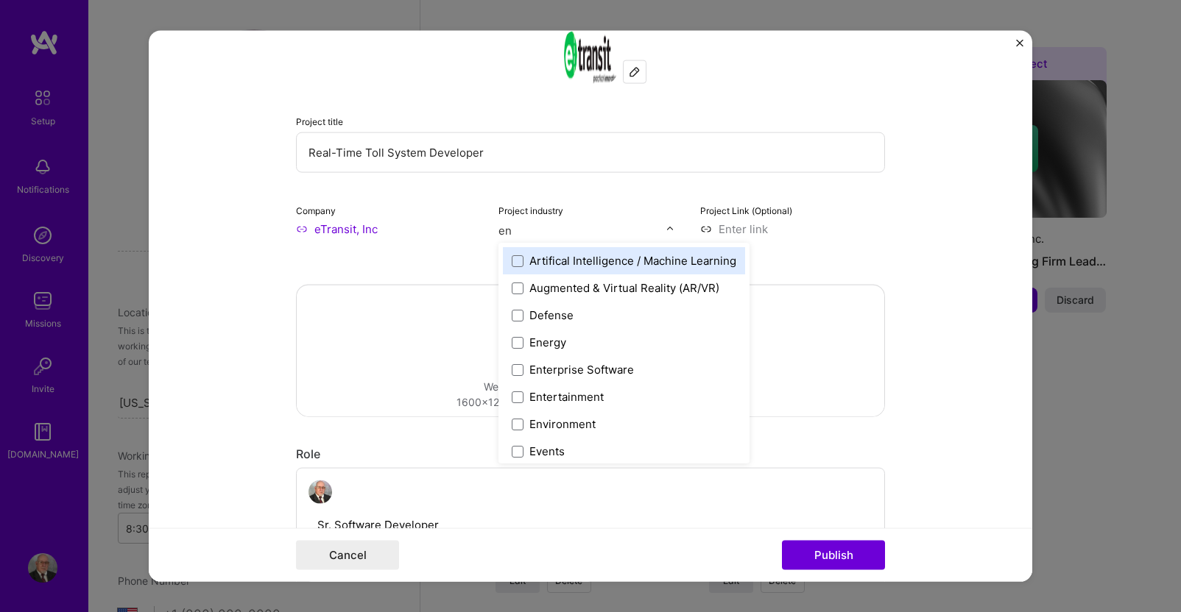
type input "ent"
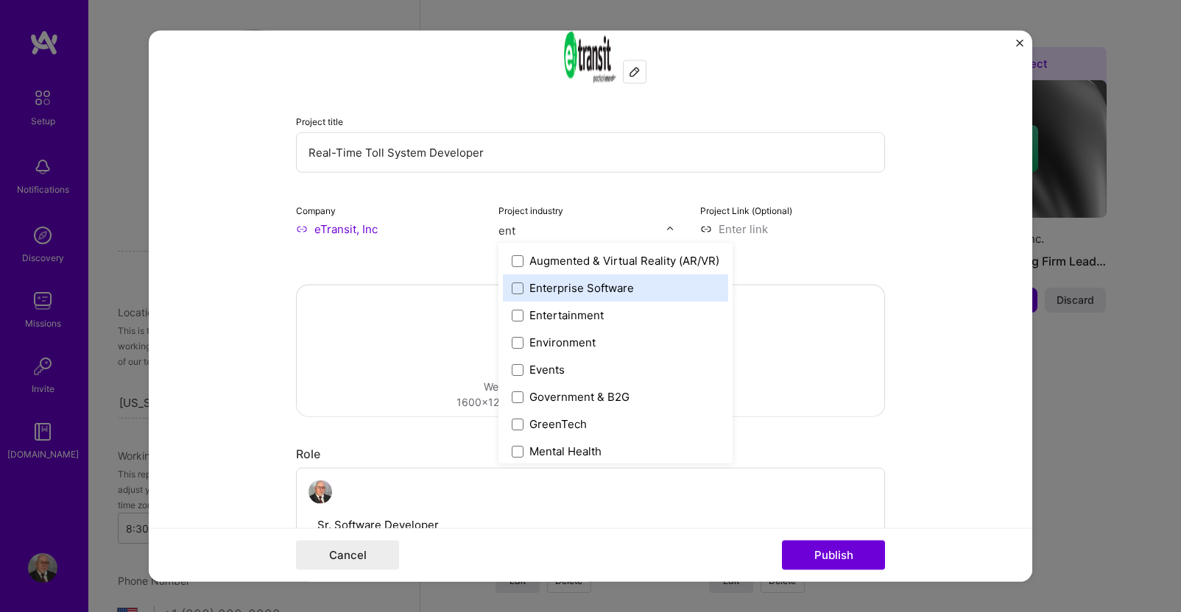
click at [566, 289] on div "Enterprise Software" at bounding box center [581, 287] width 105 height 15
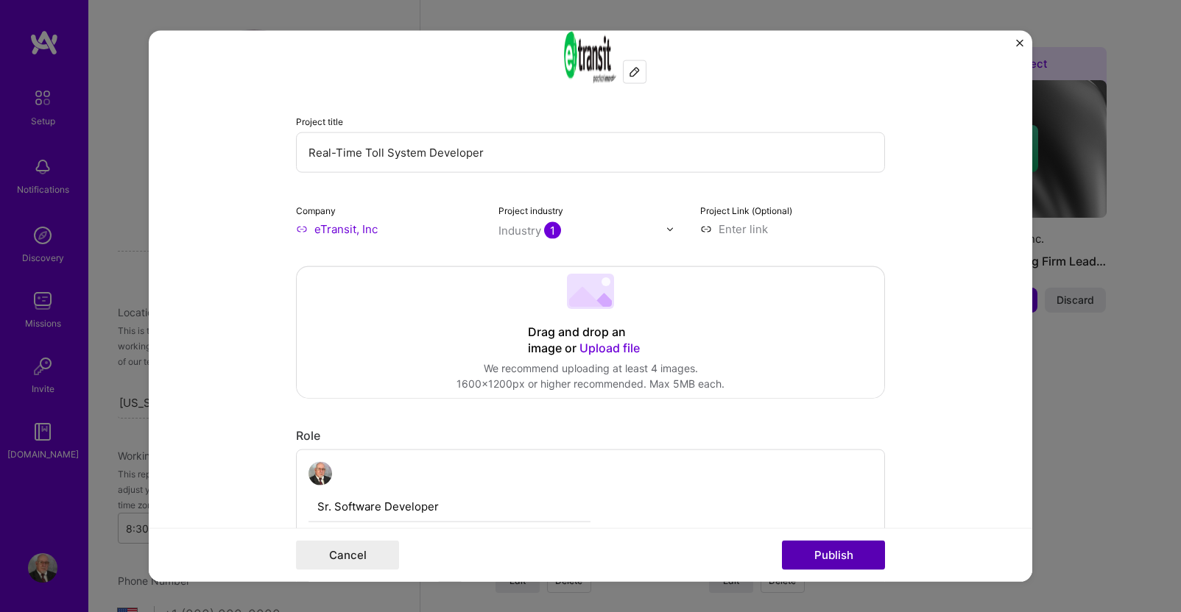
click at [826, 555] on button "Publish" at bounding box center [833, 554] width 103 height 29
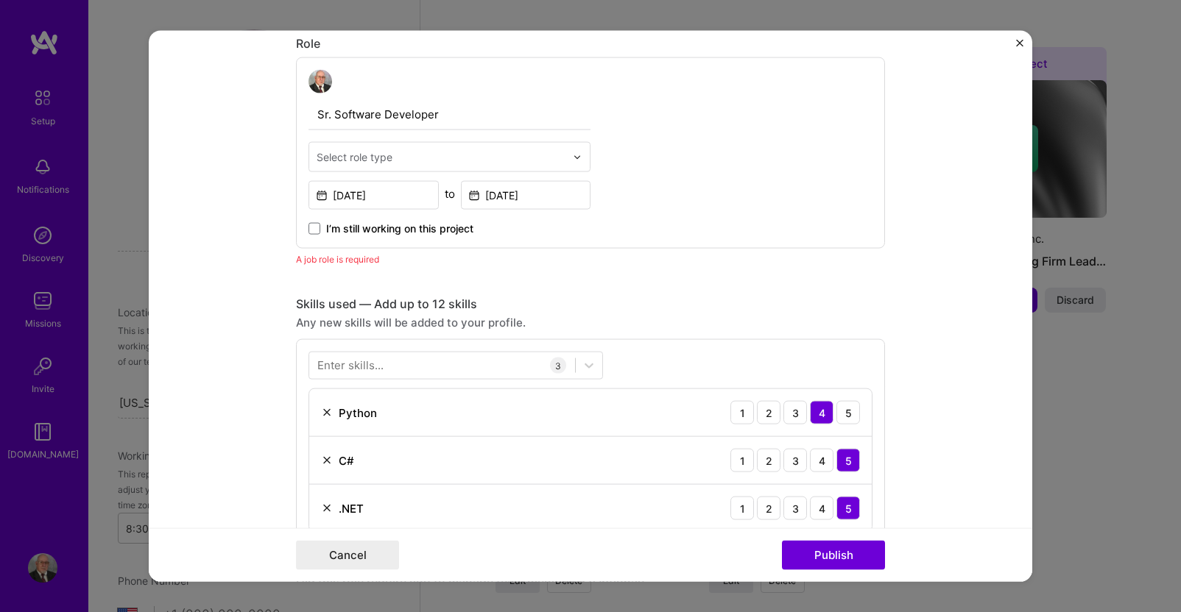
scroll to position [494, 0]
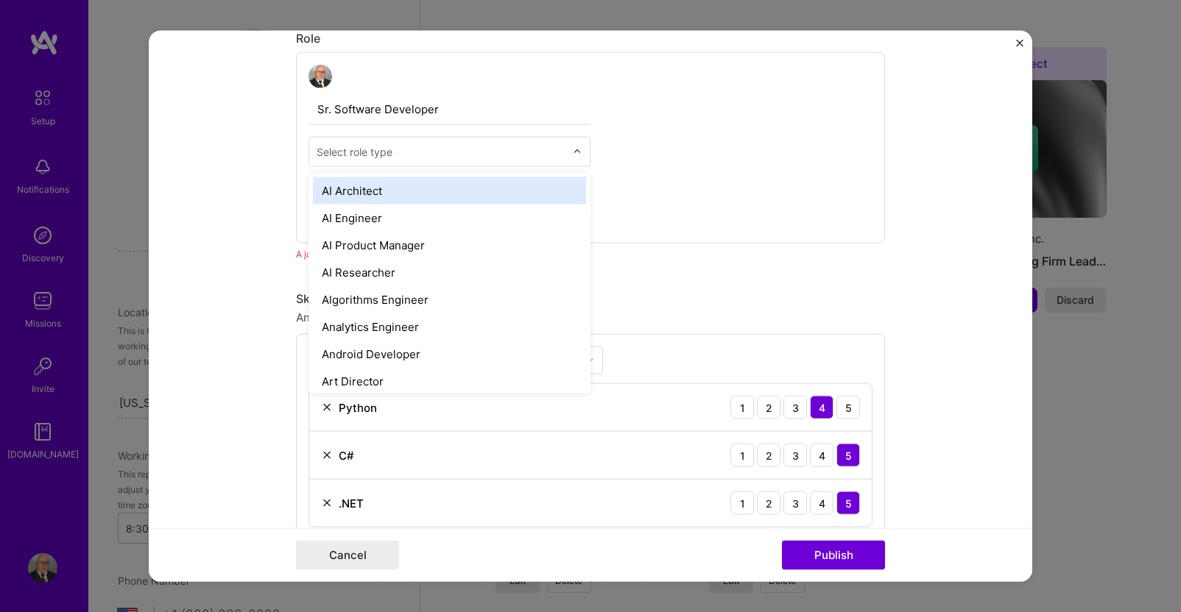
click at [412, 148] on input "text" at bounding box center [441, 151] width 249 height 15
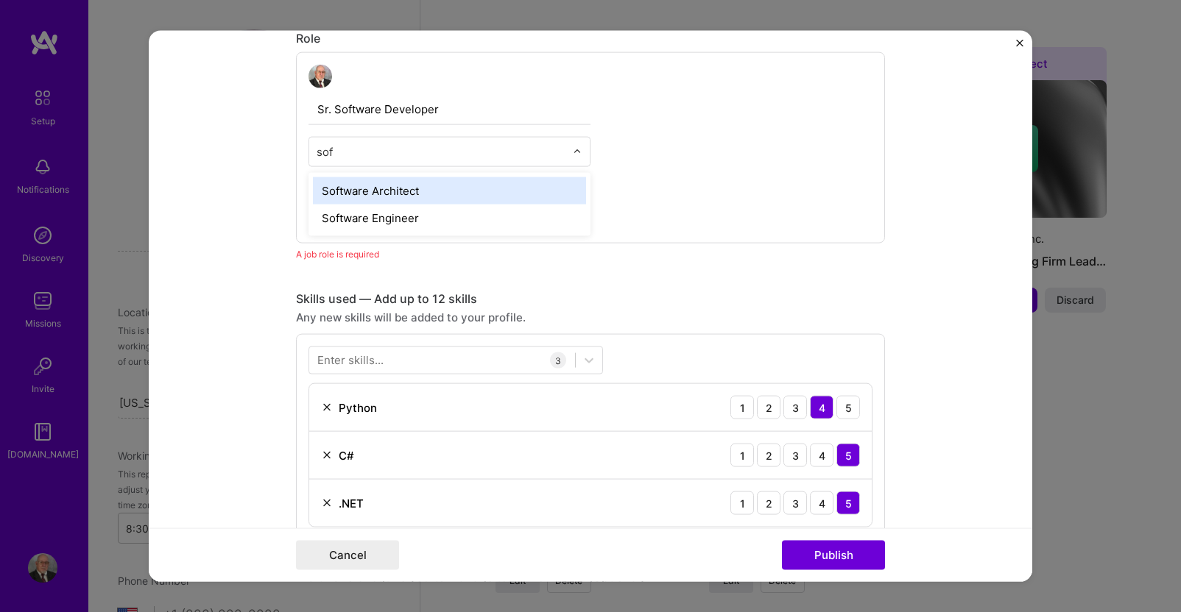
type input "soft"
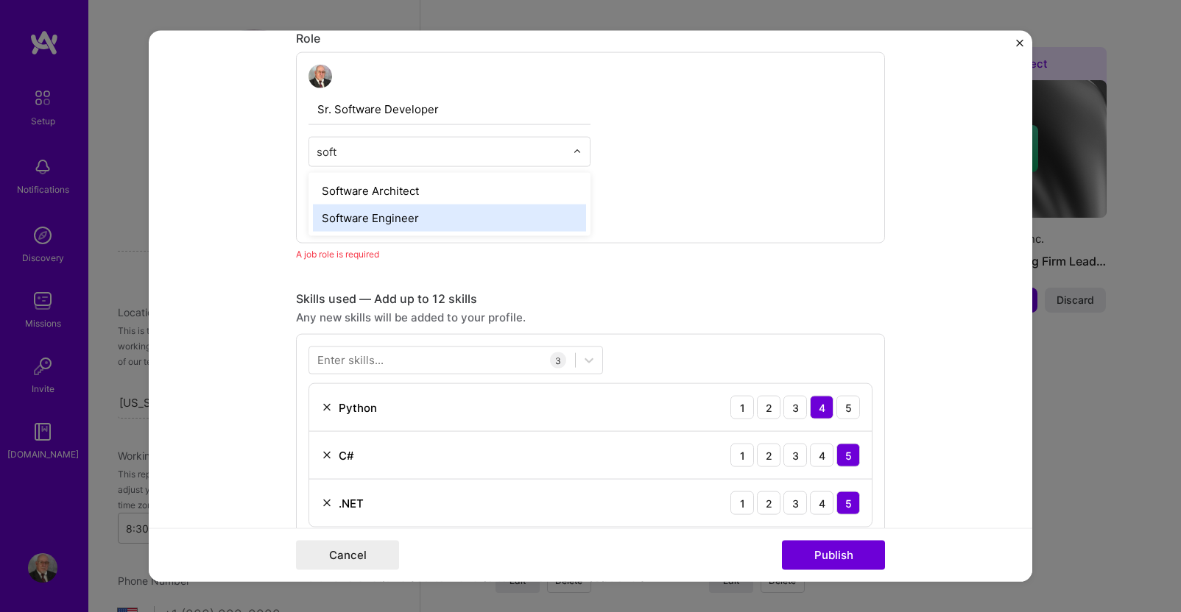
click at [367, 218] on div "Software Engineer" at bounding box center [449, 218] width 273 height 27
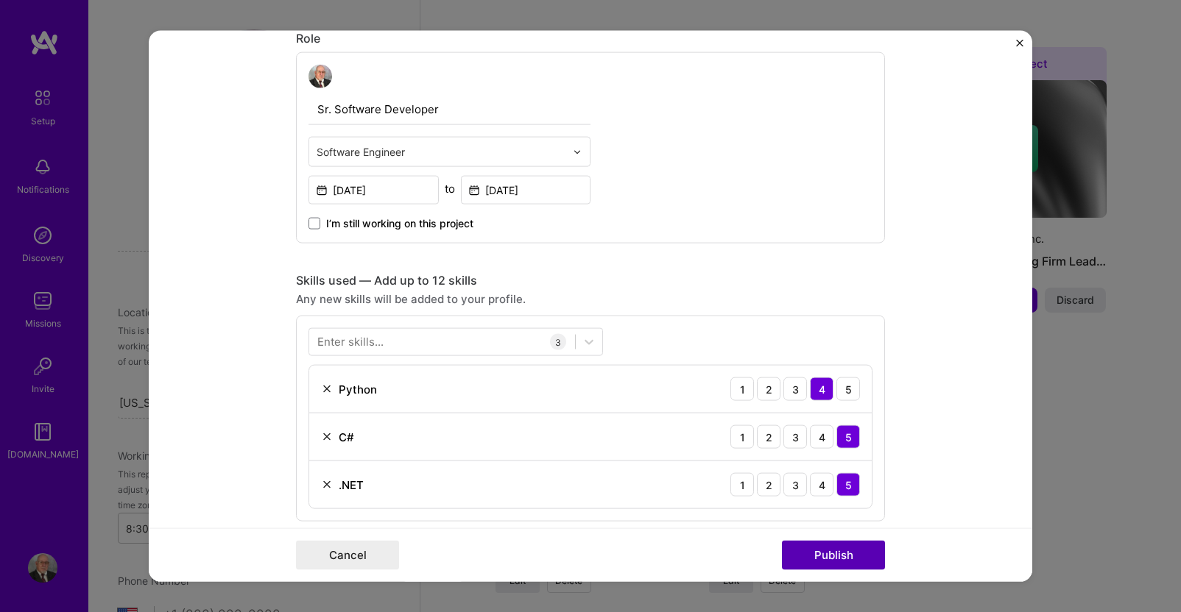
click at [830, 557] on button "Publish" at bounding box center [833, 554] width 103 height 29
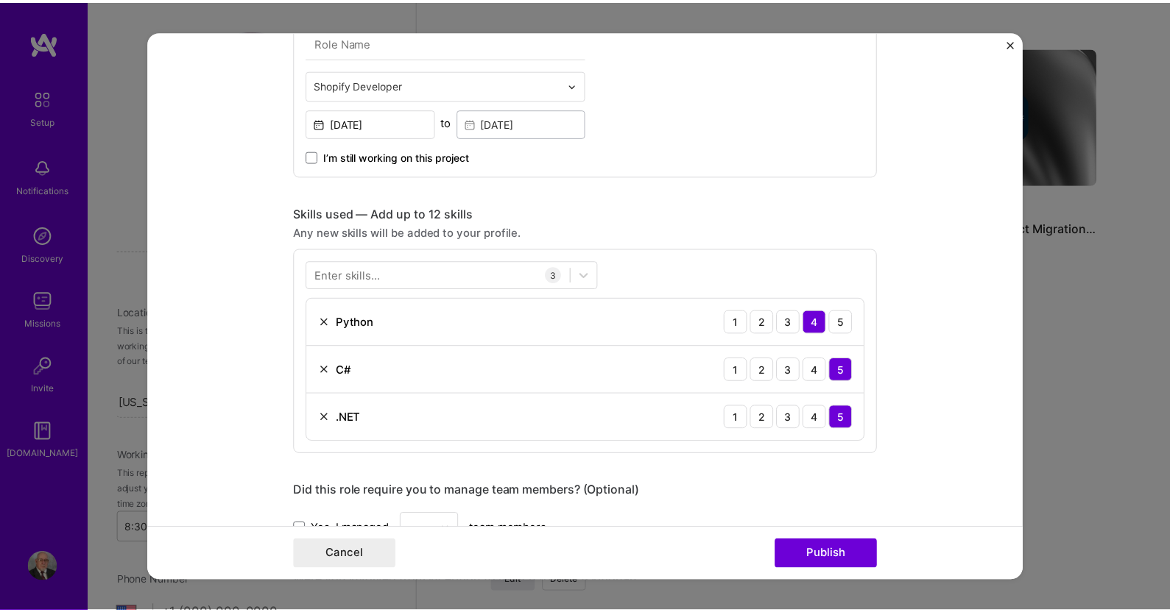
scroll to position [427, 0]
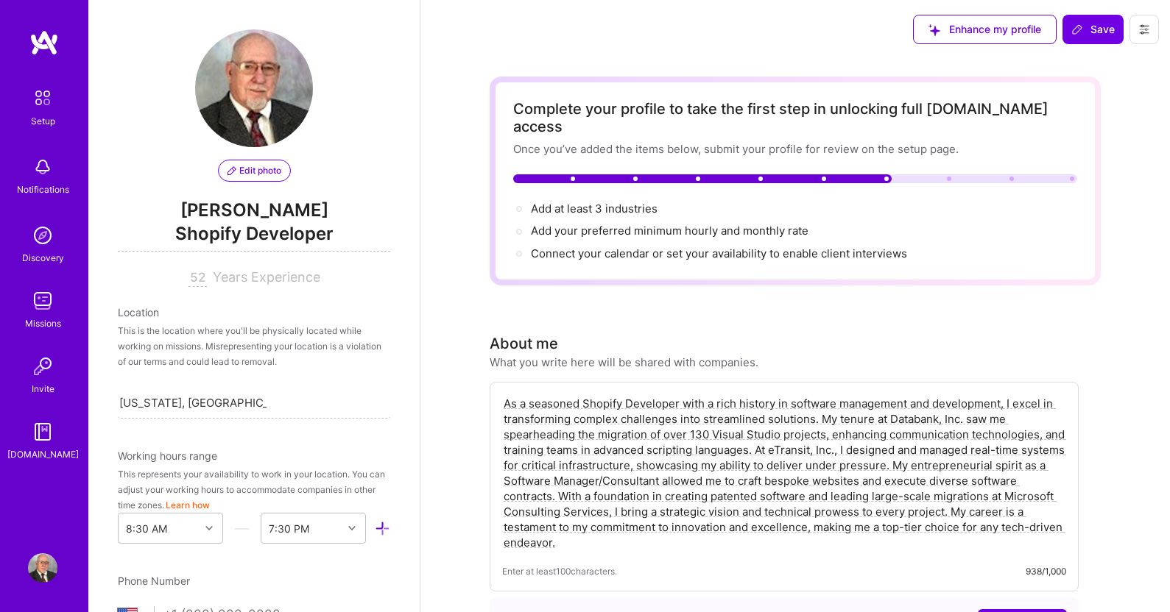
select select "US"
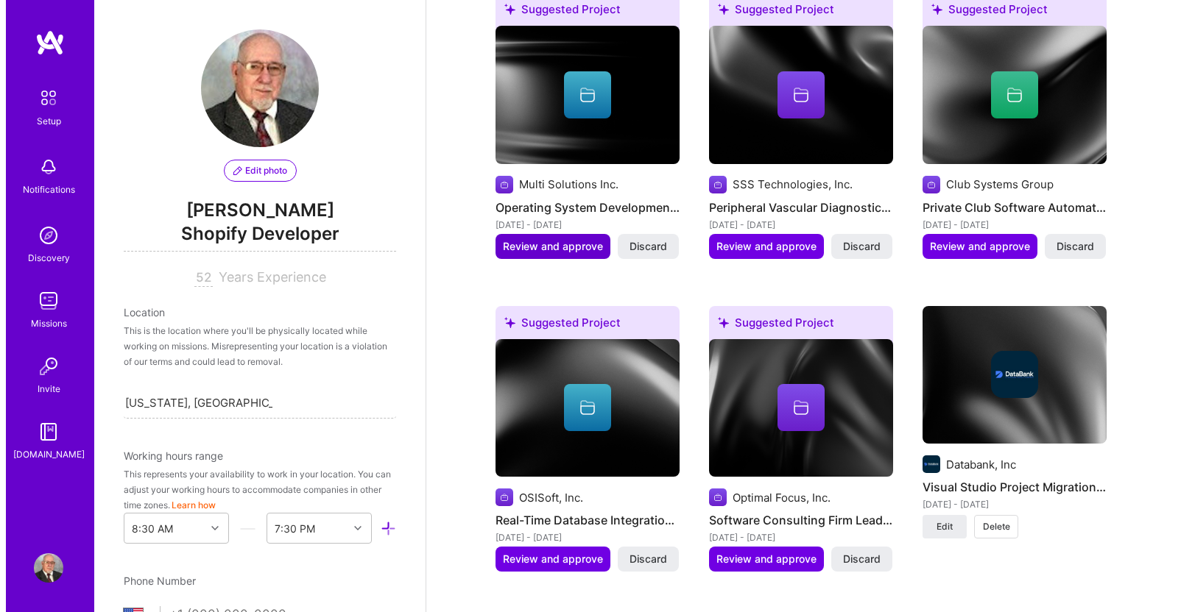
scroll to position [1585, 0]
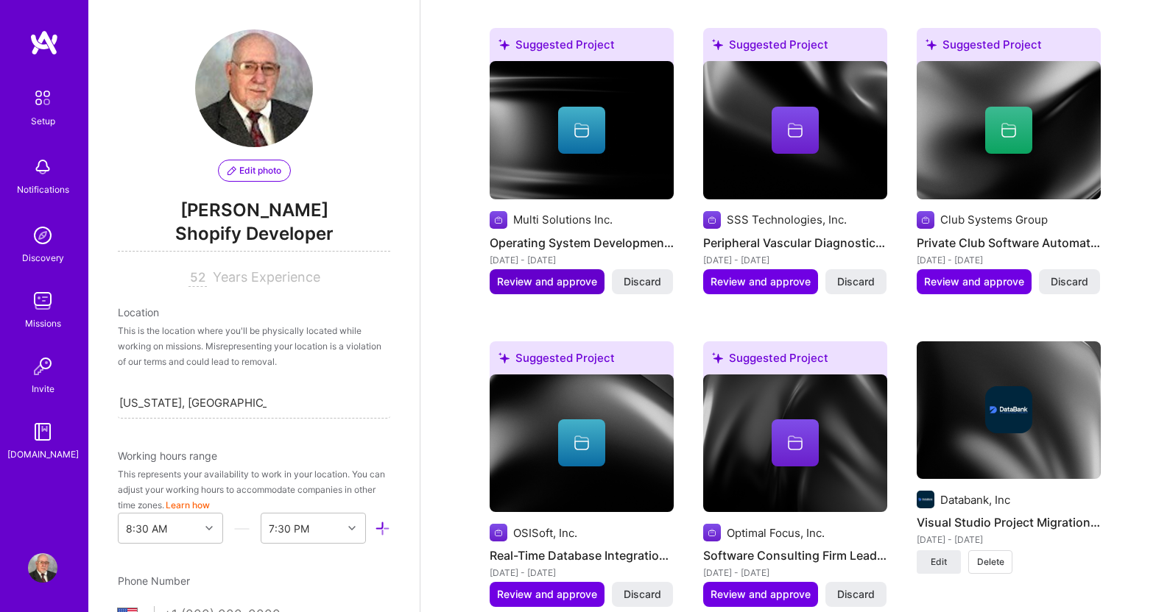
click at [550, 275] on span "Review and approve" at bounding box center [547, 282] width 100 height 15
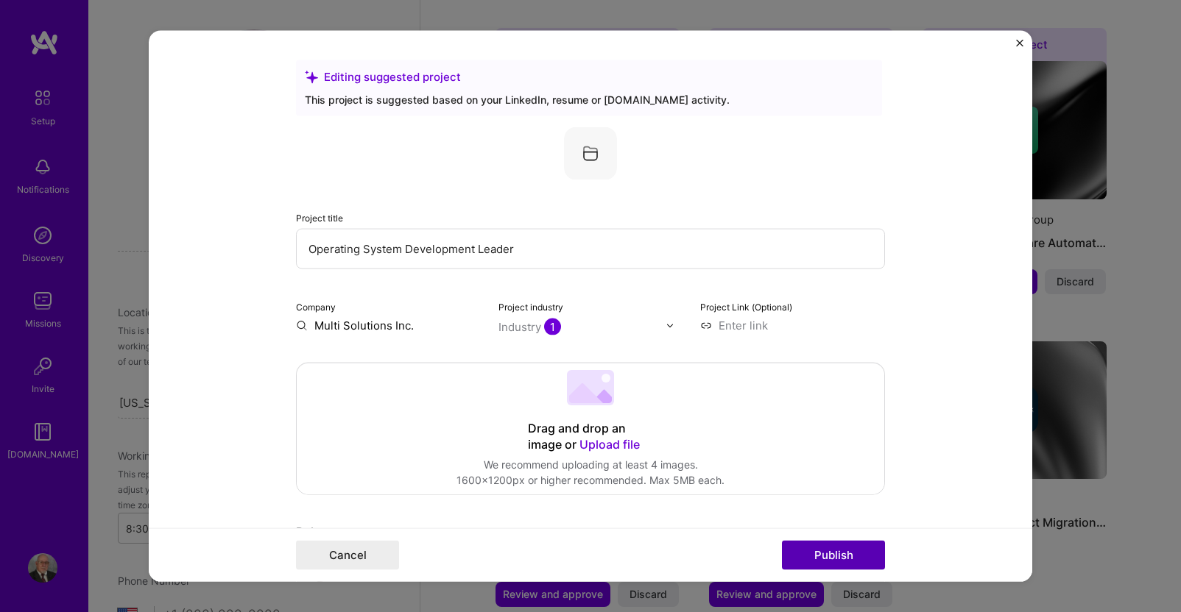
click at [819, 556] on button "Publish" at bounding box center [833, 554] width 103 height 29
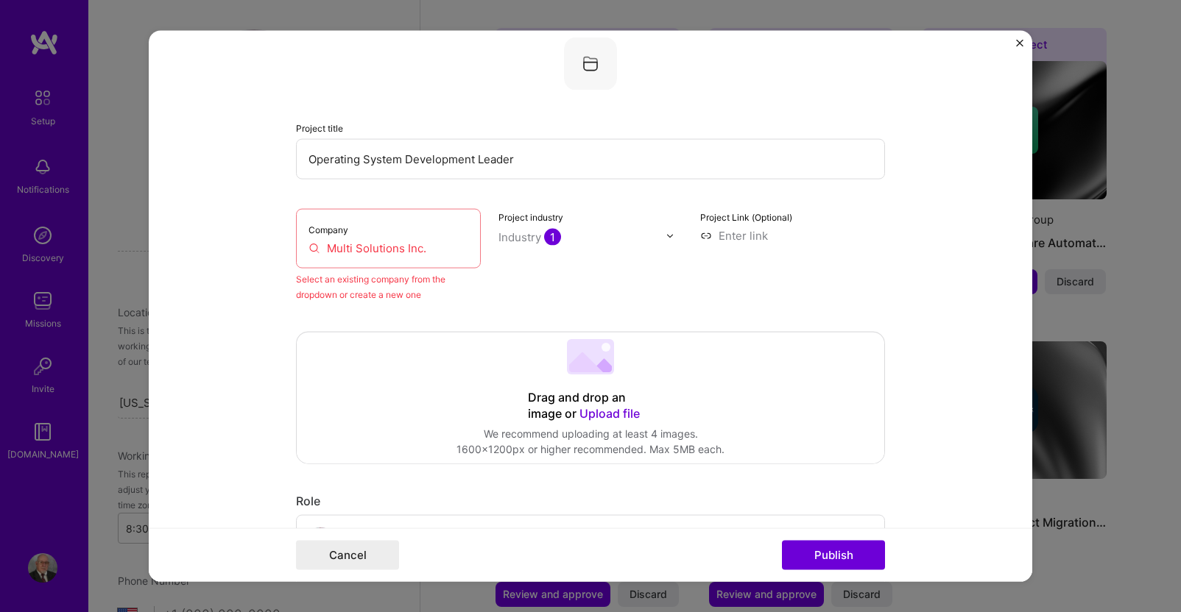
scroll to position [96, 0]
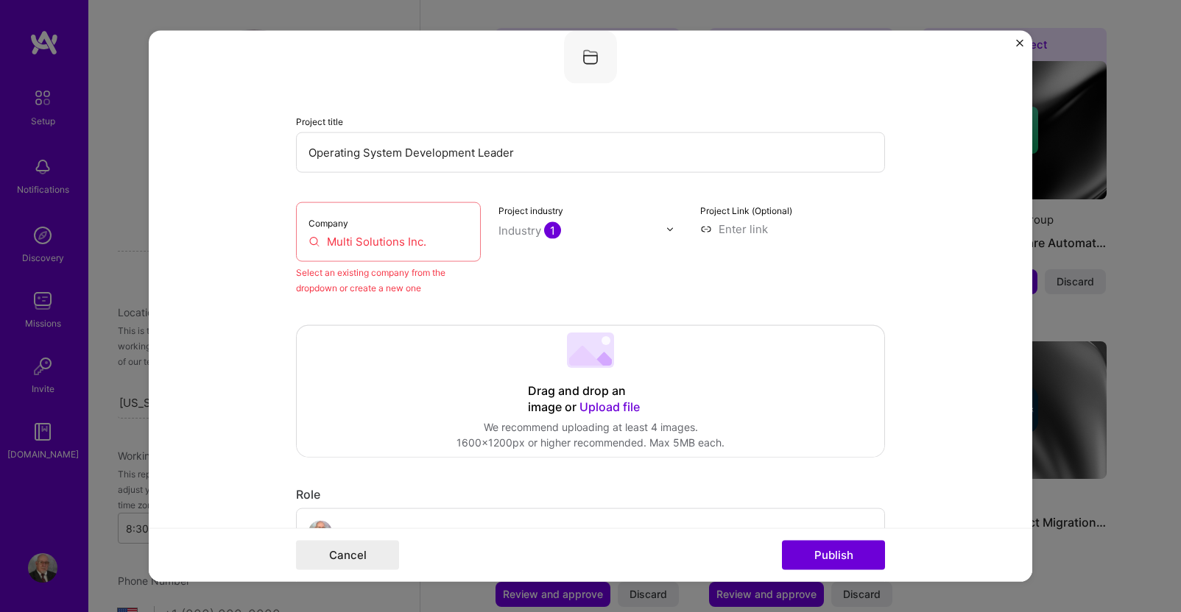
click at [430, 242] on input "Multi Solutions Inc." at bounding box center [388, 241] width 160 height 15
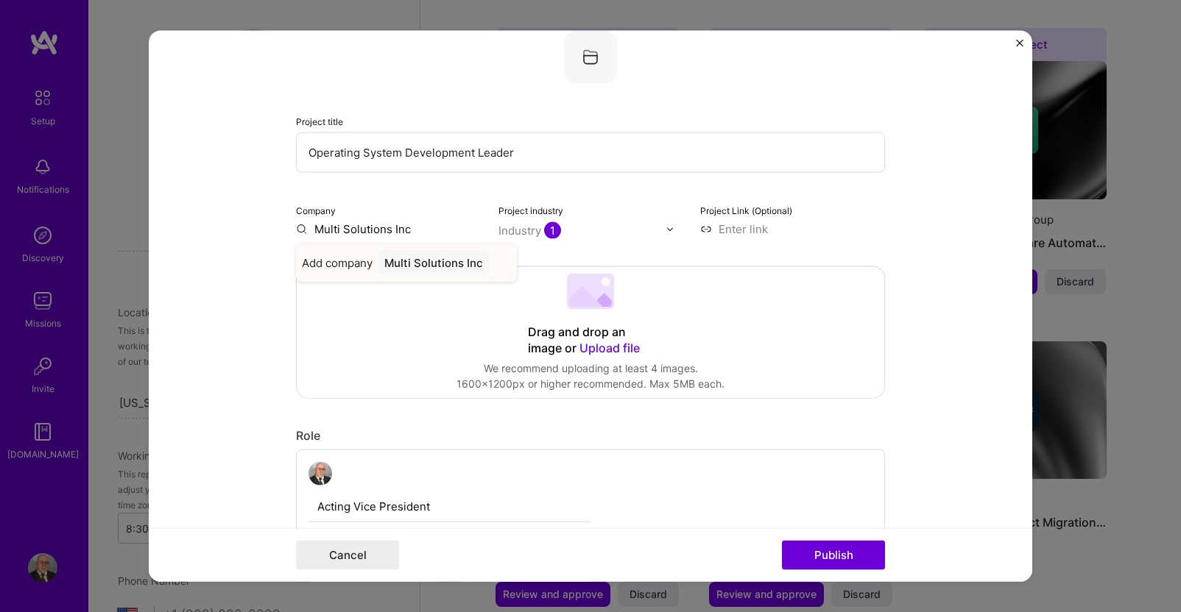
type input "Multi Solutions Inc."
click at [354, 266] on span "Add company" at bounding box center [337, 262] width 71 height 15
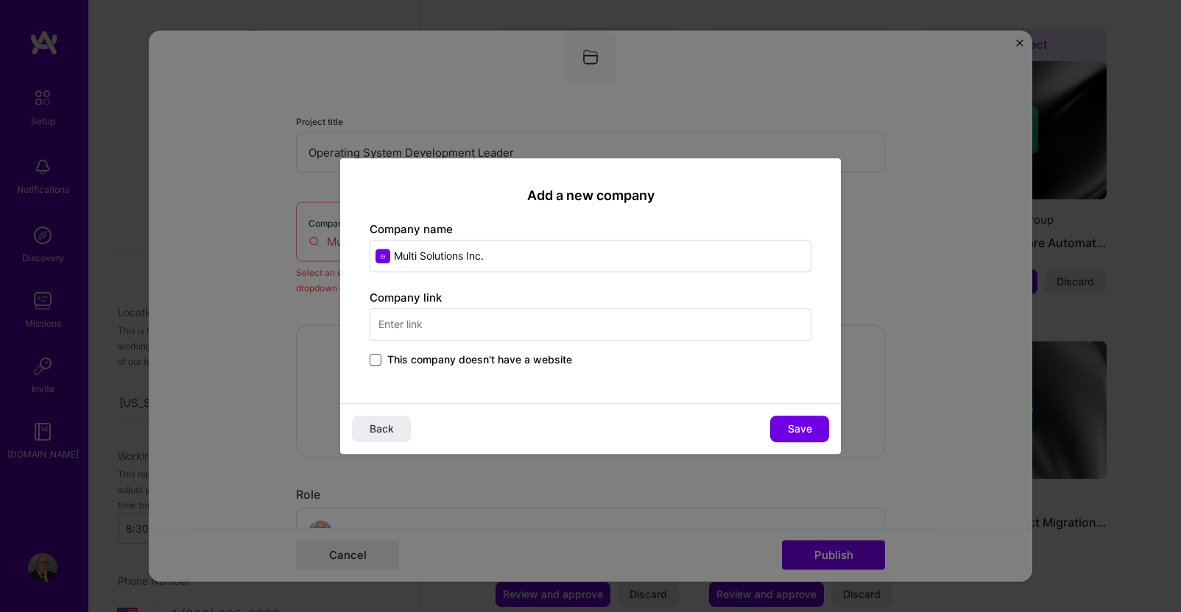
click at [380, 360] on span at bounding box center [376, 360] width 12 height 12
click at [0, 0] on input "This company doesn't have a website" at bounding box center [0, 0] width 0 height 0
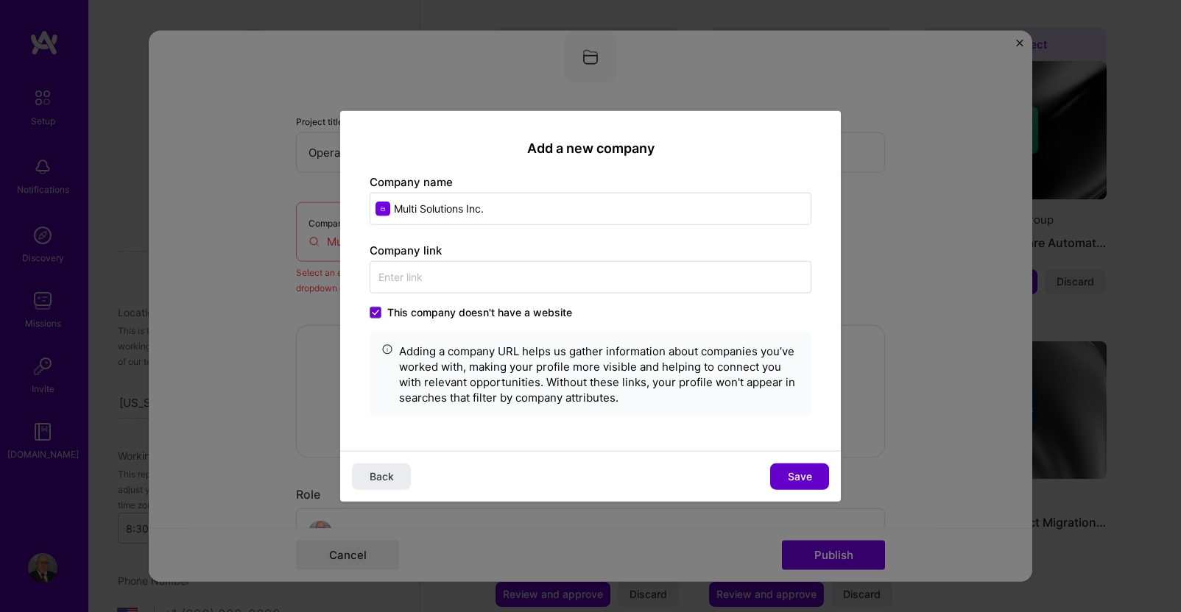
click at [802, 474] on span "Save" at bounding box center [800, 476] width 24 height 15
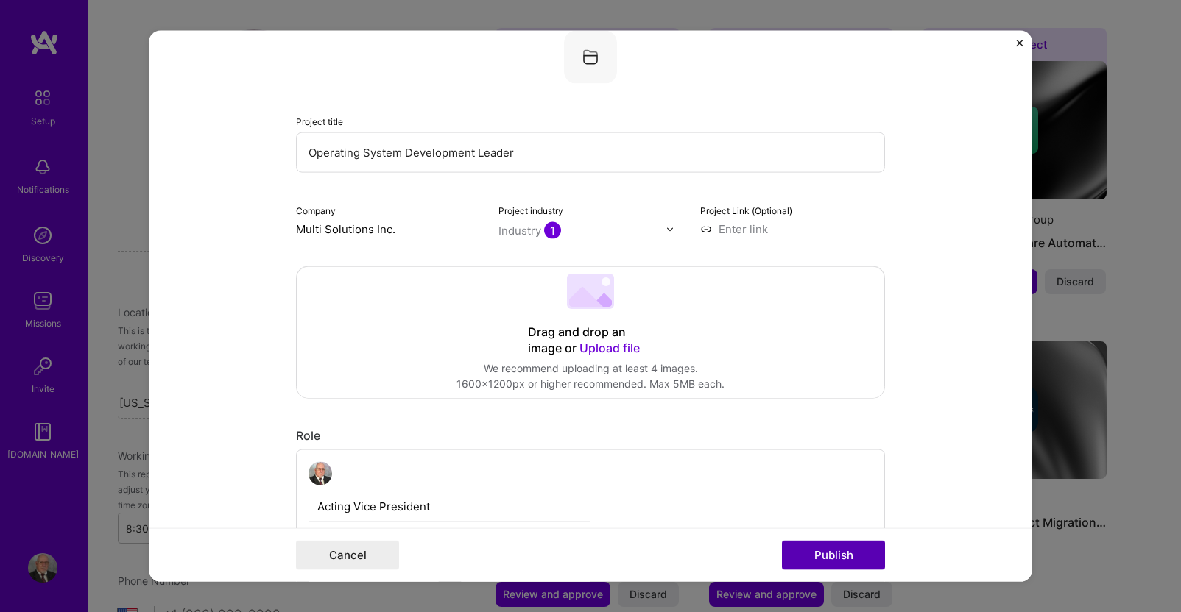
click at [824, 559] on button "Publish" at bounding box center [833, 554] width 103 height 29
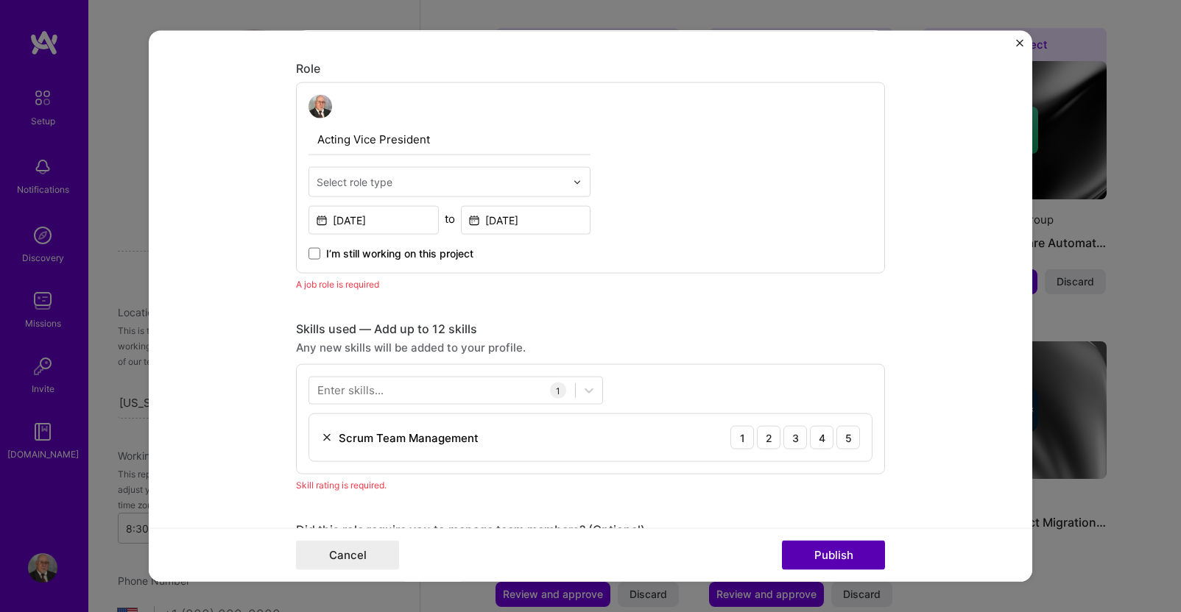
scroll to position [494, 0]
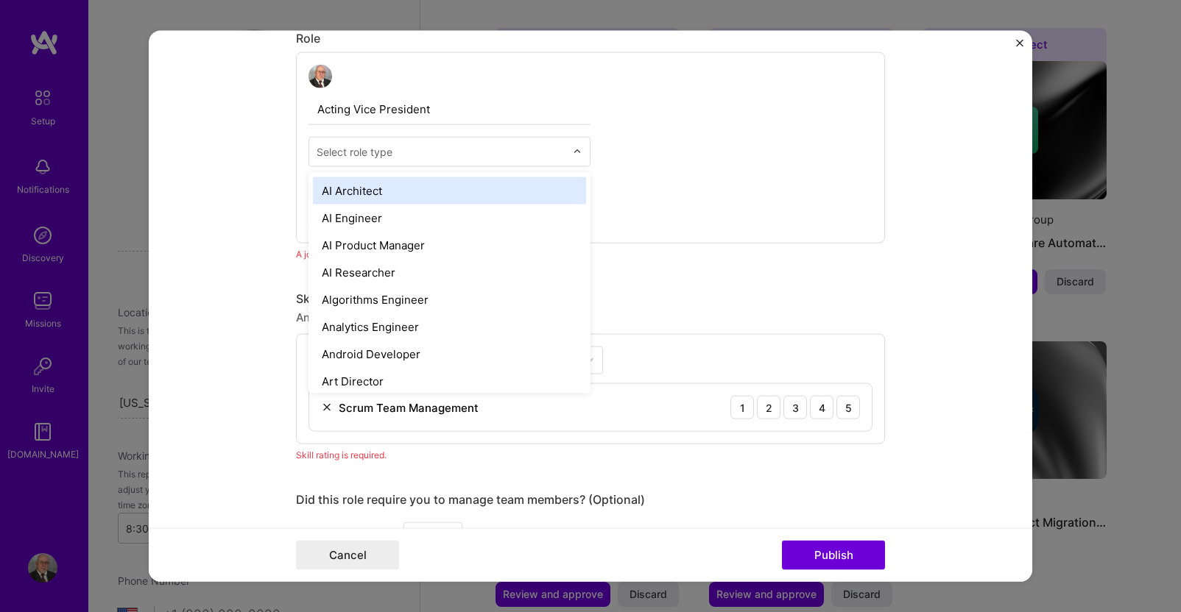
click at [415, 150] on input "text" at bounding box center [441, 151] width 249 height 15
type input "p"
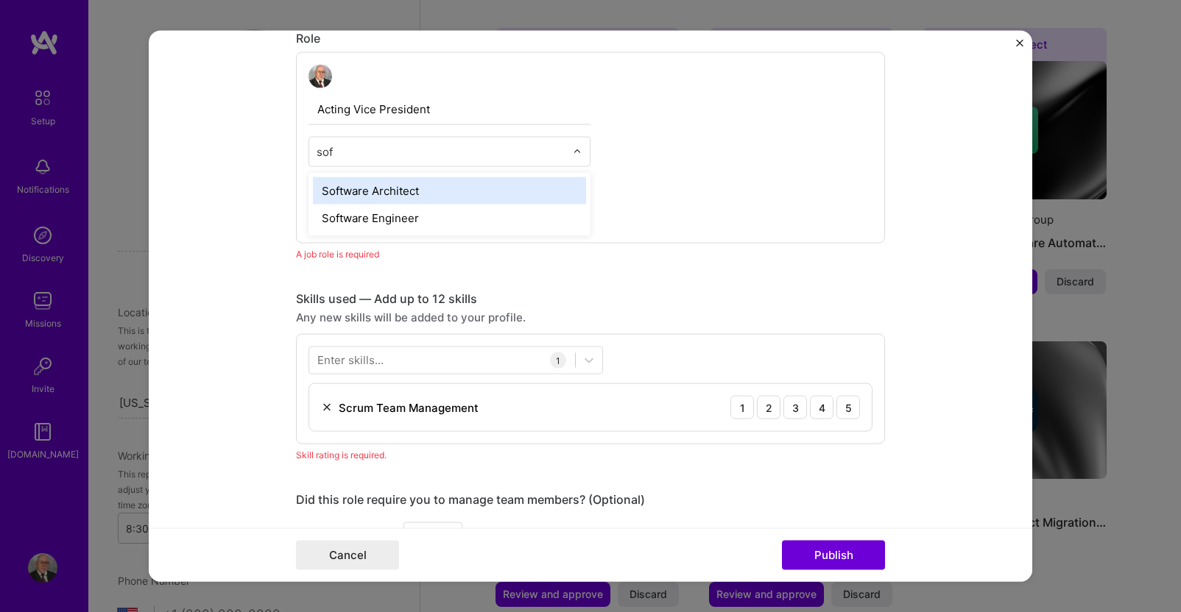
type input "soft"
click at [358, 189] on div "Software Architect" at bounding box center [449, 190] width 273 height 27
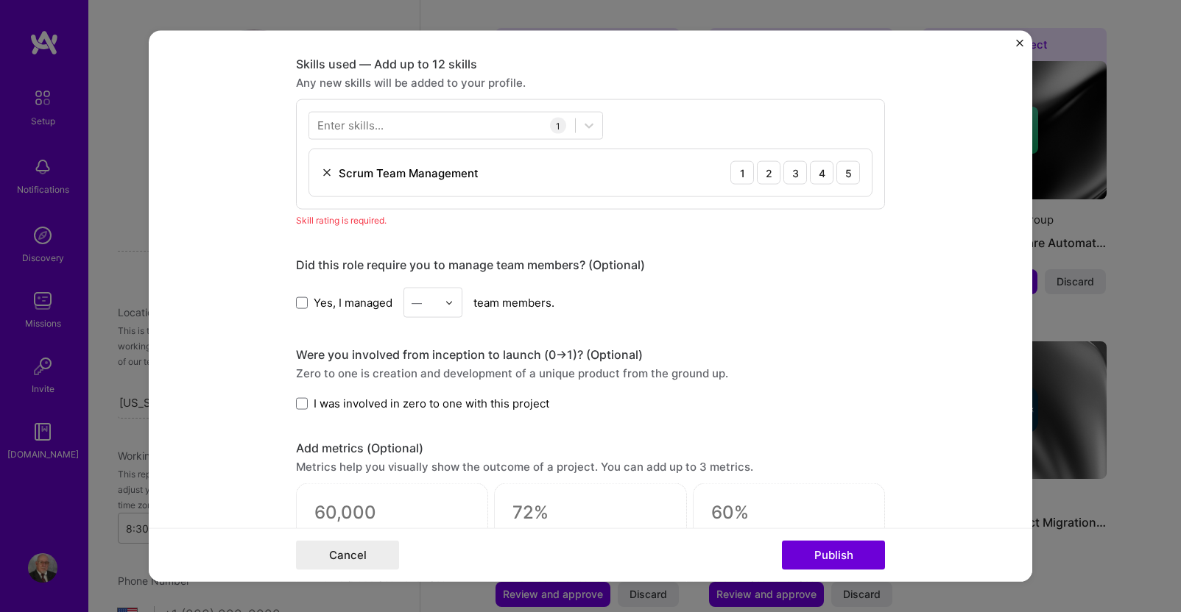
scroll to position [862, 0]
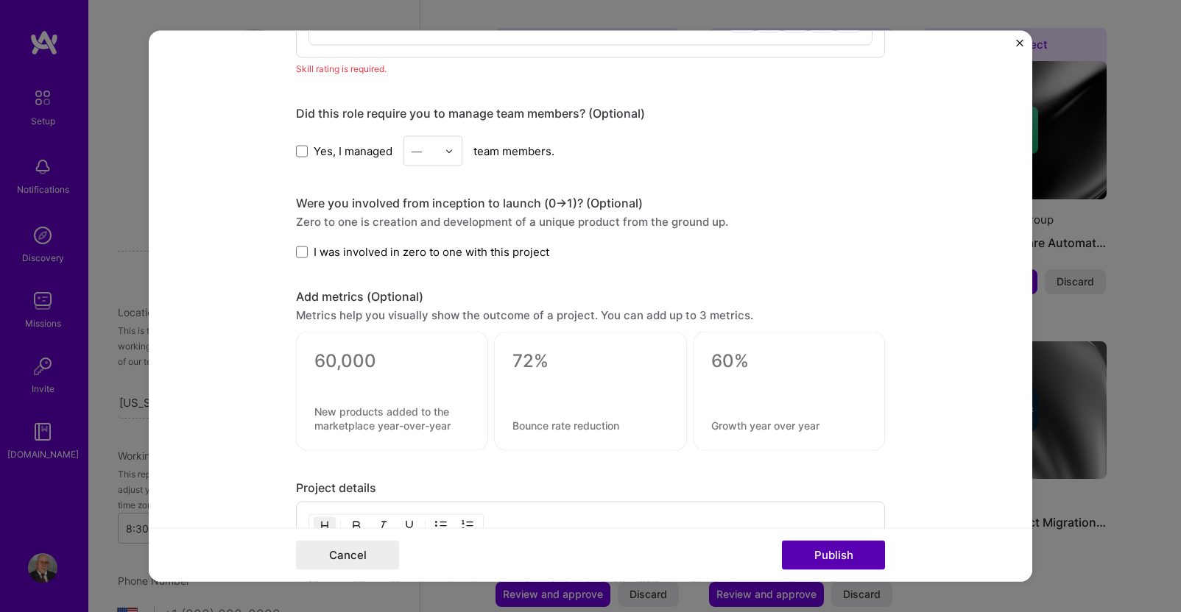
click at [831, 554] on button "Publish" at bounding box center [833, 554] width 103 height 29
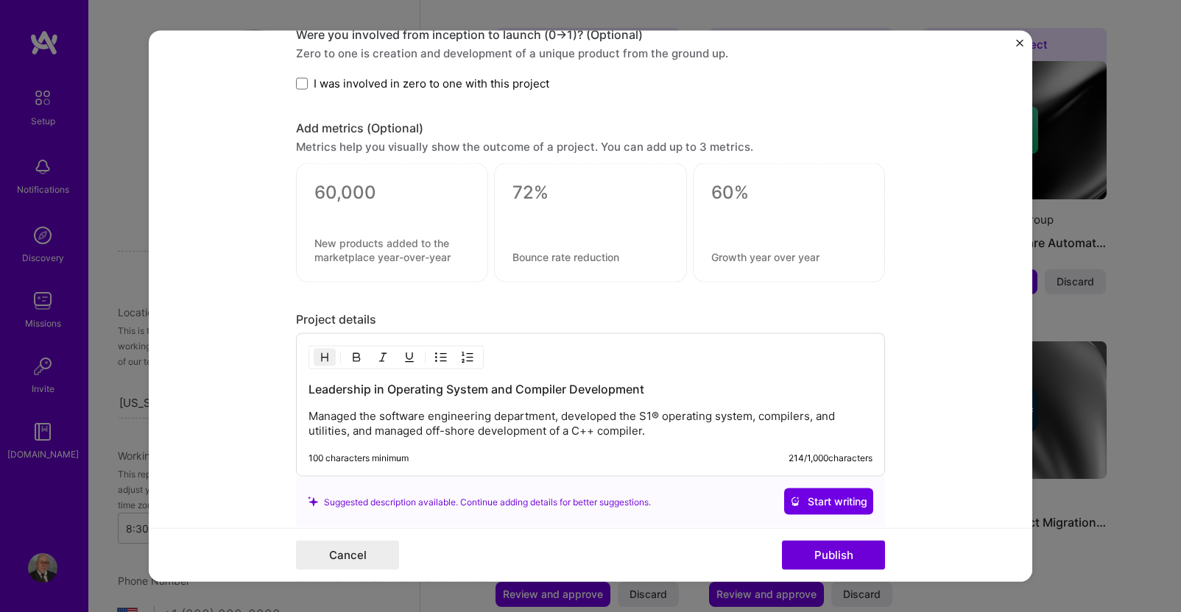
scroll to position [1162, 0]
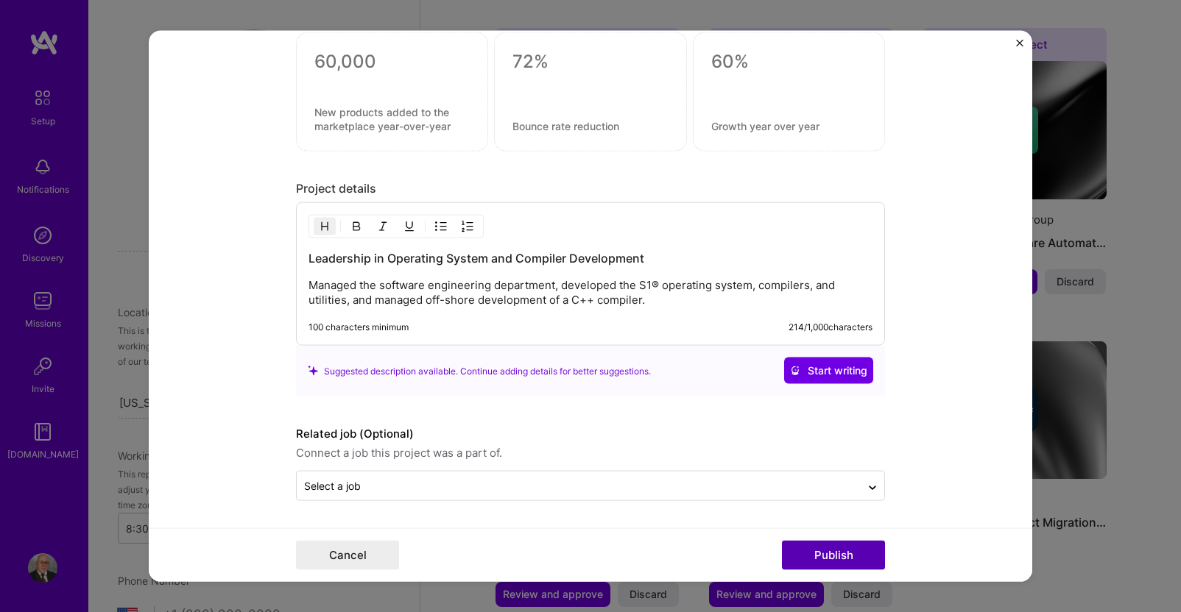
click at [826, 559] on button "Publish" at bounding box center [833, 554] width 103 height 29
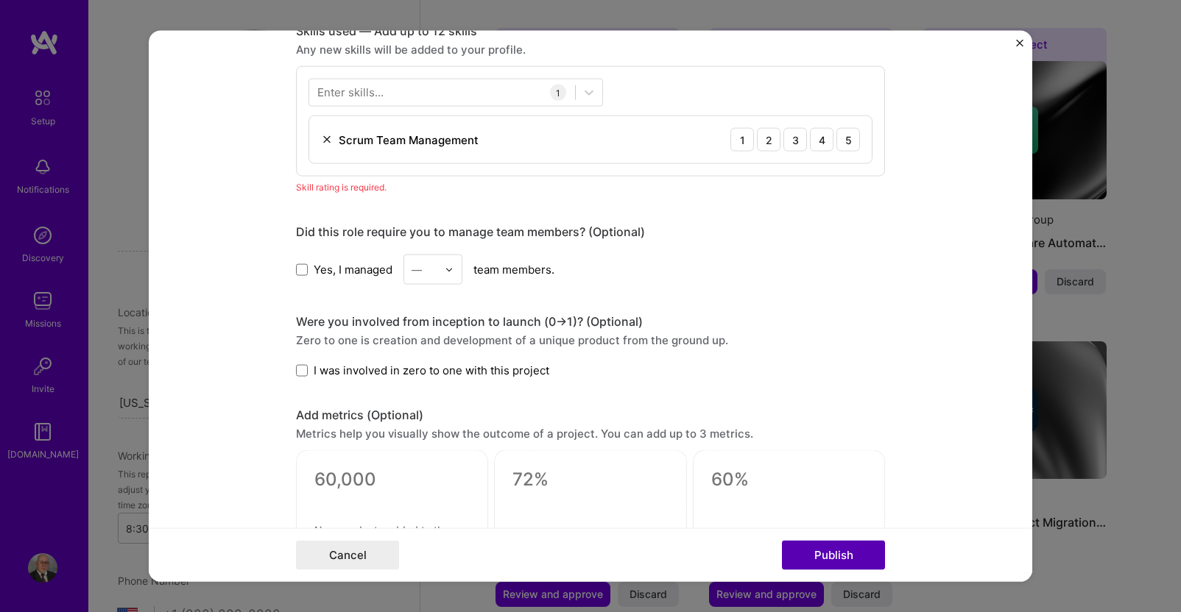
scroll to position [736, 0]
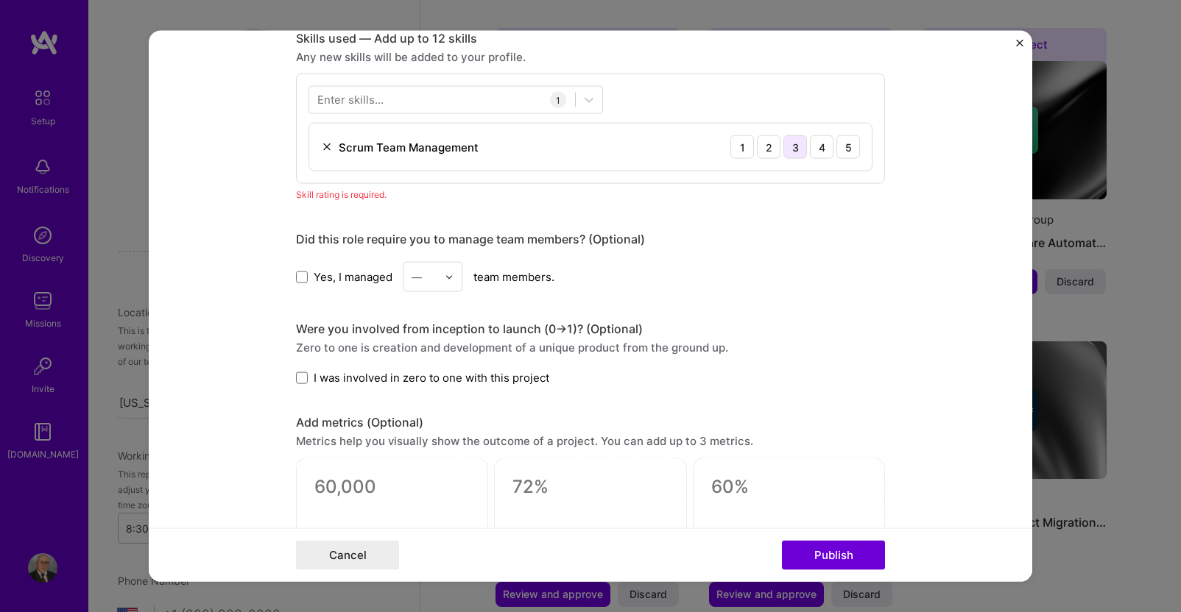
click at [793, 144] on div "3" at bounding box center [795, 147] width 24 height 24
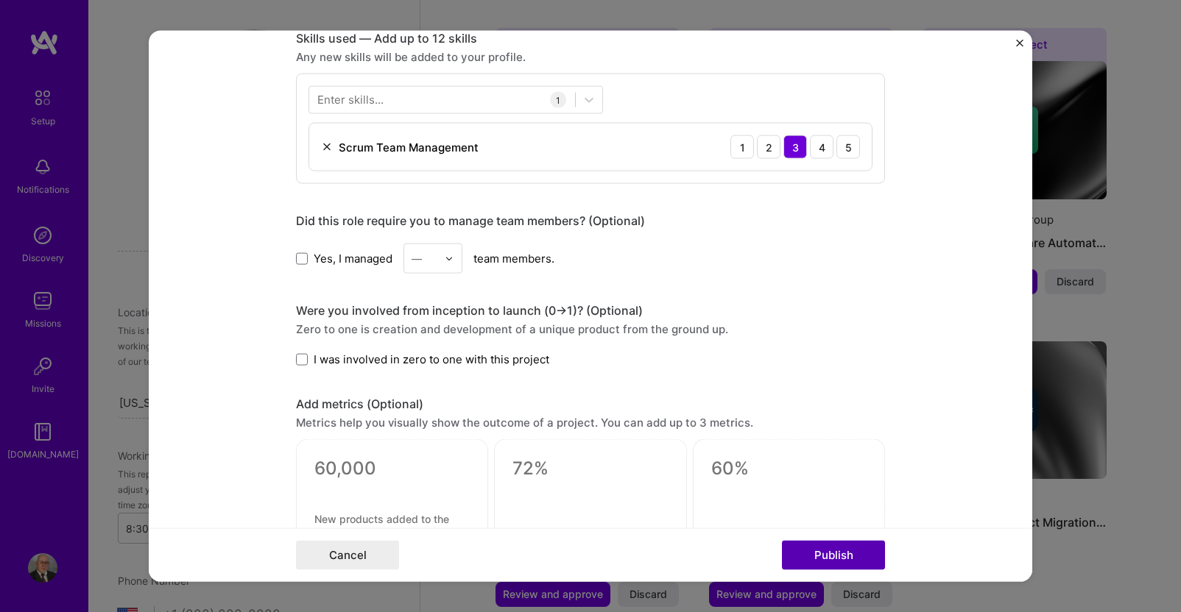
click at [848, 556] on button "Publish" at bounding box center [833, 554] width 103 height 29
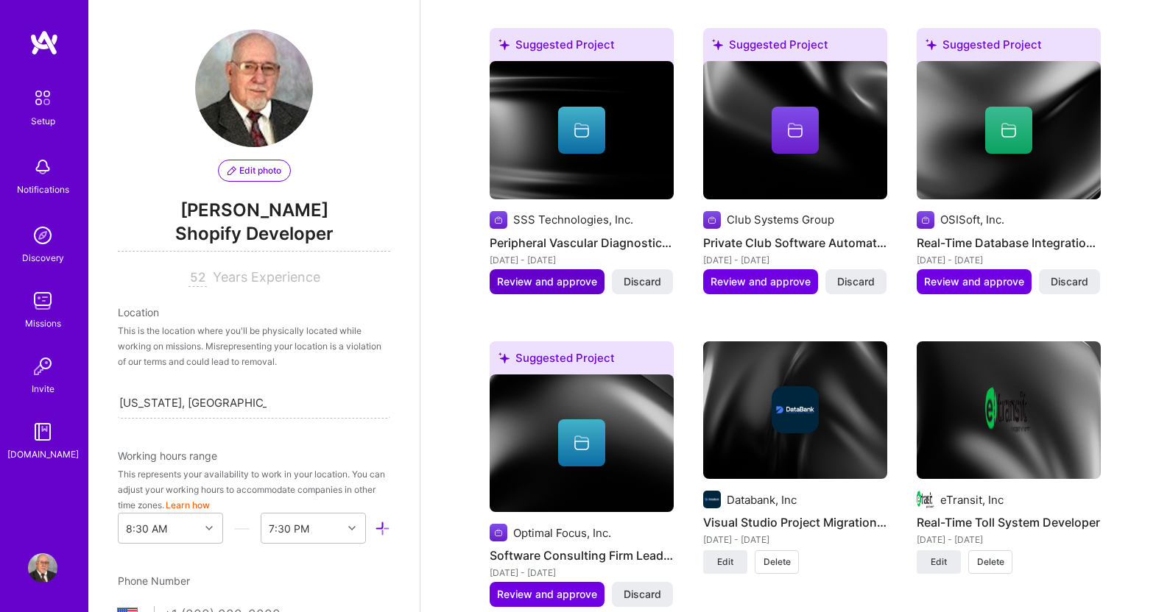
click at [530, 275] on span "Review and approve" at bounding box center [547, 282] width 100 height 15
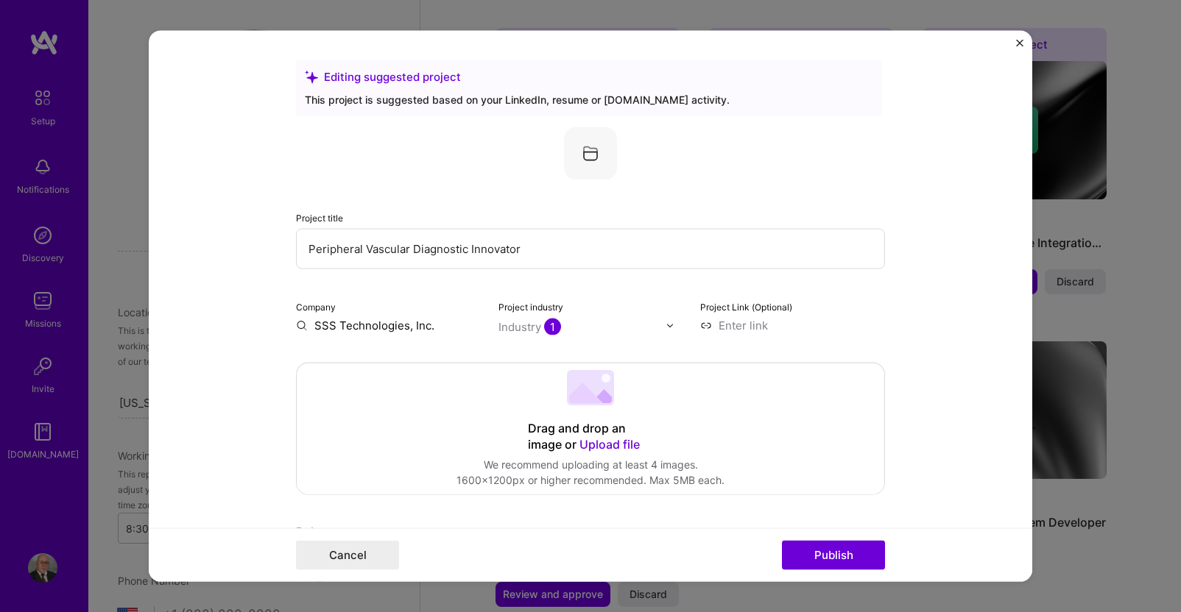
click at [501, 249] on input "Peripheral Vascular Diagnostic Innovator" at bounding box center [590, 249] width 589 height 40
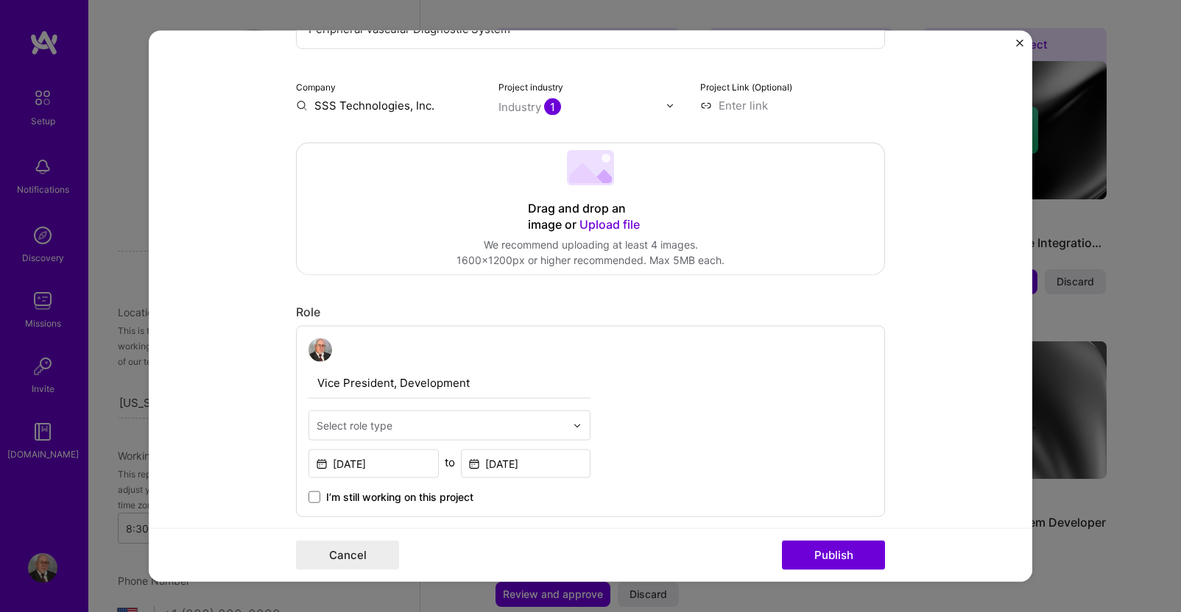
scroll to position [221, 0]
type input "Peripheral Vascular Diagnostic System"
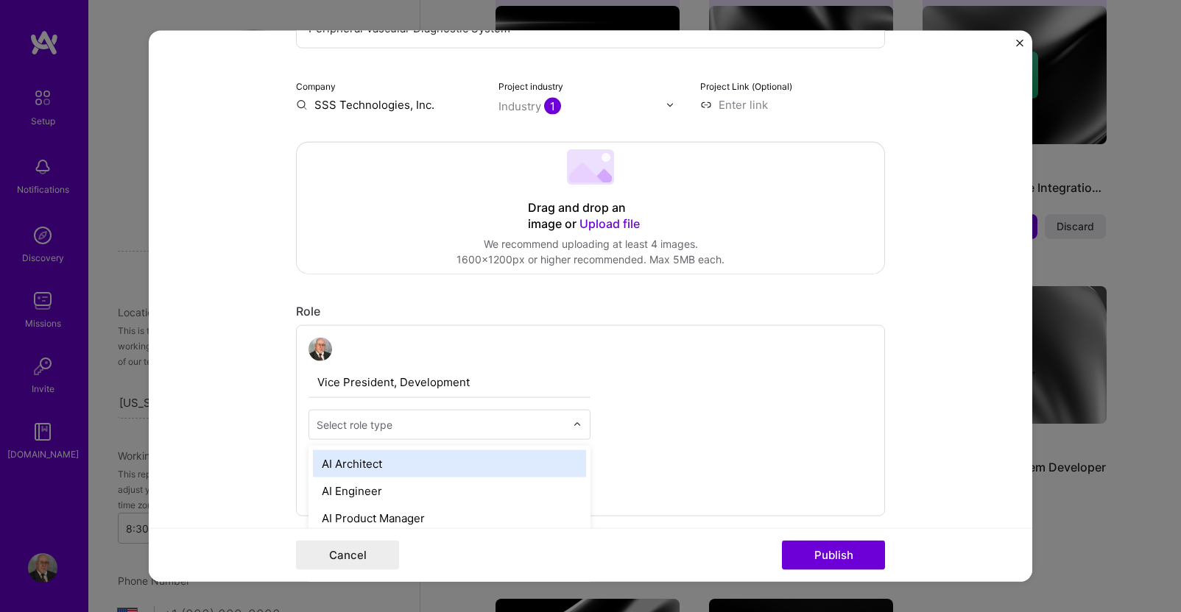
click at [395, 427] on input "text" at bounding box center [441, 424] width 249 height 15
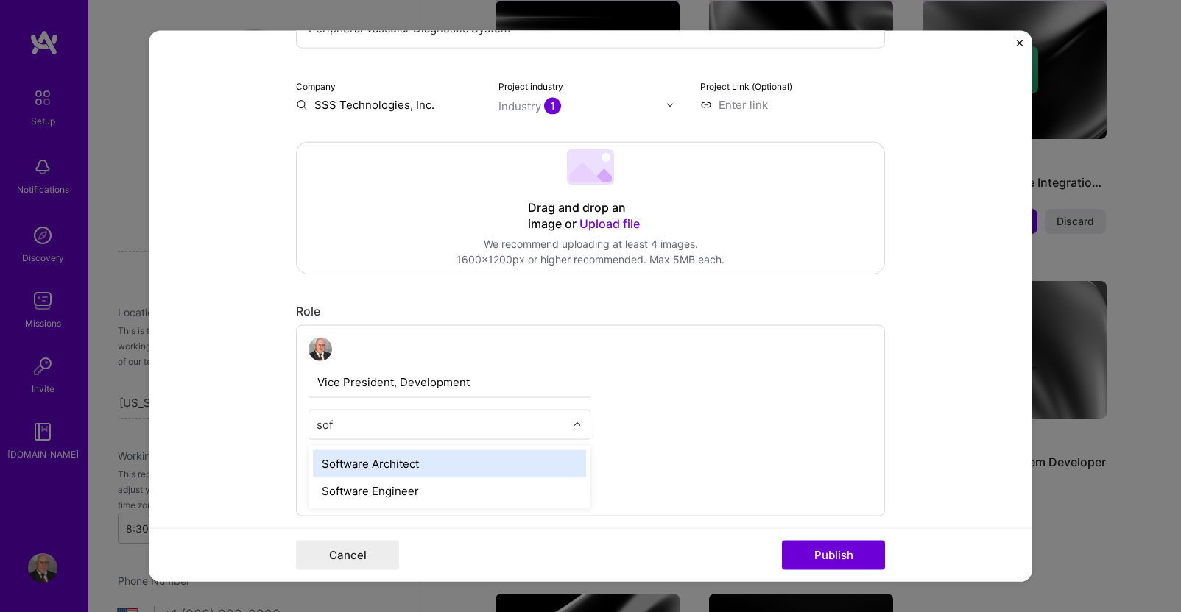
type input "soft"
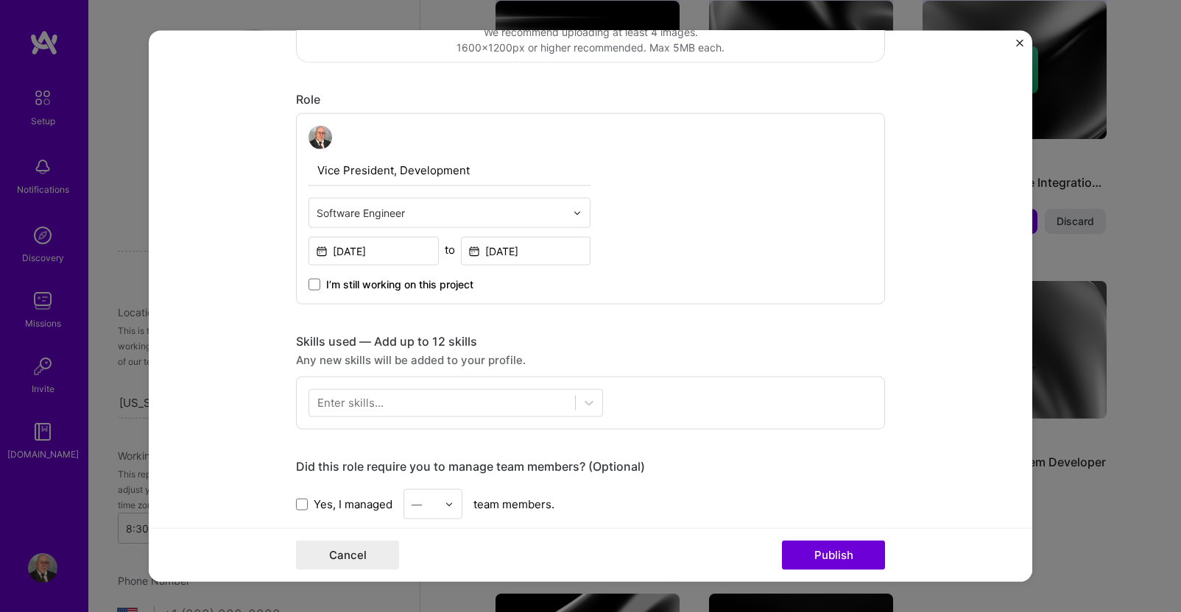
scroll to position [442, 0]
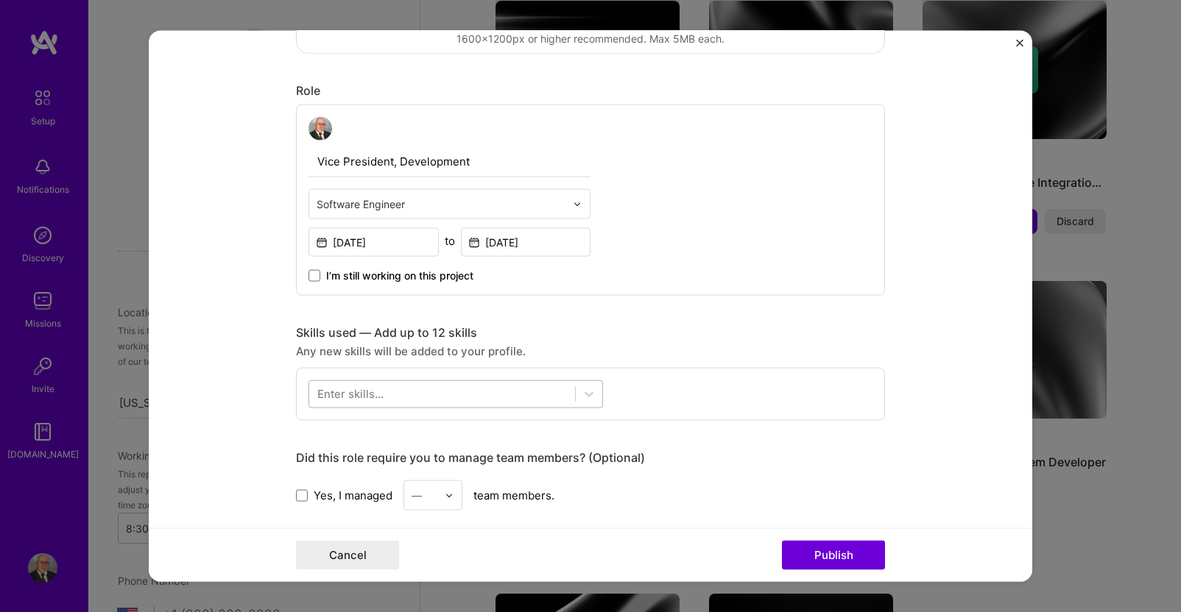
drag, startPoint x: 422, startPoint y: 392, endPoint x: 494, endPoint y: 391, distance: 72.1
click at [422, 392] on div at bounding box center [442, 394] width 266 height 24
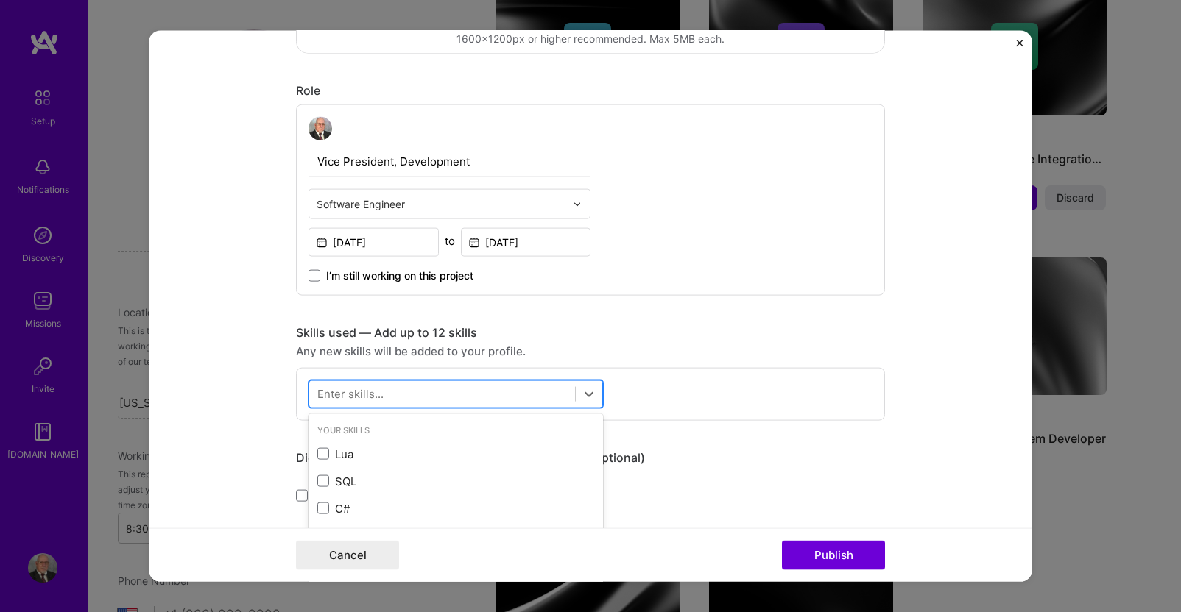
scroll to position [1675, 0]
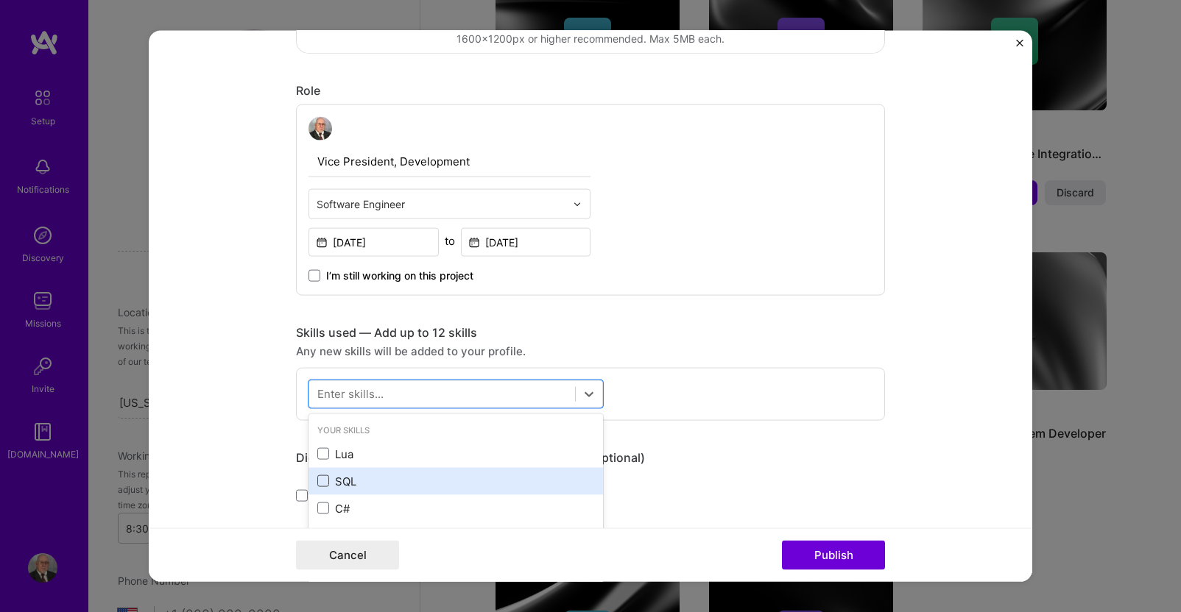
click at [323, 483] on span at bounding box center [323, 481] width 12 height 12
click at [0, 0] on input "checkbox" at bounding box center [0, 0] width 0 height 0
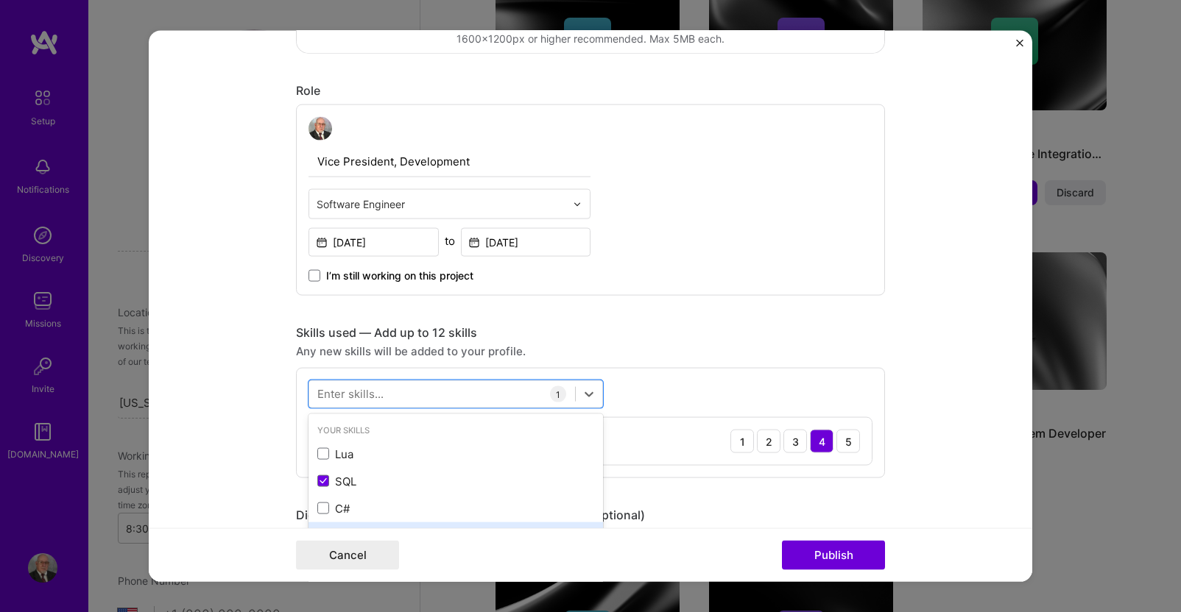
scroll to position [147, 0]
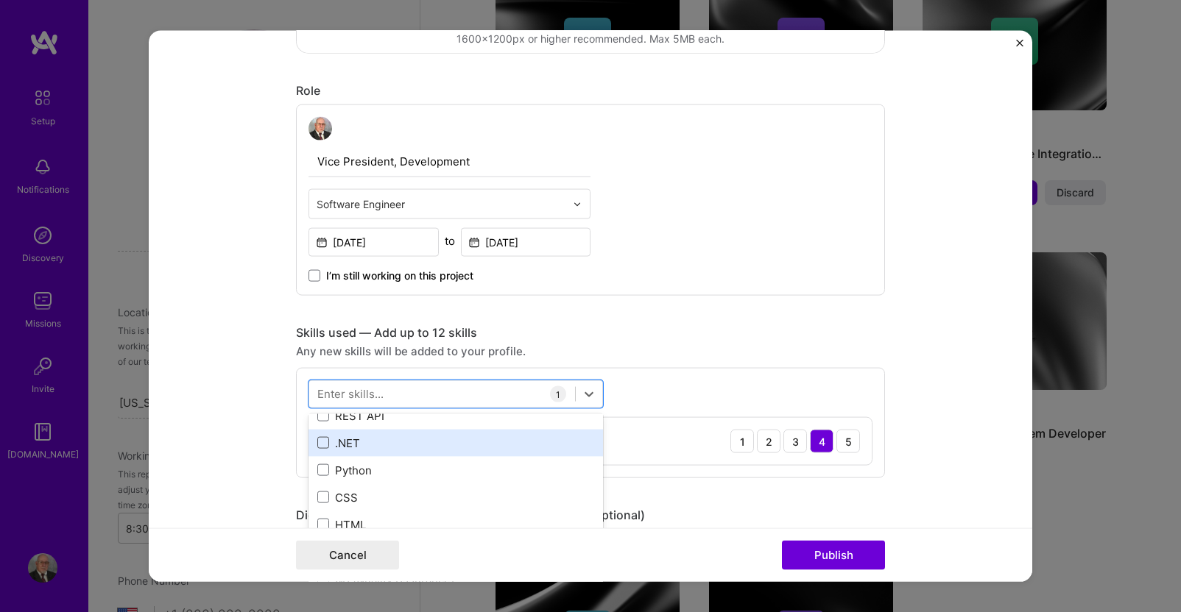
click at [319, 440] on span at bounding box center [323, 443] width 12 height 12
click at [0, 0] on input "checkbox" at bounding box center [0, 0] width 0 height 0
click at [322, 445] on span at bounding box center [323, 443] width 12 height 12
click at [0, 0] on input "checkbox" at bounding box center [0, 0] width 0 height 0
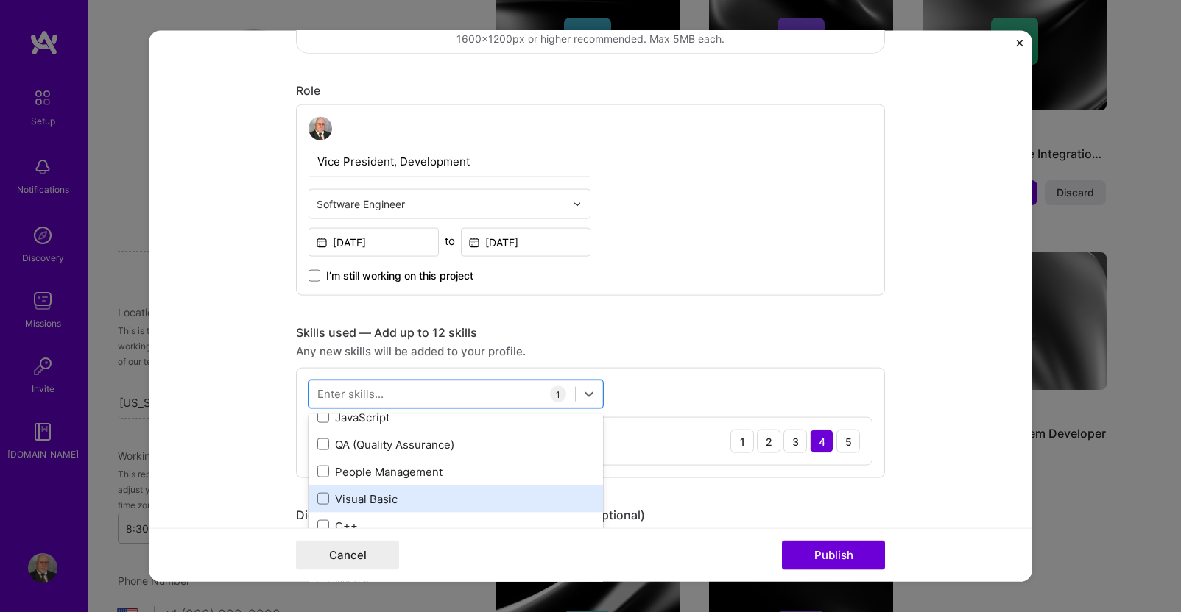
scroll to position [294, 0]
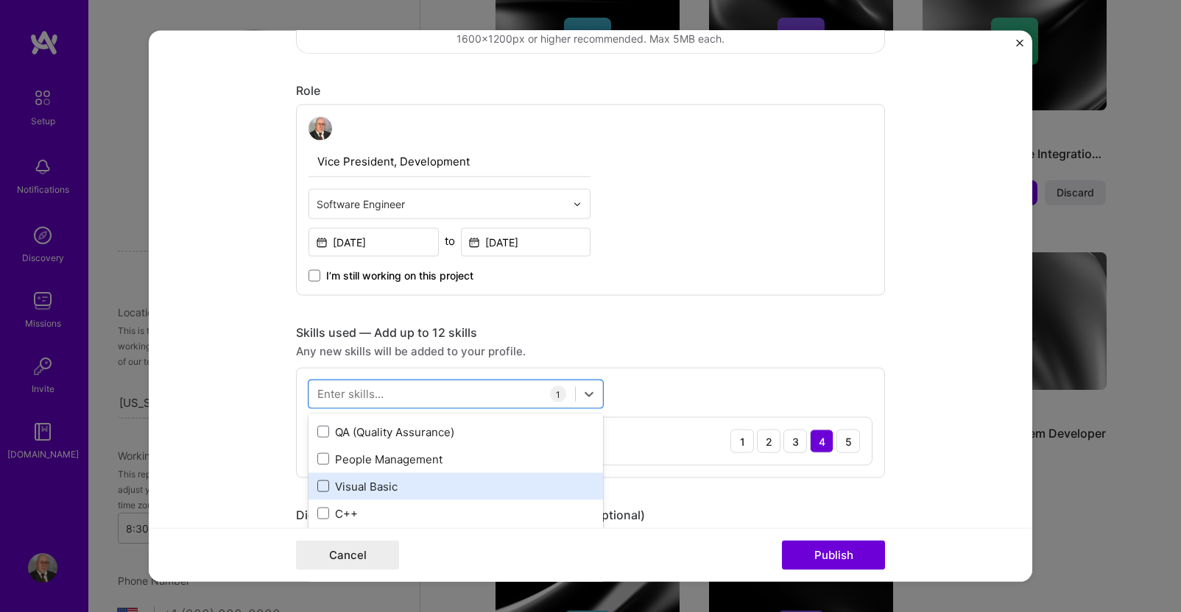
click at [317, 488] on span at bounding box center [323, 487] width 12 height 12
click at [0, 0] on input "checkbox" at bounding box center [0, 0] width 0 height 0
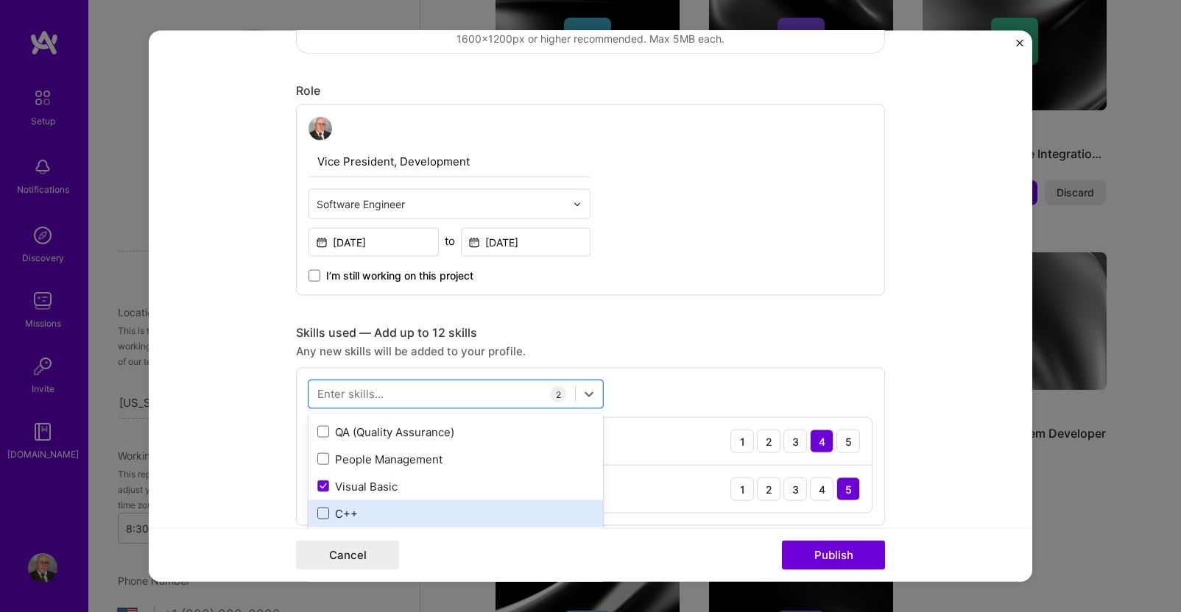
click at [321, 515] on span at bounding box center [323, 514] width 12 height 12
click at [0, 0] on input "checkbox" at bounding box center [0, 0] width 0 height 0
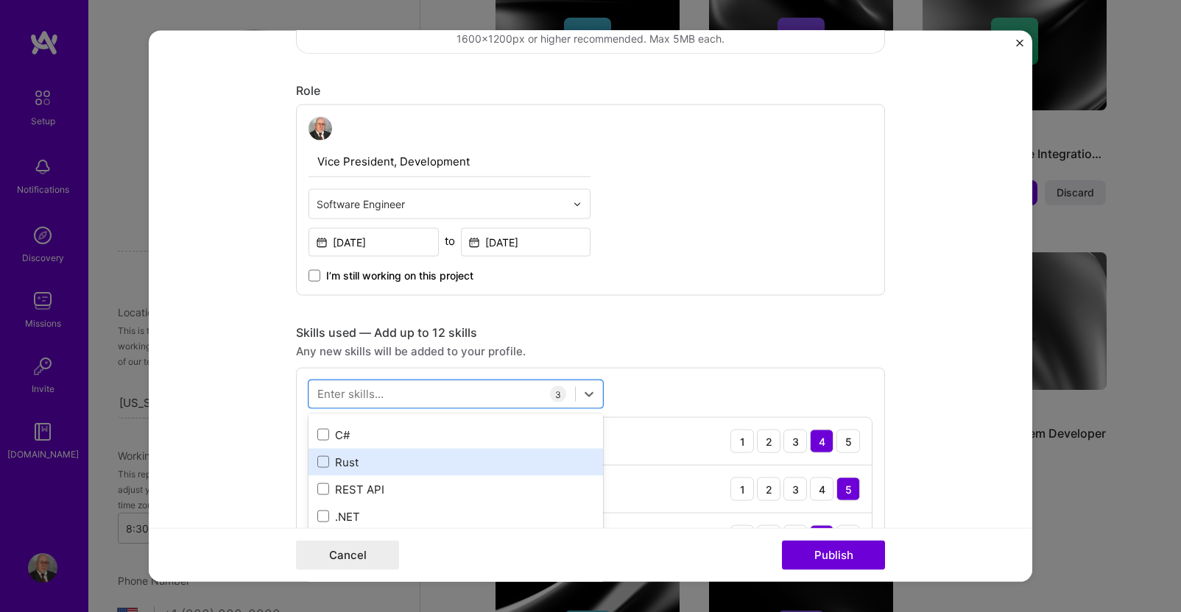
scroll to position [147, 0]
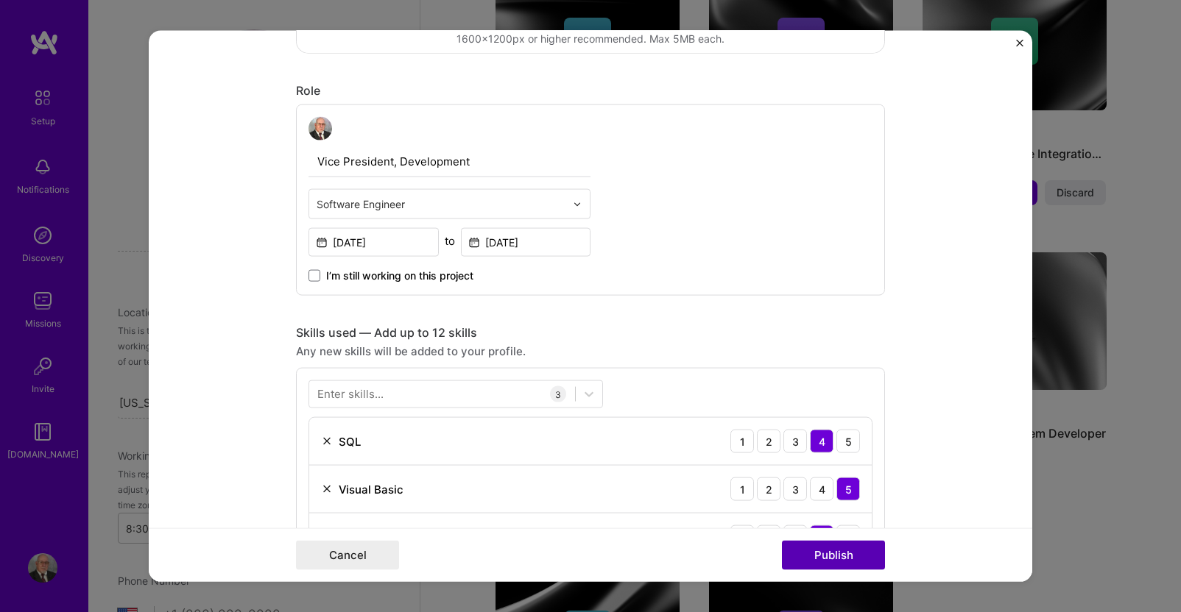
click at [844, 559] on button "Publish" at bounding box center [833, 554] width 103 height 29
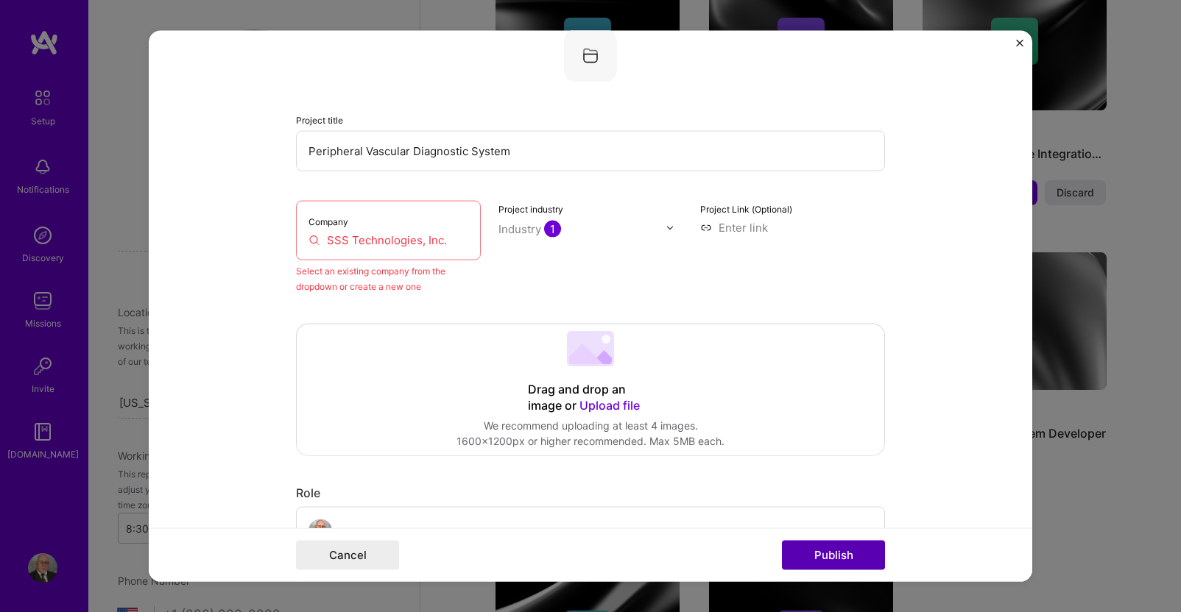
scroll to position [96, 0]
click at [447, 244] on input "SSS Technologies, Inc." at bounding box center [388, 241] width 160 height 15
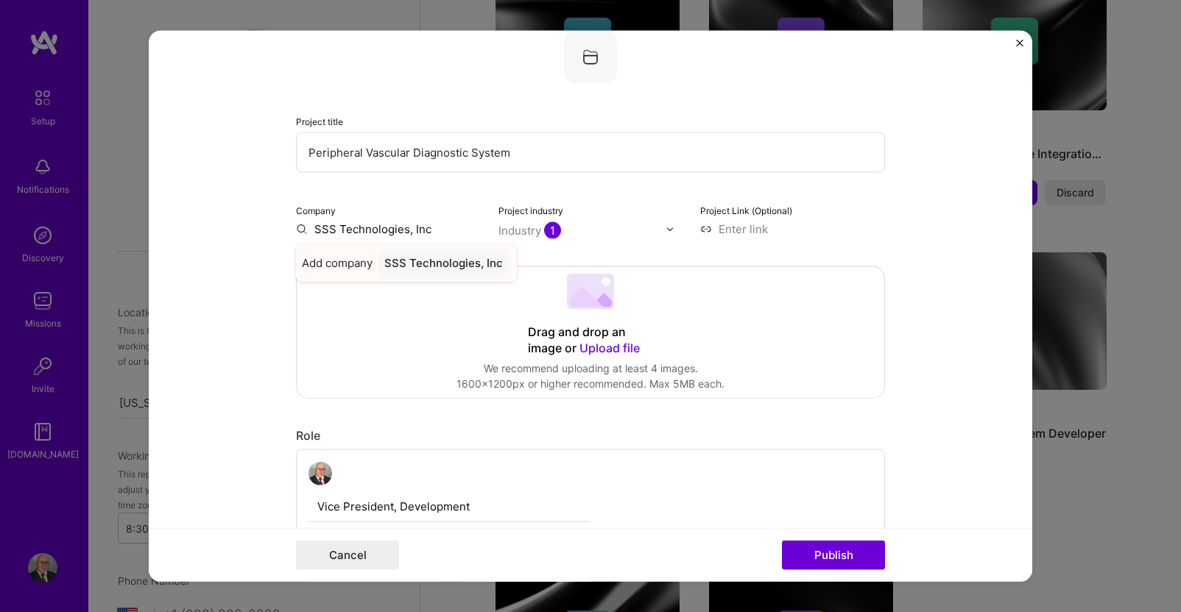
type input "SSS Technologies, Inc."
click at [353, 259] on span "Add company" at bounding box center [337, 270] width 71 height 31
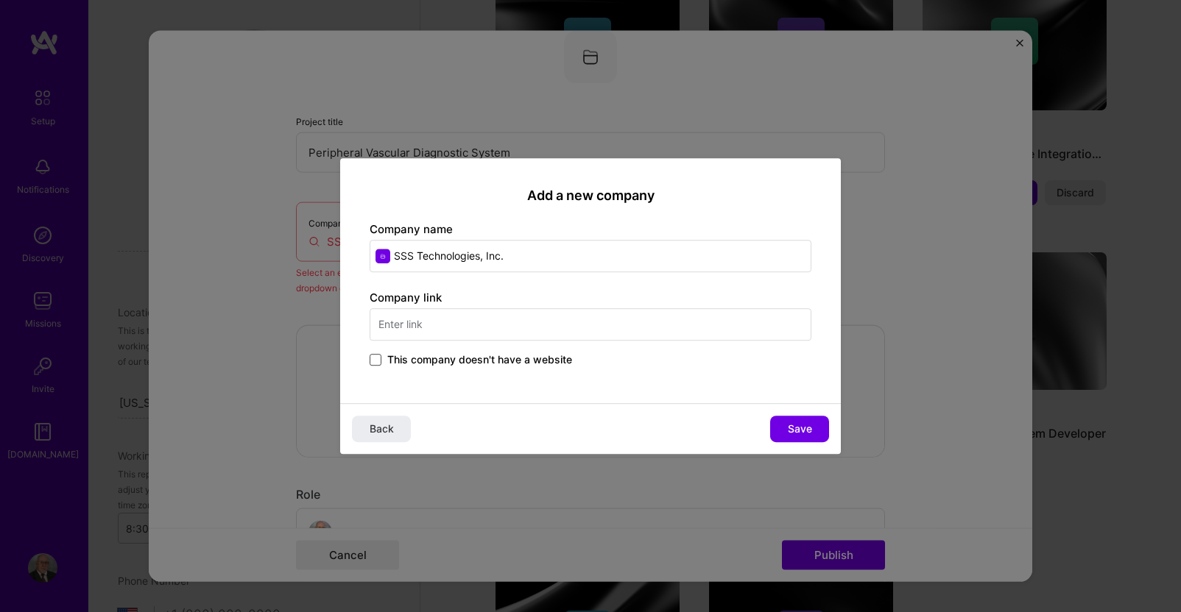
click at [375, 361] on span at bounding box center [376, 360] width 12 height 12
click at [0, 0] on input "This company doesn't have a website" at bounding box center [0, 0] width 0 height 0
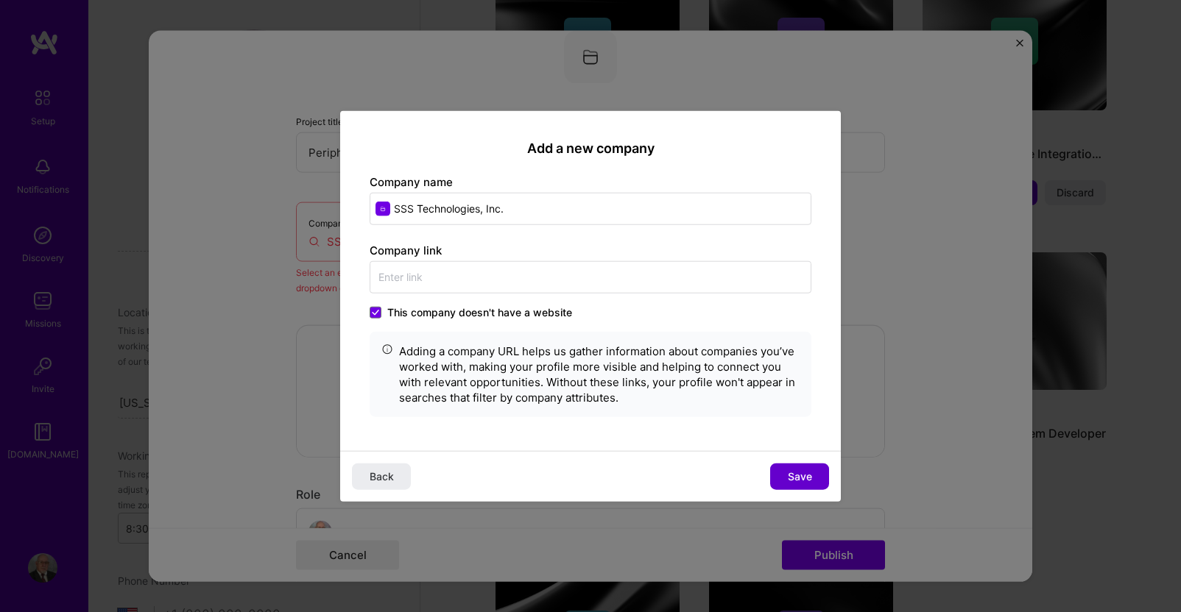
click at [803, 478] on span "Save" at bounding box center [800, 476] width 24 height 15
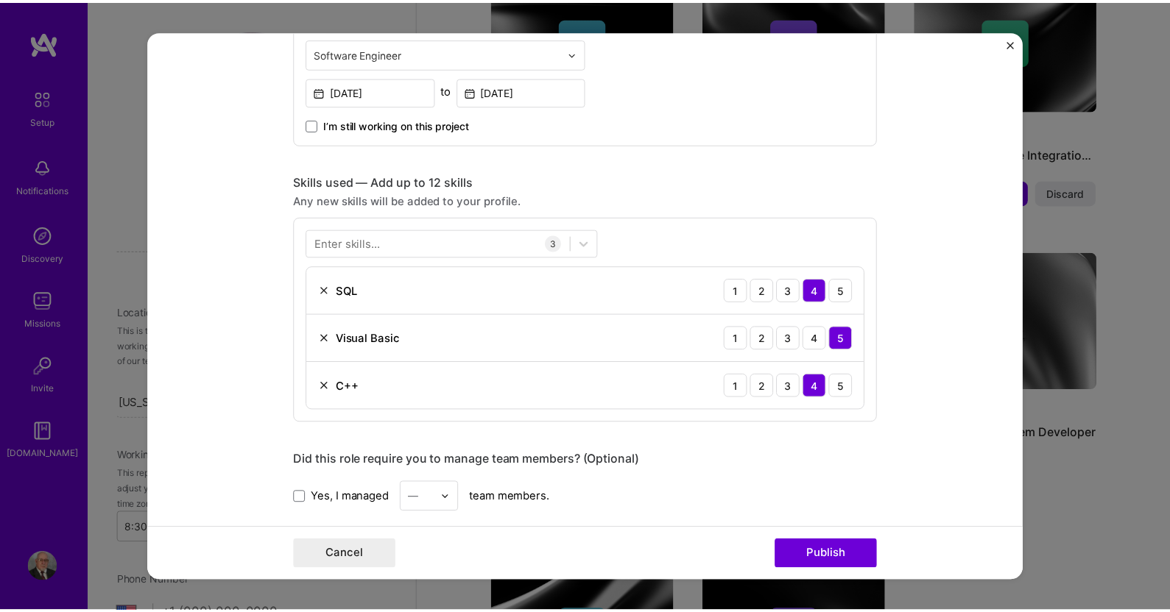
scroll to position [612, 0]
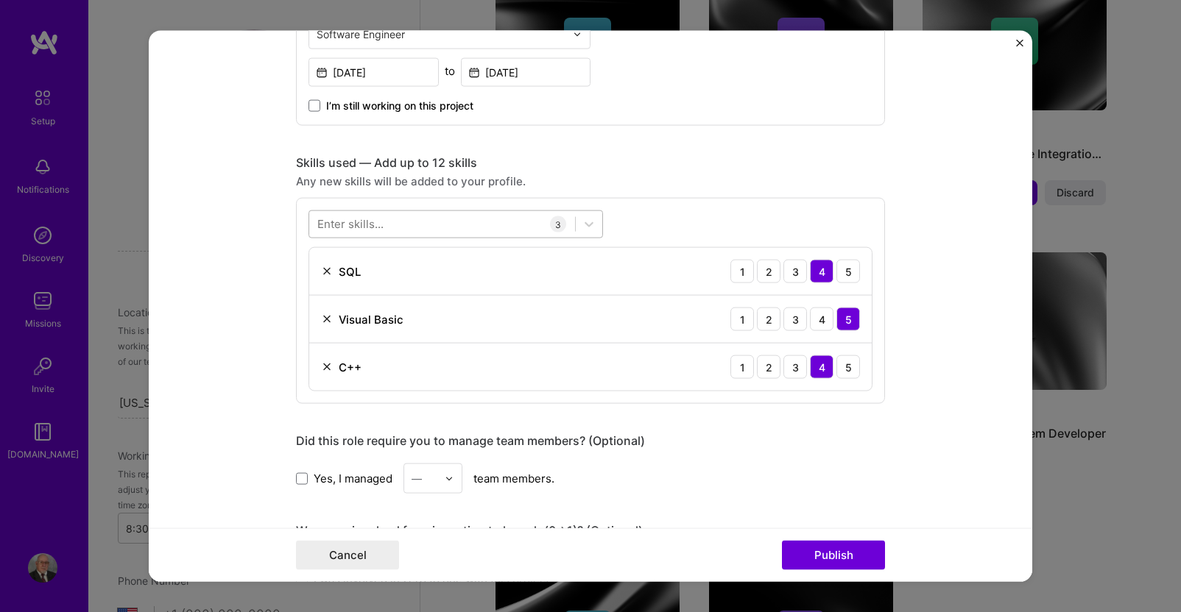
click at [409, 222] on div at bounding box center [442, 224] width 266 height 24
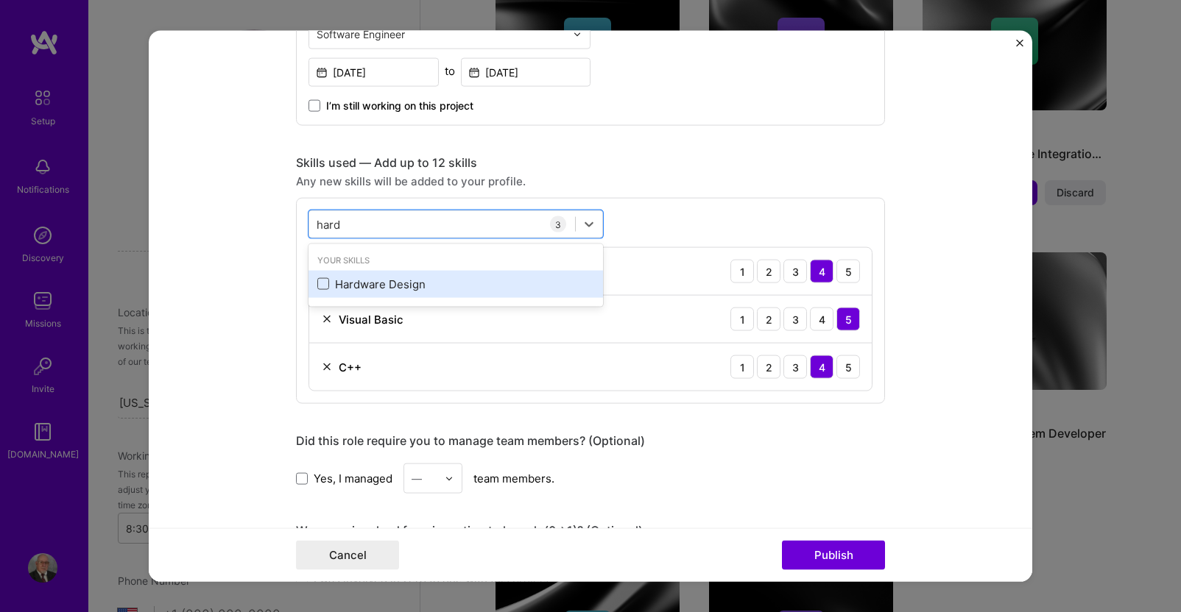
click at [320, 283] on span at bounding box center [323, 284] width 12 height 12
click at [0, 0] on input "checkbox" at bounding box center [0, 0] width 0 height 0
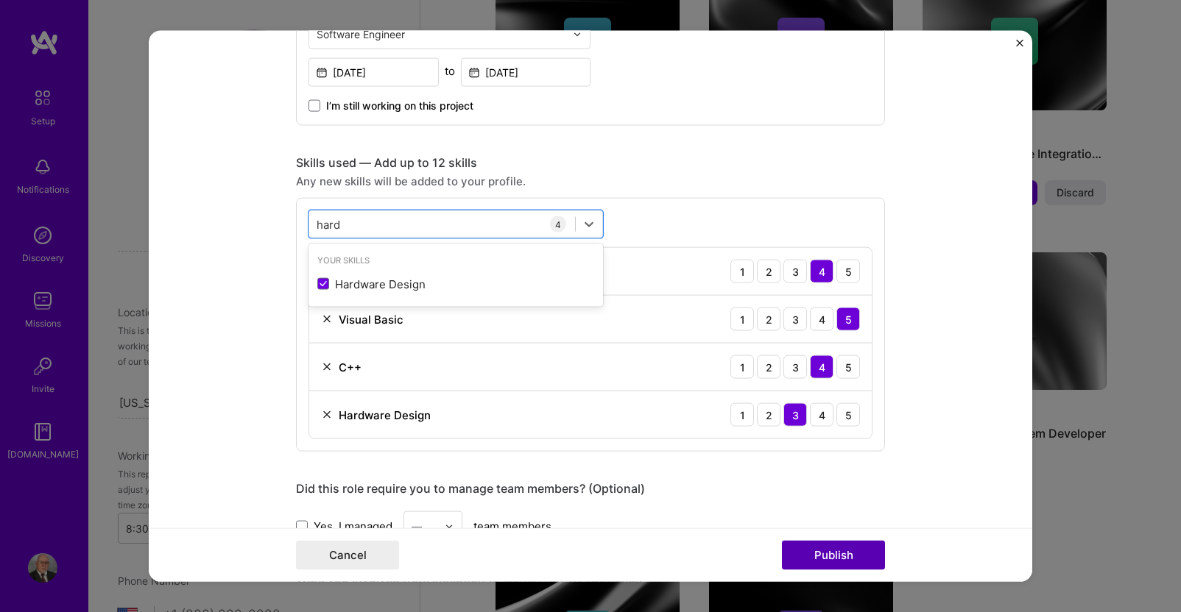
type input "hard"
click at [835, 555] on button "Publish" at bounding box center [833, 554] width 103 height 29
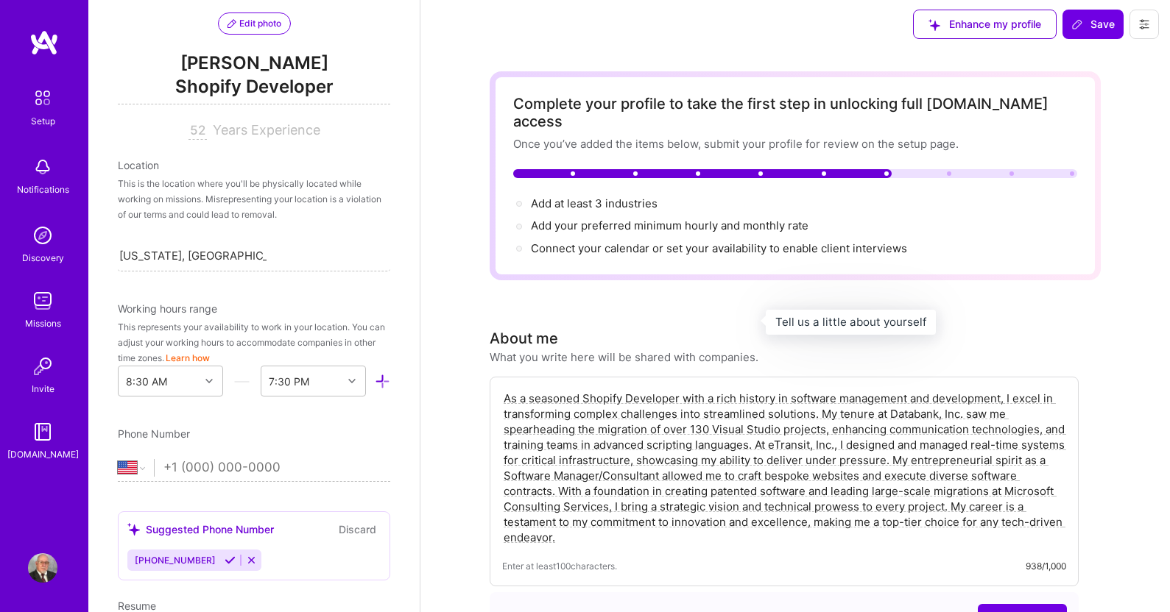
scroll to position [0, 0]
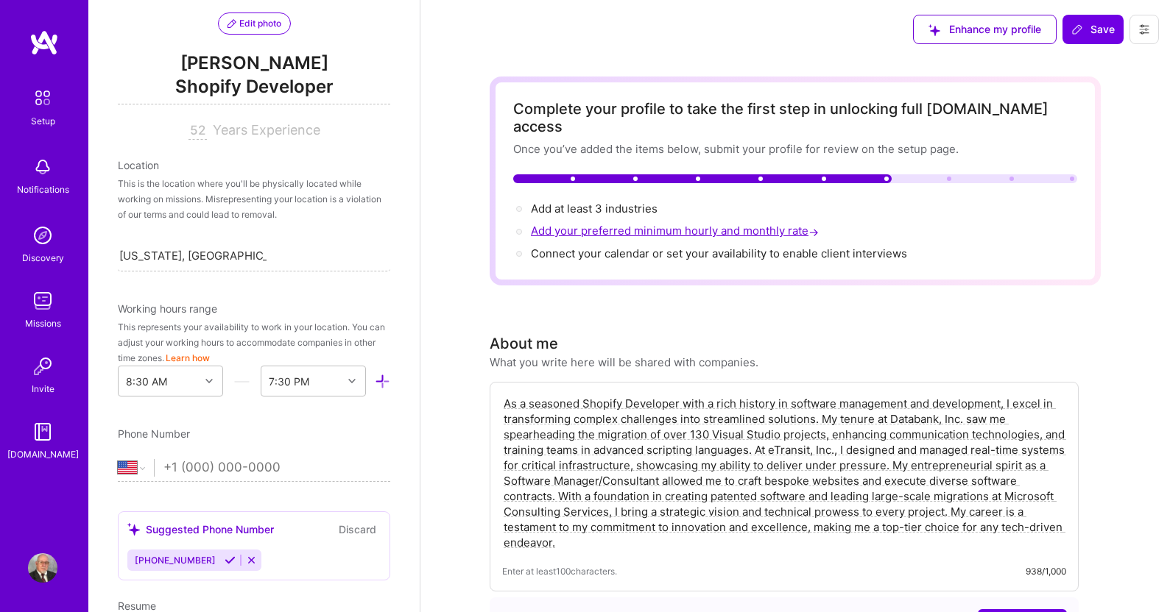
click at [579, 224] on span "Add your preferred minimum hourly and monthly rate →" at bounding box center [676, 231] width 291 height 14
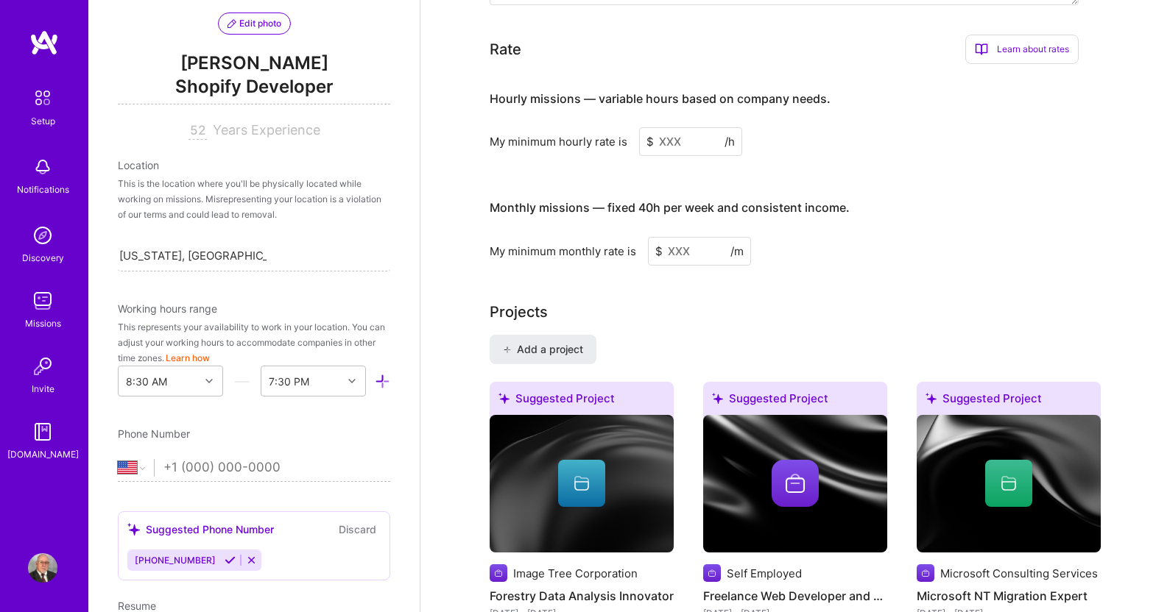
scroll to position [936, 0]
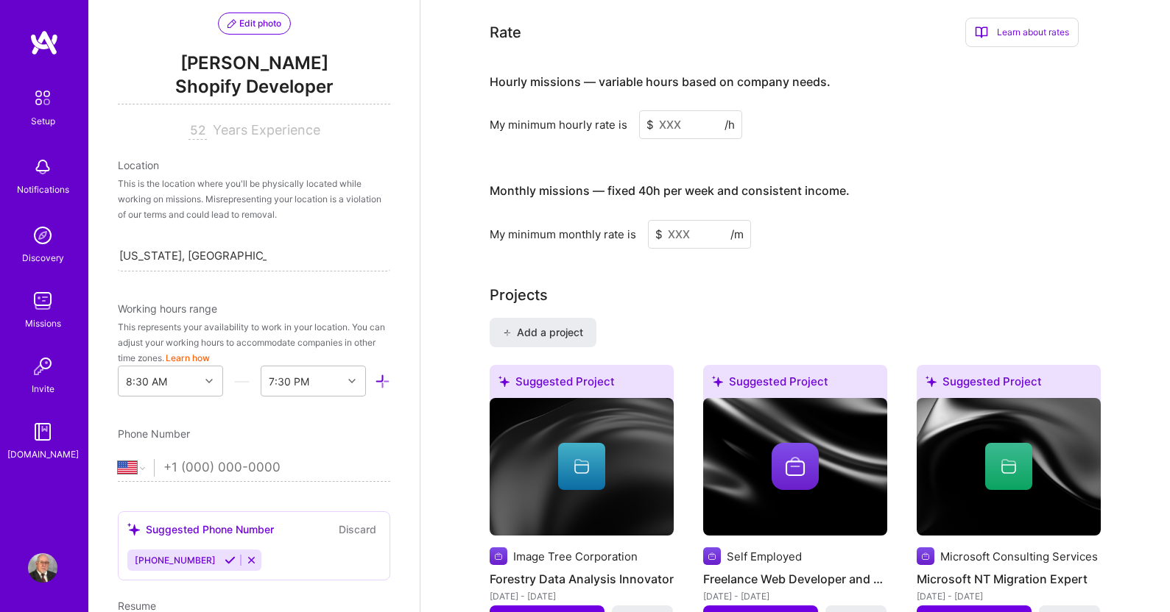
click at [690, 110] on input at bounding box center [690, 124] width 103 height 29
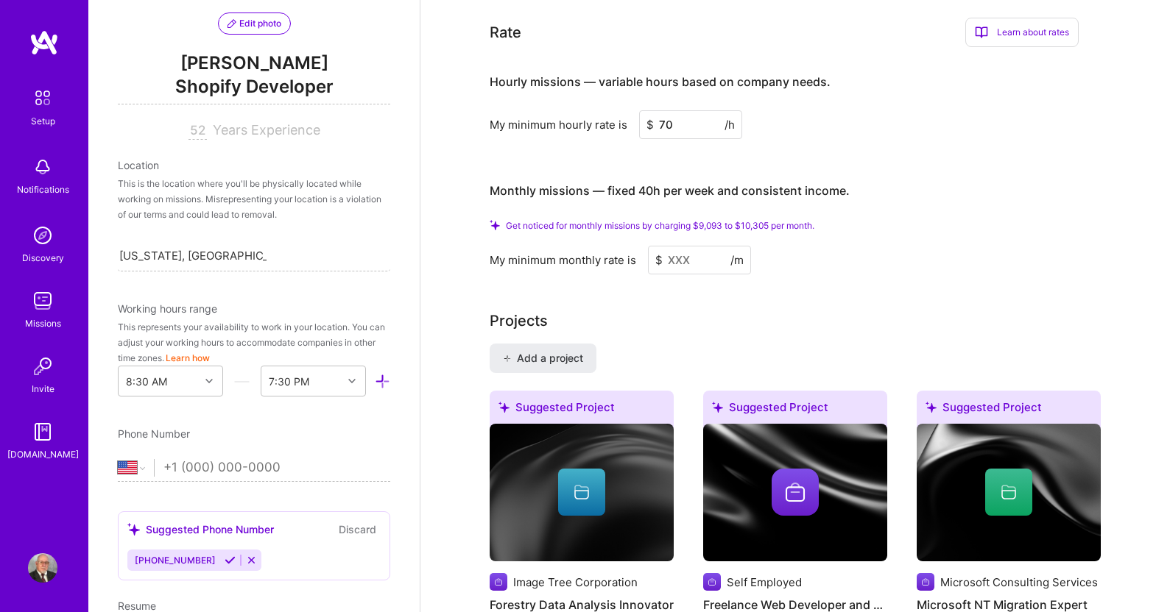
type input "70"
click at [679, 246] on input at bounding box center [699, 260] width 103 height 29
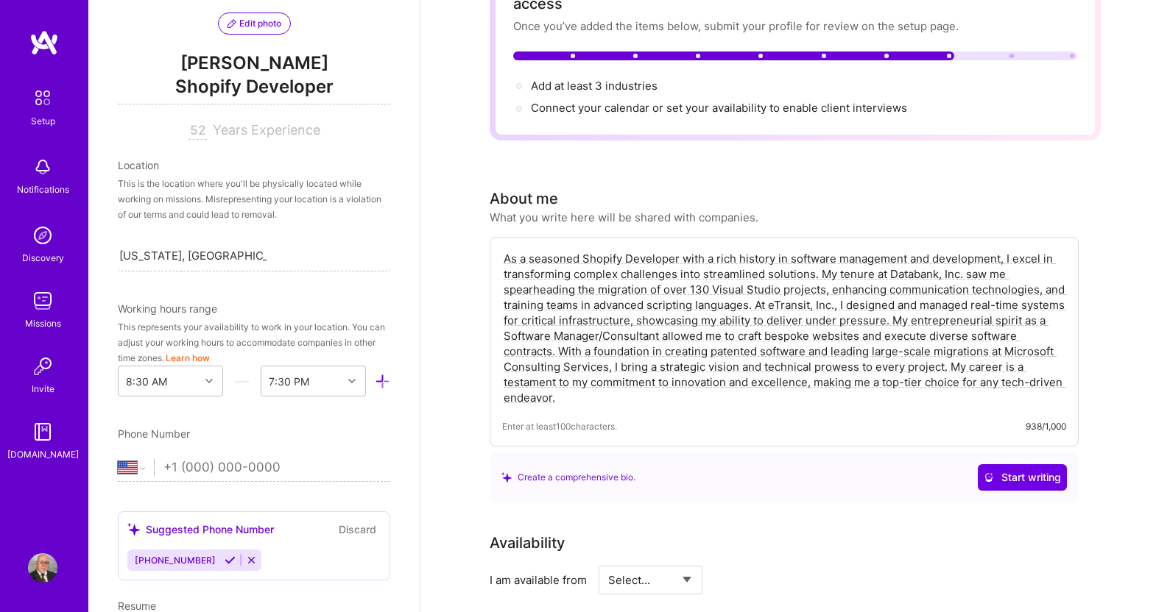
scroll to position [0, 0]
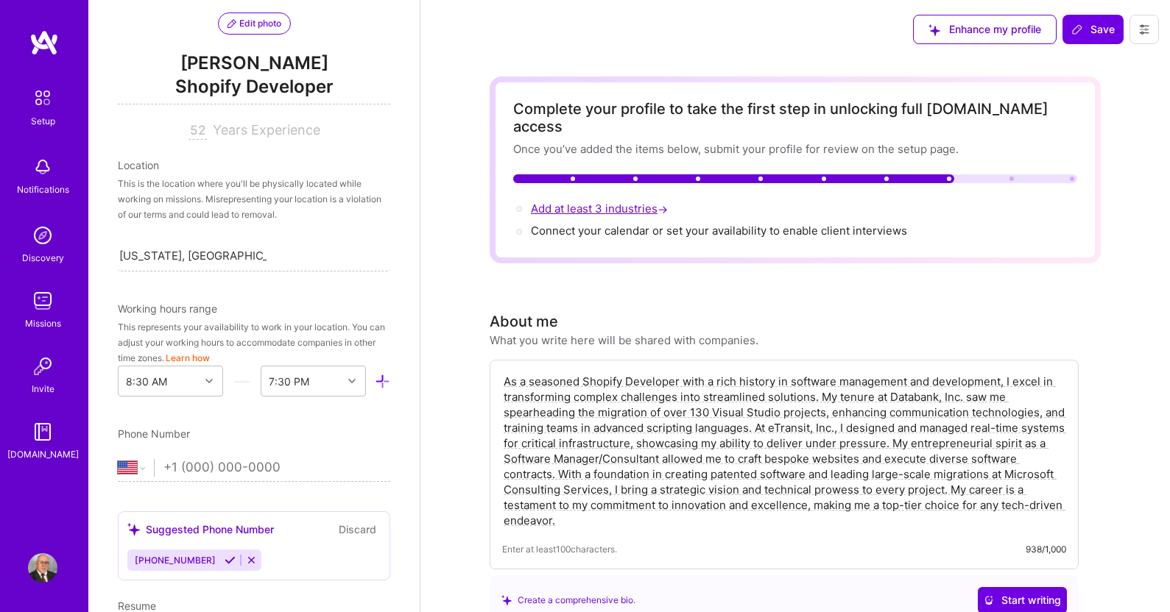
type input "65"
click at [606, 202] on span "Add at least 3 industries →" at bounding box center [601, 209] width 140 height 14
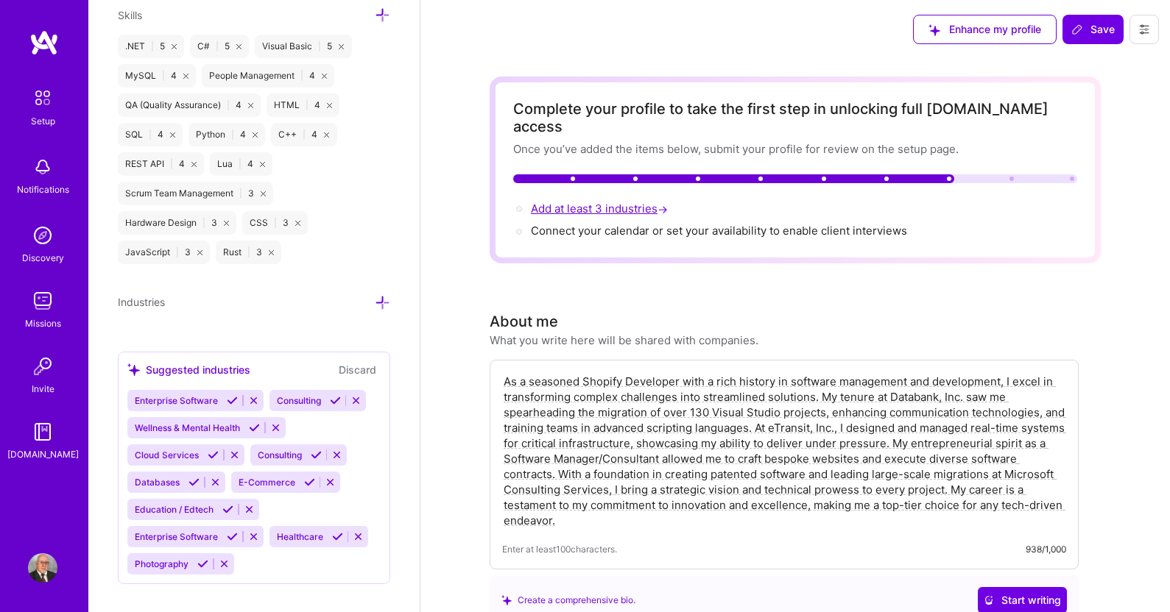
scroll to position [1334, 0]
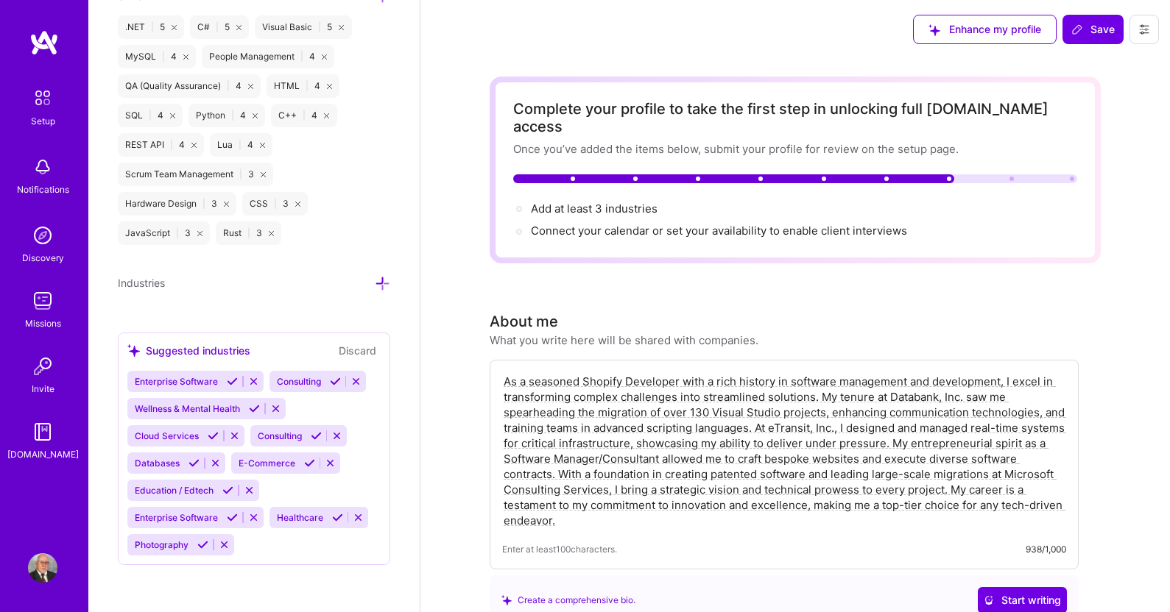
click at [324, 381] on div "Consulting" at bounding box center [297, 381] width 56 height 21
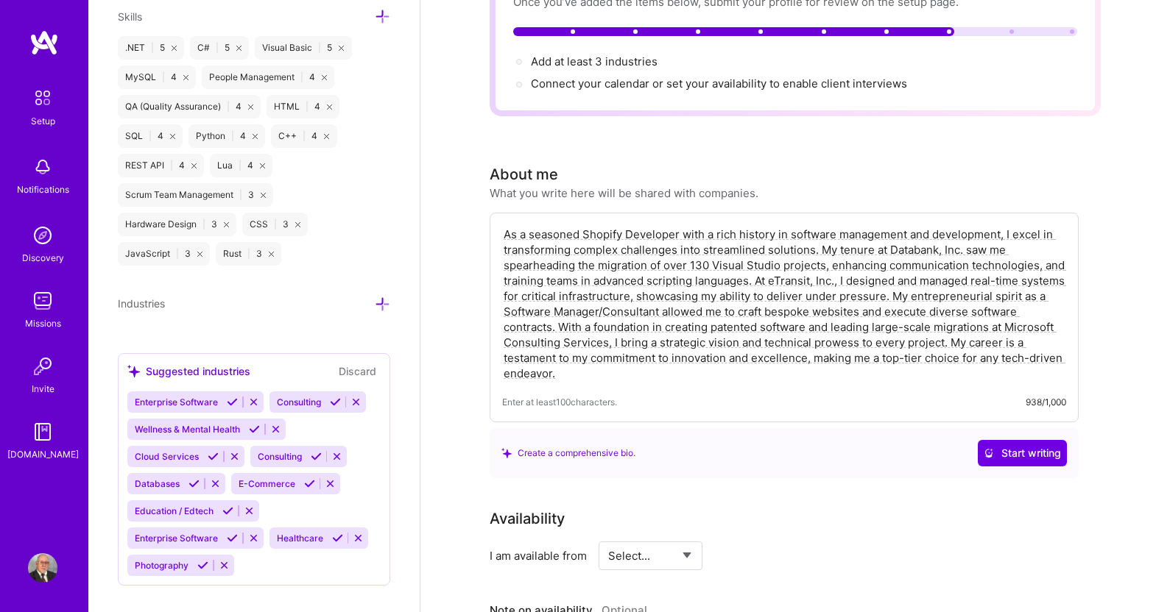
scroll to position [1261, 0]
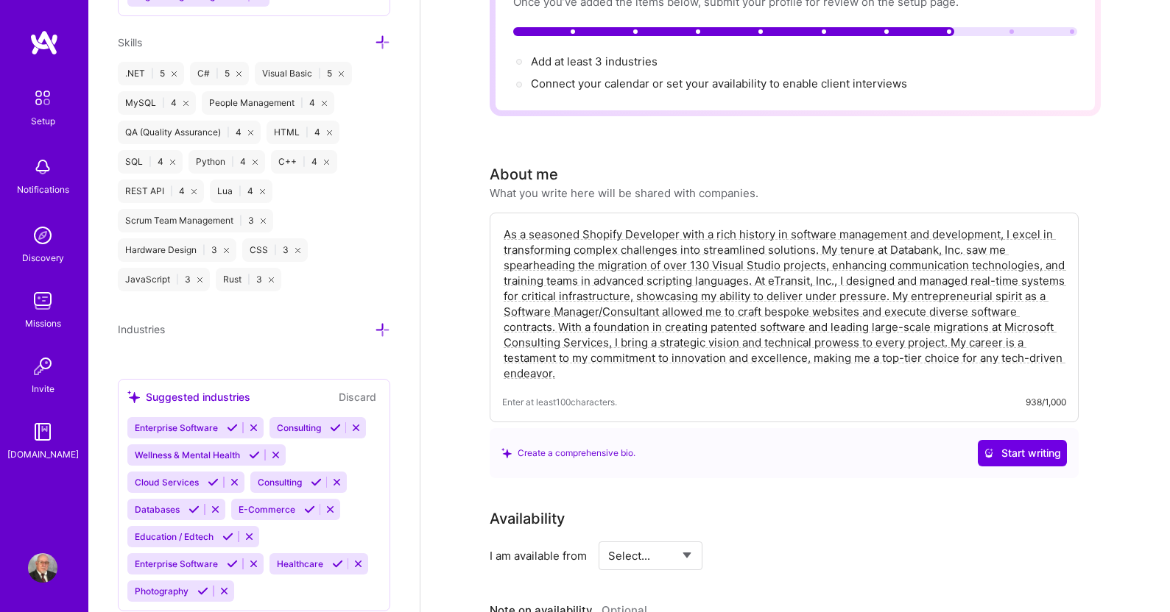
click at [305, 434] on span "Consulting" at bounding box center [299, 427] width 44 height 11
click at [334, 434] on icon at bounding box center [335, 427] width 11 height 11
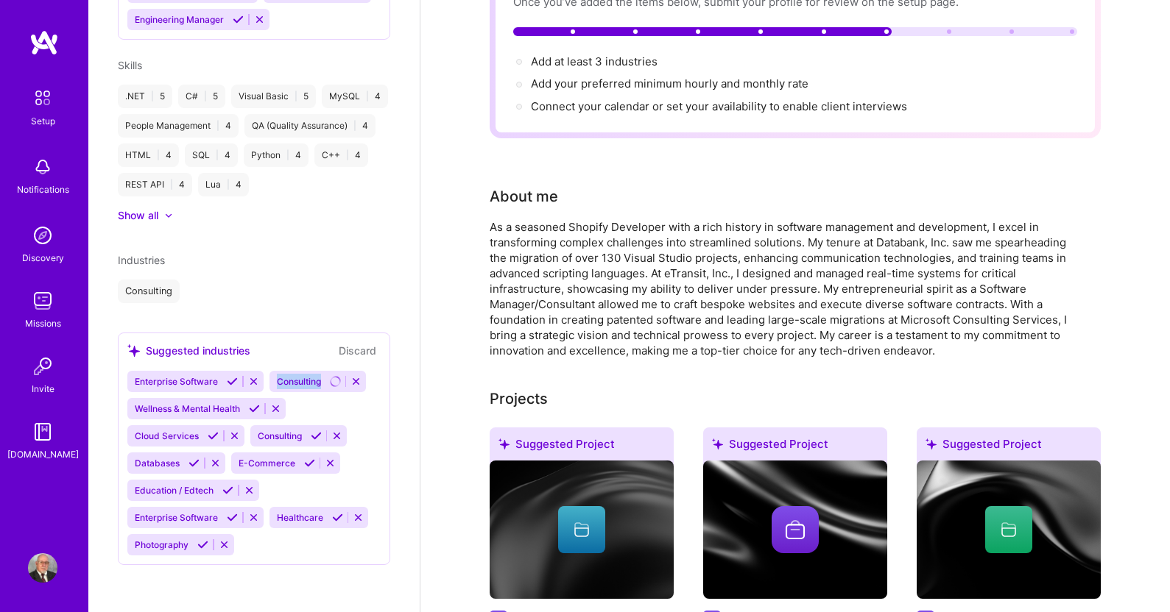
scroll to position [688, 0]
click at [233, 521] on icon at bounding box center [232, 517] width 11 height 11
click at [336, 519] on icon at bounding box center [337, 517] width 11 height 11
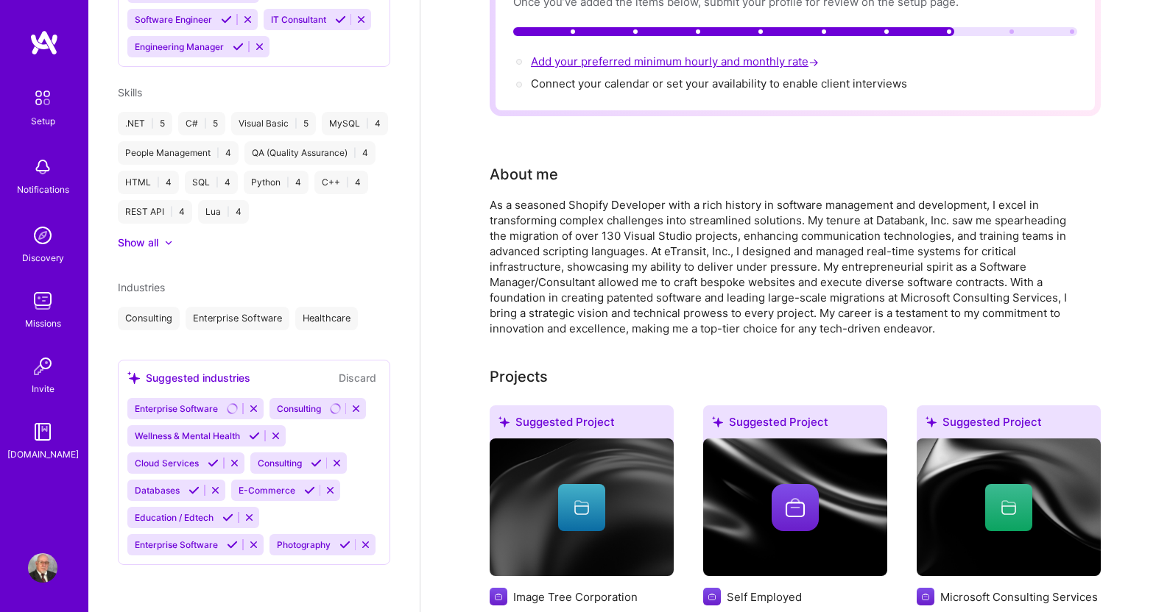
click at [632, 54] on span "Add your preferred minimum hourly and monthly rate →" at bounding box center [676, 61] width 291 height 14
select select "US"
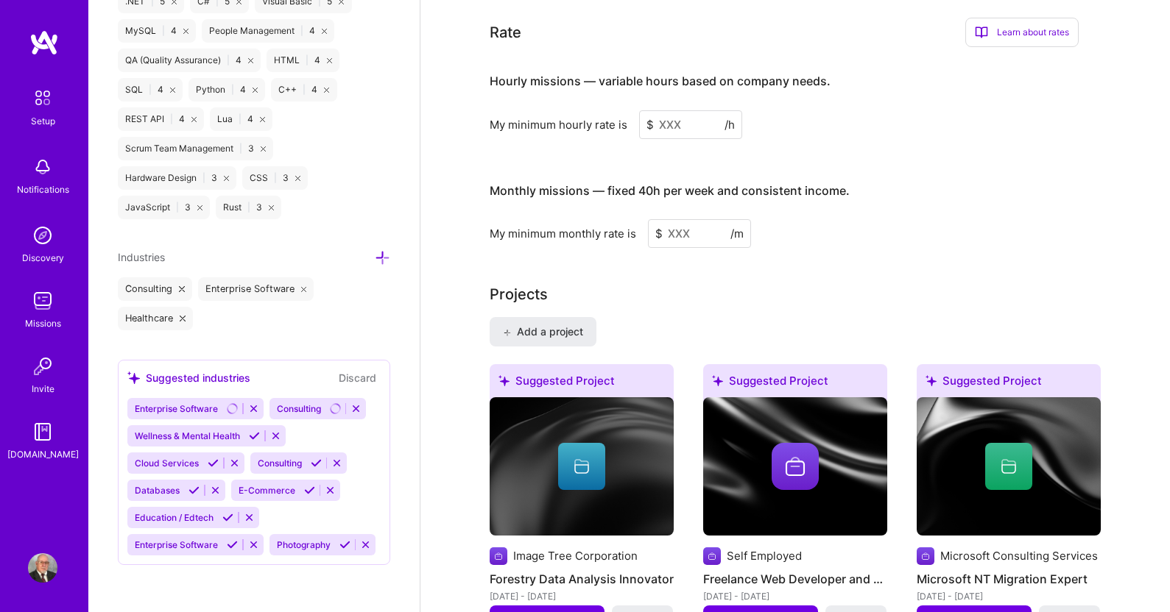
scroll to position [1387, 0]
click at [670, 110] on input at bounding box center [690, 124] width 103 height 29
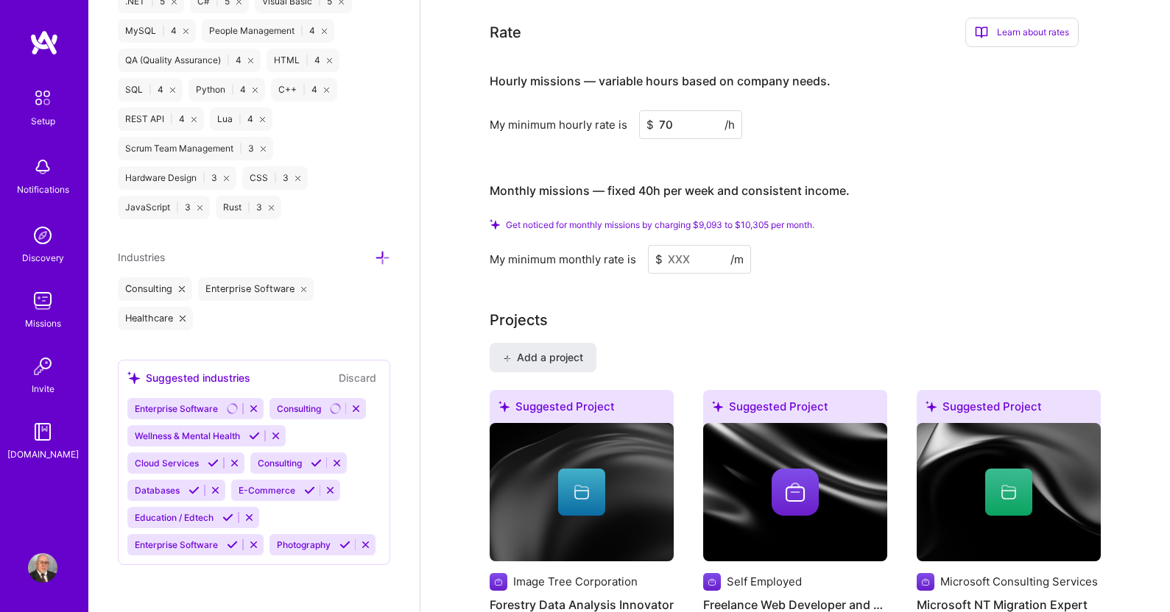
type input "70"
click at [671, 245] on input at bounding box center [699, 259] width 103 height 29
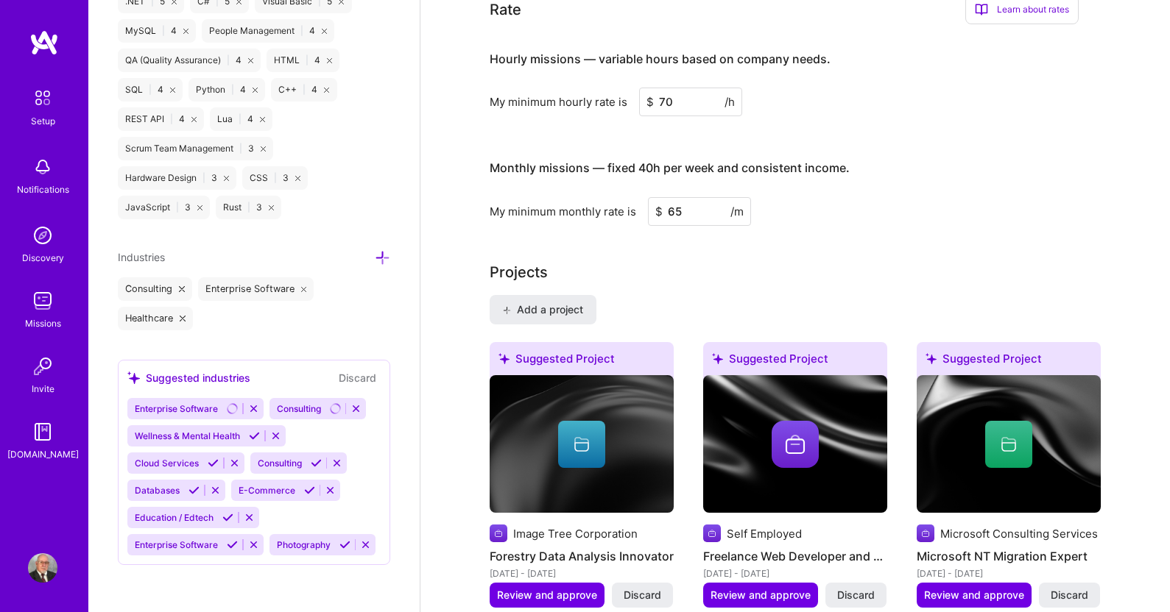
type input "65"
click at [922, 175] on div "Monthly missions — fixed 40h per week and consistent income. My minimum monthly…" at bounding box center [783, 186] width 589 height 80
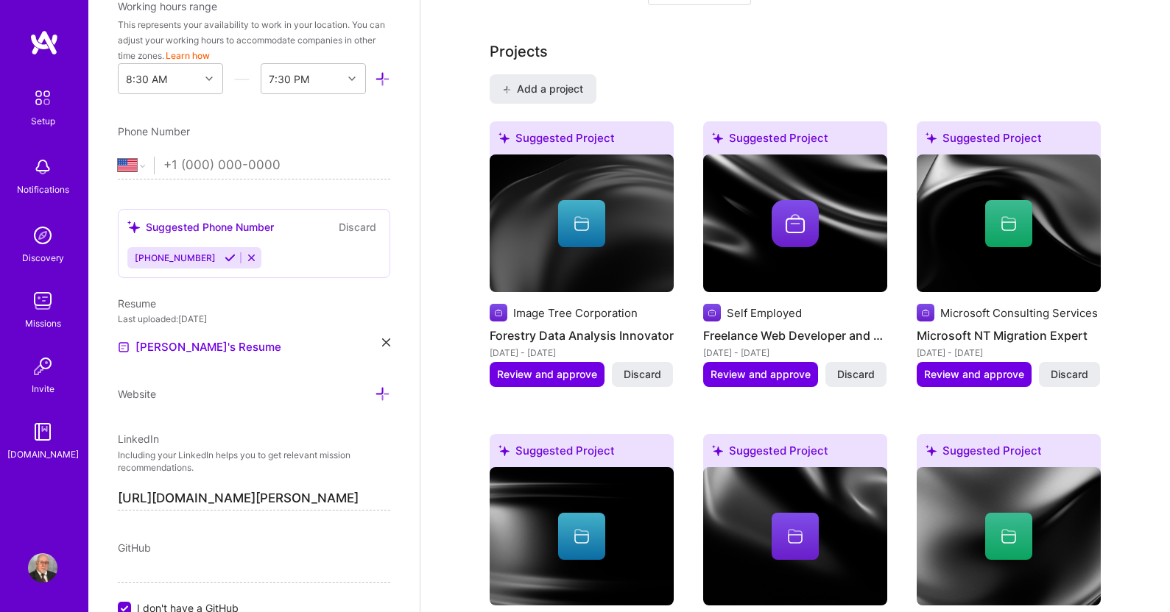
scroll to position [431, 0]
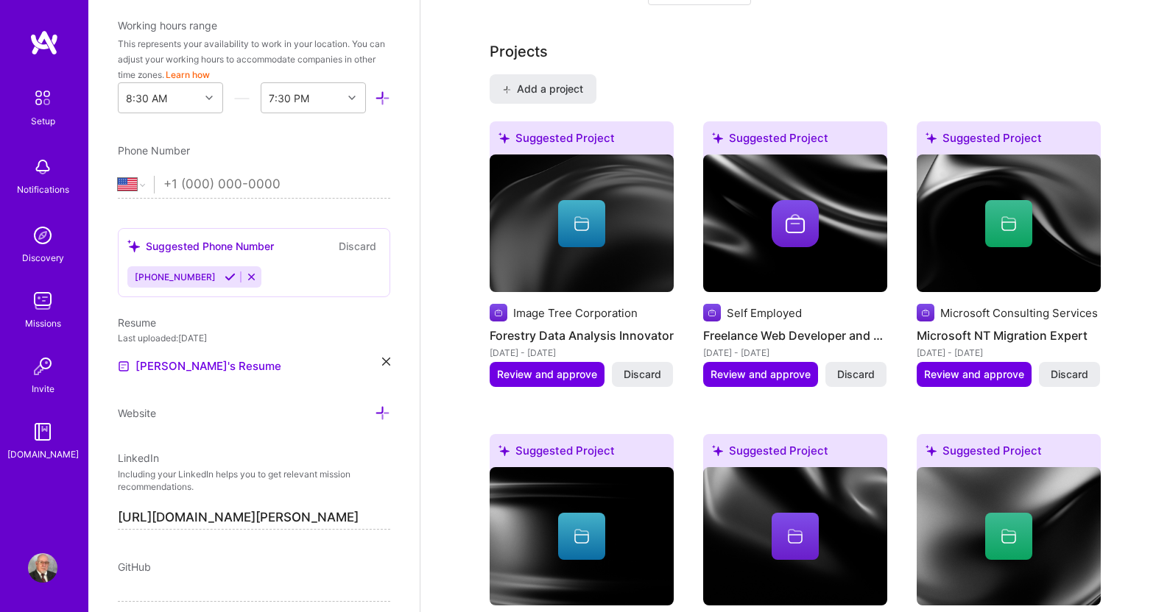
click at [289, 182] on input "tel" at bounding box center [276, 184] width 227 height 43
type input "1 (215) 669-2888"
click at [261, 139] on div "Edit photo Alan doering Shopify Developer 52 Years Experience Location This is …" at bounding box center [253, 306] width 331 height 612
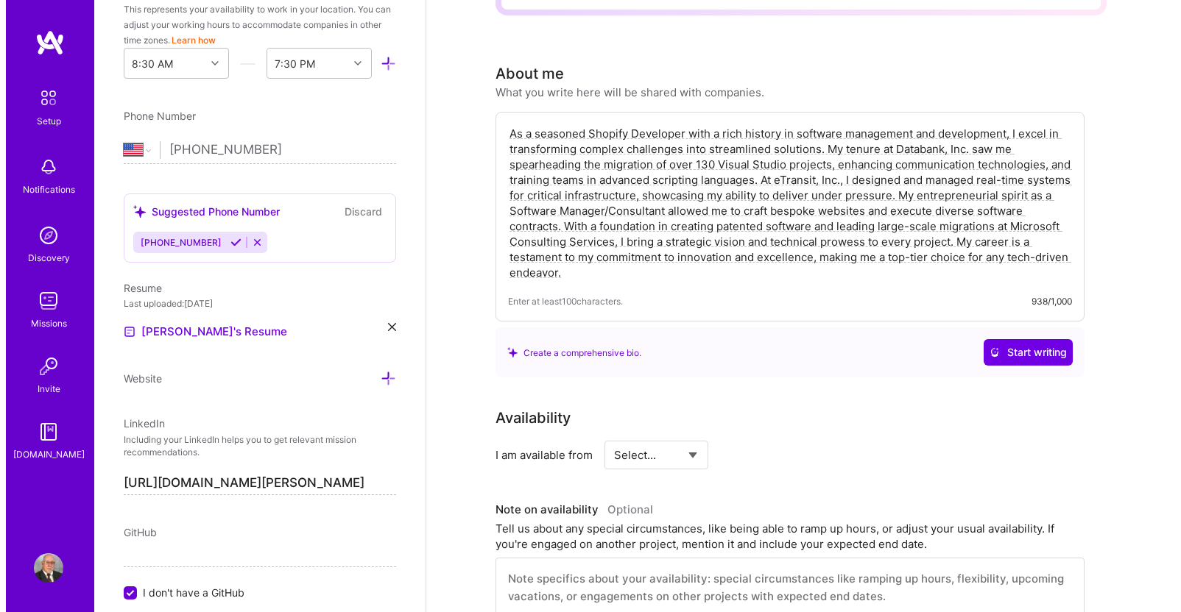
scroll to position [0, 0]
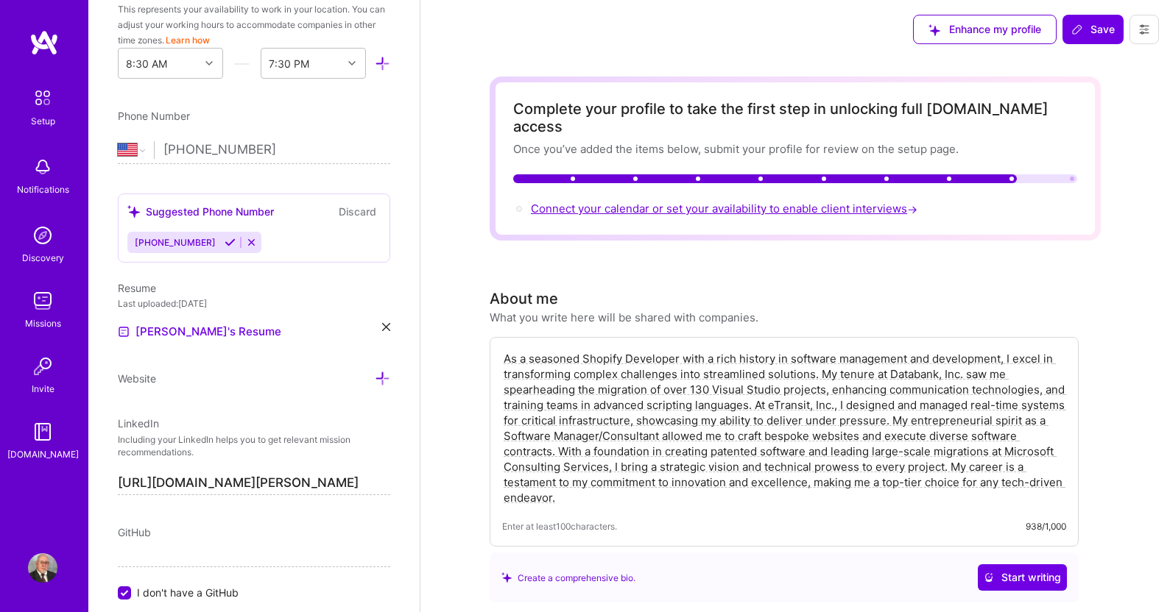
click at [615, 202] on span "Connect your calendar or set your availability to enable client interviews →" at bounding box center [725, 209] width 389 height 14
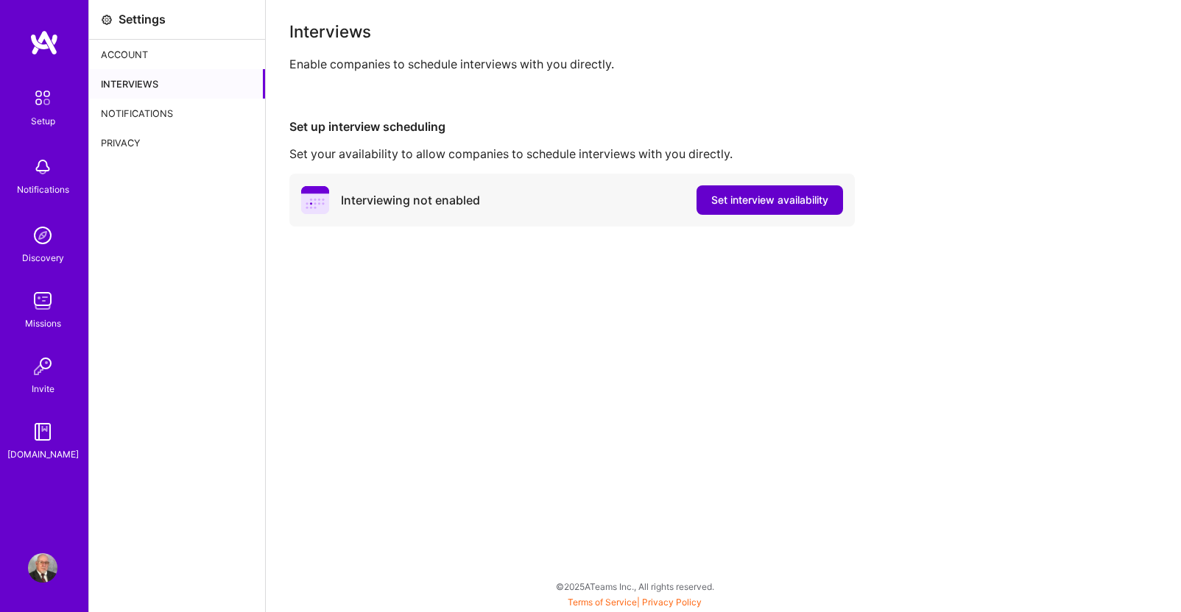
click at [747, 198] on span "Set interview availability" at bounding box center [769, 200] width 117 height 15
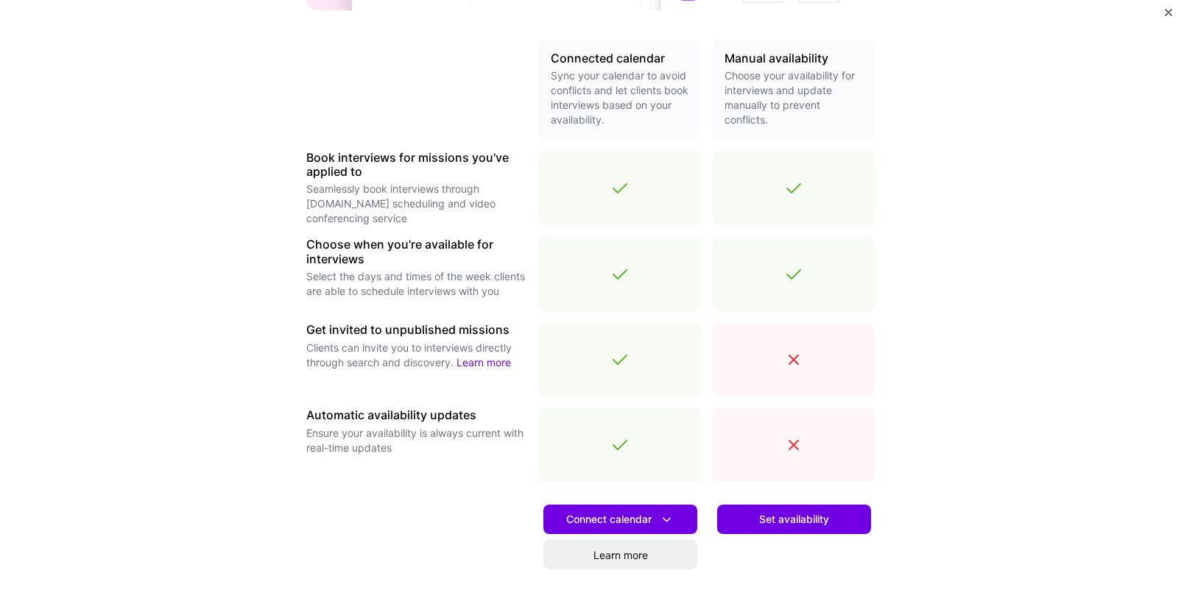
scroll to position [368, 0]
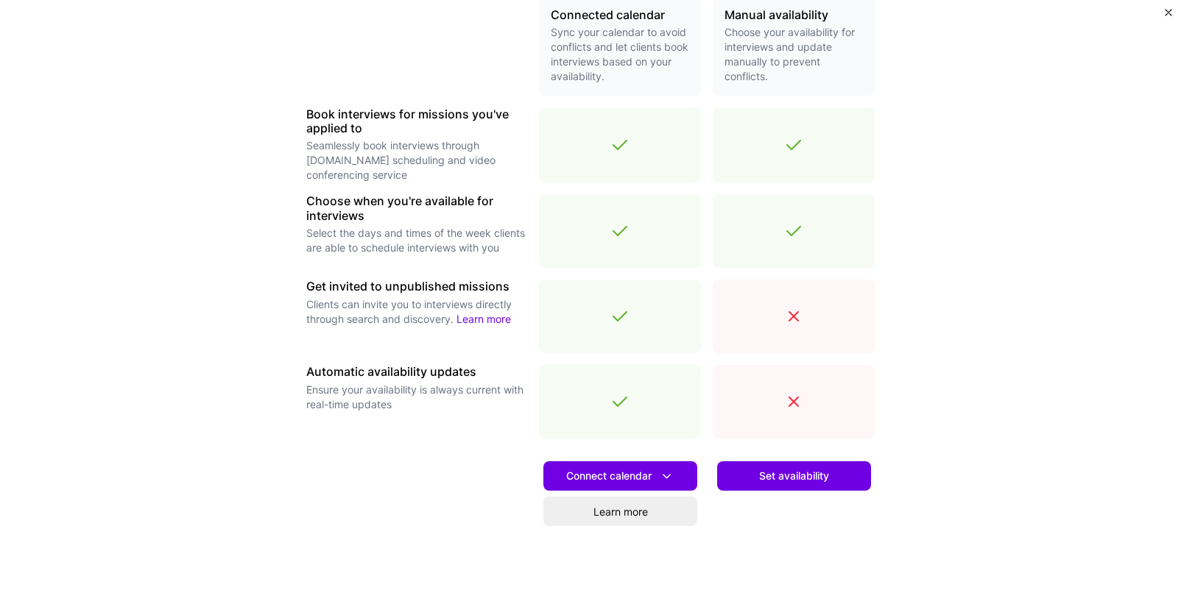
click at [789, 317] on icon at bounding box center [793, 316] width 9 height 9
click at [787, 473] on span "Set availability" at bounding box center [794, 476] width 70 height 15
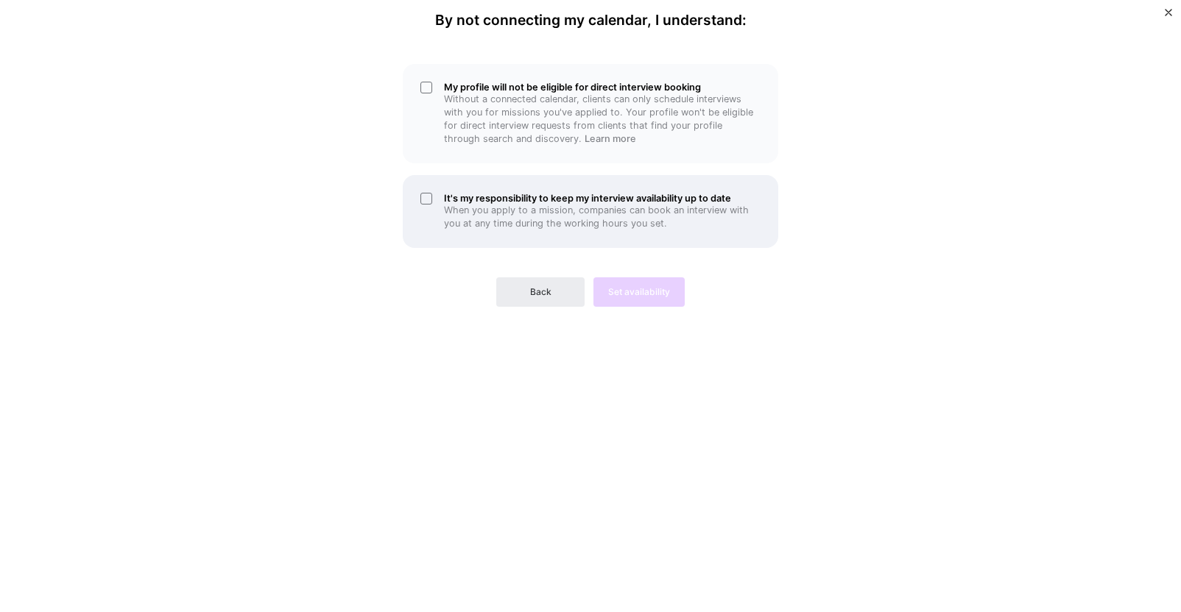
click at [428, 198] on div "It's my responsibility to keep my interview availability up to date When you ap…" at bounding box center [590, 211] width 375 height 73
click at [625, 289] on div "Back Set availability" at bounding box center [590, 280] width 375 height 53
click at [431, 199] on div "It's my responsibility to keep my interview availability up to date When you ap…" at bounding box center [590, 211] width 375 height 73
click at [632, 291] on div "Back Set availability" at bounding box center [590, 280] width 375 height 53
click at [426, 197] on div "It's my responsibility to keep my interview availability up to date When you ap…" at bounding box center [590, 211] width 375 height 73
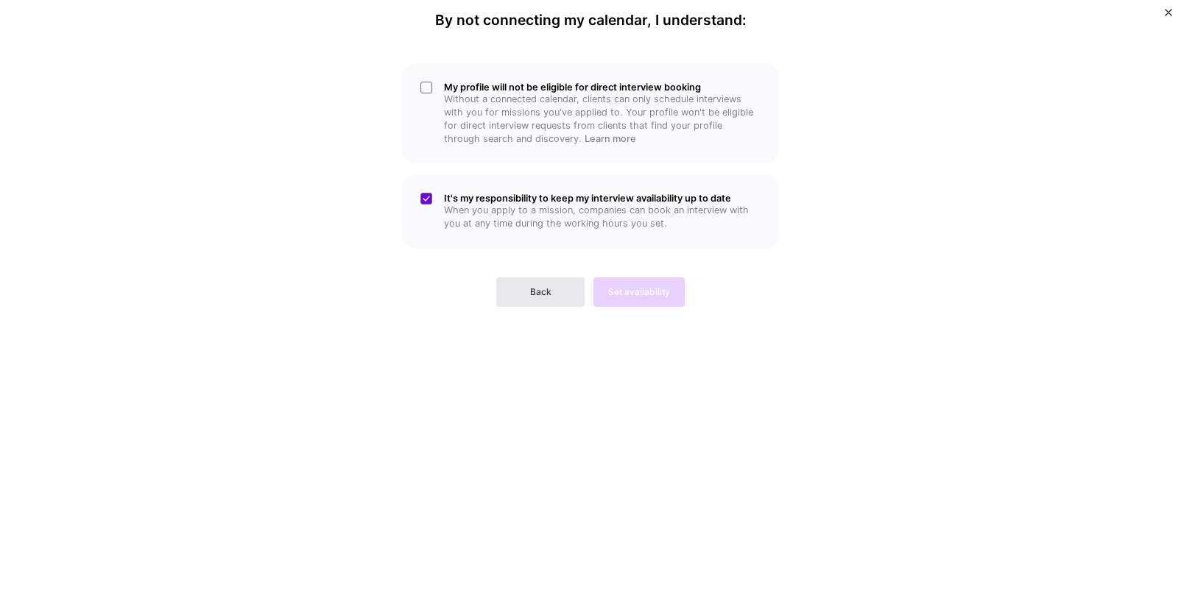
click at [533, 285] on button "Back" at bounding box center [540, 291] width 88 height 29
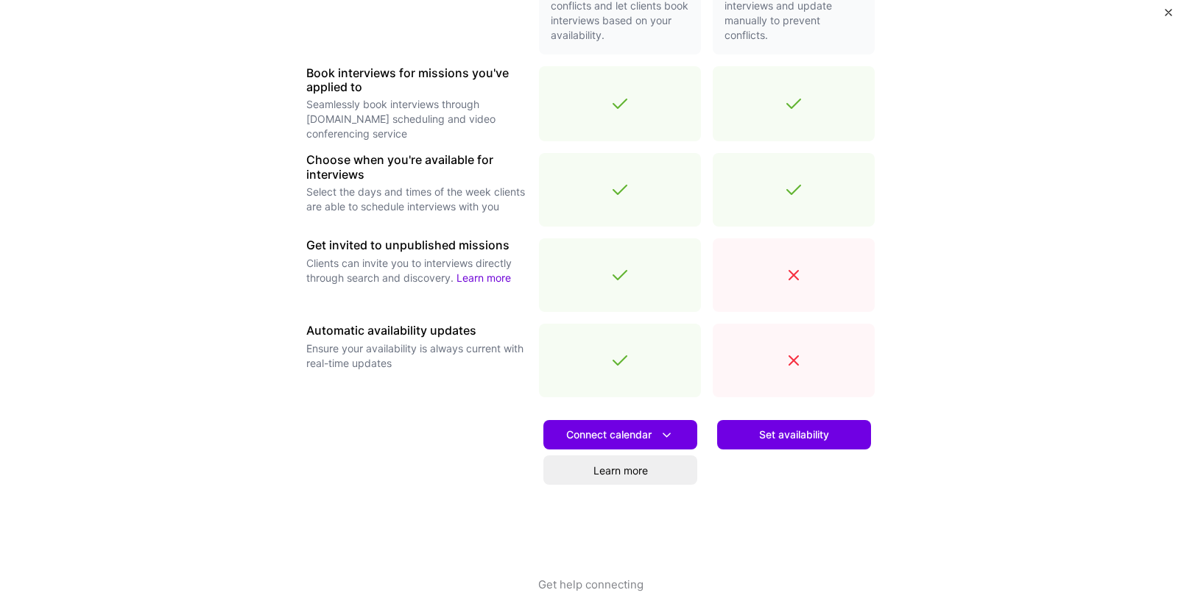
scroll to position [419, 0]
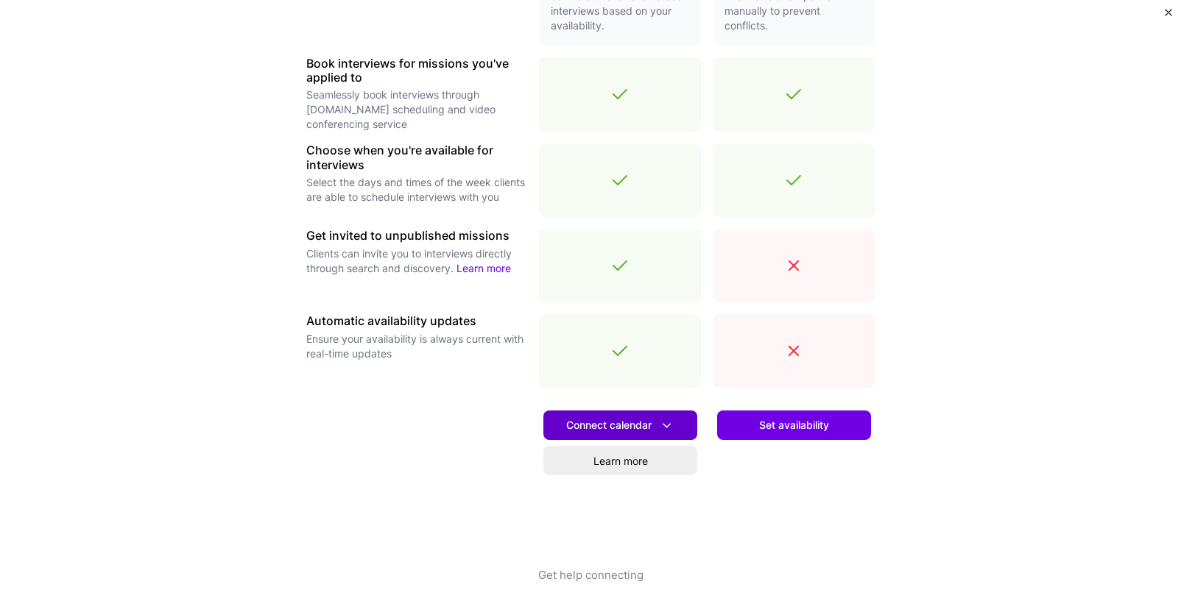
click at [593, 425] on span "Connect calendar" at bounding box center [620, 425] width 108 height 15
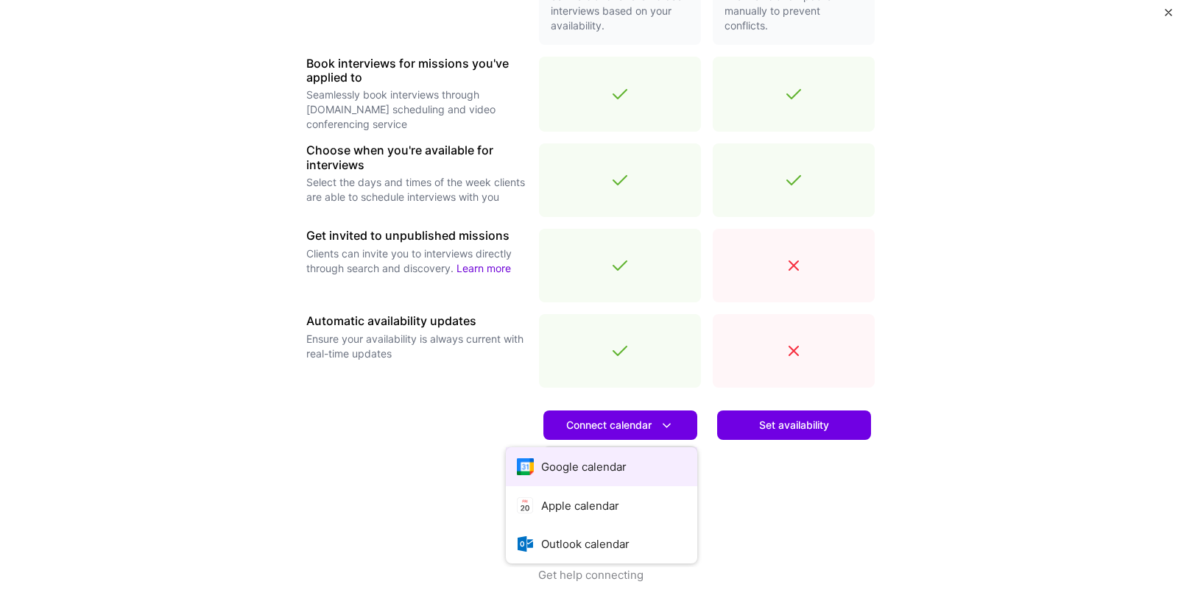
click at [570, 466] on button "Google calendar" at bounding box center [601, 467] width 191 height 39
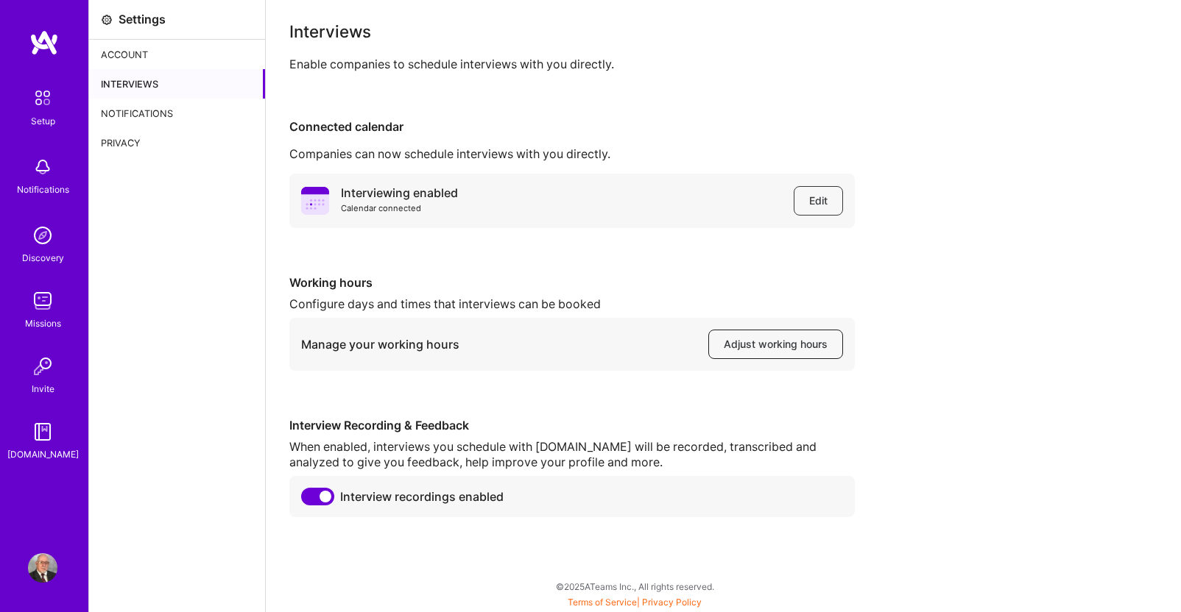
click at [772, 342] on span "Adjust working hours" at bounding box center [776, 344] width 104 height 15
click at [130, 52] on div "Account" at bounding box center [177, 54] width 176 height 29
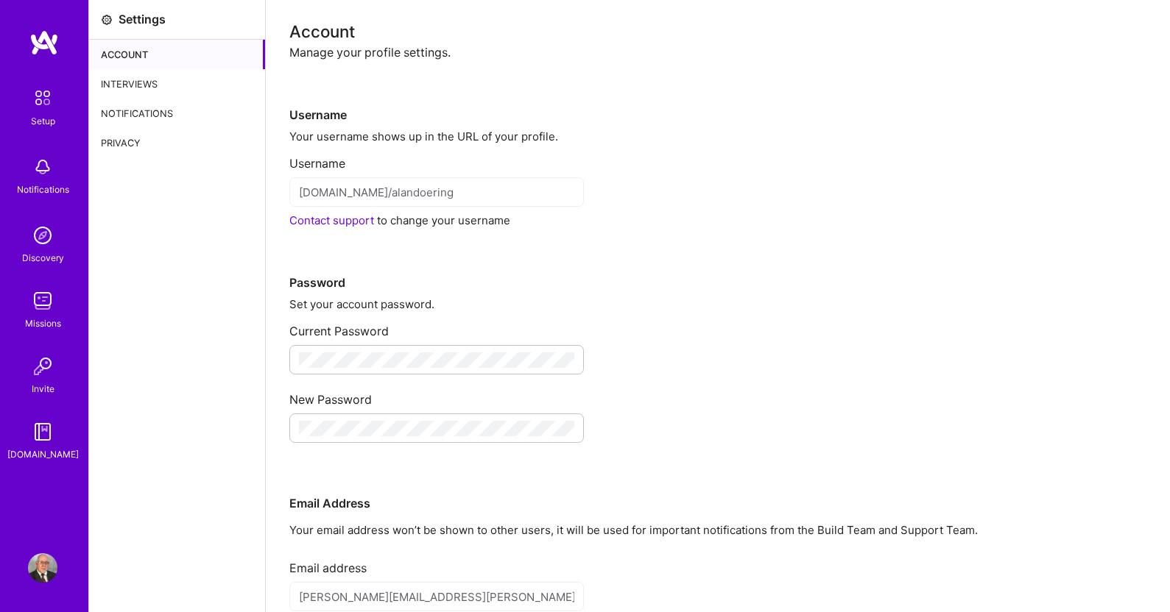
click at [748, 94] on div "Username" at bounding box center [717, 91] width 857 height 63
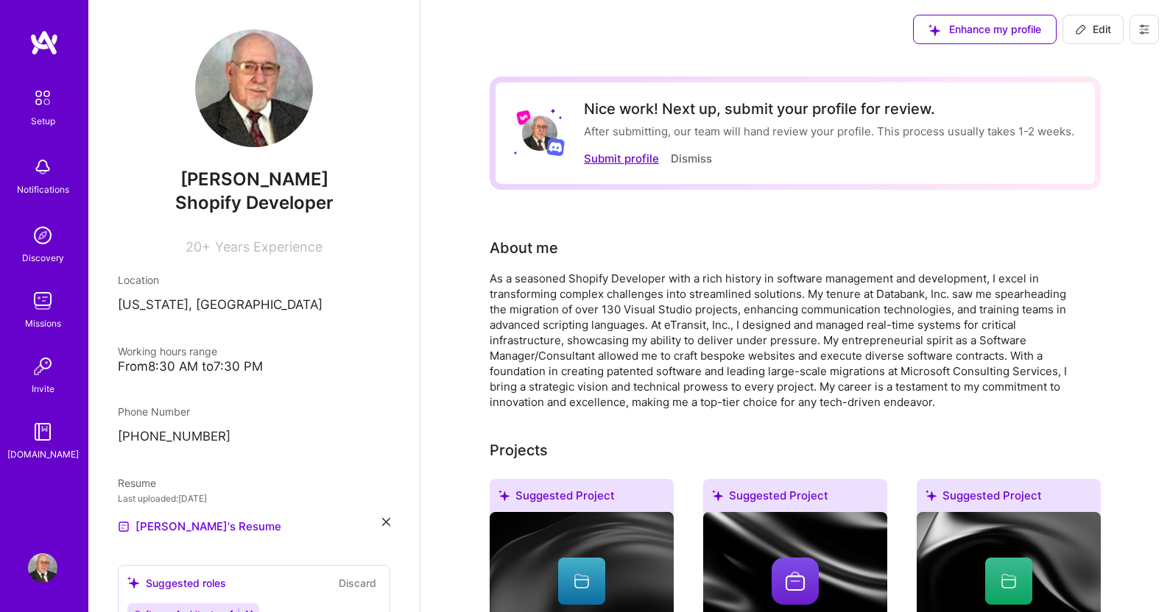
click at [629, 158] on button "Submit profile" at bounding box center [621, 158] width 75 height 15
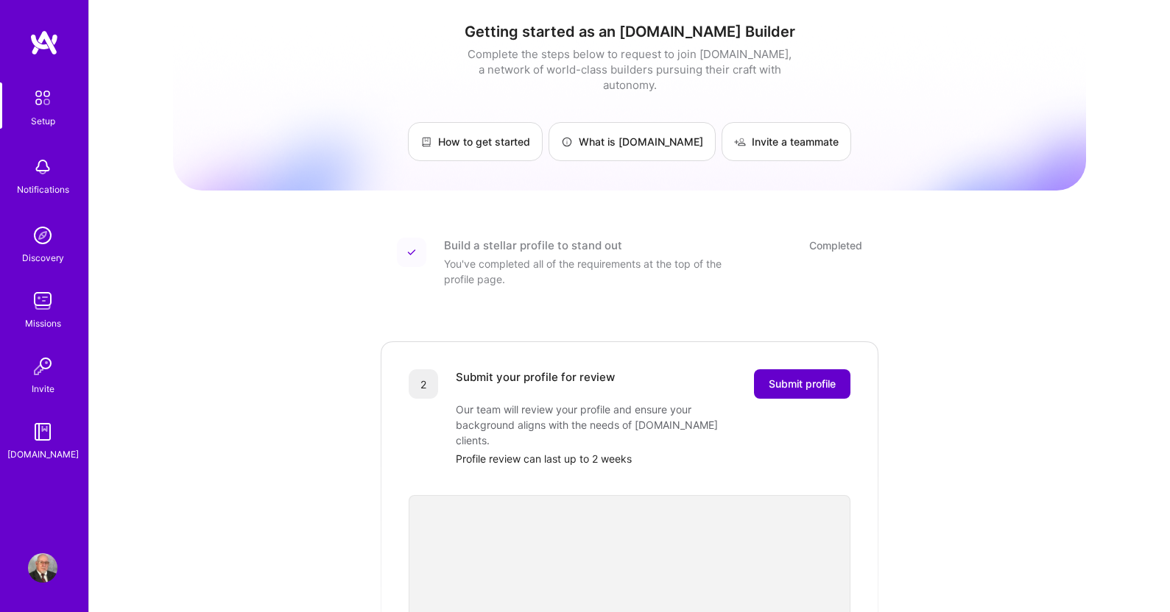
click at [768, 377] on span "Submit profile" at bounding box center [801, 384] width 67 height 15
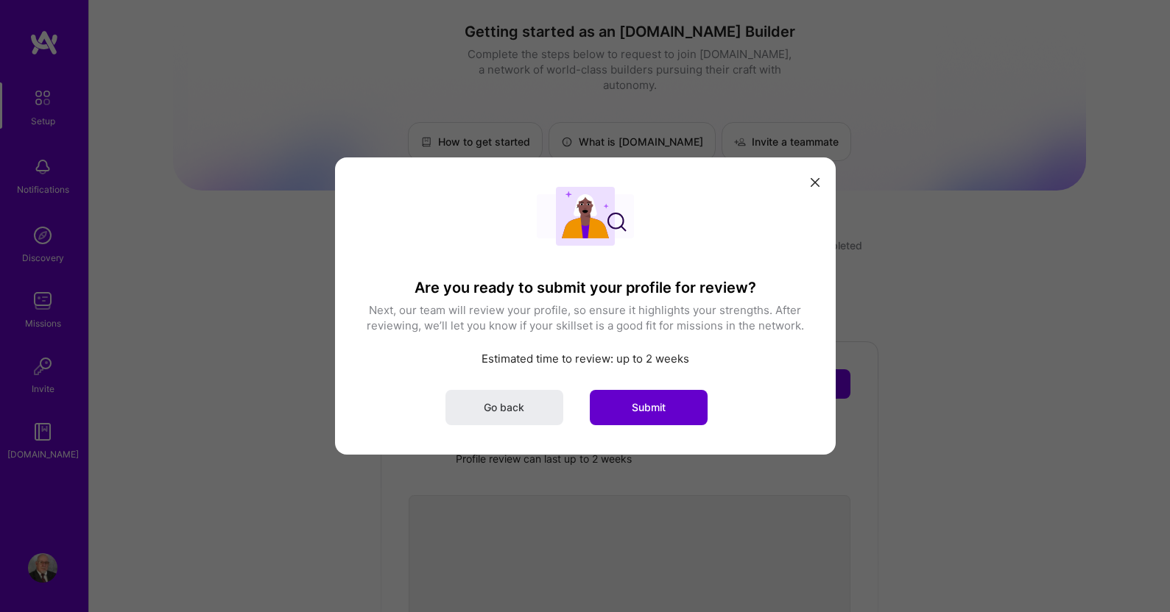
click at [664, 408] on span "Submit" at bounding box center [649, 407] width 34 height 15
